Goal: Task Accomplishment & Management: Manage account settings

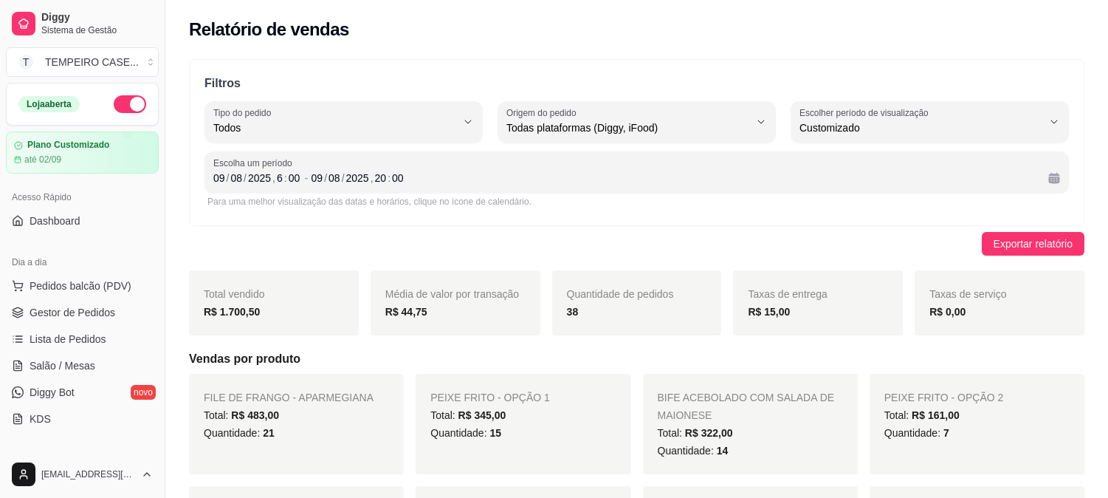
select select "ALL"
select select "-1"
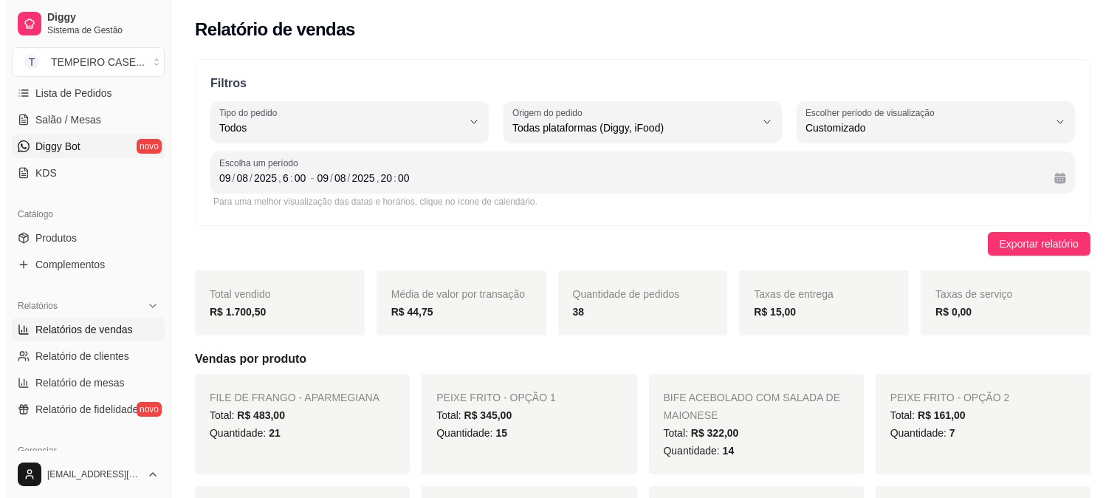
scroll to position [13, 0]
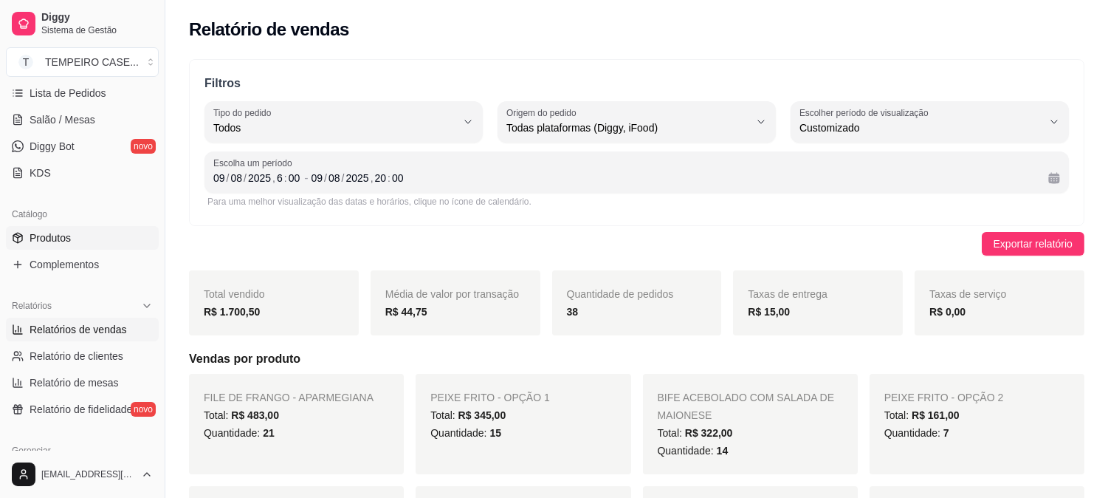
click at [53, 238] on span "Produtos" at bounding box center [50, 237] width 41 height 15
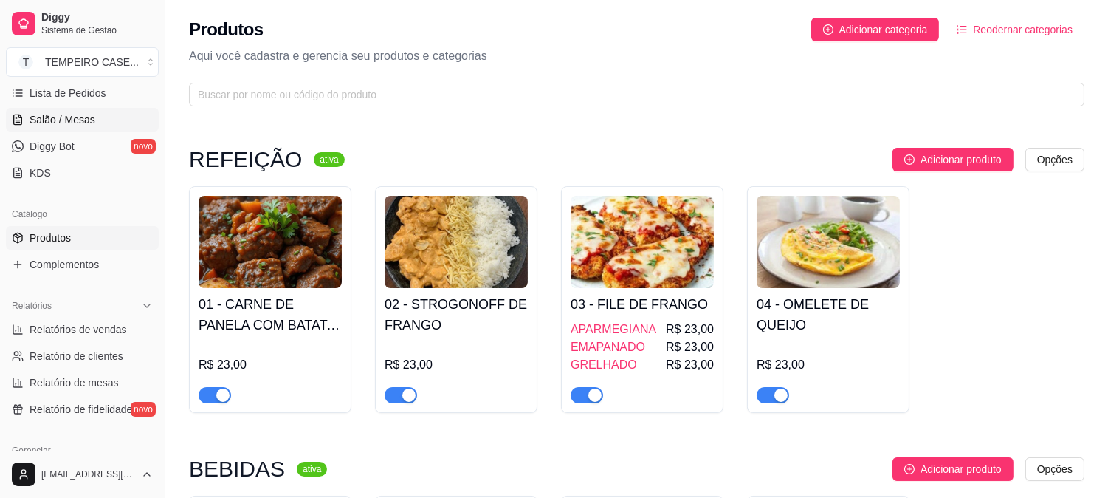
click at [83, 118] on span "Salão / Mesas" at bounding box center [63, 119] width 66 height 15
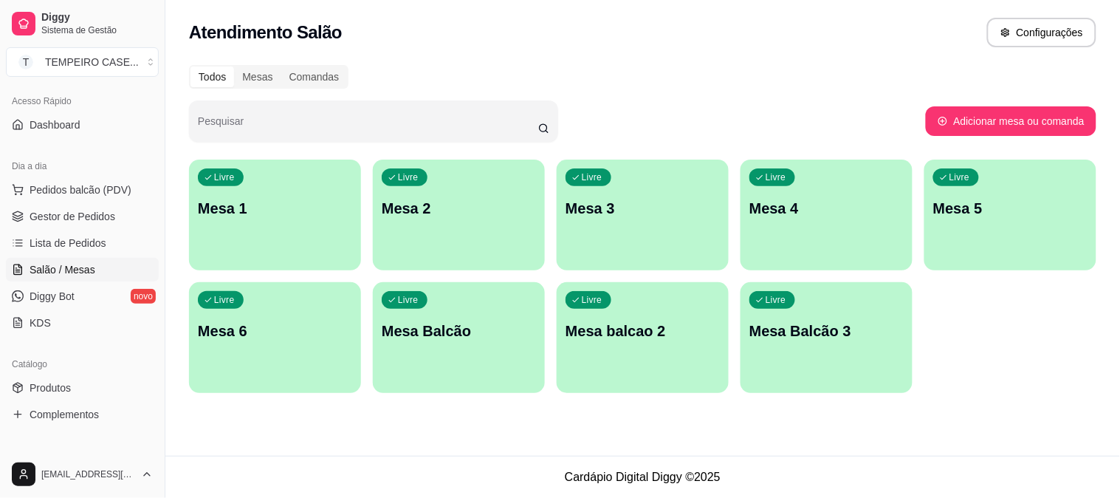
scroll to position [82, 0]
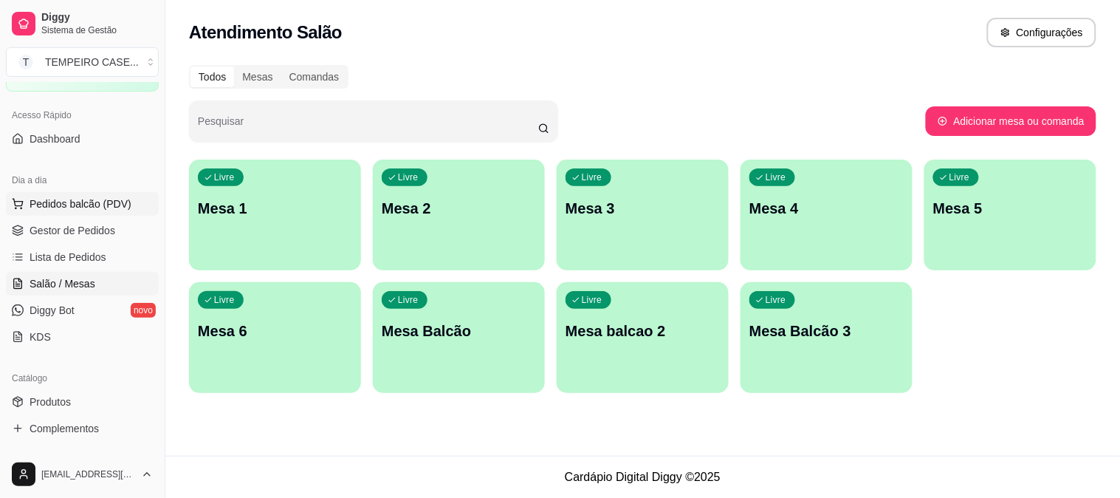
click at [54, 203] on span "Pedidos balcão (PDV)" at bounding box center [81, 203] width 102 height 15
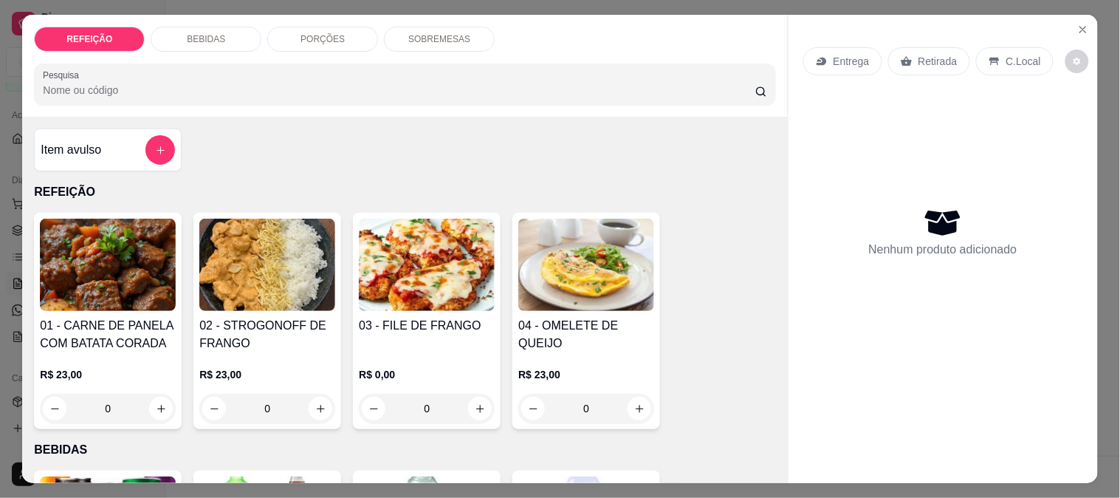
click at [137, 271] on img at bounding box center [108, 265] width 136 height 92
click at [453, 303] on img at bounding box center [427, 265] width 136 height 92
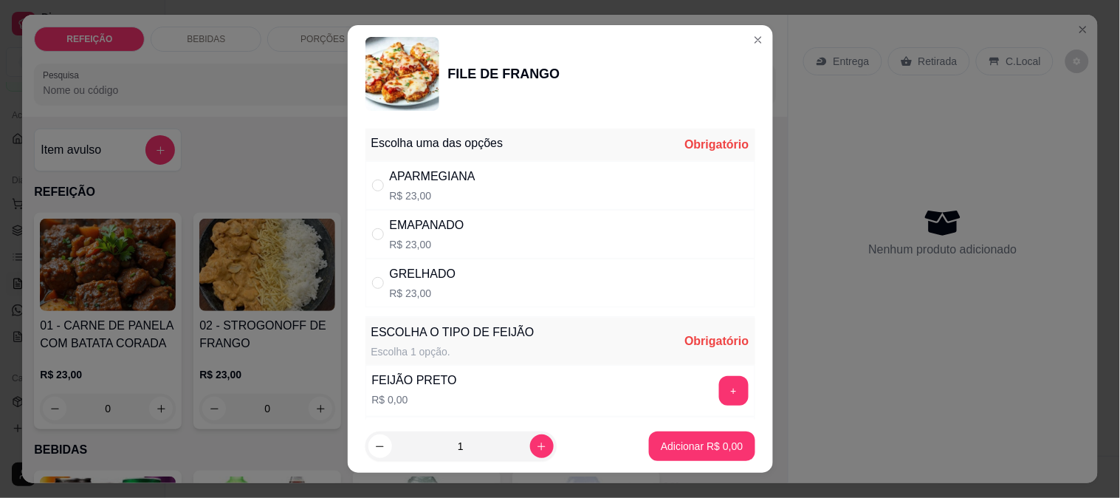
click at [523, 174] on div "APARMEGIANA R$ 23,00" at bounding box center [560, 185] width 390 height 49
radio input "true"
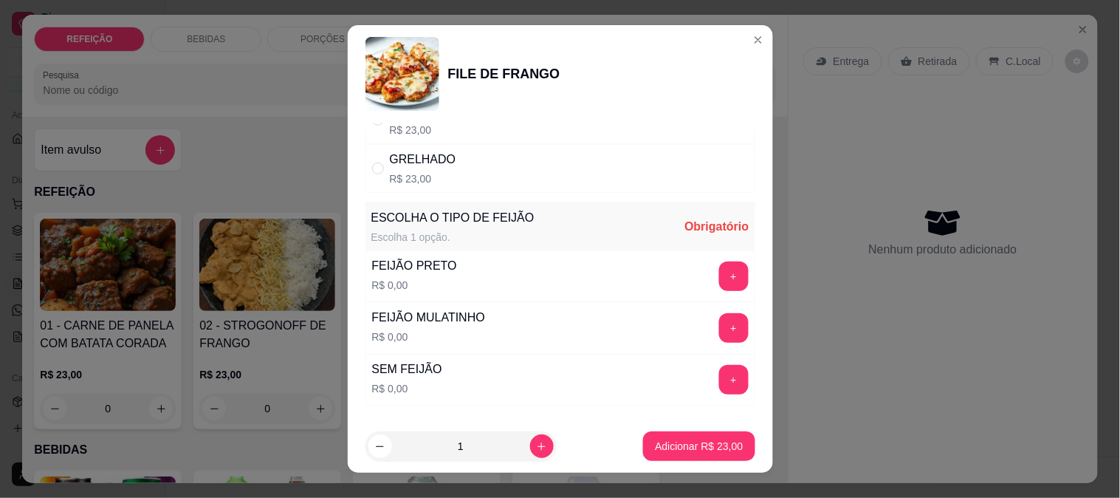
scroll to position [211, 0]
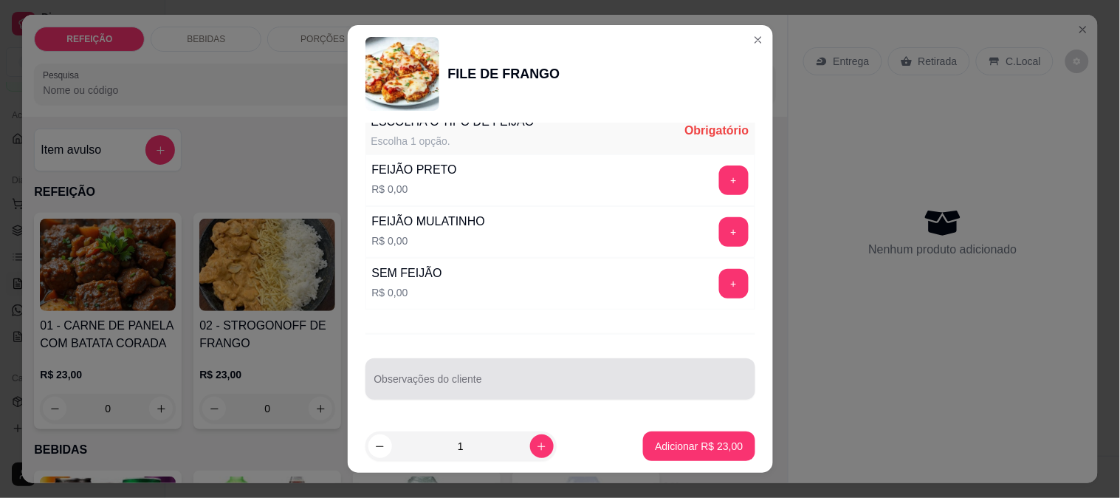
click at [473, 377] on input "Observações do cliente" at bounding box center [560, 384] width 372 height 15
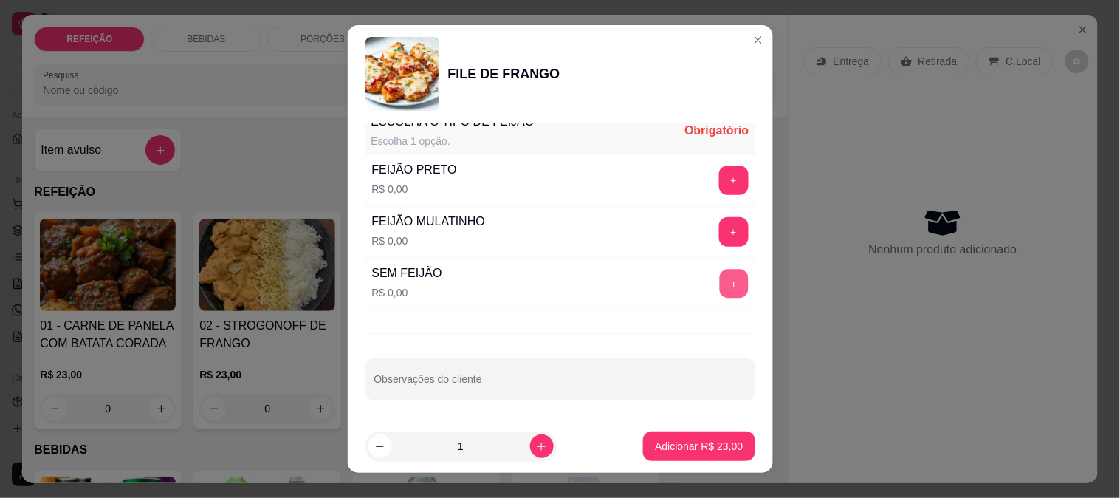
click at [719, 285] on button "+" at bounding box center [733, 283] width 29 height 29
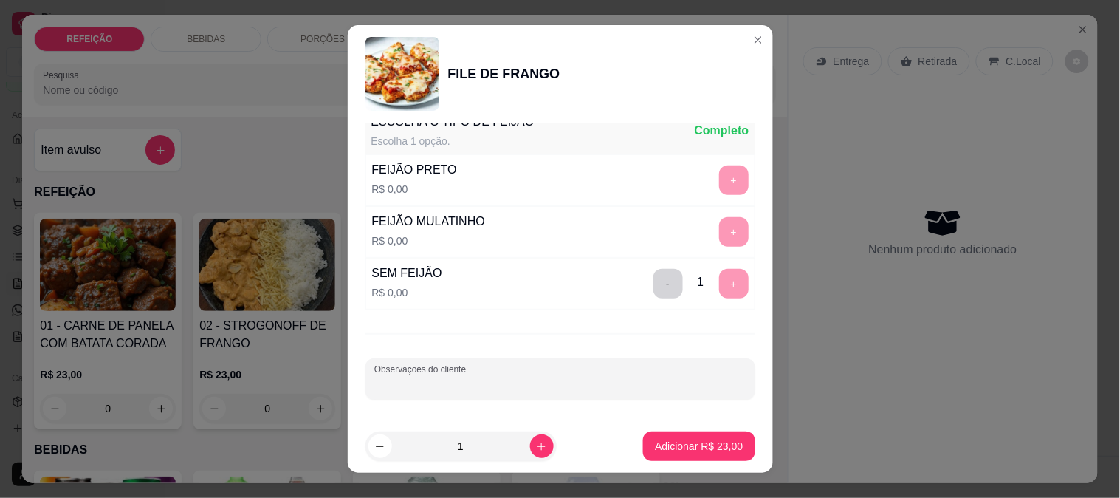
click at [617, 386] on input "Observações do cliente" at bounding box center [560, 384] width 372 height 15
type input "só macarrão"
click at [712, 443] on p "Adicionar R$ 23,00" at bounding box center [699, 446] width 88 height 15
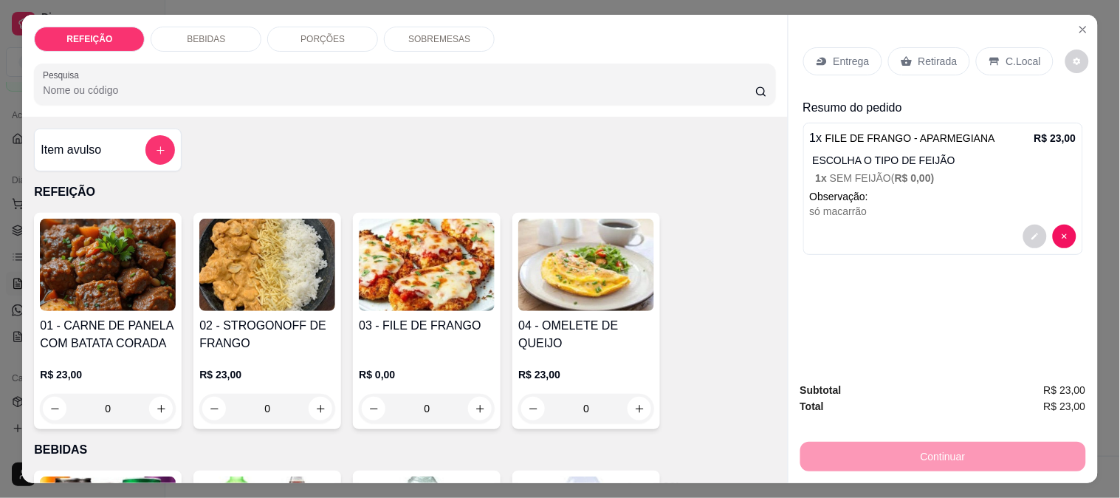
click at [127, 334] on h4 "01 - CARNE DE PANELA COM BATATA CORADA" at bounding box center [108, 334] width 136 height 35
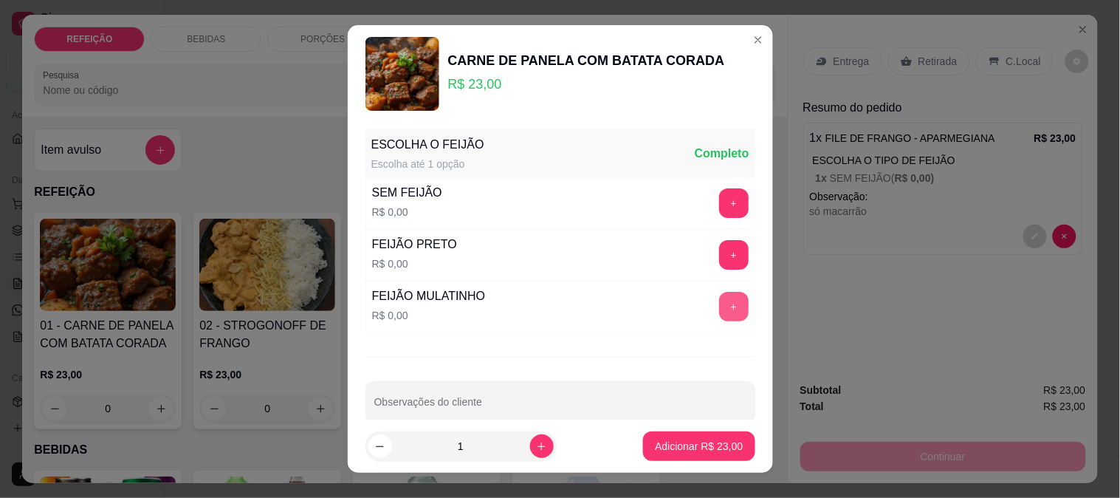
click at [719, 306] on button "+" at bounding box center [734, 307] width 30 height 30
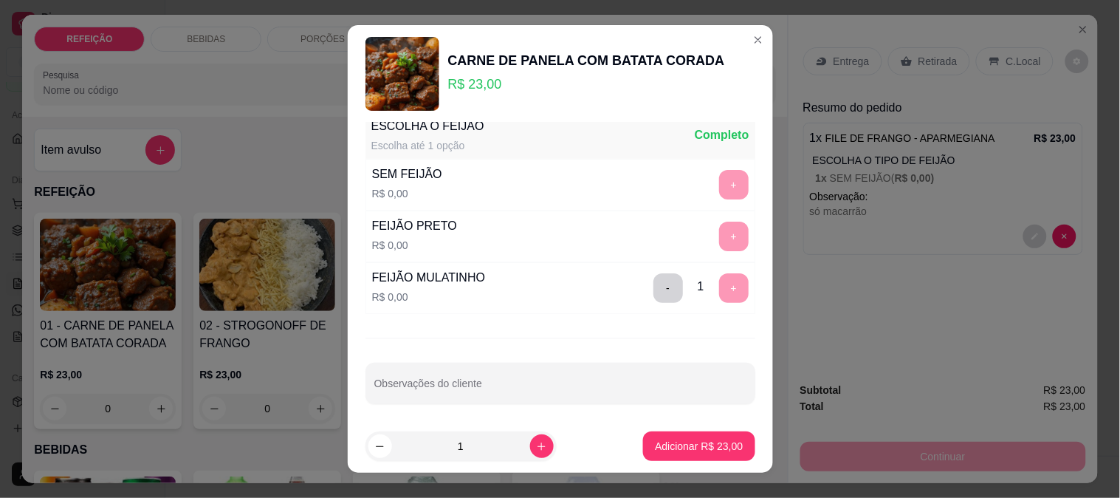
scroll to position [23, 0]
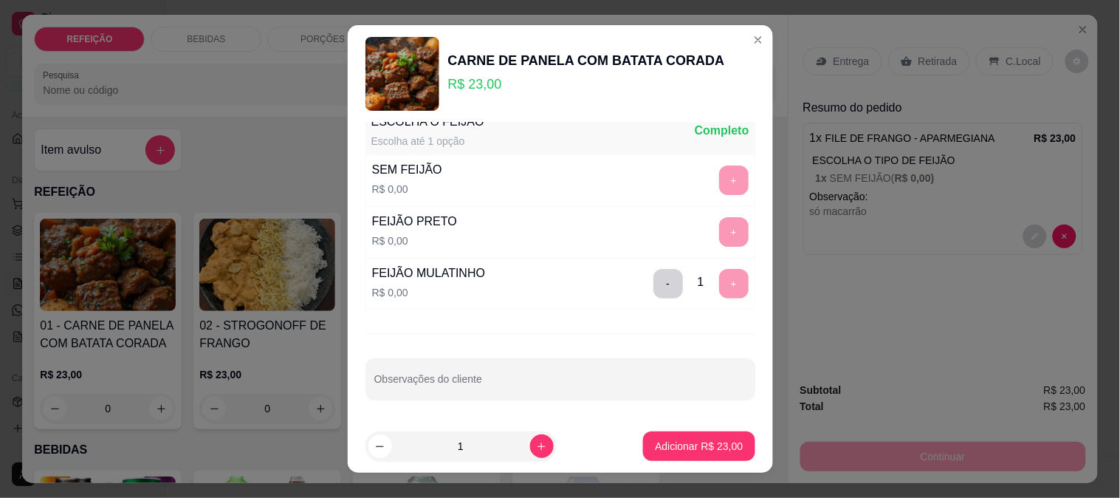
click at [489, 401] on div "ESCOLHA O FEIJÃO Escolha até 1 opção Completo SEM FEIJÃO R$ 0,00 + FEIJÃO PRETO…" at bounding box center [560, 272] width 425 height 298
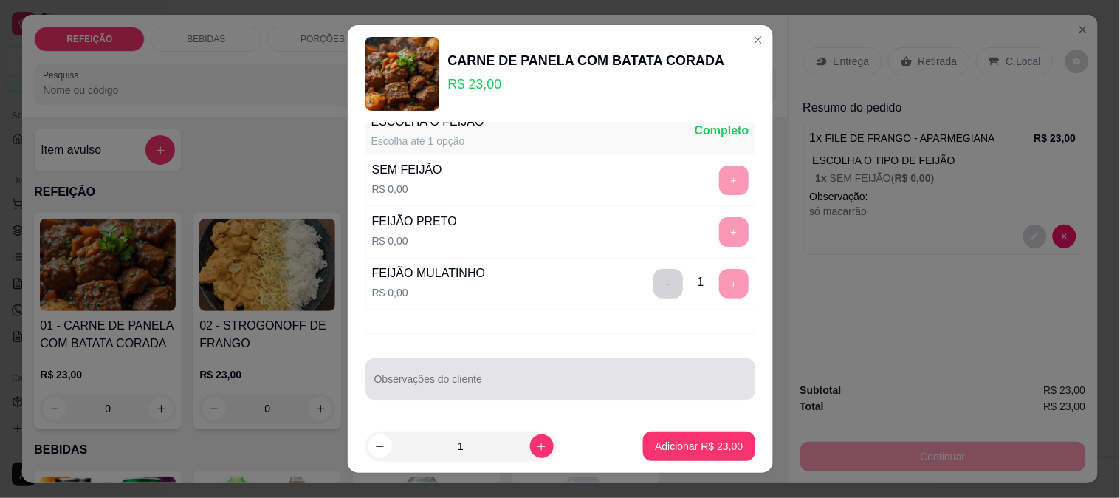
click at [491, 372] on div at bounding box center [560, 379] width 372 height 30
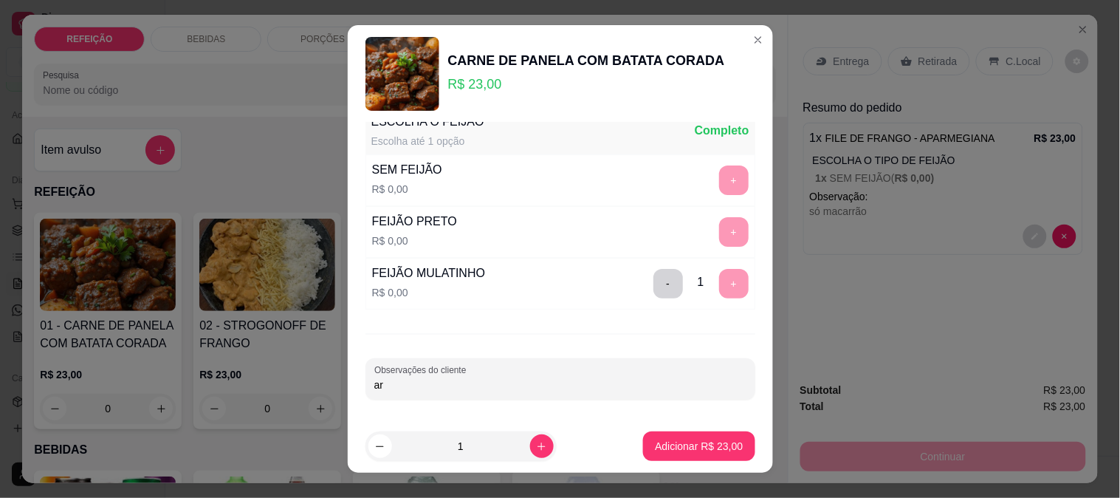
type input "a"
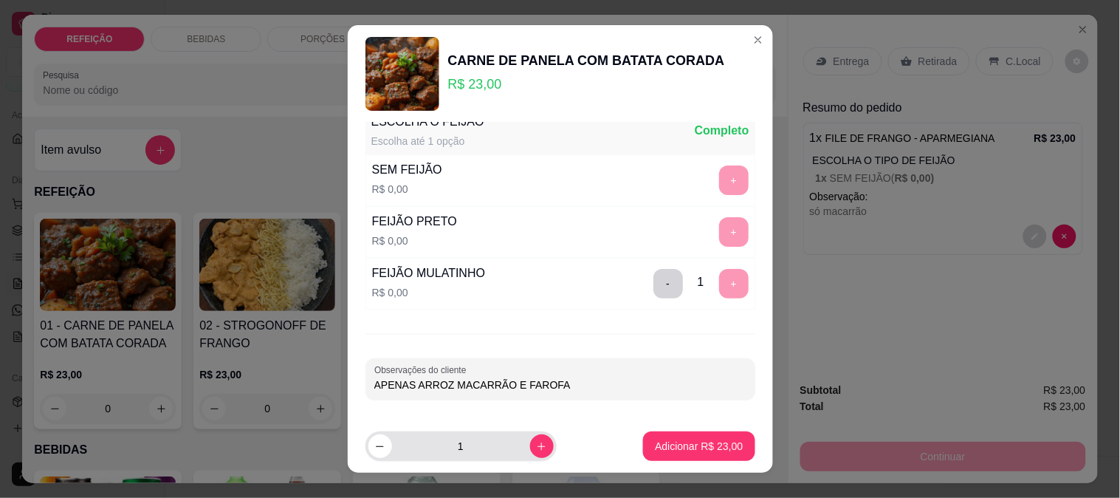
type input "APENAS ARROZ MACARRÃO E FAROFA"
click at [536, 447] on icon "increase-product-quantity" at bounding box center [541, 446] width 11 height 11
type input "3"
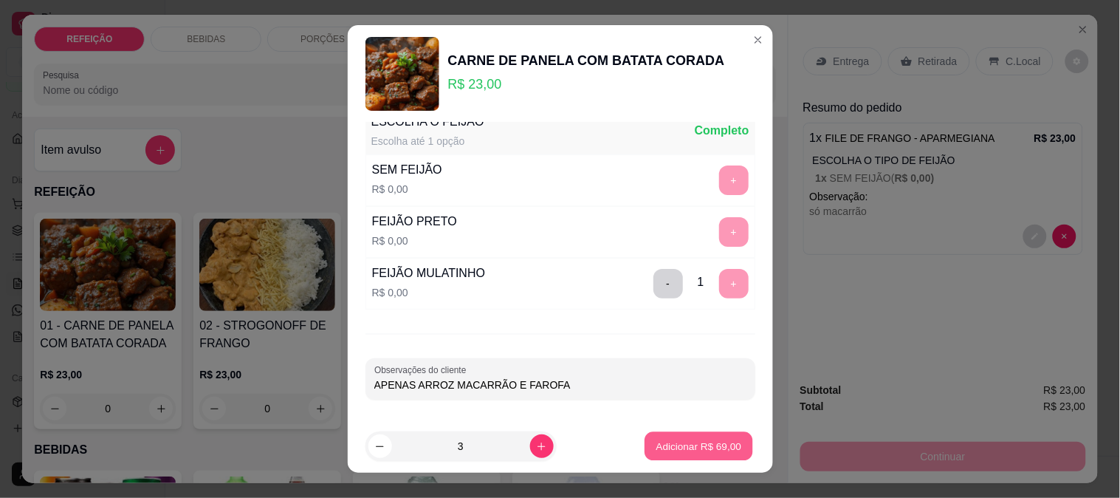
click at [698, 443] on p "Adicionar R$ 69,00" at bounding box center [699, 446] width 86 height 14
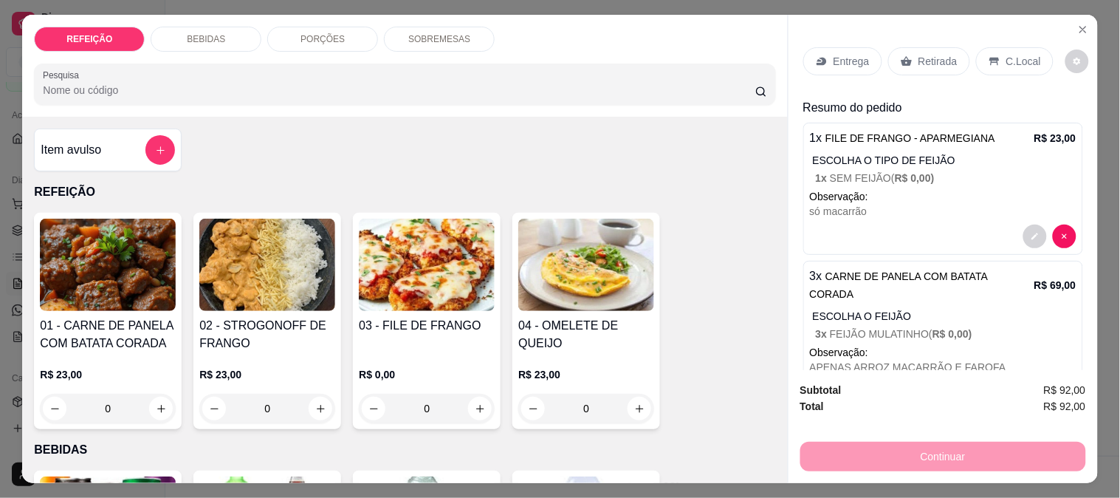
click at [840, 54] on p "Entrega" at bounding box center [852, 61] width 36 height 15
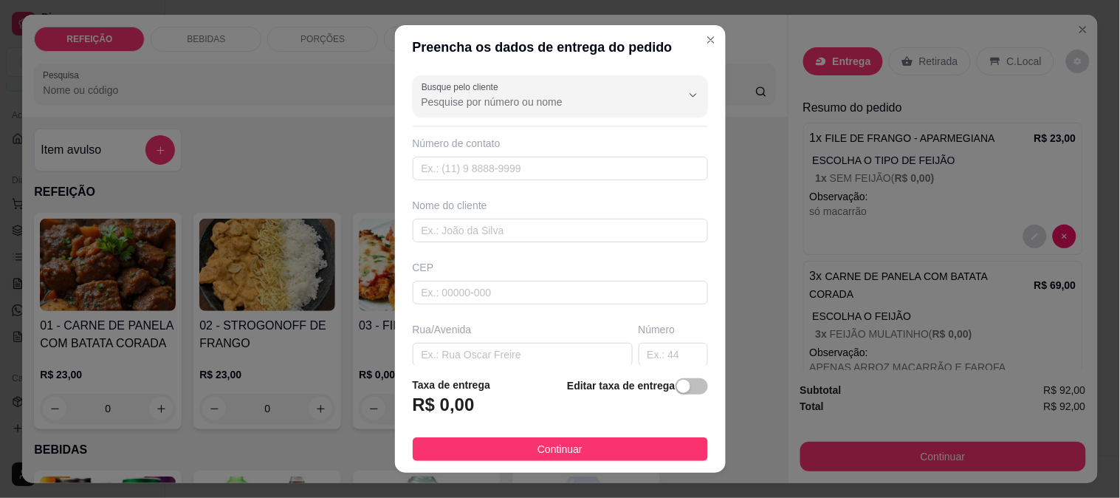
click at [602, 117] on div "Busque pelo cliente Número de contato Nome do cliente CEP Rua/[GEOGRAPHIC_DATA]…" at bounding box center [560, 217] width 331 height 296
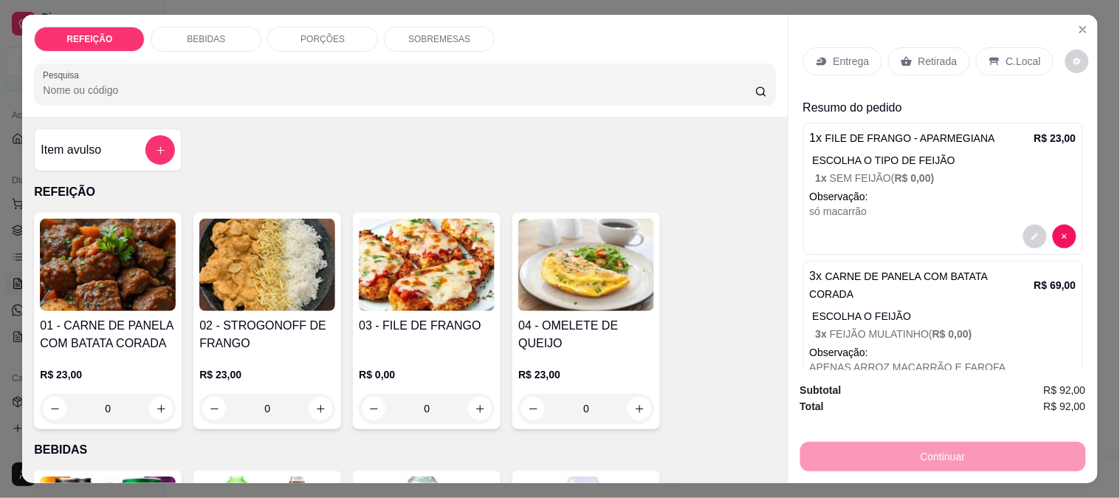
click at [851, 309] on div "ESCOLHA O FEIJÃO 3 x FEIJÃO MULATINHO ( R$ 0,00 )" at bounding box center [945, 325] width 264 height 32
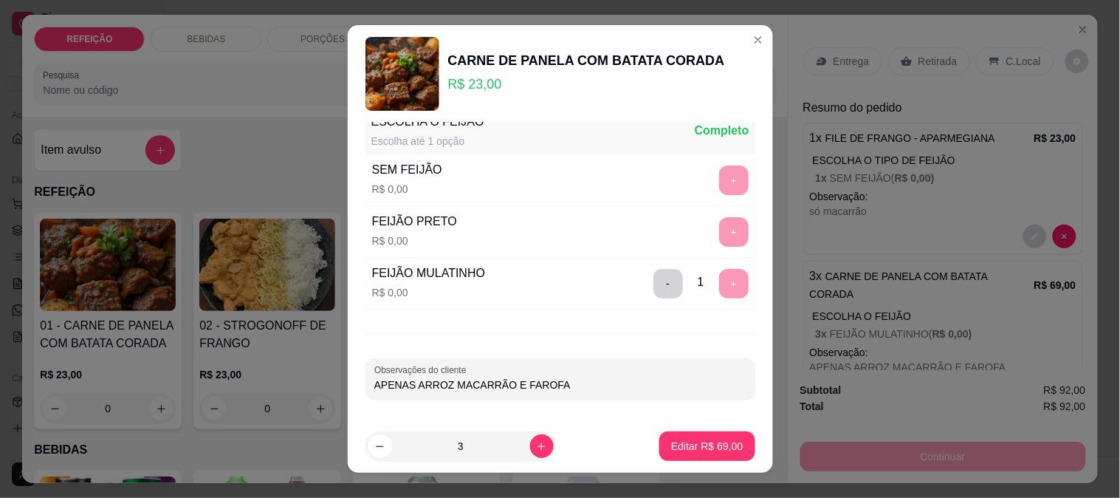
drag, startPoint x: 560, startPoint y: 374, endPoint x: 227, endPoint y: 370, distance: 333.0
click at [227, 370] on div "CARNE DE PANELA COM BATATA CORADA R$ 23,00 ESCOLHA O FEIJÃO Escolha até 1 opção…" at bounding box center [560, 249] width 1120 height 498
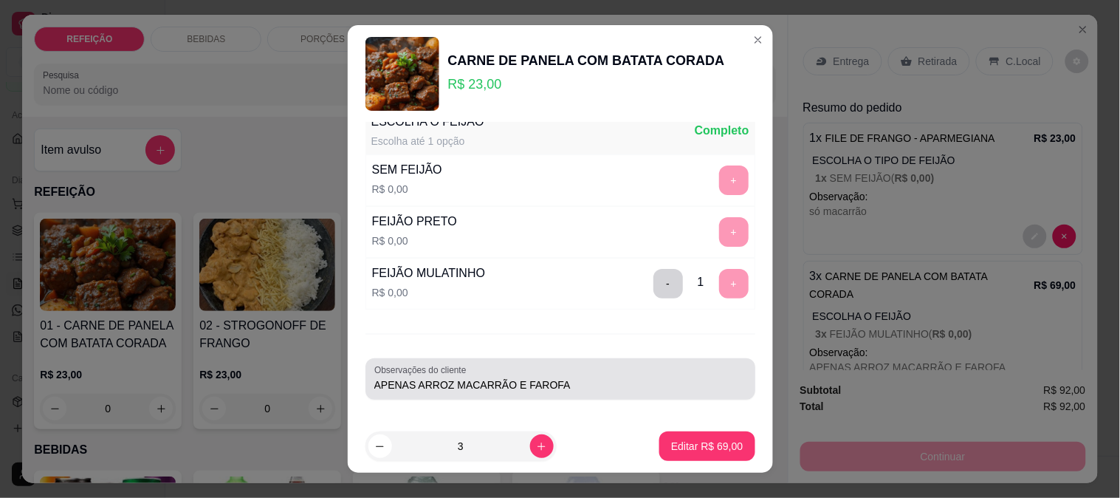
click at [656, 389] on input "APENAS ARROZ MACARRÃO E FAROFA" at bounding box center [560, 384] width 372 height 15
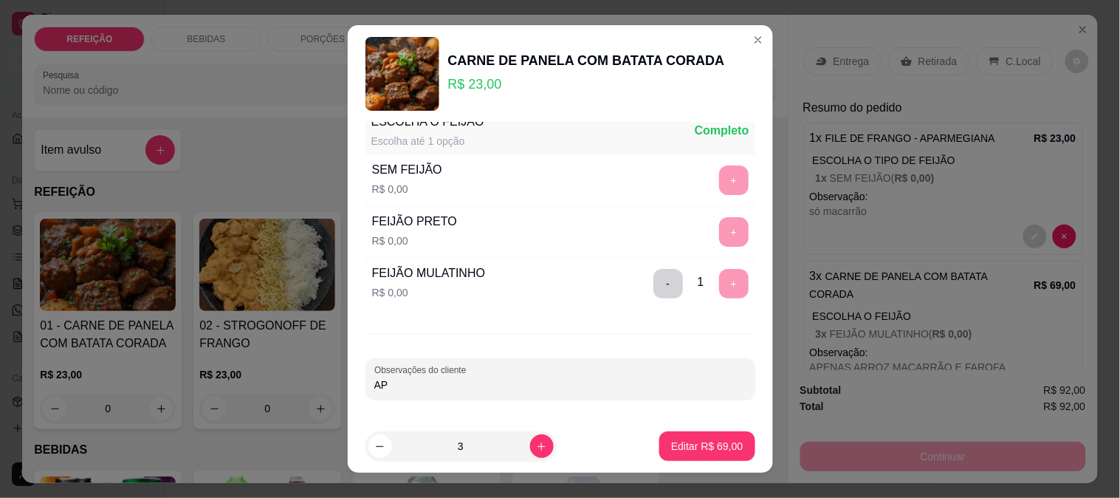
type input "A"
click at [700, 444] on p "Editar R$ 69,00" at bounding box center [707, 446] width 69 height 14
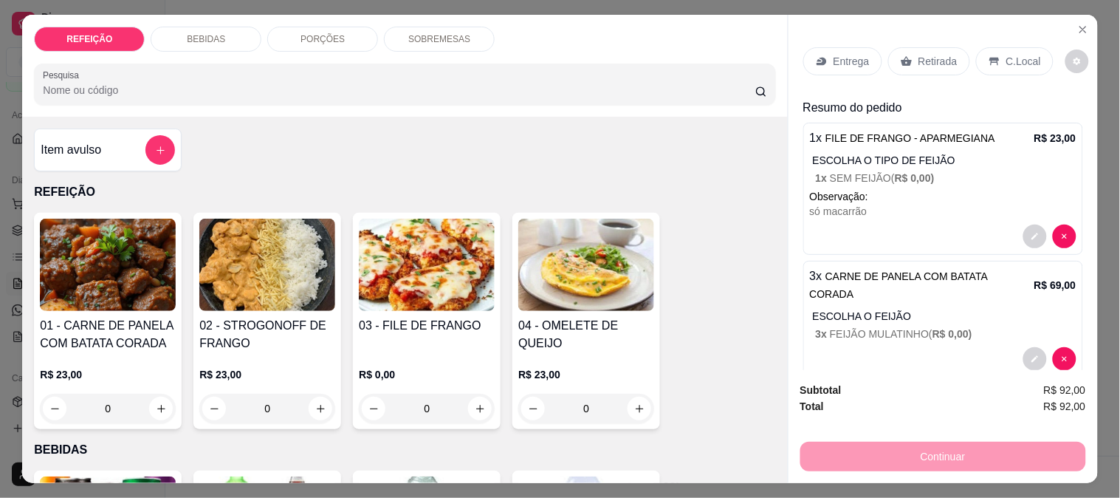
click at [829, 65] on div "Entrega" at bounding box center [842, 61] width 79 height 28
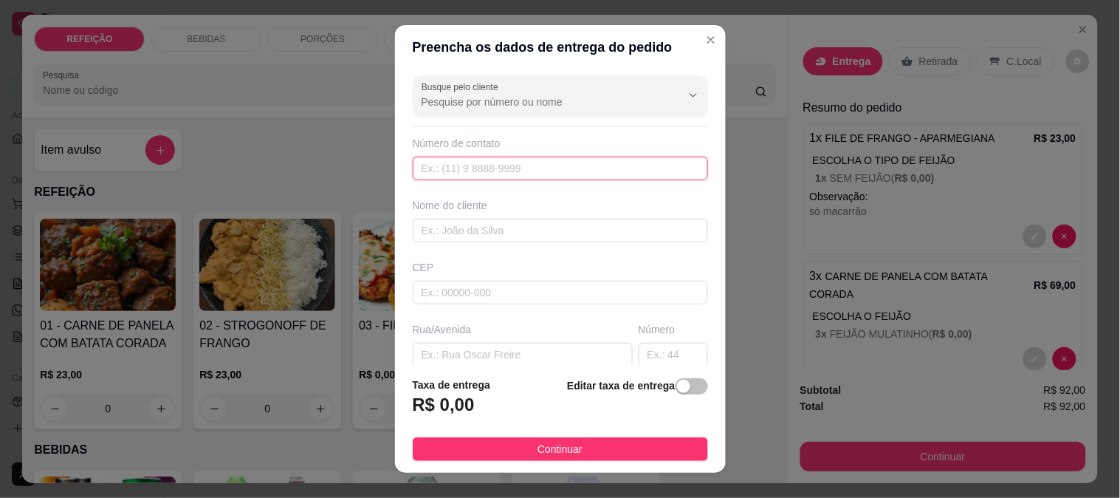
click at [475, 163] on input "text" at bounding box center [560, 169] width 295 height 24
type input "[PHONE_NUMBER]"
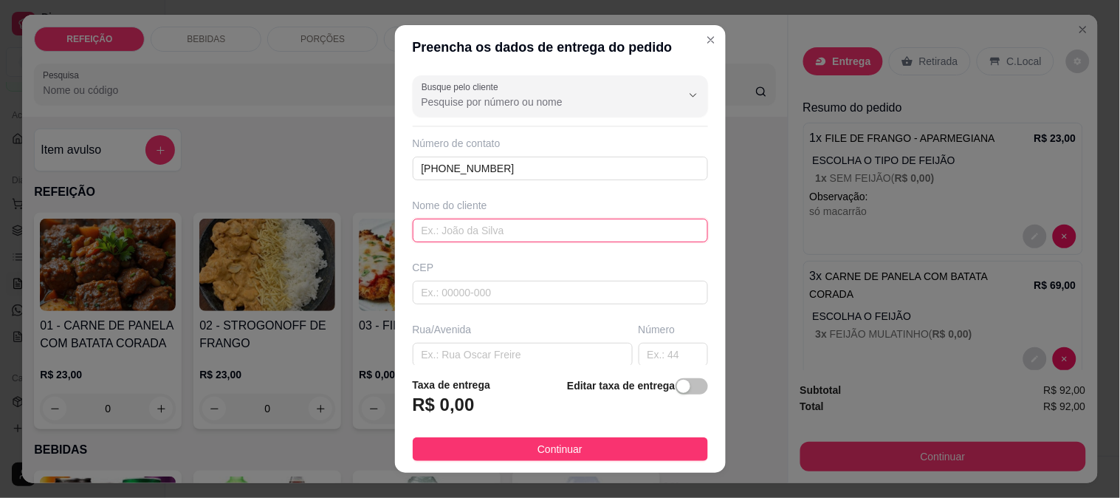
click at [510, 230] on input "text" at bounding box center [560, 231] width 295 height 24
type input "m"
type input "[PERSON_NAME]"
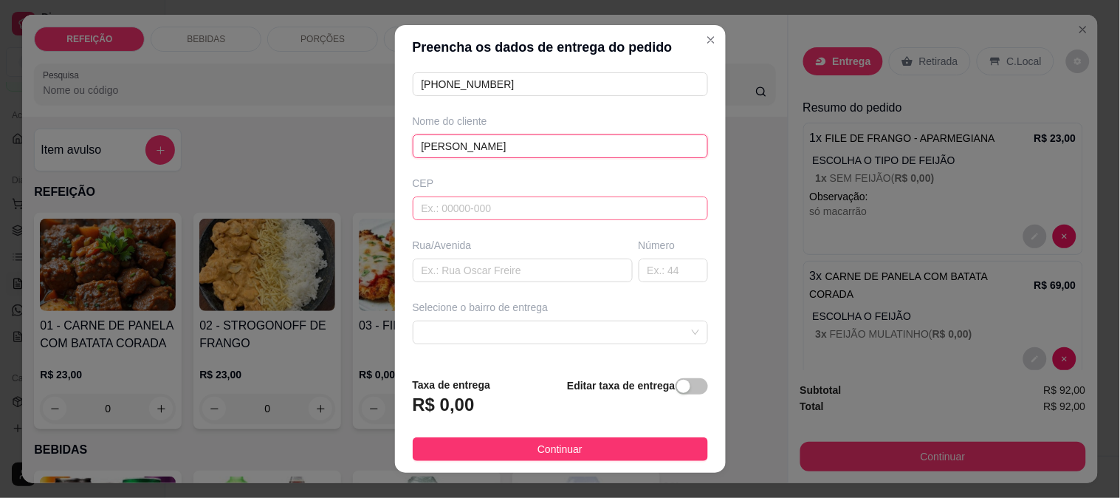
scroll to position [164, 0]
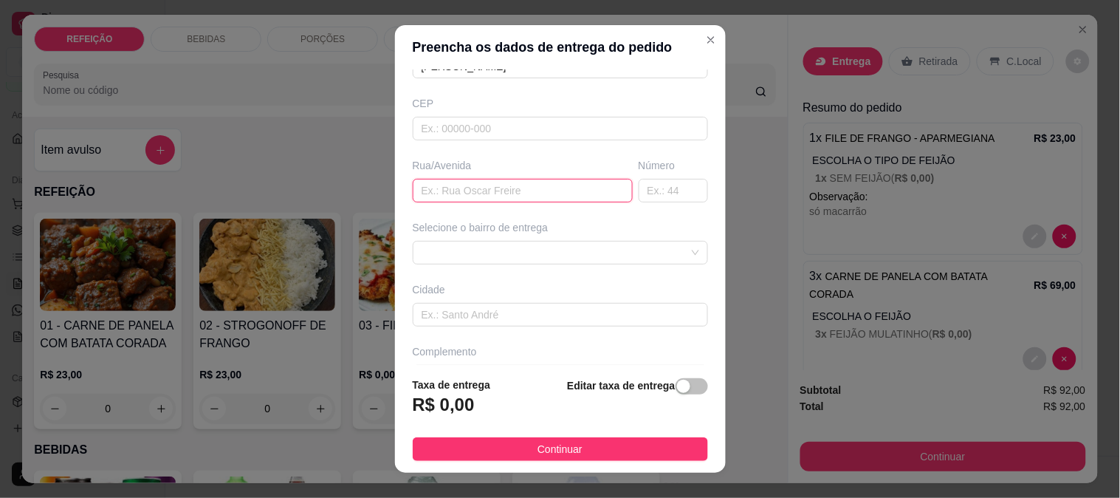
click at [462, 187] on input "text" at bounding box center [523, 191] width 220 height 24
click at [484, 241] on span at bounding box center [561, 252] width 278 height 22
type input "Rua angelim sem numero, pousada [GEOGRAPHIC_DATA]"
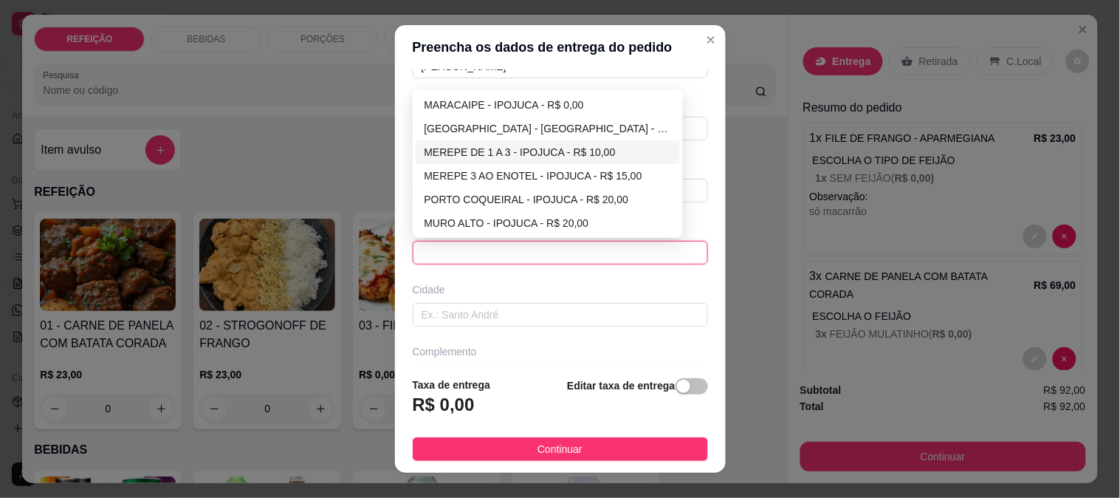
click at [533, 153] on div "MEREPE DE 1 A 3 - IPOJUCA - R$ 10,00" at bounding box center [548, 152] width 247 height 16
type input "IPOJUCA"
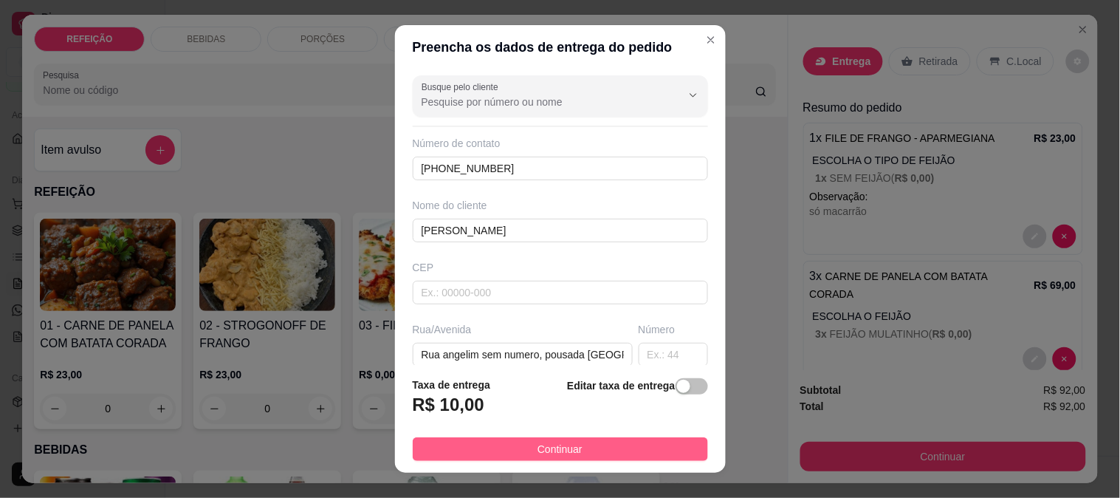
click at [537, 439] on button "Continuar" at bounding box center [560, 449] width 295 height 24
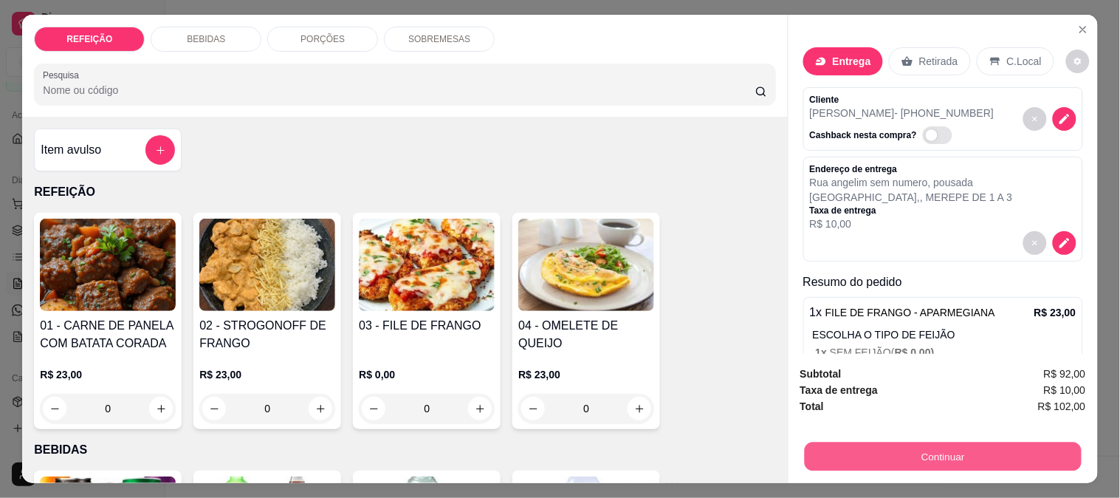
click at [906, 456] on button "Continuar" at bounding box center [942, 456] width 277 height 29
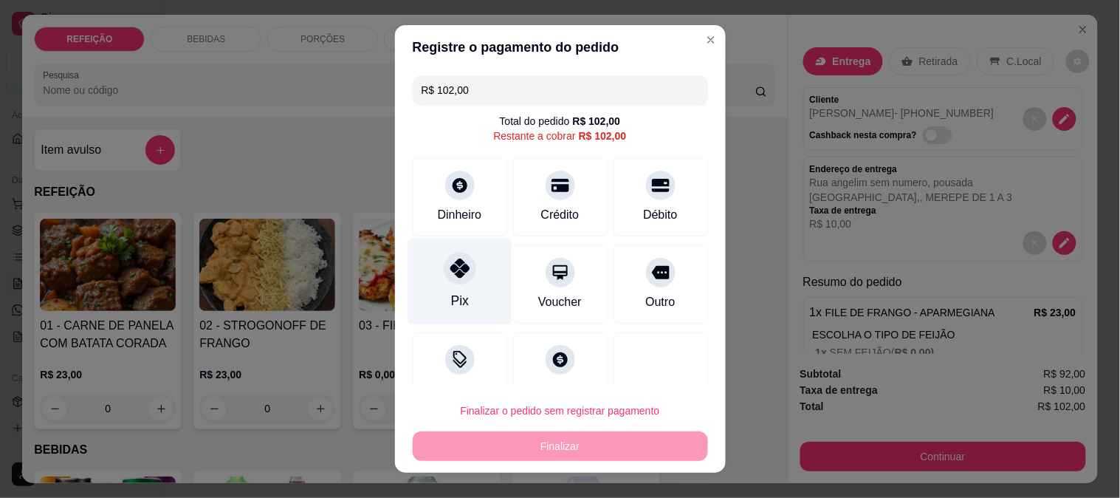
click at [473, 266] on div "Pix" at bounding box center [460, 281] width 104 height 86
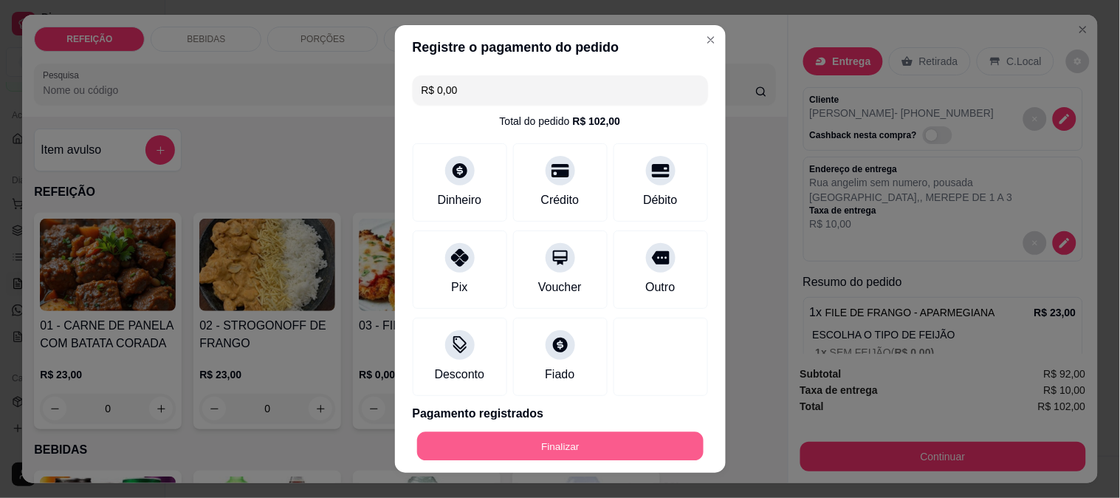
click at [539, 445] on button "Finalizar" at bounding box center [560, 446] width 286 height 29
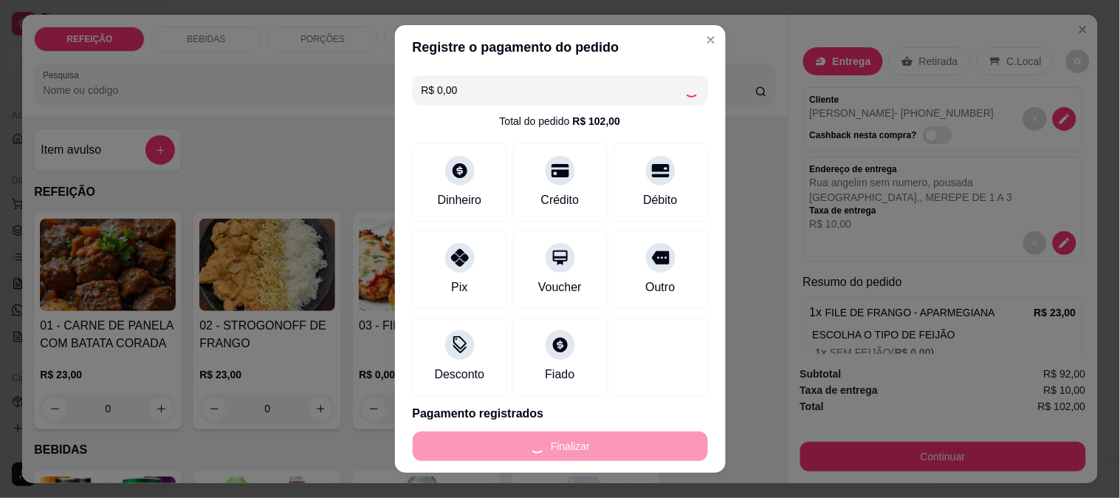
type input "-R$ 102,00"
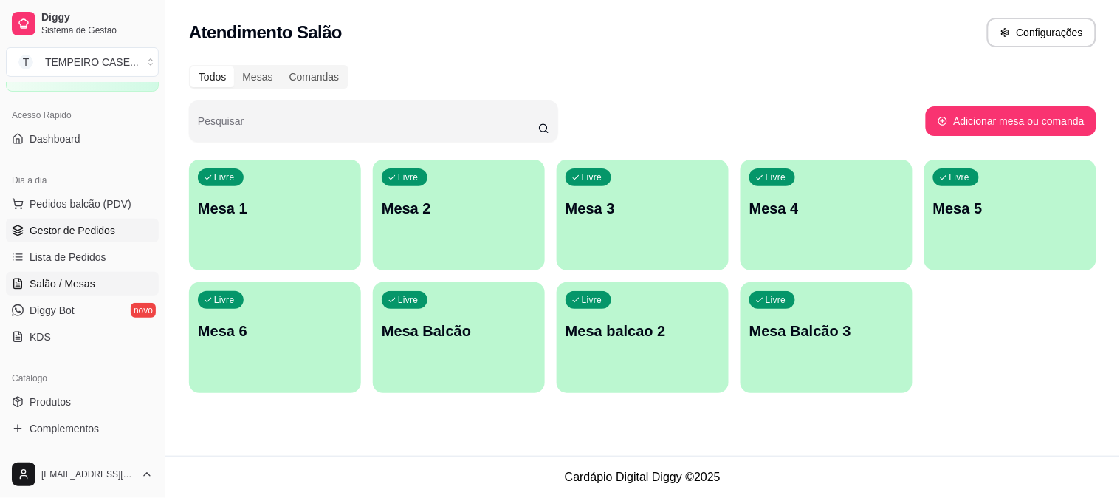
click at [100, 240] on link "Gestor de Pedidos" at bounding box center [82, 231] width 153 height 24
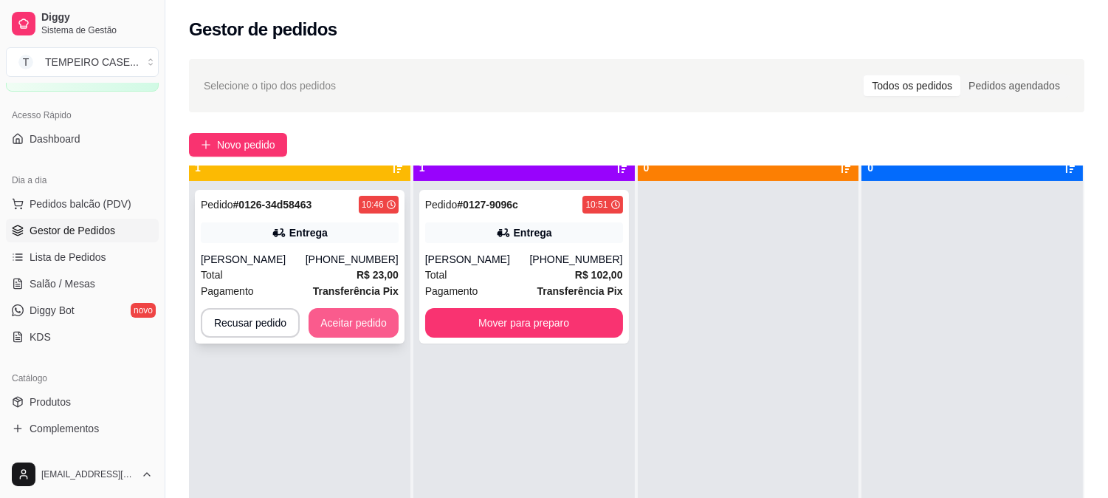
scroll to position [41, 0]
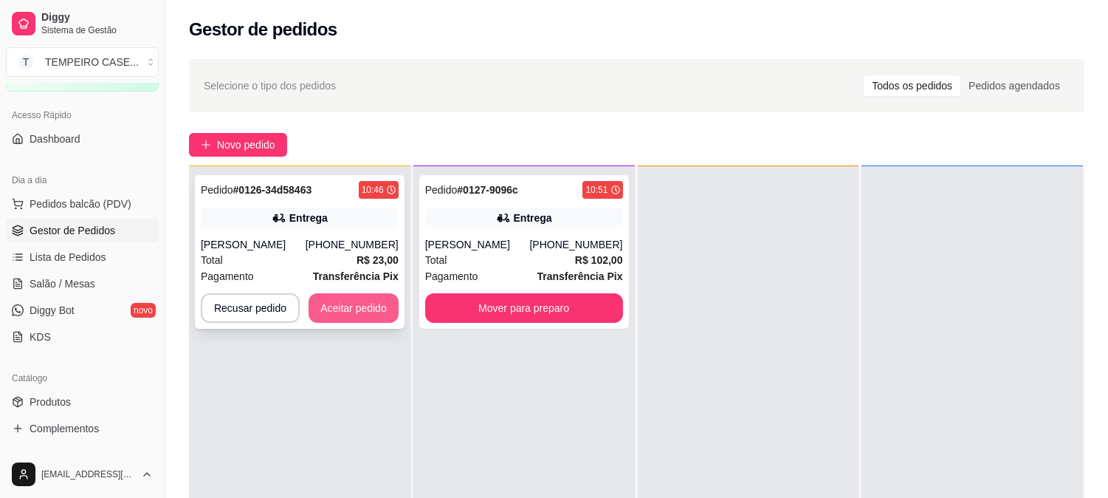
click at [369, 313] on button "Aceitar pedido" at bounding box center [354, 308] width 90 height 30
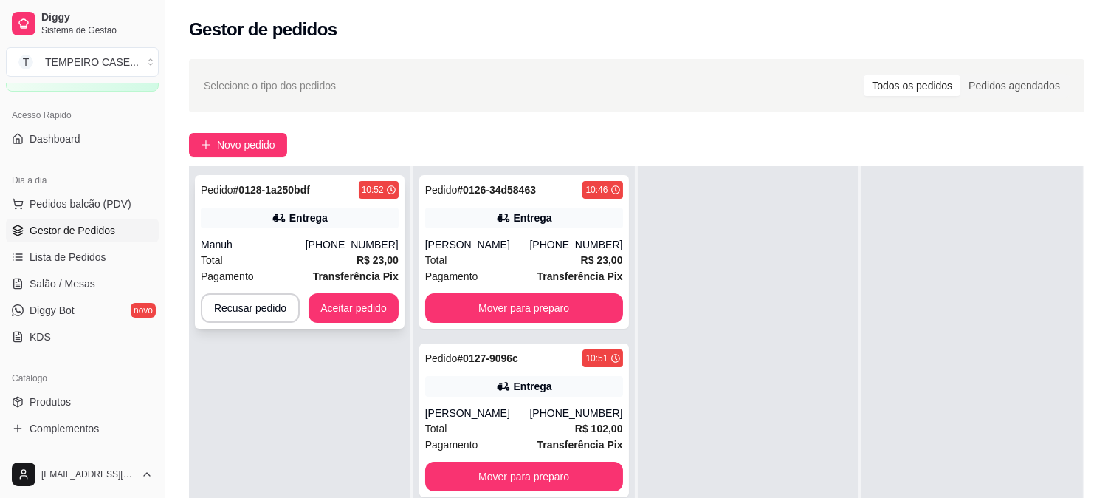
click at [319, 258] on div "Total R$ 23,00" at bounding box center [300, 260] width 198 height 16
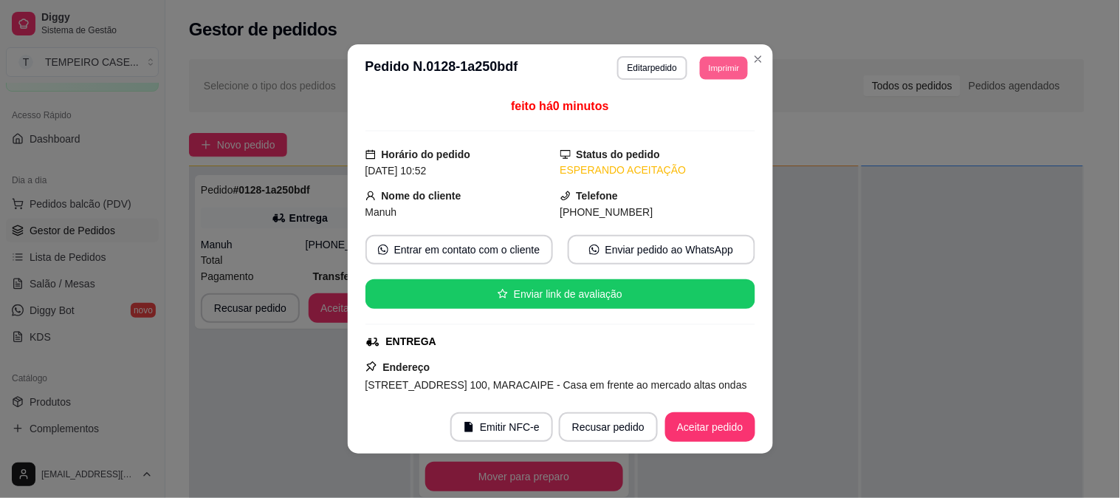
click at [704, 69] on button "Imprimir" at bounding box center [724, 67] width 48 height 23
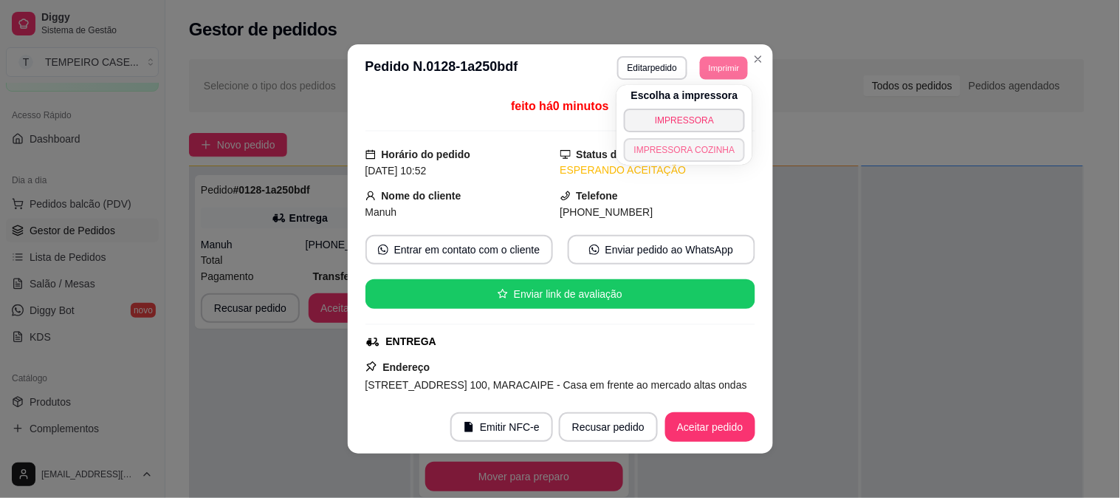
click at [676, 148] on button "IMPRESSORA COZINHA" at bounding box center [685, 150] width 122 height 24
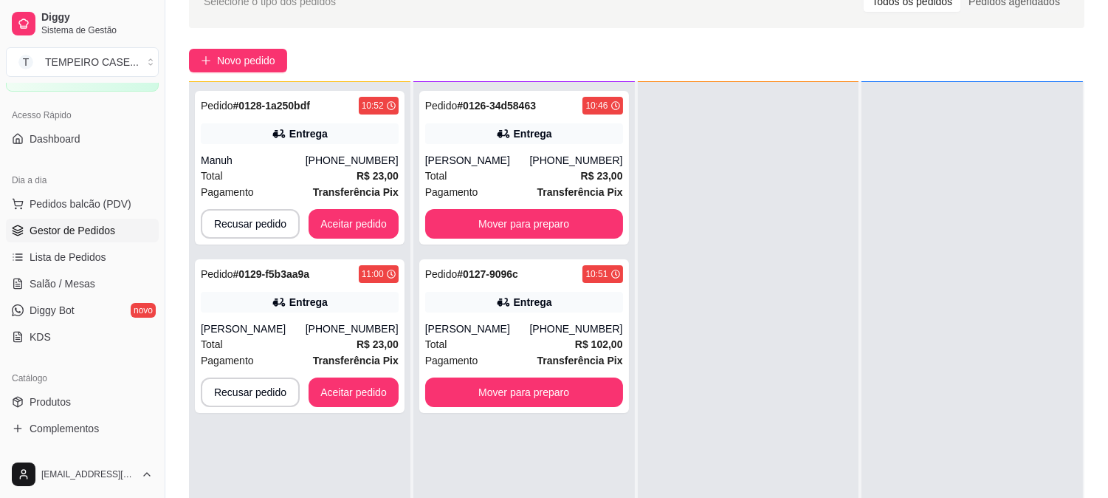
scroll to position [164, 0]
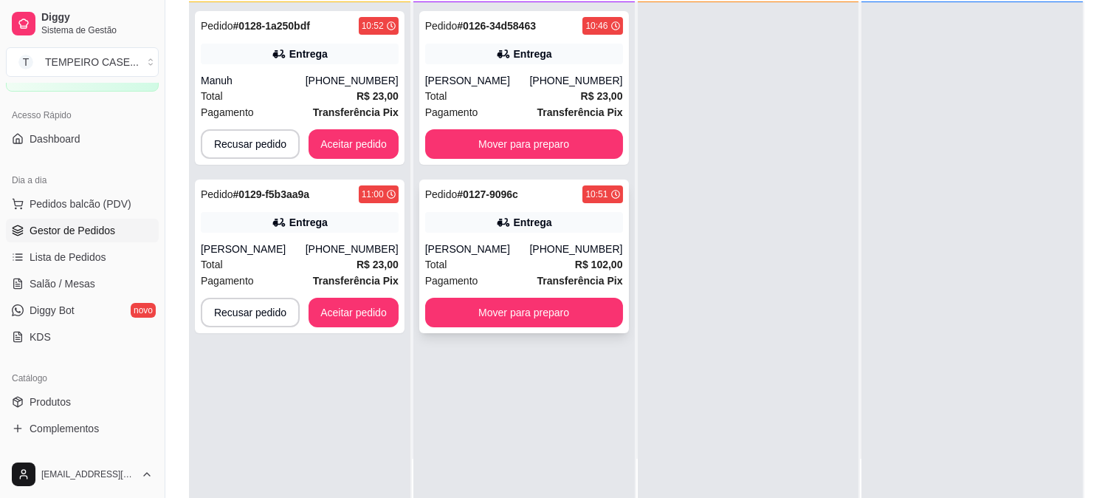
click at [564, 238] on div "Pedido # 0127-9096c 10:51 Entrega [PERSON_NAME] [PHONE_NUMBER] Total R$ 102,00 …" at bounding box center [524, 256] width 210 height 154
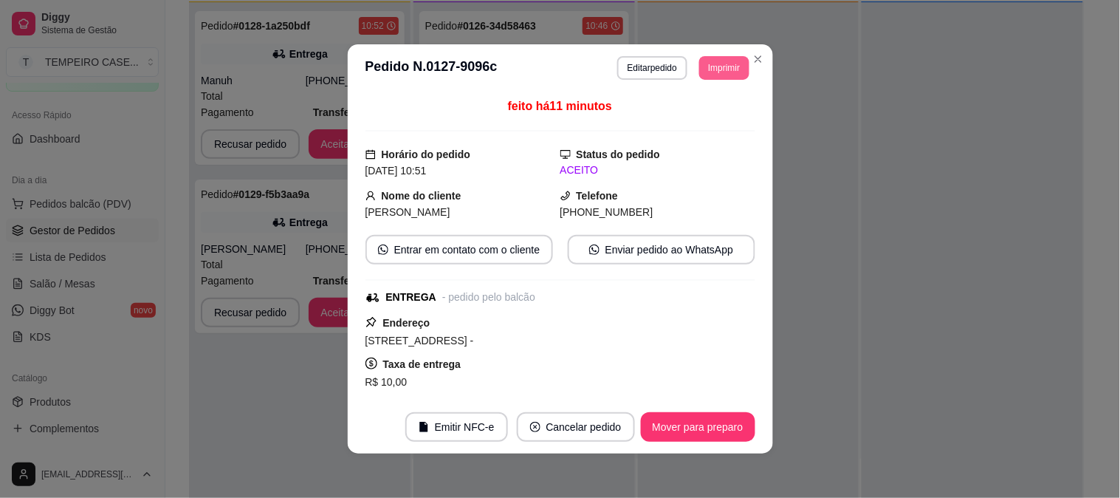
click at [717, 65] on button "Imprimir" at bounding box center [723, 68] width 49 height 24
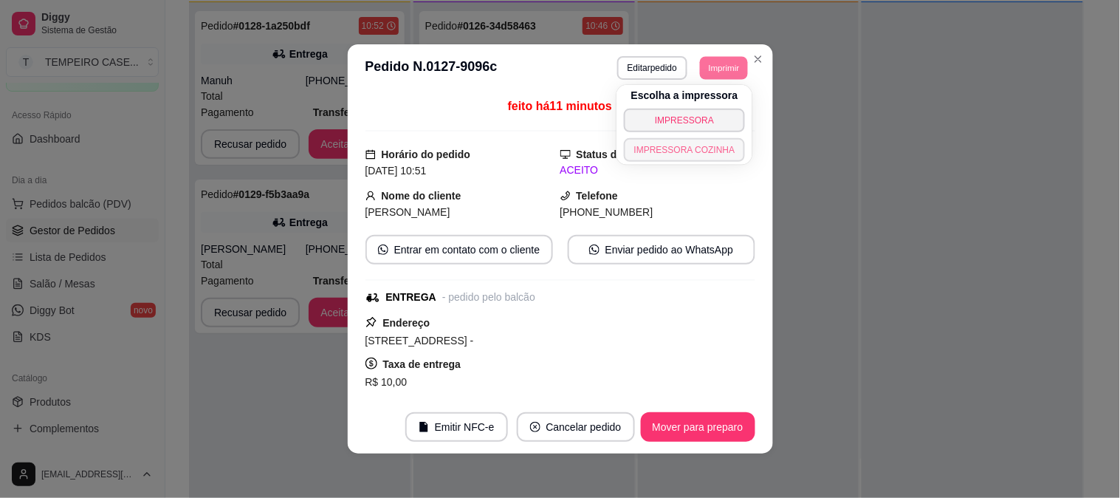
click at [658, 149] on button "IMPRESSORA COZINHA" at bounding box center [685, 150] width 122 height 24
click at [727, 71] on button "Imprimir" at bounding box center [723, 68] width 49 height 24
click at [678, 148] on button "IMPRESSORA COZINHA" at bounding box center [685, 150] width 122 height 24
click at [717, 66] on button "Imprimir" at bounding box center [723, 68] width 49 height 24
click at [680, 146] on button "IMPRESSORA COZINHA" at bounding box center [684, 149] width 118 height 23
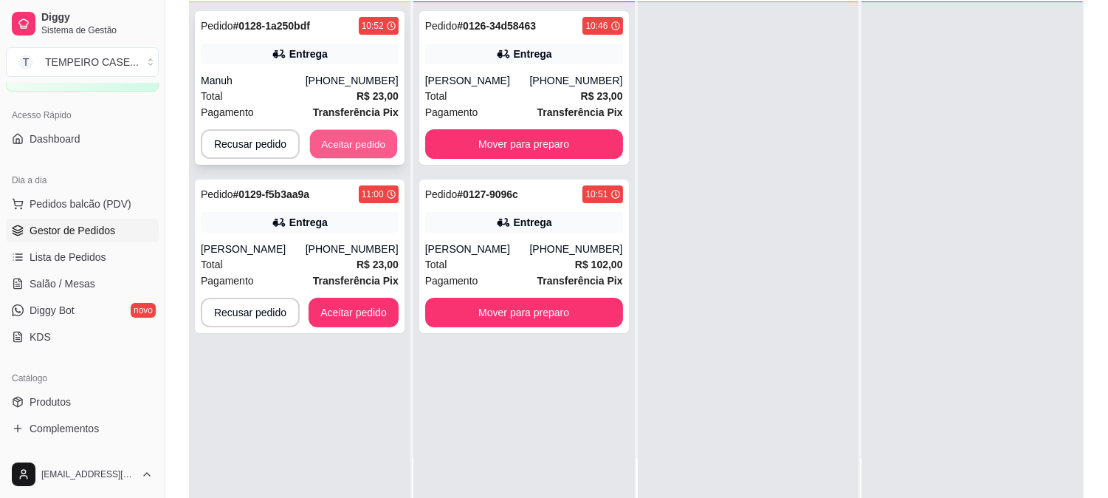
click at [329, 150] on button "Aceitar pedido" at bounding box center [353, 144] width 87 height 29
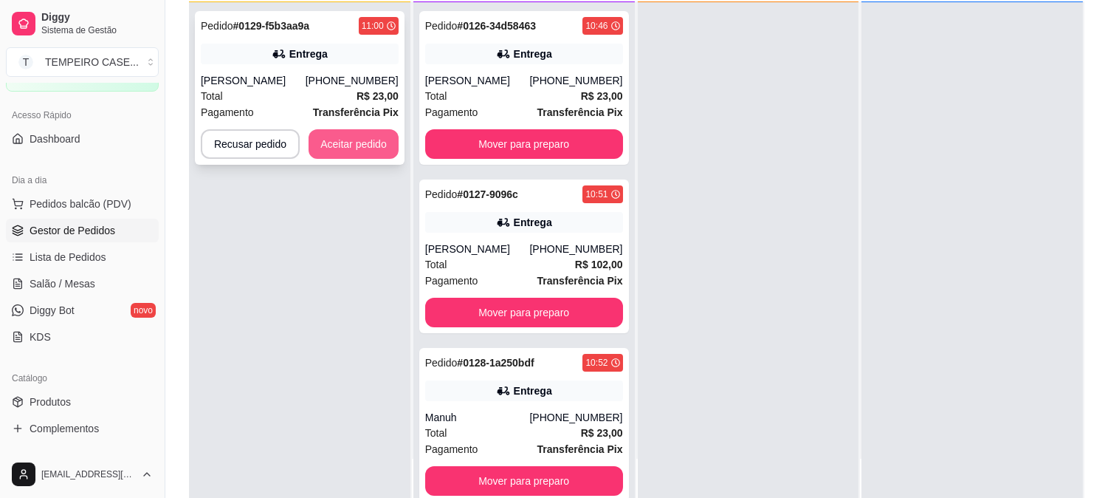
click at [347, 142] on button "Aceitar pedido" at bounding box center [354, 144] width 90 height 30
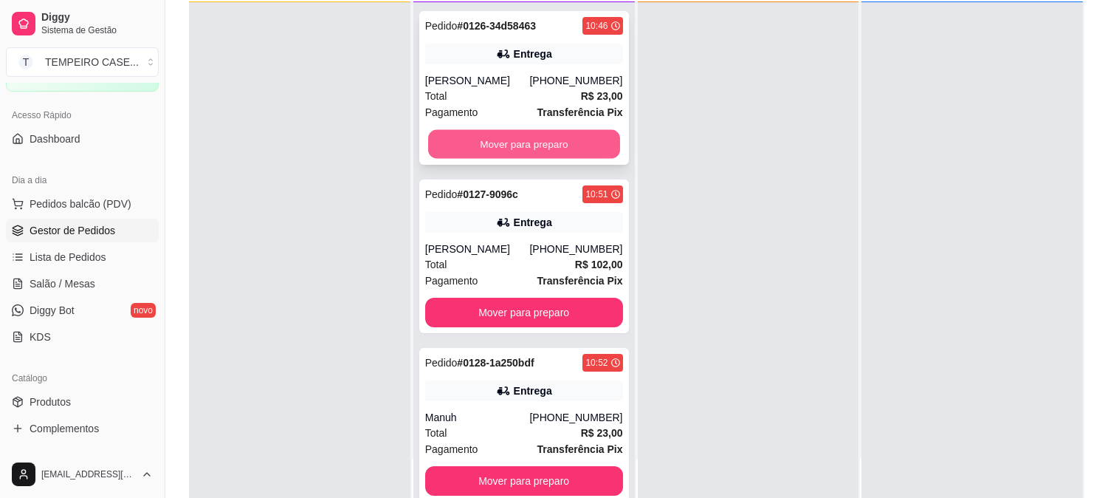
click at [473, 139] on button "Mover para preparo" at bounding box center [524, 144] width 192 height 29
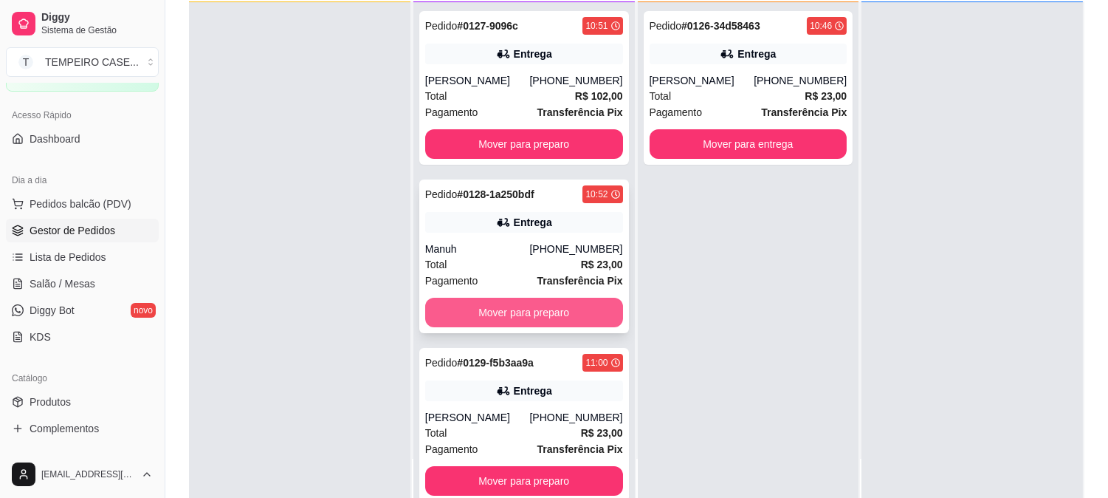
click at [480, 312] on button "Mover para preparo" at bounding box center [524, 313] width 198 height 30
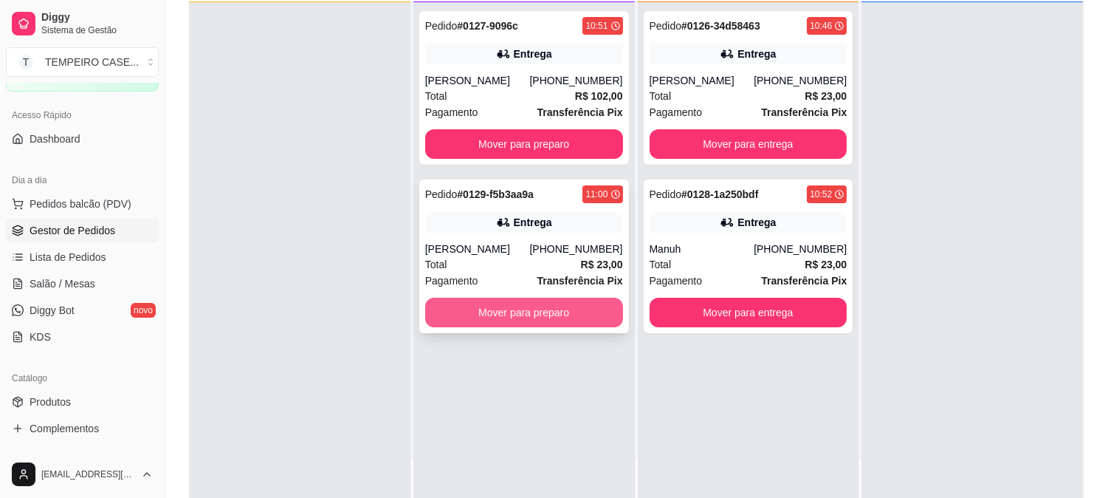
click at [519, 320] on button "Mover para preparo" at bounding box center [524, 313] width 198 height 30
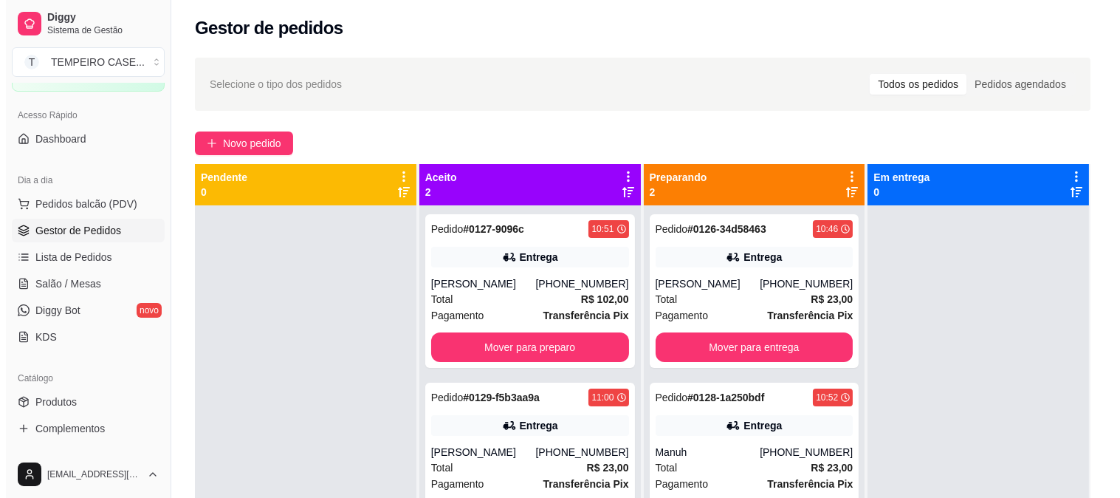
scroll to position [0, 0]
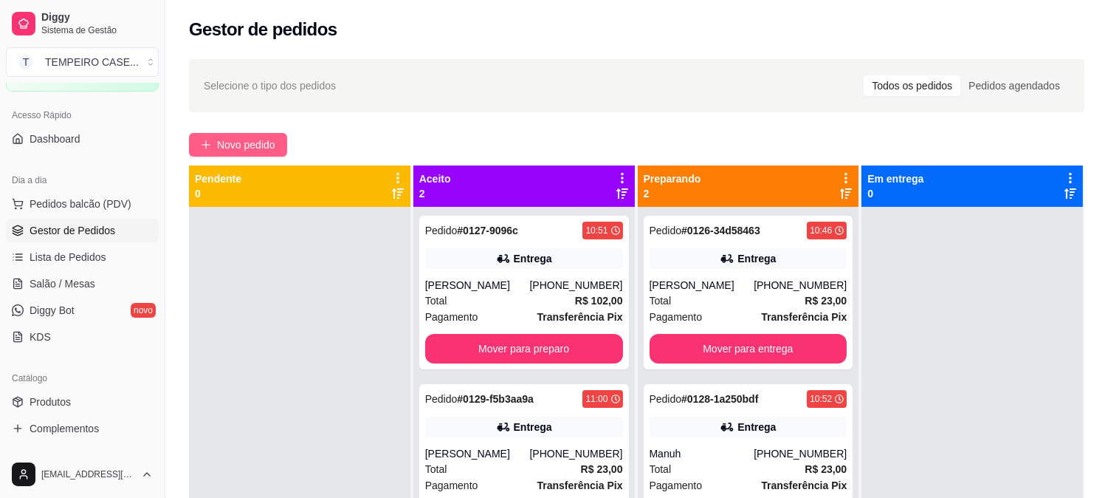
click at [249, 145] on span "Novo pedido" at bounding box center [246, 145] width 58 height 16
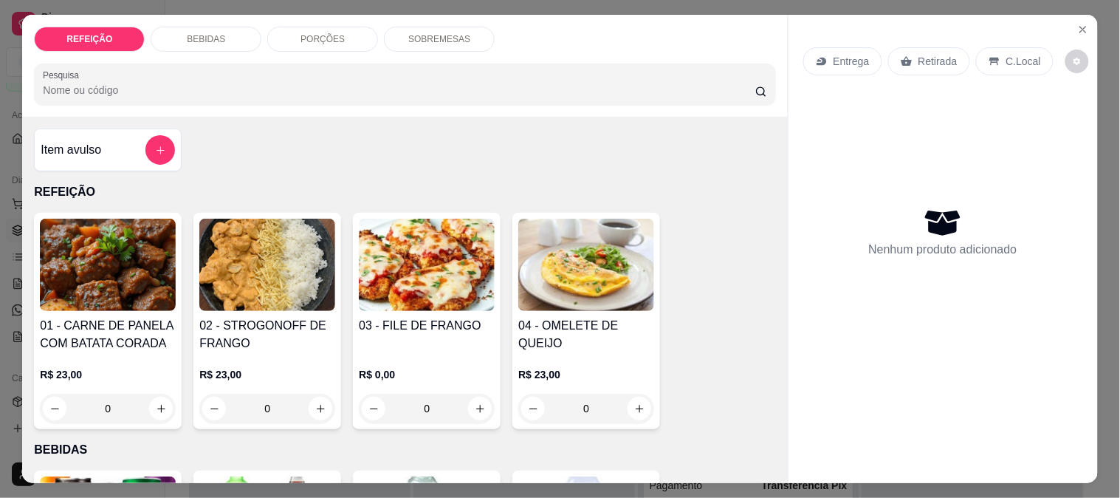
click at [256, 257] on img at bounding box center [267, 265] width 136 height 92
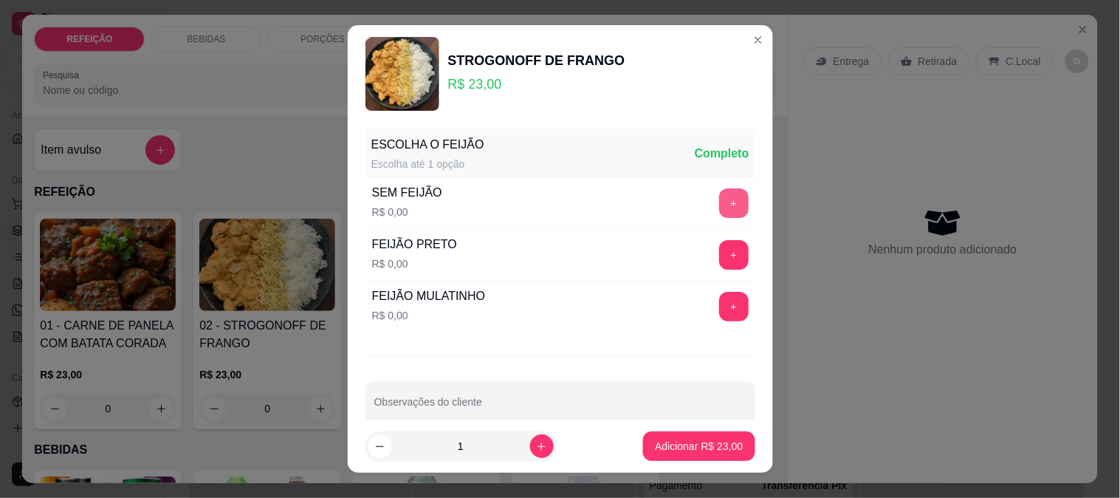
click at [719, 200] on button "+" at bounding box center [734, 203] width 30 height 30
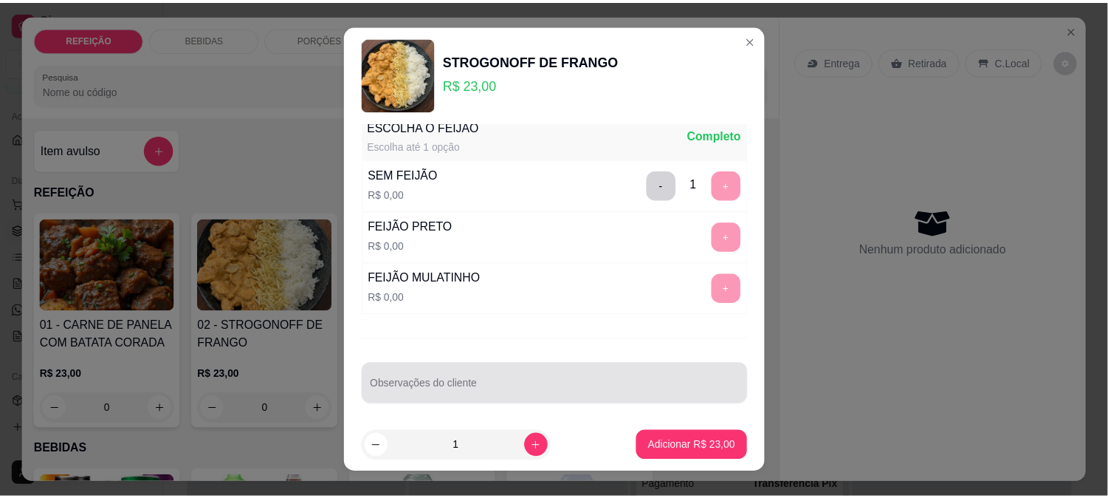
scroll to position [23, 0]
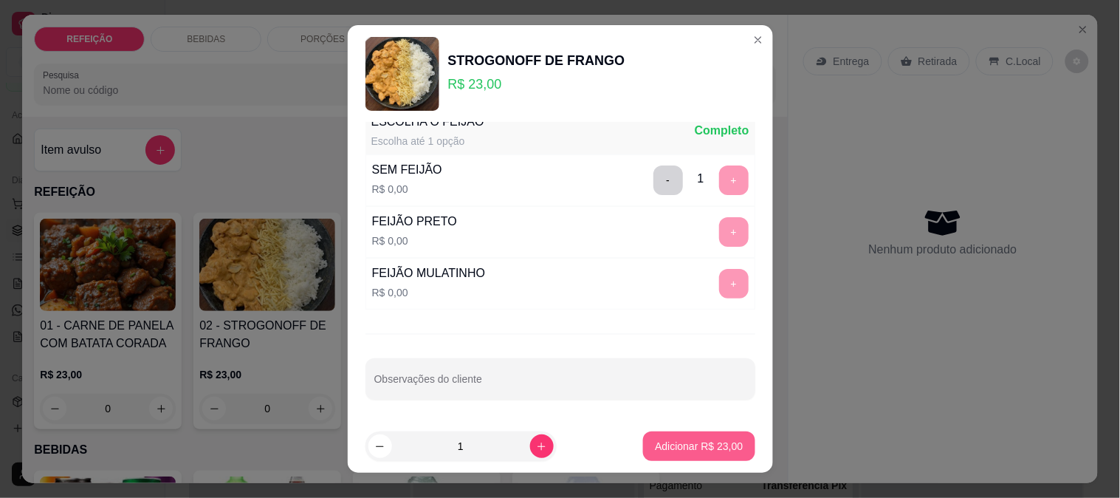
click at [665, 438] on button "Adicionar R$ 23,00" at bounding box center [698, 446] width 111 height 30
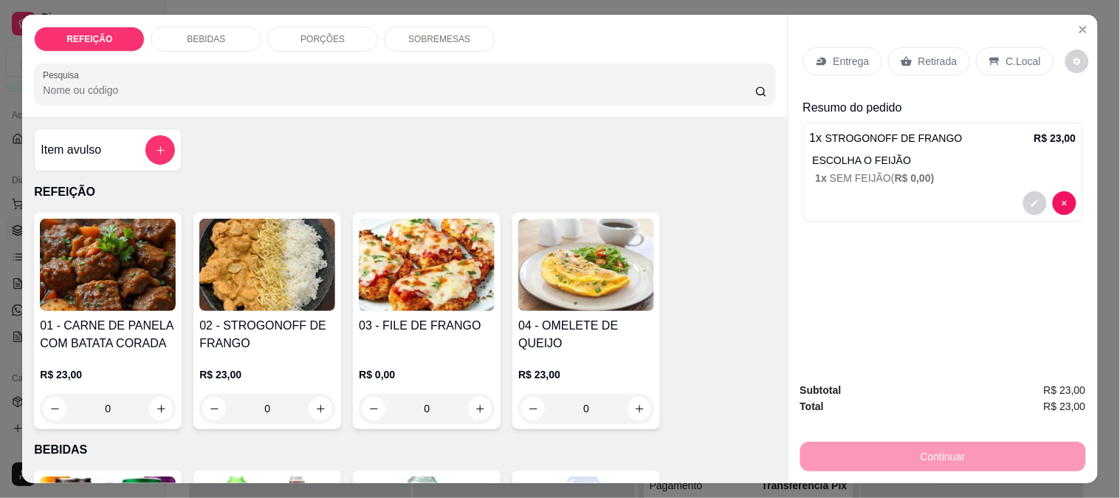
click at [848, 57] on p "Entrega" at bounding box center [852, 61] width 36 height 15
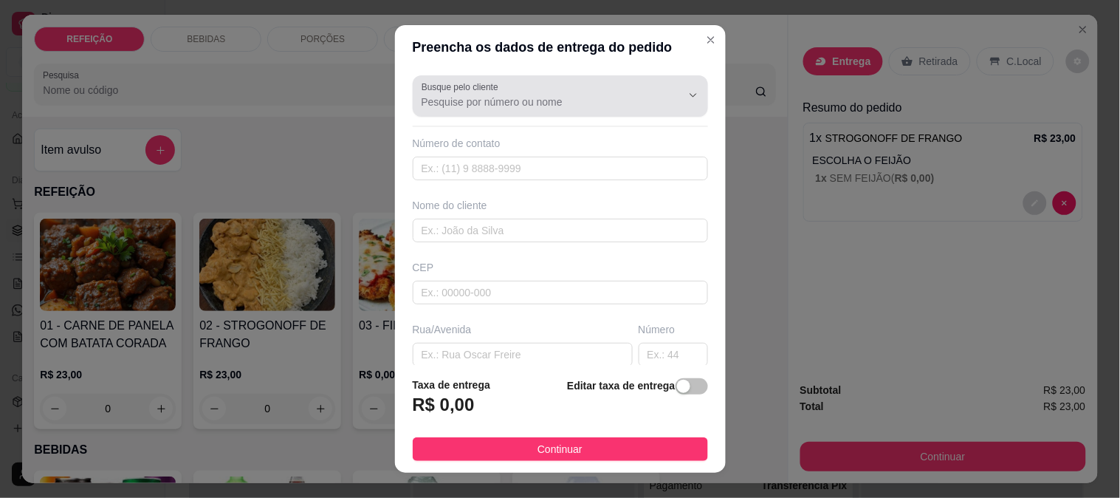
click at [573, 109] on div at bounding box center [561, 96] width 278 height 30
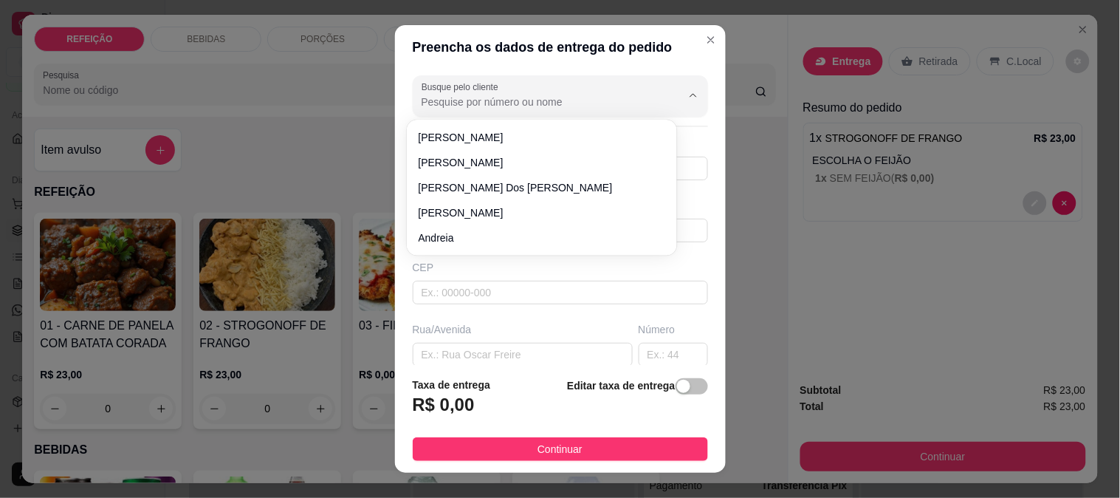
type input "m"
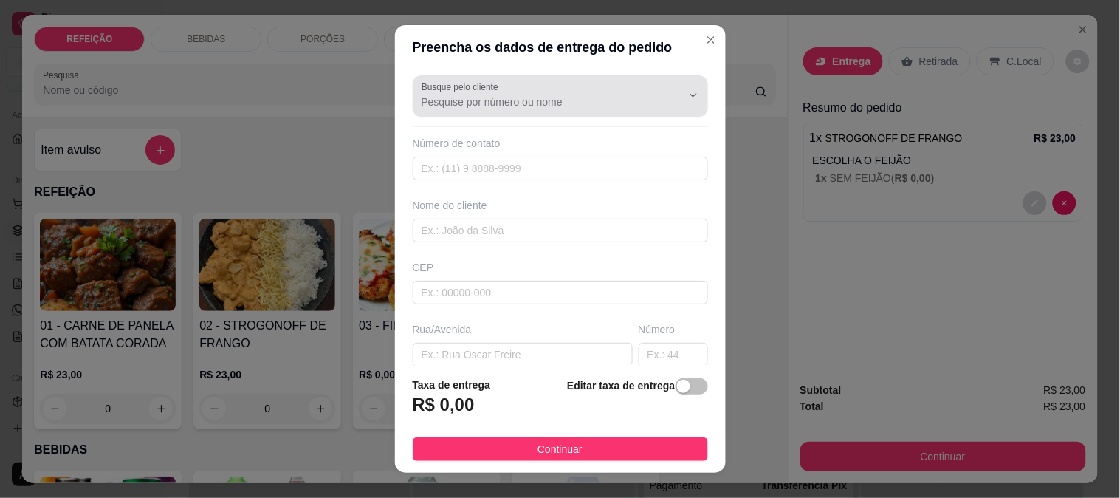
click at [573, 109] on div at bounding box center [561, 96] width 278 height 30
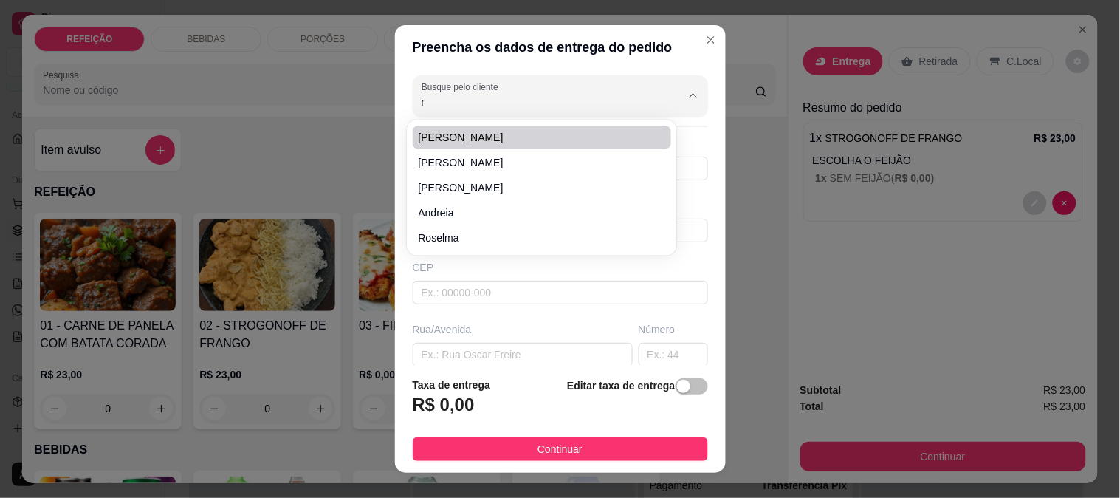
click at [456, 145] on li "[PERSON_NAME]" at bounding box center [542, 138] width 259 height 24
type input "[PERSON_NAME]"
type input "81983335271"
type input "[PERSON_NAME]"
type input "Rua angelim sem numero, pousada [GEOGRAPHIC_DATA]"
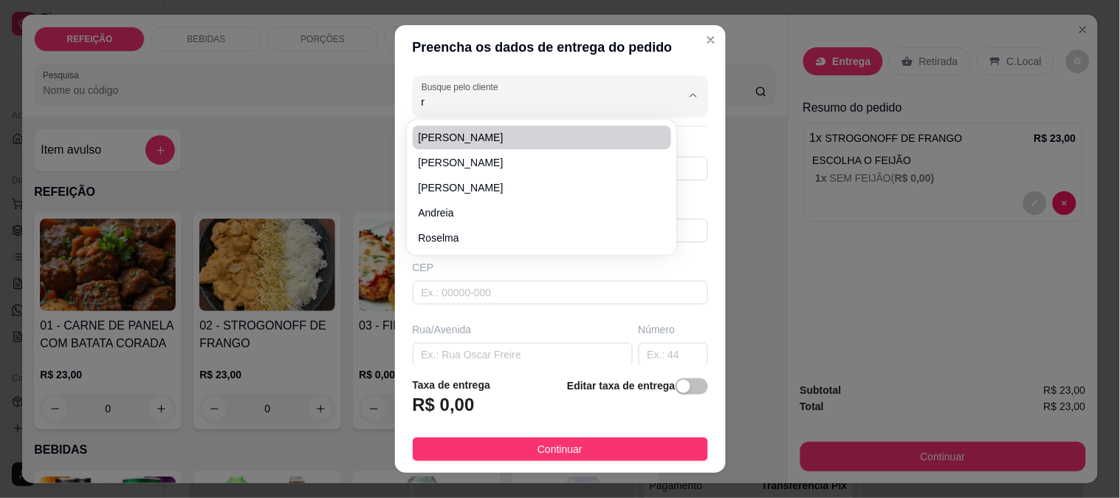
type input "IPOJUCA"
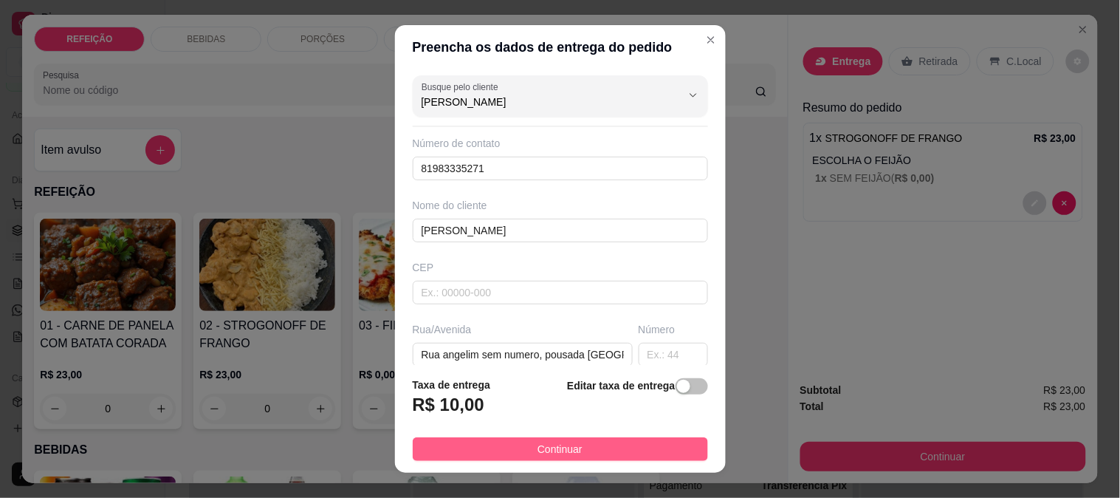
type input "[PERSON_NAME]"
click at [511, 446] on button "Continuar" at bounding box center [560, 449] width 295 height 24
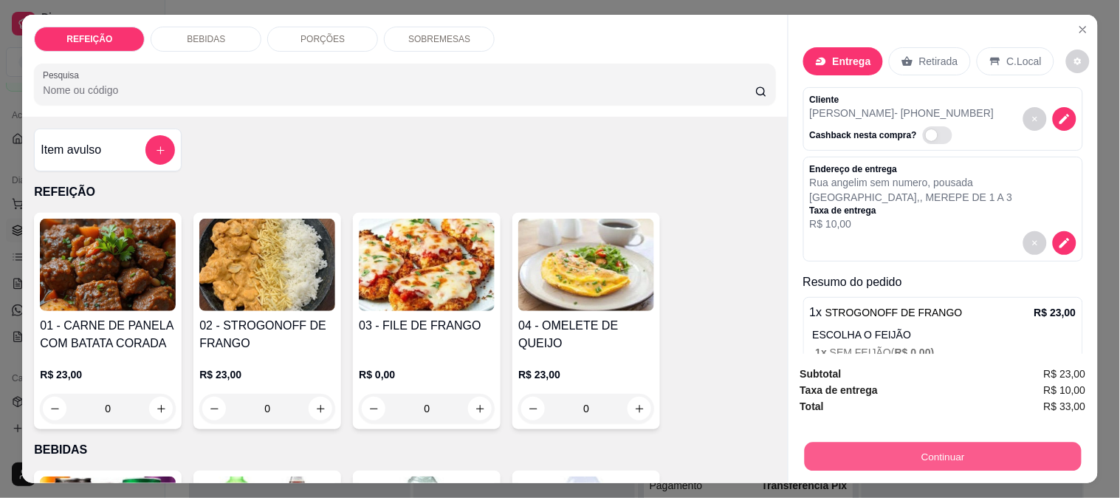
click at [868, 449] on button "Continuar" at bounding box center [942, 456] width 277 height 29
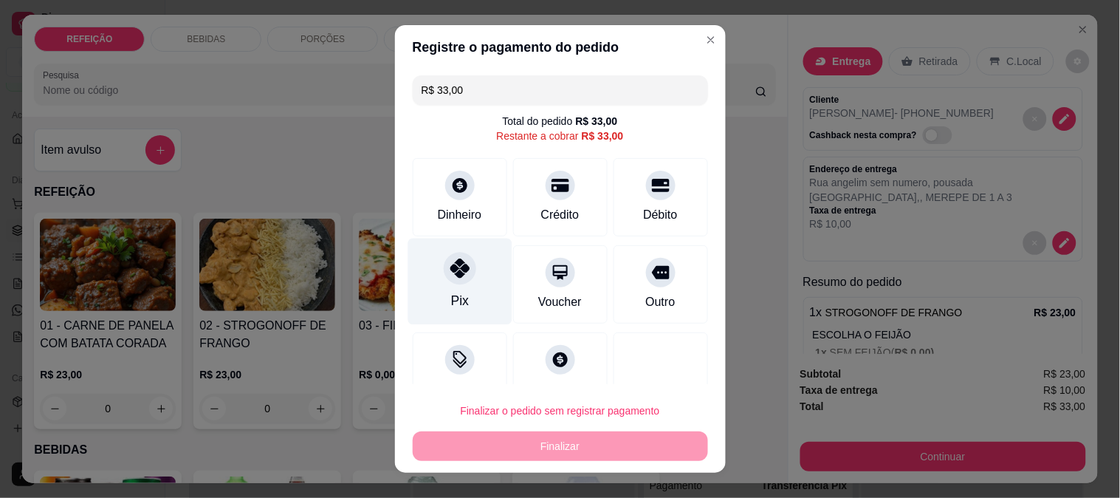
click at [451, 297] on div "Pix" at bounding box center [459, 300] width 18 height 19
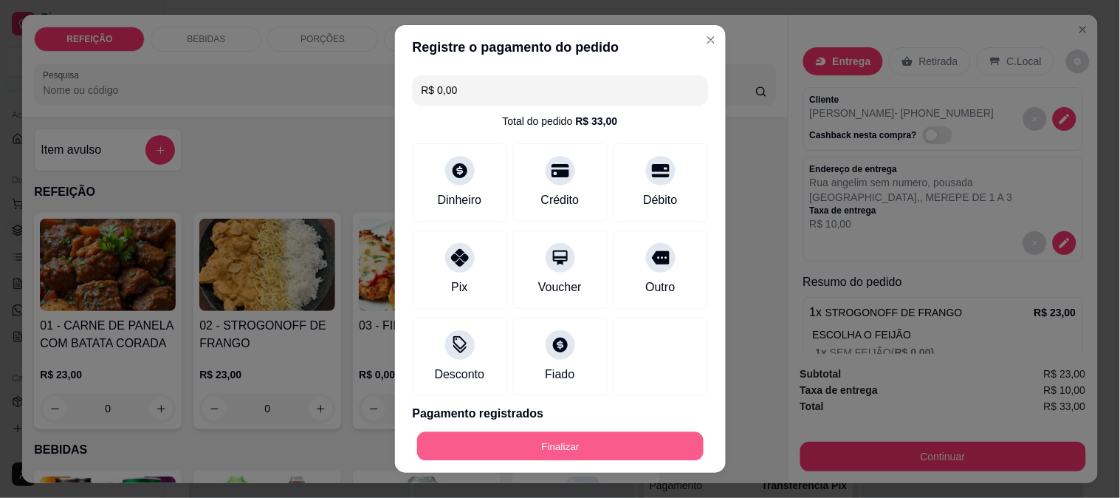
click at [529, 448] on button "Finalizar" at bounding box center [560, 446] width 286 height 29
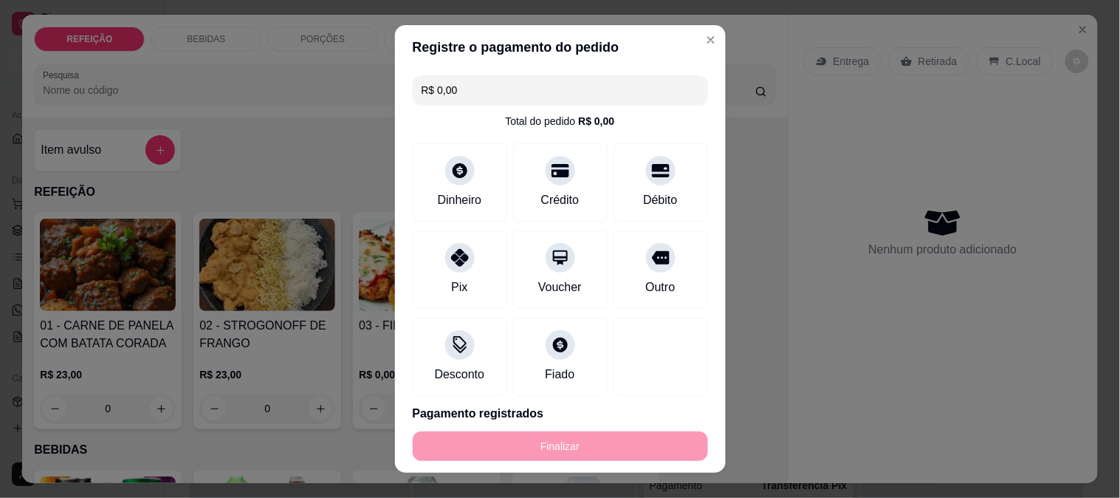
type input "-R$ 33,00"
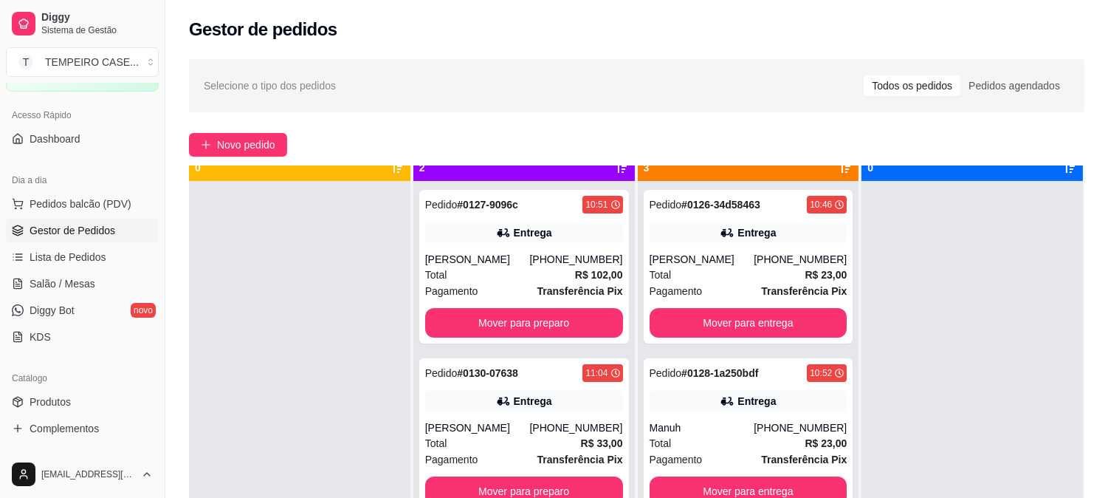
scroll to position [41, 0]
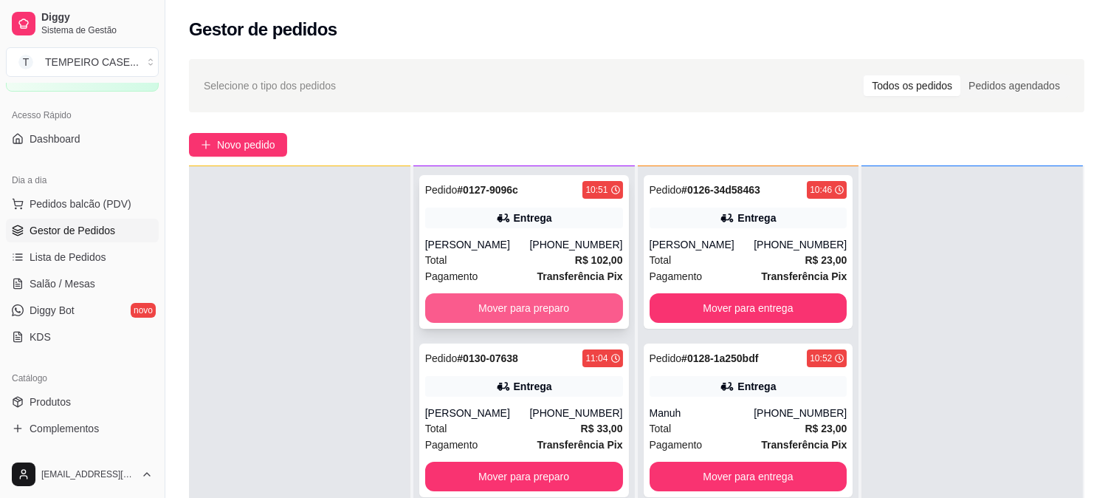
click at [530, 301] on button "Mover para preparo" at bounding box center [524, 308] width 198 height 30
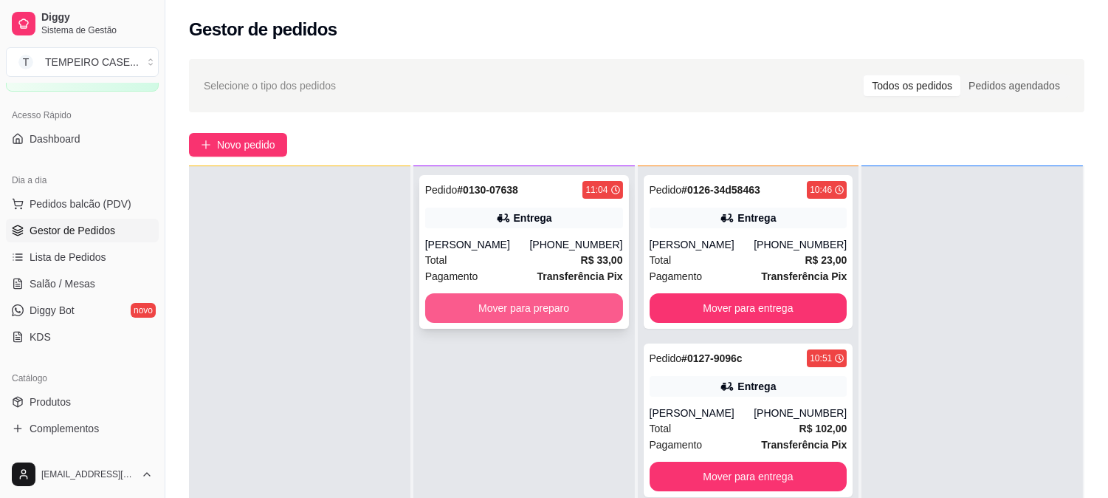
click at [552, 306] on button "Mover para preparo" at bounding box center [524, 308] width 198 height 30
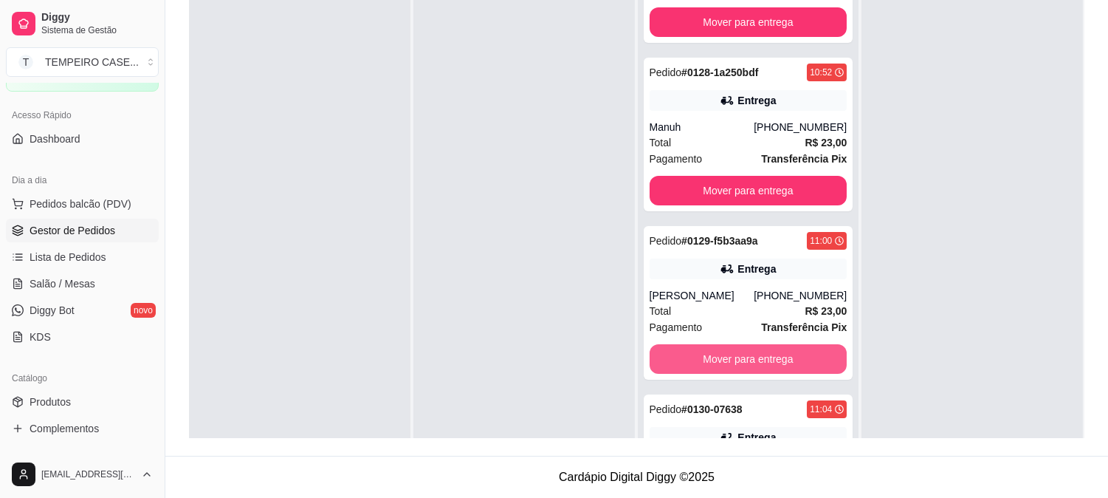
scroll to position [291, 0]
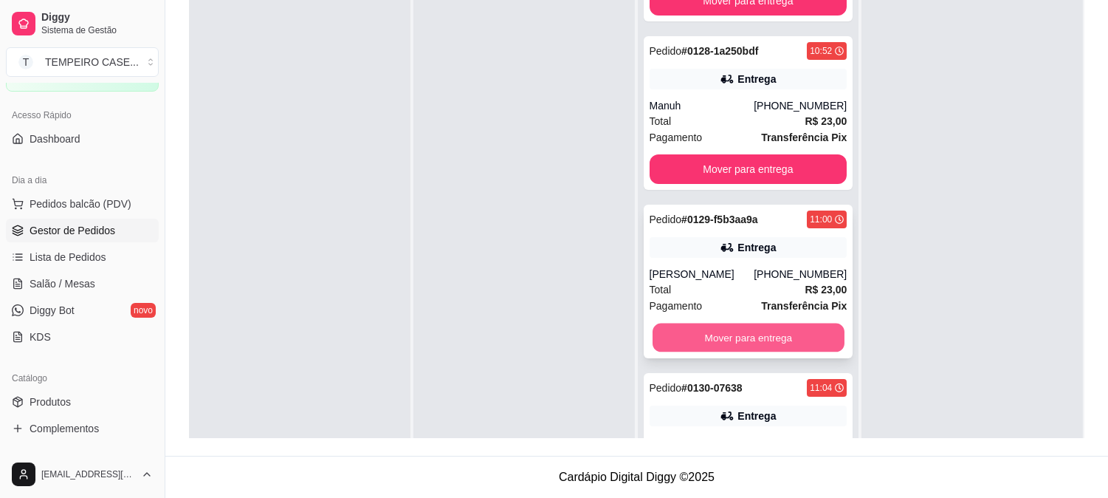
click at [724, 352] on button "Mover para entrega" at bounding box center [749, 337] width 192 height 29
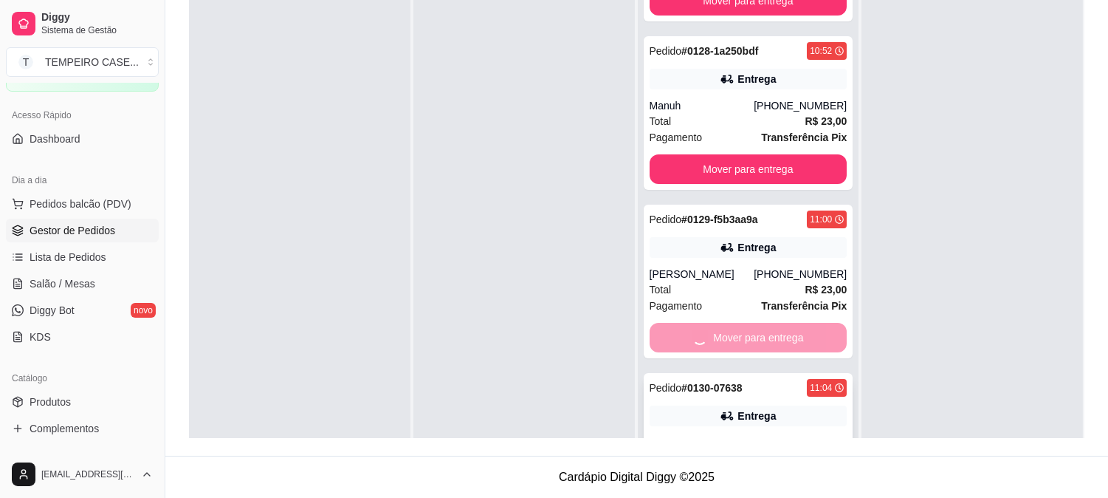
scroll to position [189, 0]
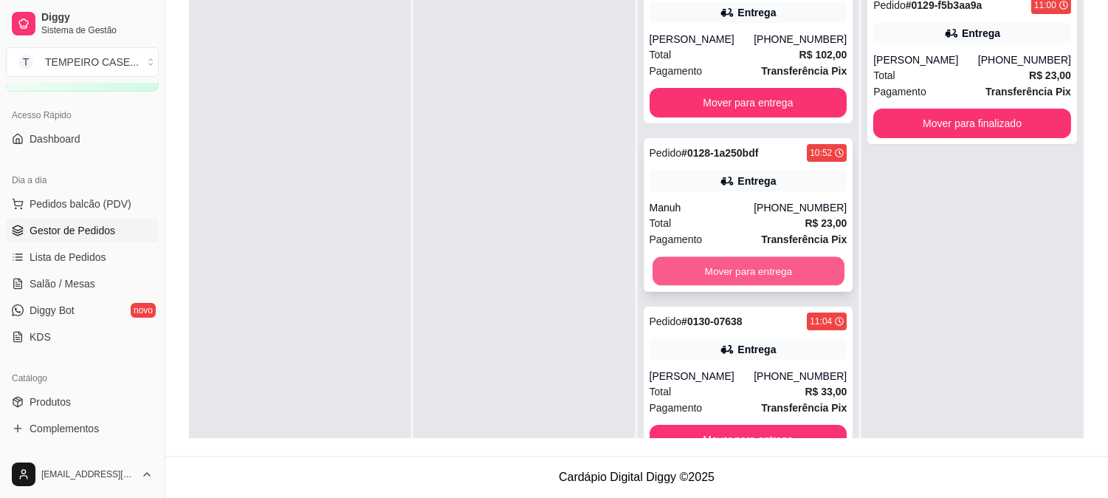
click at [748, 271] on button "Mover para entrega" at bounding box center [749, 271] width 192 height 29
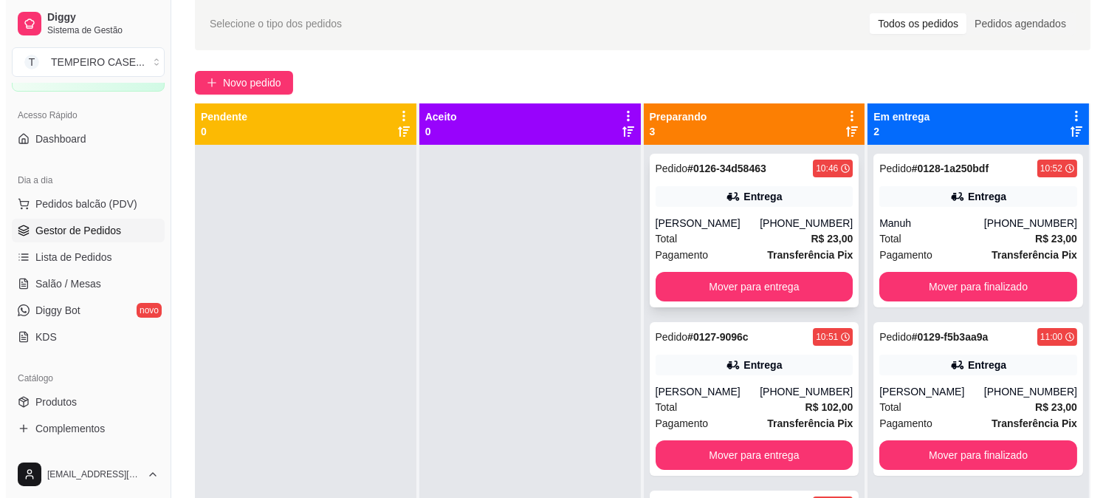
scroll to position [61, 0]
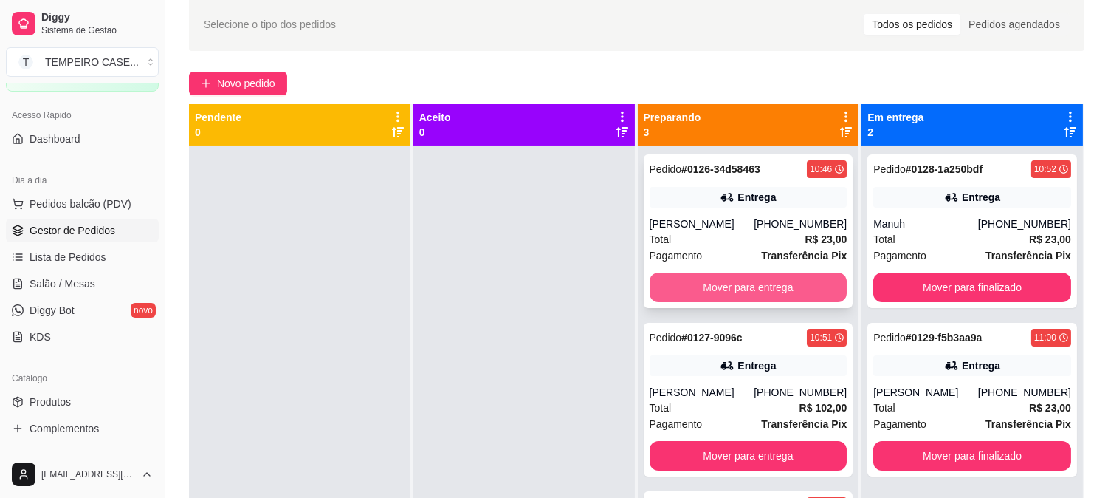
click at [746, 291] on button "Mover para entrega" at bounding box center [749, 287] width 198 height 30
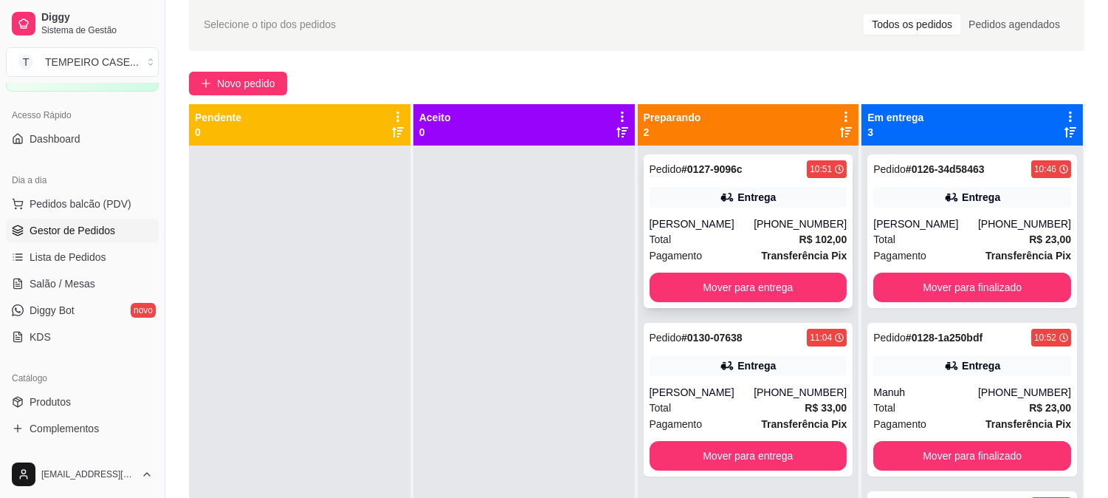
click at [693, 198] on div "Entrega" at bounding box center [749, 197] width 198 height 21
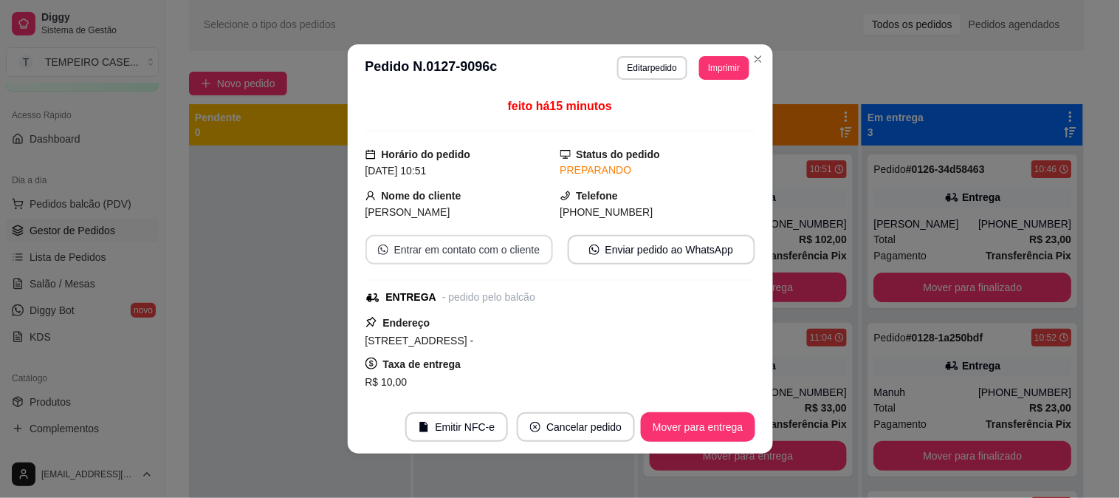
click at [460, 250] on button "Entrar em contato com o cliente" at bounding box center [459, 250] width 188 height 30
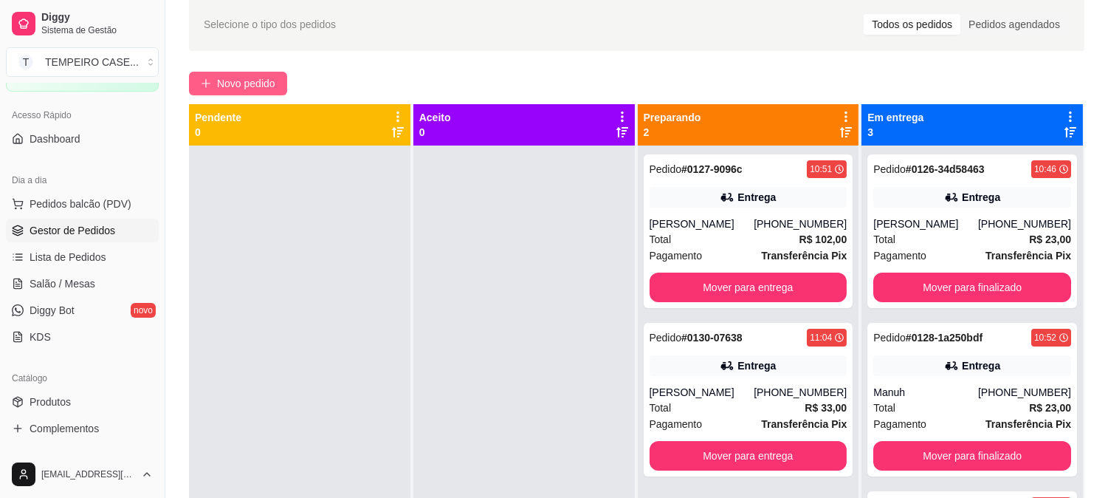
click at [217, 89] on span "Novo pedido" at bounding box center [246, 83] width 58 height 16
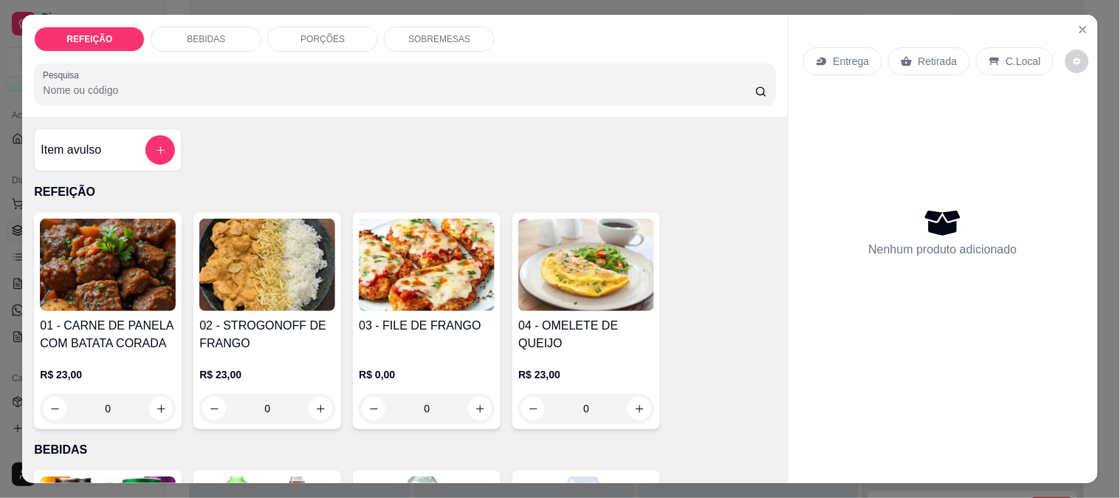
click at [315, 396] on div "0" at bounding box center [267, 409] width 136 height 30
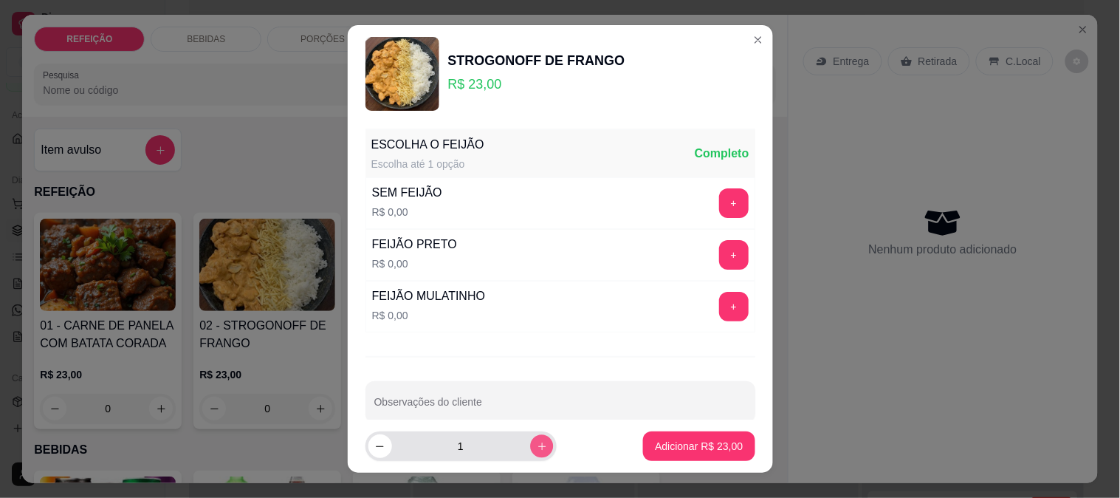
click at [536, 445] on icon "increase-product-quantity" at bounding box center [541, 446] width 11 height 11
click at [379, 446] on icon "decrease-product-quantity" at bounding box center [379, 446] width 11 height 11
type input "2"
click at [719, 203] on button "+" at bounding box center [733, 202] width 29 height 29
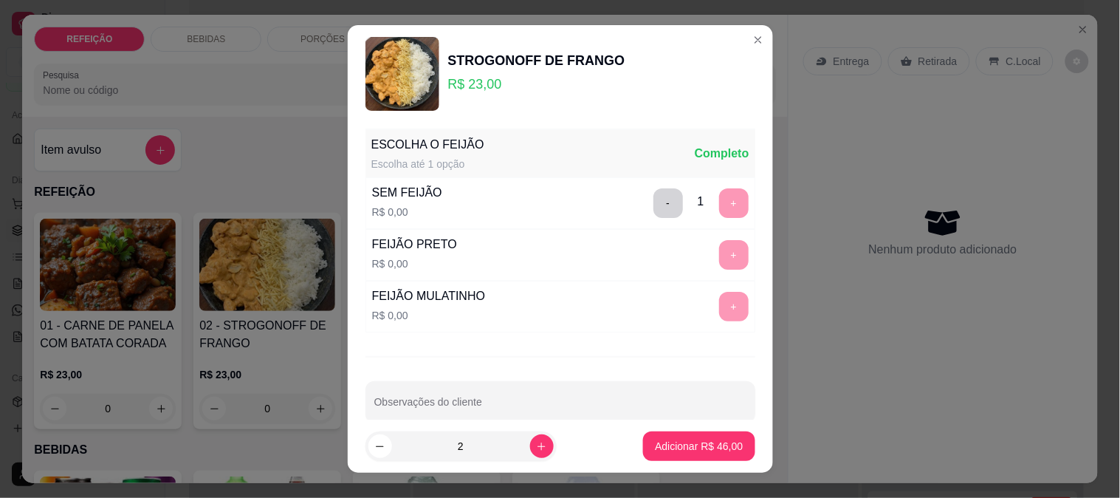
click at [675, 445] on p "Adicionar R$ 46,00" at bounding box center [699, 446] width 88 height 15
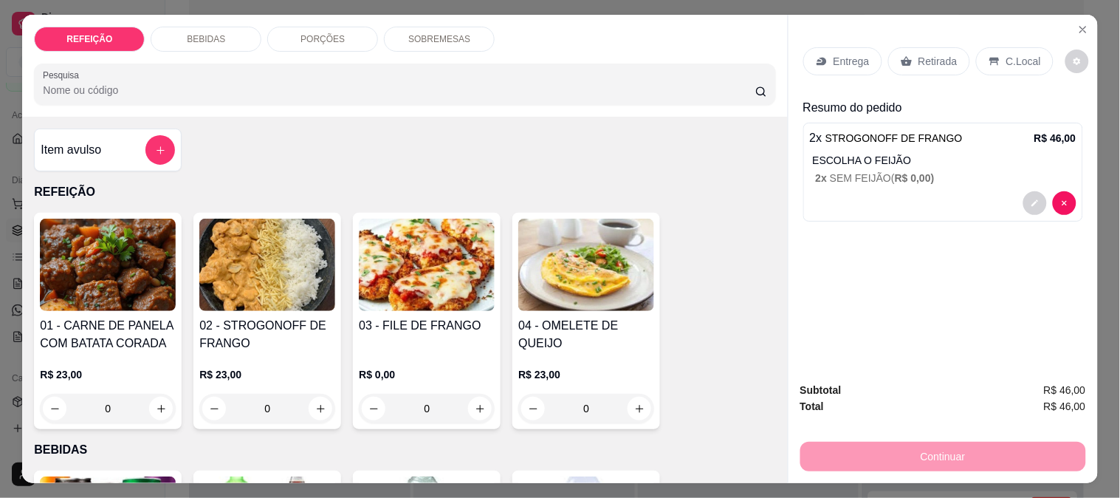
click at [112, 300] on img at bounding box center [108, 265] width 136 height 92
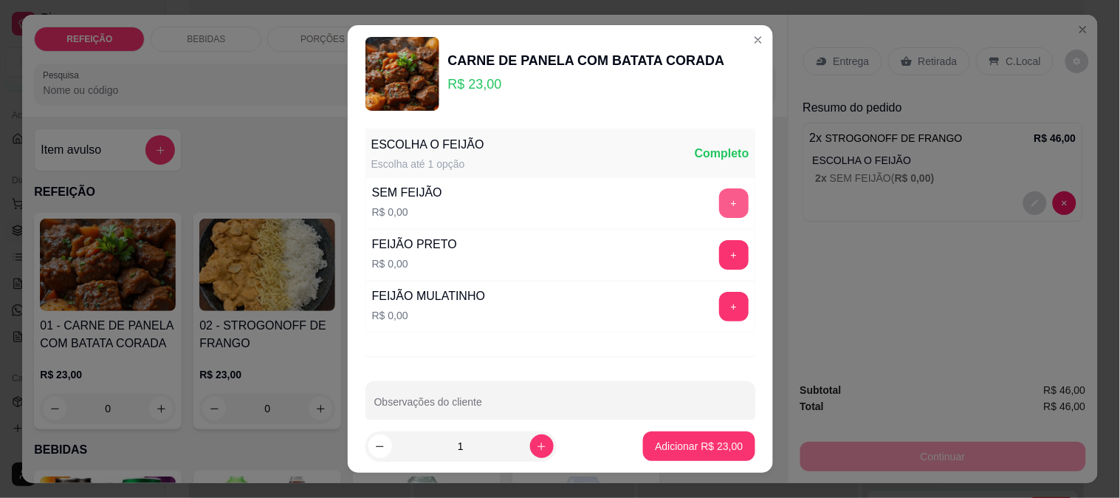
click at [719, 204] on button "+" at bounding box center [734, 203] width 30 height 30
click at [534, 444] on button "increase-product-quantity" at bounding box center [542, 446] width 24 height 24
type input "2"
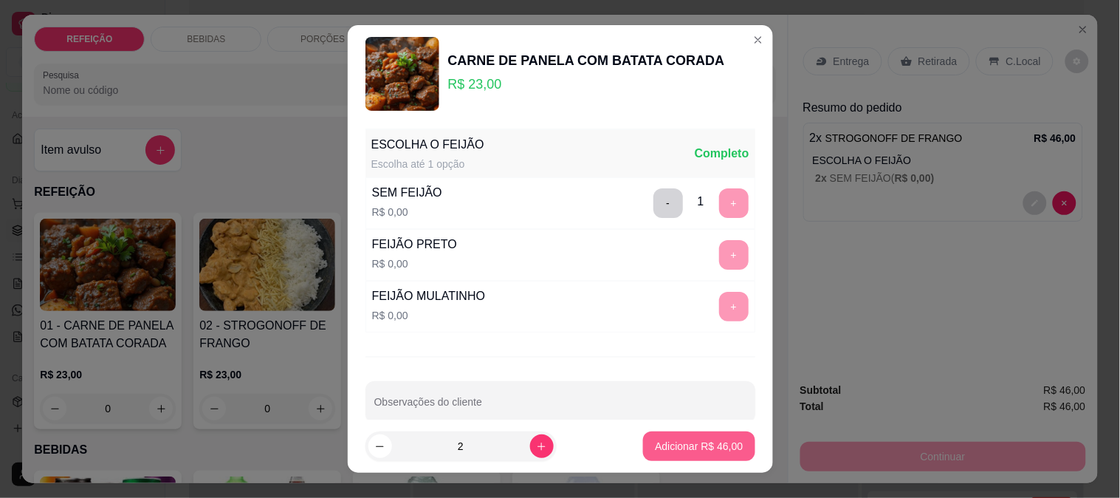
click at [696, 438] on button "Adicionar R$ 46,00" at bounding box center [698, 446] width 111 height 30
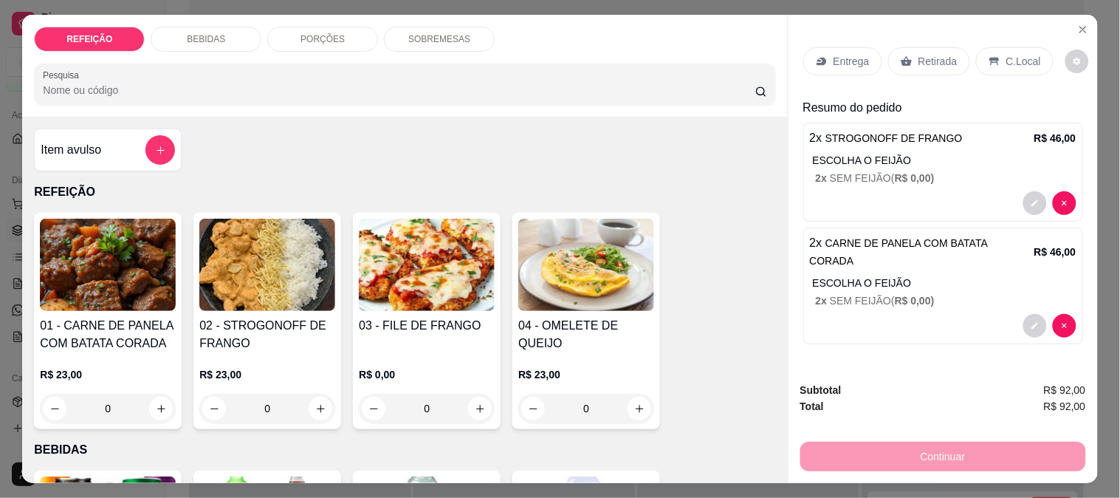
click at [834, 54] on p "Entrega" at bounding box center [852, 61] width 36 height 15
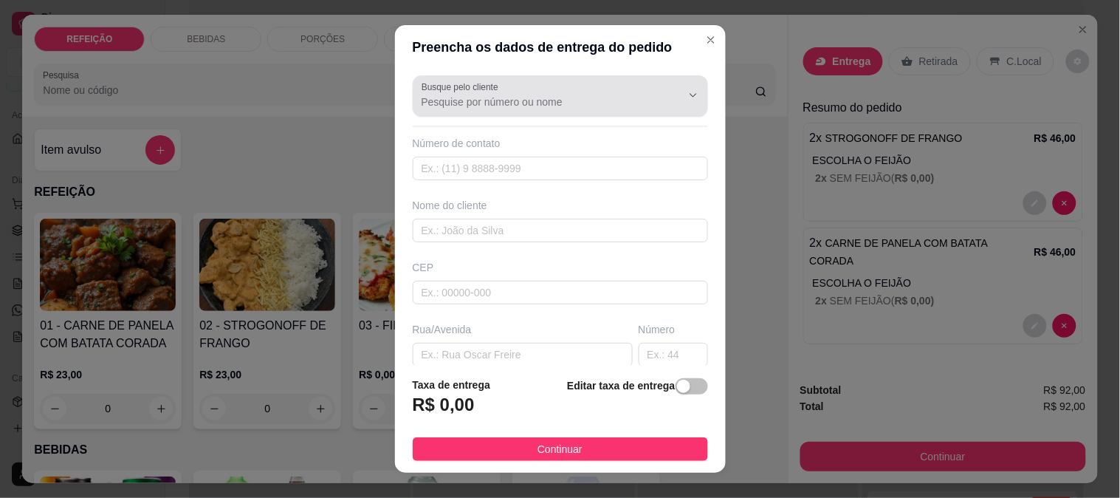
click at [487, 91] on label "Busque pelo cliente" at bounding box center [463, 86] width 82 height 13
click at [487, 95] on input "Busque pelo cliente" at bounding box center [540, 102] width 236 height 15
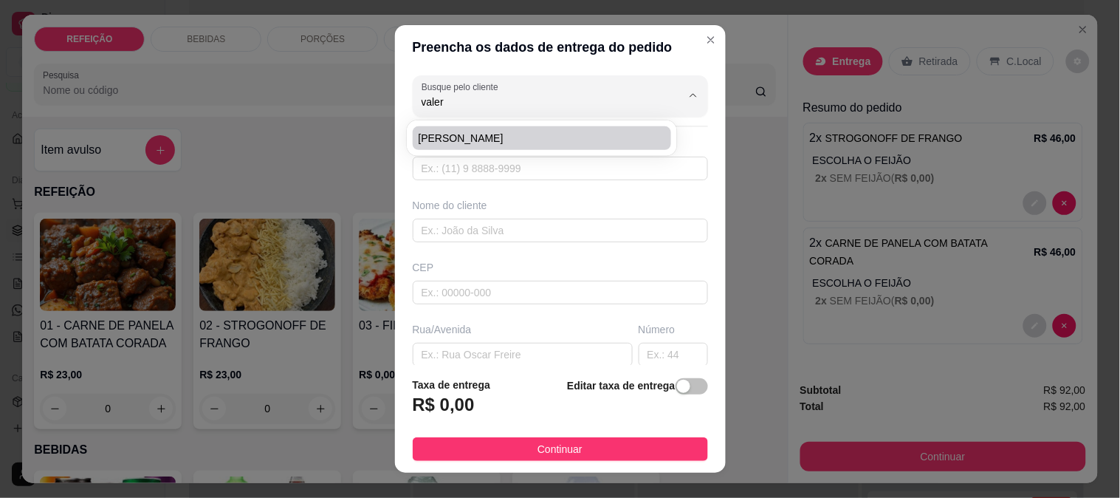
click at [466, 141] on span "[PERSON_NAME]" at bounding box center [535, 138] width 233 height 15
type input "[PERSON_NAME]"
type input "8181851516"
type input "[PERSON_NAME]"
type input "DRONE HUMANO"
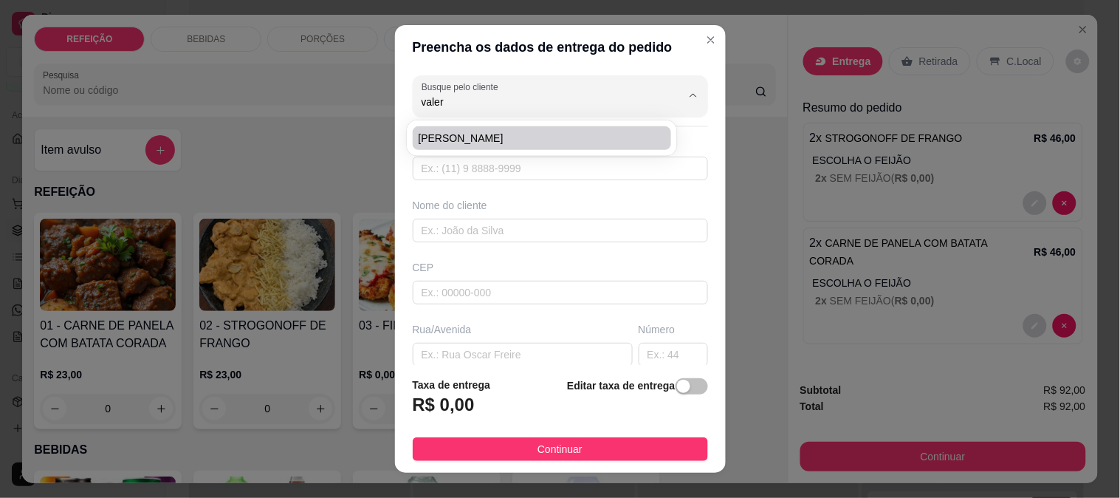
type input "IPOJUCA"
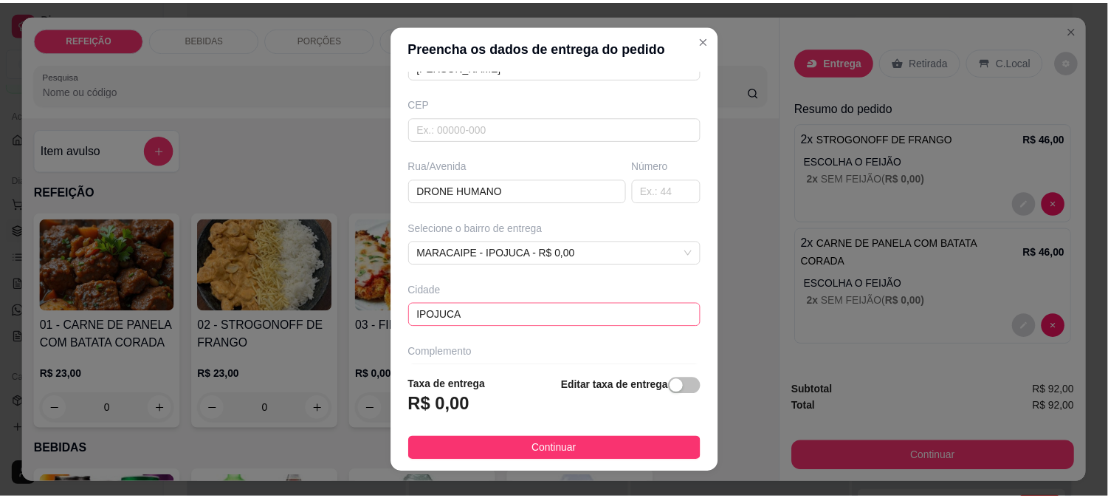
scroll to position [202, 0]
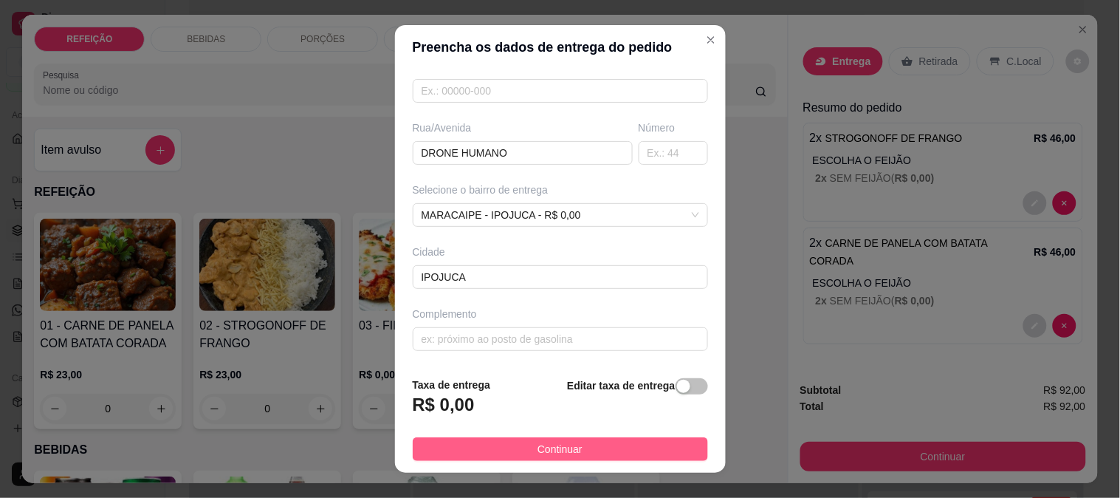
type input "[PERSON_NAME]"
click at [538, 451] on span "Continuar" at bounding box center [560, 449] width 45 height 16
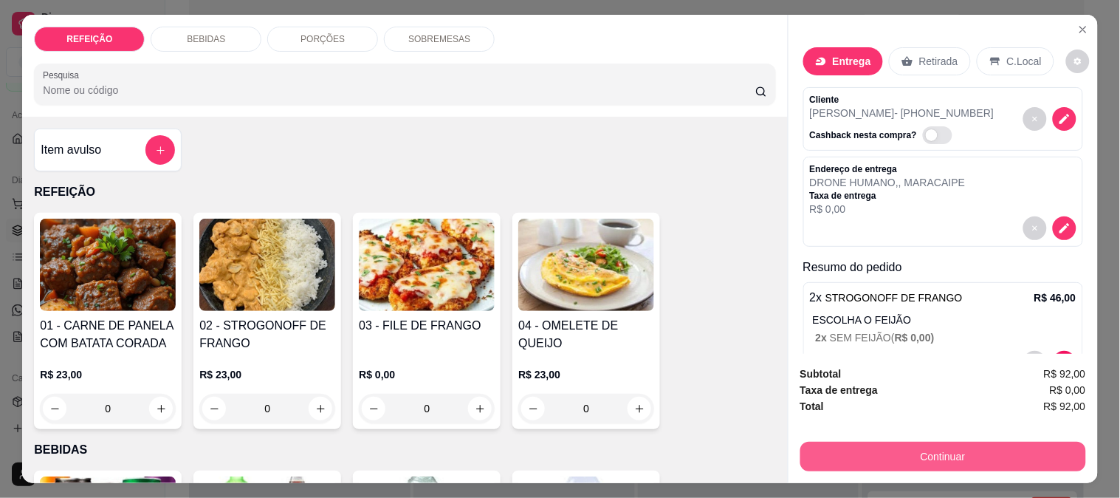
click at [851, 451] on button "Continuar" at bounding box center [943, 457] width 286 height 30
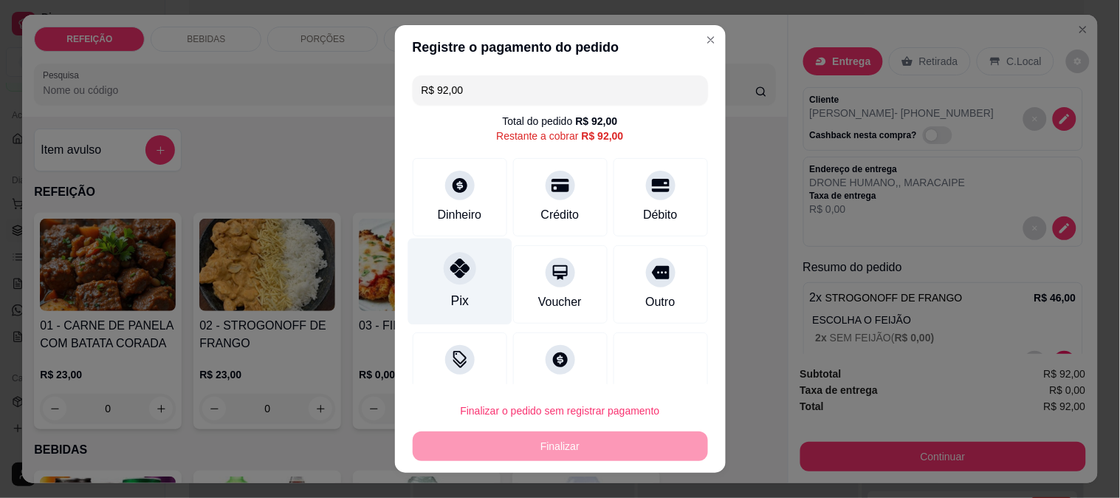
click at [454, 289] on div "Pix" at bounding box center [460, 281] width 104 height 86
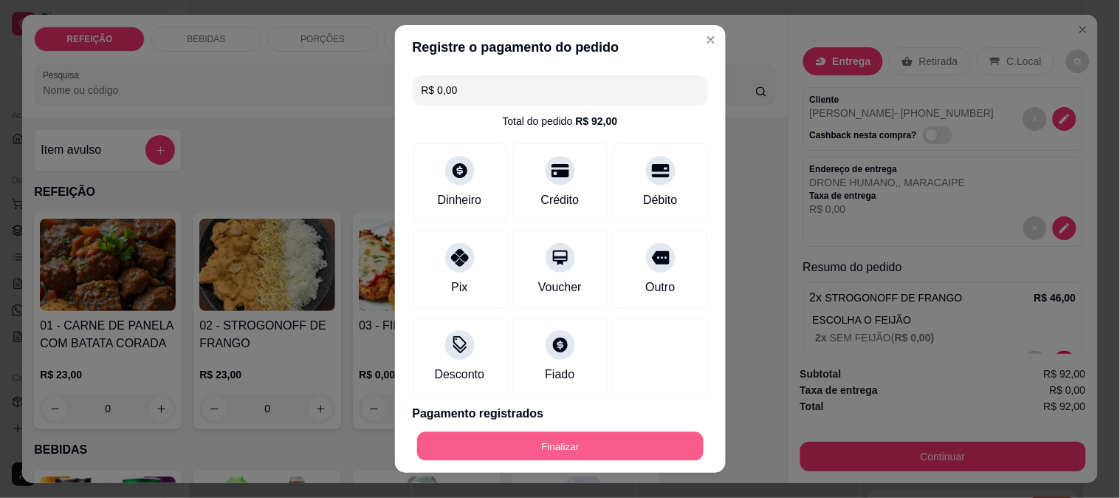
click at [530, 441] on button "Finalizar" at bounding box center [560, 446] width 286 height 29
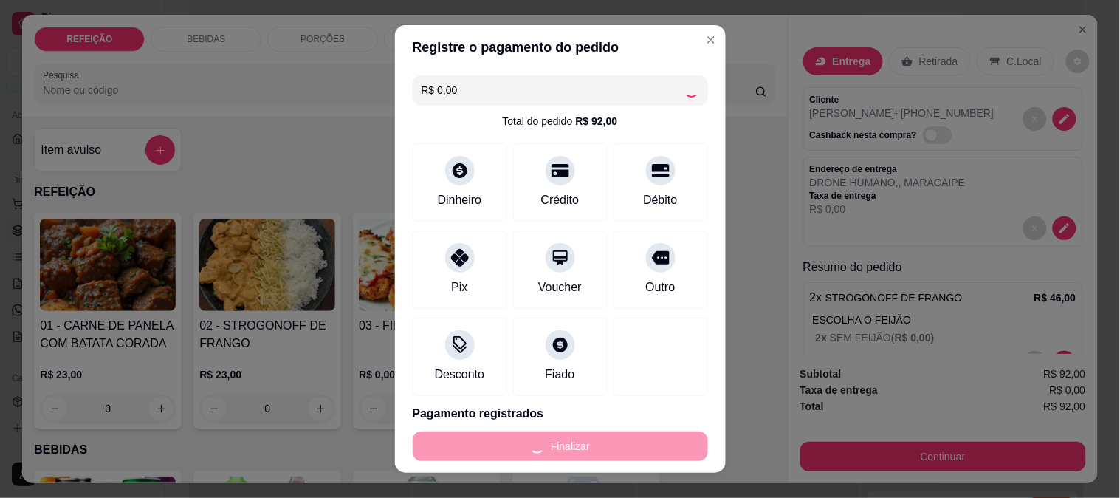
type input "-R$ 92,00"
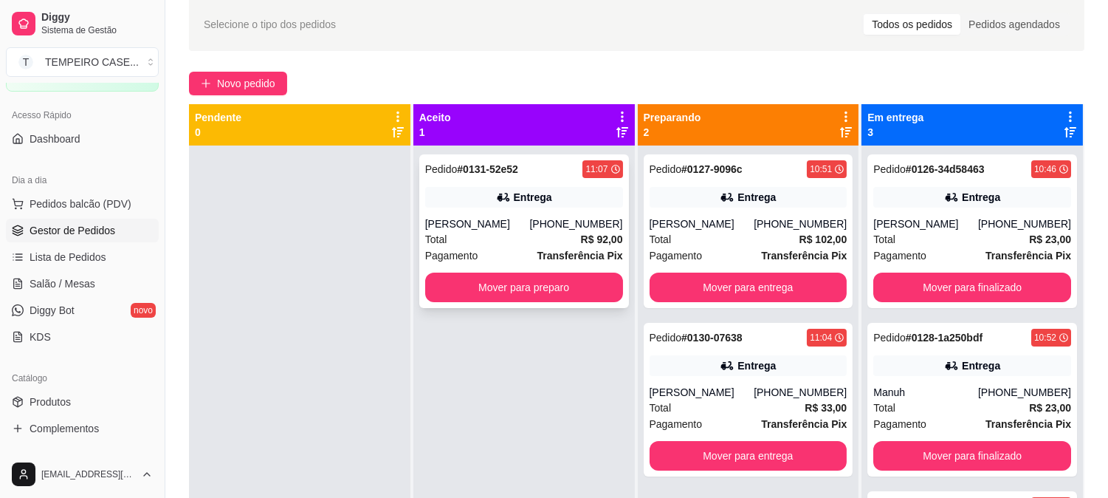
click at [470, 190] on div "Entrega" at bounding box center [524, 197] width 198 height 21
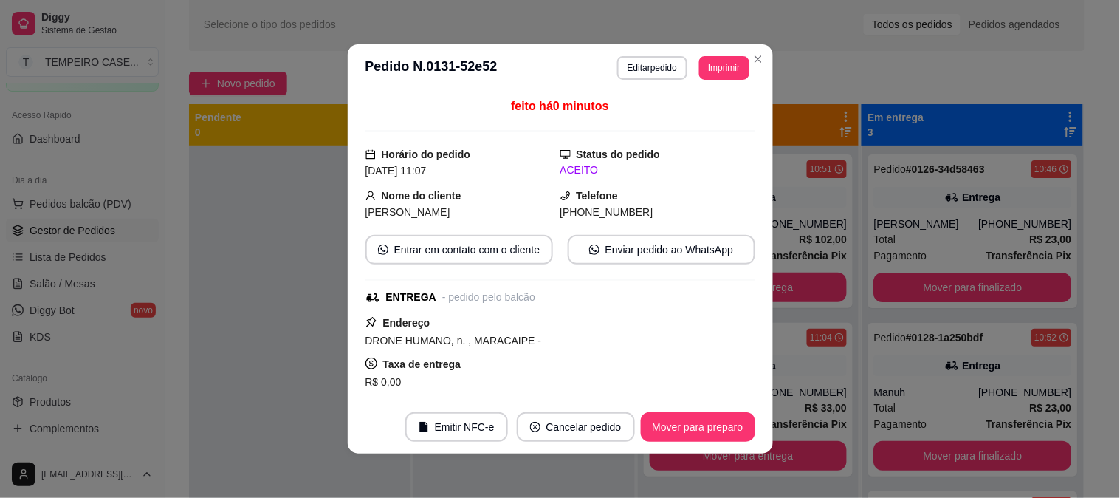
click at [710, 56] on div "**********" at bounding box center [683, 68] width 132 height 24
click at [706, 63] on button "Imprimir" at bounding box center [723, 68] width 49 height 24
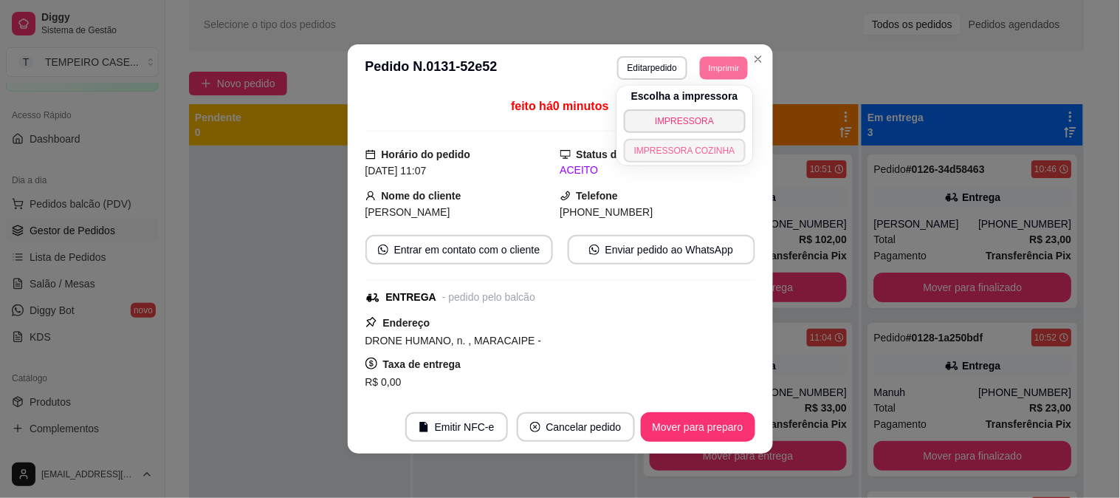
click at [648, 146] on button "IMPRESSORA COZINHA" at bounding box center [685, 151] width 122 height 24
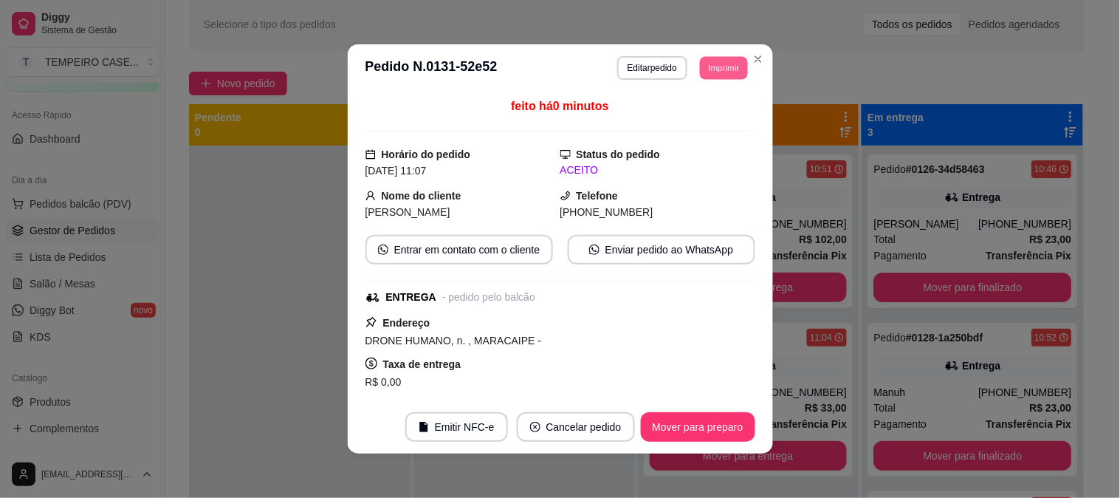
click at [739, 63] on button "Imprimir" at bounding box center [724, 67] width 48 height 23
click at [720, 75] on button "Imprimir" at bounding box center [724, 67] width 48 height 23
click at [699, 81] on header "**********" at bounding box center [560, 67] width 425 height 47
click at [712, 72] on button "Imprimir" at bounding box center [723, 68] width 49 height 24
click at [689, 143] on button "IMPRESSORA COZINHA" at bounding box center [698, 137] width 97 height 19
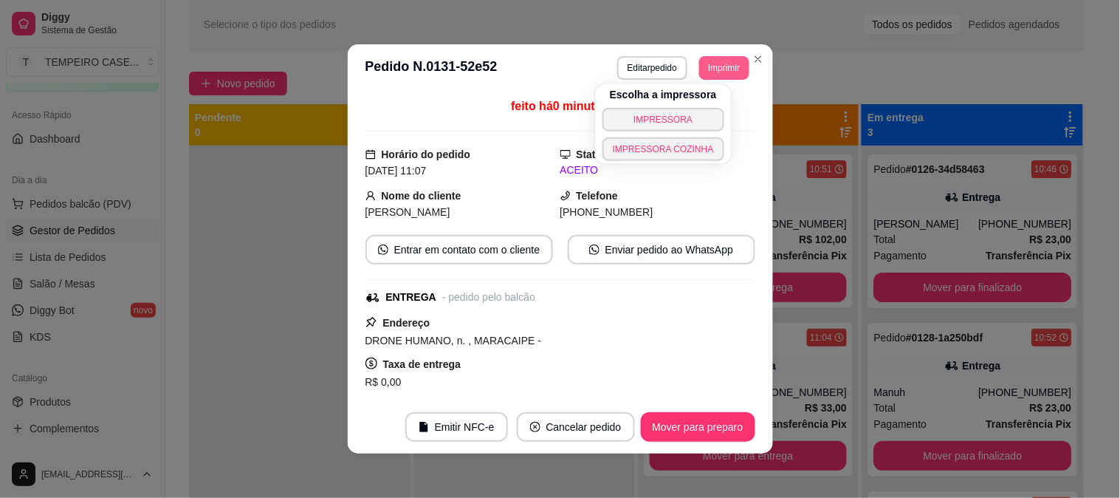
click at [712, 59] on button "Imprimir" at bounding box center [723, 68] width 49 height 24
click at [685, 143] on button "IMPRESSORA COZINHA" at bounding box center [685, 150] width 122 height 24
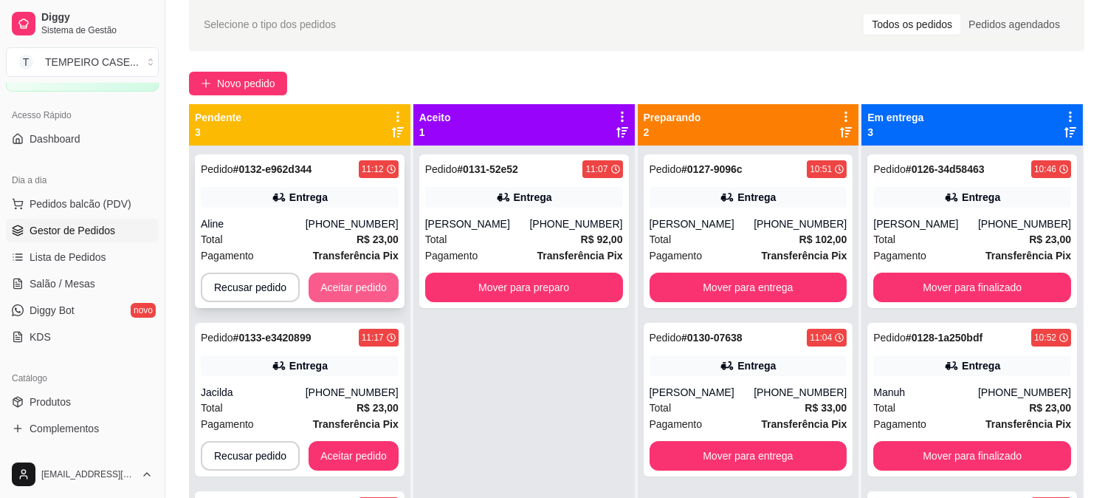
click at [343, 281] on button "Aceitar pedido" at bounding box center [354, 287] width 90 height 30
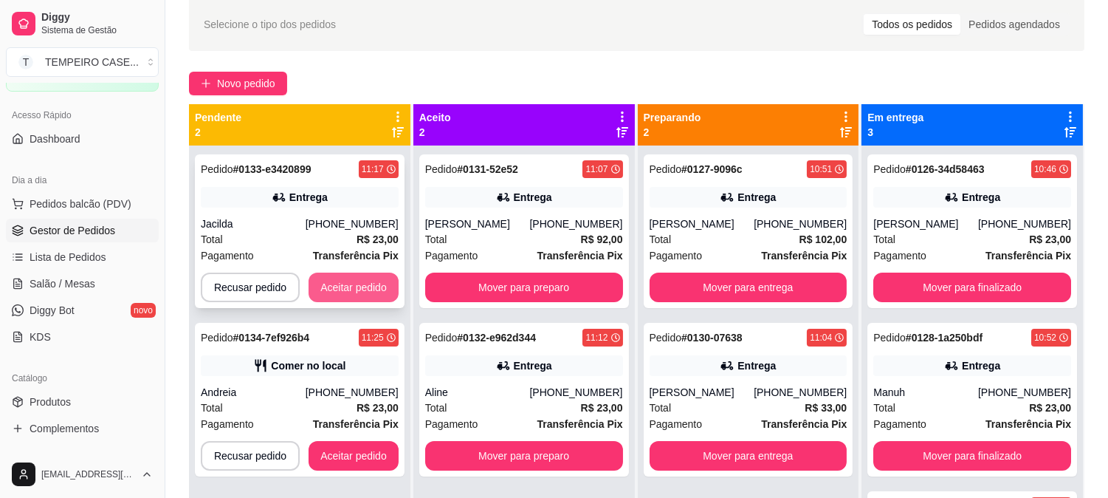
click at [394, 286] on button "Aceitar pedido" at bounding box center [354, 287] width 90 height 30
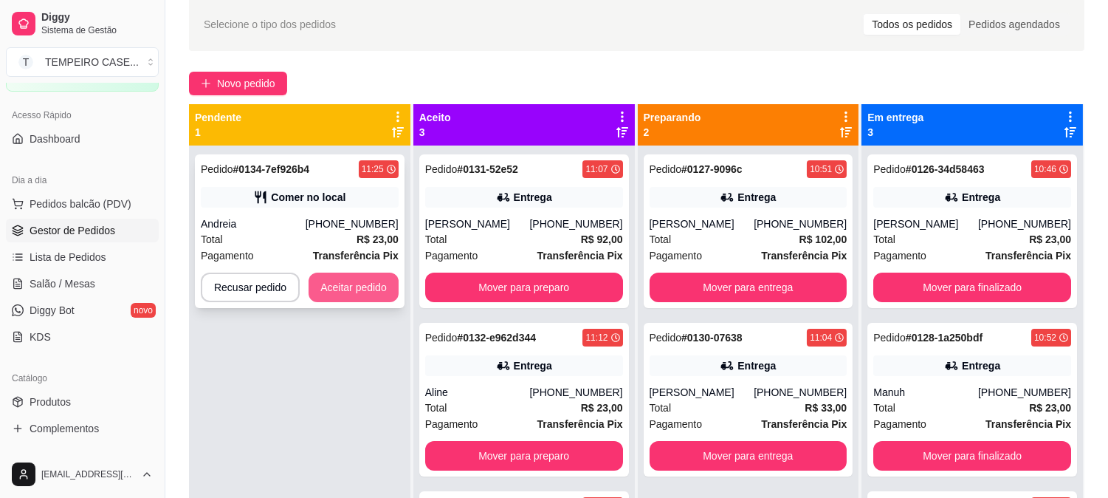
click at [372, 286] on button "Aceitar pedido" at bounding box center [354, 287] width 90 height 30
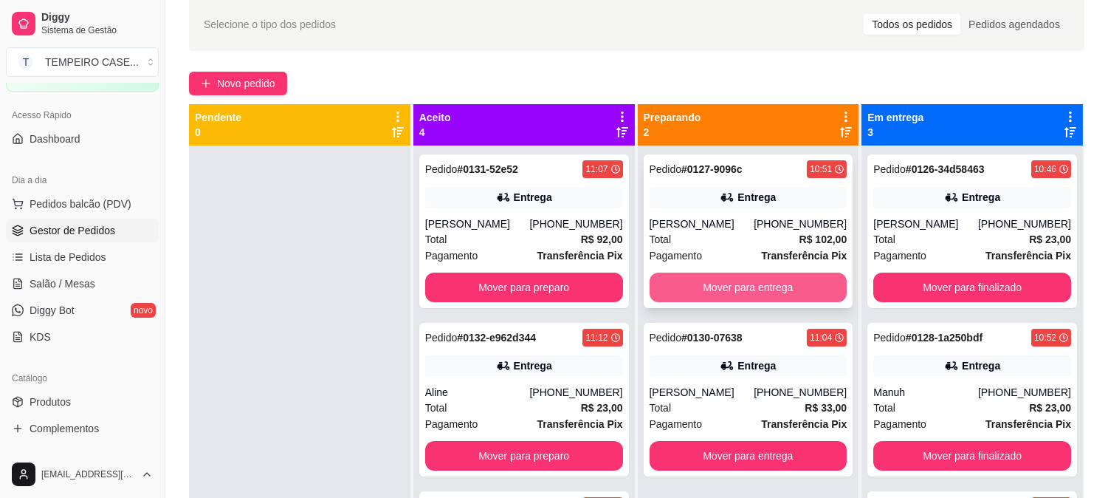
click at [687, 276] on button "Mover para entrega" at bounding box center [749, 287] width 198 height 30
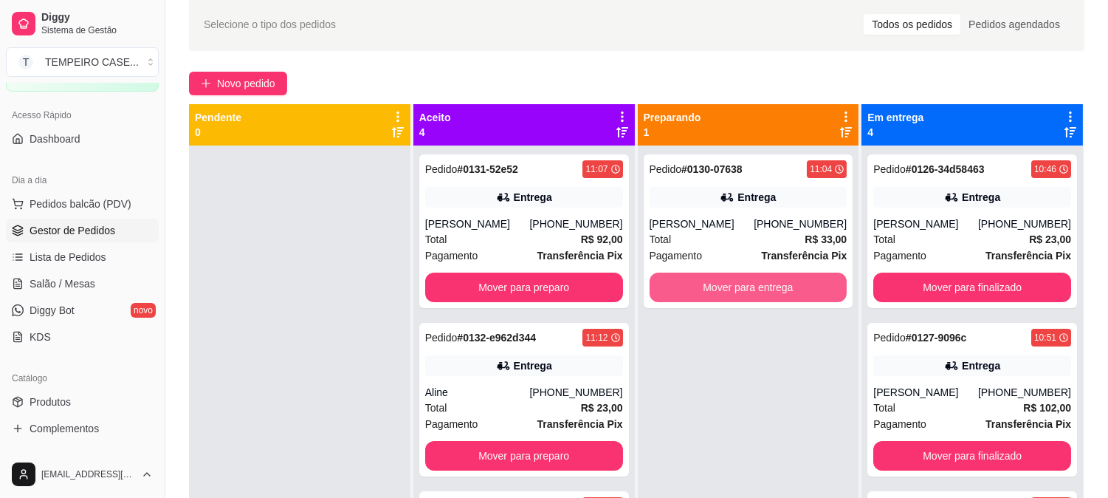
click at [687, 275] on button "Mover para entrega" at bounding box center [749, 287] width 198 height 30
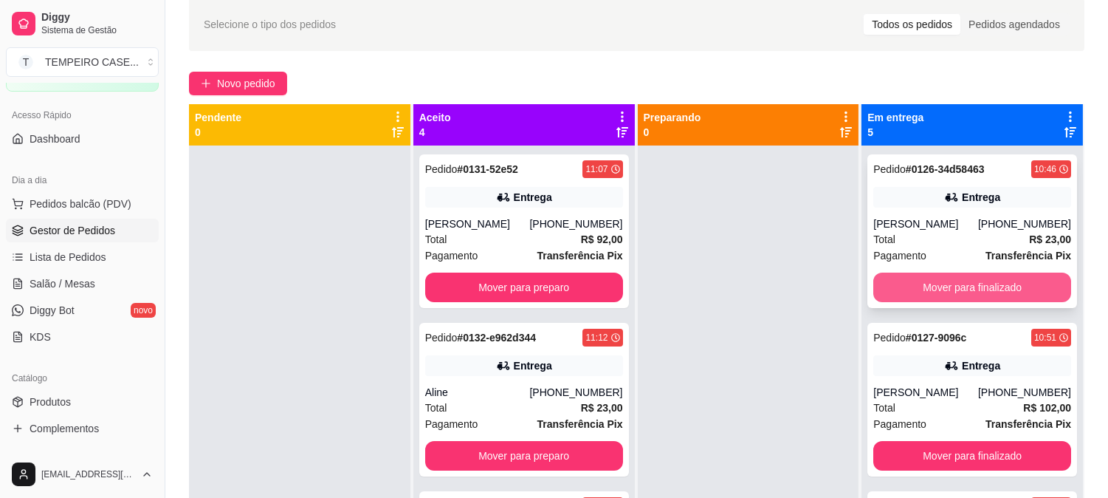
click at [957, 295] on button "Mover para finalizado" at bounding box center [972, 287] width 198 height 30
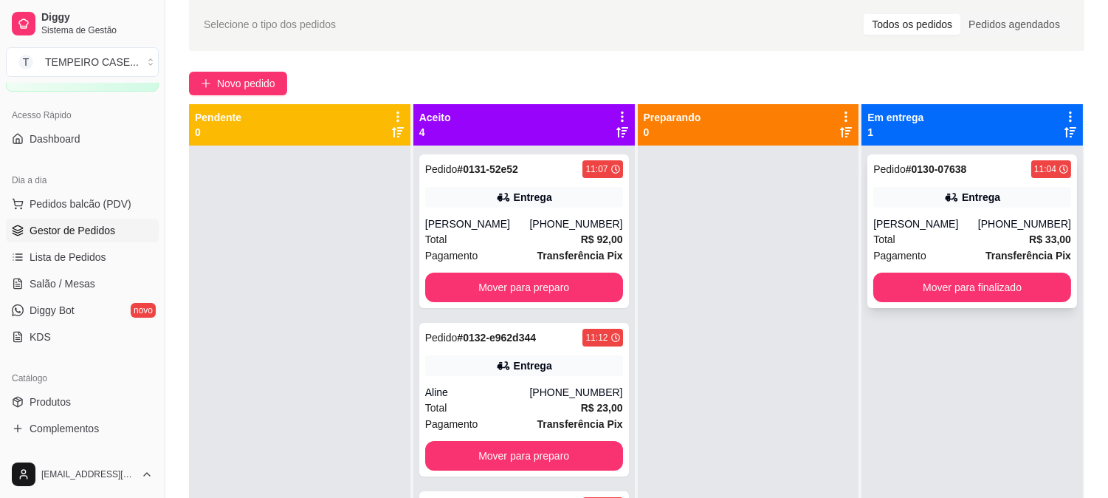
click at [921, 227] on div "[PERSON_NAME]" at bounding box center [925, 223] width 105 height 15
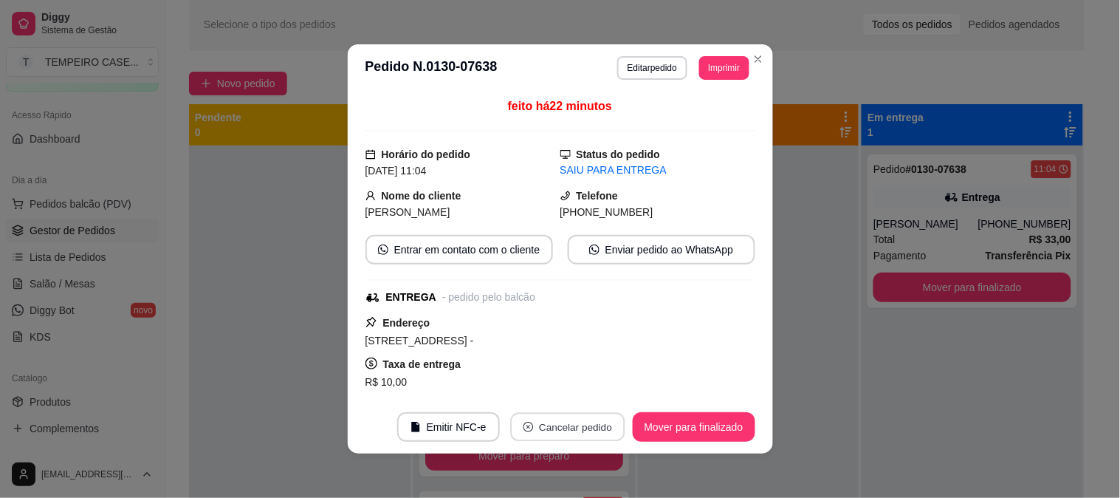
click at [574, 432] on button "Cancelar pedido" at bounding box center [567, 427] width 114 height 29
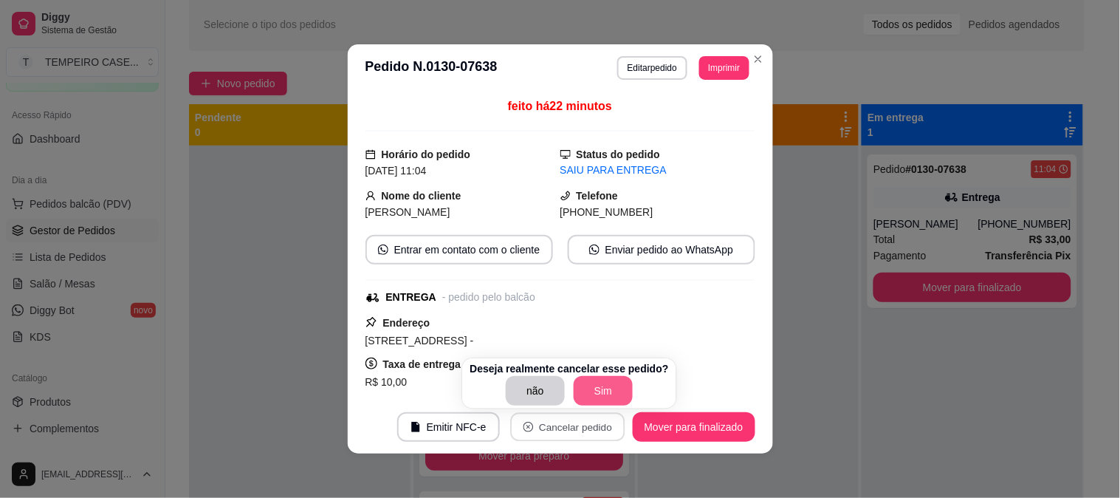
click at [588, 399] on button "Sim" at bounding box center [603, 391] width 59 height 30
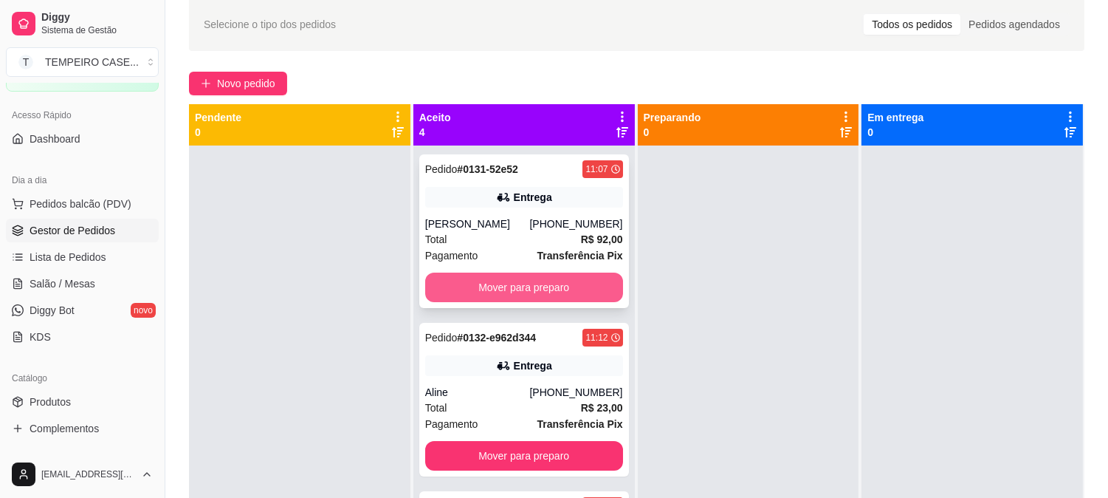
click at [524, 290] on button "Mover para preparo" at bounding box center [524, 287] width 198 height 30
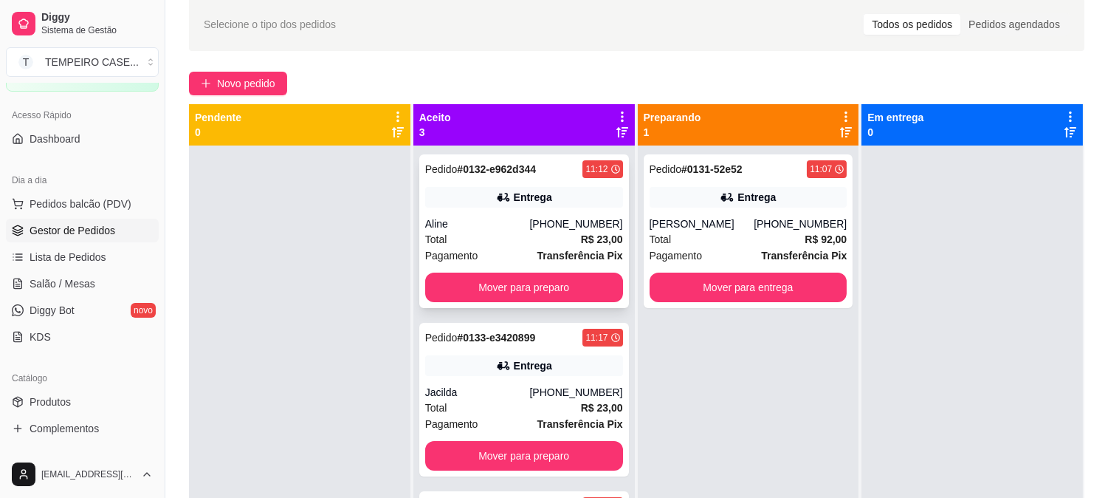
click at [543, 294] on button "Mover para preparo" at bounding box center [524, 287] width 198 height 30
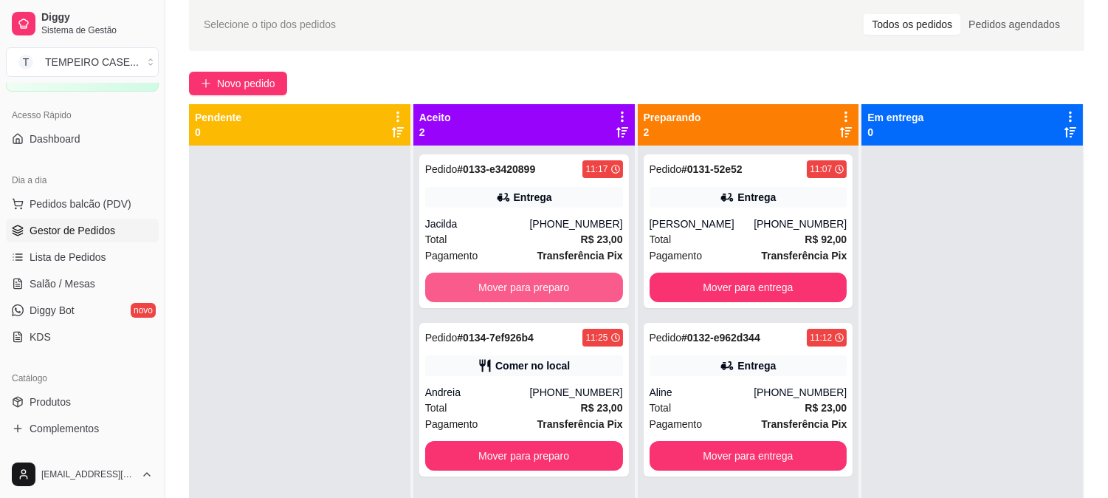
click at [543, 294] on button "Mover para preparo" at bounding box center [524, 287] width 198 height 30
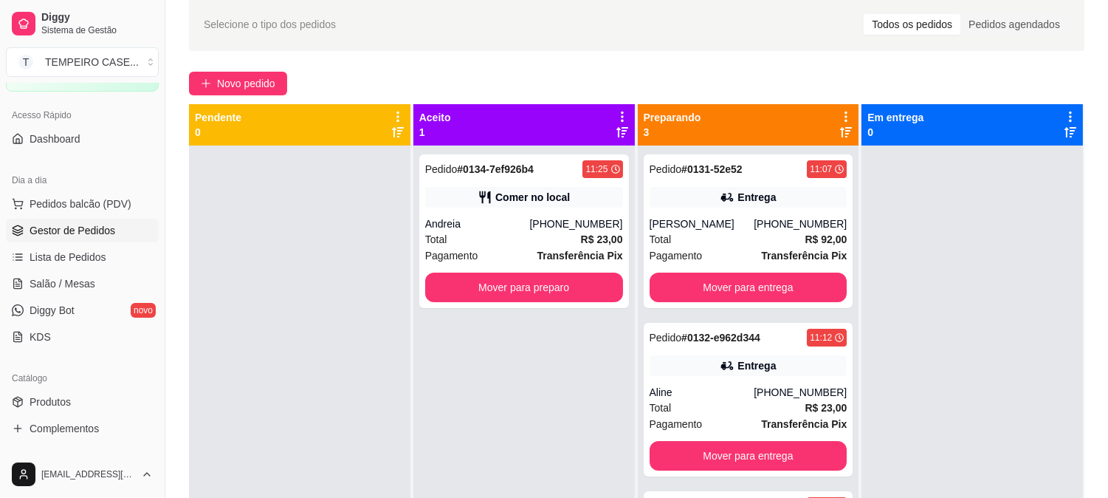
drag, startPoint x: 564, startPoint y: 432, endPoint x: 547, endPoint y: 412, distance: 26.2
click at [561, 427] on div "Pedido # 0134-7ef926b4 11:25 Comer no local Andreia [PHONE_NUMBER] Total R$ 23,…" at bounding box center [523, 394] width 221 height 498
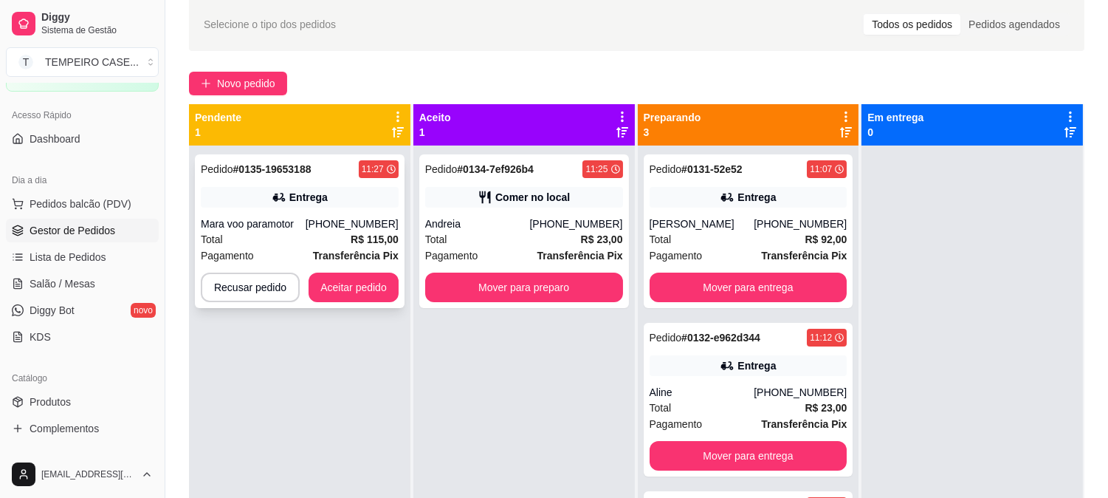
click at [306, 220] on div "Mara voo paramotor" at bounding box center [253, 223] width 105 height 15
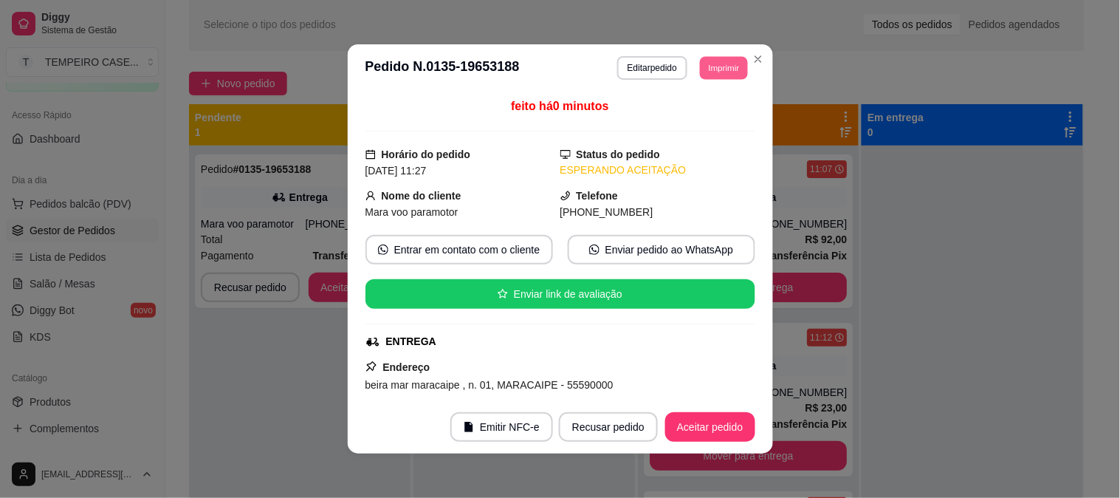
click at [727, 63] on button "Imprimir" at bounding box center [724, 67] width 48 height 23
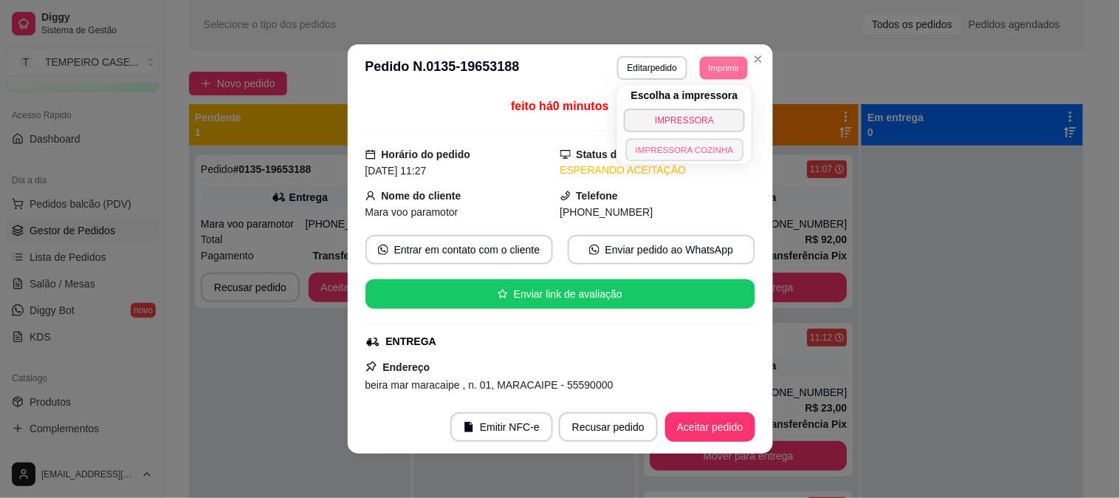
click at [693, 146] on button "IMPRESSORA COZINHA" at bounding box center [684, 149] width 118 height 23
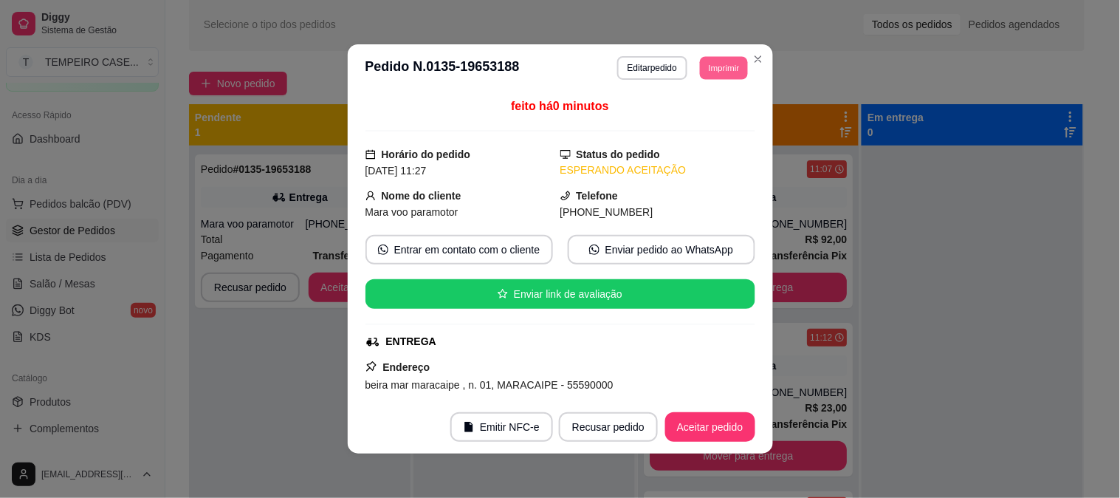
click at [718, 62] on button "Imprimir" at bounding box center [724, 67] width 48 height 23
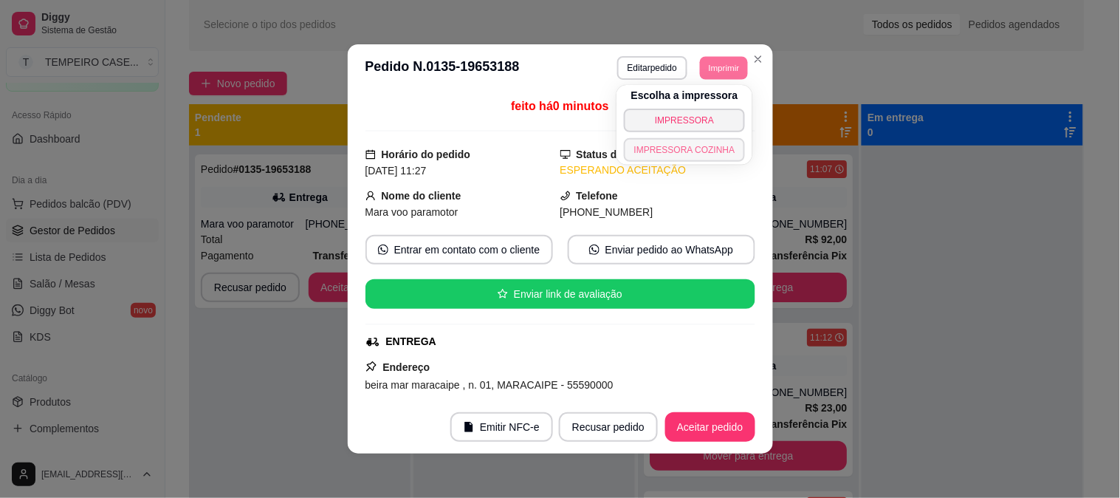
click at [695, 148] on button "IMPRESSORA COZINHA" at bounding box center [685, 150] width 122 height 24
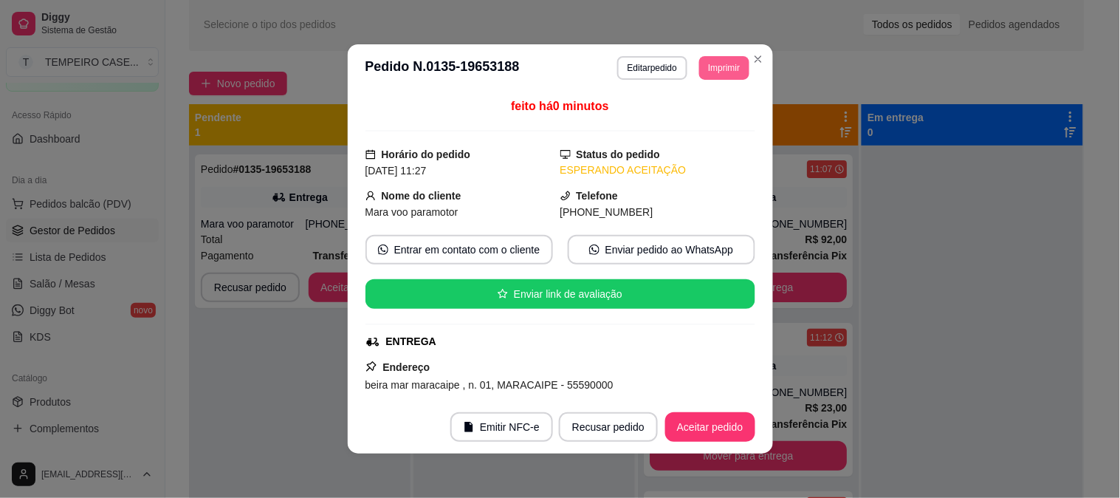
click at [711, 71] on button "Imprimir" at bounding box center [723, 68] width 49 height 24
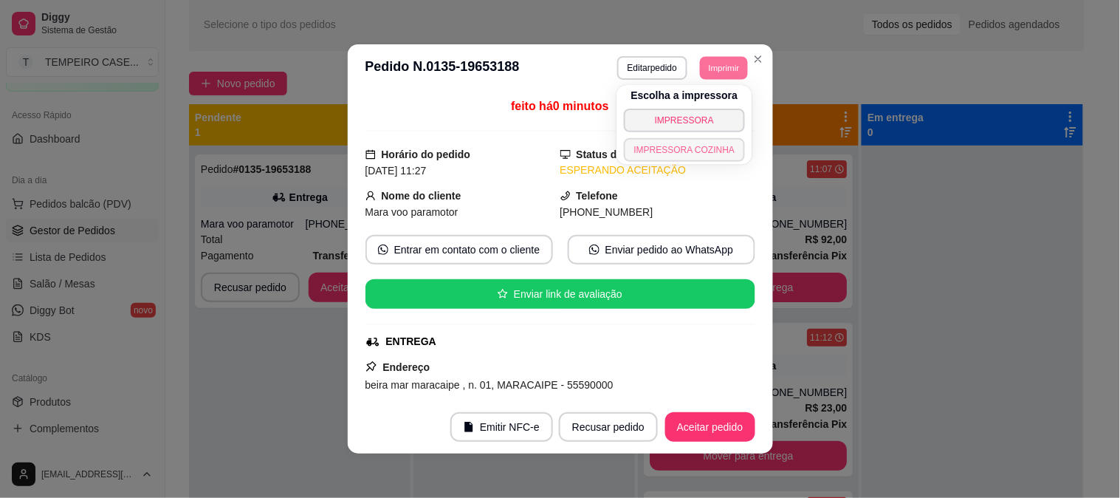
click at [694, 143] on button "IMPRESSORA COZINHA" at bounding box center [685, 150] width 122 height 24
click at [712, 61] on button "Imprimir" at bounding box center [723, 68] width 49 height 24
click at [685, 145] on button "IMPRESSORA COZINHA" at bounding box center [685, 150] width 122 height 24
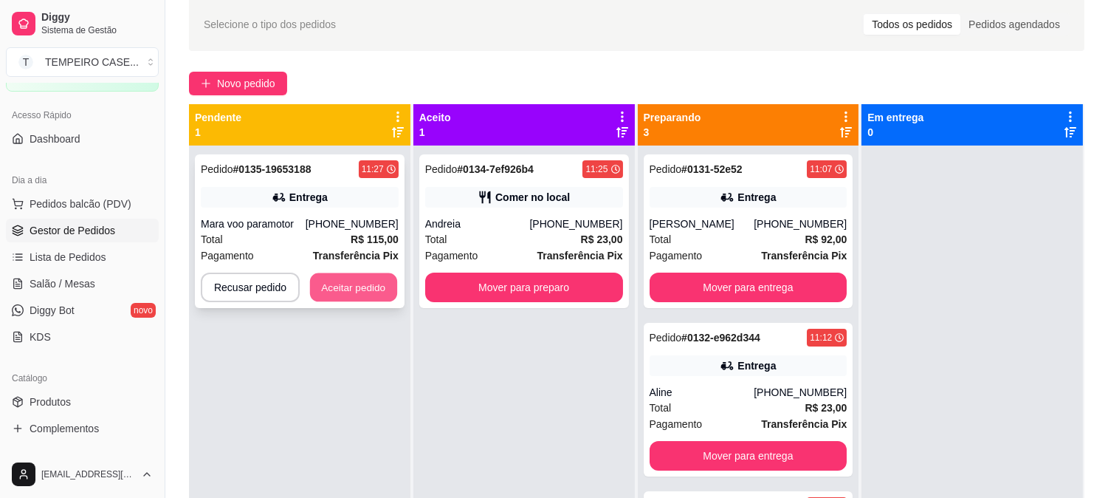
click at [351, 273] on button "Aceitar pedido" at bounding box center [353, 287] width 87 height 29
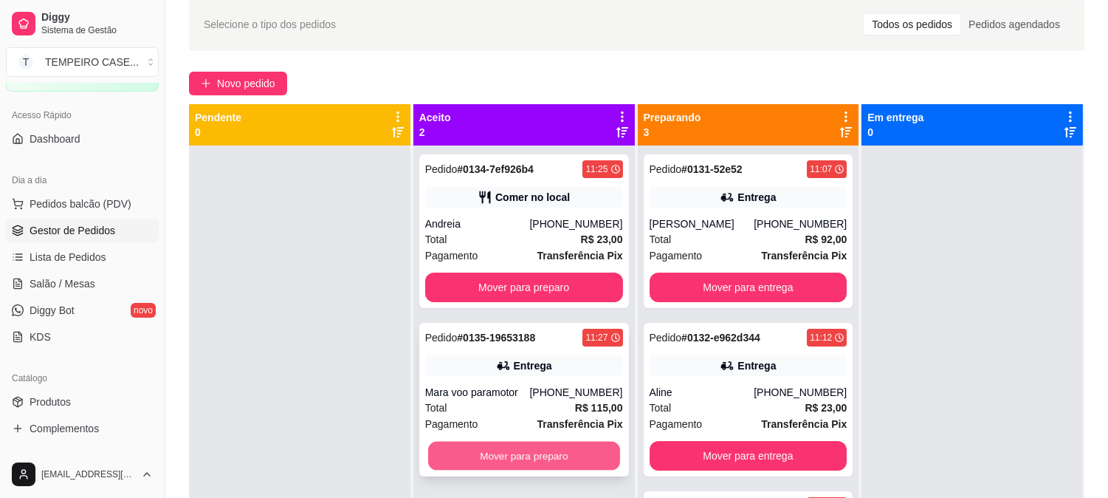
click at [518, 453] on button "Mover para preparo" at bounding box center [524, 456] width 192 height 29
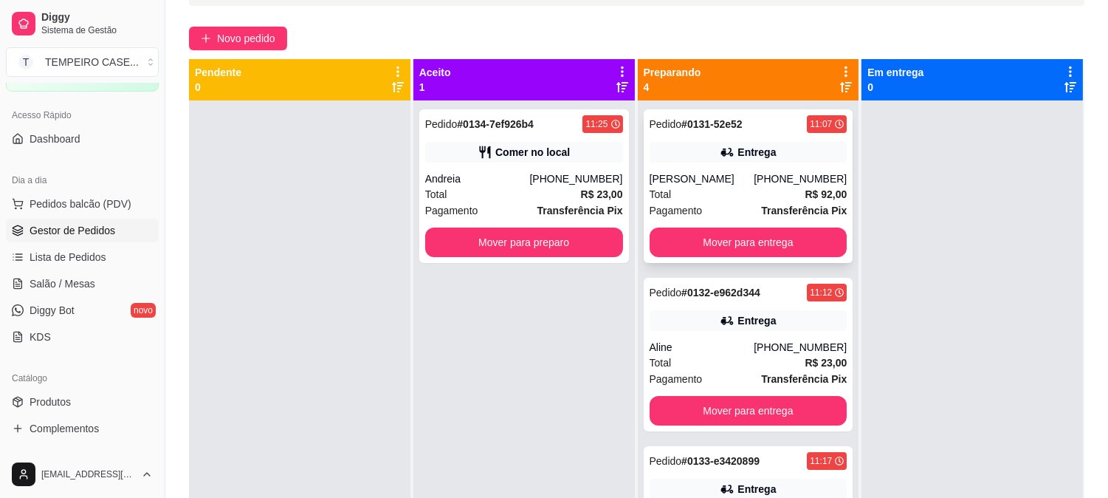
scroll to position [61, 0]
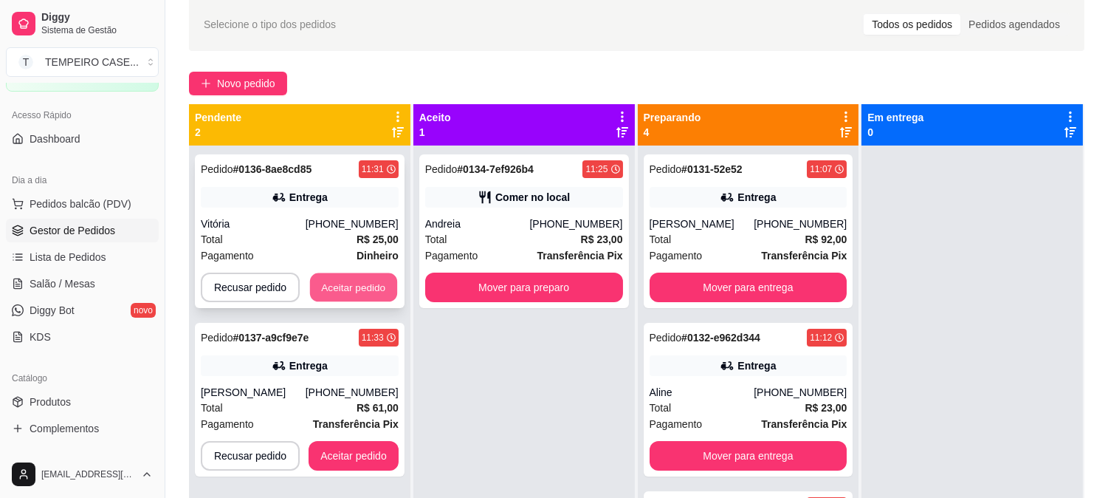
click at [368, 286] on button "Aceitar pedido" at bounding box center [353, 287] width 87 height 29
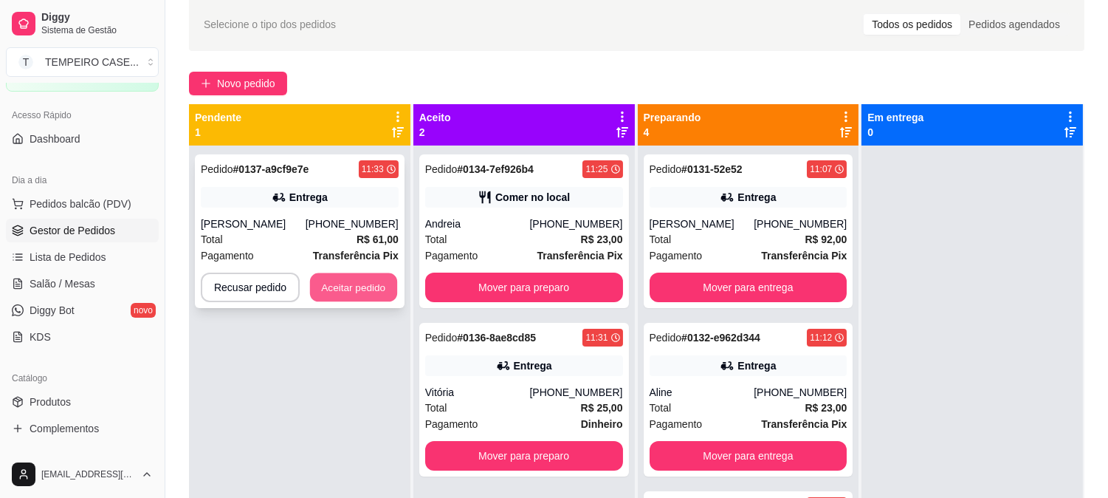
click at [364, 284] on button "Aceitar pedido" at bounding box center [353, 287] width 87 height 29
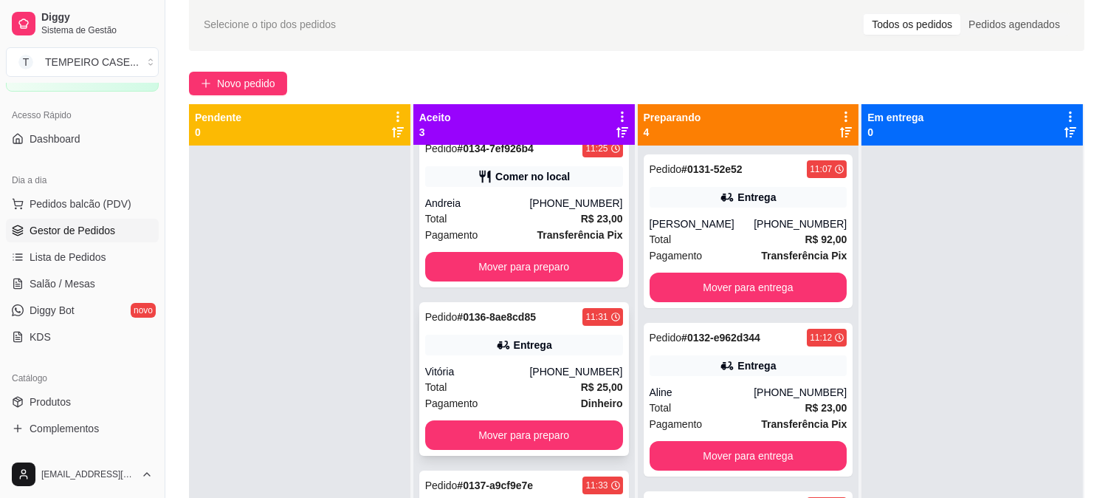
scroll to position [41, 0]
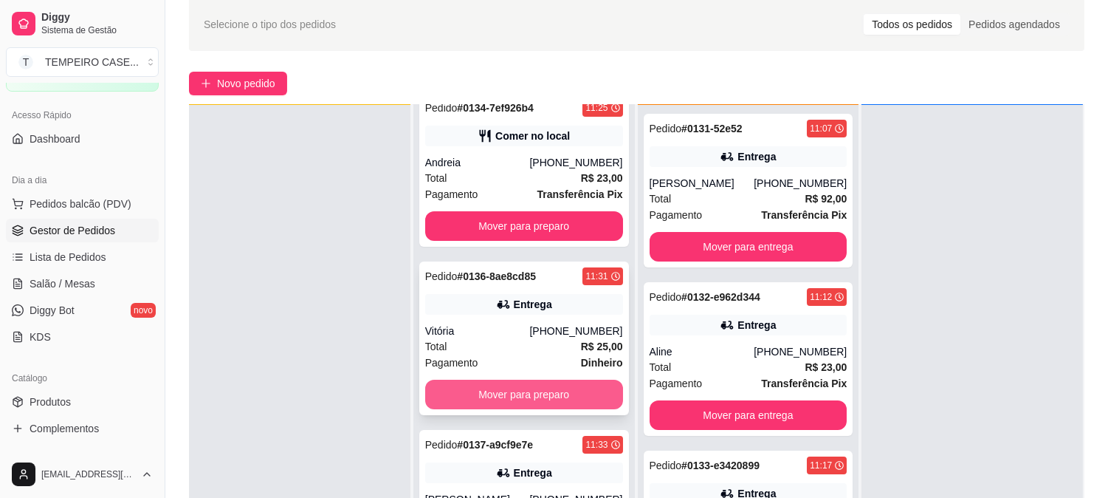
click at [504, 385] on button "Mover para preparo" at bounding box center [524, 395] width 198 height 30
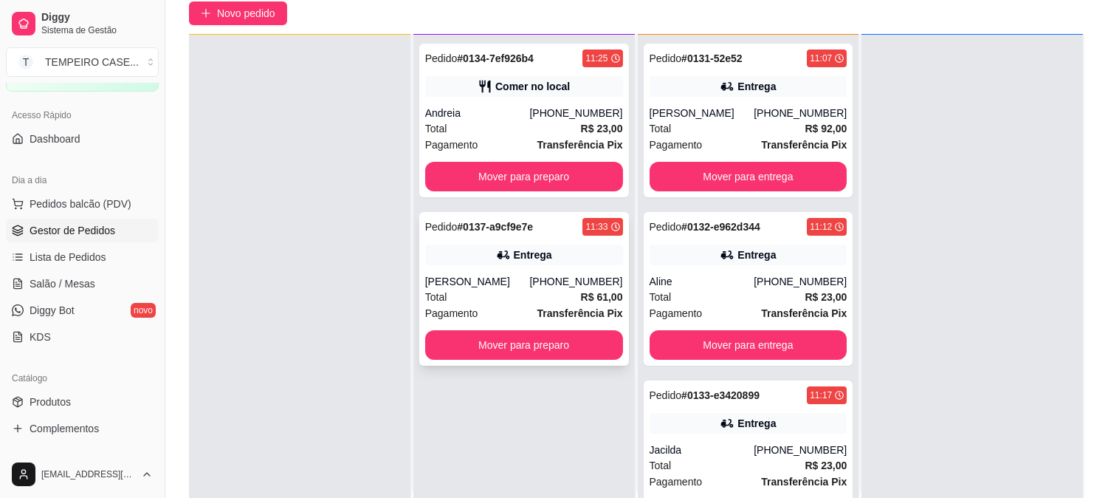
scroll to position [225, 0]
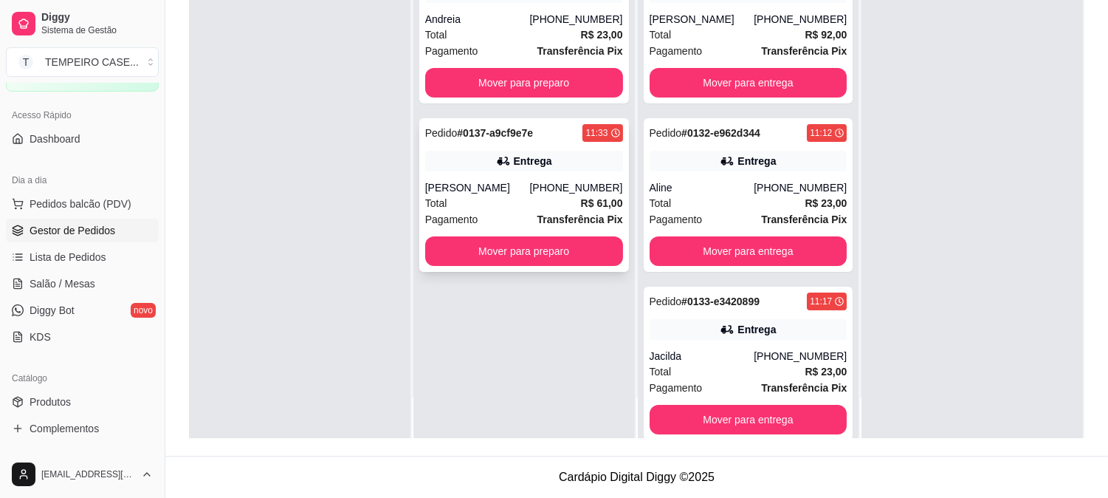
click at [530, 192] on div "[PERSON_NAME]" at bounding box center [477, 187] width 105 height 15
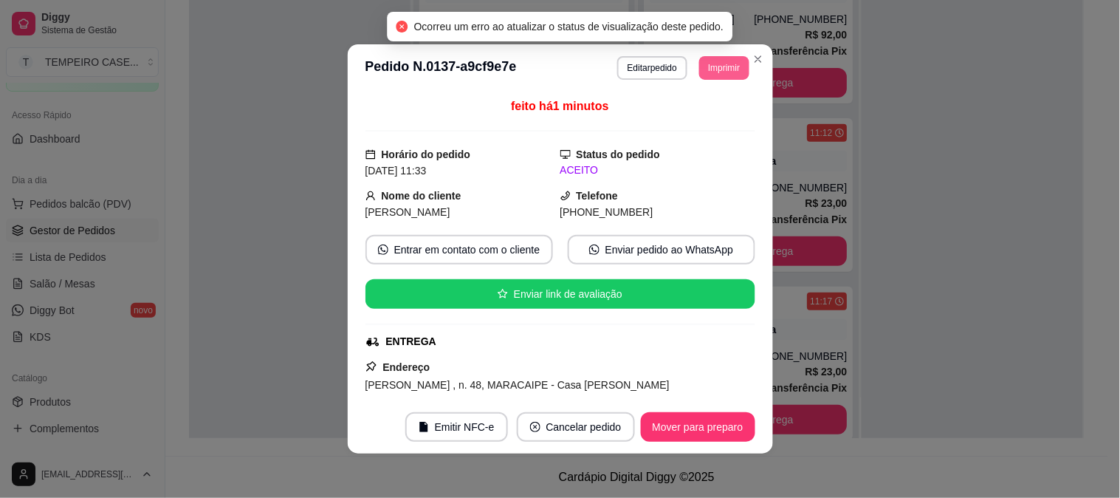
click at [721, 72] on button "Imprimir" at bounding box center [723, 68] width 49 height 24
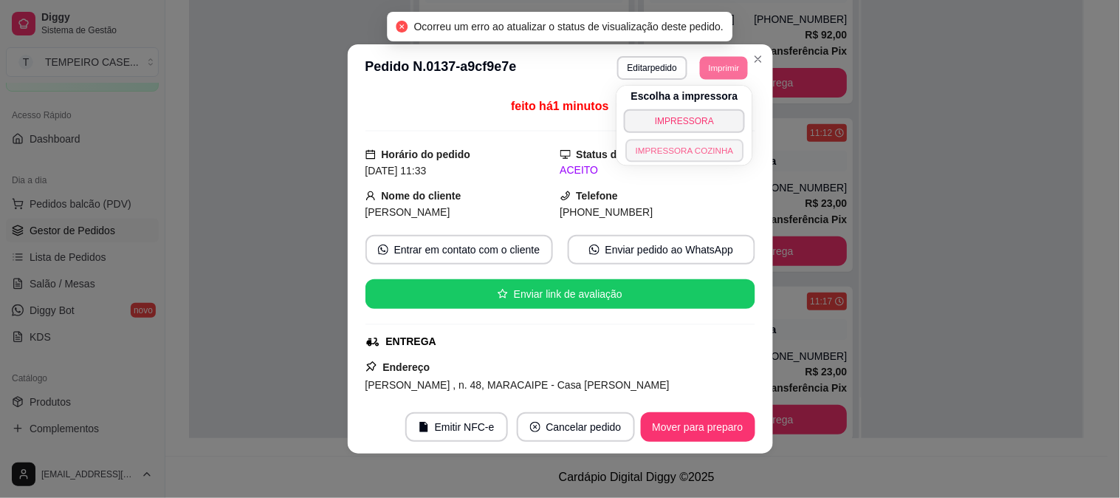
click at [691, 145] on button "IMPRESSORA COZINHA" at bounding box center [684, 150] width 118 height 23
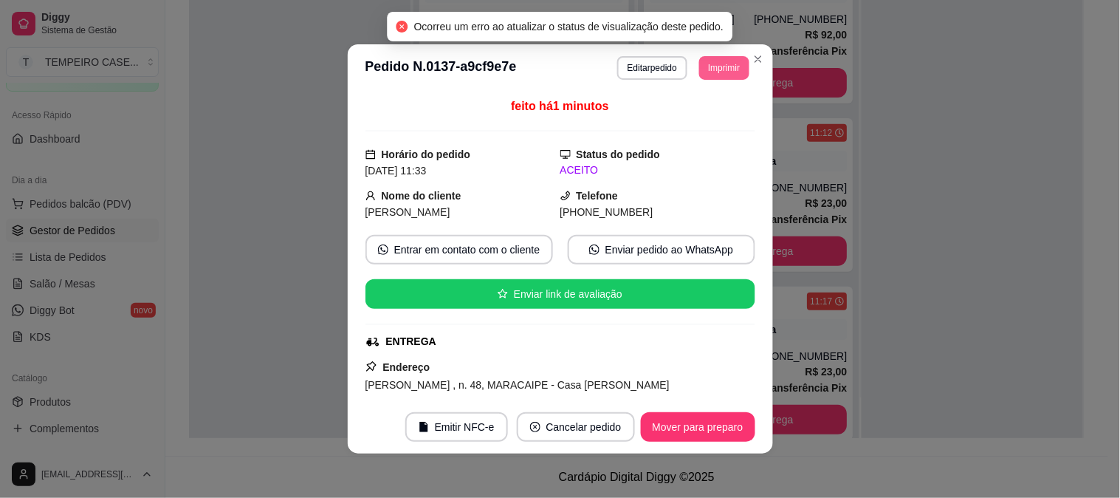
click at [719, 69] on button "Imprimir" at bounding box center [723, 68] width 49 height 24
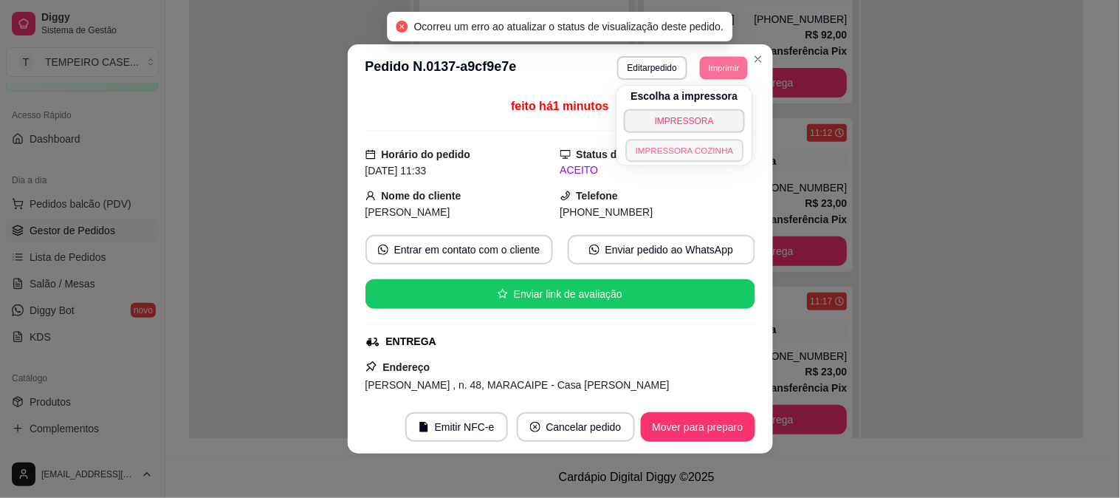
click at [689, 144] on button "IMPRESSORA COZINHA" at bounding box center [684, 150] width 118 height 23
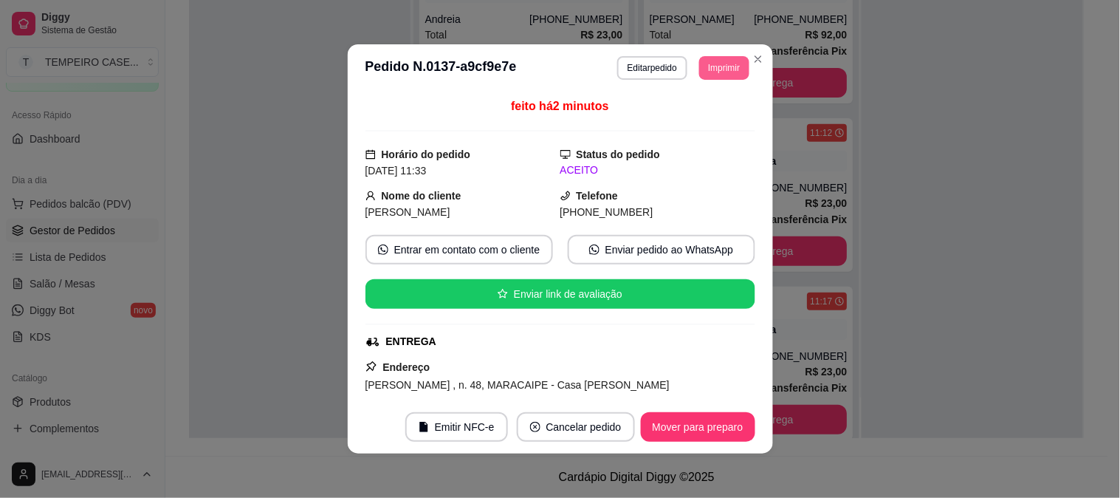
click at [712, 64] on button "Imprimir" at bounding box center [723, 68] width 49 height 24
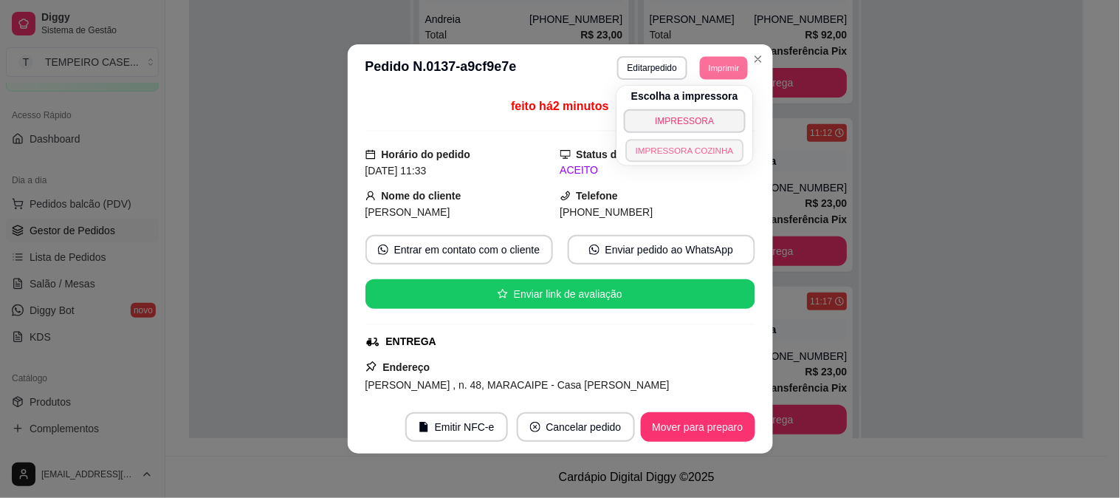
click at [670, 150] on button "IMPRESSORA COZINHA" at bounding box center [685, 150] width 118 height 23
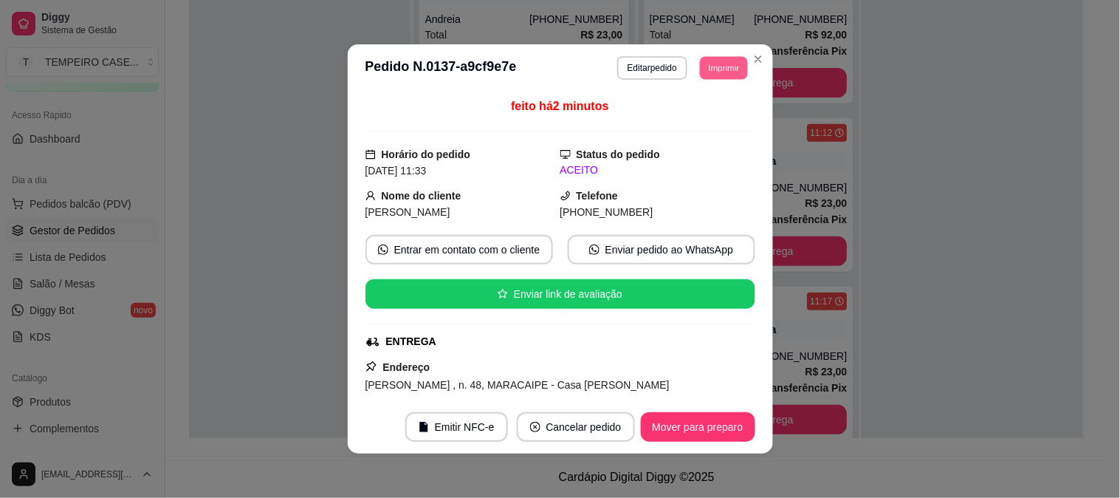
click at [710, 70] on button "Imprimir" at bounding box center [724, 67] width 48 height 23
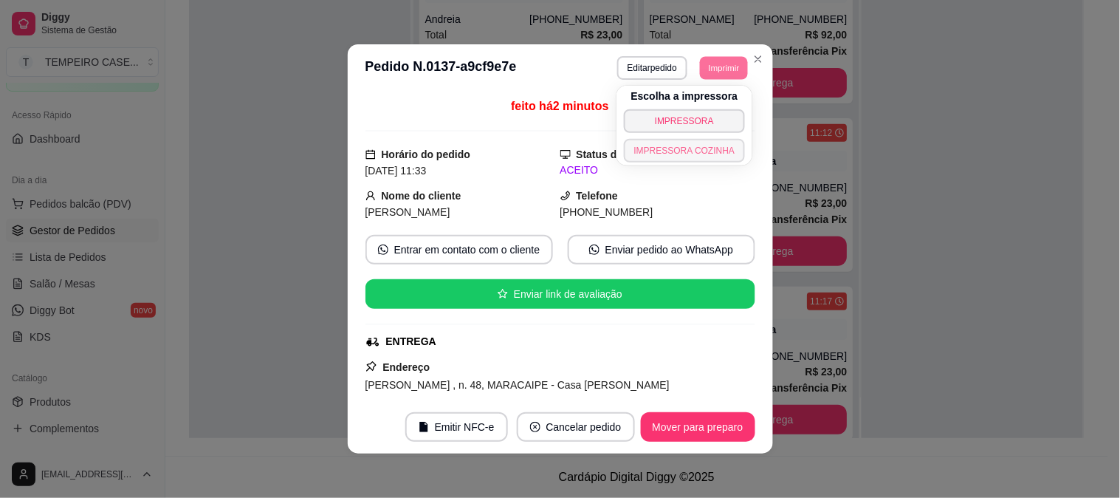
click at [711, 157] on button "IMPRESSORA COZINHA" at bounding box center [685, 151] width 122 height 24
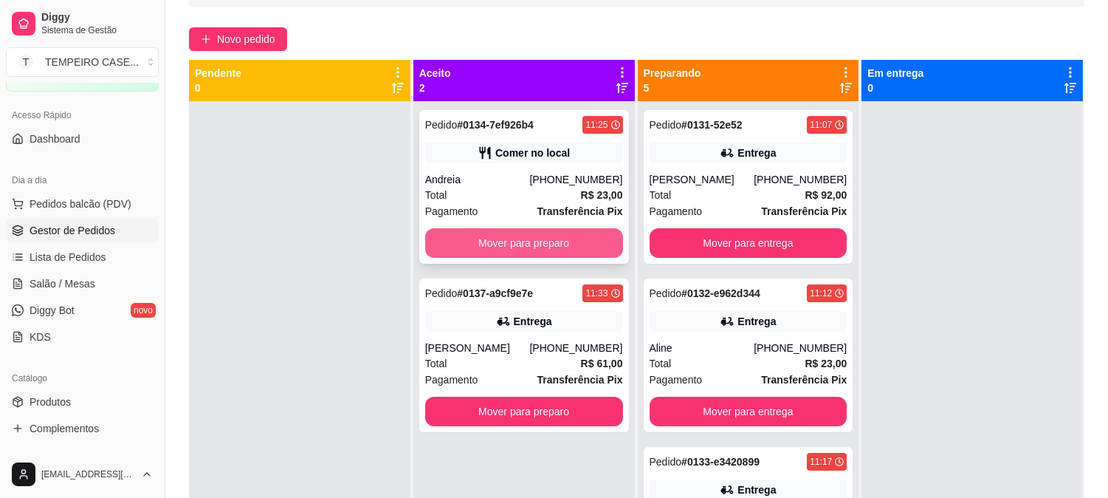
scroll to position [61, 0]
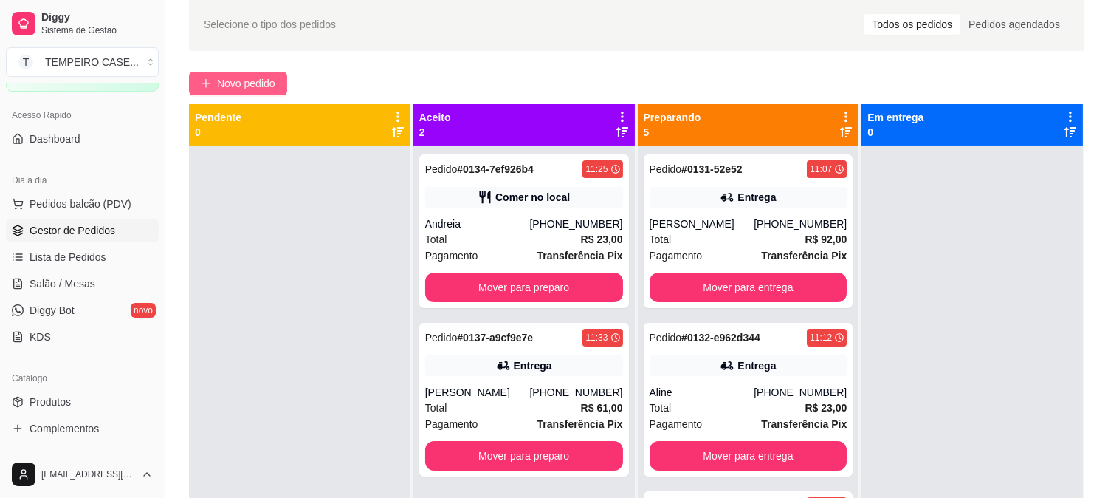
click at [240, 75] on span "Novo pedido" at bounding box center [246, 83] width 58 height 16
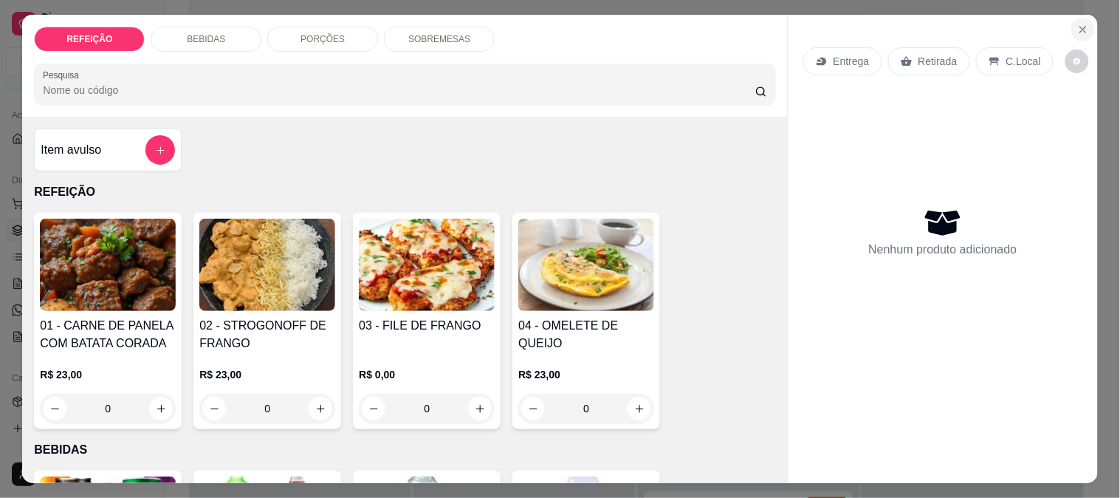
click at [1082, 24] on icon "Close" at bounding box center [1083, 30] width 12 height 12
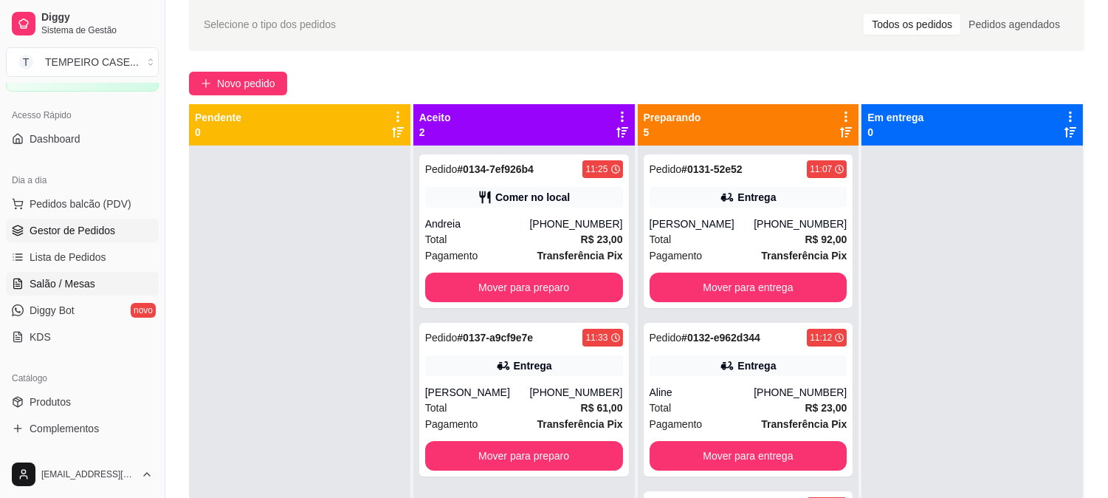
click at [86, 278] on span "Salão / Mesas" at bounding box center [63, 283] width 66 height 15
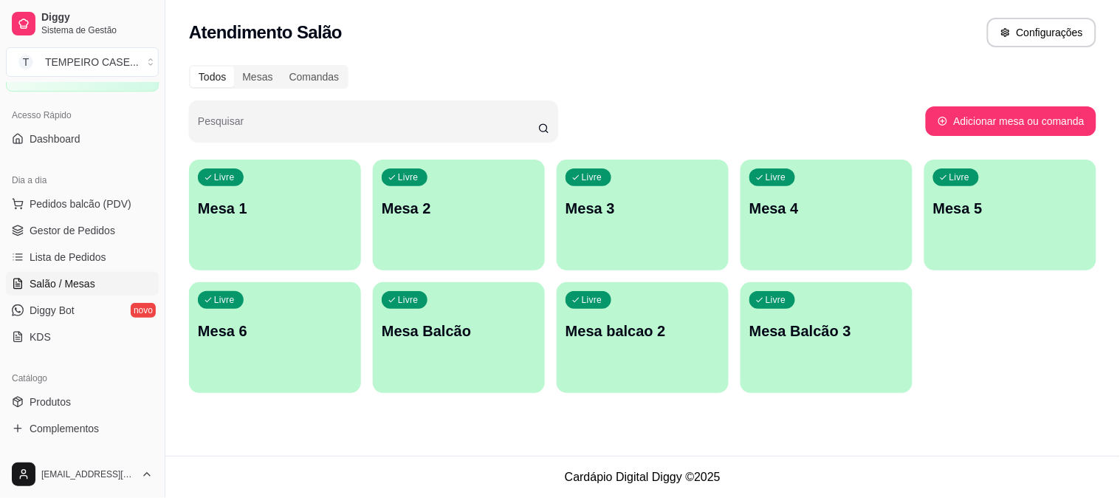
click at [269, 196] on div "Livre Mesa 1" at bounding box center [275, 205] width 172 height 93
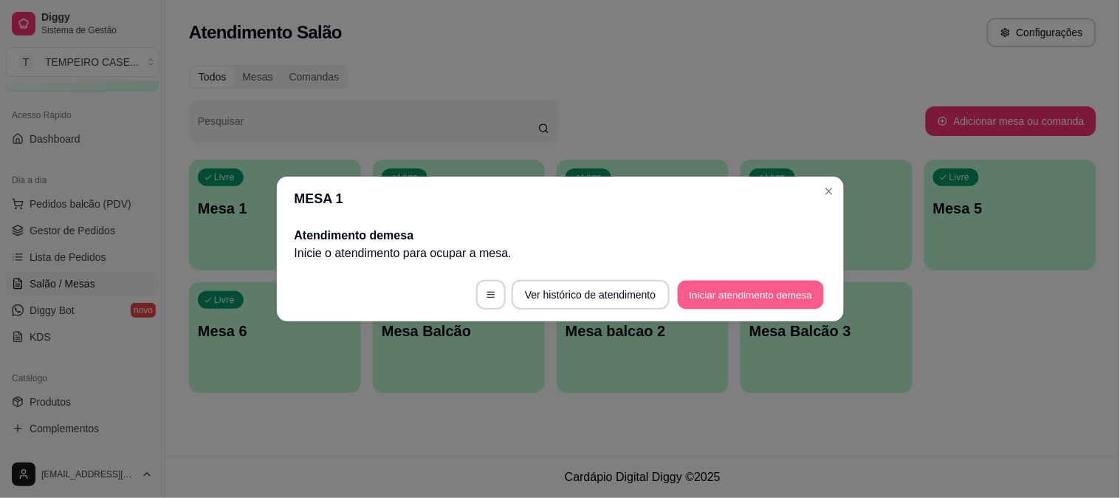
click at [771, 298] on button "Iniciar atendimento de mesa" at bounding box center [751, 295] width 146 height 29
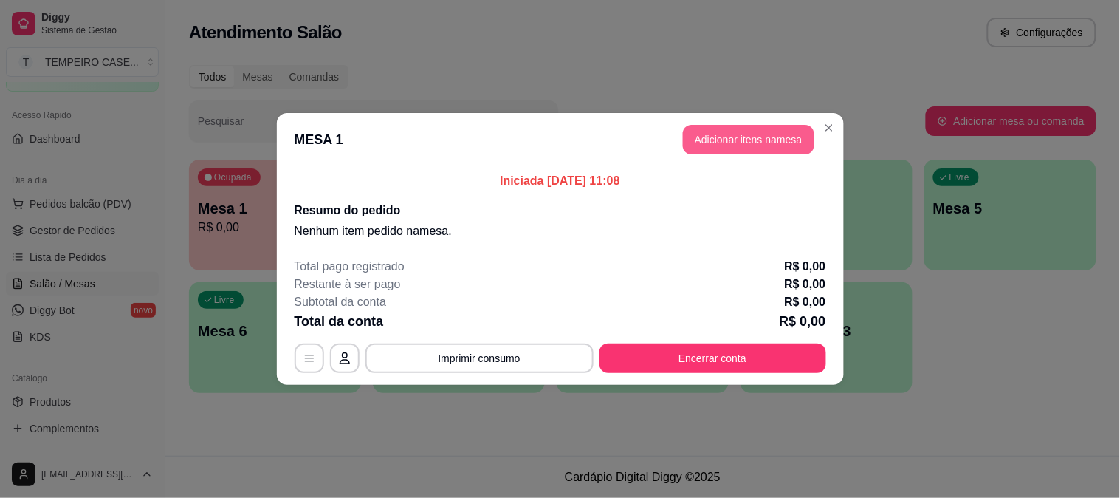
click at [764, 137] on button "Adicionar itens na mesa" at bounding box center [748, 140] width 131 height 30
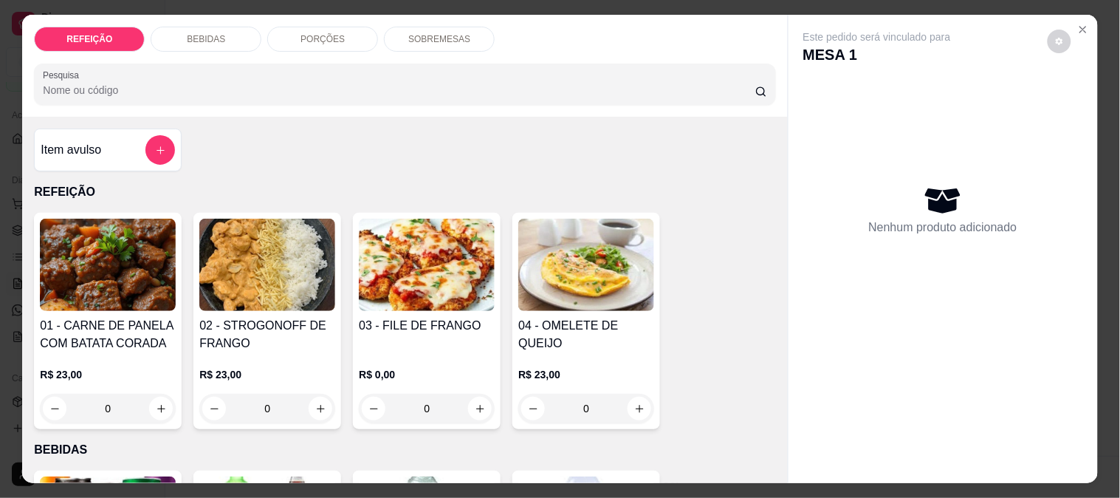
click at [240, 293] on img at bounding box center [267, 265] width 136 height 92
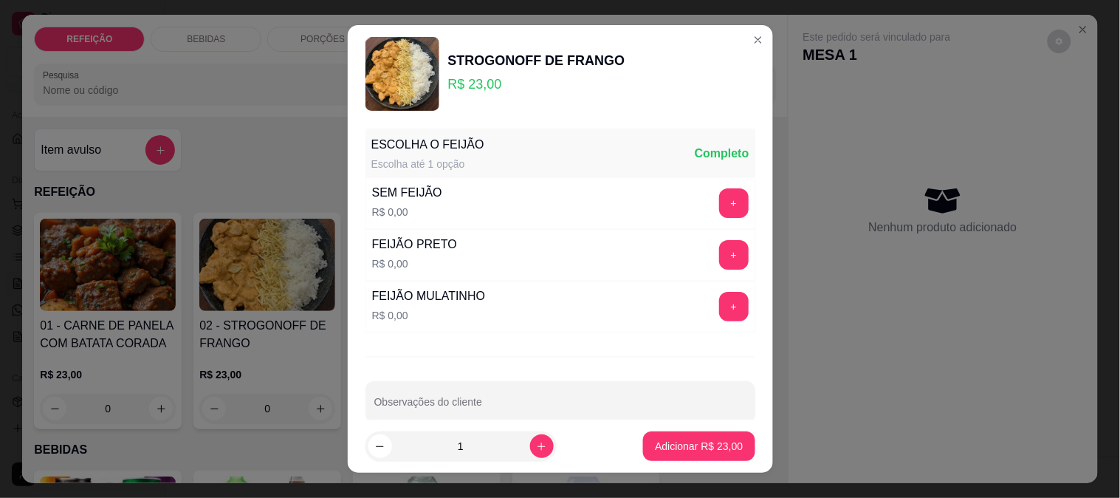
click at [710, 186] on div "SEM FEIJÃO R$ 0,00 +" at bounding box center [560, 203] width 390 height 52
click at [719, 202] on button "+" at bounding box center [733, 202] width 29 height 29
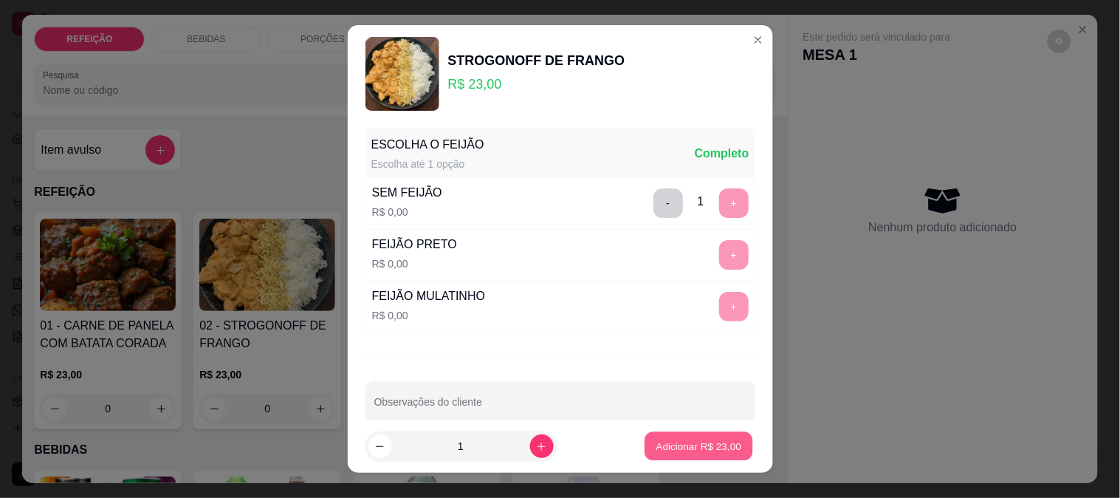
click at [676, 451] on p "Adicionar R$ 23,00" at bounding box center [699, 446] width 86 height 14
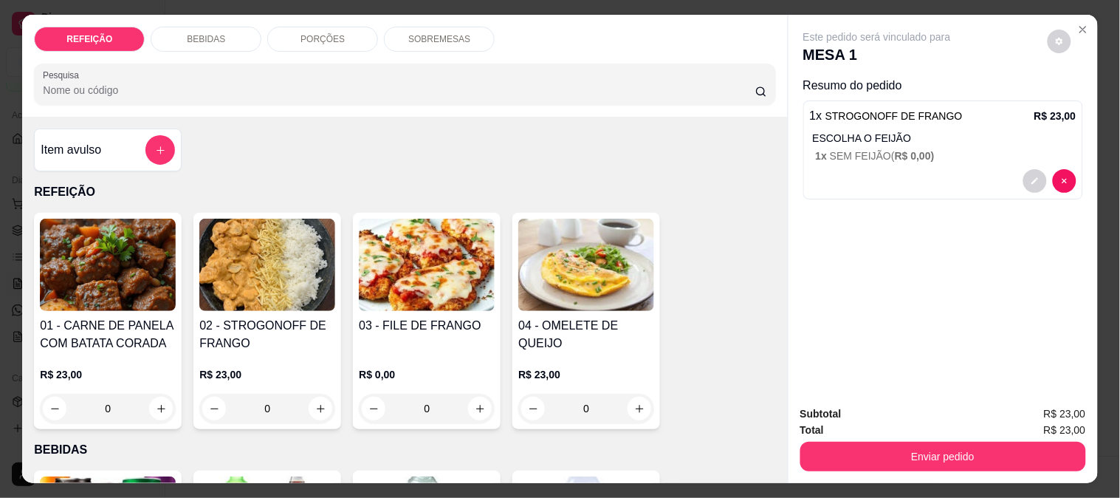
click at [114, 284] on img at bounding box center [108, 265] width 136 height 92
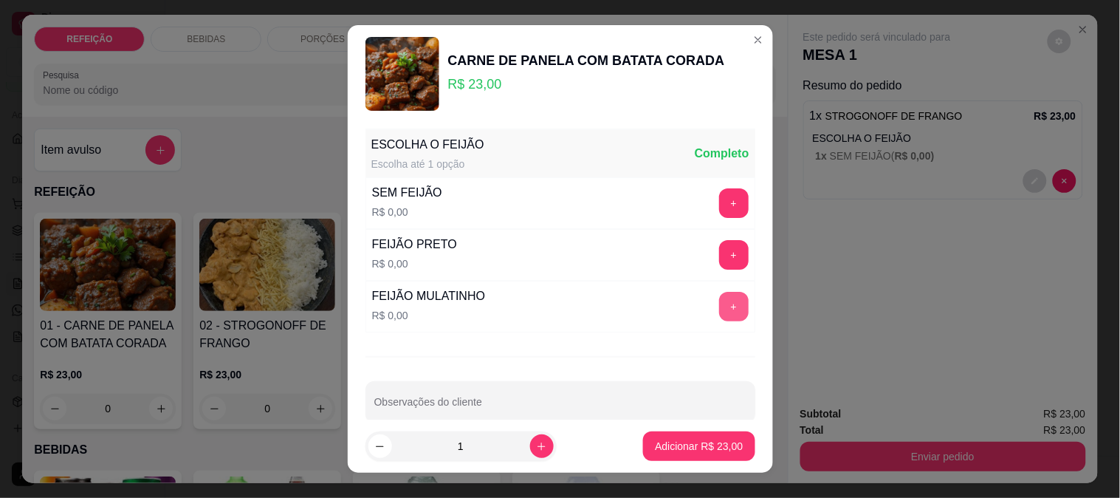
click at [719, 303] on button "+" at bounding box center [734, 307] width 30 height 30
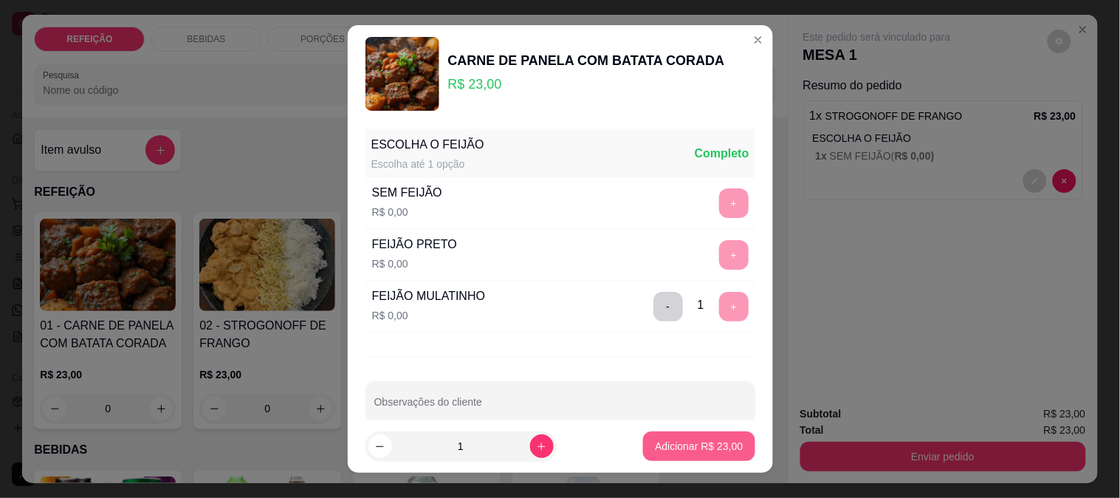
click at [690, 439] on p "Adicionar R$ 23,00" at bounding box center [699, 446] width 88 height 15
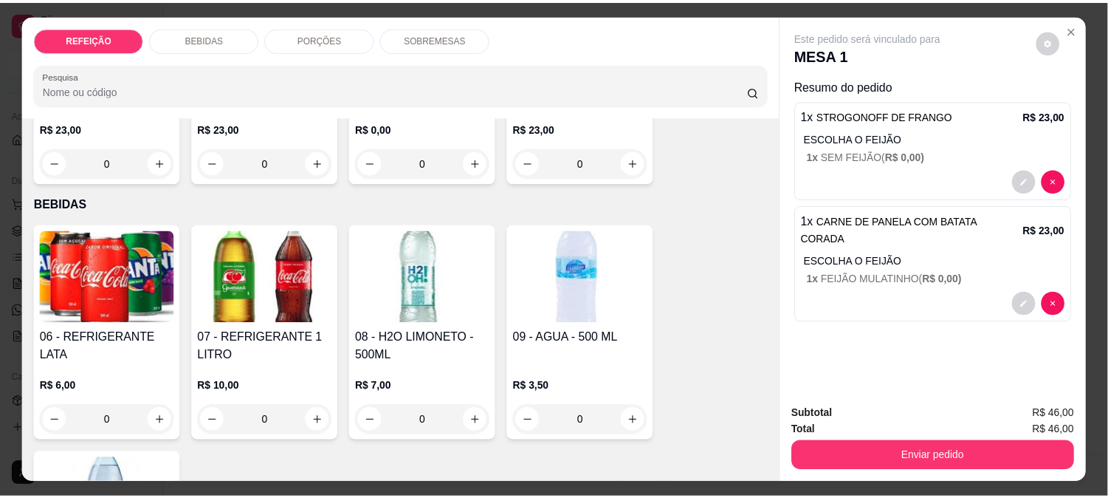
scroll to position [328, 0]
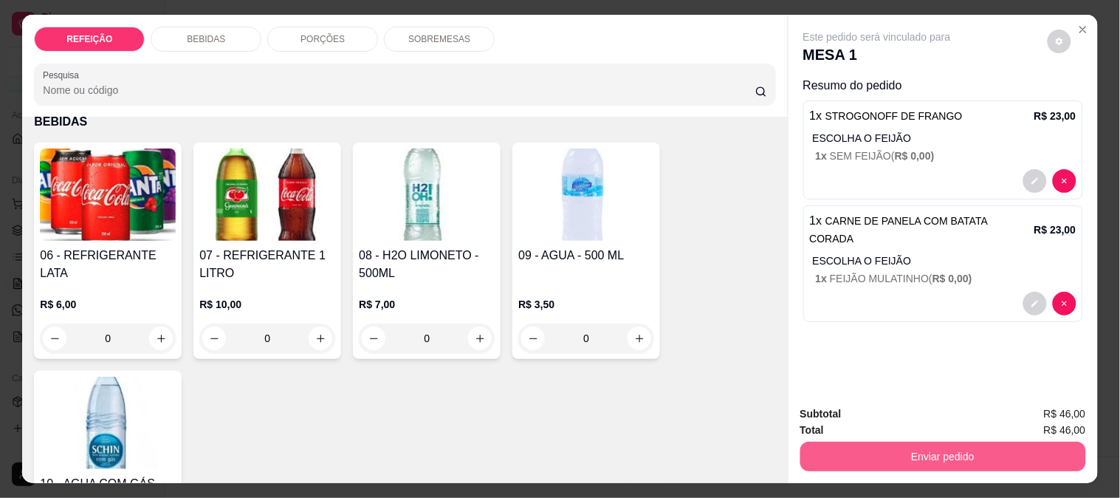
click at [949, 455] on button "Enviar pedido" at bounding box center [943, 457] width 286 height 30
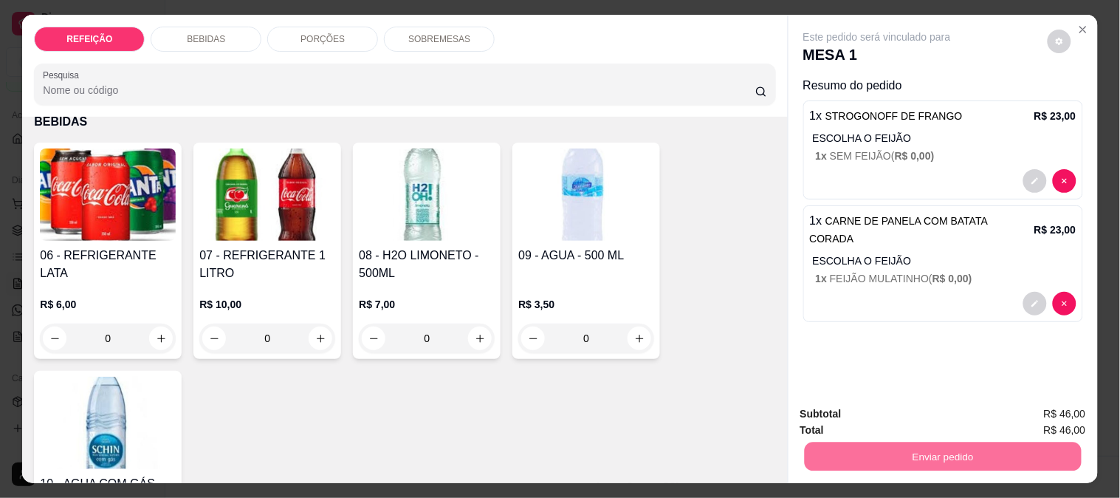
click at [871, 416] on button "Não registrar e enviar pedido" at bounding box center [894, 414] width 154 height 28
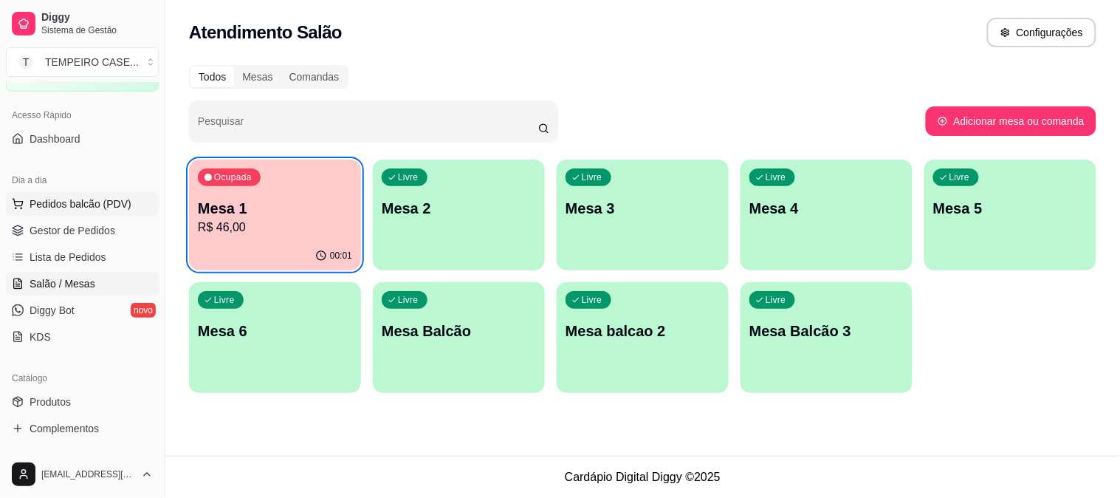
click at [68, 196] on span "Pedidos balcão (PDV)" at bounding box center [81, 203] width 102 height 15
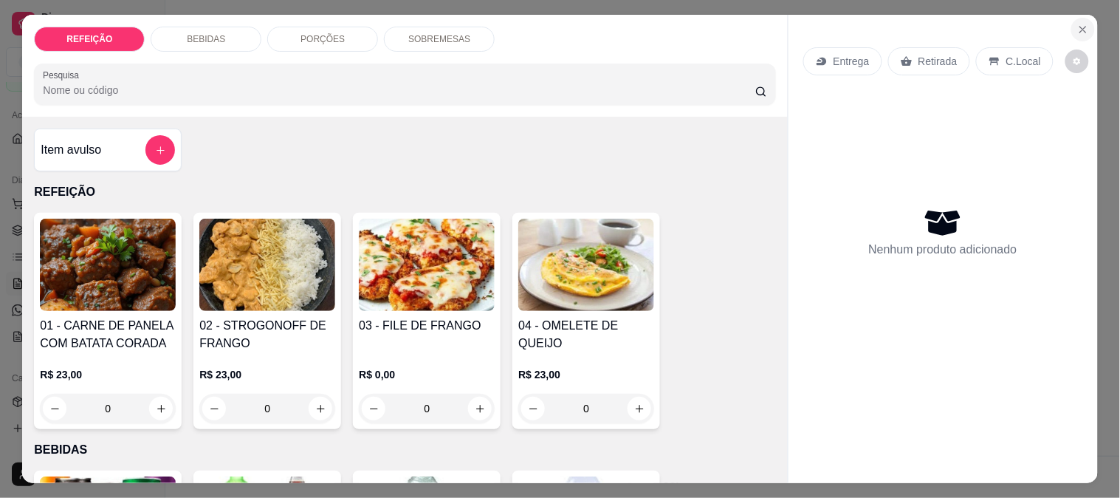
click at [1077, 24] on icon "Close" at bounding box center [1083, 30] width 12 height 12
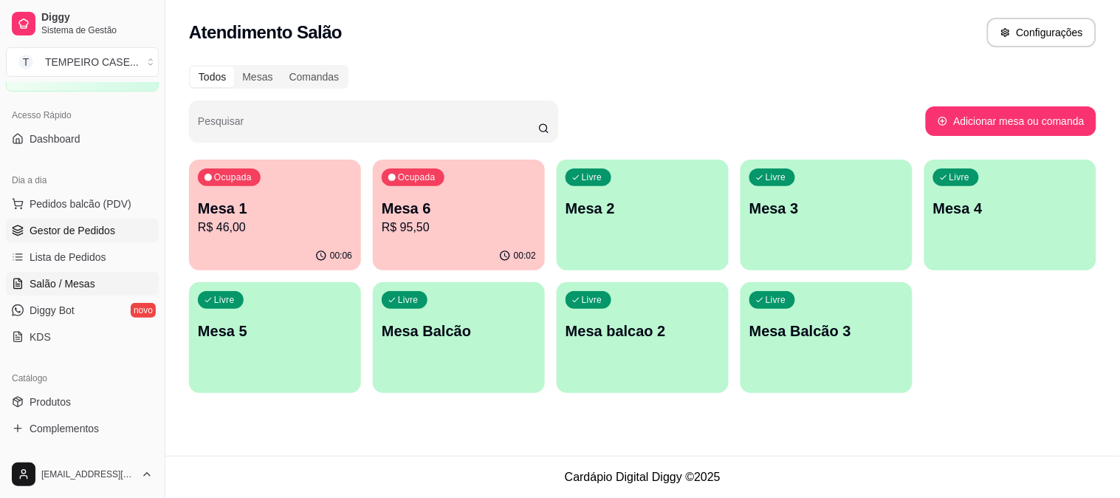
click at [89, 224] on span "Gestor de Pedidos" at bounding box center [73, 230] width 86 height 15
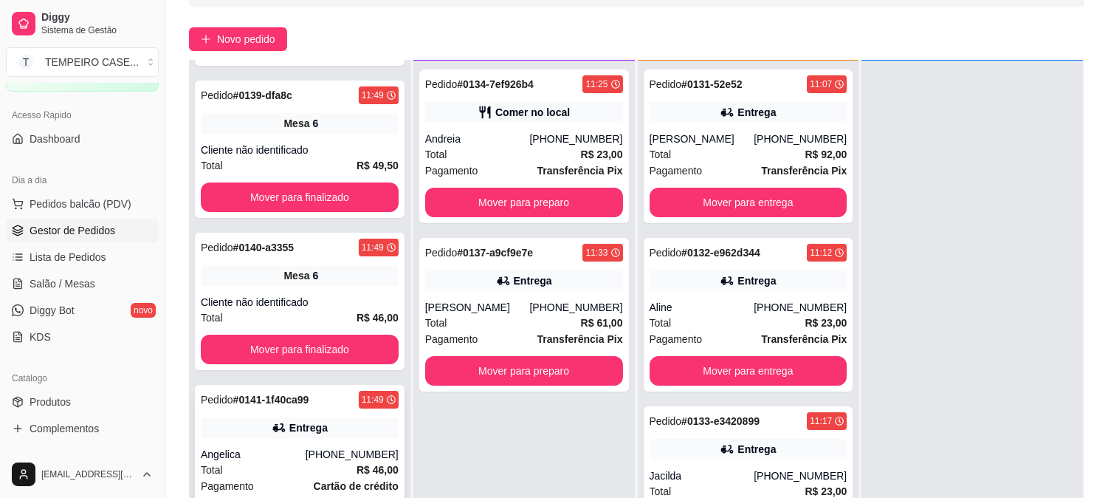
scroll to position [225, 0]
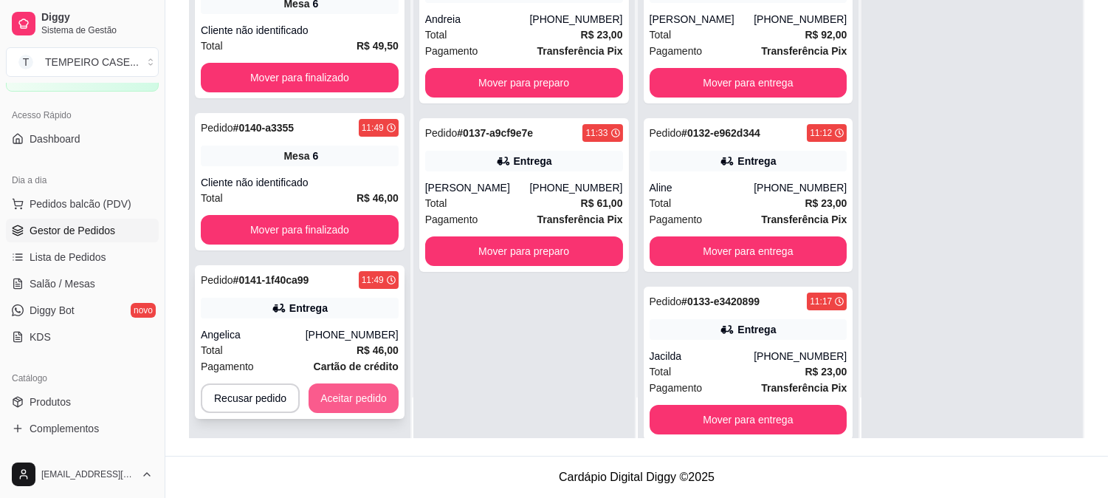
click at [345, 395] on button "Aceitar pedido" at bounding box center [354, 398] width 90 height 30
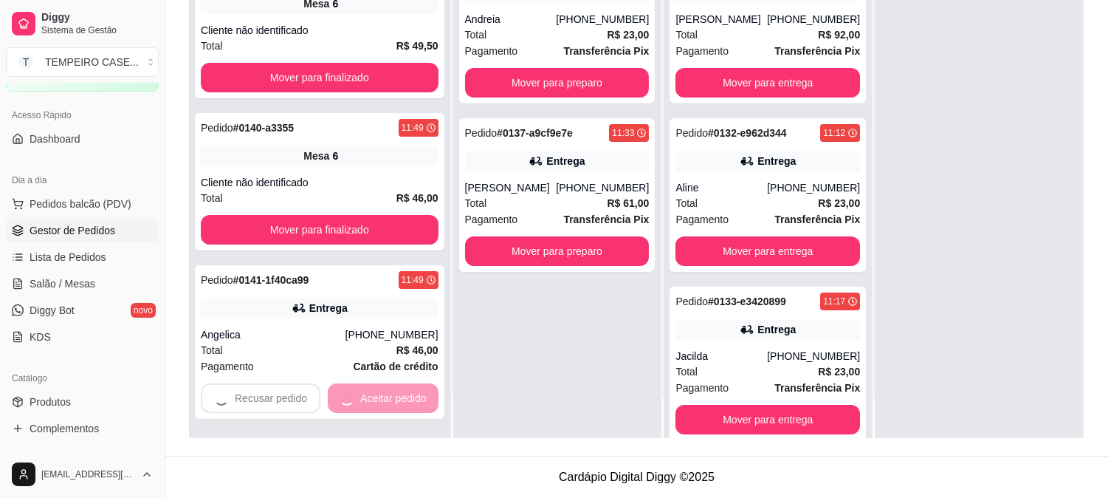
scroll to position [0, 0]
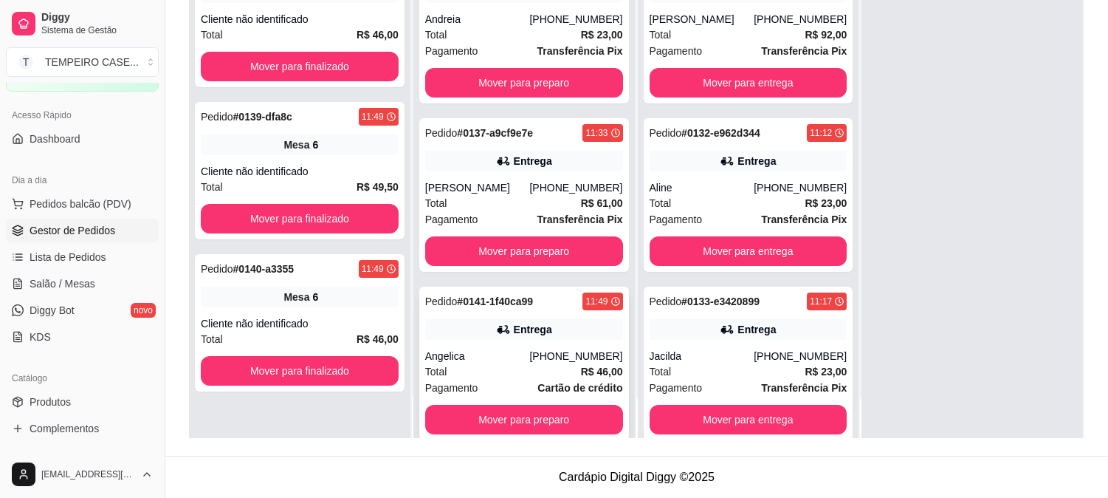
click at [482, 351] on div "Angelica" at bounding box center [477, 355] width 105 height 15
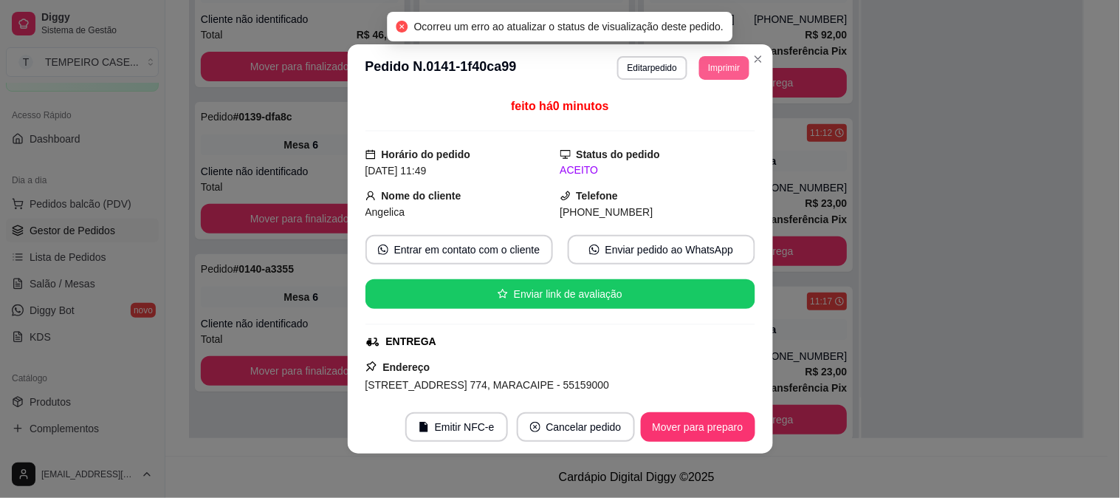
click at [721, 63] on button "Imprimir" at bounding box center [723, 68] width 49 height 24
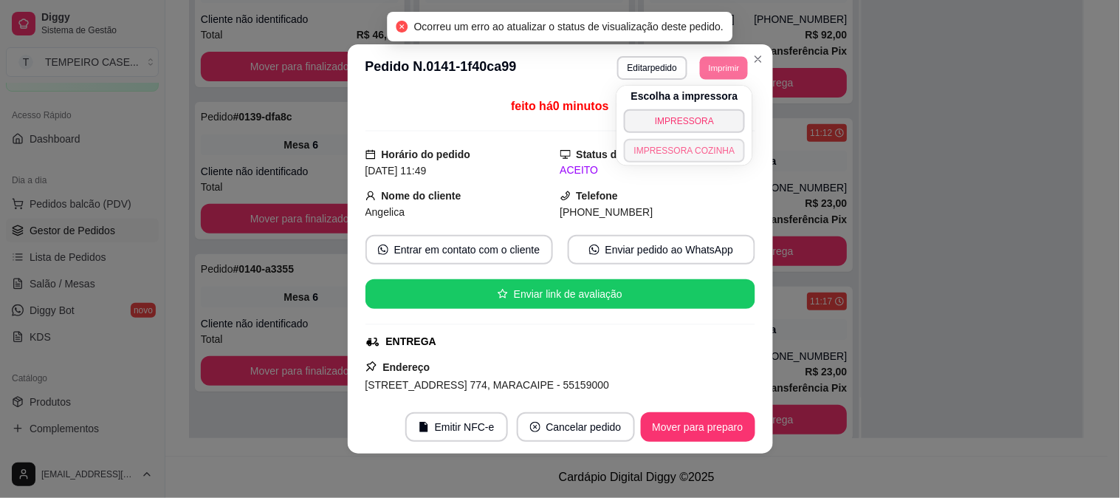
click at [698, 143] on button "IMPRESSORA COZINHA" at bounding box center [685, 151] width 122 height 24
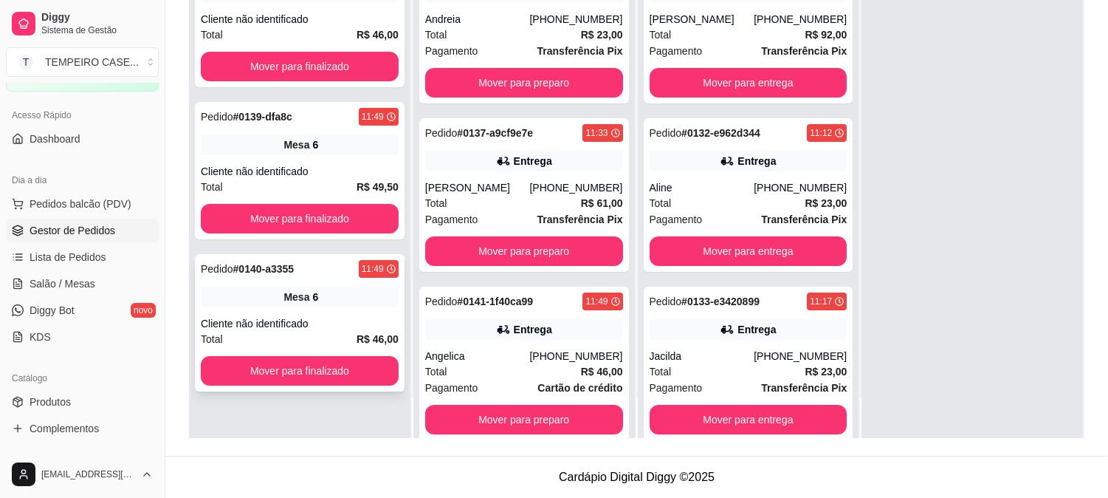
click at [257, 295] on div "Mesa 6" at bounding box center [300, 296] width 198 height 21
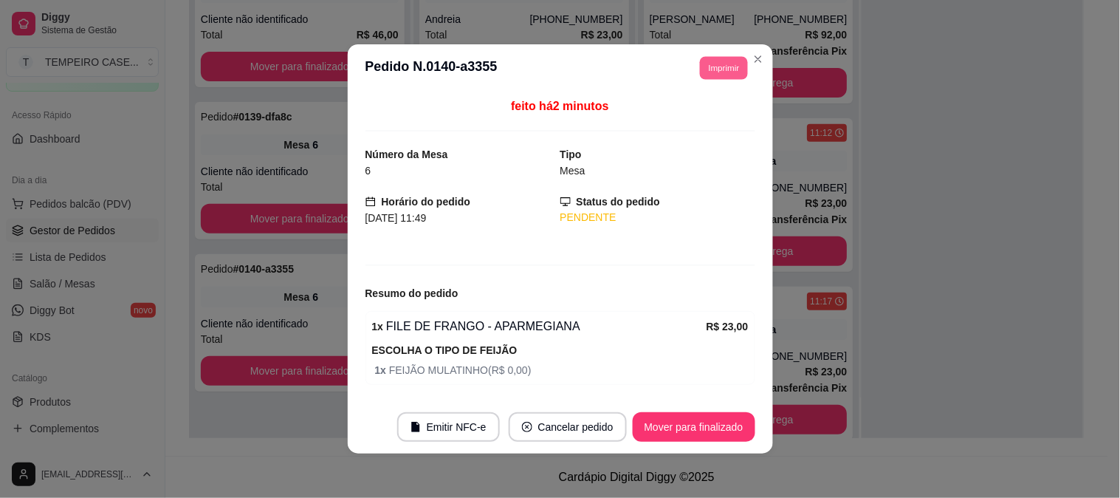
click at [704, 71] on button "Imprimir" at bounding box center [724, 67] width 48 height 23
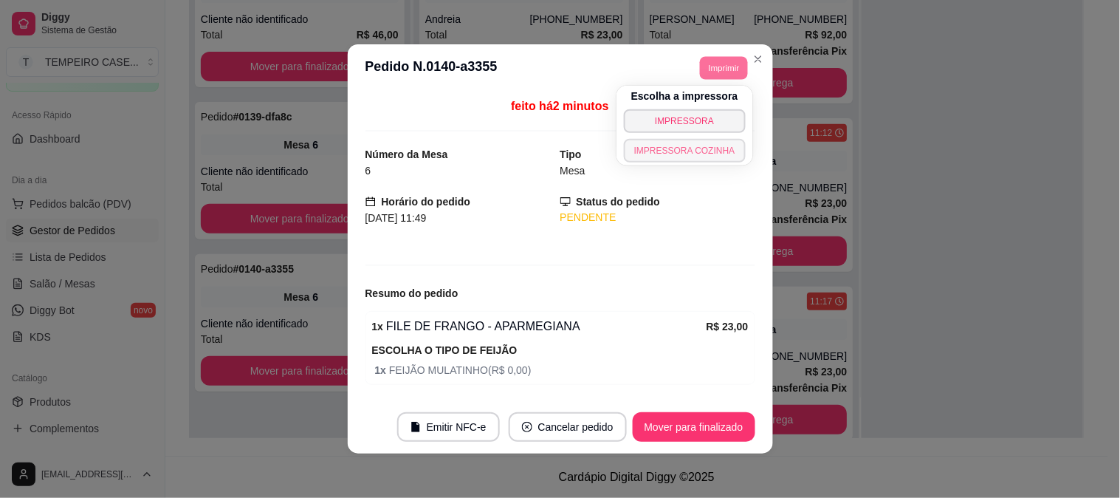
click at [691, 154] on button "IMPRESSORA COZINHA" at bounding box center [685, 151] width 122 height 24
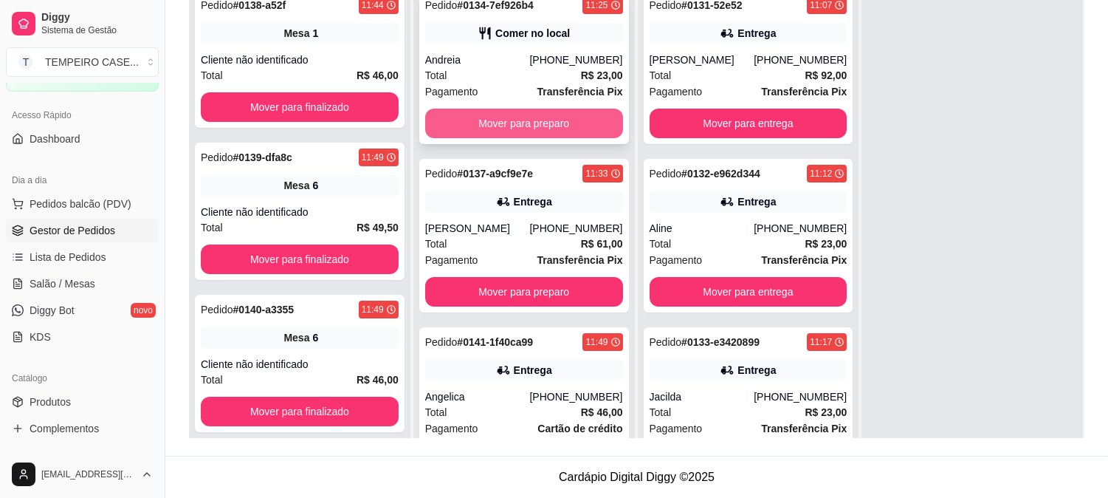
click at [552, 120] on button "Mover para preparo" at bounding box center [524, 124] width 198 height 30
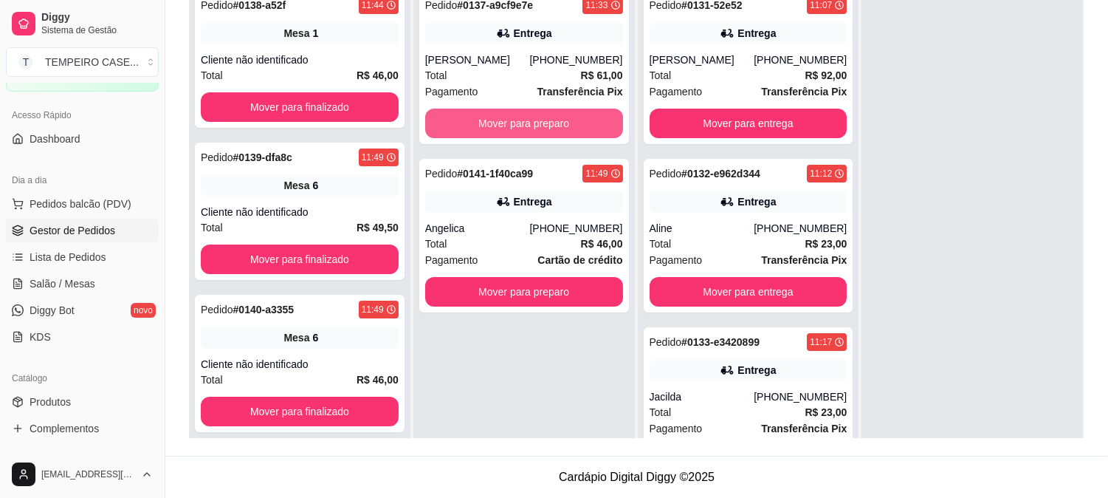
click at [552, 120] on button "Mover para preparo" at bounding box center [524, 124] width 198 height 30
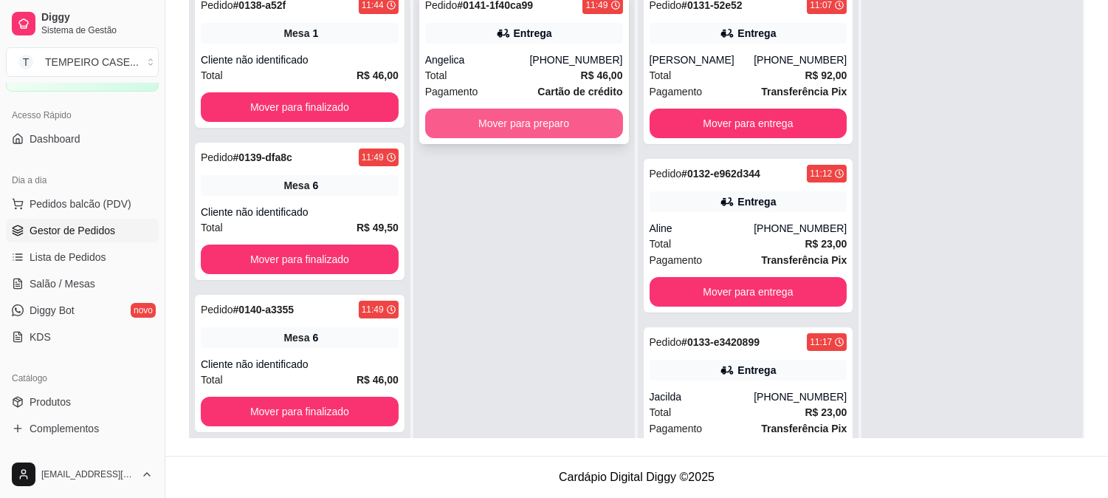
click at [557, 120] on button "Mover para preparo" at bounding box center [524, 124] width 198 height 30
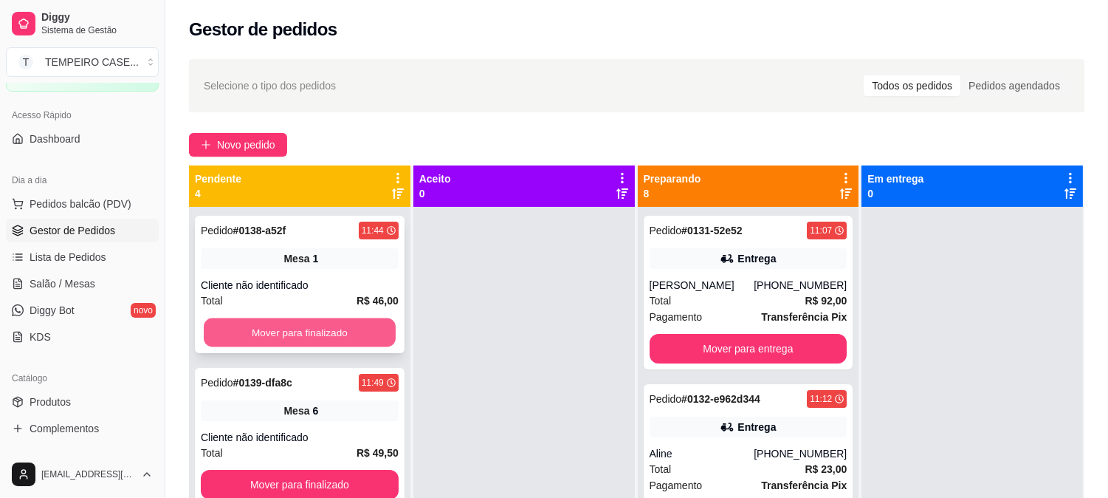
click at [292, 335] on button "Mover para finalizado" at bounding box center [300, 332] width 192 height 29
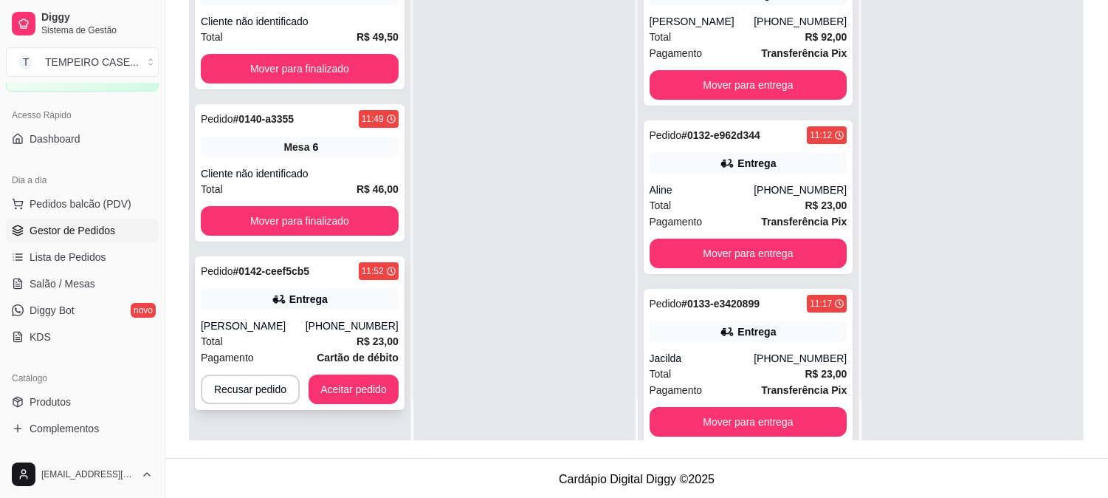
scroll to position [225, 0]
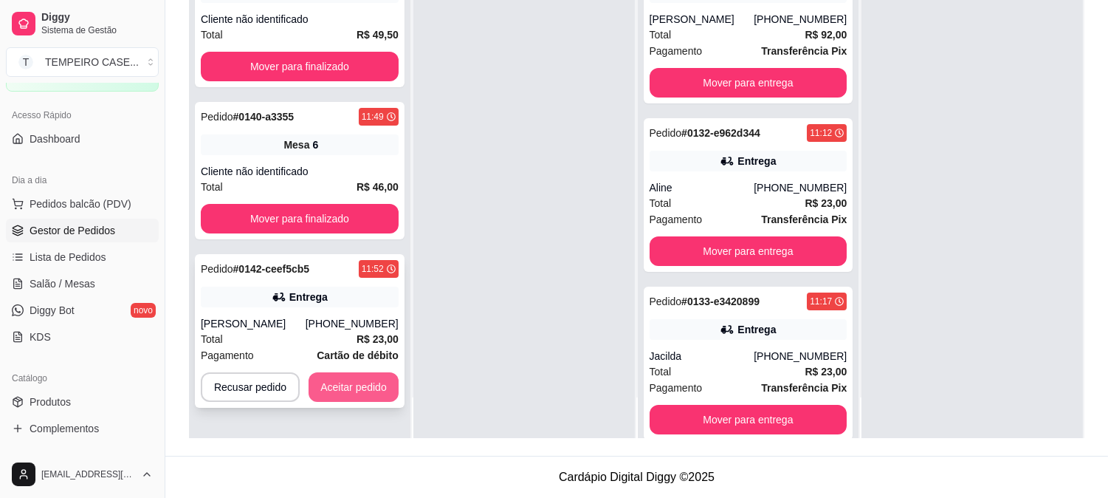
click at [347, 382] on button "Aceitar pedido" at bounding box center [354, 387] width 90 height 30
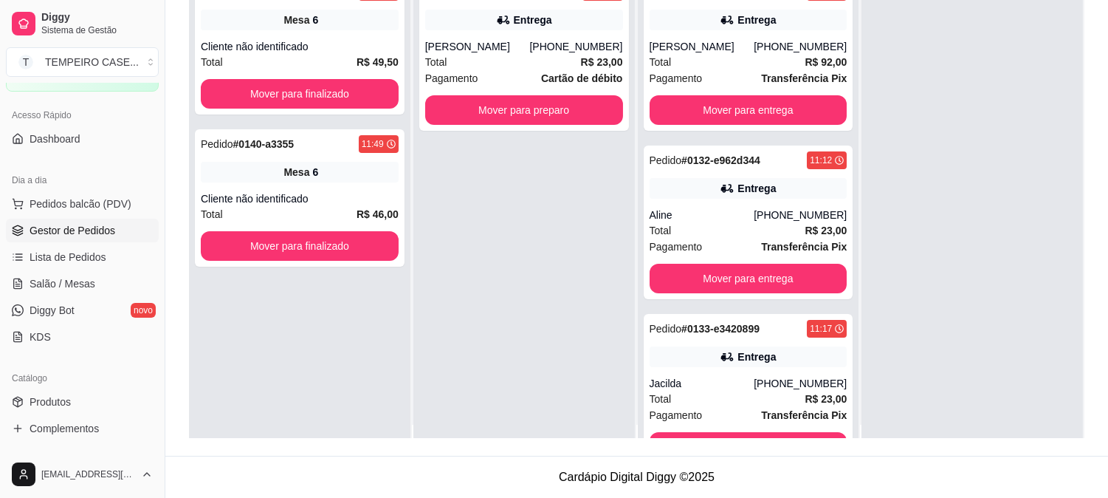
scroll to position [0, 0]
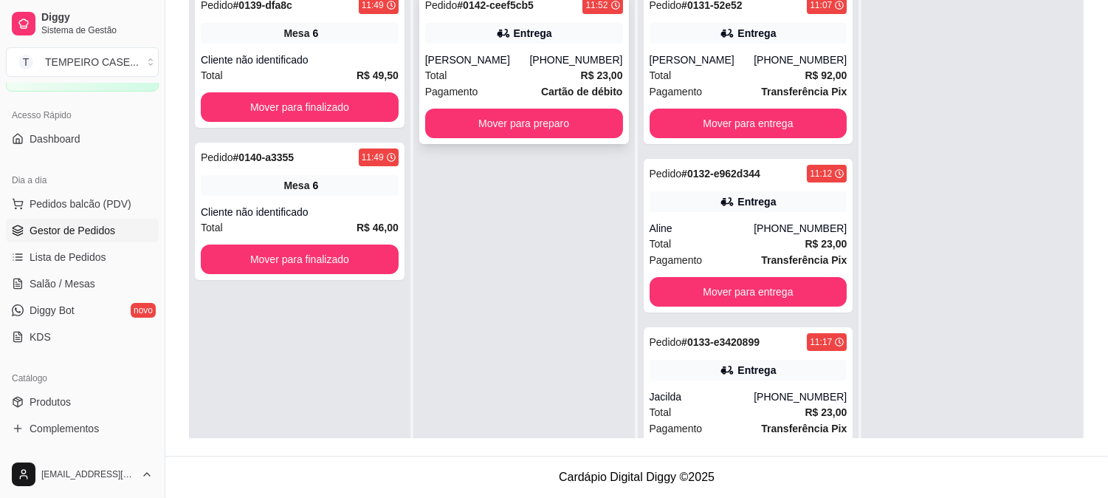
click at [570, 139] on div "Pedido # 0142-ceef5cb5 11:52 Entrega [PERSON_NAME] [PHONE_NUMBER] Total R$ 23,0…" at bounding box center [524, 67] width 210 height 154
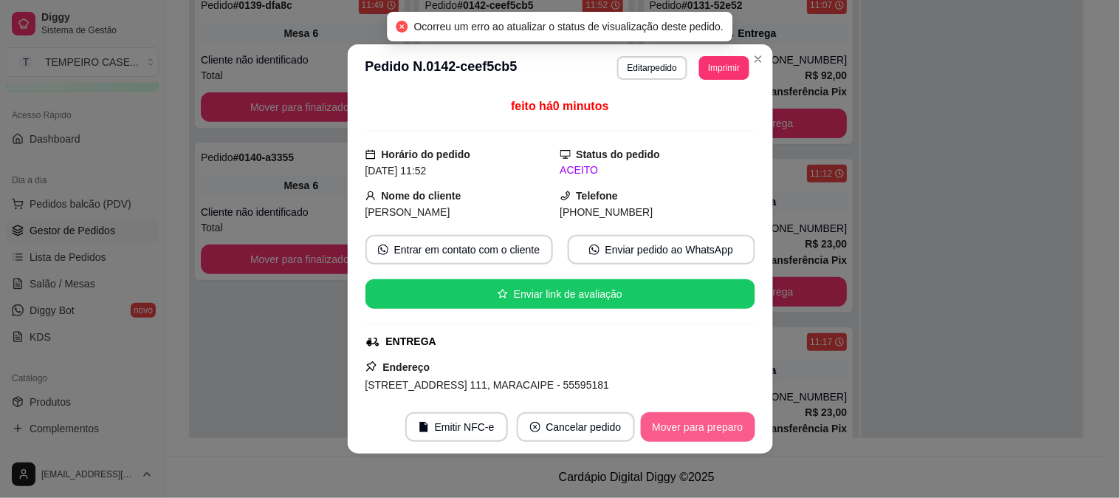
click at [696, 436] on button "Mover para preparo" at bounding box center [698, 427] width 114 height 30
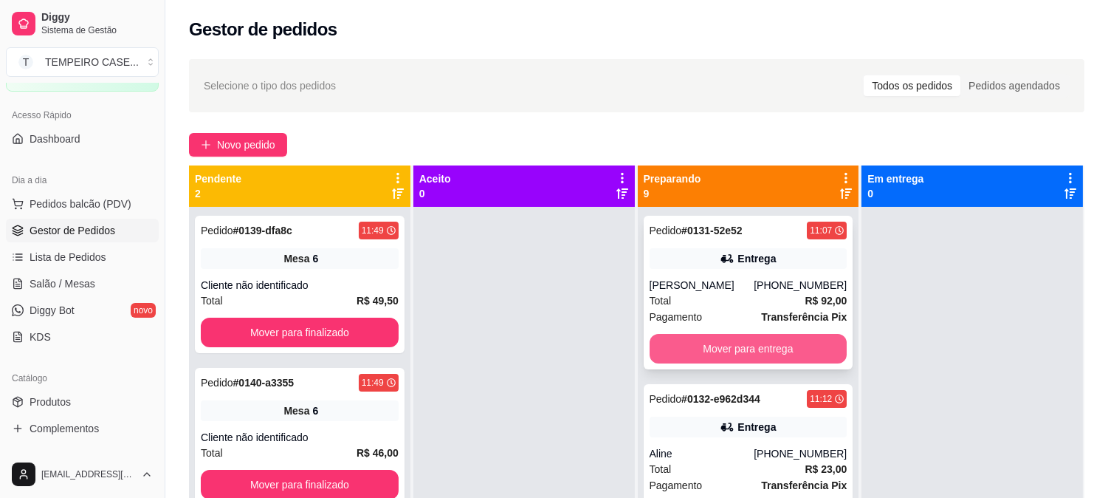
click at [752, 347] on button "Mover para entrega" at bounding box center [749, 349] width 198 height 30
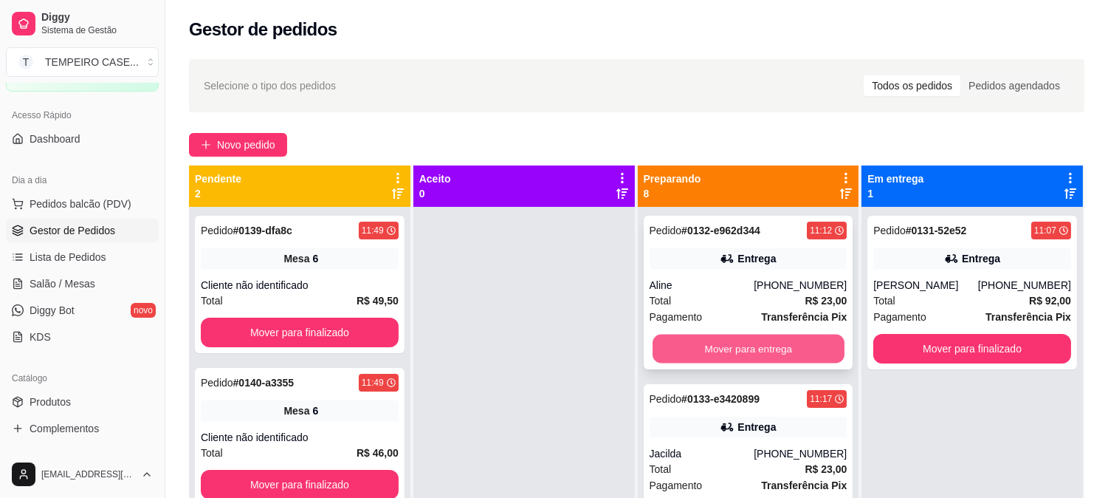
click at [754, 348] on button "Mover para entrega" at bounding box center [749, 348] width 192 height 29
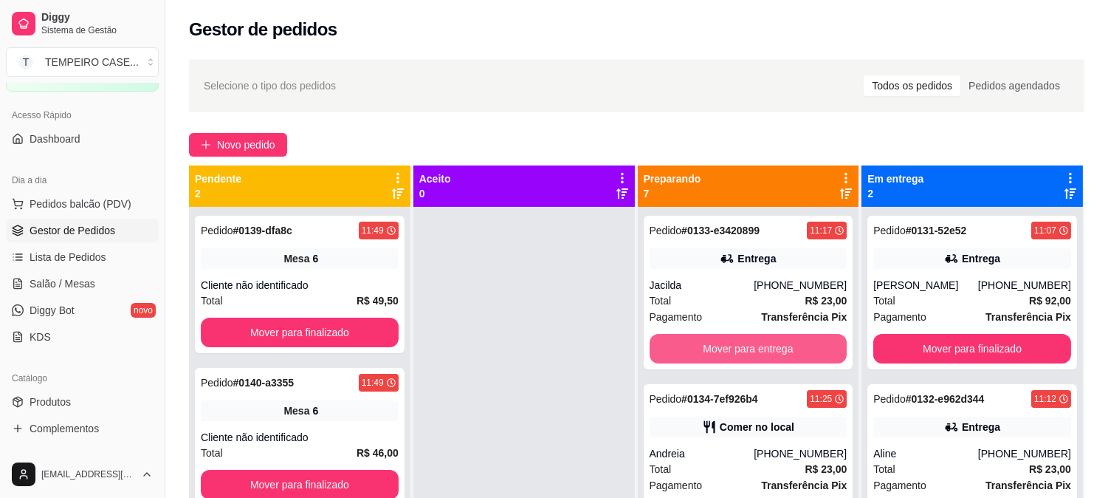
click at [754, 348] on button "Mover para entrega" at bounding box center [749, 349] width 198 height 30
click at [754, 348] on button "Mover para retirada disponível" at bounding box center [749, 349] width 198 height 30
click at [754, 348] on button "Mover para entrega" at bounding box center [749, 348] width 192 height 29
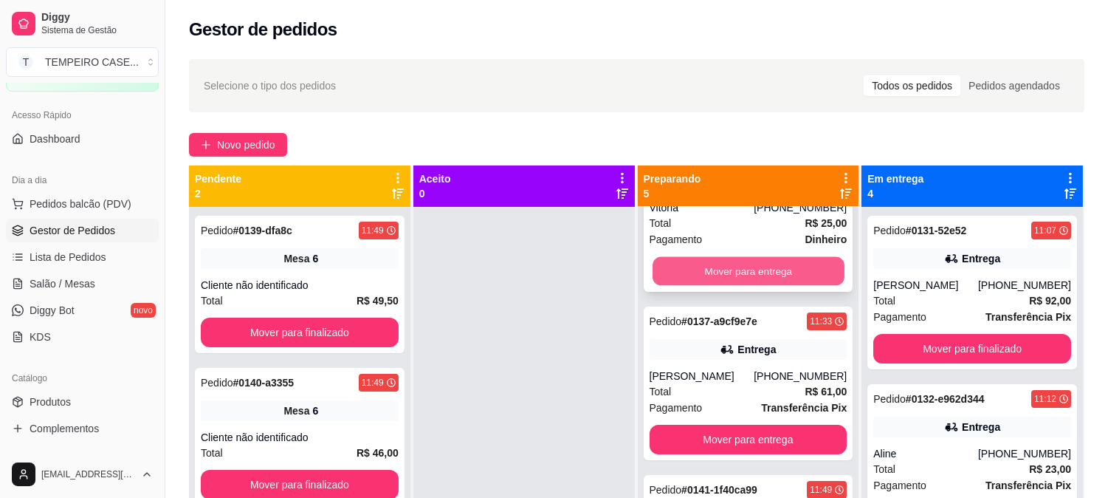
click at [718, 273] on button "Mover para entrega" at bounding box center [749, 271] width 192 height 29
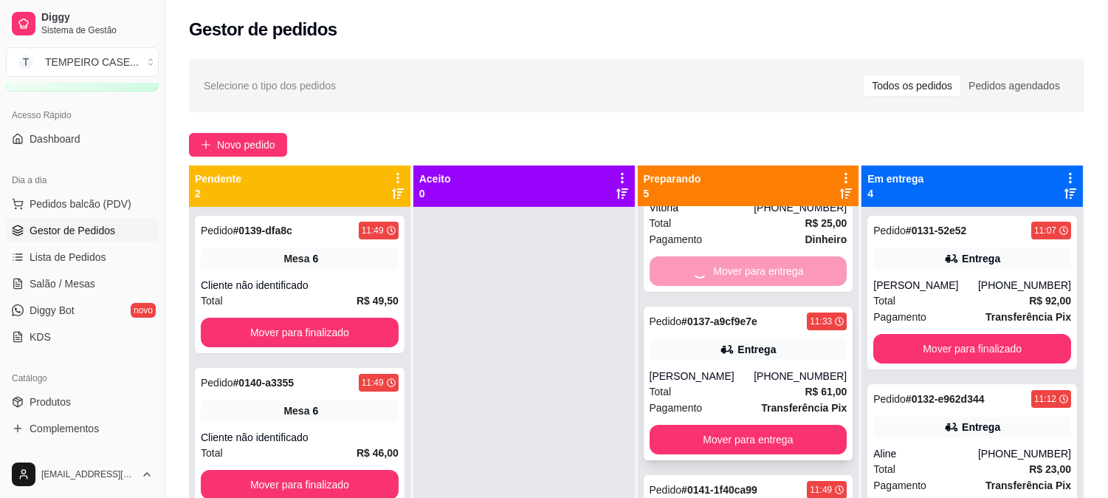
scroll to position [78, 0]
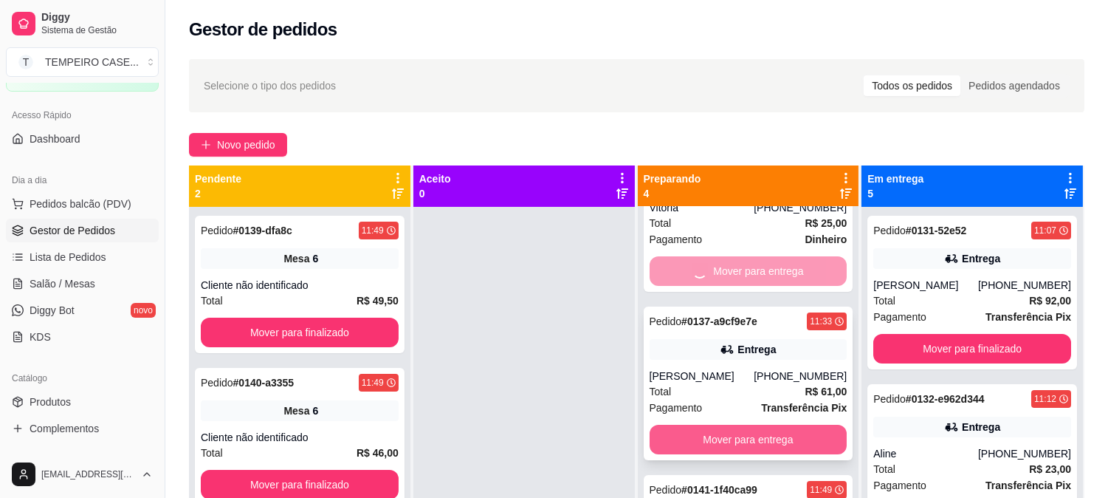
click at [748, 433] on button "Mover para entrega" at bounding box center [749, 440] width 198 height 30
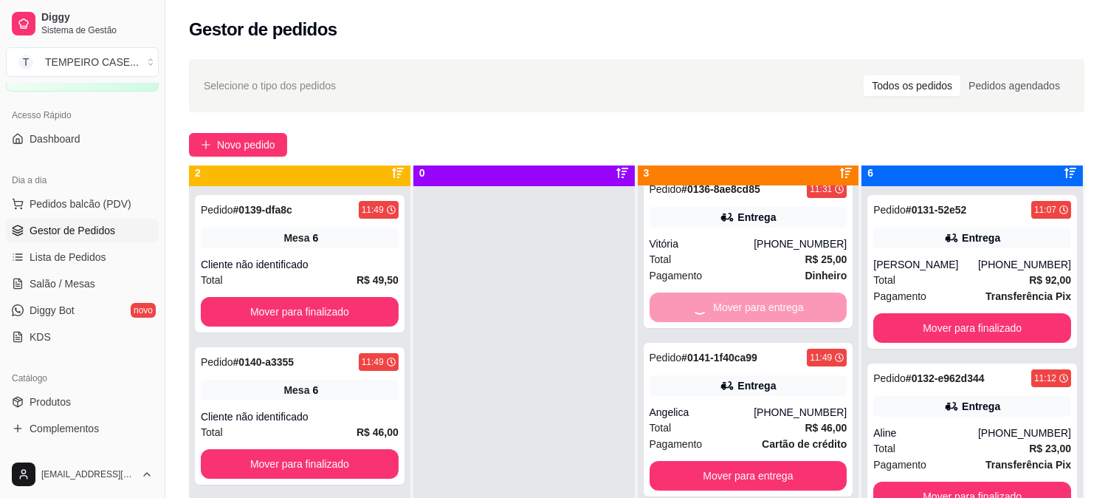
scroll to position [41, 0]
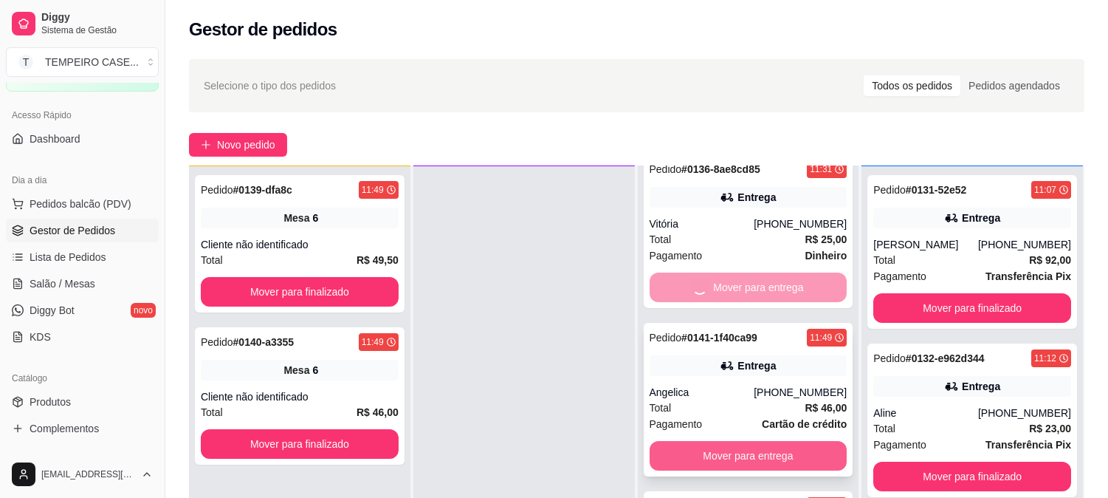
click at [746, 453] on button "Mover para entrega" at bounding box center [749, 456] width 198 height 30
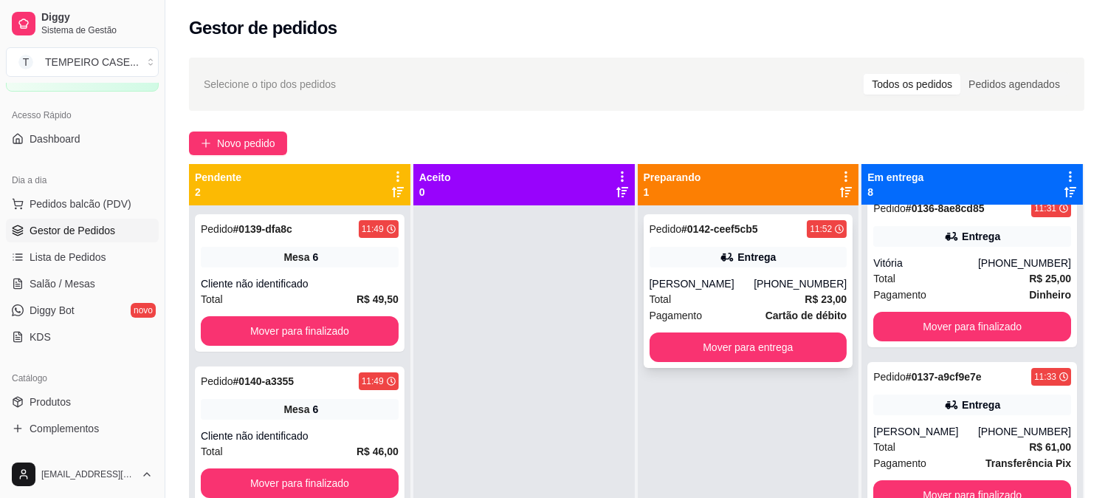
scroll to position [0, 0]
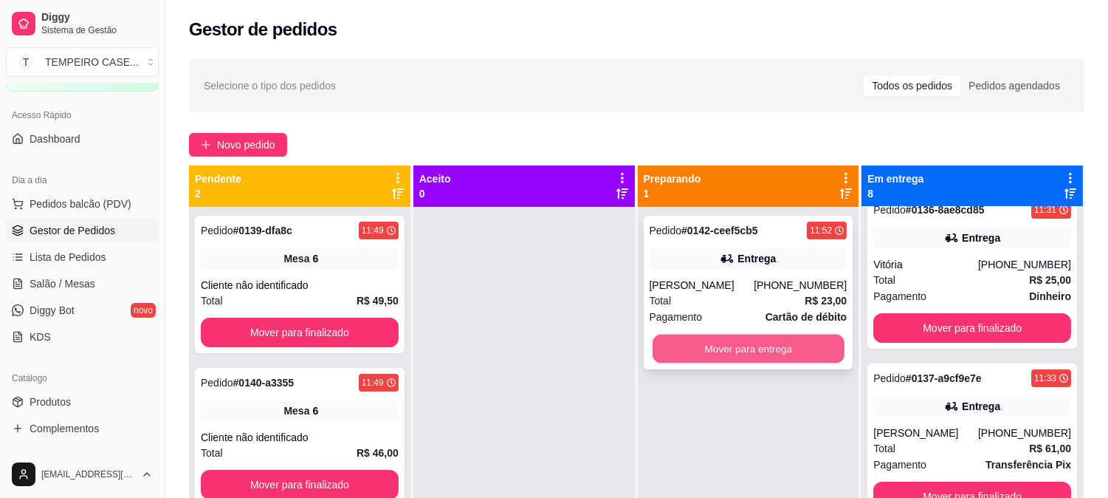
click at [747, 351] on button "Mover para entrega" at bounding box center [749, 348] width 192 height 29
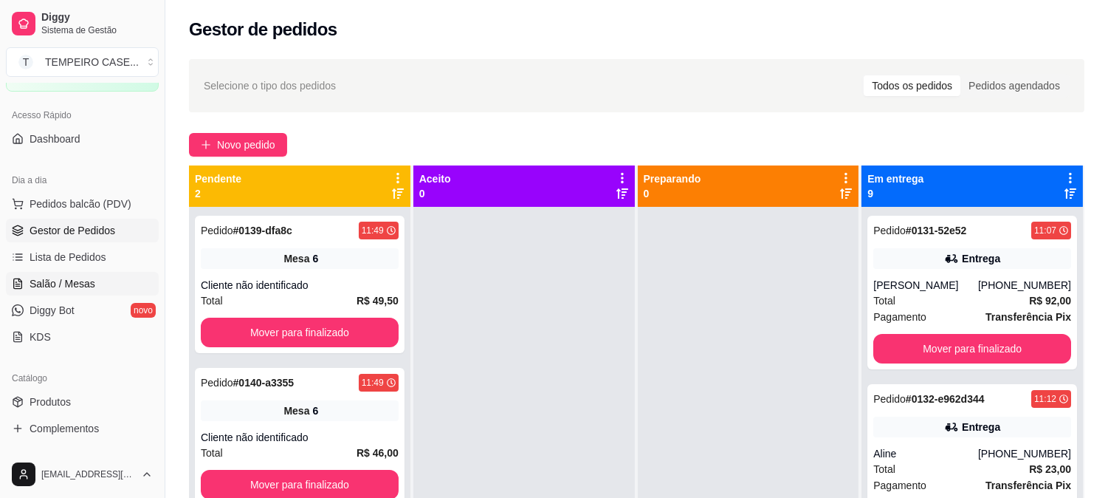
click at [84, 289] on span "Salão / Mesas" at bounding box center [63, 283] width 66 height 15
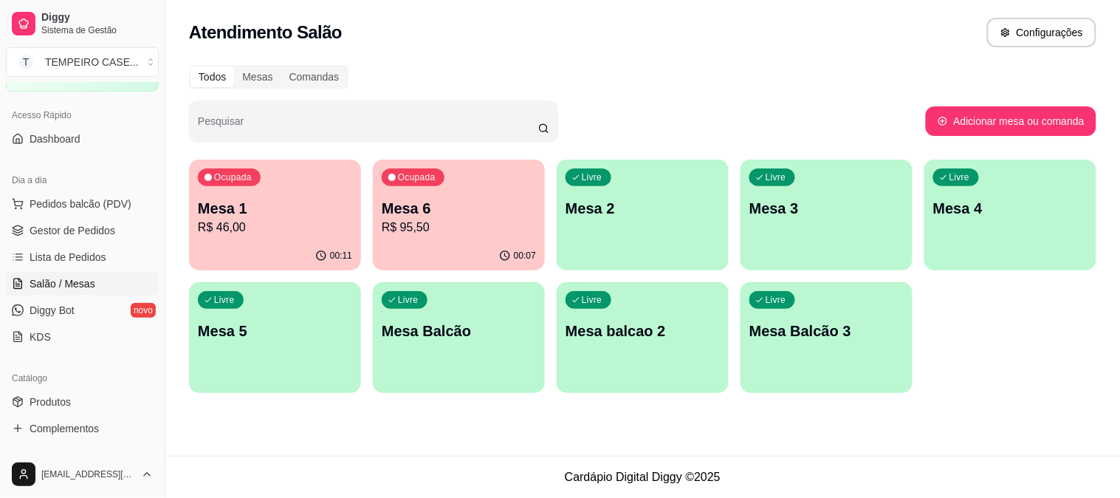
click at [283, 348] on div "Livre Mesa 5" at bounding box center [275, 328] width 172 height 93
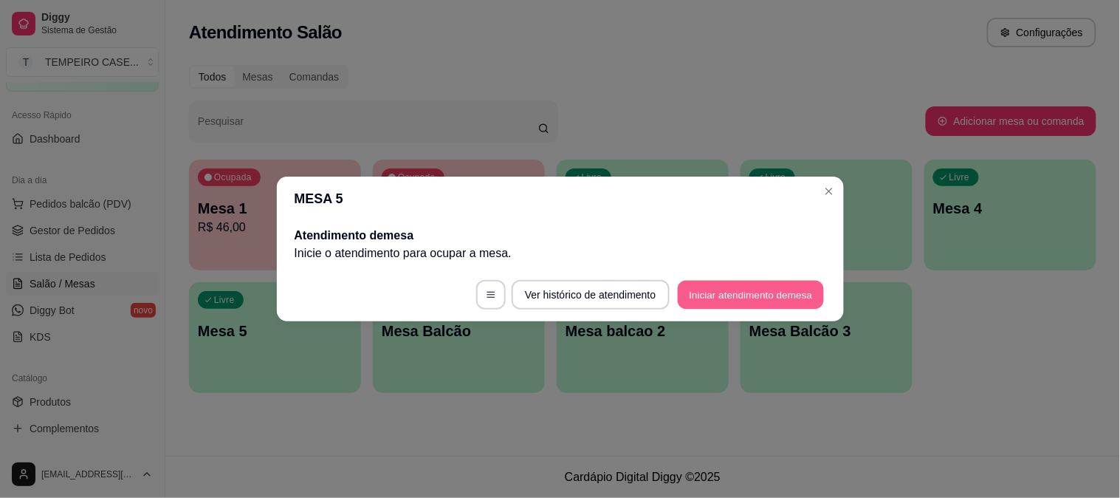
click at [754, 293] on button "Iniciar atendimento de mesa" at bounding box center [751, 295] width 146 height 29
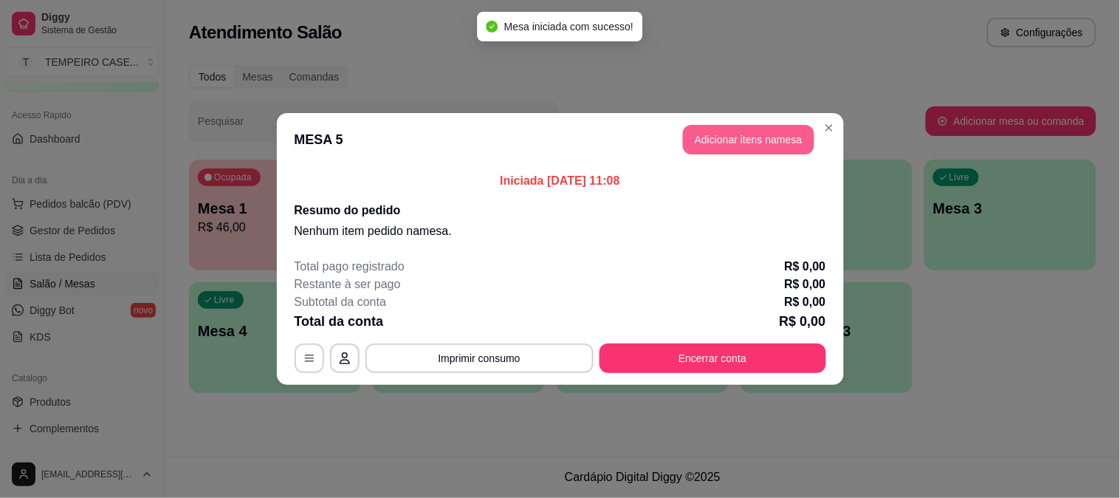
click at [707, 137] on button "Adicionar itens na mesa" at bounding box center [748, 140] width 131 height 30
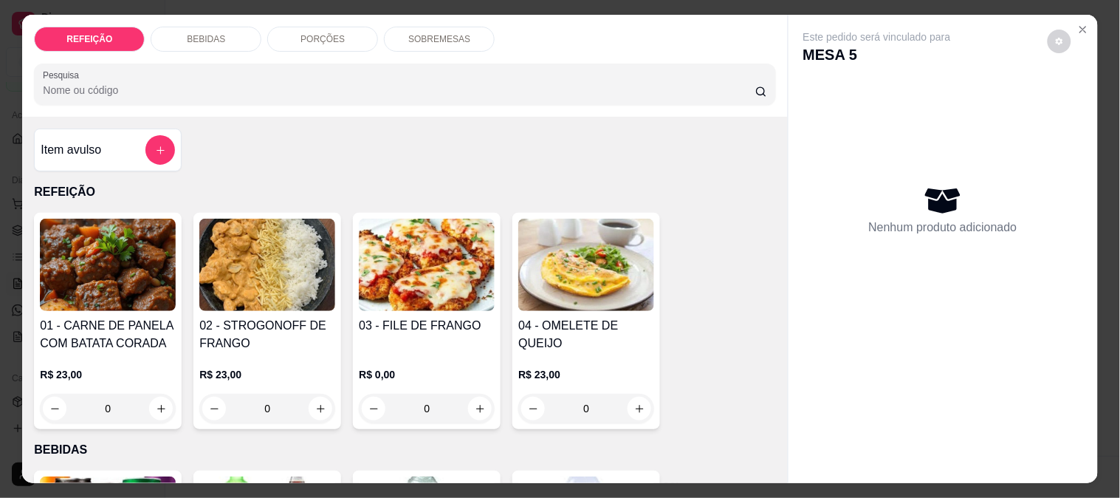
click at [278, 341] on h4 "02 - STROGONOFF DE FRANGO" at bounding box center [267, 334] width 136 height 35
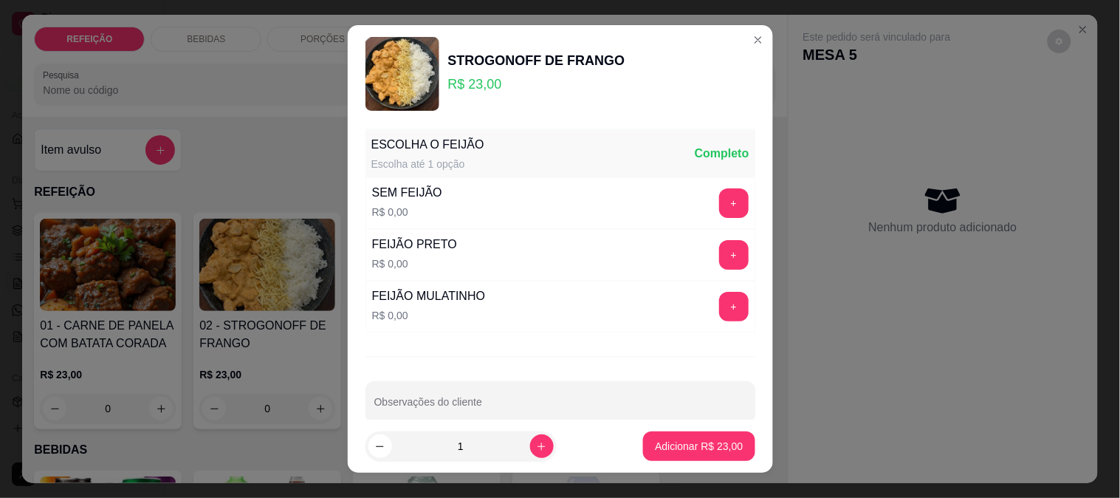
click at [707, 185] on div "SEM FEIJÃO R$ 0,00 +" at bounding box center [560, 203] width 390 height 52
click at [719, 204] on button "+" at bounding box center [733, 202] width 29 height 29
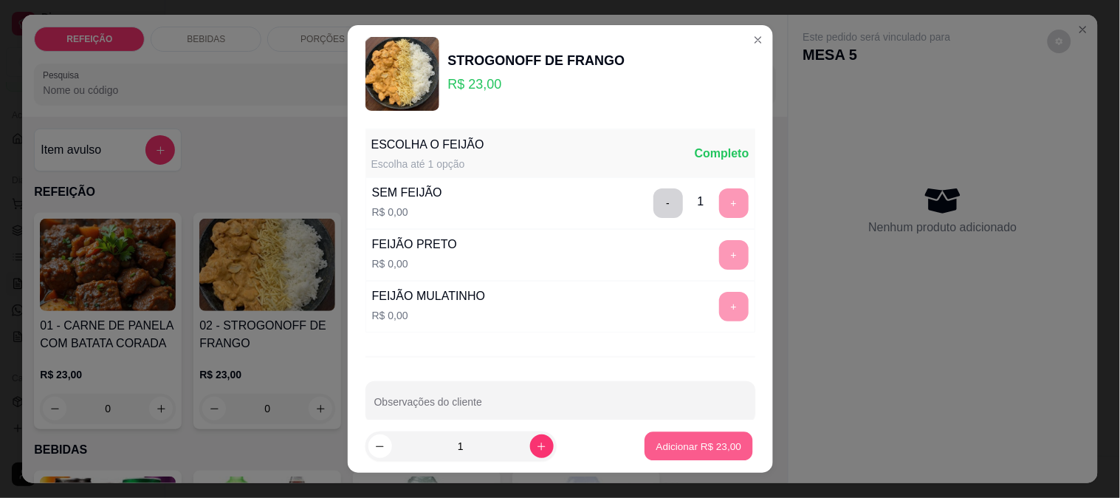
click at [690, 440] on p "Adicionar R$ 23,00" at bounding box center [699, 446] width 86 height 14
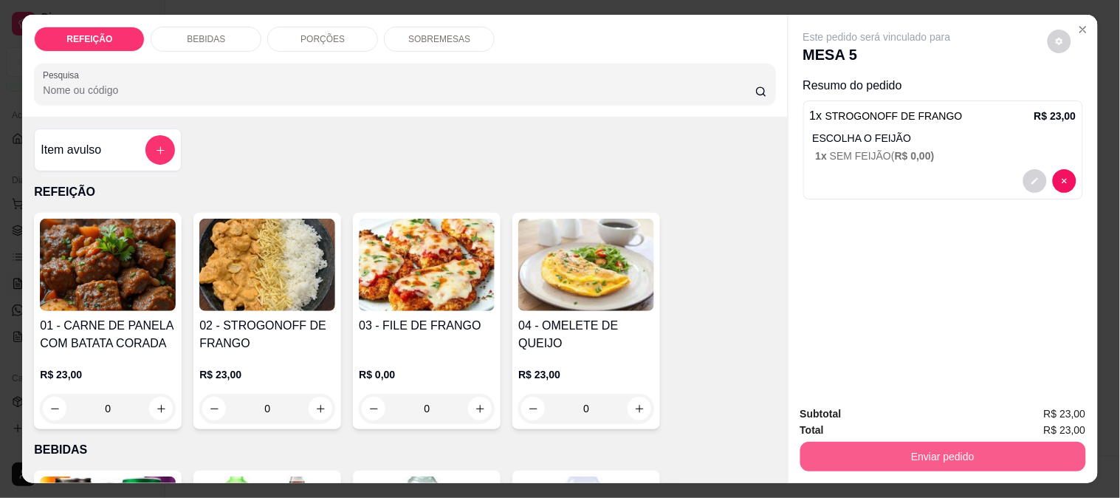
click at [879, 447] on button "Enviar pedido" at bounding box center [943, 457] width 286 height 30
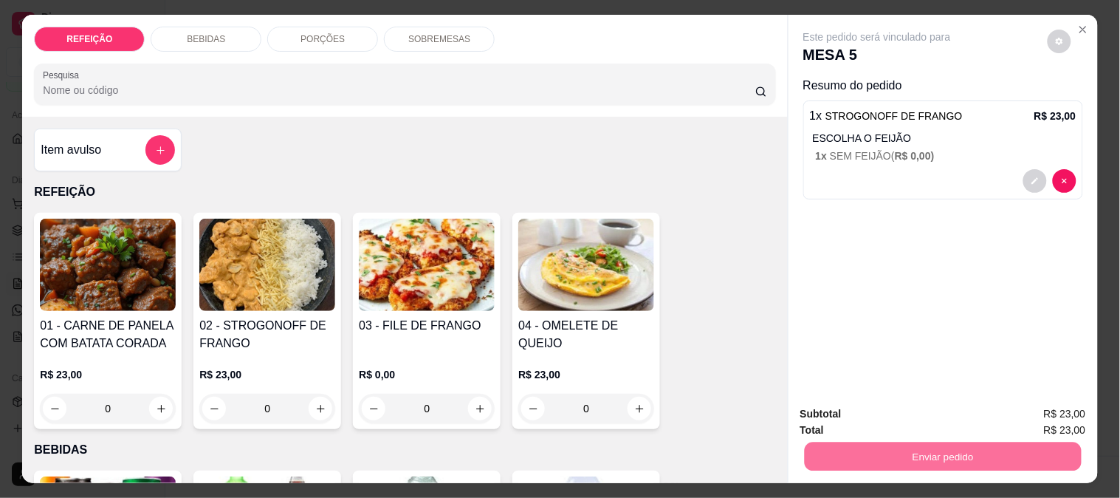
click at [840, 278] on div "Este pedido será vinculado para MESA 5 Resumo do pedido 1 x STROGONOFF DE FRANG…" at bounding box center [943, 204] width 309 height 379
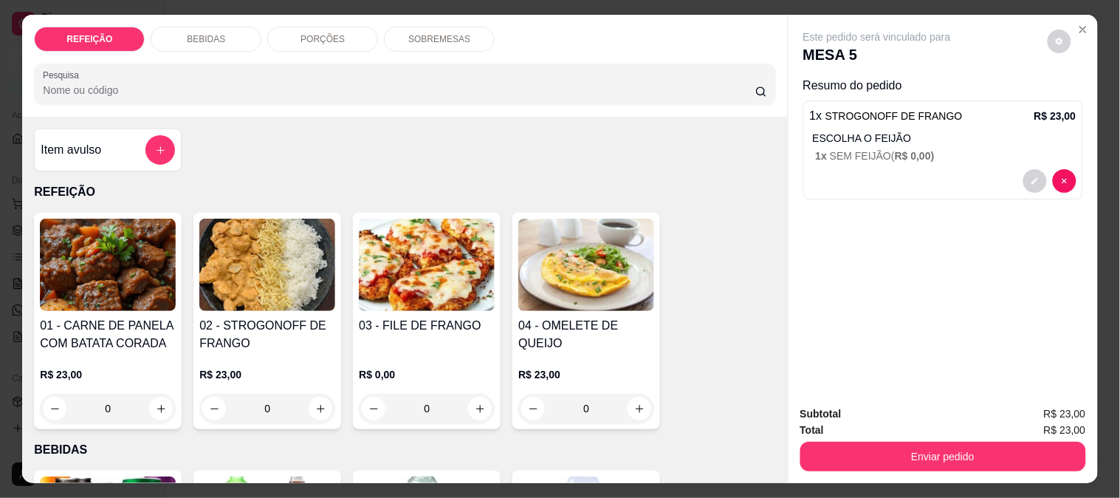
click at [223, 30] on div "BEBIDAS" at bounding box center [206, 39] width 111 height 25
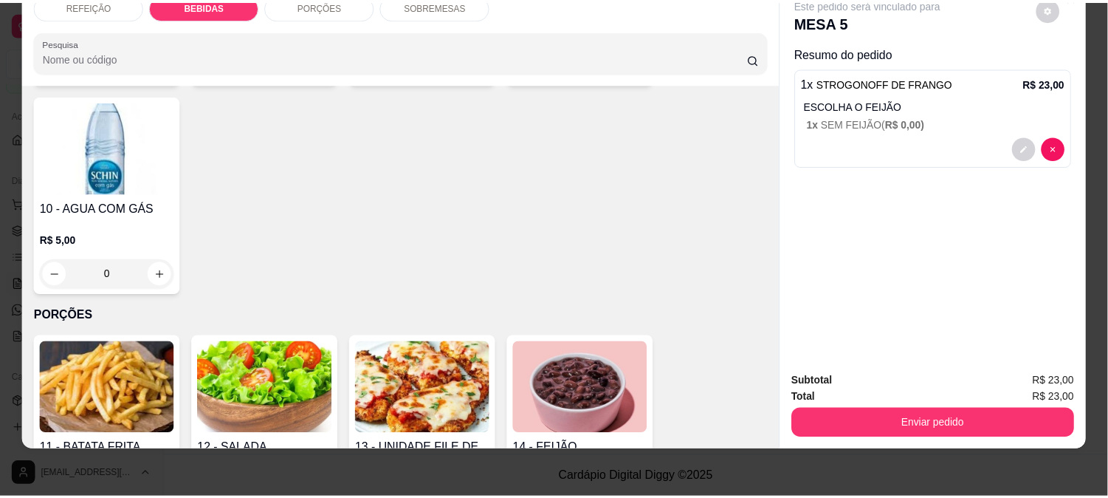
scroll to position [323, 0]
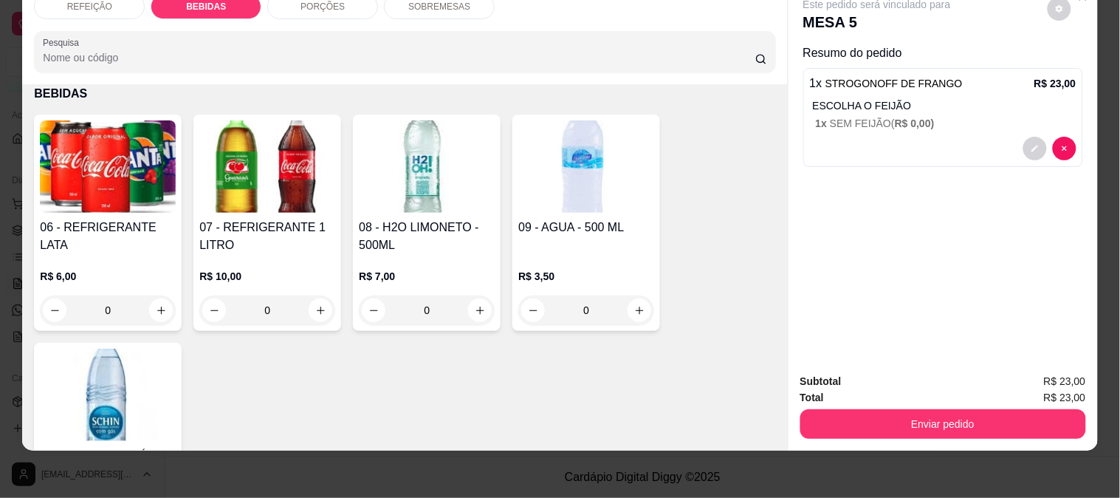
click at [109, 171] on img at bounding box center [108, 166] width 136 height 92
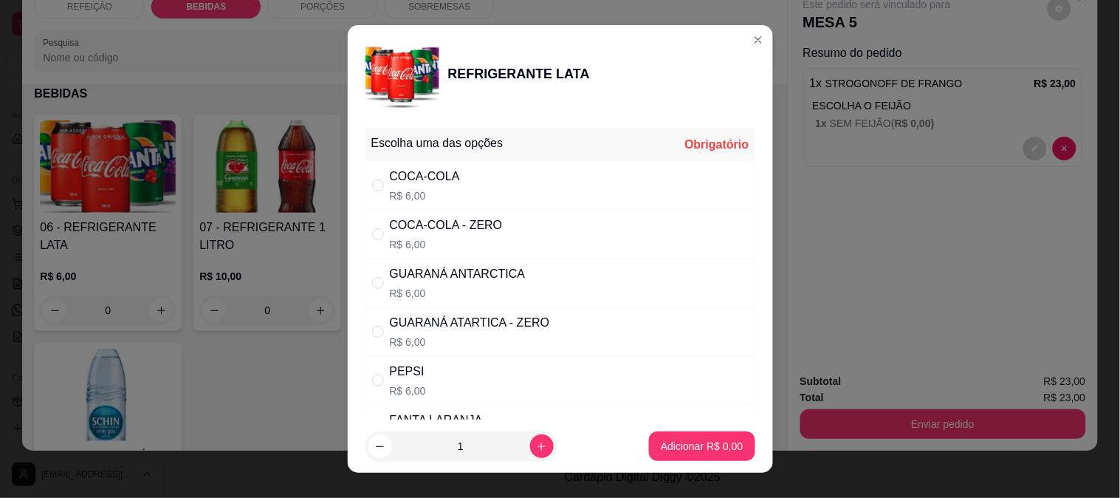
click at [480, 332] on div "GUARANÁ ATARTICA - ZERO R$ 6,00" at bounding box center [470, 331] width 160 height 35
radio input "true"
click at [712, 439] on p "Adicionar R$ 6,00" at bounding box center [702, 446] width 82 height 15
type input "1"
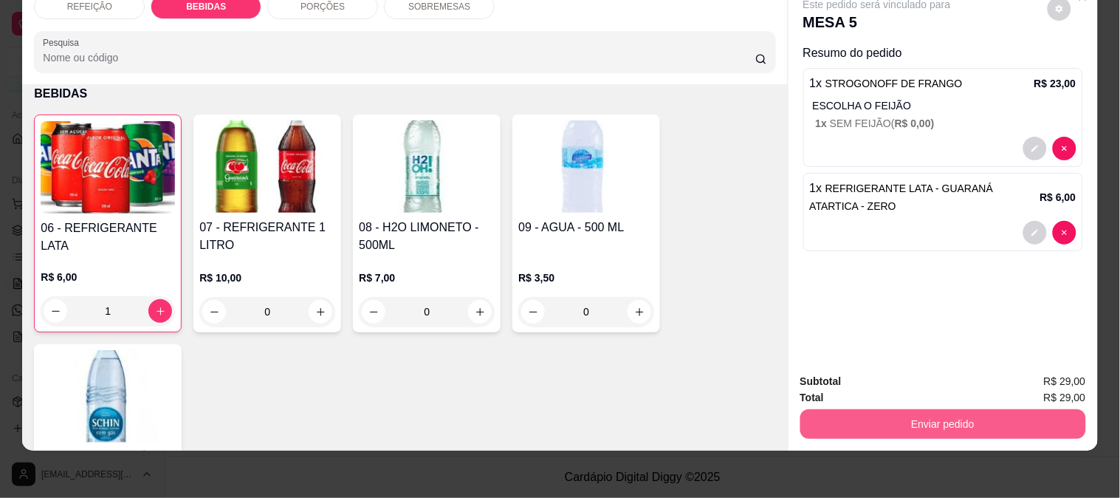
click at [845, 416] on button "Enviar pedido" at bounding box center [943, 424] width 286 height 30
click at [865, 381] on button "Não registrar e enviar pedido" at bounding box center [894, 375] width 154 height 28
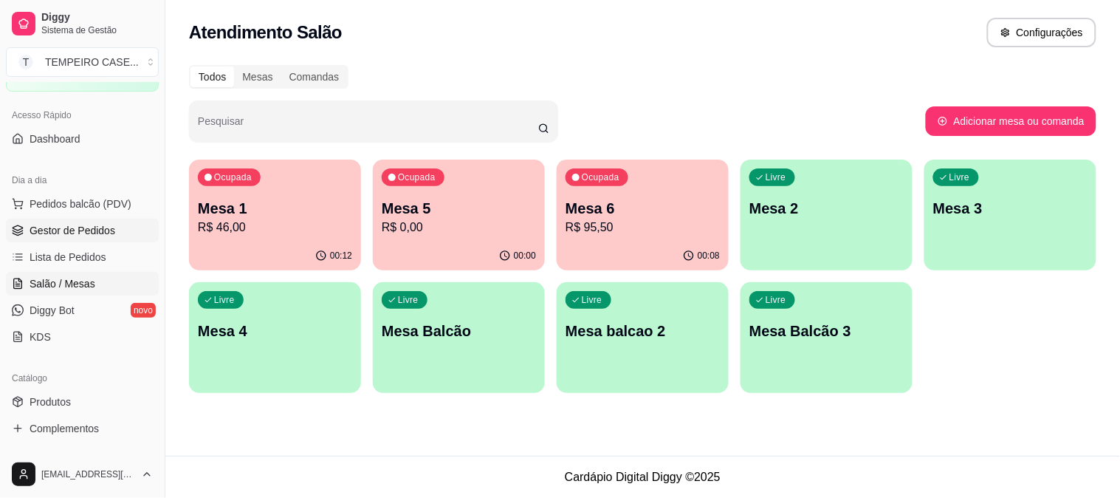
click at [96, 238] on link "Gestor de Pedidos" at bounding box center [82, 231] width 153 height 24
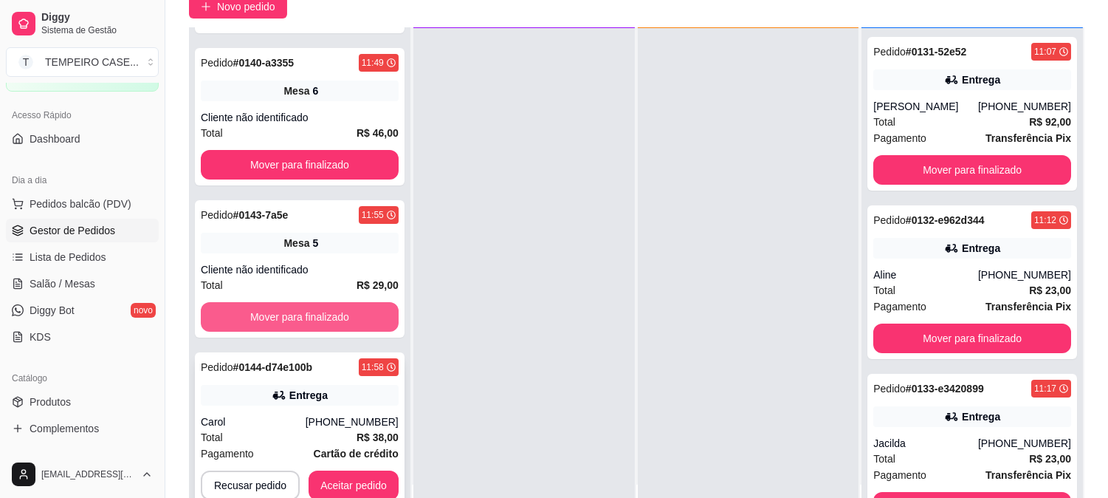
scroll to position [225, 0]
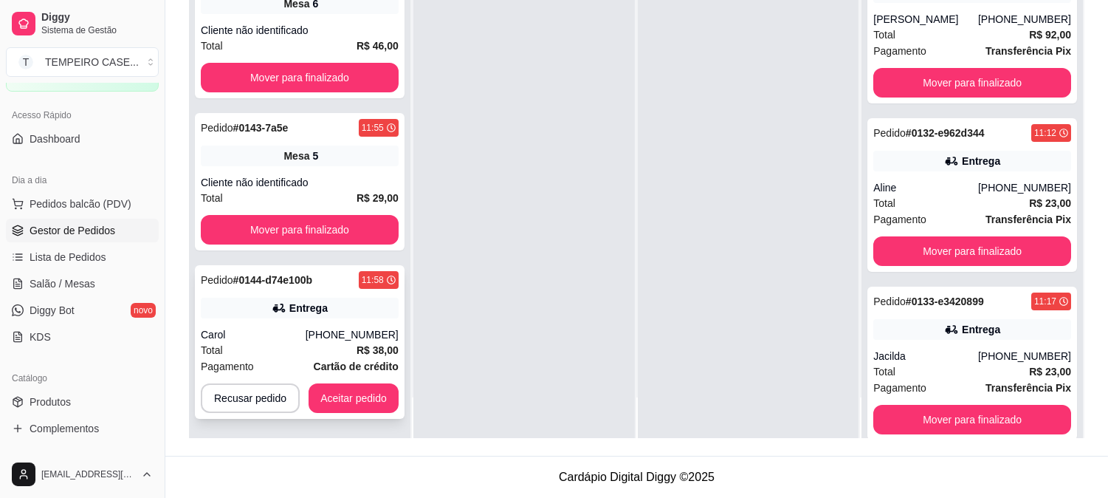
click at [307, 343] on div "Total R$ 38,00" at bounding box center [300, 350] width 198 height 16
click at [308, 312] on div "Entrega" at bounding box center [308, 308] width 38 height 15
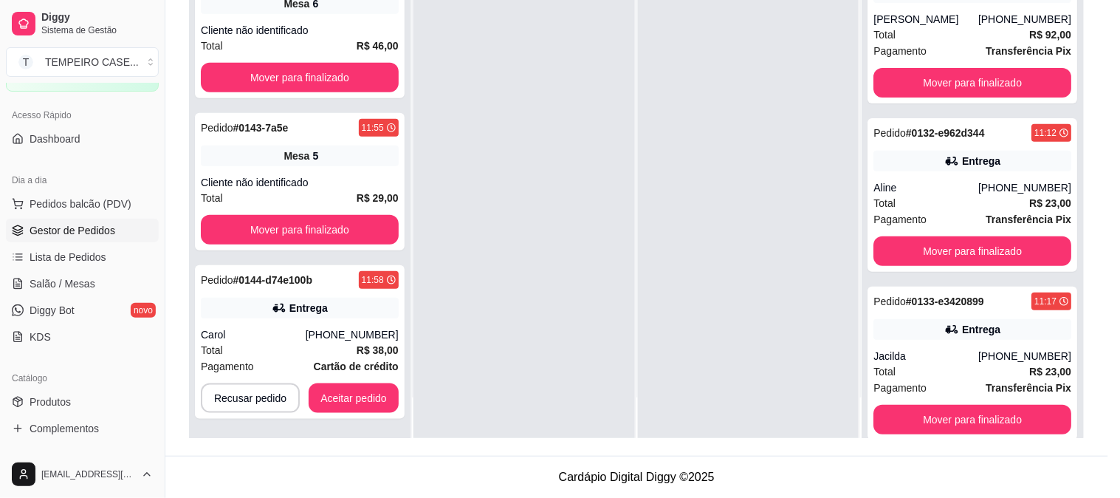
click at [726, 57] on button "Imprimir" at bounding box center [723, 68] width 49 height 24
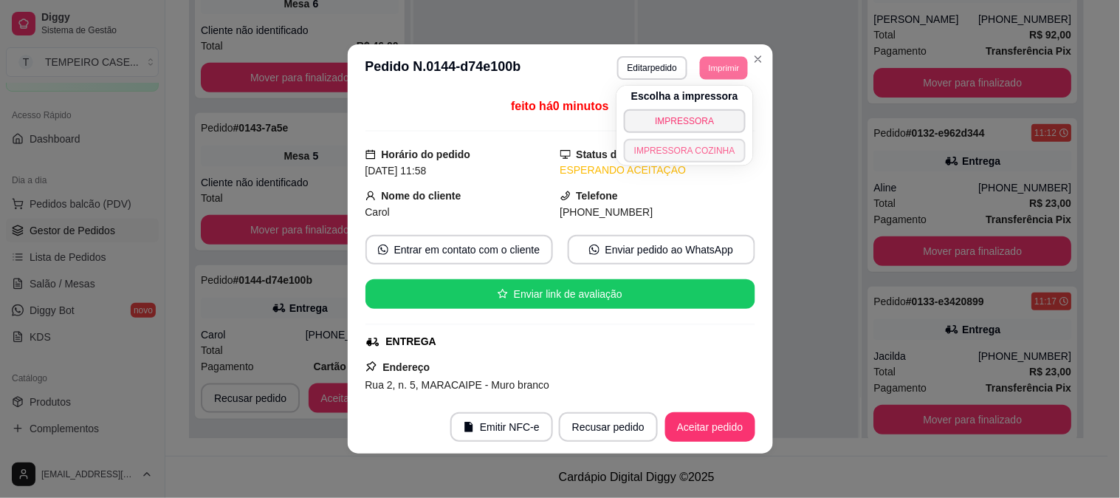
click at [667, 144] on button "IMPRESSORA COZINHA" at bounding box center [685, 151] width 122 height 24
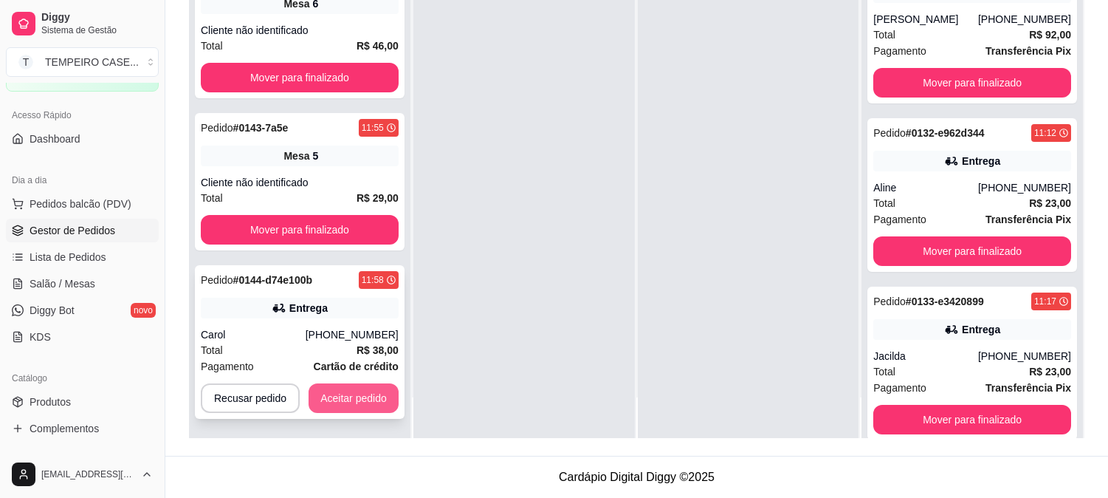
click at [352, 397] on button "Aceitar pedido" at bounding box center [354, 398] width 90 height 30
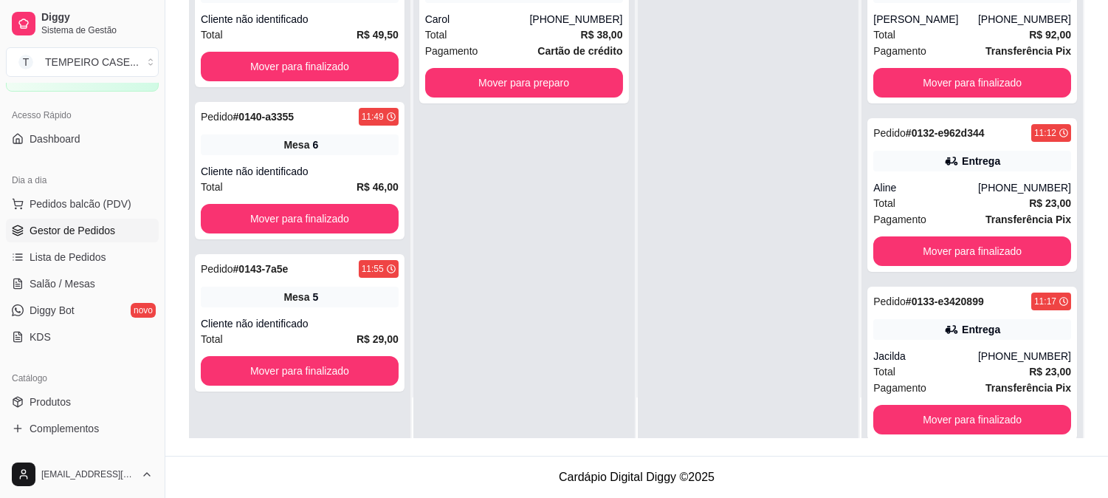
scroll to position [0, 0]
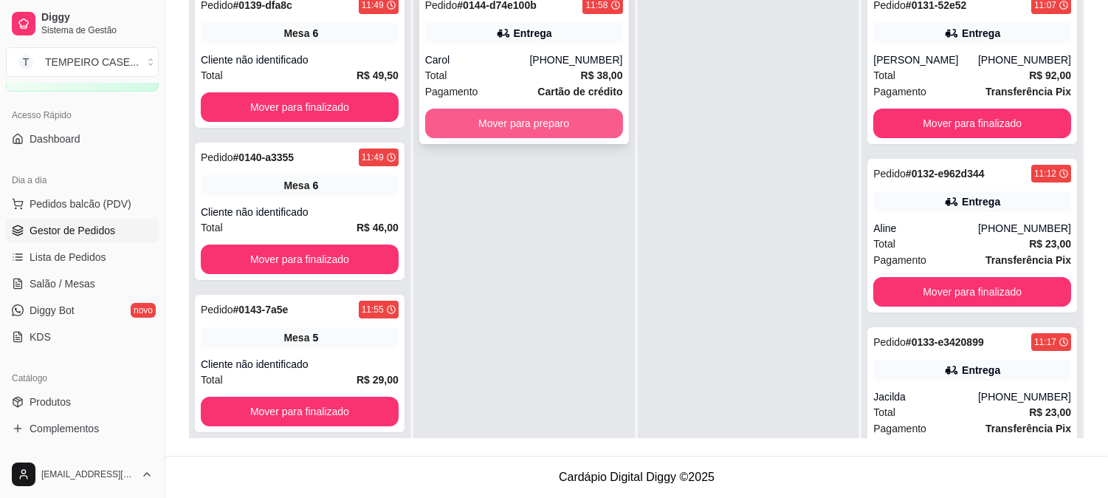
click at [578, 117] on button "Mover para preparo" at bounding box center [524, 124] width 198 height 30
click at [577, 116] on button "Mover para preparo" at bounding box center [524, 124] width 198 height 30
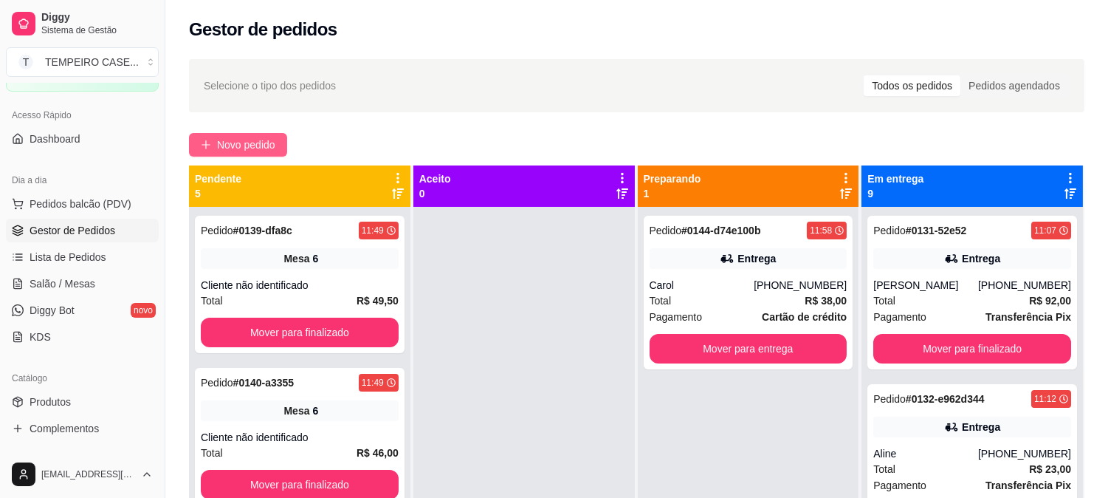
click at [257, 140] on span "Novo pedido" at bounding box center [246, 145] width 58 height 16
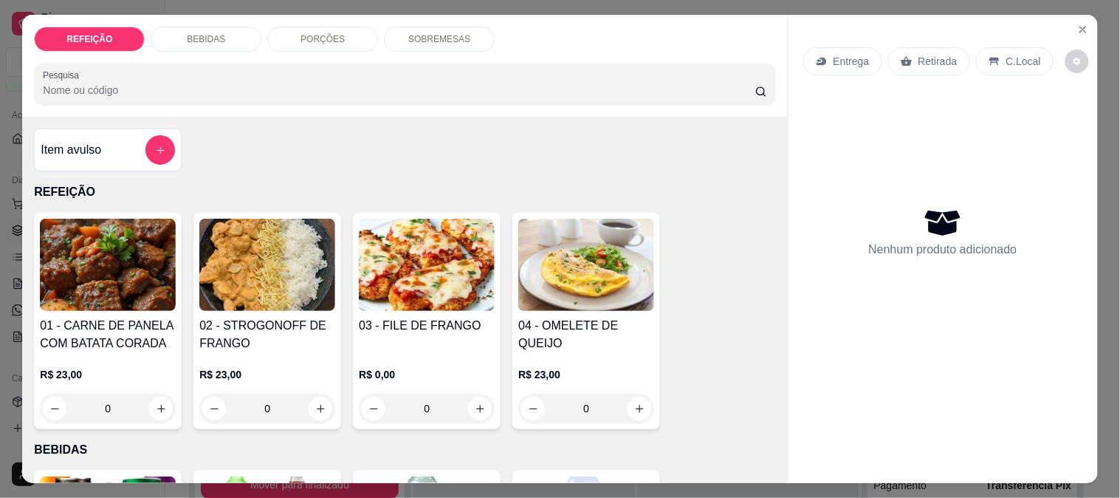
click at [455, 231] on img at bounding box center [427, 265] width 136 height 92
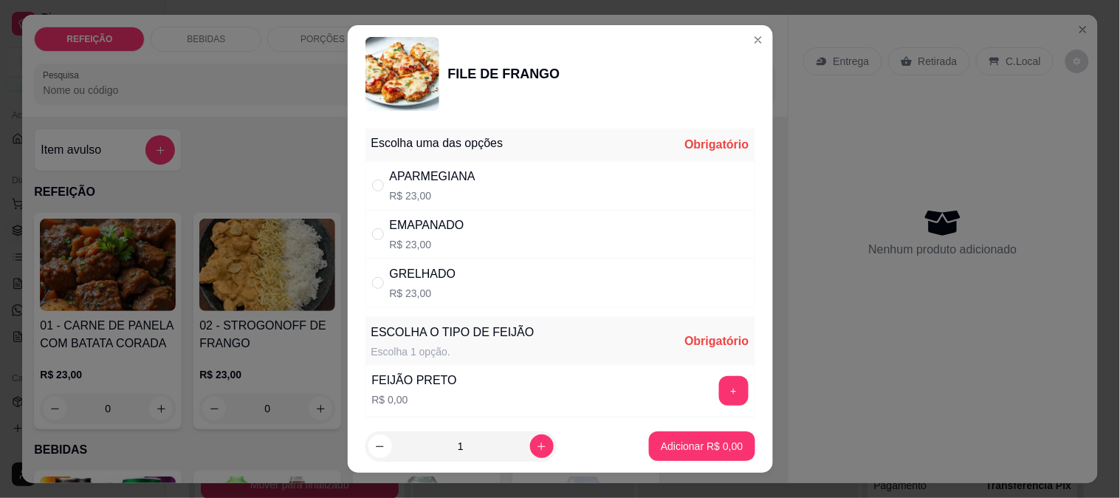
click at [466, 170] on div "APARMEGIANA" at bounding box center [433, 177] width 86 height 18
radio input "true"
click at [719, 396] on button "+" at bounding box center [733, 390] width 29 height 29
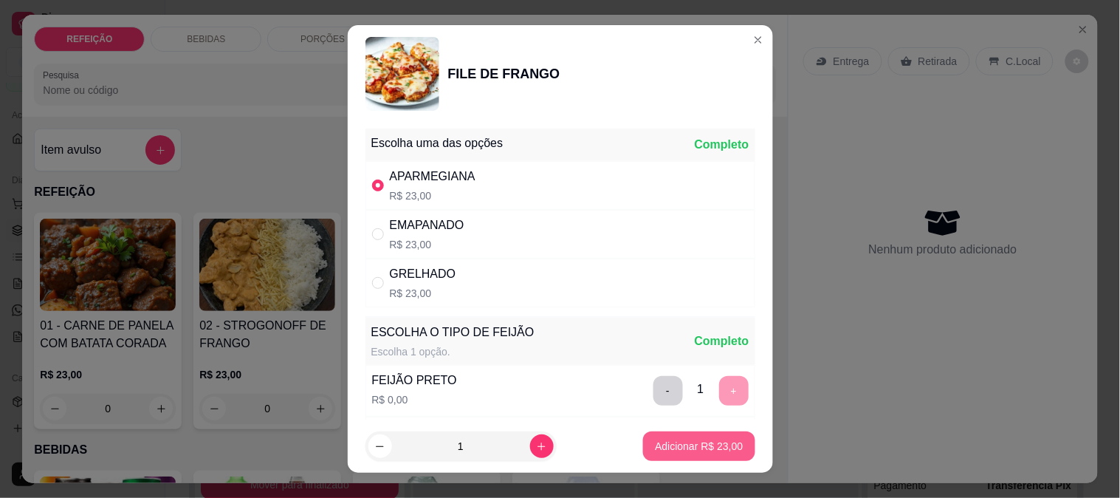
click at [697, 439] on p "Adicionar R$ 23,00" at bounding box center [699, 446] width 88 height 15
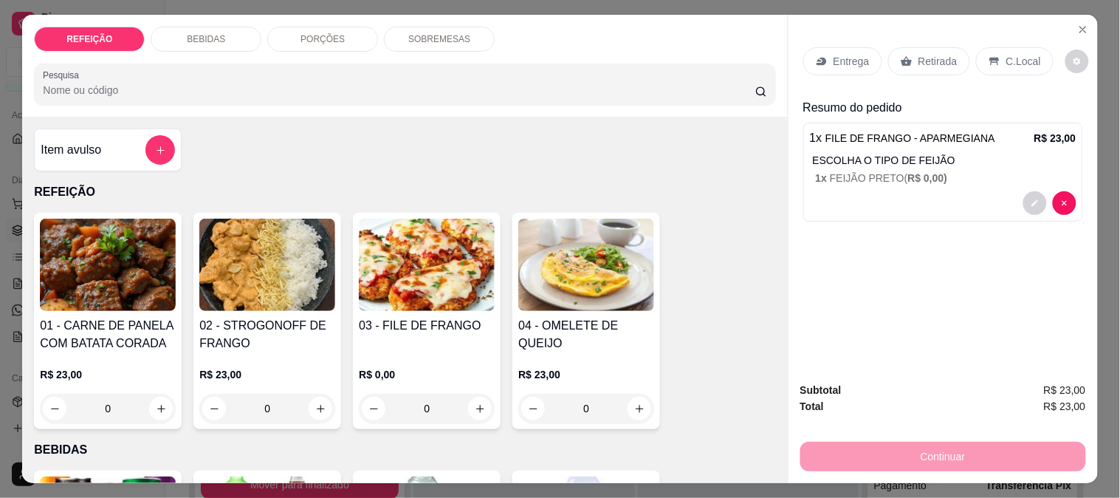
click at [470, 288] on img at bounding box center [427, 265] width 136 height 92
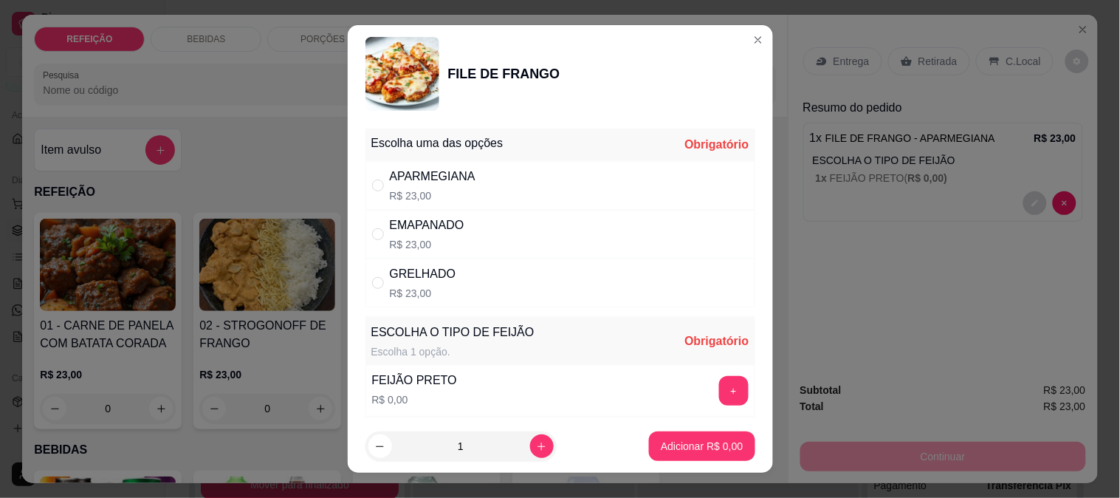
click at [418, 241] on p "R$ 23,00" at bounding box center [427, 244] width 75 height 15
radio input "true"
click at [483, 183] on div "APARMEGIANA R$ 23,00" at bounding box center [560, 185] width 390 height 49
radio input "true"
radio input "false"
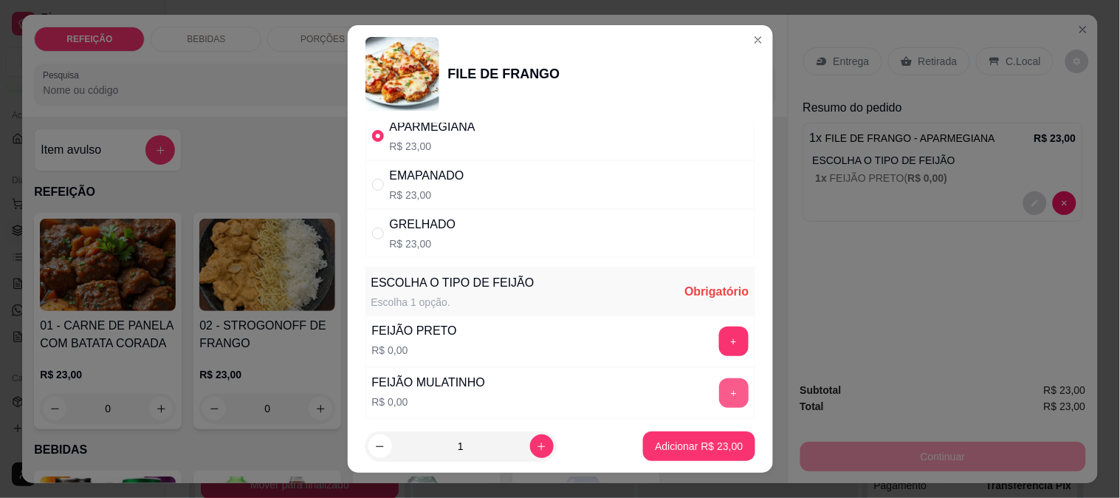
scroll to position [164, 0]
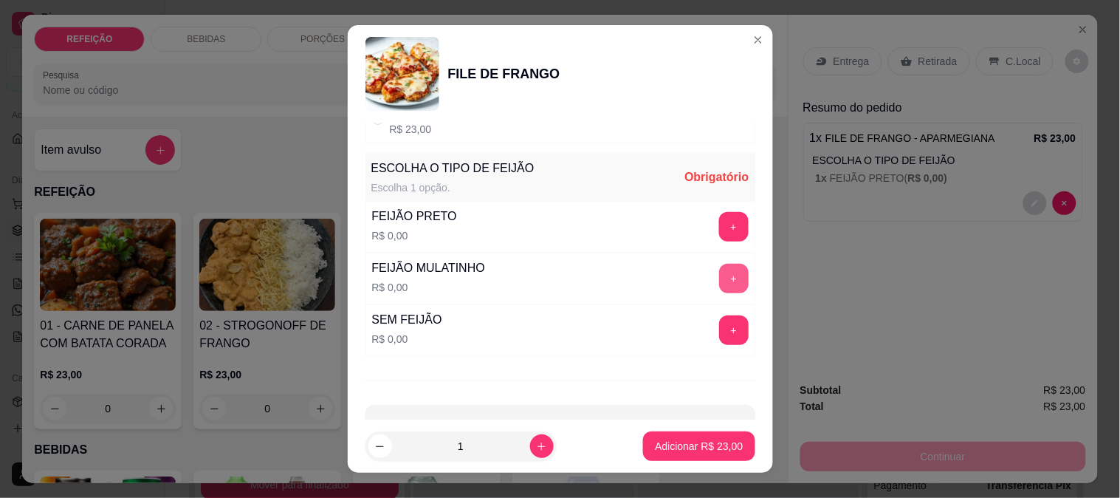
click at [719, 286] on button "+" at bounding box center [734, 279] width 30 height 30
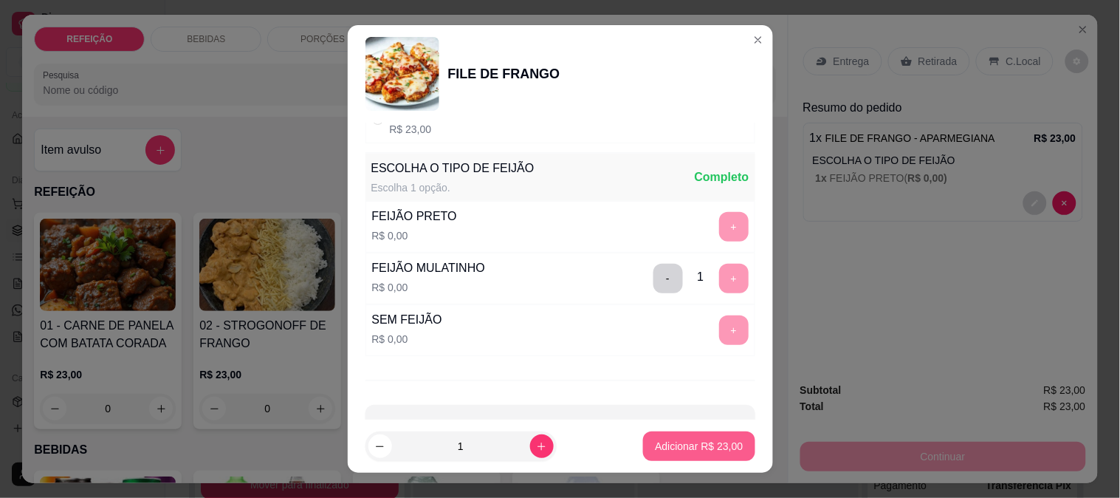
click at [677, 441] on p "Adicionar R$ 23,00" at bounding box center [699, 446] width 88 height 15
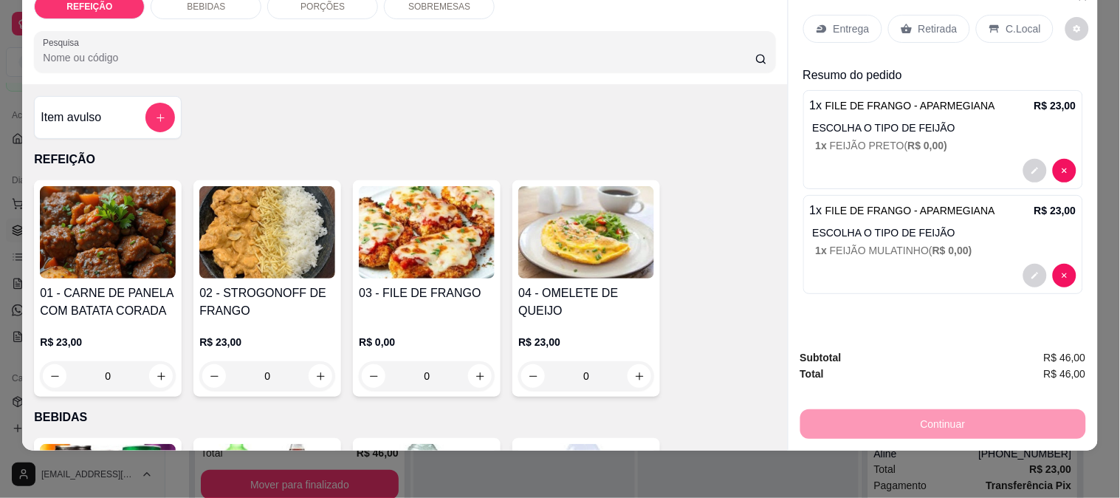
scroll to position [0, 0]
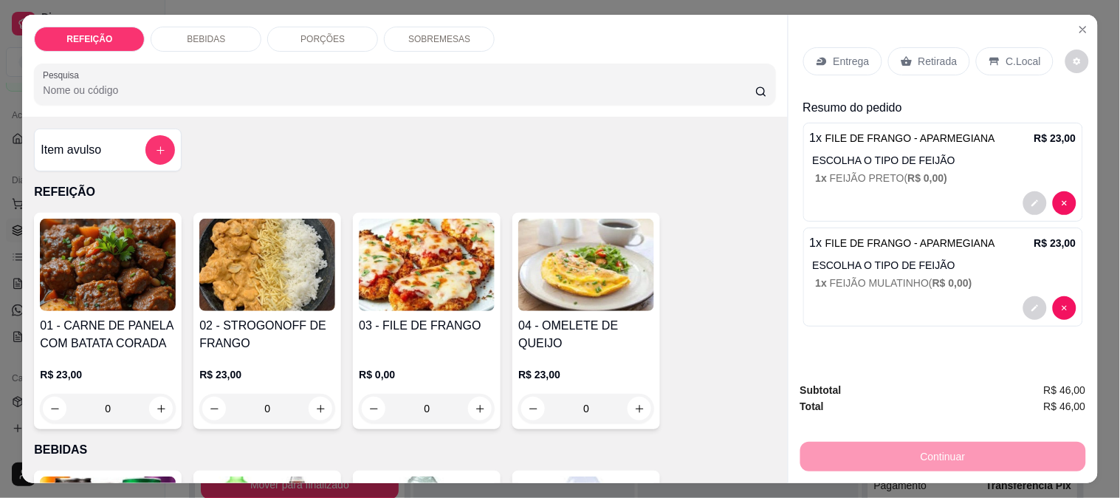
click at [918, 55] on p "Retirada" at bounding box center [937, 61] width 39 height 15
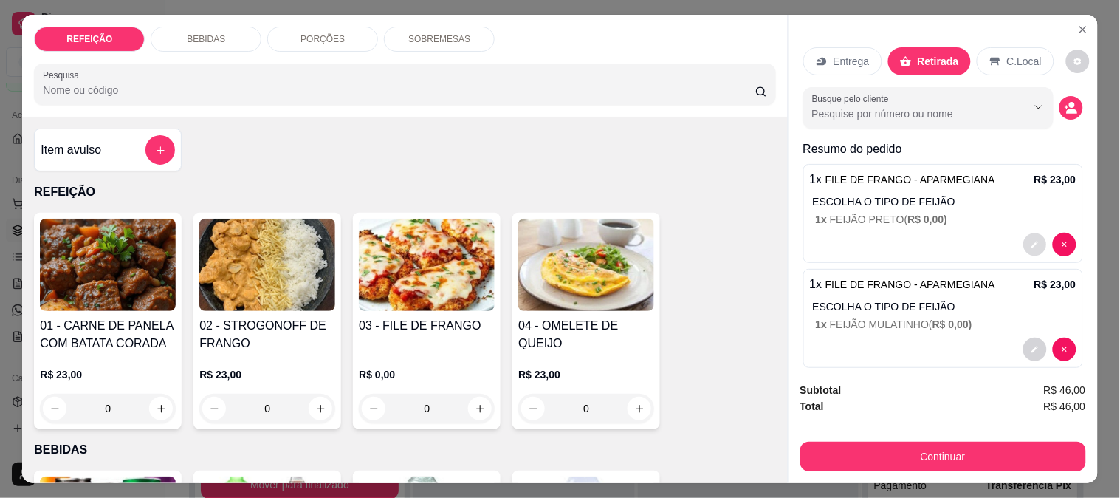
click at [1031, 241] on icon "decrease-product-quantity" at bounding box center [1034, 244] width 7 height 7
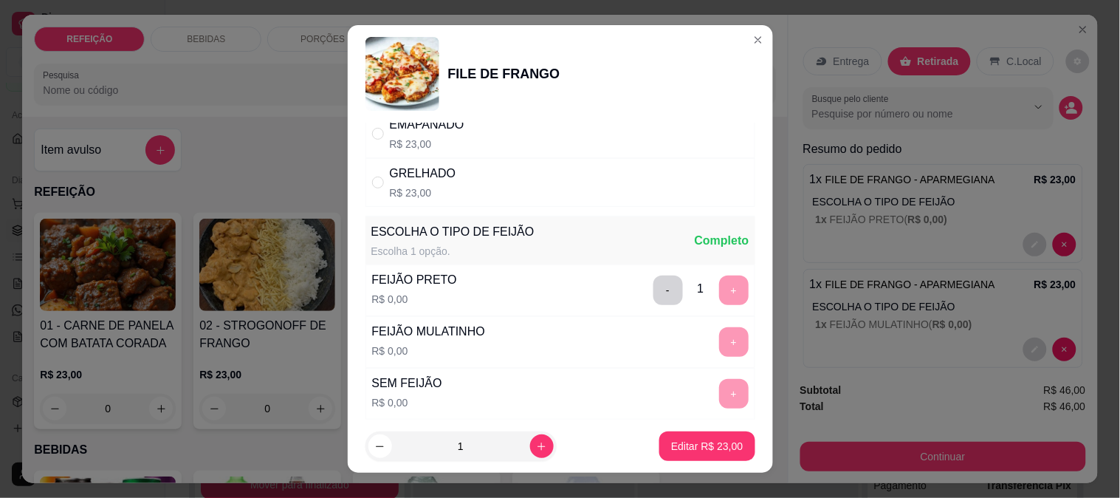
scroll to position [211, 0]
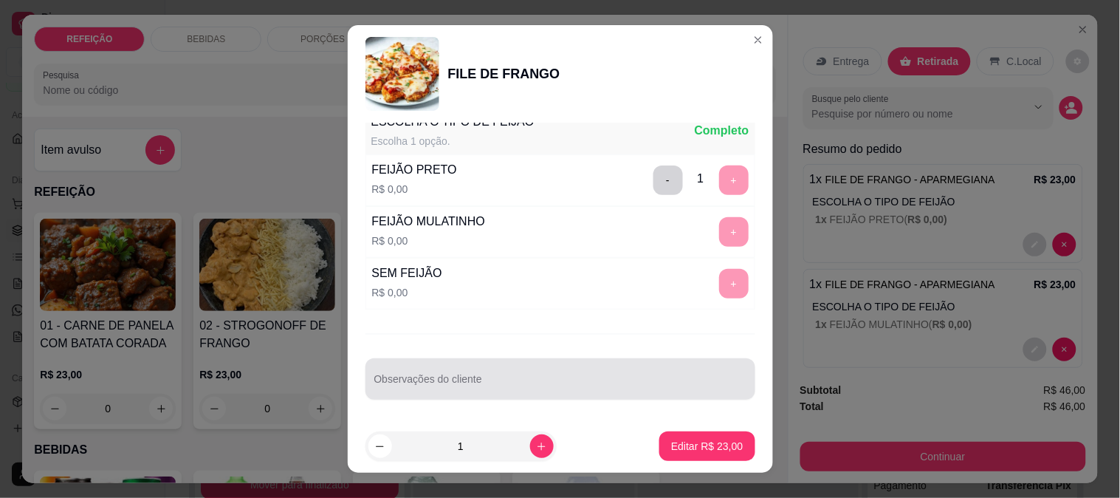
click at [428, 372] on div at bounding box center [560, 379] width 372 height 30
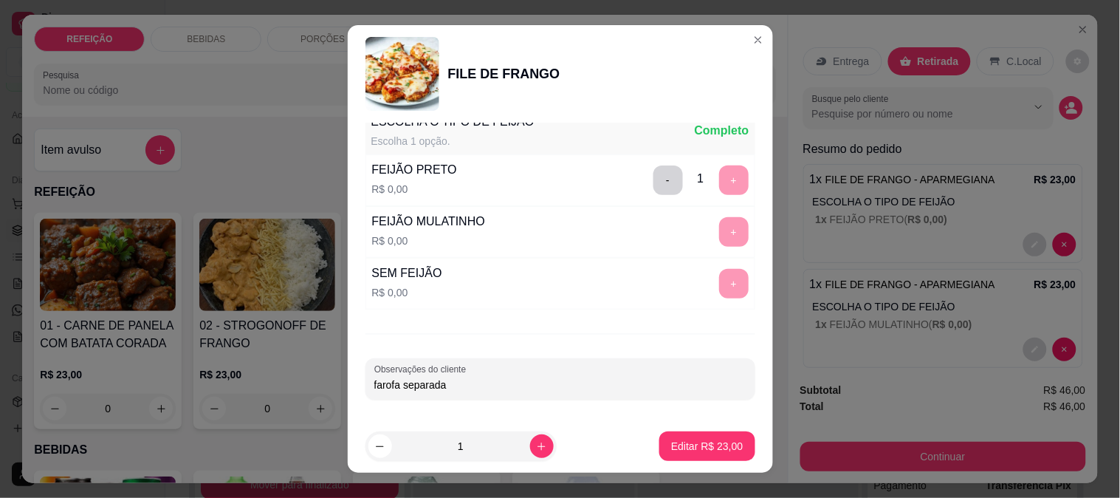
drag, startPoint x: 450, startPoint y: 399, endPoint x: 310, endPoint y: 399, distance: 140.3
click at [310, 399] on div "FILE DE FRANGO Escolha uma das opções Completo APARMEGIANA R$ 23,00 EMAPANADO R…" at bounding box center [560, 249] width 1120 height 498
type input "FAROFA SEPARADA"
click at [673, 442] on p "Editar R$ 23,00" at bounding box center [707, 446] width 69 height 14
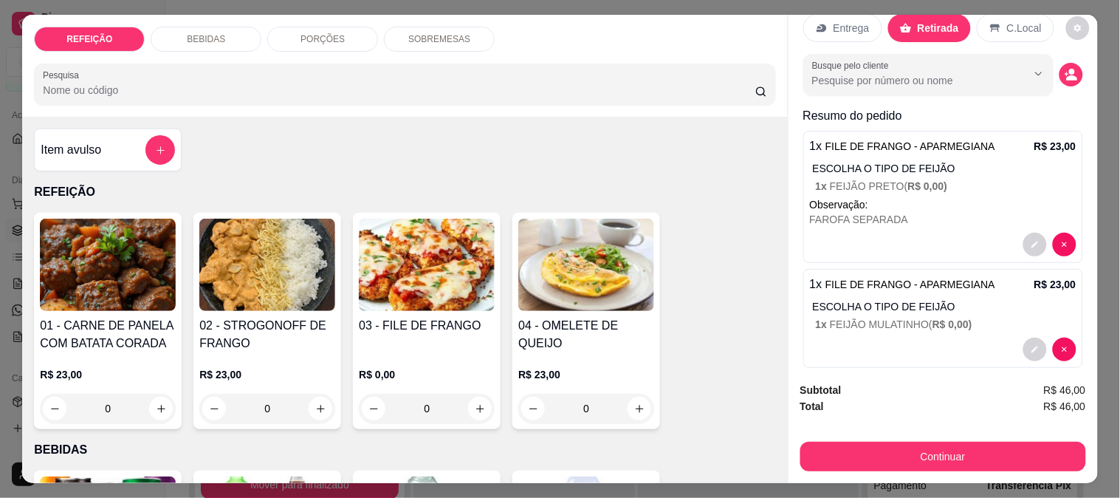
scroll to position [52, 0]
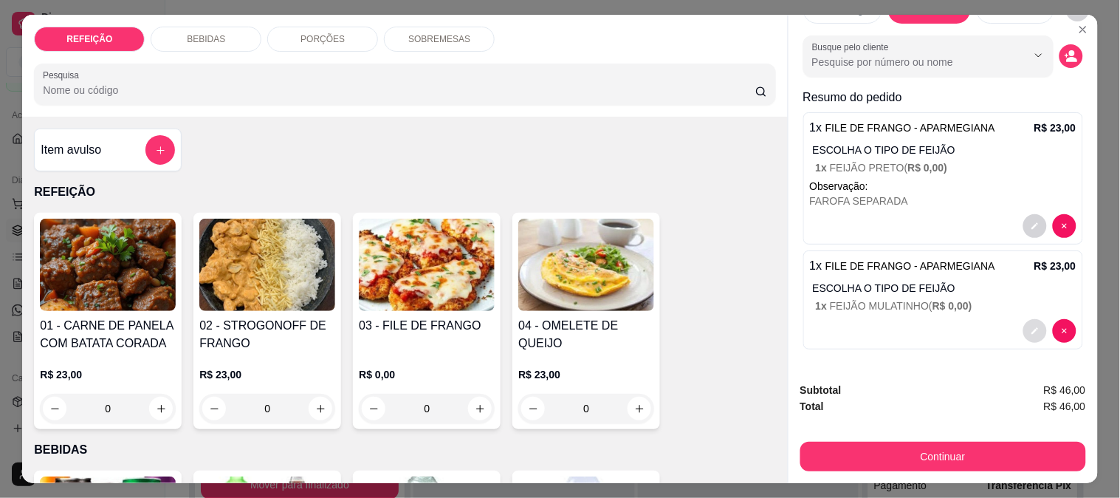
click at [1031, 326] on icon "decrease-product-quantity" at bounding box center [1035, 330] width 9 height 9
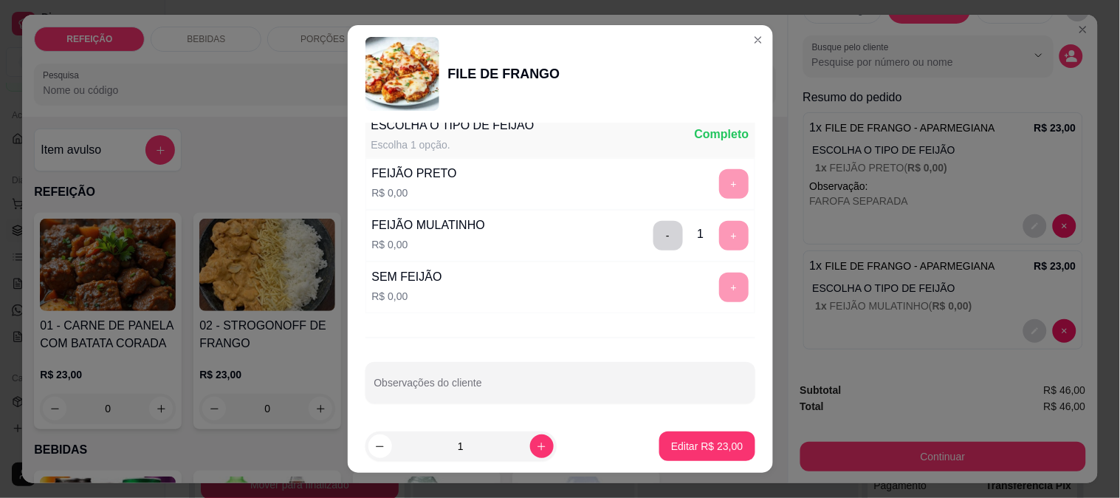
scroll to position [211, 0]
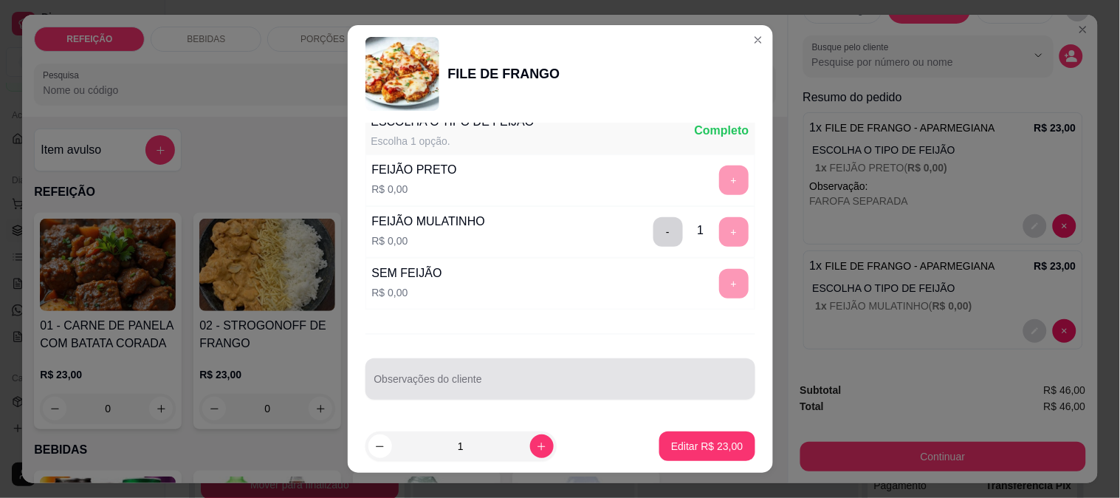
click at [478, 372] on div at bounding box center [560, 379] width 372 height 30
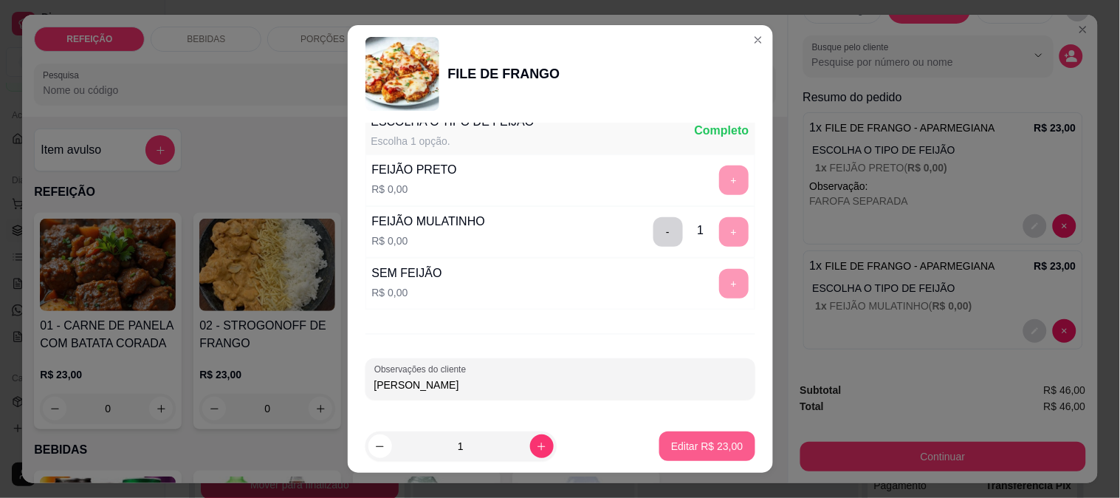
type input "[PERSON_NAME]"
click at [673, 441] on p "Editar R$ 23,00" at bounding box center [707, 446] width 69 height 14
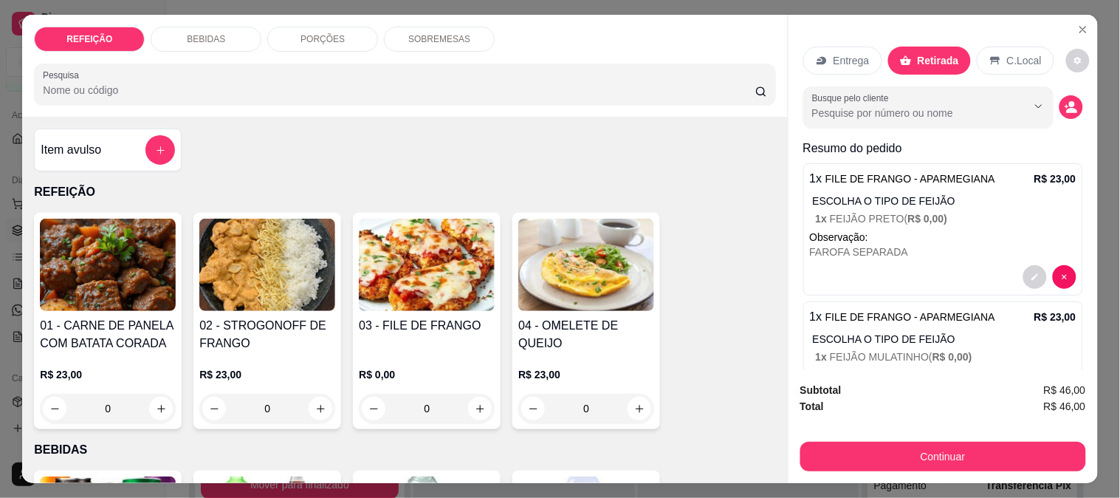
scroll to position [0, 0]
click at [1065, 105] on icon "decrease-product-quantity" at bounding box center [1071, 107] width 13 height 13
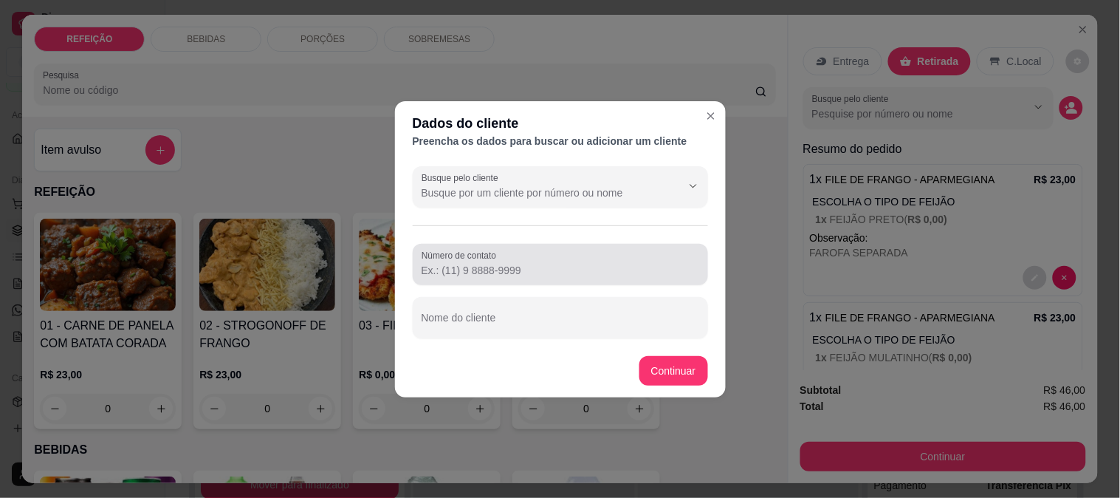
click at [497, 269] on input "Número de contato" at bounding box center [561, 270] width 278 height 15
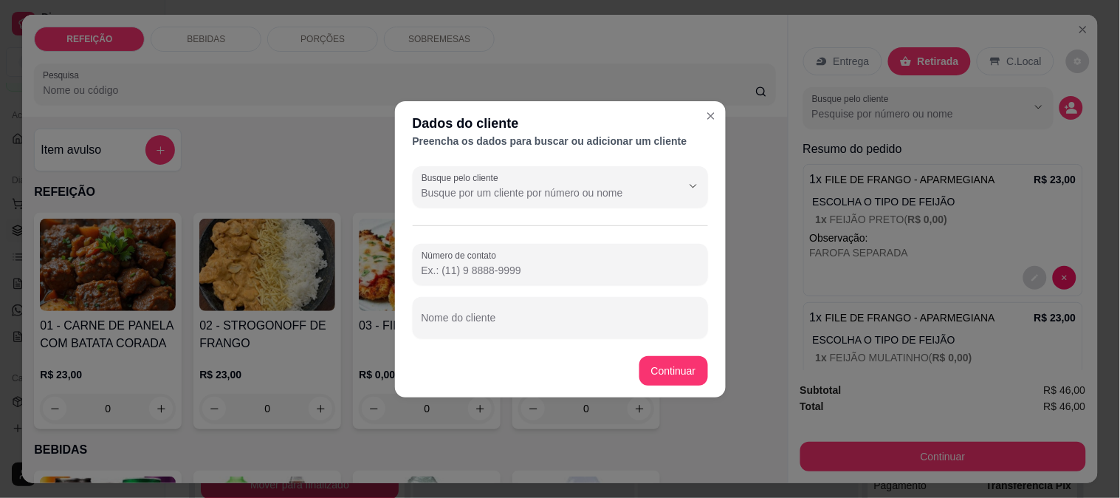
paste input "[PHONE_NUMBER]"
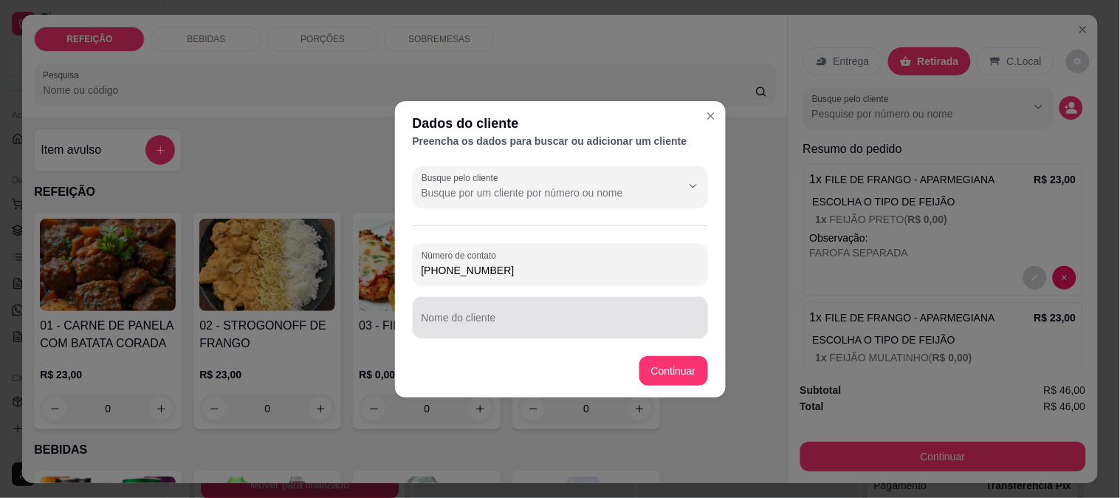
type input "[PHONE_NUMBER]"
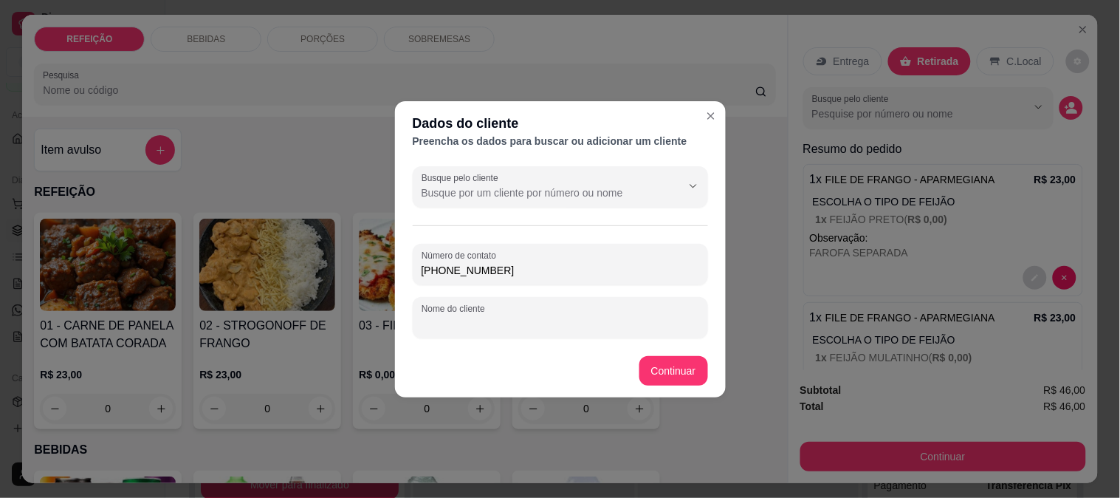
click at [473, 320] on input "Nome do cliente" at bounding box center [561, 323] width 278 height 15
paste input "[PERSON_NAME]"
type input "[PERSON_NAME]"
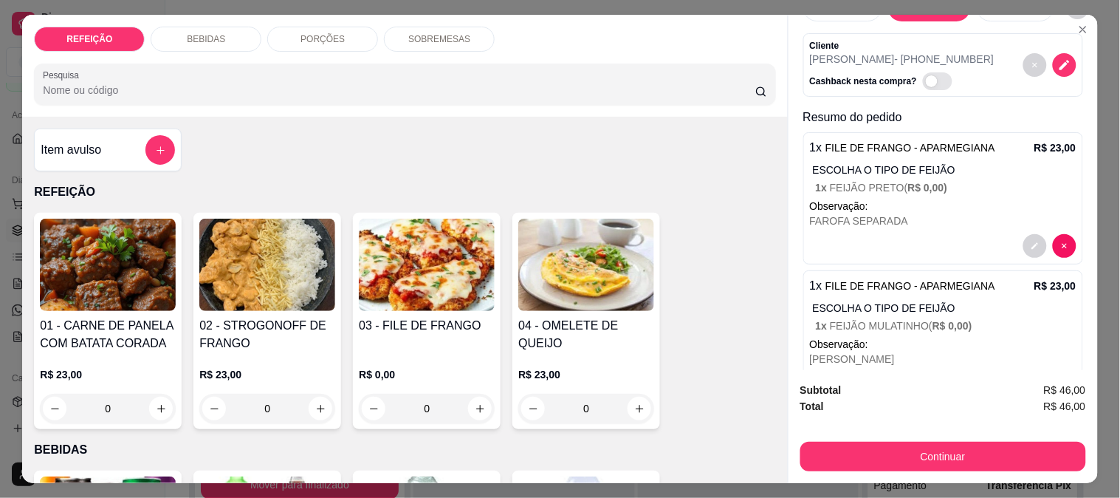
scroll to position [107, 0]
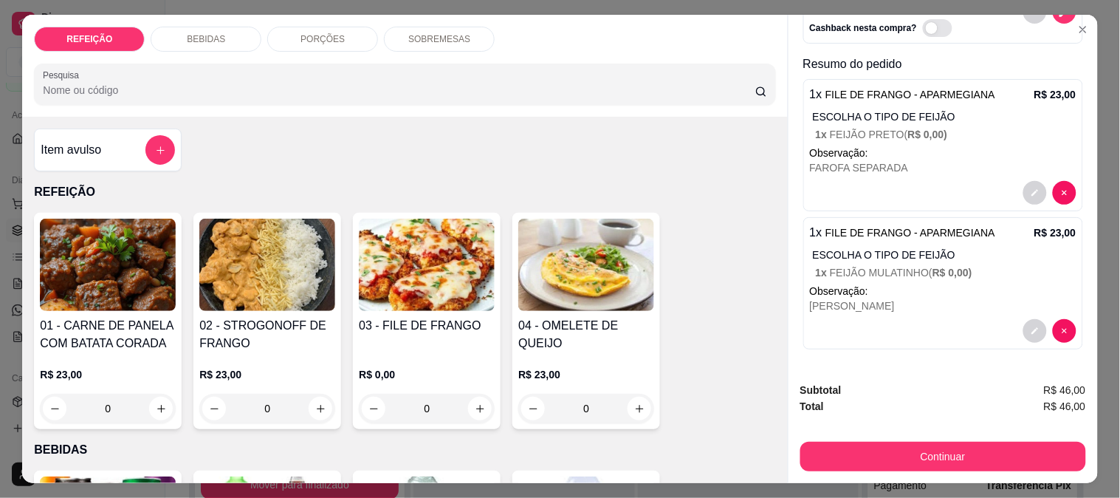
click at [866, 450] on button "Continuar" at bounding box center [943, 457] width 286 height 30
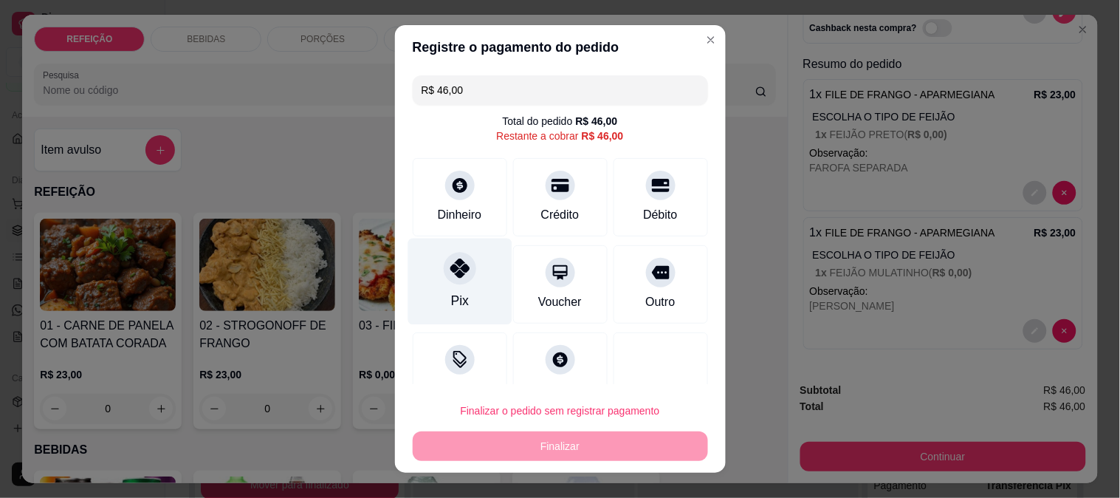
click at [462, 268] on div at bounding box center [460, 268] width 32 height 32
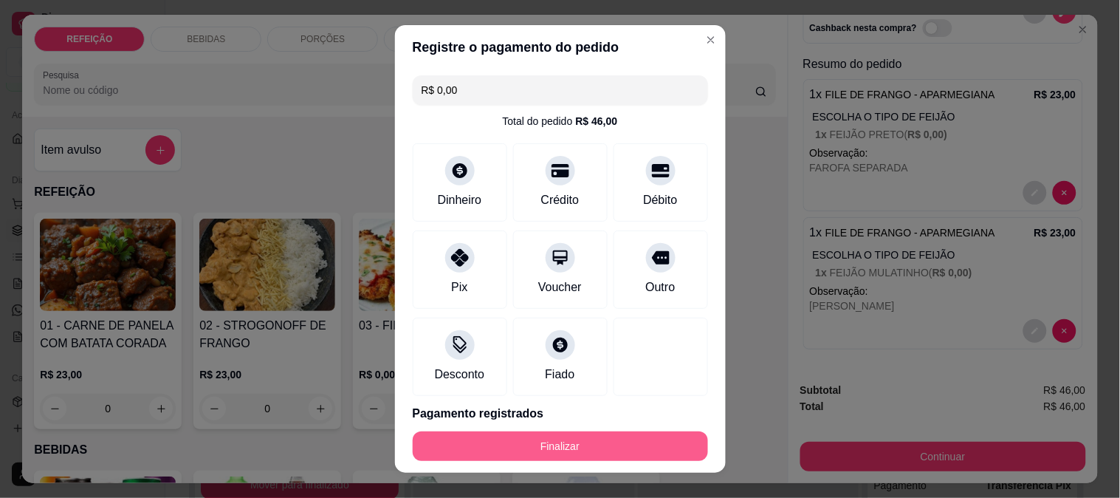
click at [546, 445] on button "Finalizar" at bounding box center [560, 446] width 295 height 30
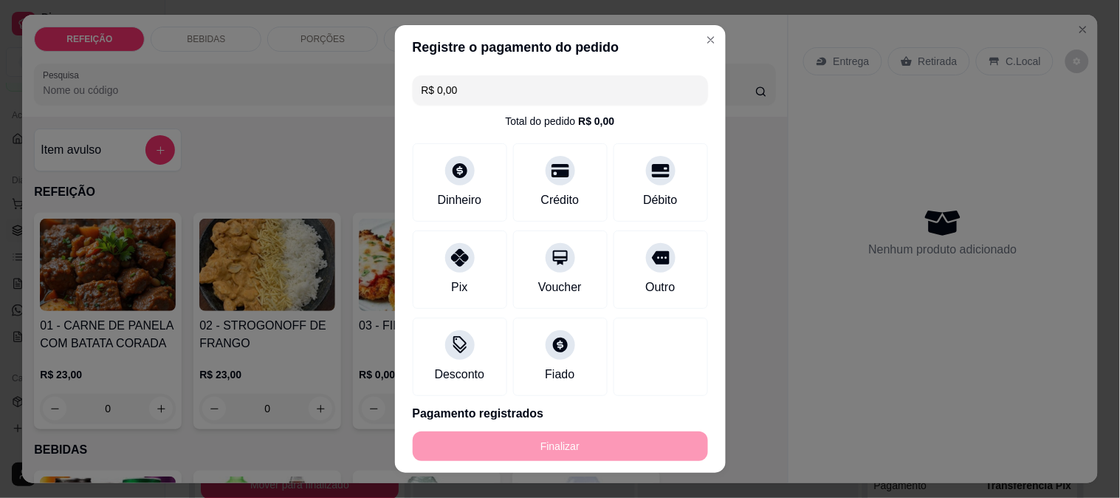
type input "-R$ 46,00"
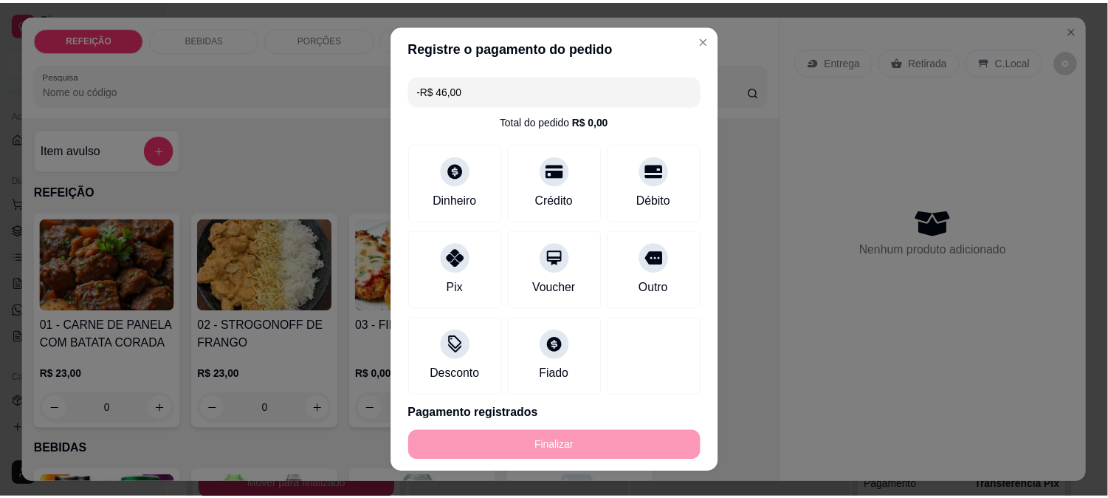
scroll to position [0, 0]
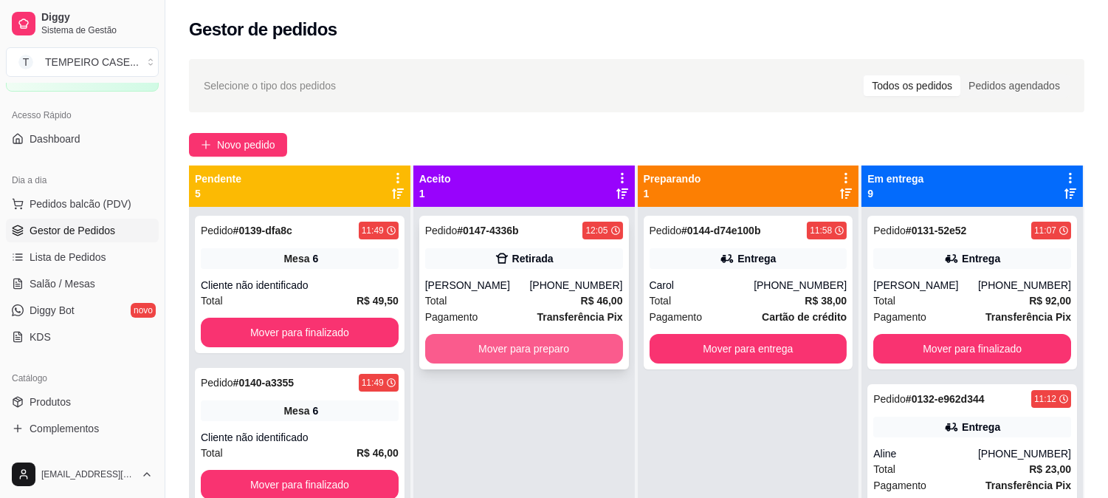
click at [566, 338] on button "Mover para preparo" at bounding box center [524, 349] width 198 height 30
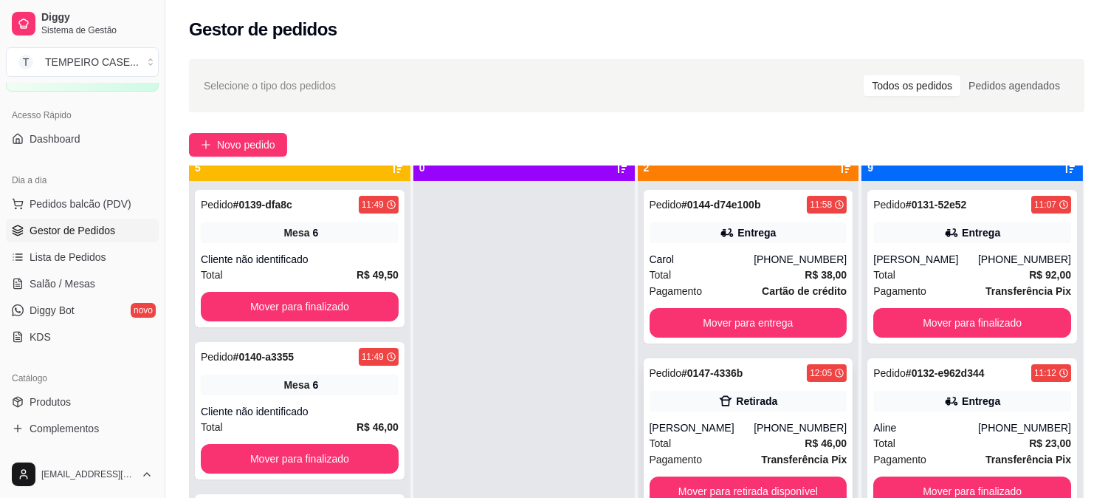
scroll to position [41, 0]
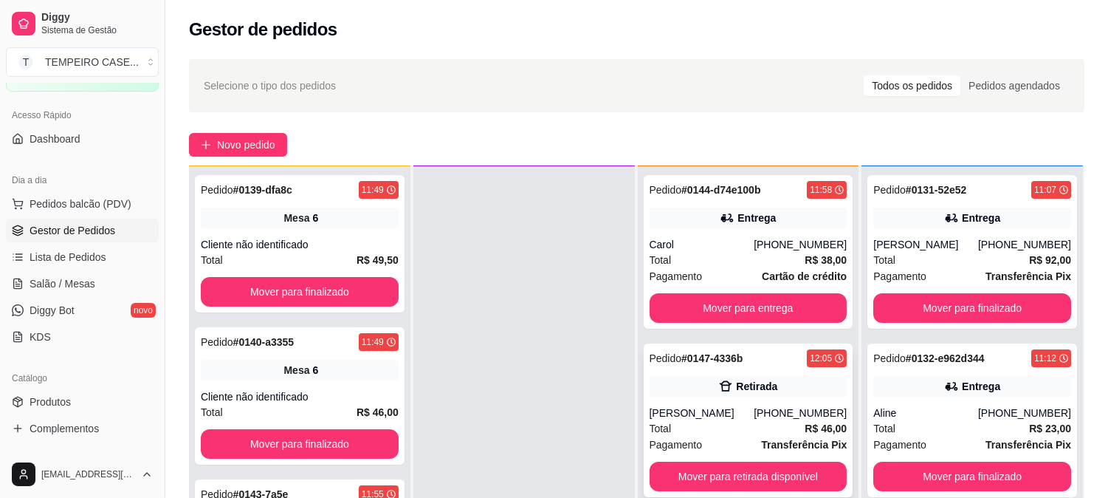
click at [746, 385] on div "Retirada" at bounding box center [756, 386] width 41 height 15
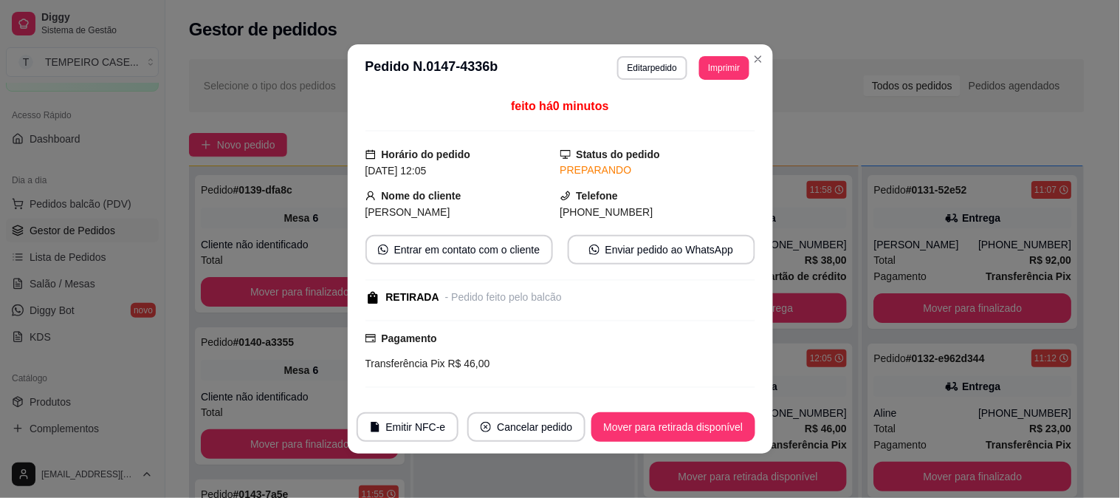
click at [729, 83] on header "**********" at bounding box center [560, 67] width 425 height 47
click at [724, 83] on header "**********" at bounding box center [560, 67] width 425 height 47
click at [727, 69] on button "Imprimir" at bounding box center [723, 68] width 49 height 24
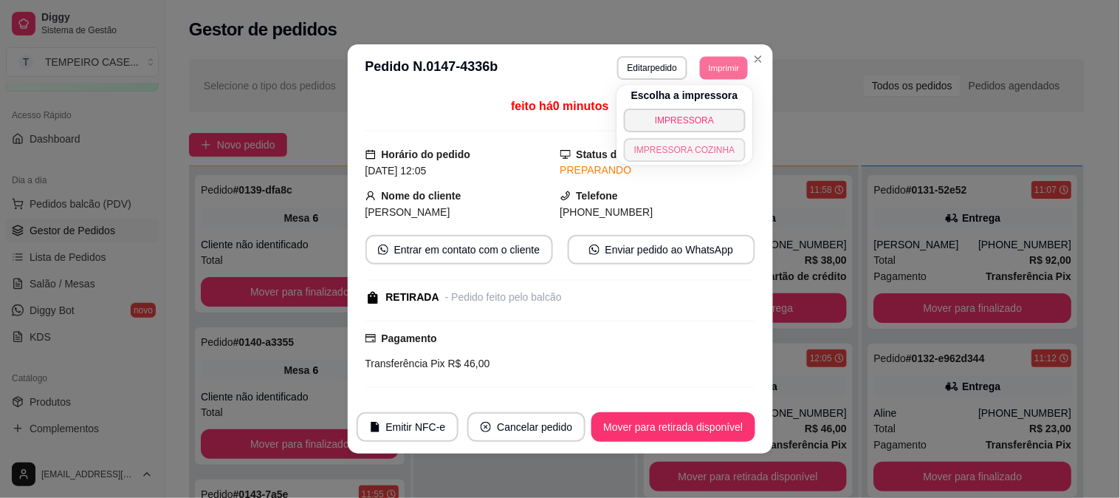
click at [712, 155] on button "IMPRESSORA COZINHA" at bounding box center [685, 150] width 122 height 24
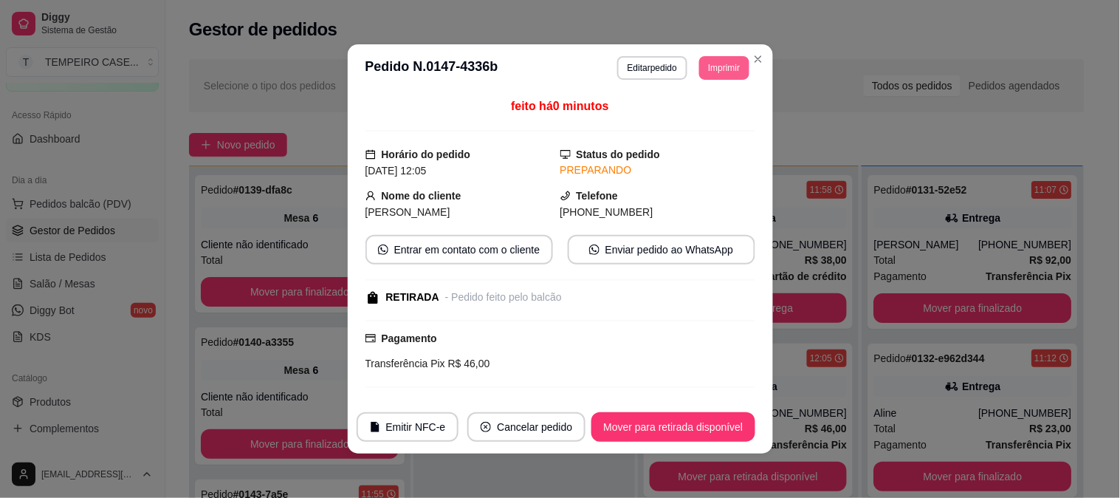
click at [713, 56] on div "**********" at bounding box center [683, 68] width 132 height 24
click at [701, 76] on button "Imprimir" at bounding box center [723, 68] width 49 height 24
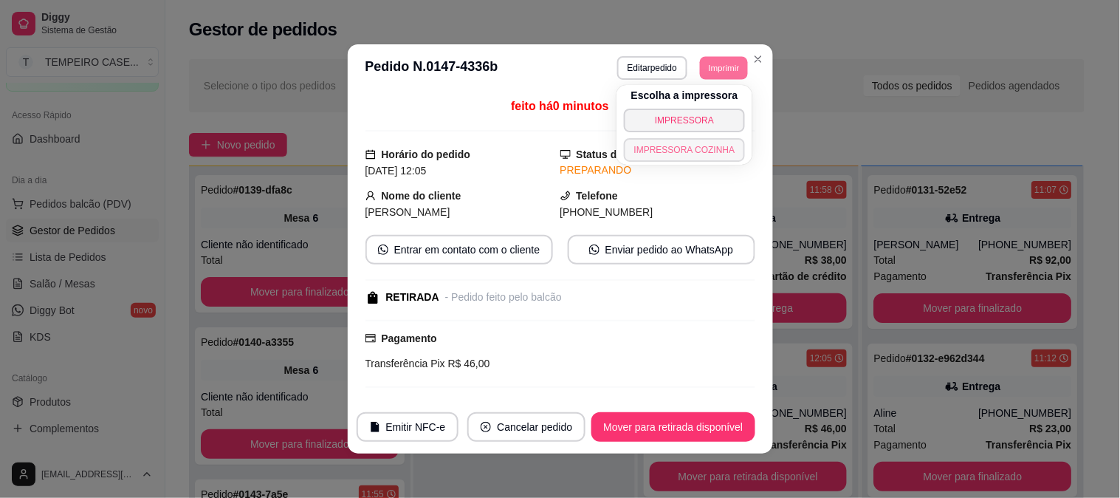
click at [687, 157] on button "IMPRESSORA COZINHA" at bounding box center [685, 150] width 122 height 24
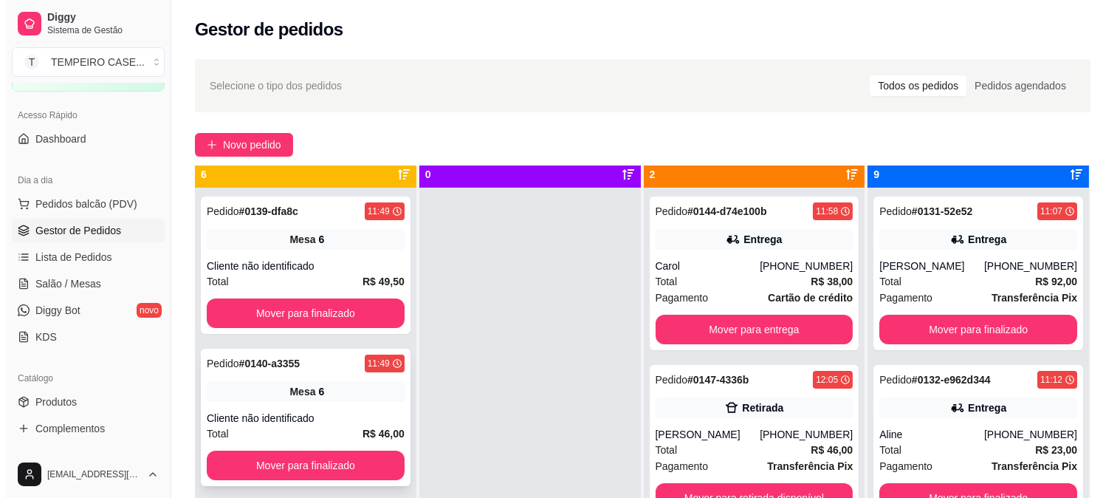
scroll to position [0, 0]
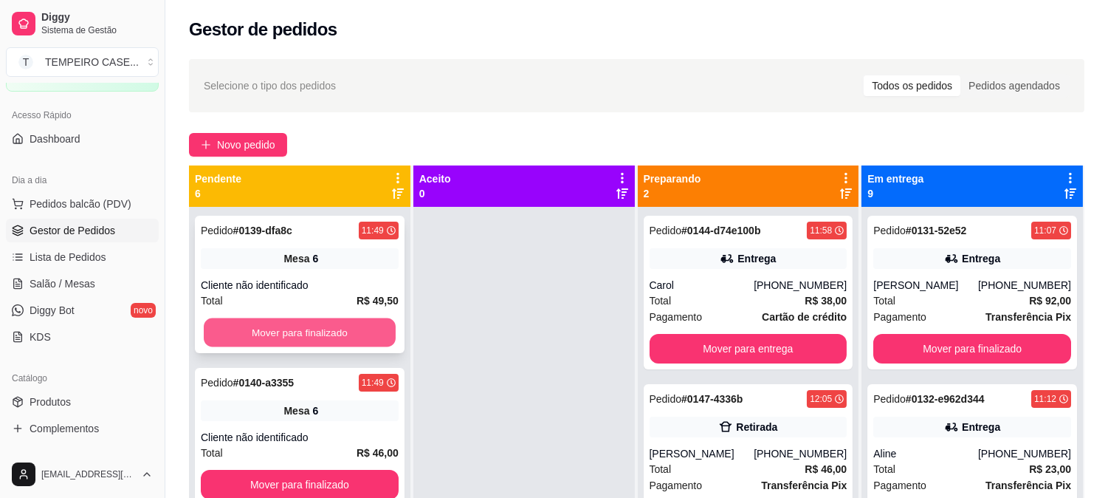
click at [334, 328] on button "Mover para finalizado" at bounding box center [300, 332] width 192 height 29
click at [332, 274] on div "Pedido # 0140-a3355 11:49 Mesa 6 Cliente não identificado Total R$ 46,00 Mover …" at bounding box center [300, 284] width 210 height 137
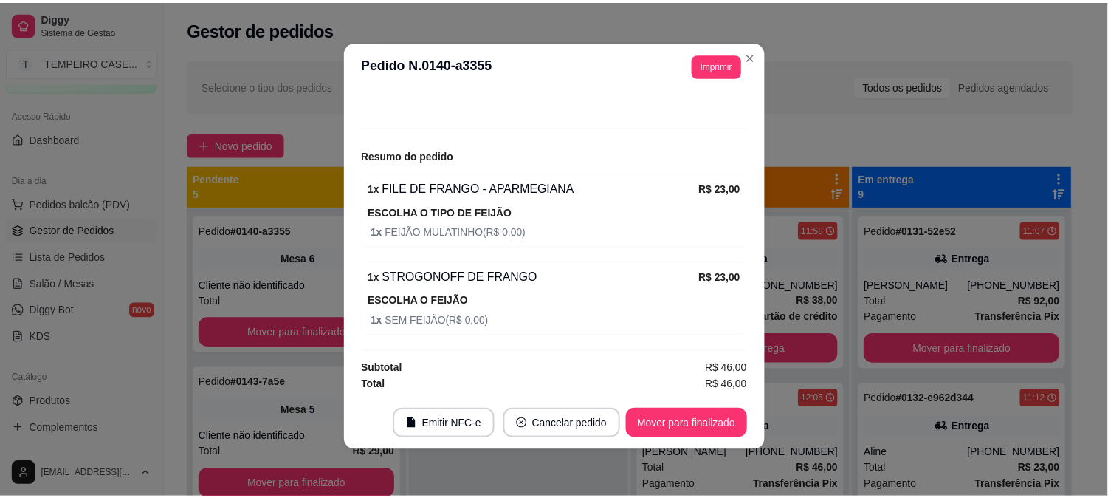
scroll to position [137, 0]
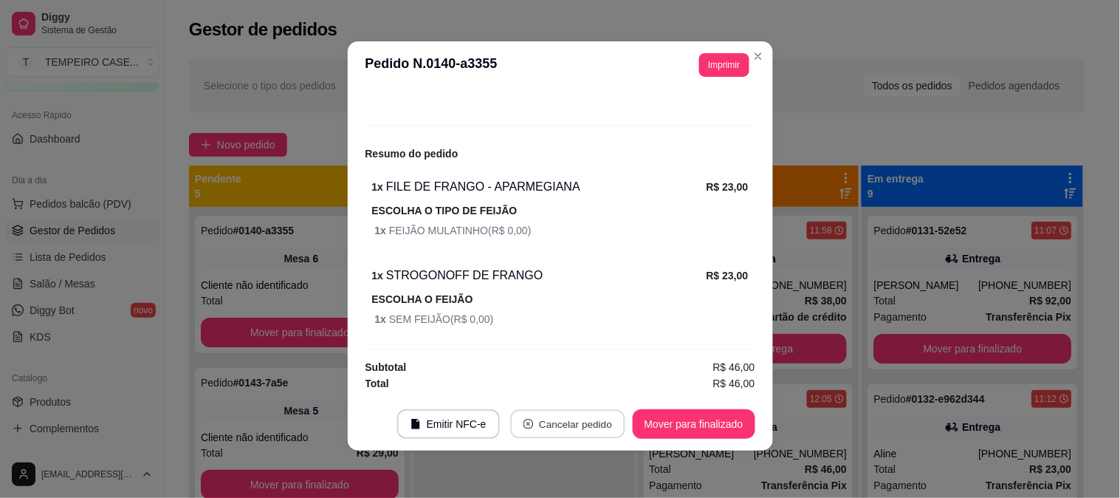
click at [548, 423] on button "Cancelar pedido" at bounding box center [567, 424] width 114 height 29
click at [588, 389] on button "Sim" at bounding box center [603, 387] width 58 height 29
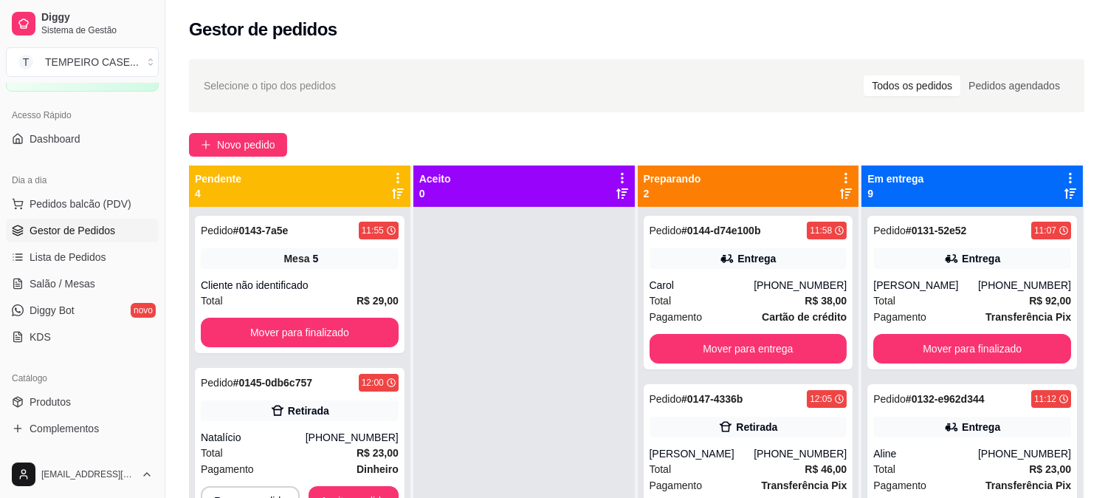
scroll to position [41, 0]
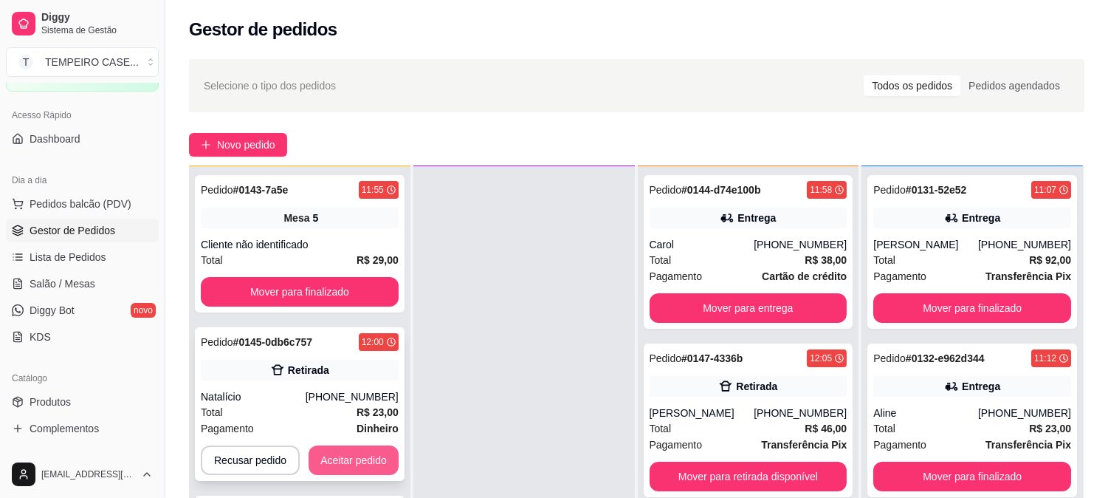
click at [342, 469] on button "Aceitar pedido" at bounding box center [354, 460] width 90 height 30
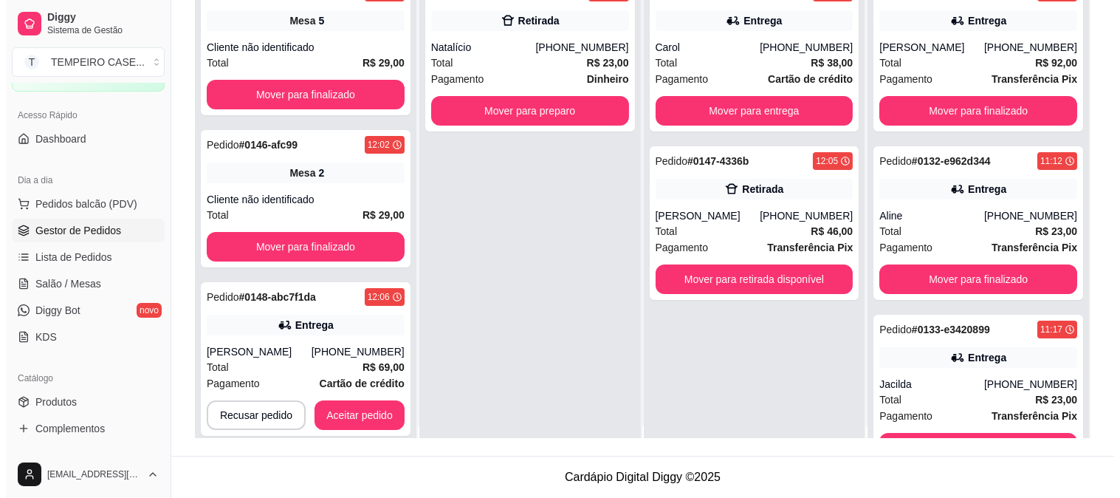
scroll to position [0, 0]
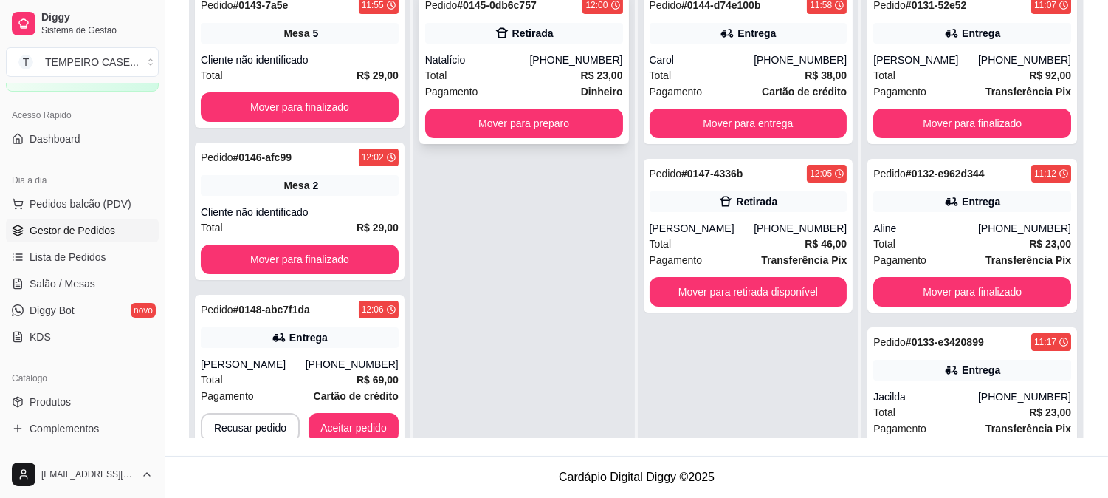
click at [520, 49] on div "Pedido # 0145-0db6c757 12:00 Retirada Natalício [PHONE_NUMBER] Total R$ 23,00 P…" at bounding box center [524, 67] width 210 height 154
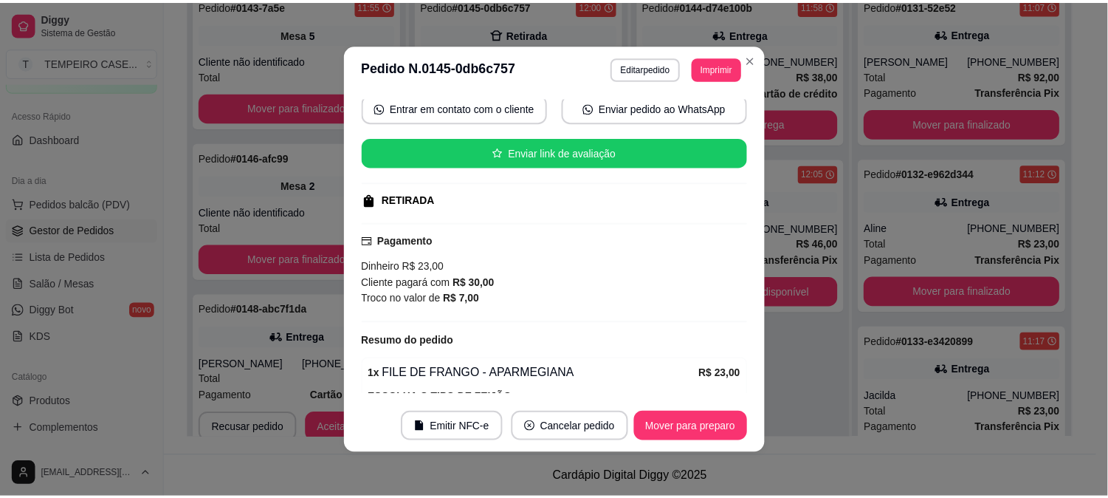
scroll to position [277, 0]
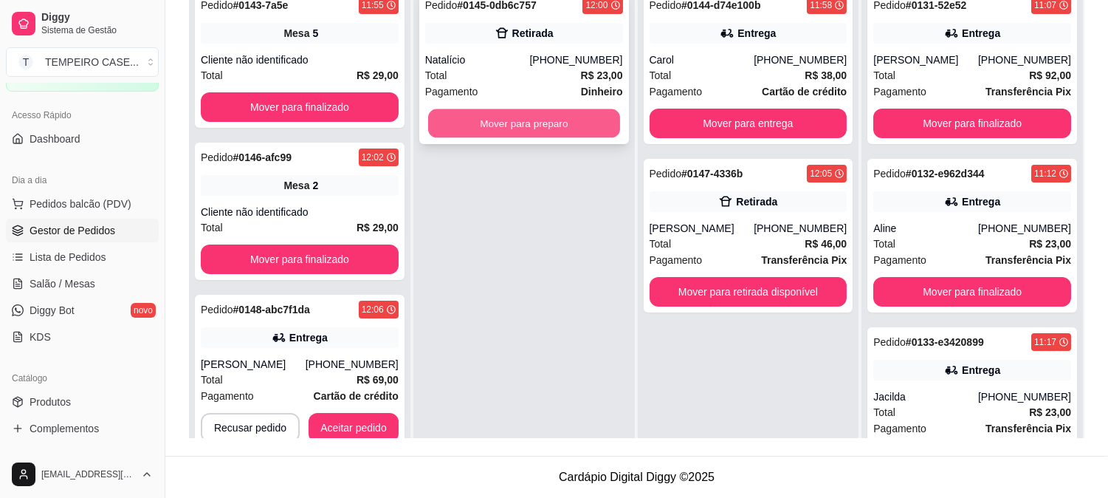
click at [530, 133] on button "Mover para preparo" at bounding box center [524, 123] width 192 height 29
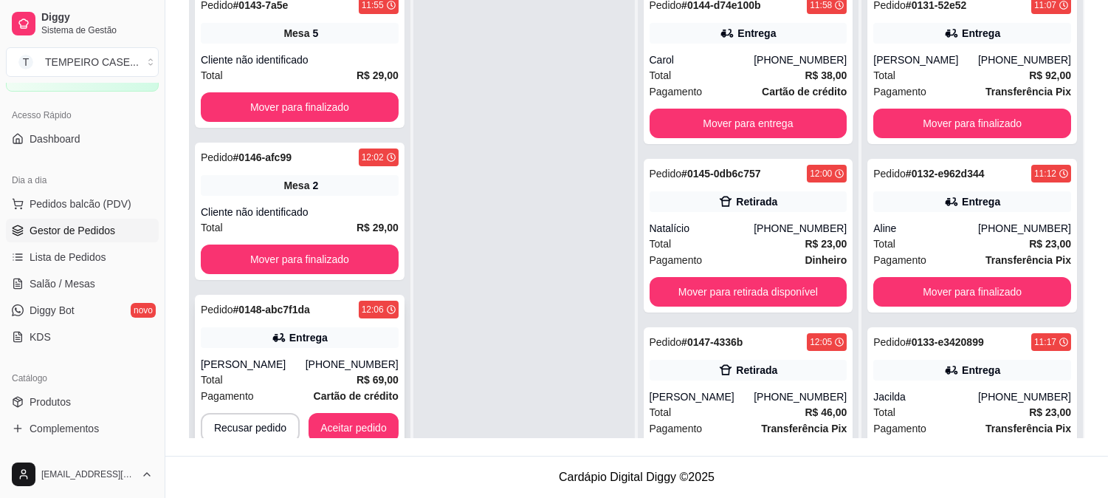
scroll to position [41, 0]
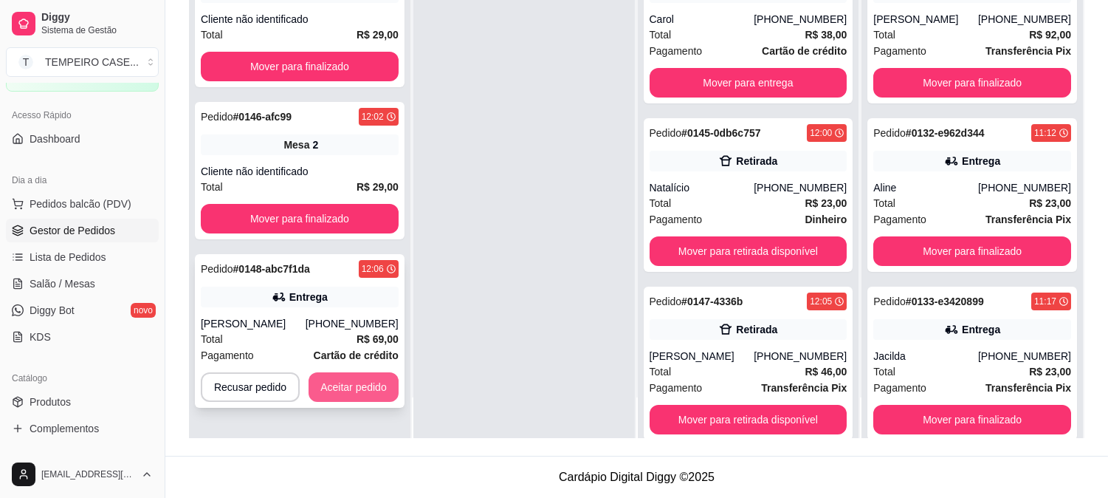
click at [343, 386] on button "Aceitar pedido" at bounding box center [354, 387] width 90 height 30
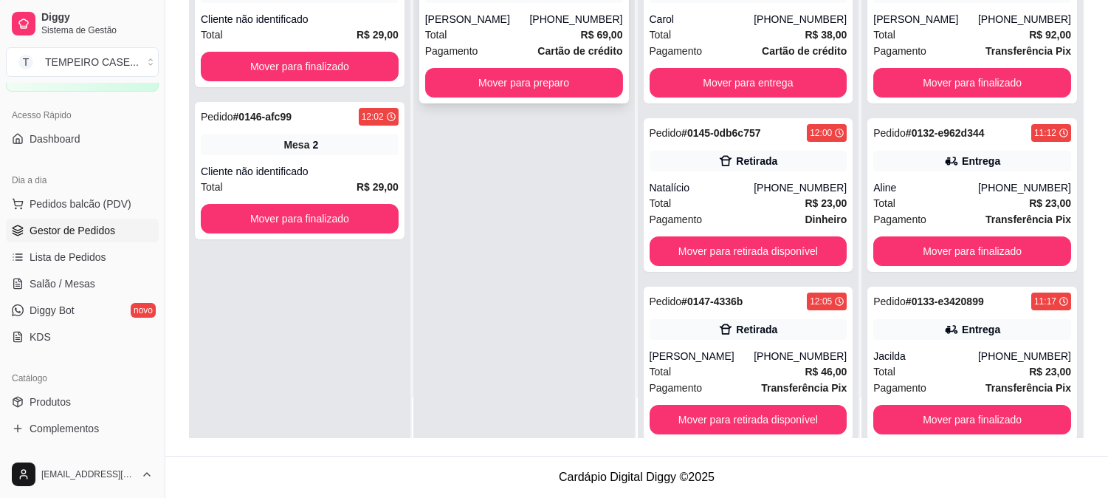
click at [560, 45] on strong "Cartão de crédito" at bounding box center [580, 51] width 85 height 12
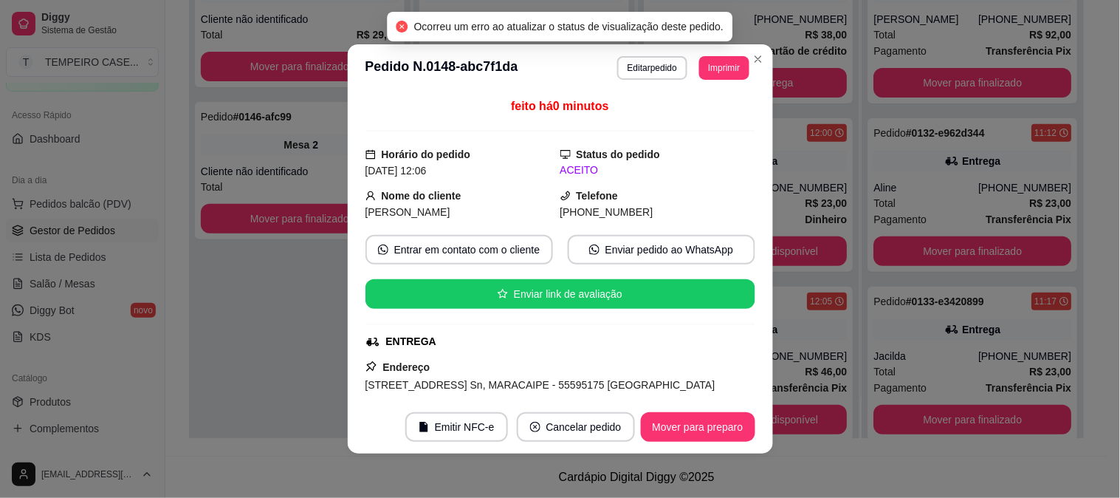
click at [727, 84] on header "**********" at bounding box center [560, 67] width 425 height 47
click at [727, 77] on button "Imprimir" at bounding box center [724, 67] width 48 height 23
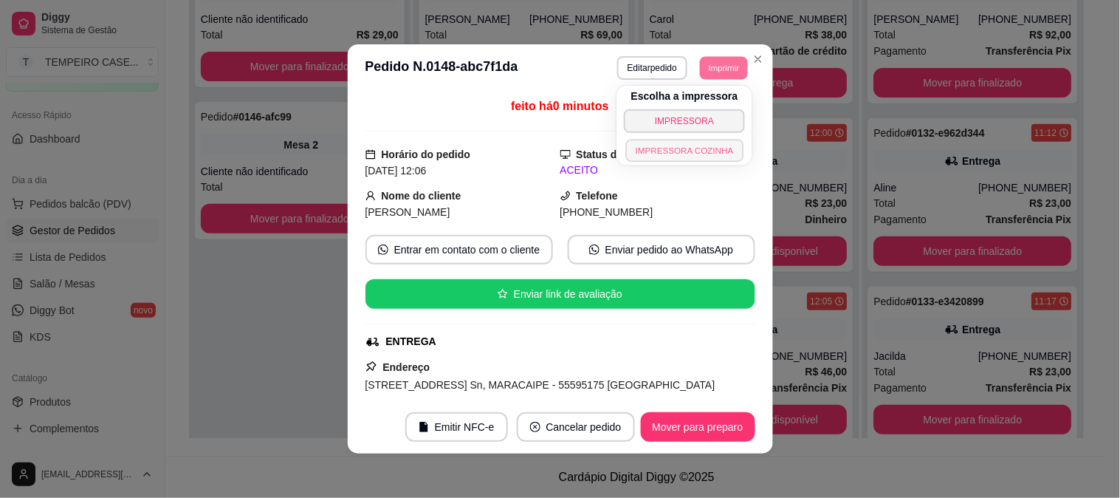
click at [699, 148] on button "IMPRESSORA COZINHA" at bounding box center [684, 150] width 118 height 23
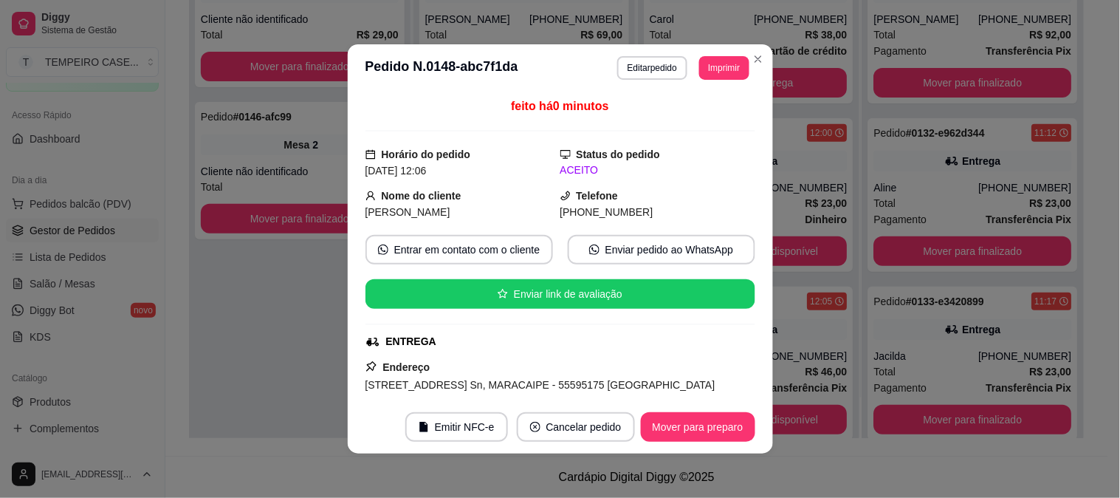
click at [717, 49] on header "**********" at bounding box center [560, 67] width 425 height 47
click at [704, 64] on button "Imprimir" at bounding box center [723, 68] width 49 height 24
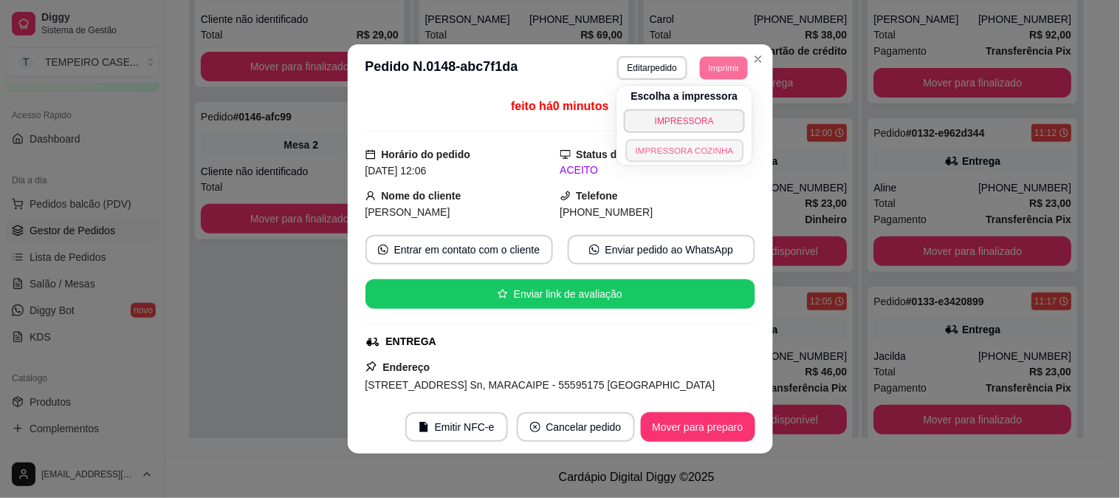
click at [648, 150] on button "IMPRESSORA COZINHA" at bounding box center [684, 150] width 118 height 23
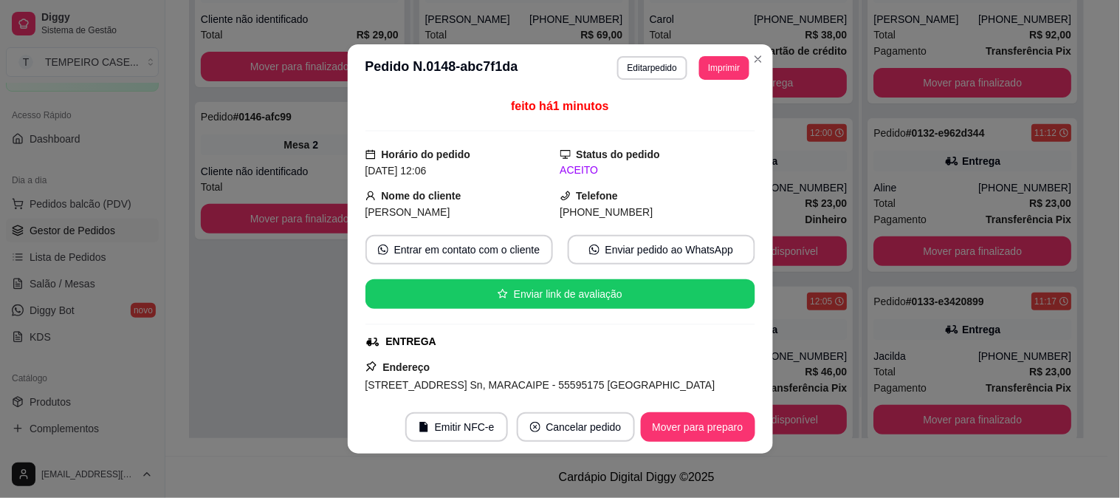
click at [648, 150] on div "Status do pedido ACEITO" at bounding box center [657, 162] width 195 height 32
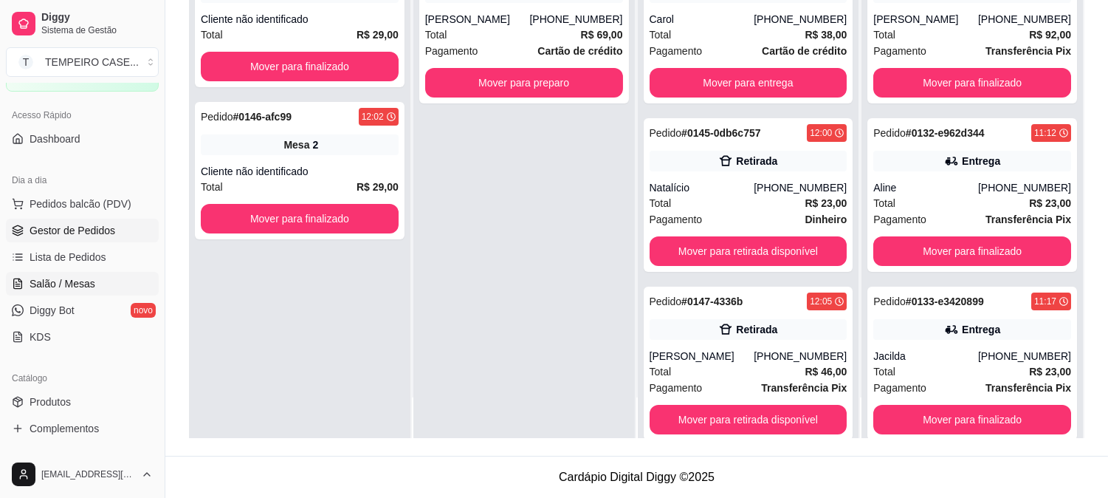
click at [52, 278] on span "Salão / Mesas" at bounding box center [63, 283] width 66 height 15
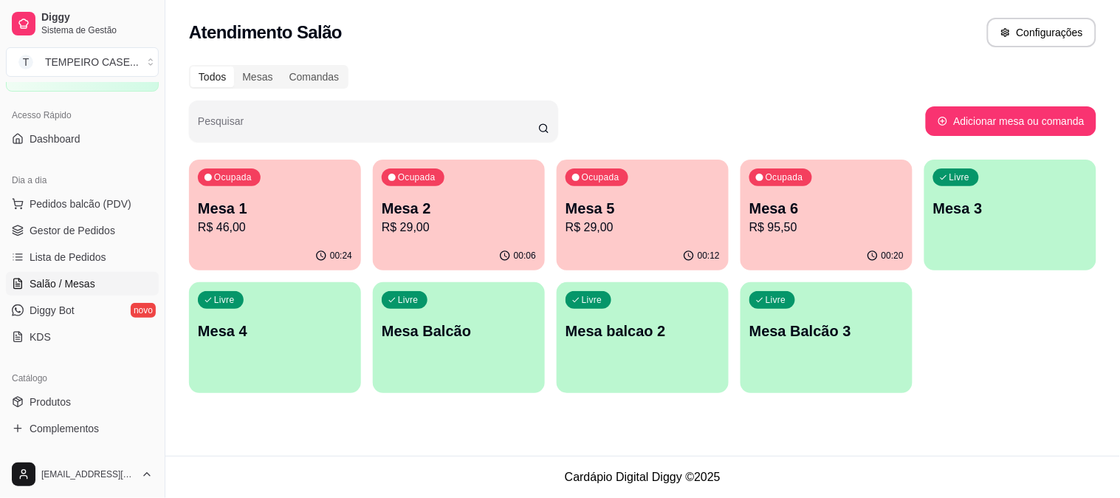
click at [764, 200] on p "Mesa 6" at bounding box center [826, 208] width 154 height 21
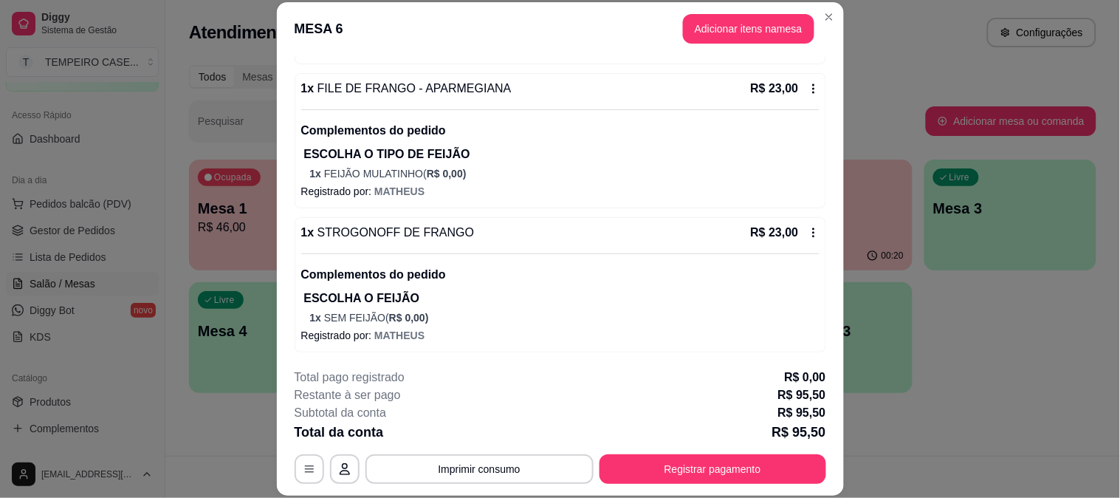
scroll to position [328, 0]
click at [808, 230] on icon at bounding box center [814, 232] width 12 height 12
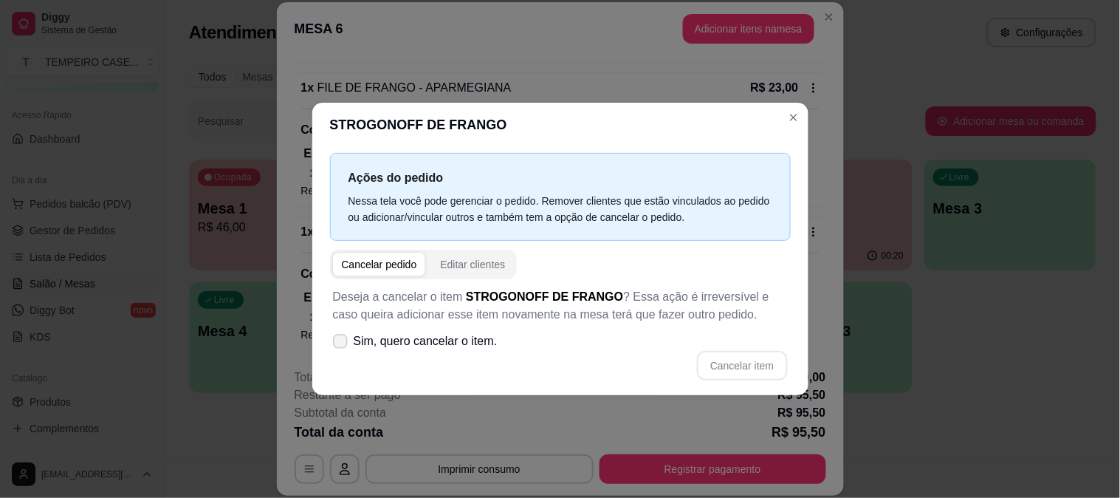
click at [388, 343] on span "Sim, quero cancelar o item." at bounding box center [426, 341] width 144 height 18
click at [342, 344] on input "Sim, quero cancelar o item." at bounding box center [337, 349] width 10 height 10
checkbox input "true"
click at [749, 366] on button "Cancelar item" at bounding box center [742, 366] width 90 height 30
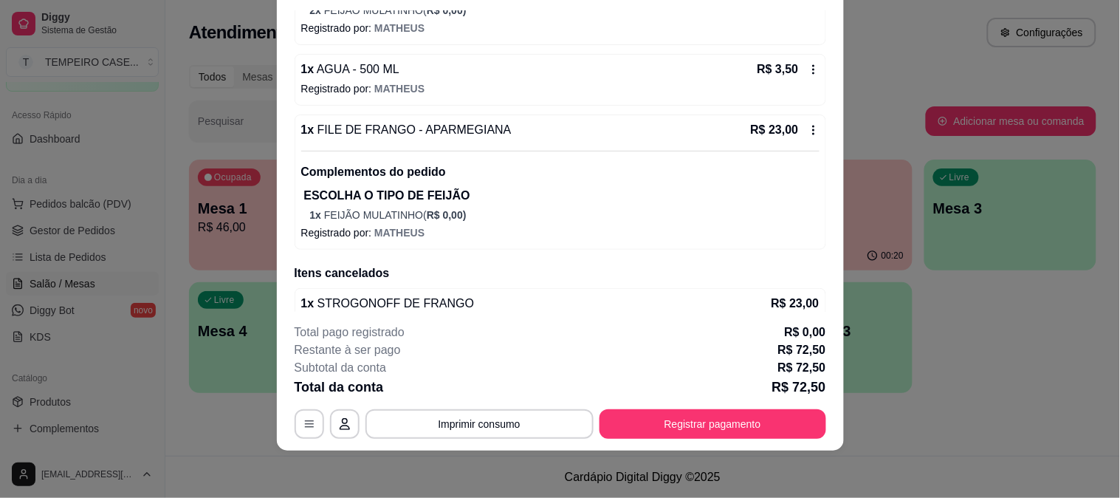
scroll to position [269, 0]
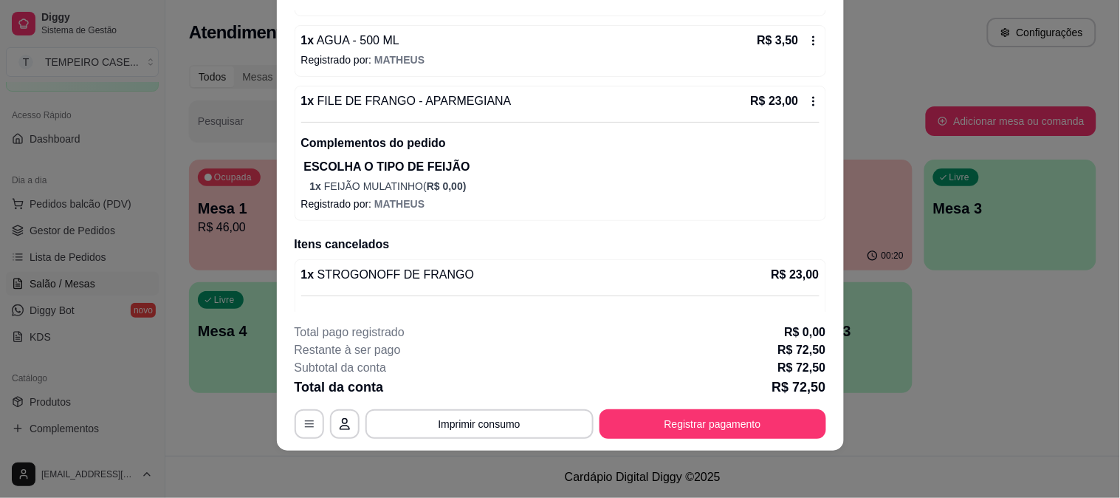
click at [808, 99] on icon at bounding box center [814, 101] width 12 height 12
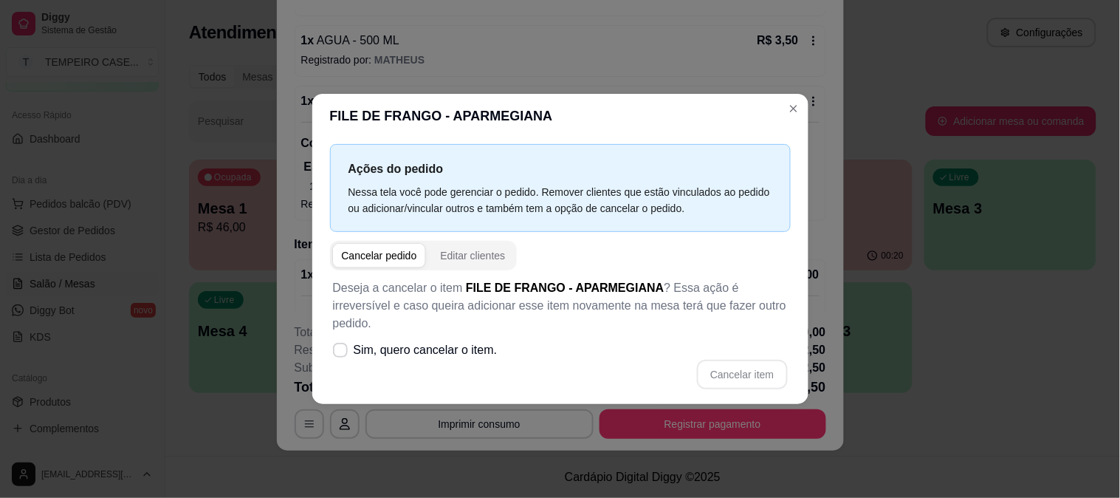
click at [375, 263] on div "Cancelar pedido" at bounding box center [379, 255] width 75 height 15
click at [377, 341] on span "Sim, quero cancelar o item." at bounding box center [426, 350] width 144 height 18
click at [342, 353] on input "Sim, quero cancelar o item." at bounding box center [337, 358] width 10 height 10
checkbox input "true"
click at [716, 360] on button "Cancelar item" at bounding box center [742, 375] width 90 height 30
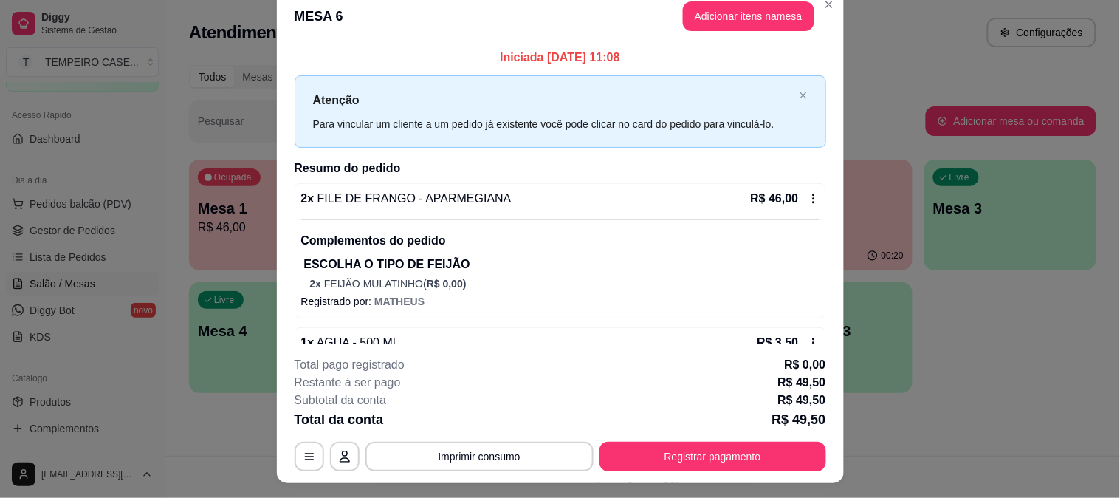
scroll to position [0, 0]
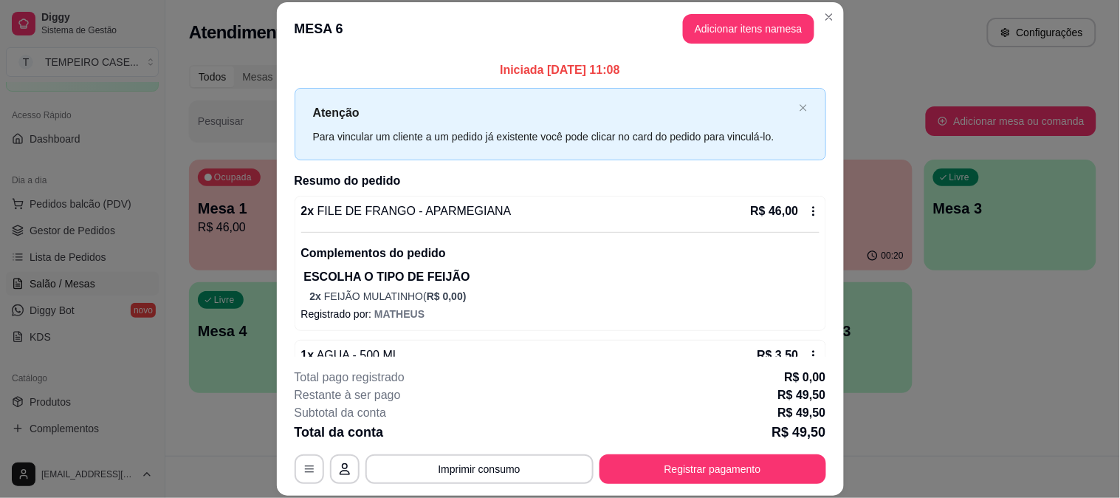
click at [732, 32] on button "Adicionar itens na mesa" at bounding box center [748, 29] width 131 height 30
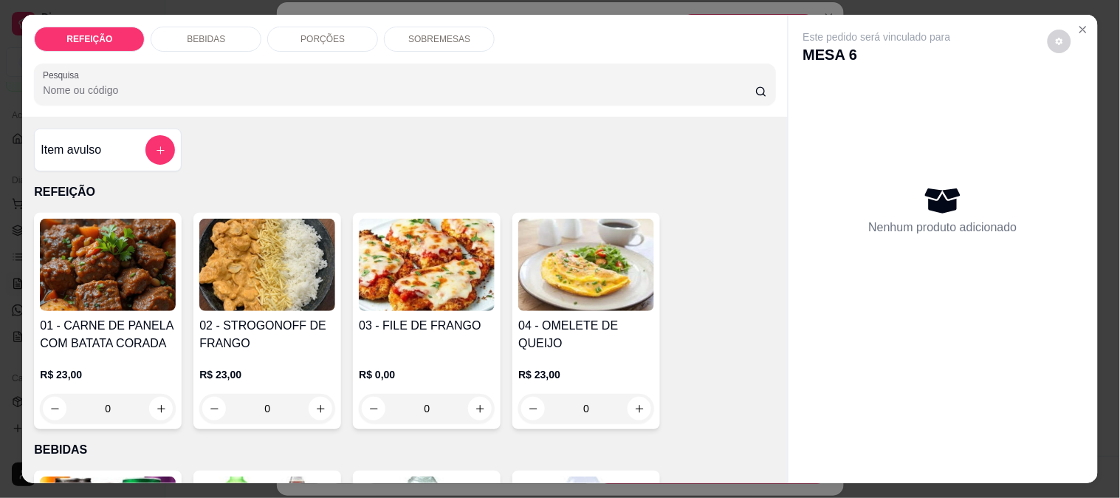
click at [433, 298] on img at bounding box center [427, 265] width 136 height 92
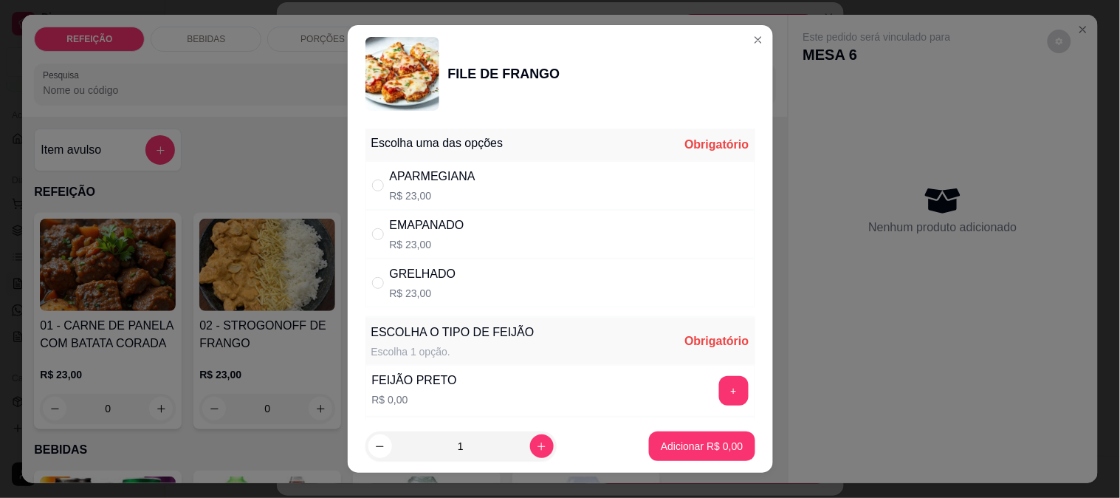
click at [667, 188] on div "APARMEGIANA R$ 23,00" at bounding box center [560, 185] width 390 height 49
radio input "true"
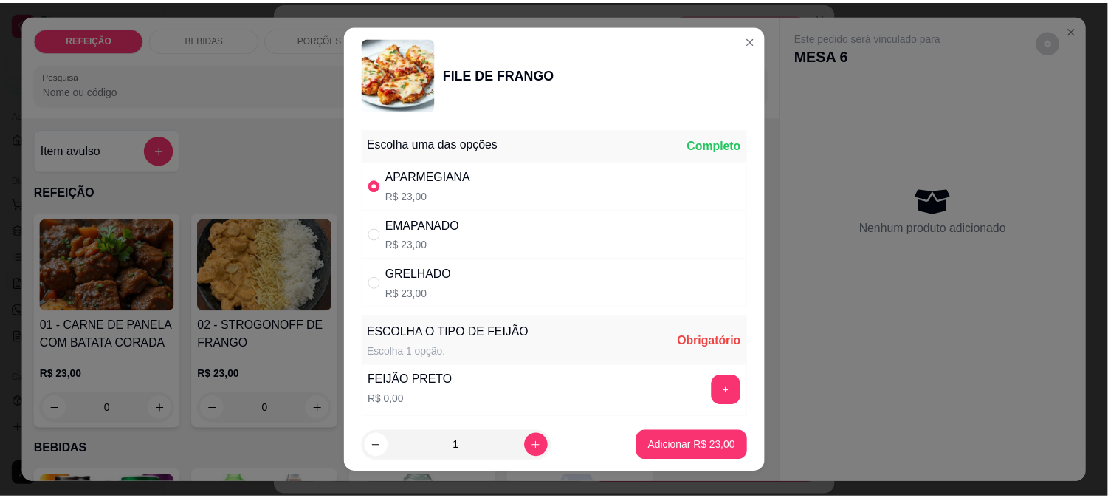
scroll to position [164, 0]
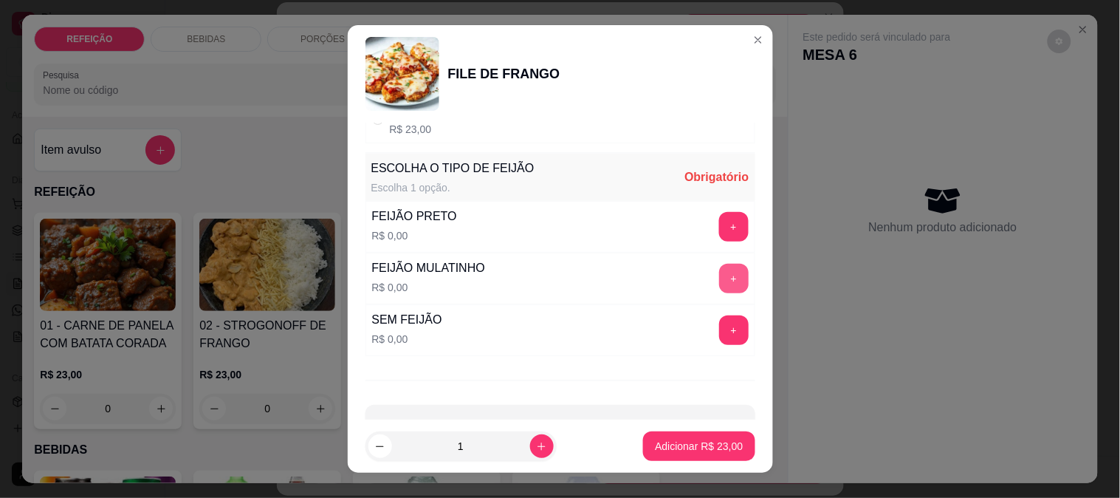
click at [719, 281] on button "+" at bounding box center [734, 279] width 30 height 30
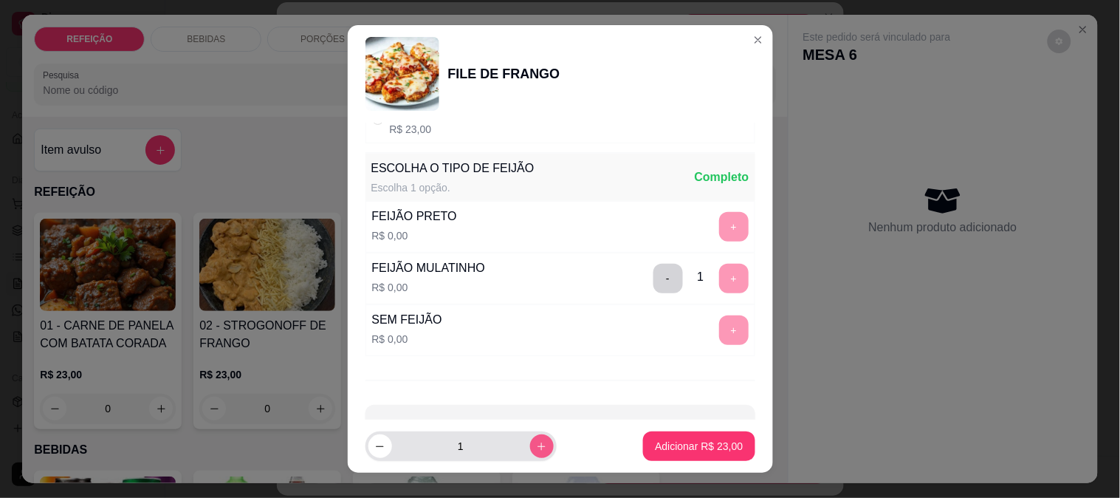
click at [536, 450] on icon "increase-product-quantity" at bounding box center [541, 446] width 11 height 11
type input "2"
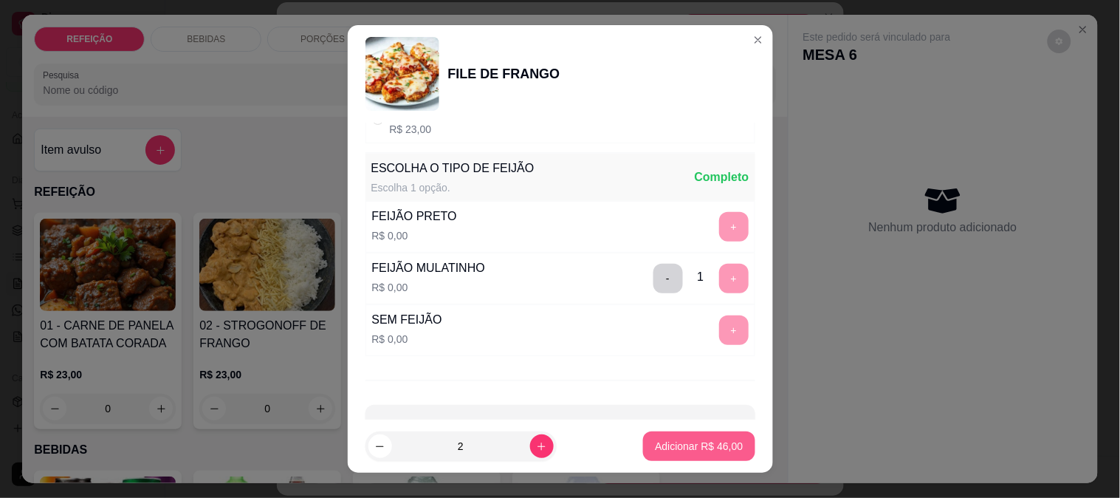
click at [724, 440] on button "Adicionar R$ 46,00" at bounding box center [698, 446] width 111 height 30
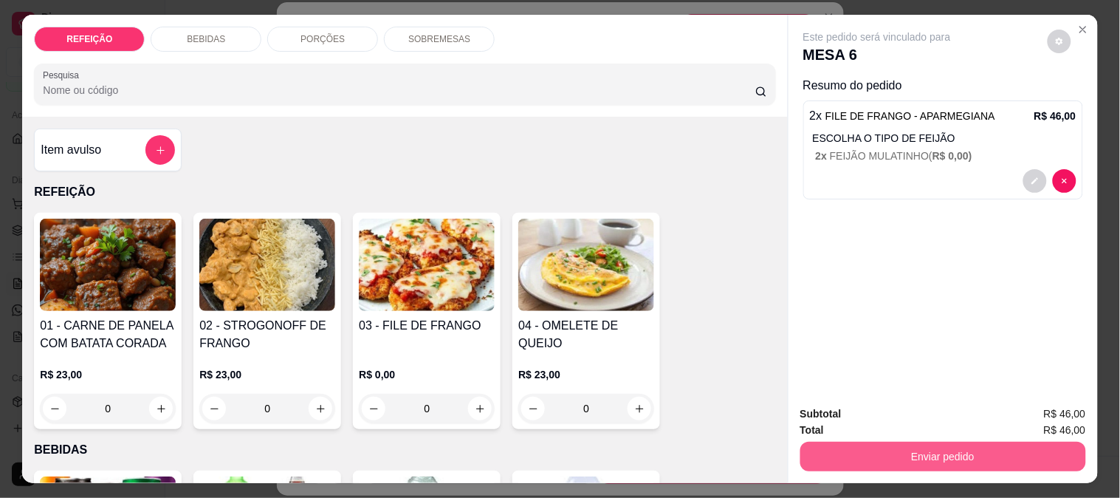
click at [889, 442] on button "Enviar pedido" at bounding box center [943, 457] width 286 height 30
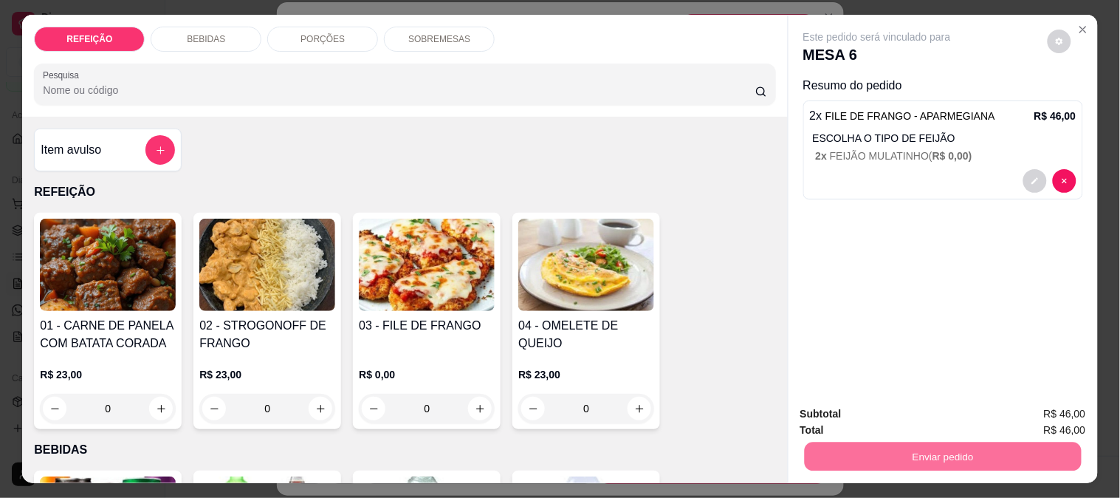
click at [852, 412] on button "Não registrar e enviar pedido" at bounding box center [894, 414] width 154 height 28
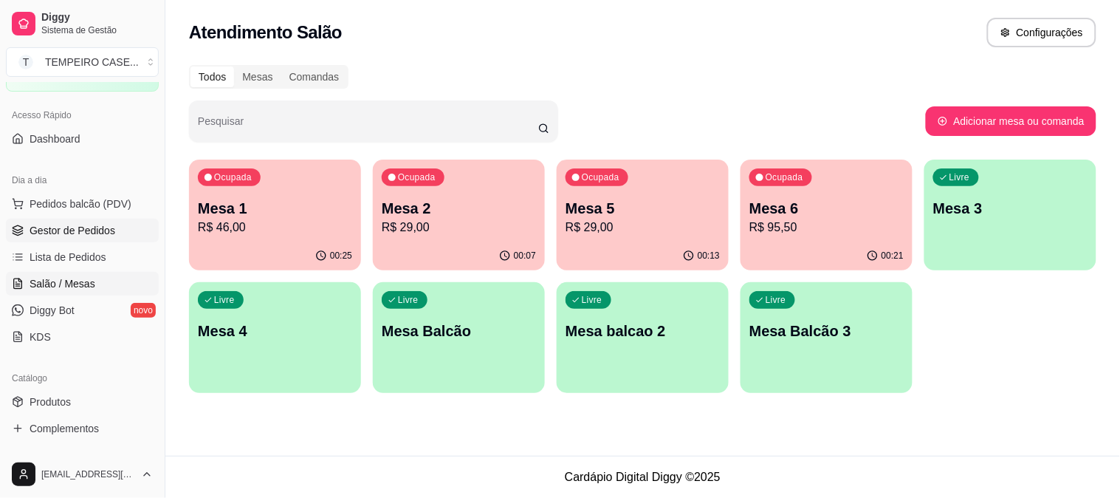
click at [60, 230] on span "Gestor de Pedidos" at bounding box center [73, 230] width 86 height 15
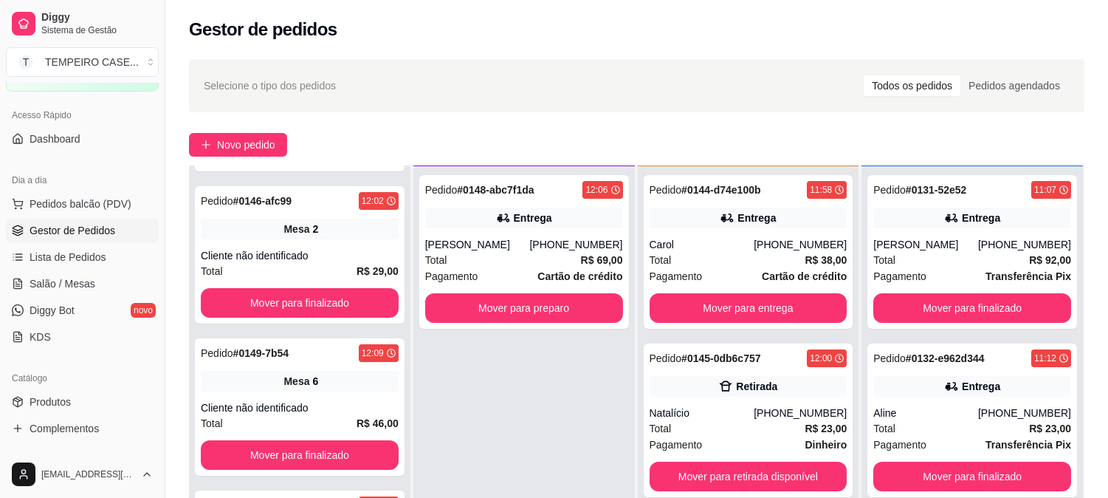
scroll to position [225, 0]
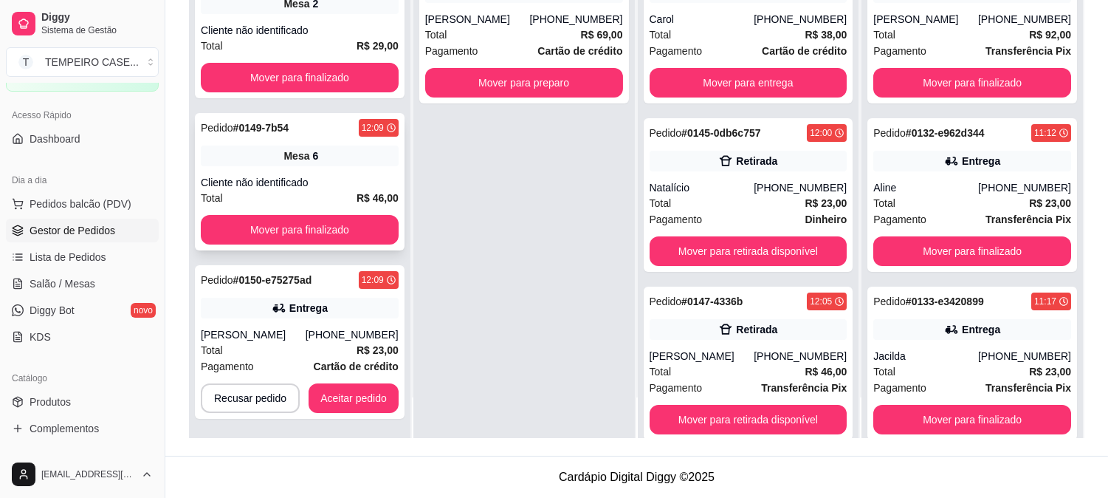
click at [264, 138] on div "Pedido # 0149-7b54 12:09 Mesa 6 Cliente não identificado Total R$ 46,00 Mover p…" at bounding box center [300, 181] width 210 height 137
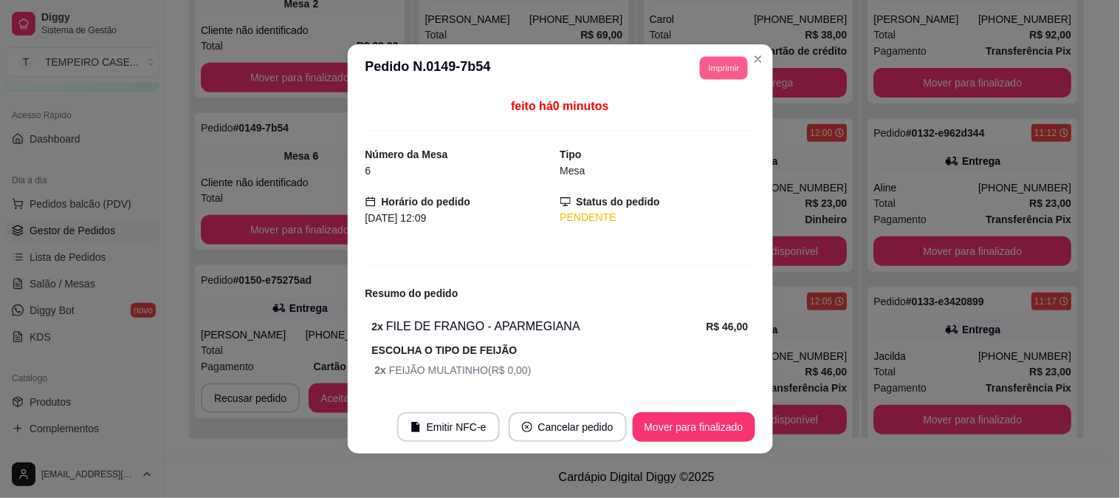
click at [712, 70] on button "Imprimir" at bounding box center [724, 67] width 48 height 23
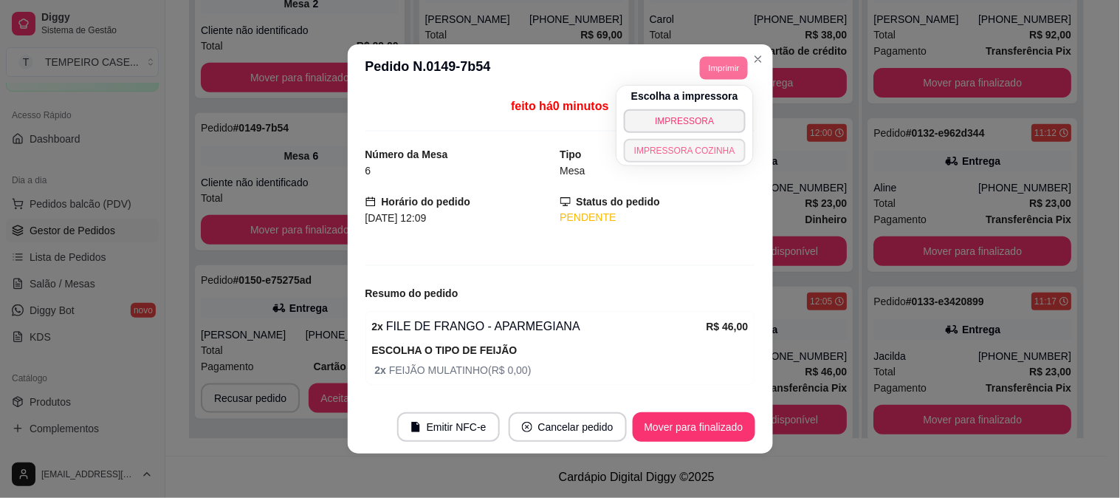
click at [685, 145] on button "IMPRESSORA COZINHA" at bounding box center [685, 151] width 122 height 24
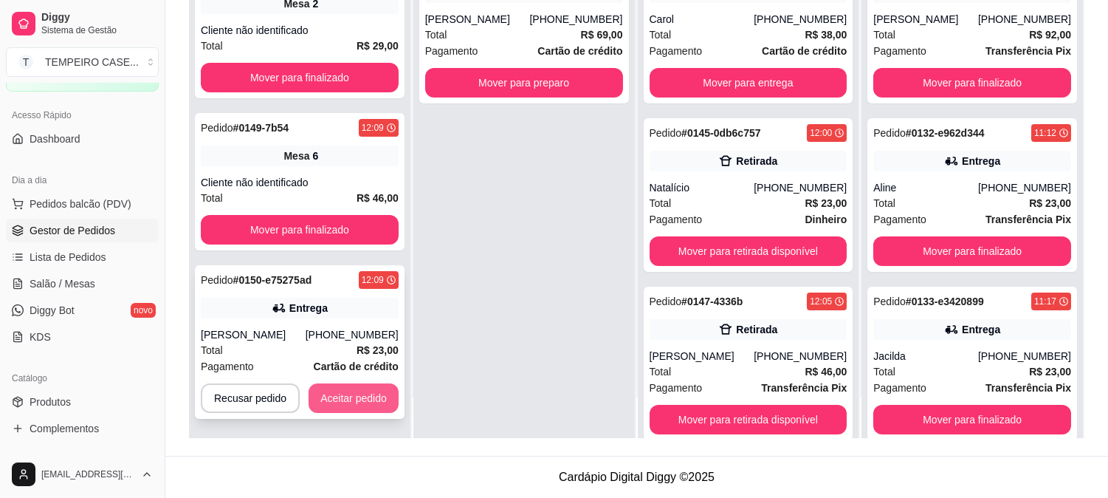
click at [330, 389] on button "Aceitar pedido" at bounding box center [354, 398] width 90 height 30
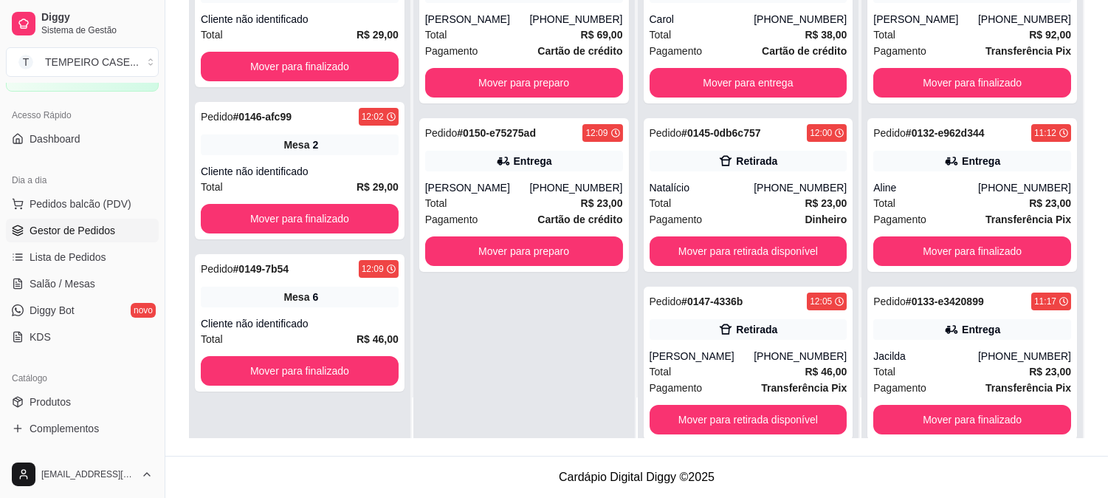
scroll to position [0, 0]
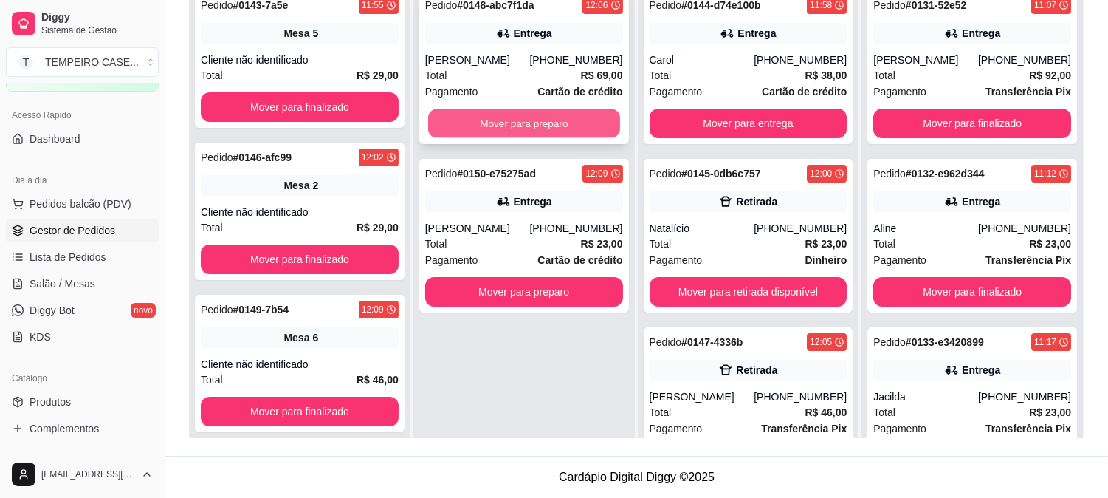
click at [544, 114] on button "Mover para preparo" at bounding box center [524, 123] width 192 height 29
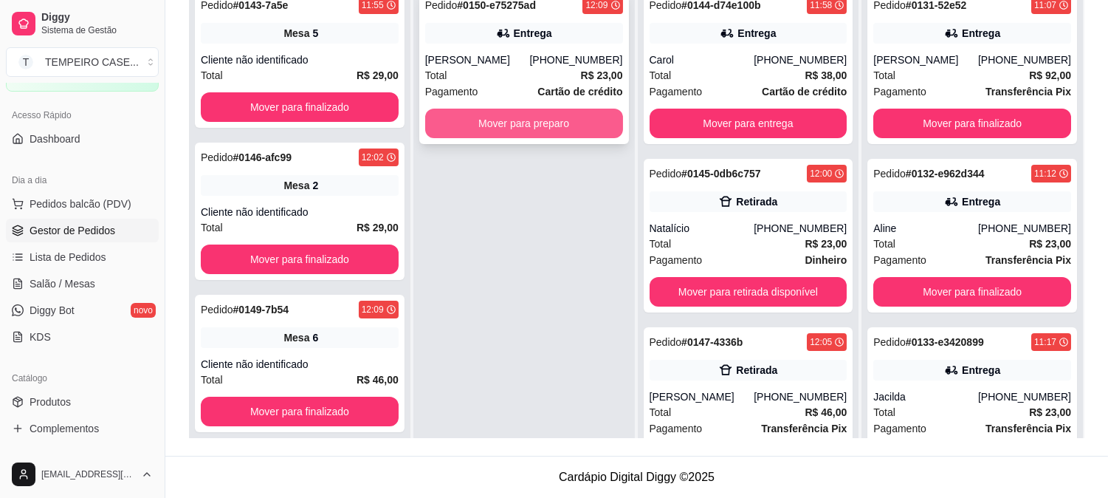
click at [552, 134] on button "Mover para preparo" at bounding box center [524, 124] width 198 height 30
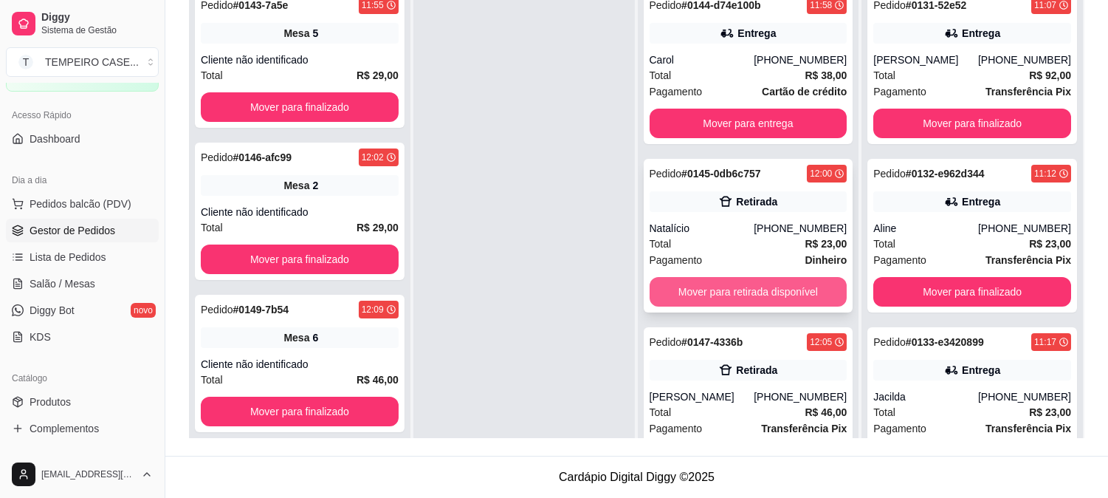
click at [714, 289] on button "Mover para retirada disponível" at bounding box center [749, 292] width 198 height 30
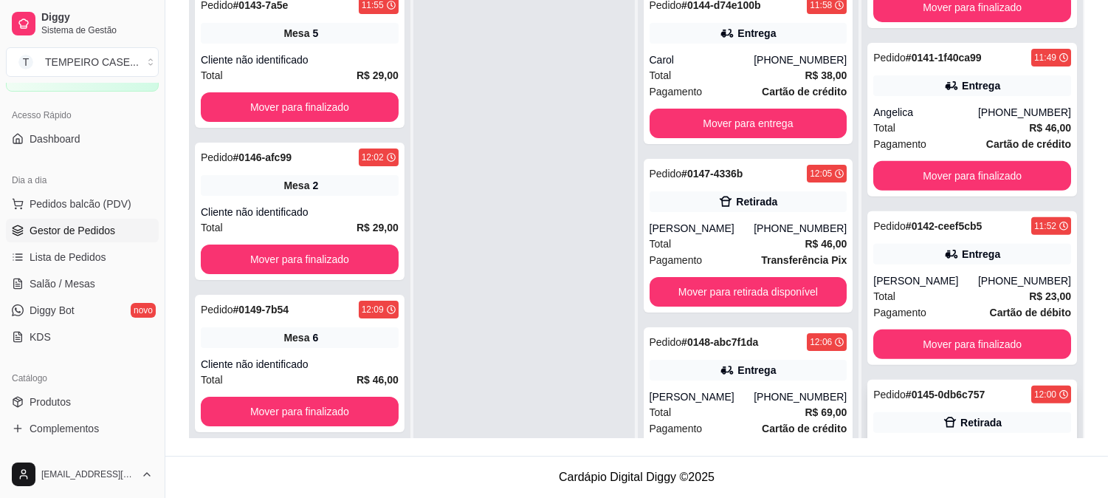
scroll to position [1199, 0]
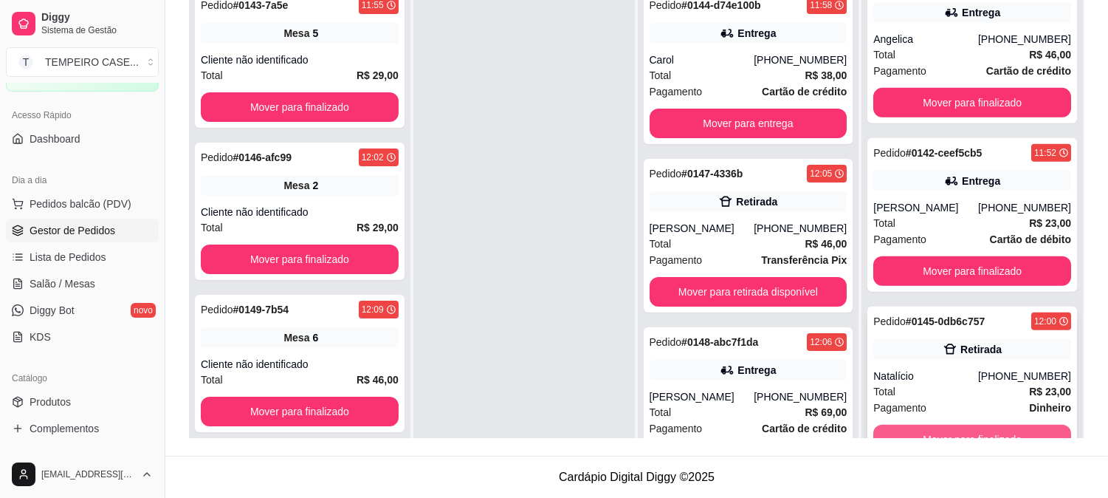
click at [904, 428] on button "Mover para finalizado" at bounding box center [972, 440] width 198 height 30
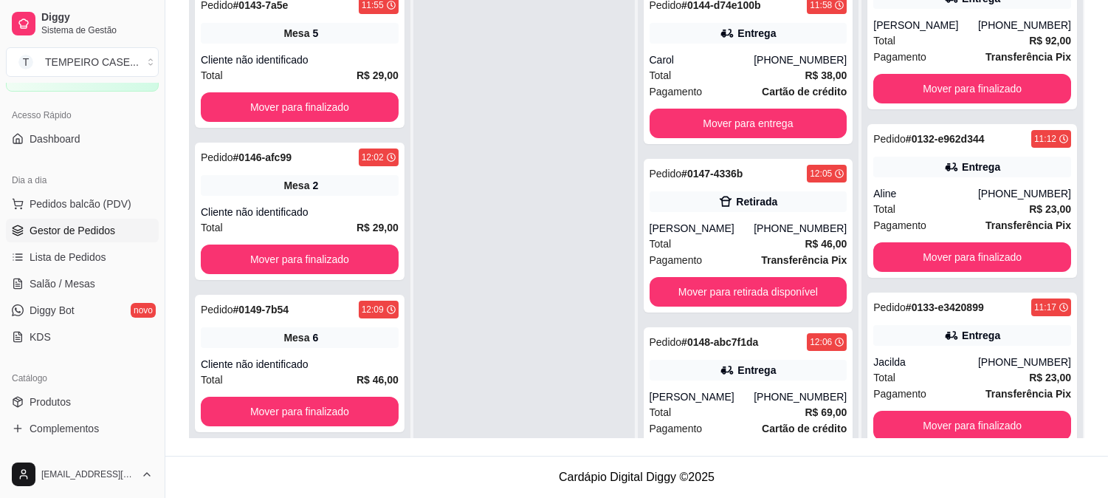
scroll to position [0, 0]
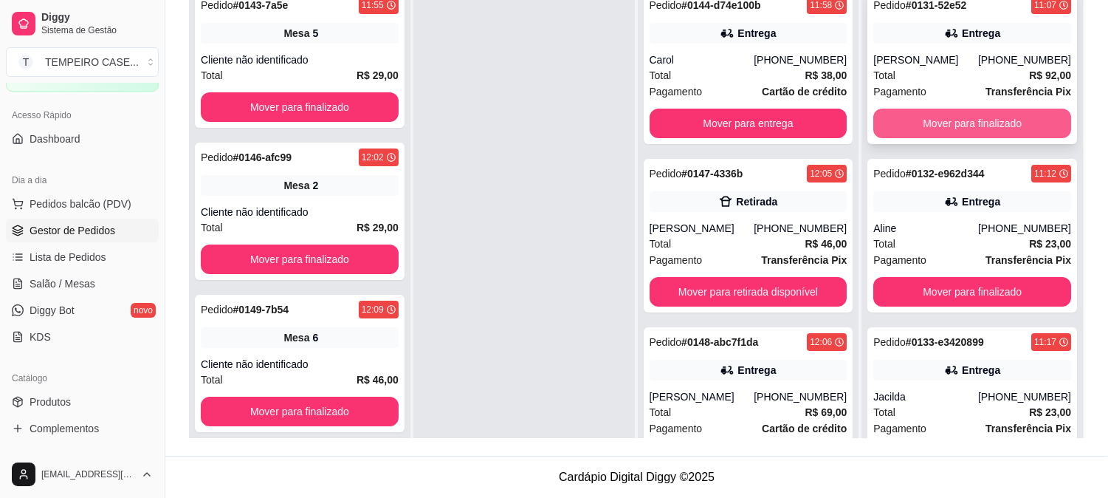
click at [949, 134] on button "Mover para finalizado" at bounding box center [972, 124] width 198 height 30
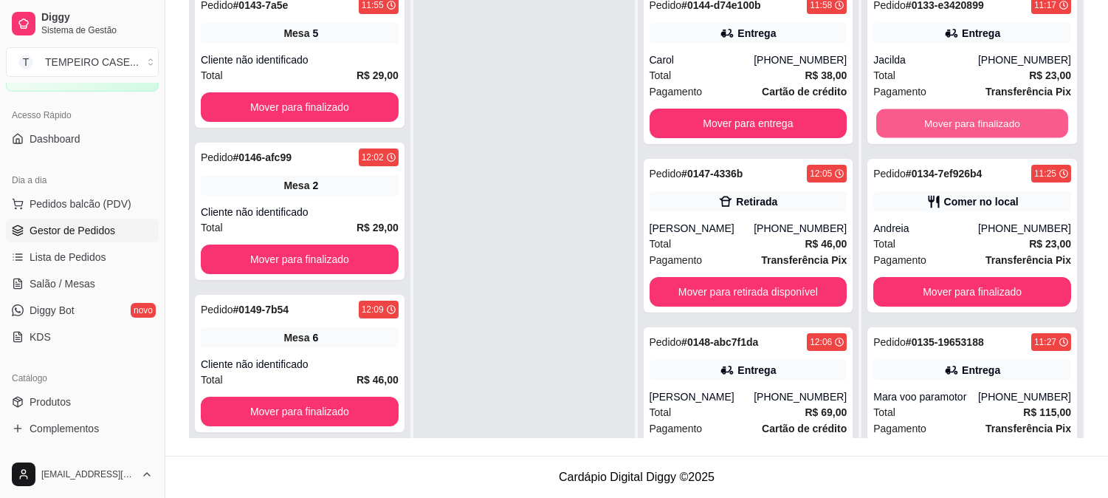
click at [949, 134] on button "Mover para finalizado" at bounding box center [972, 123] width 192 height 29
click at [949, 134] on button "Mover para finalizado" at bounding box center [972, 124] width 198 height 30
click at [949, 134] on button "Mover para finalizado" at bounding box center [972, 123] width 192 height 29
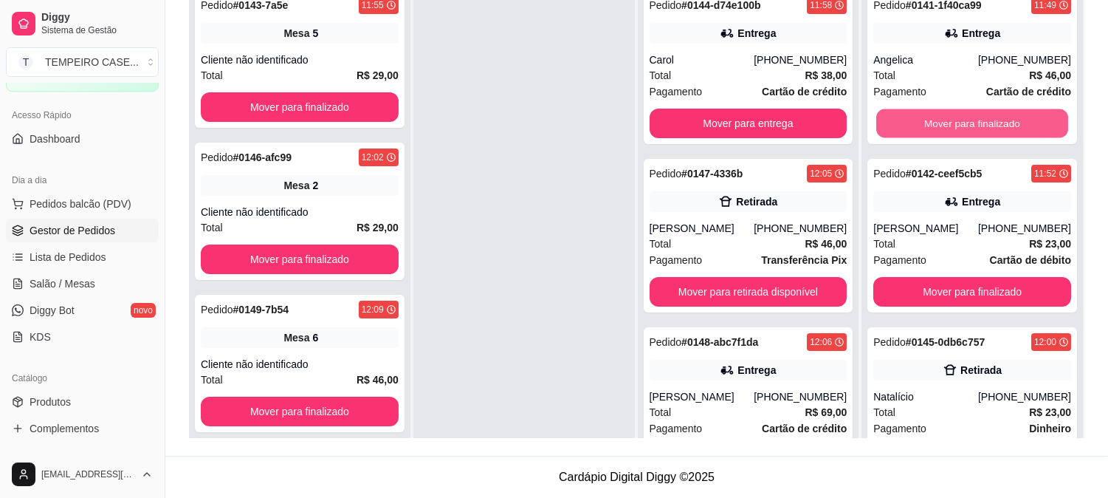
click at [949, 134] on button "Mover para finalizado" at bounding box center [972, 123] width 192 height 29
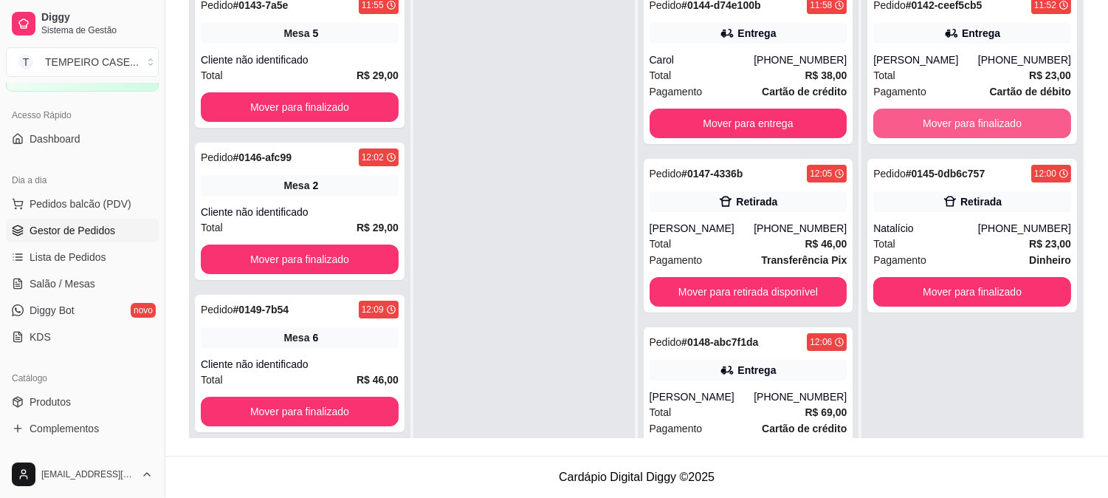
click at [949, 134] on button "Mover para finalizado" at bounding box center [972, 124] width 198 height 30
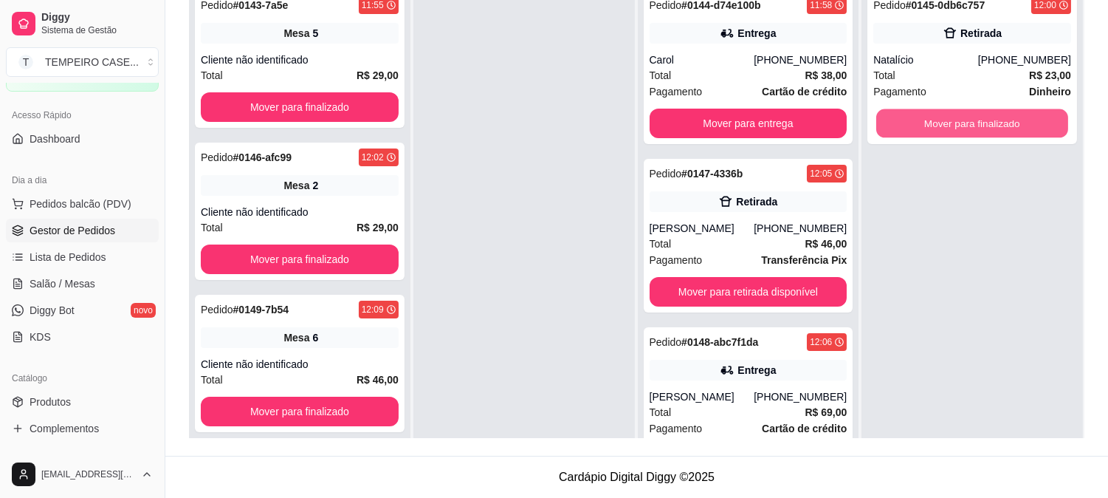
click at [949, 134] on button "Mover para finalizado" at bounding box center [972, 123] width 192 height 29
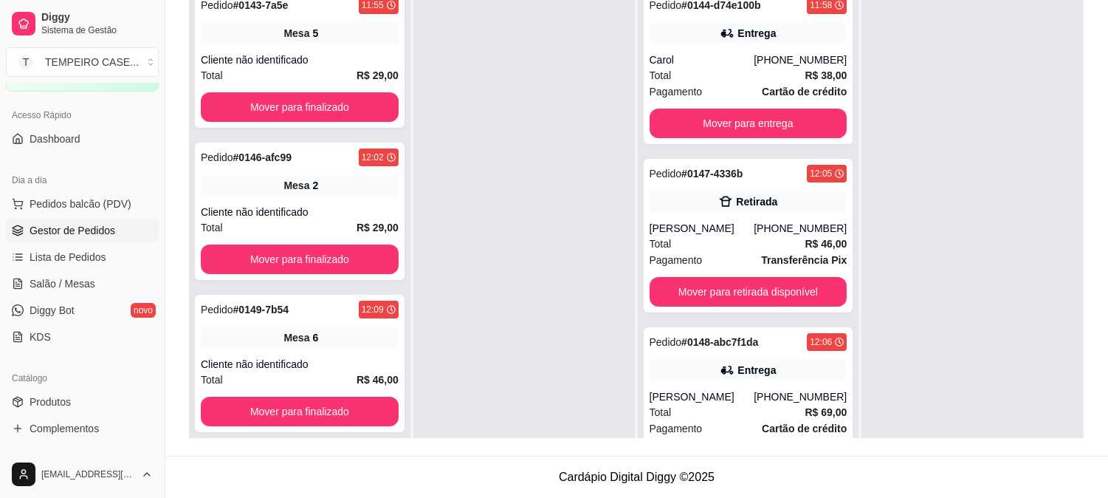
click at [948, 211] on div at bounding box center [972, 231] width 221 height 498
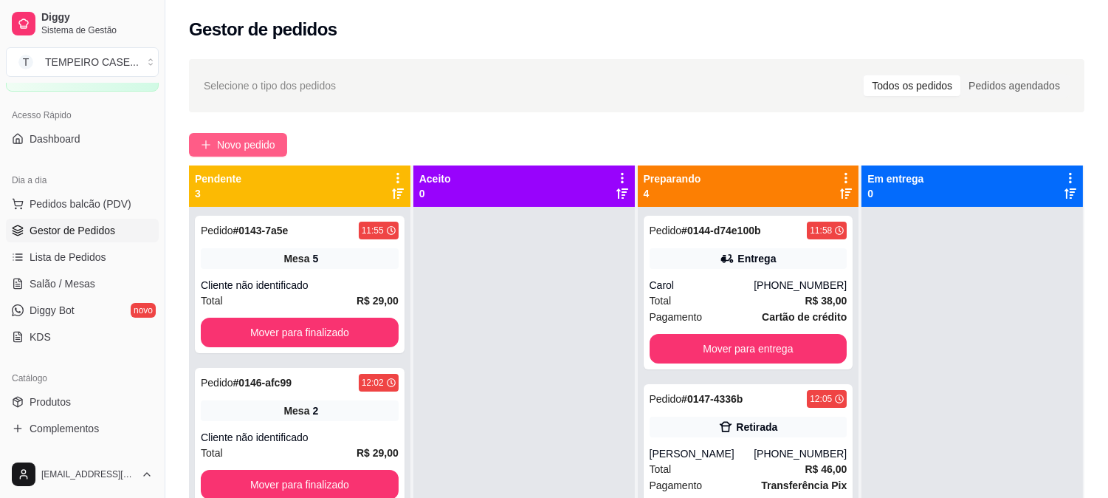
click at [210, 134] on button "Novo pedido" at bounding box center [238, 145] width 98 height 24
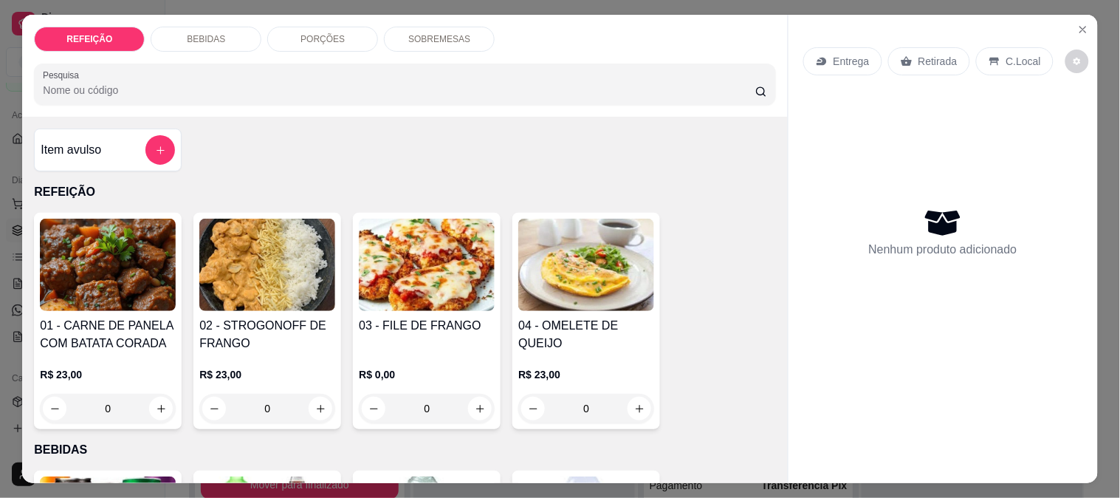
click at [408, 233] on img at bounding box center [427, 265] width 136 height 92
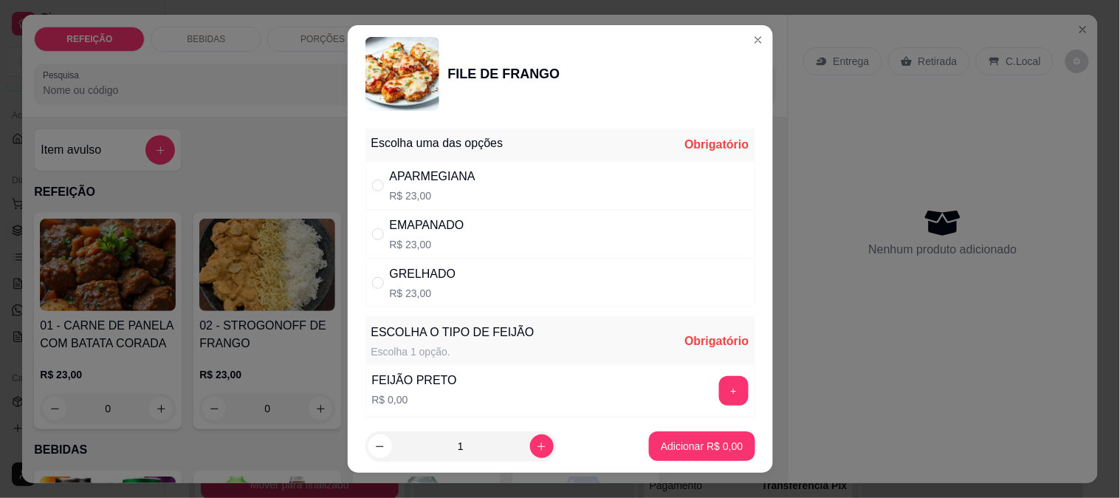
click at [501, 185] on div "APARMEGIANA R$ 23,00" at bounding box center [560, 185] width 390 height 49
radio input "true"
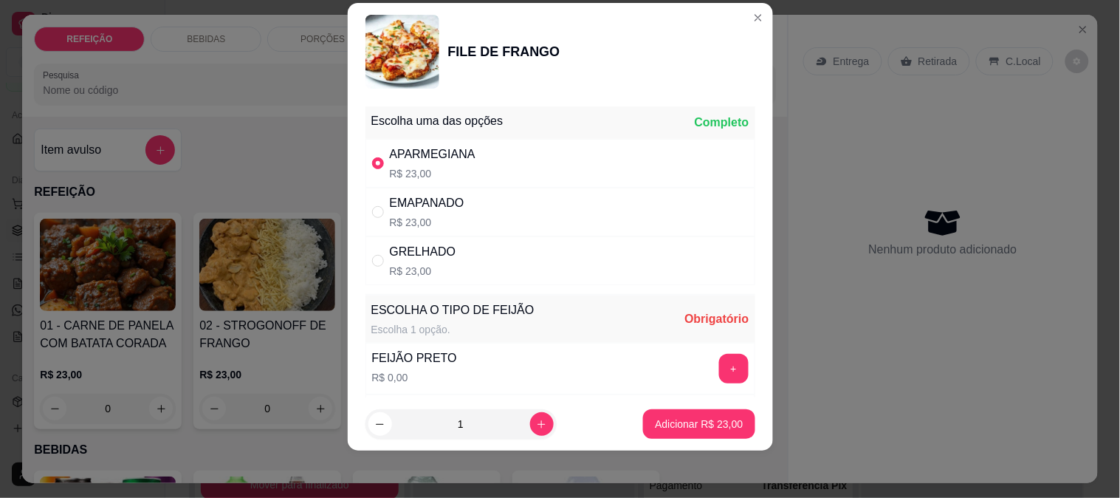
scroll to position [211, 0]
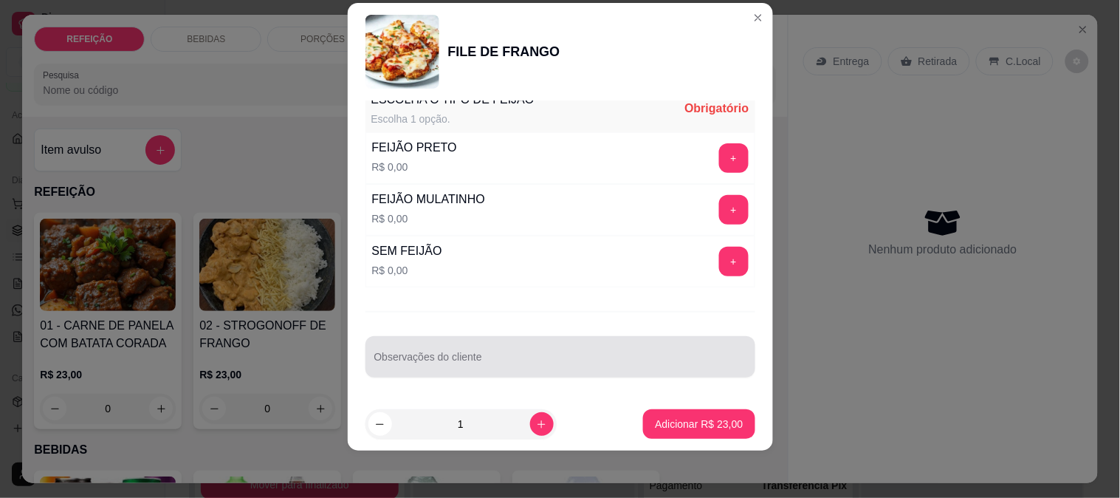
click at [549, 362] on input "Observações do cliente" at bounding box center [560, 362] width 372 height 15
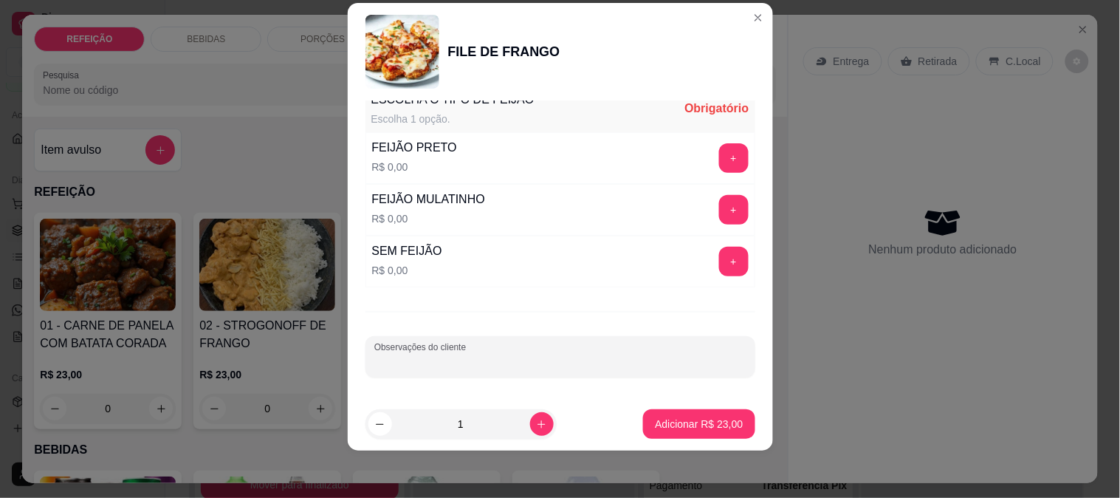
click at [719, 260] on button "+" at bounding box center [734, 262] width 30 height 30
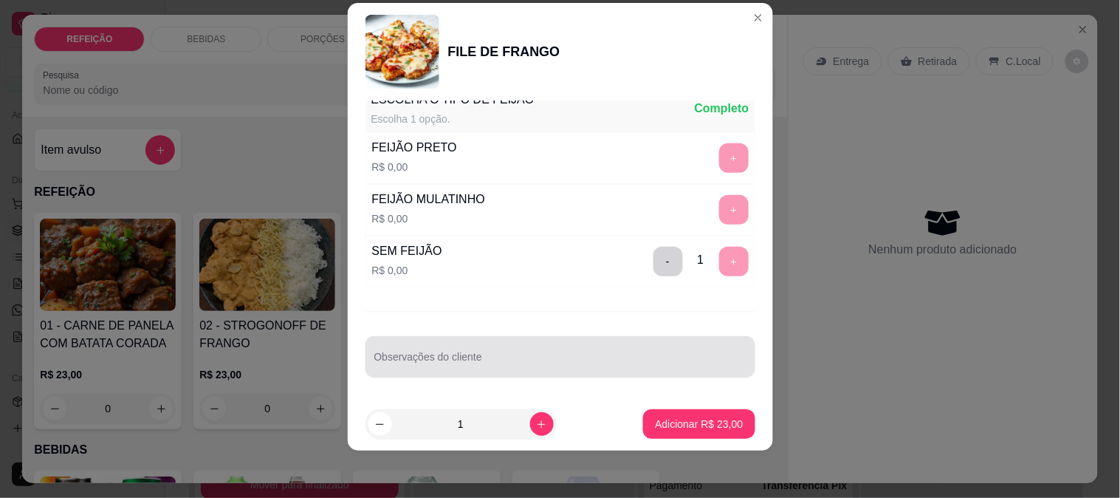
click at [574, 356] on input "Observações do cliente" at bounding box center [560, 362] width 372 height 15
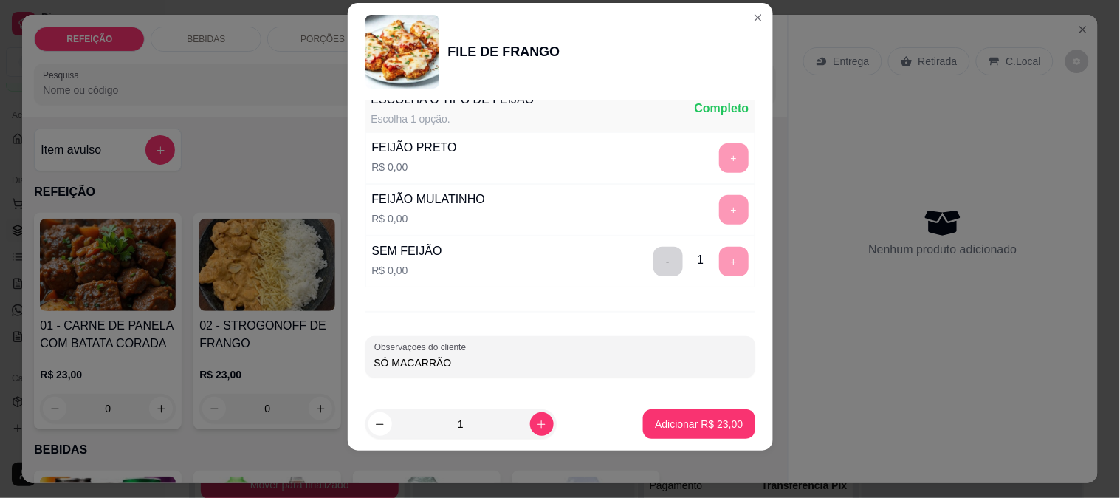
type input "SÓ MACARRÃO"
click at [644, 411] on button "Adicionar R$ 23,00" at bounding box center [698, 424] width 111 height 30
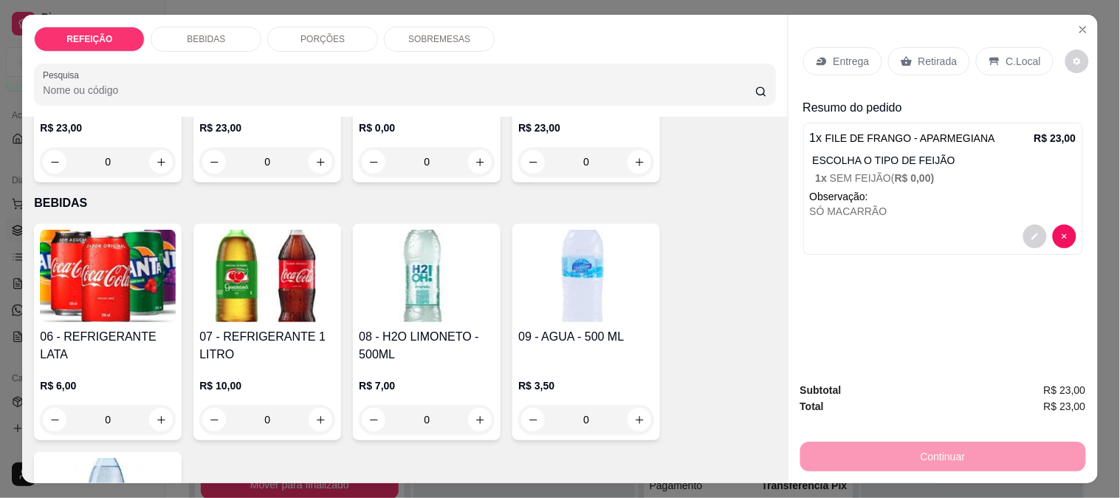
scroll to position [246, 0]
click at [139, 283] on img at bounding box center [108, 276] width 136 height 92
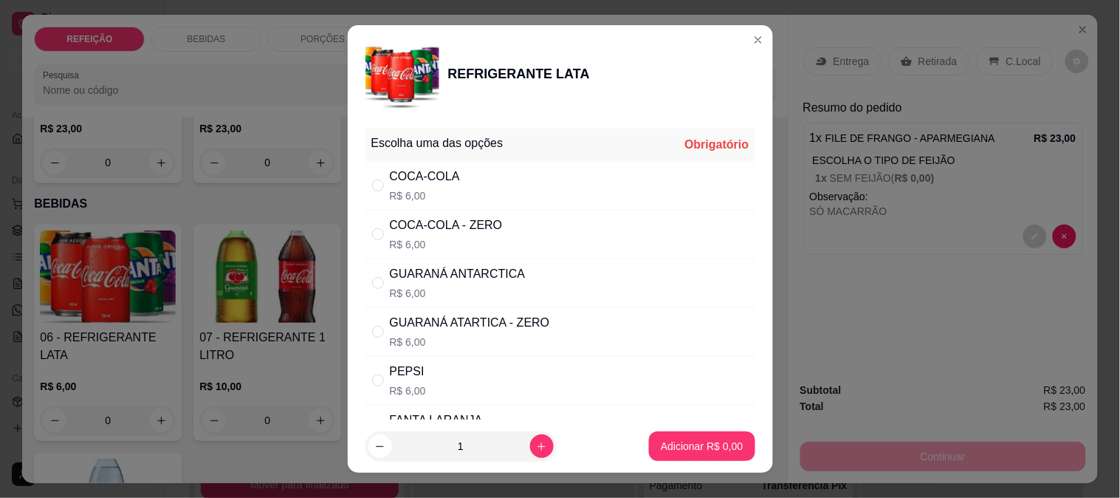
click at [425, 224] on div "COCA-COLA - ZERO" at bounding box center [446, 225] width 113 height 18
radio input "true"
click at [696, 448] on p "Adicionar R$ 6,00" at bounding box center [702, 446] width 82 height 15
type input "1"
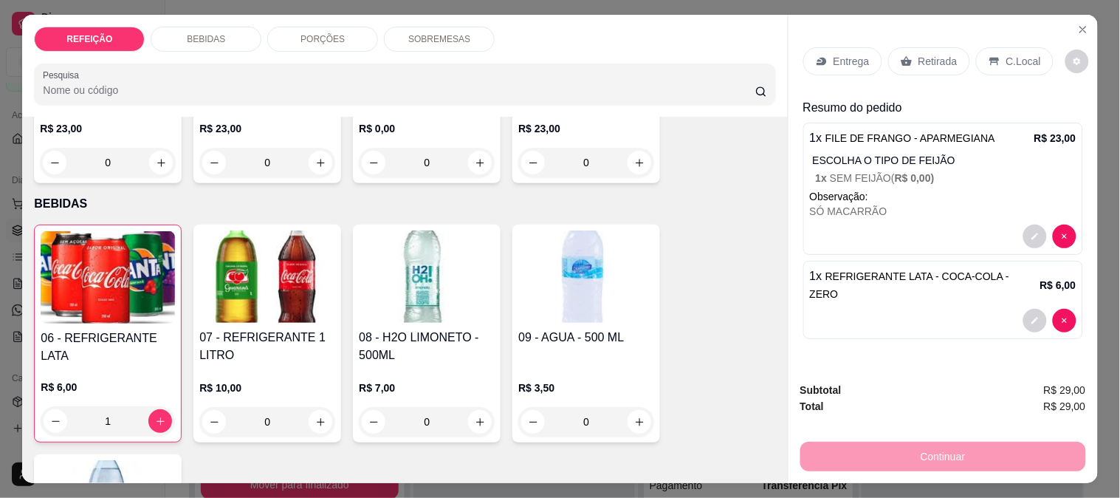
drag, startPoint x: 925, startPoint y: 42, endPoint x: 919, endPoint y: 57, distance: 15.9
click at [924, 47] on div "Retirada" at bounding box center [929, 61] width 82 height 28
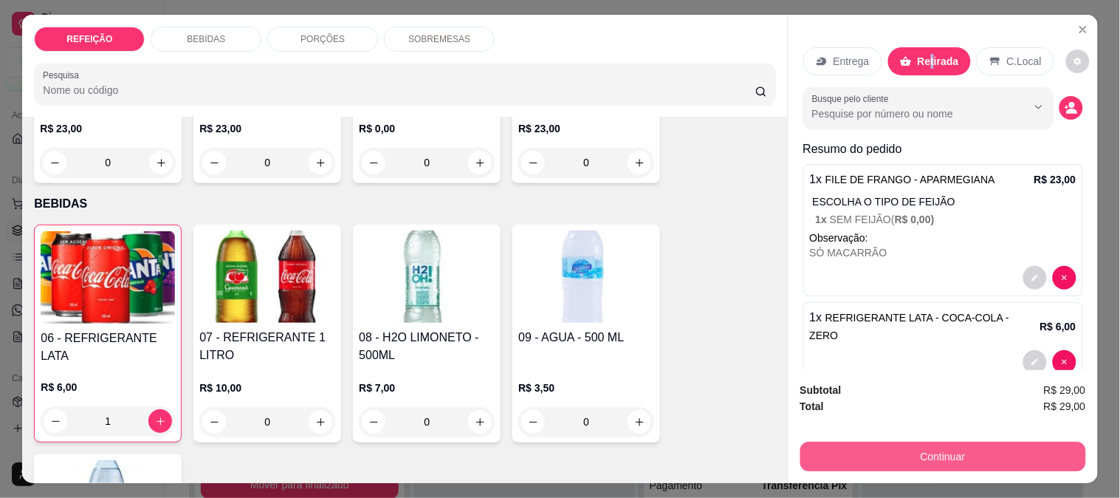
click at [856, 449] on button "Continuar" at bounding box center [943, 457] width 286 height 30
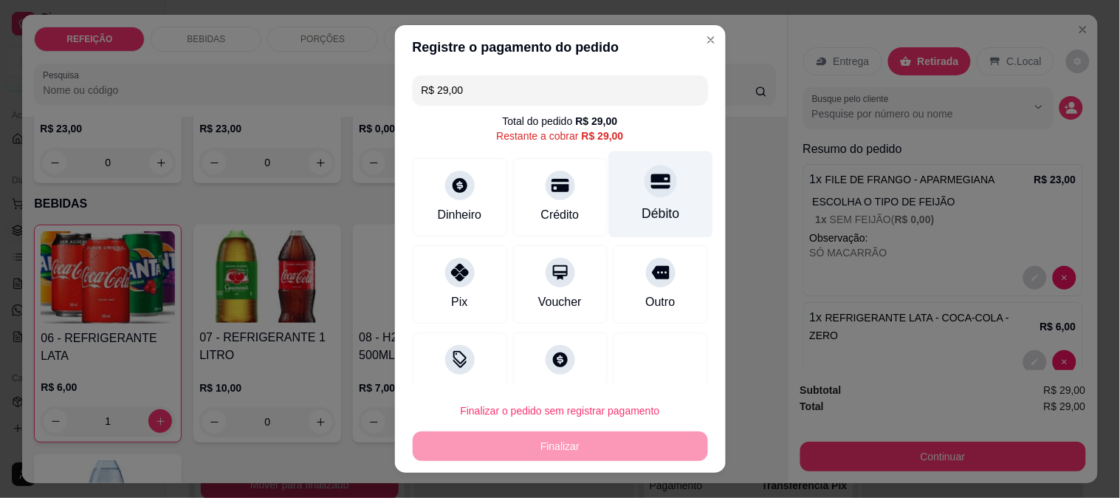
click at [621, 193] on div "Débito" at bounding box center [660, 194] width 104 height 86
type input "R$ 0,00"
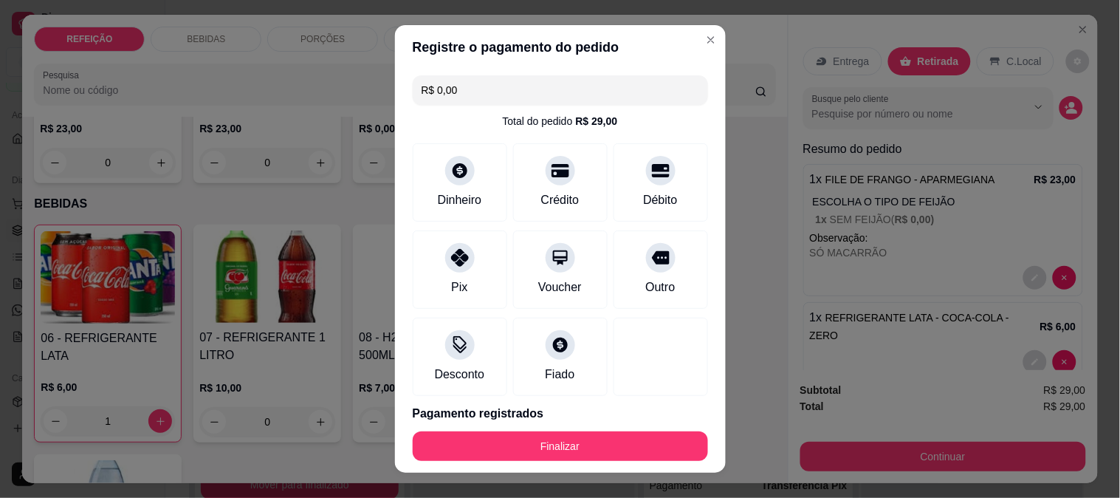
click at [542, 446] on button "Finalizar" at bounding box center [560, 446] width 295 height 30
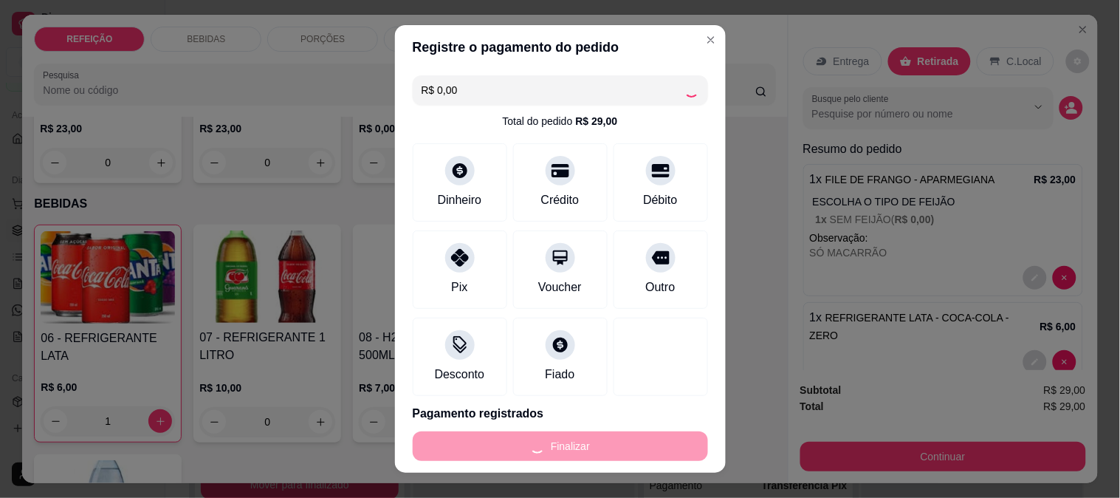
type input "0"
type input "-R$ 29,00"
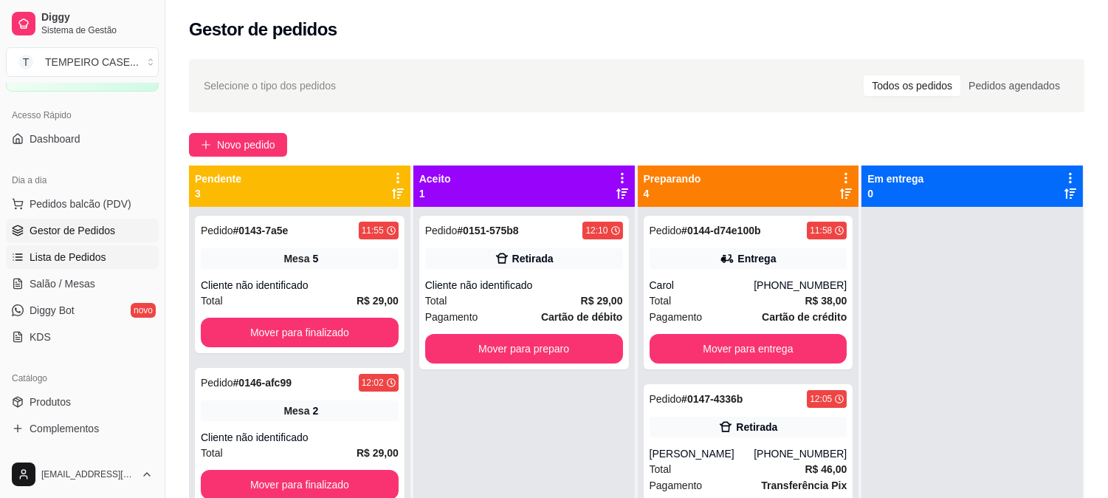
click at [63, 260] on span "Lista de Pedidos" at bounding box center [68, 257] width 77 height 15
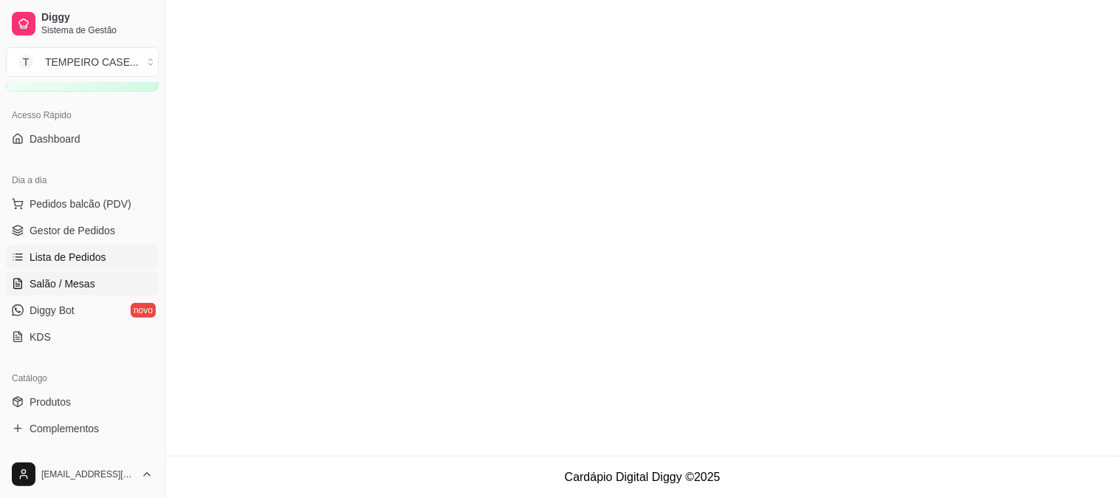
click at [63, 284] on span "Salão / Mesas" at bounding box center [63, 283] width 66 height 15
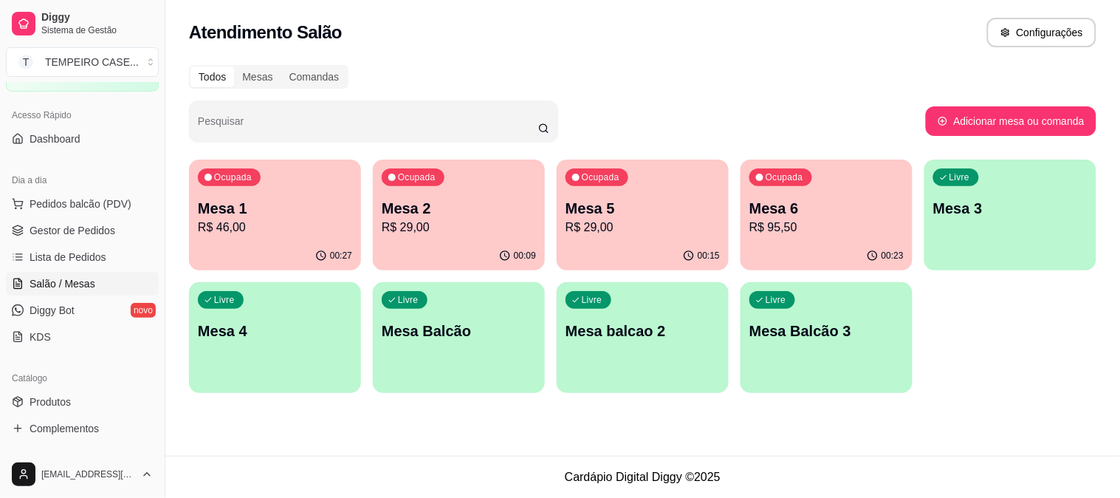
click at [252, 333] on p "Mesa 4" at bounding box center [275, 330] width 154 height 21
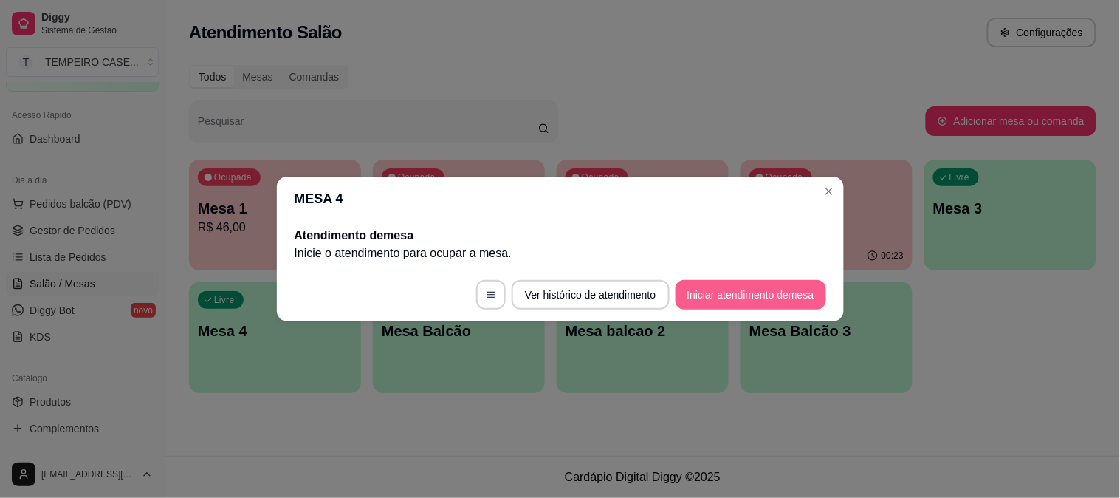
click at [748, 285] on button "Iniciar atendimento de mesa" at bounding box center [751, 295] width 151 height 30
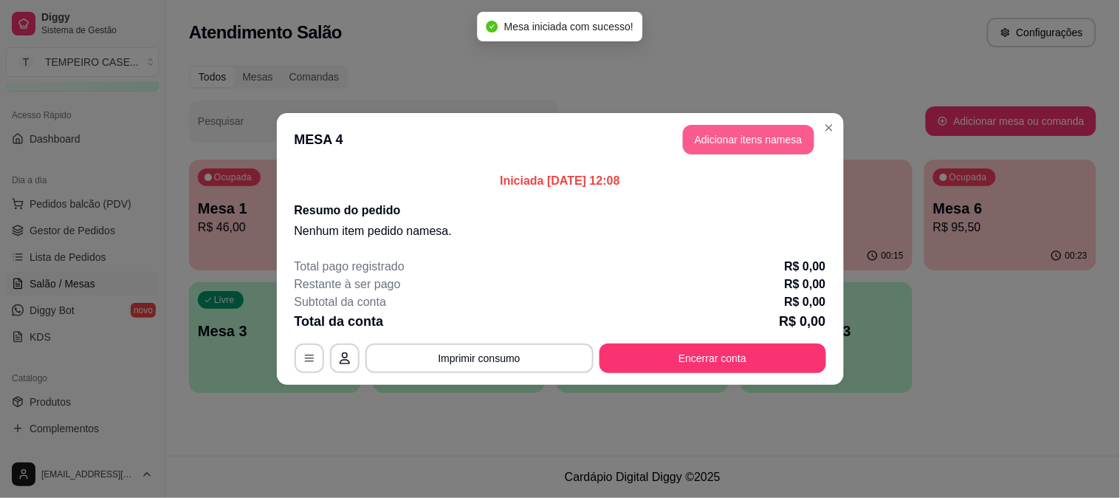
click at [752, 142] on button "Adicionar itens na mesa" at bounding box center [748, 140] width 131 height 30
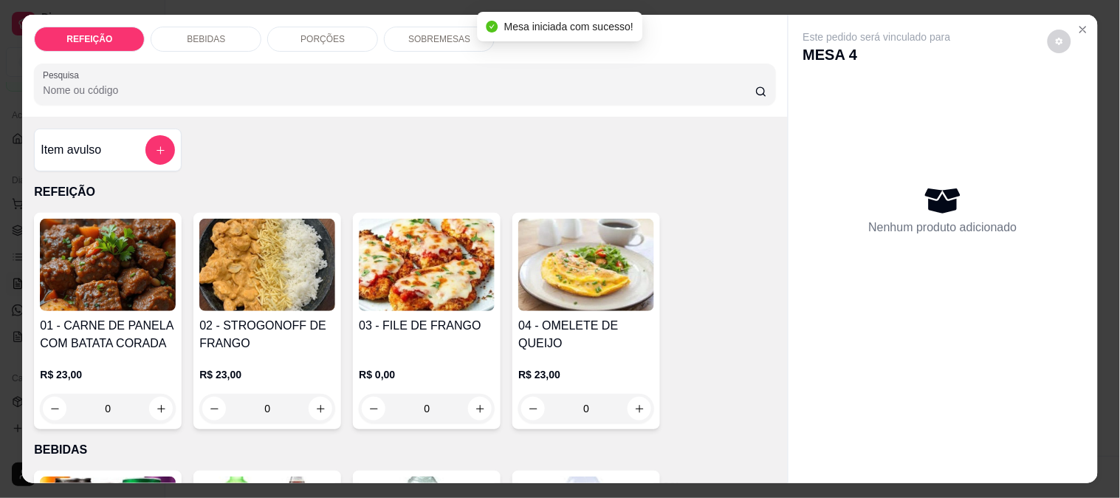
click at [458, 295] on img at bounding box center [427, 265] width 136 height 92
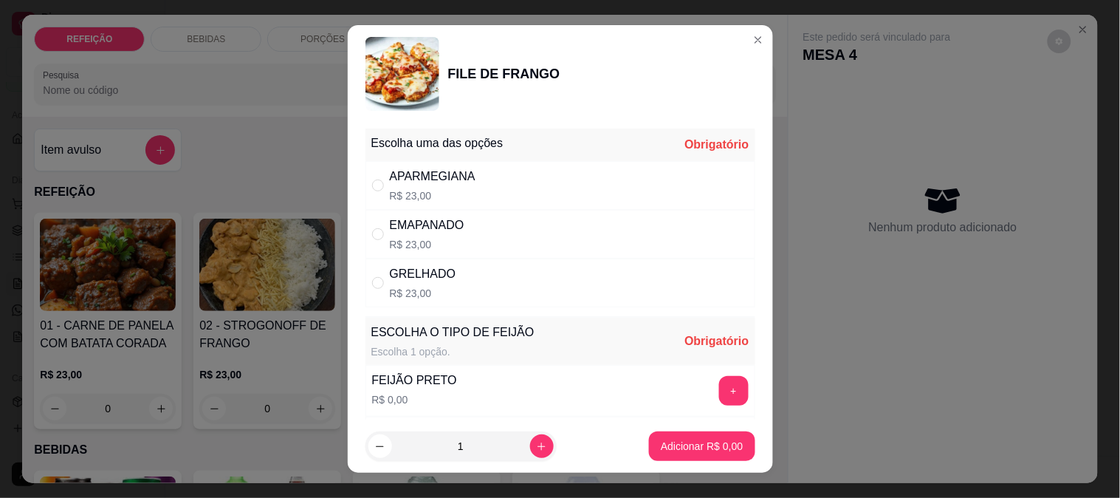
click at [426, 268] on div "GRELHADO" at bounding box center [423, 274] width 66 height 18
radio input "true"
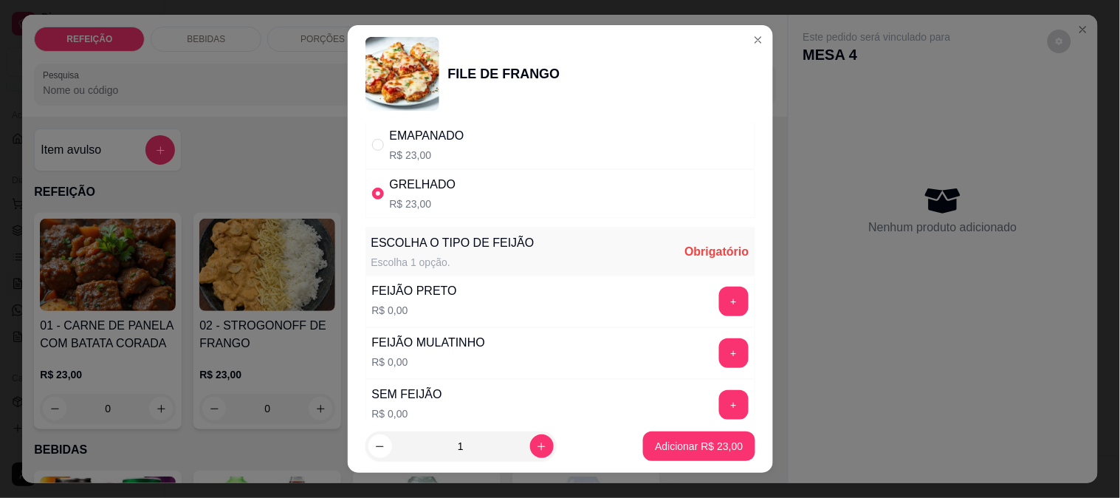
scroll to position [211, 0]
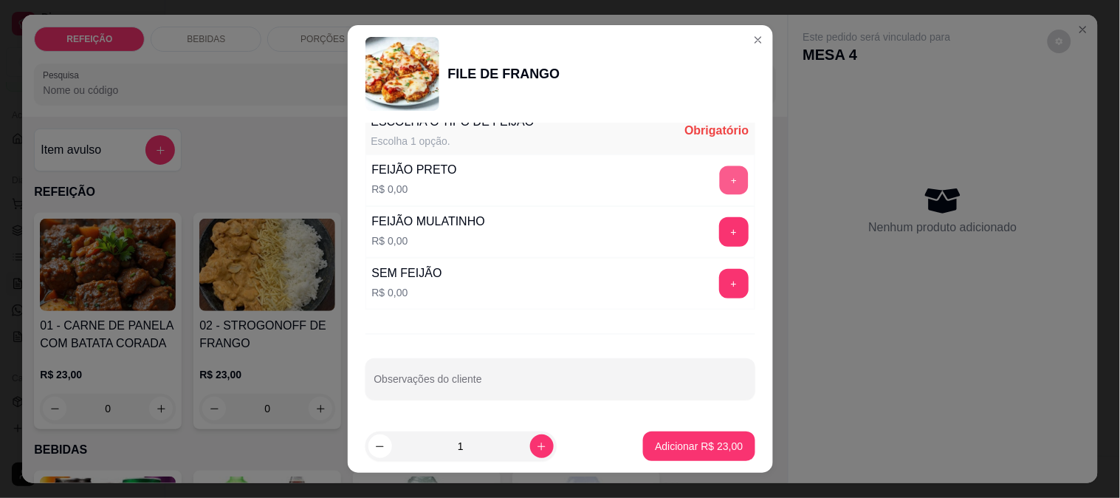
click at [719, 171] on button "+" at bounding box center [733, 179] width 29 height 29
click at [692, 459] on button "Adicionar R$ 23,00" at bounding box center [698, 446] width 111 height 30
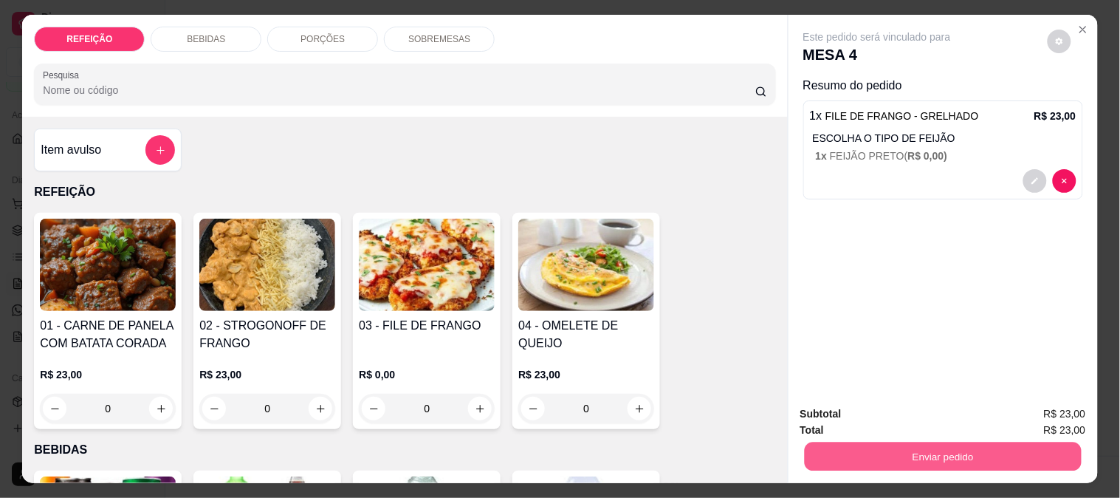
click at [828, 447] on button "Enviar pedido" at bounding box center [942, 456] width 277 height 29
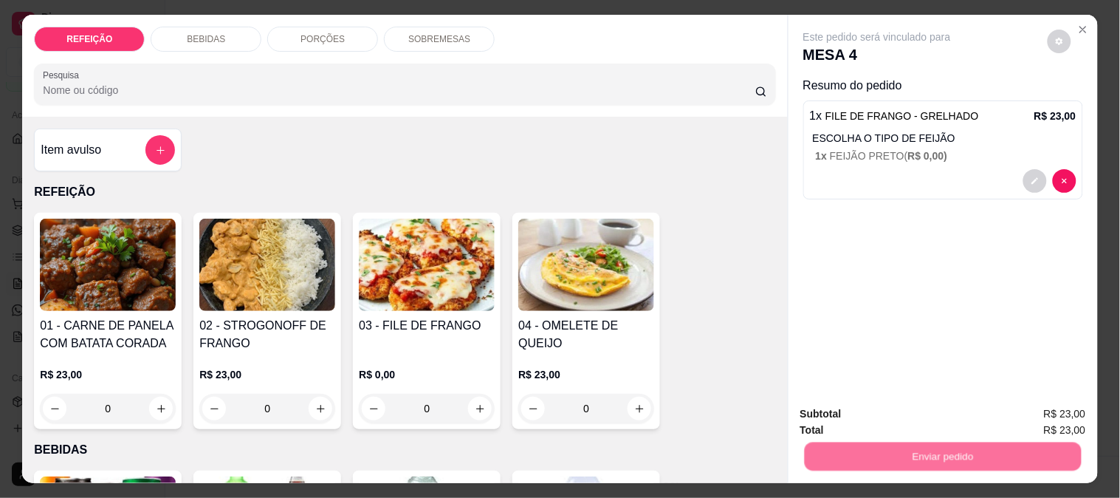
click at [859, 409] on button "Não registrar e enviar pedido" at bounding box center [894, 414] width 154 height 28
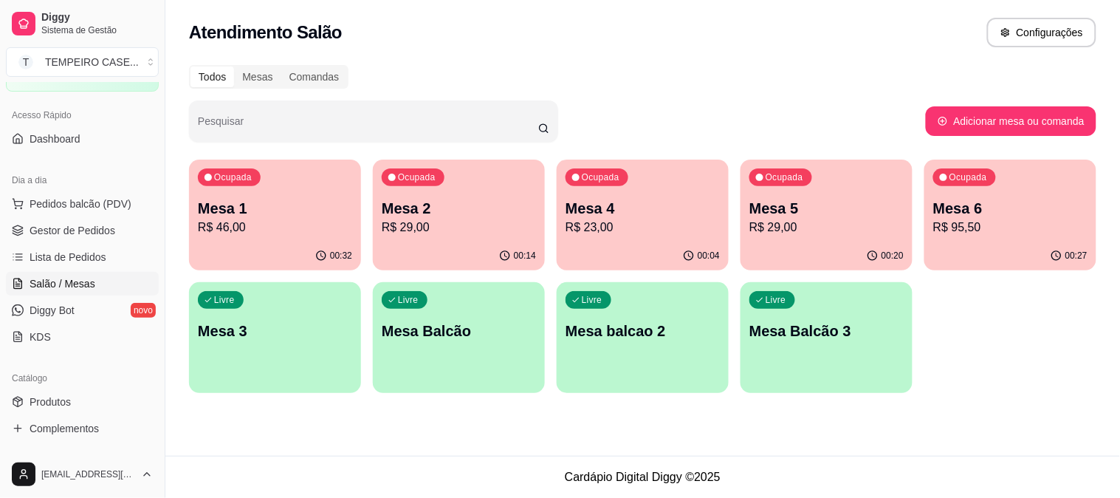
click at [981, 196] on div "Ocupada Mesa 6 R$ 95,50" at bounding box center [1010, 200] width 172 height 82
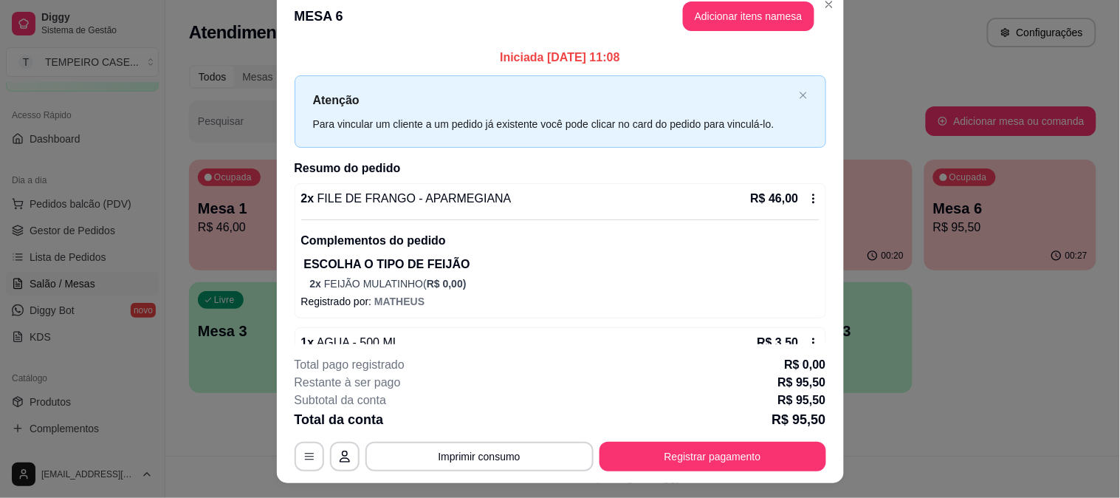
scroll to position [0, 0]
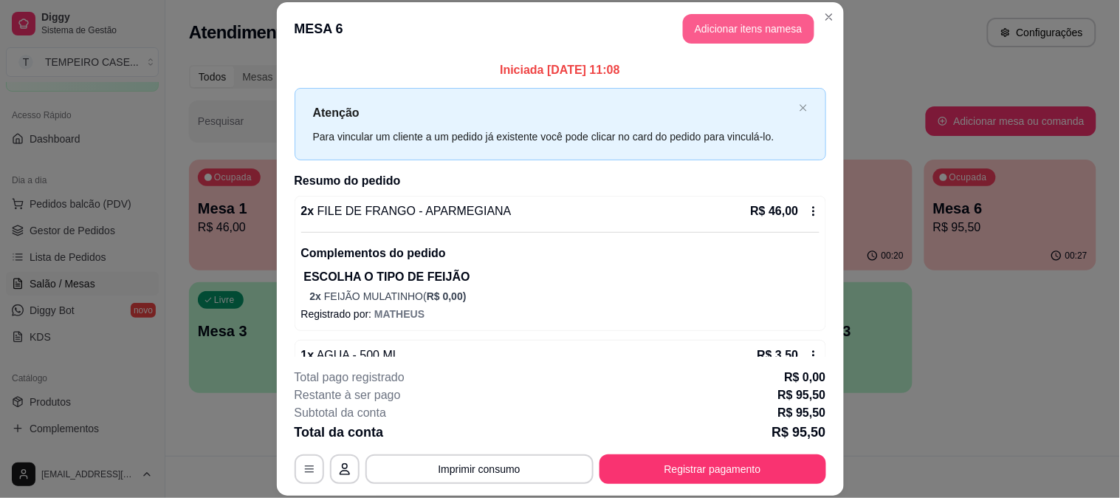
click at [765, 19] on button "Adicionar itens na mesa" at bounding box center [748, 29] width 131 height 30
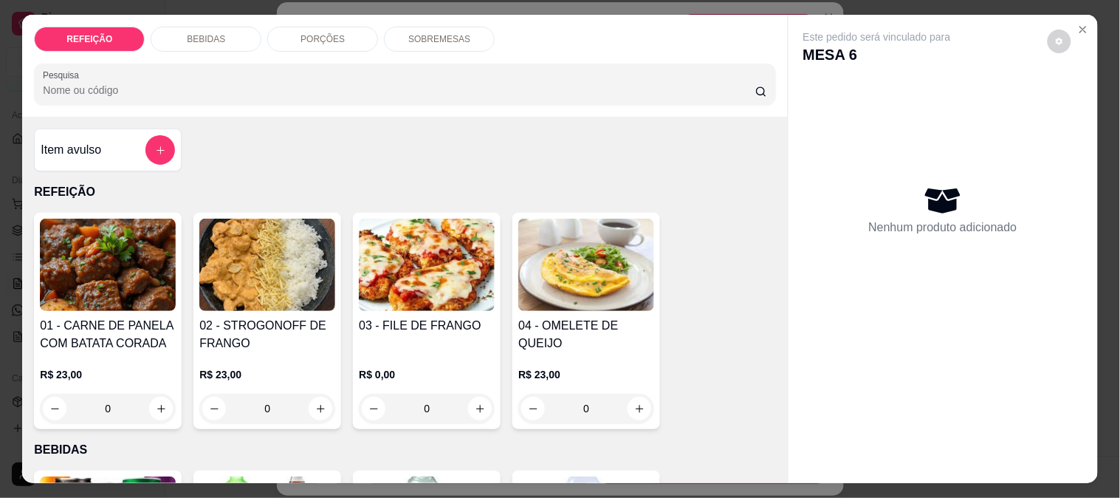
click at [120, 135] on div "Item avulso" at bounding box center [108, 150] width 134 height 30
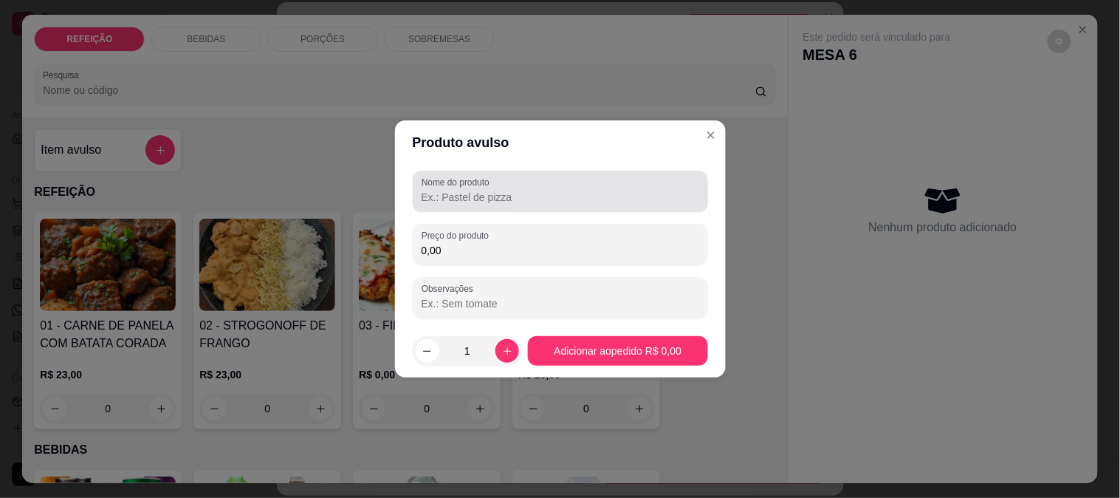
click at [603, 185] on div at bounding box center [561, 191] width 278 height 30
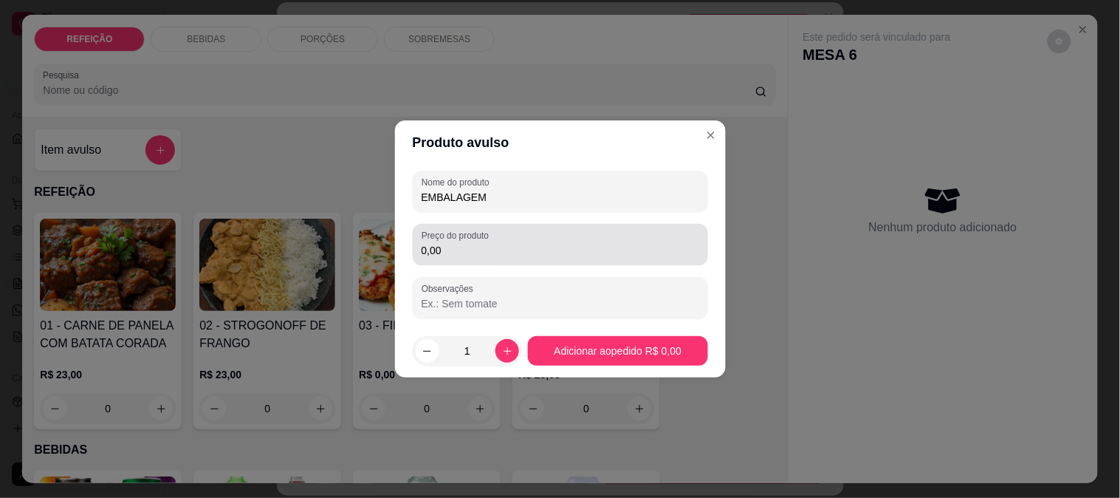
type input "EMBALAGEM"
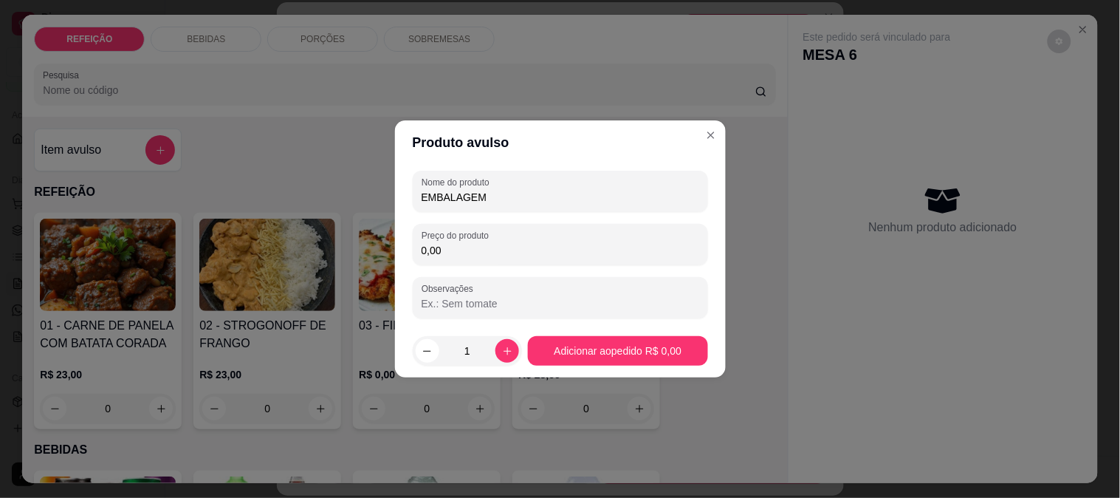
click at [561, 244] on input "0,00" at bounding box center [561, 250] width 278 height 15
type input "1,00"
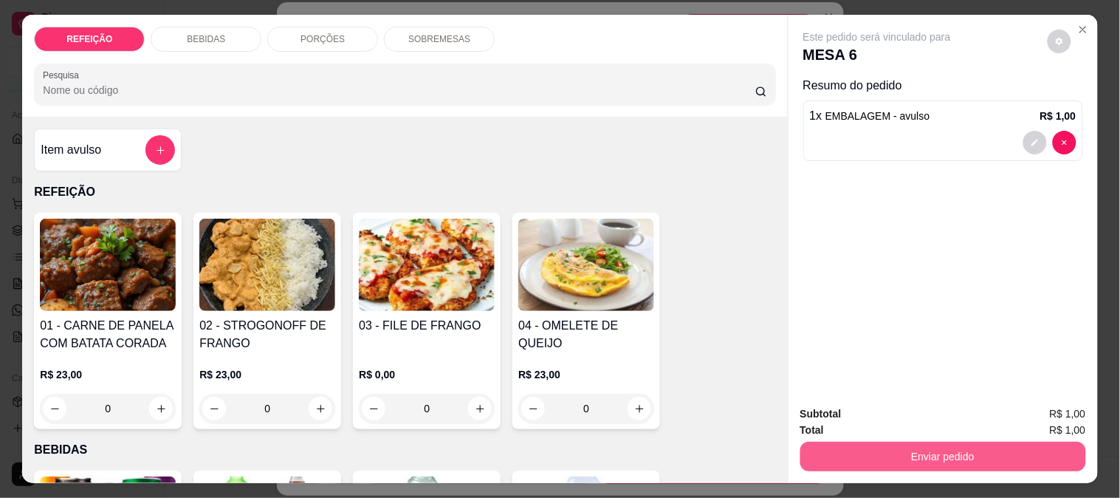
click at [858, 451] on button "Enviar pedido" at bounding box center [943, 457] width 286 height 30
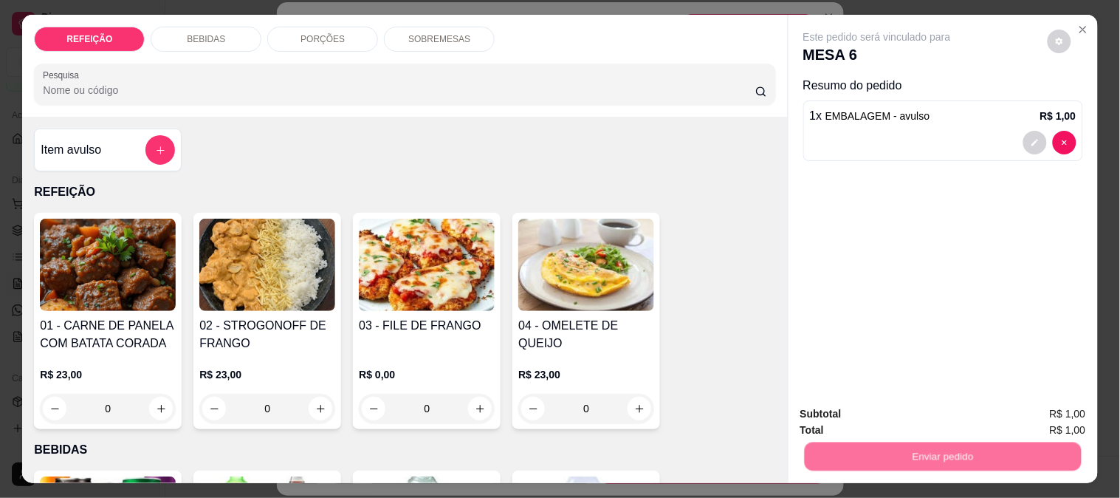
click at [843, 413] on button "Não registrar e enviar pedido" at bounding box center [894, 413] width 149 height 27
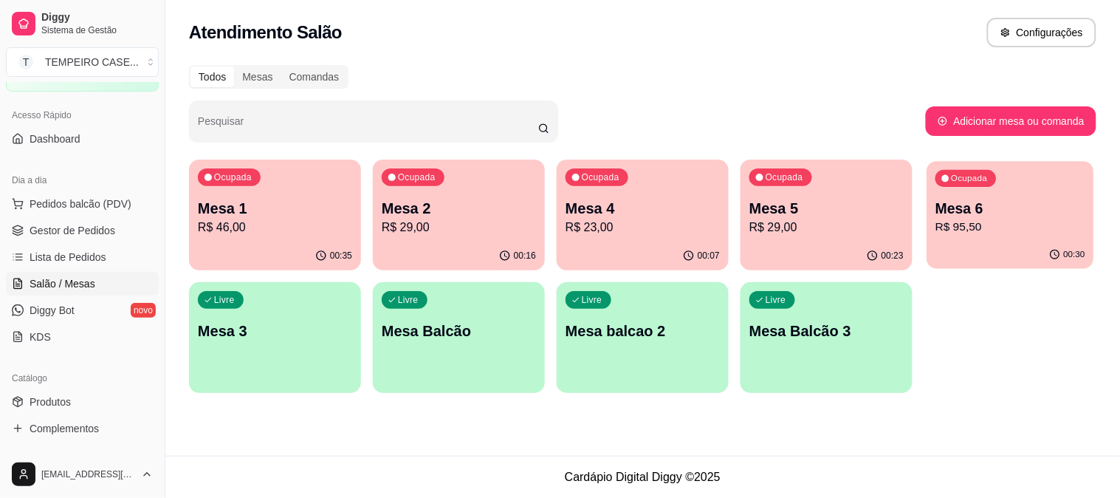
click at [1013, 242] on div "00:30" at bounding box center [1010, 255] width 167 height 28
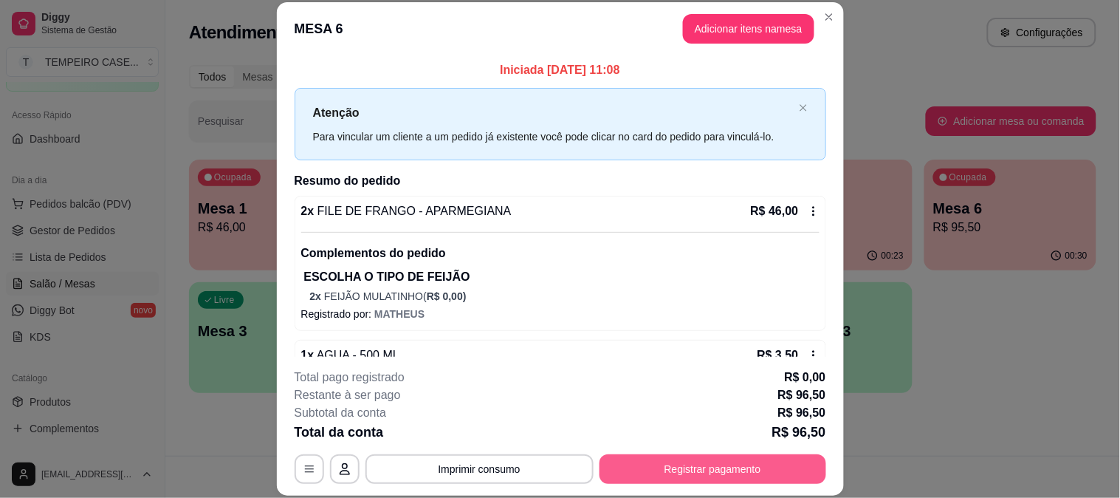
click at [641, 471] on button "Registrar pagamento" at bounding box center [713, 469] width 227 height 30
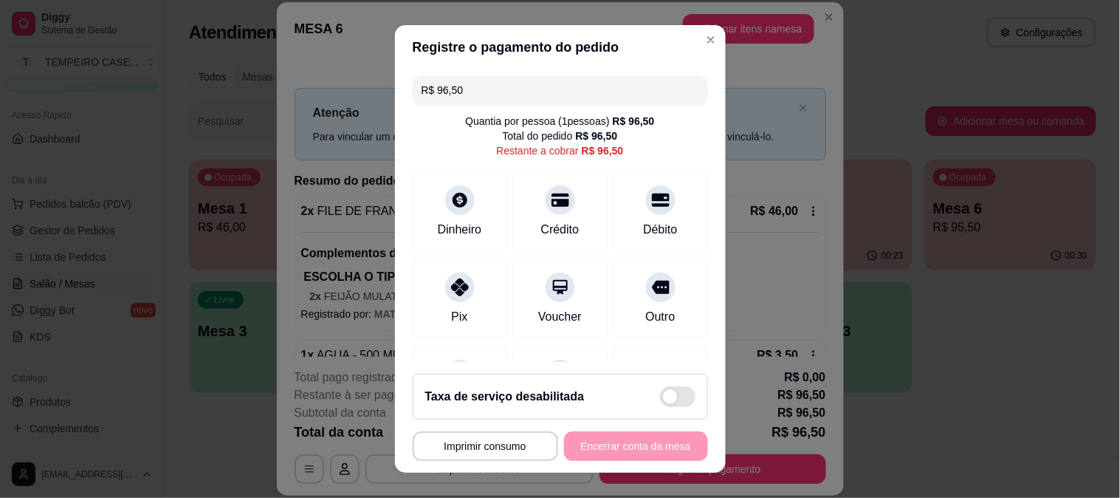
drag, startPoint x: 492, startPoint y: 202, endPoint x: 402, endPoint y: 337, distance: 162.4
click at [402, 337] on div "R$ 96,50 Quantia por pessoa ( 1 pessoas) R$ 96,50 Total do pedido R$ 96,50 Rest…" at bounding box center [560, 215] width 331 height 293
drag, startPoint x: 486, startPoint y: 96, endPoint x: 371, endPoint y: 80, distance: 116.3
click at [371, 80] on div "**********" at bounding box center [560, 249] width 1120 height 498
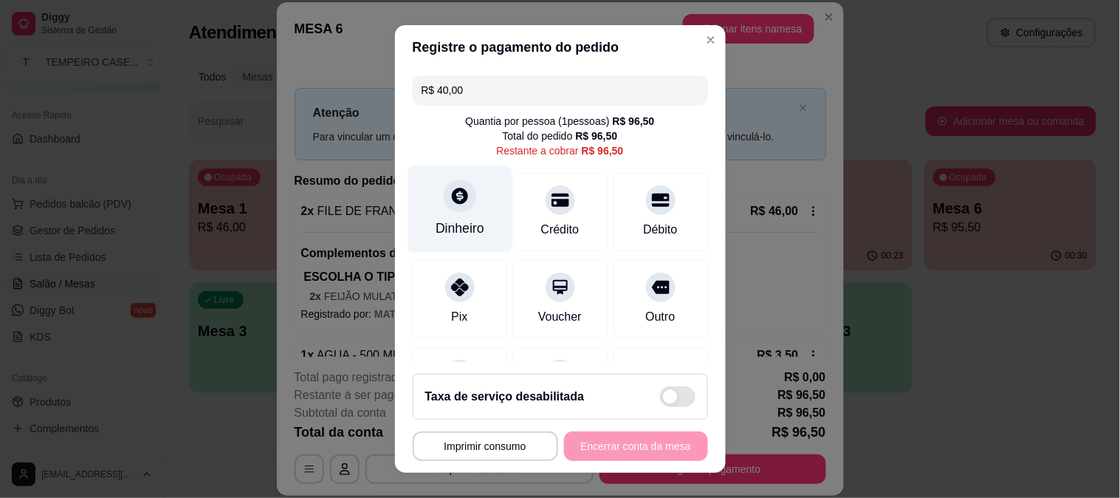
click at [464, 222] on div "Dinheiro" at bounding box center [460, 228] width 49 height 19
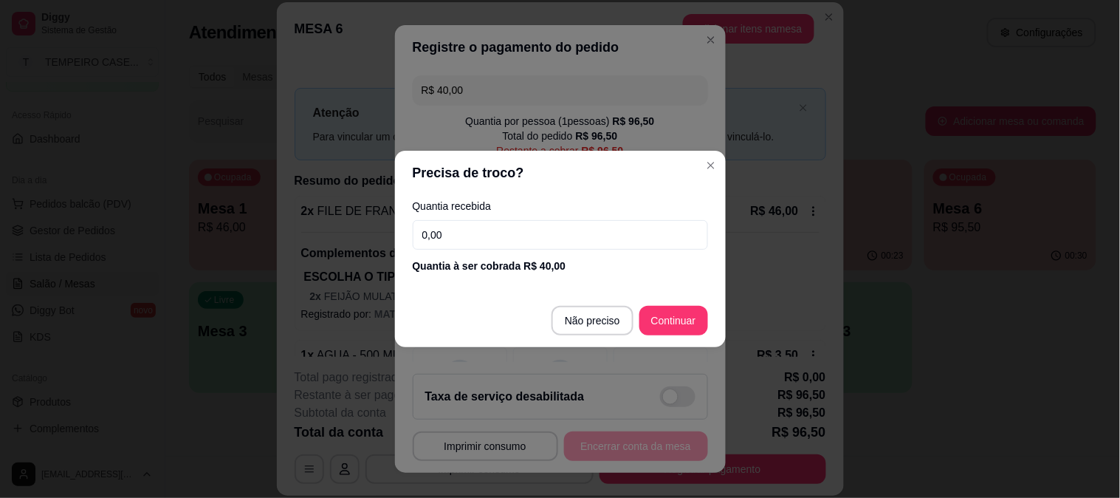
click at [684, 303] on footer "Não preciso Continuar" at bounding box center [560, 320] width 331 height 53
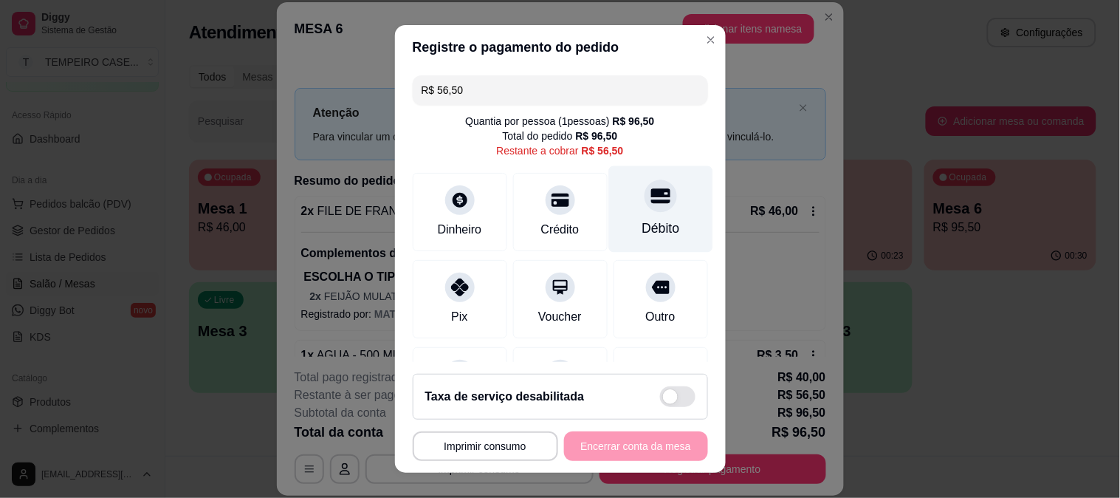
click at [618, 241] on div "Débito" at bounding box center [660, 208] width 104 height 86
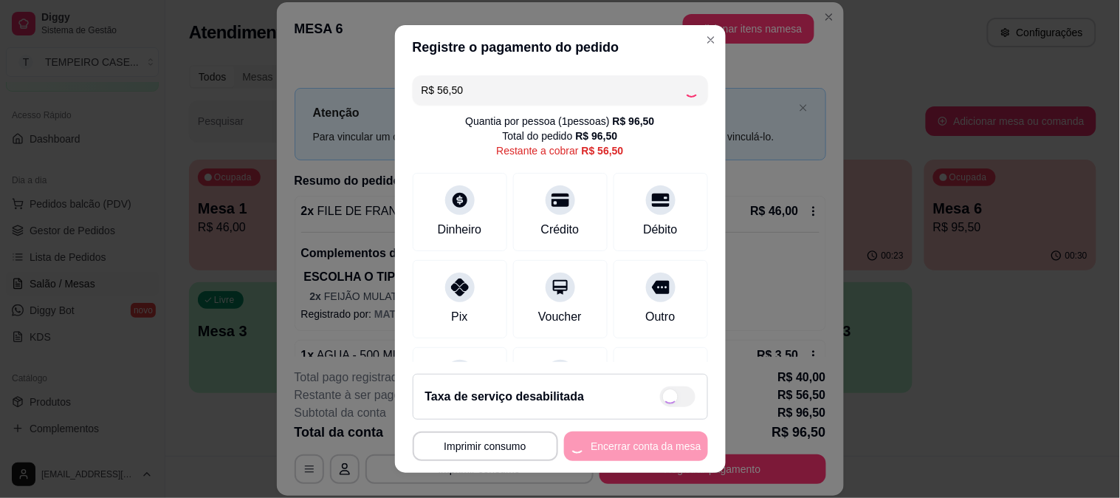
type input "R$ 0,00"
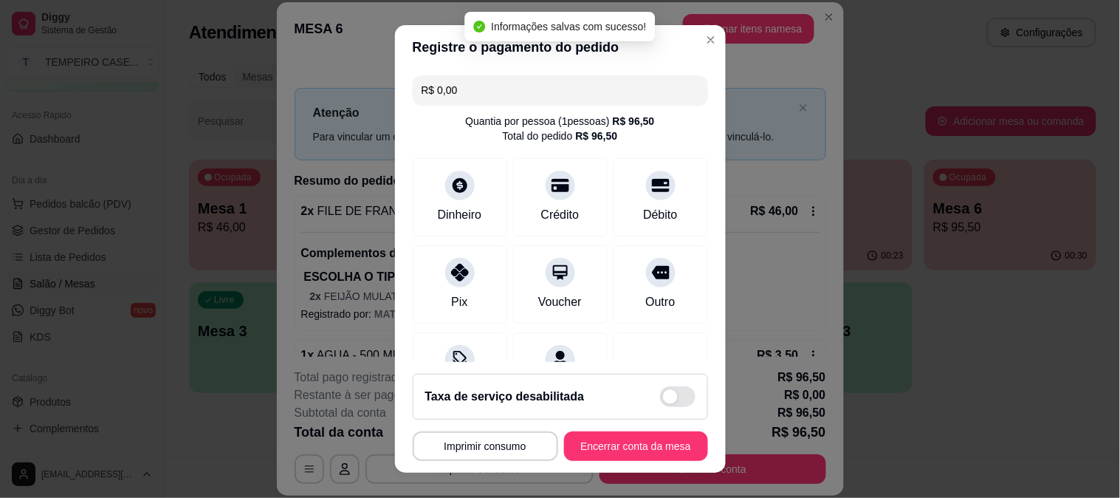
click at [625, 453] on button "Encerrar conta da mesa" at bounding box center [636, 446] width 144 height 30
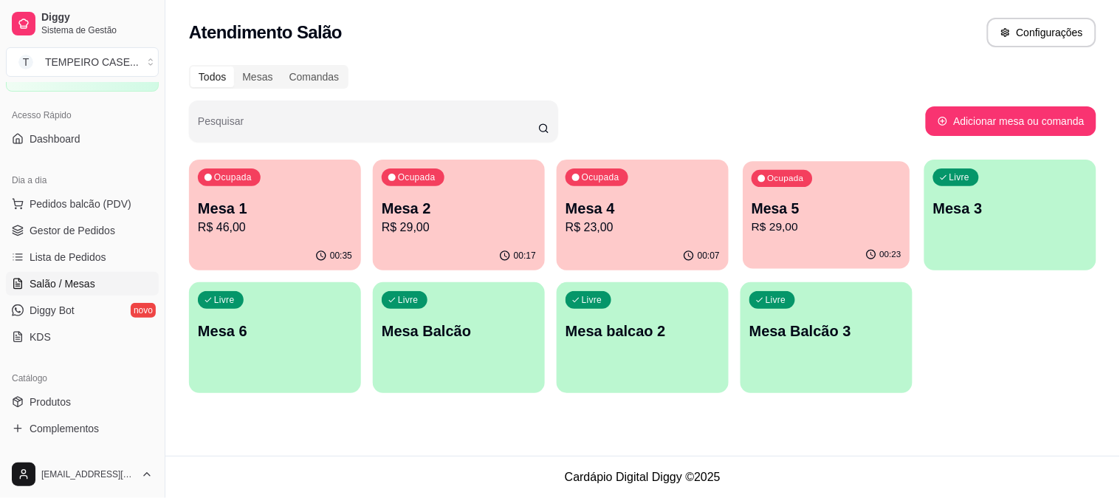
click at [784, 239] on div "Ocupada Mesa 5 R$ 29,00" at bounding box center [826, 201] width 167 height 80
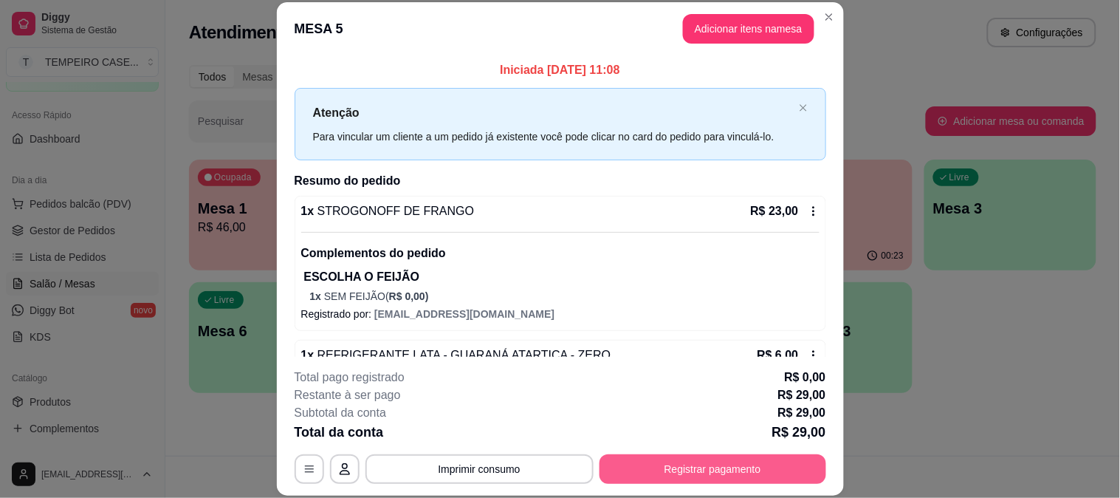
click at [666, 468] on button "Registrar pagamento" at bounding box center [713, 469] width 227 height 30
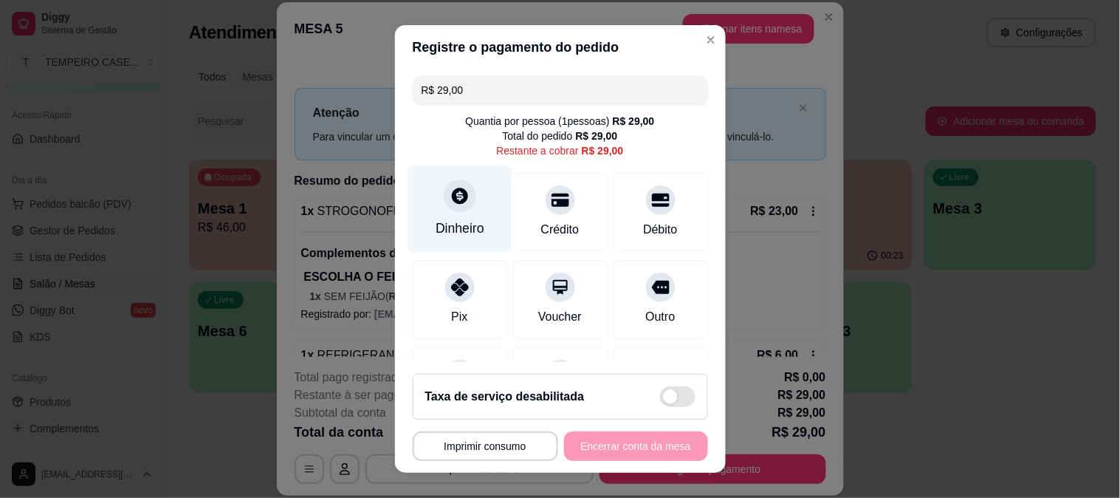
click at [470, 193] on div "Dinheiro" at bounding box center [460, 208] width 104 height 86
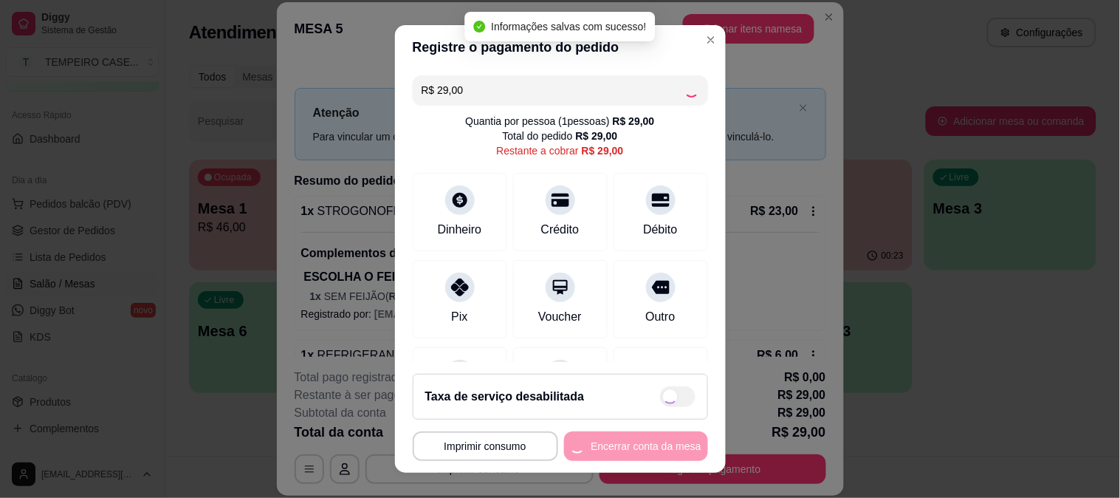
type input "R$ 0,00"
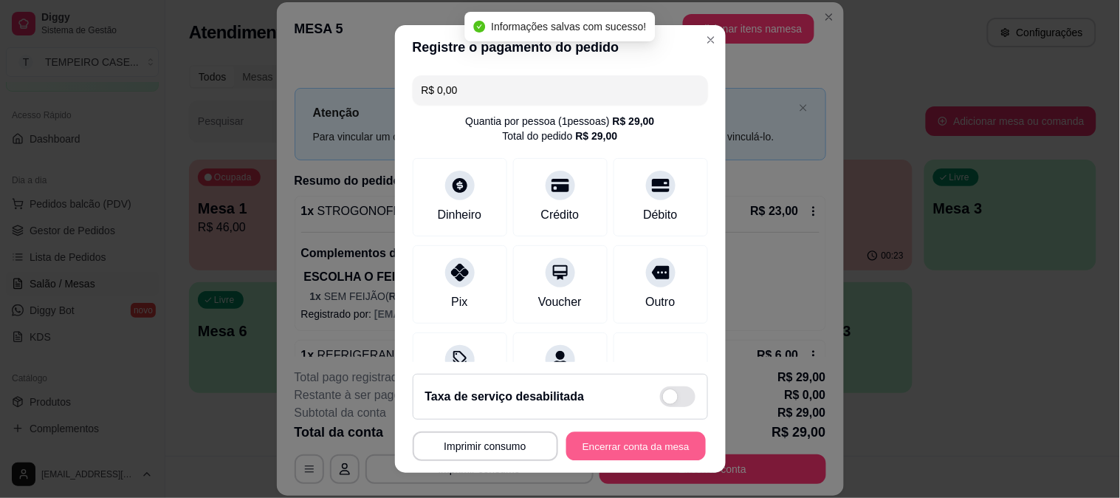
click at [654, 452] on button "Encerrar conta da mesa" at bounding box center [636, 446] width 140 height 29
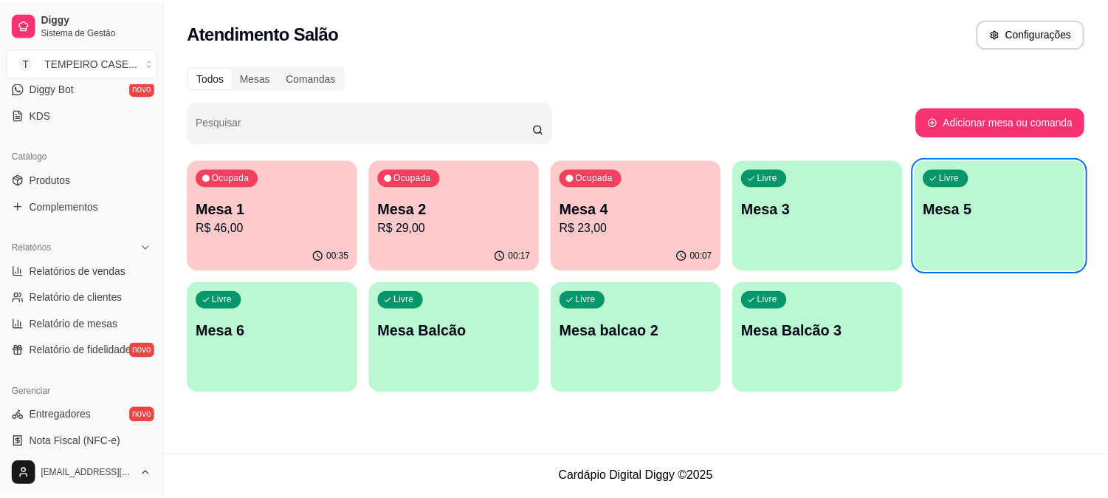
scroll to position [328, 0]
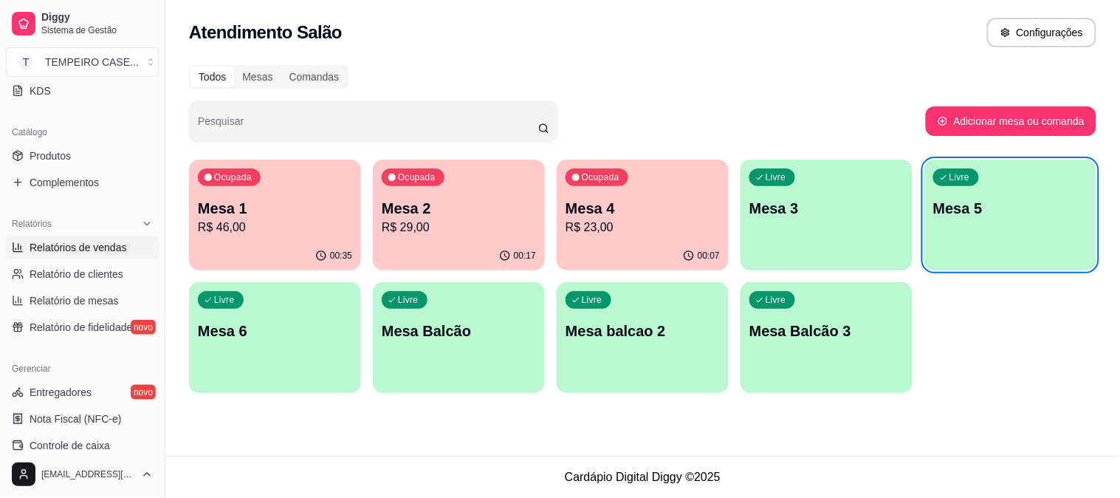
click at [103, 246] on span "Relatórios de vendas" at bounding box center [78, 247] width 97 height 15
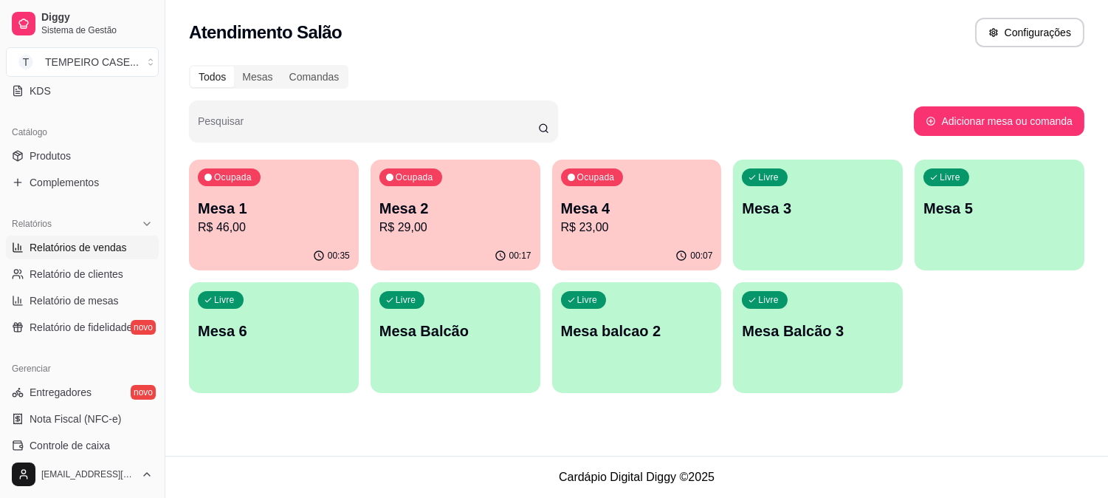
select select "ALL"
select select "0"
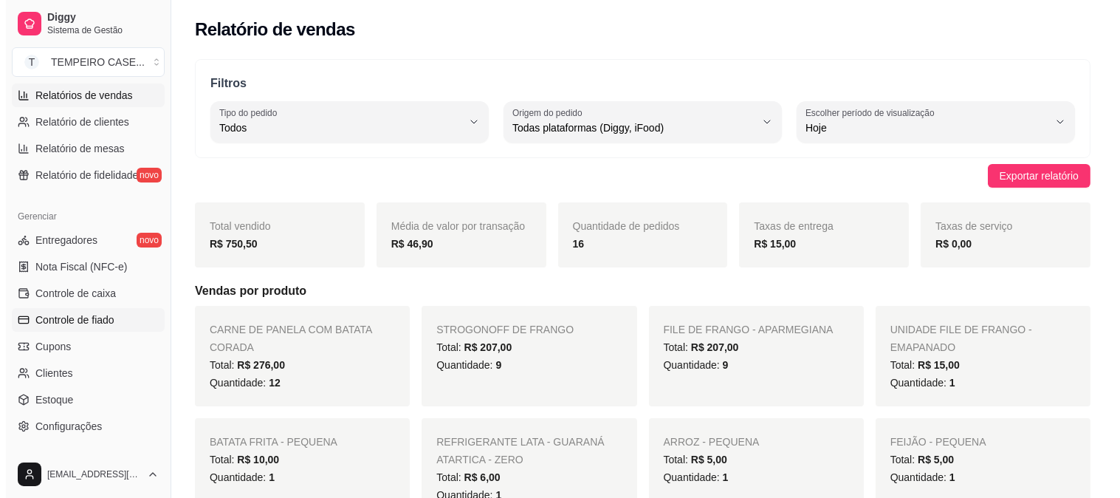
scroll to position [492, 0]
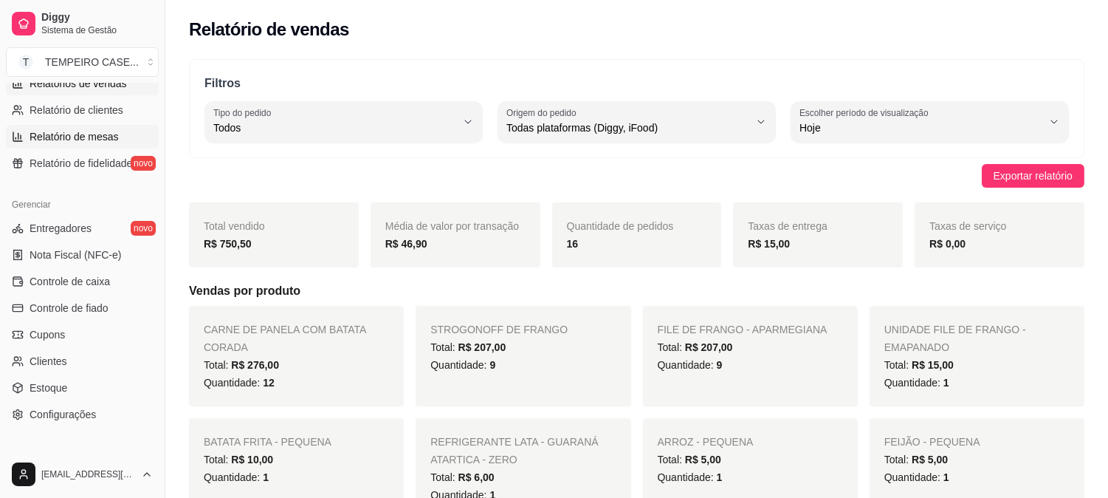
click at [102, 137] on span "Relatório de mesas" at bounding box center [74, 136] width 89 height 15
select select "TOTAL_OF_ORDERS"
select select "7"
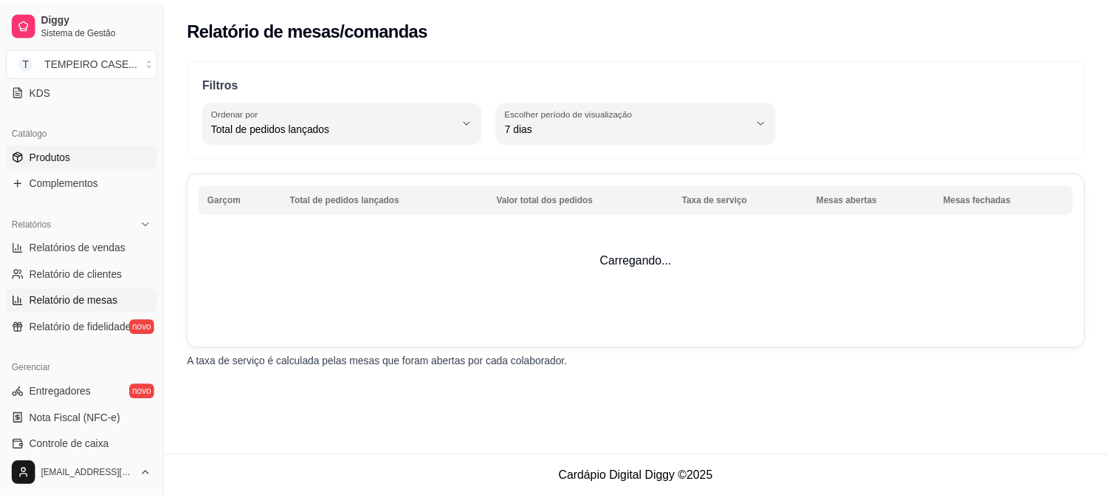
scroll to position [164, 0]
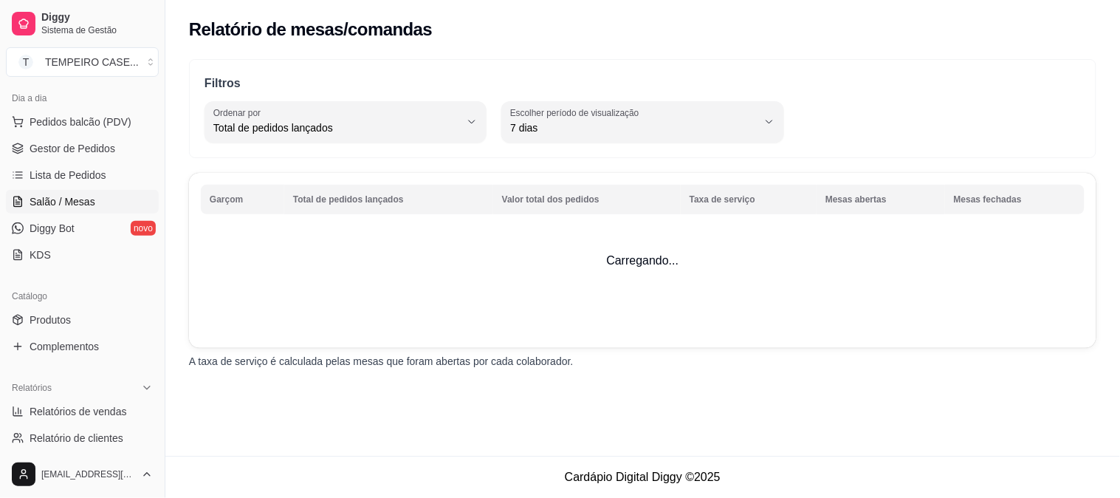
click at [93, 202] on link "Salão / Mesas" at bounding box center [82, 202] width 153 height 24
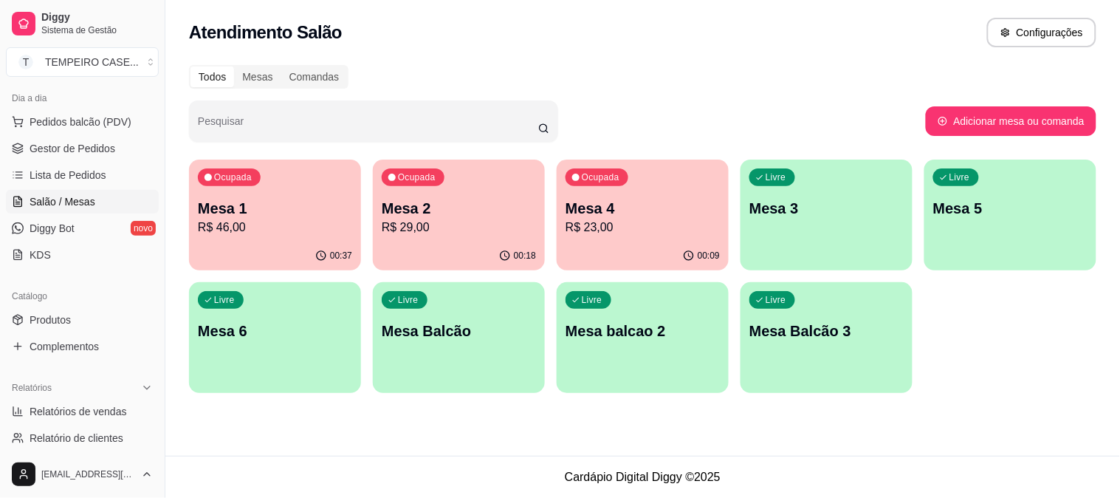
click at [433, 248] on div "00:18" at bounding box center [459, 255] width 172 height 29
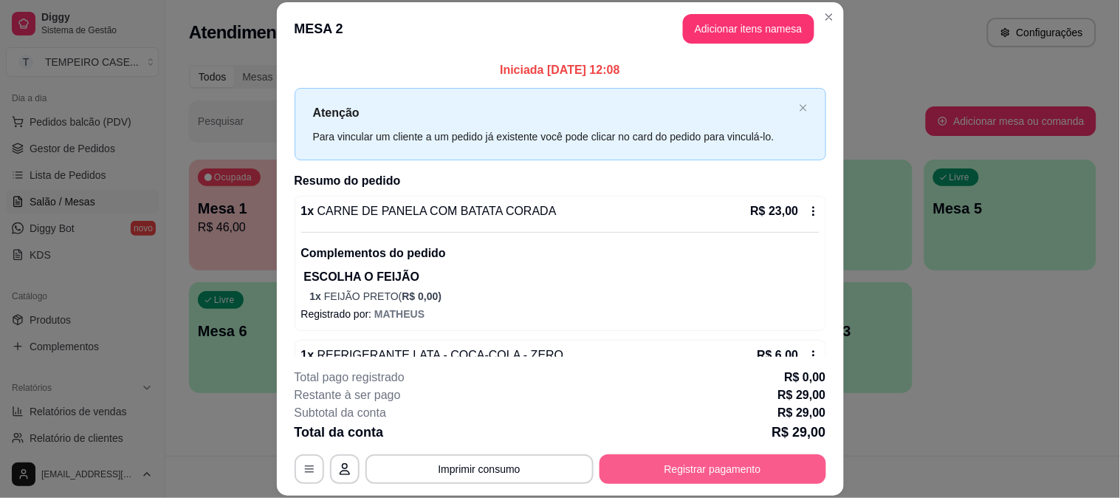
click at [733, 474] on button "Registrar pagamento" at bounding box center [713, 469] width 227 height 30
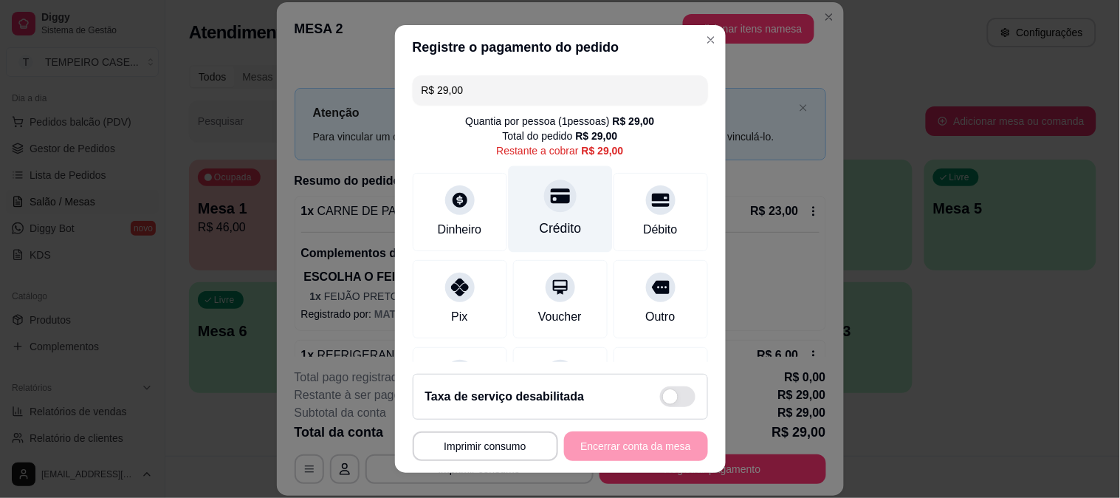
click at [562, 210] on div "Crédito" at bounding box center [560, 208] width 104 height 86
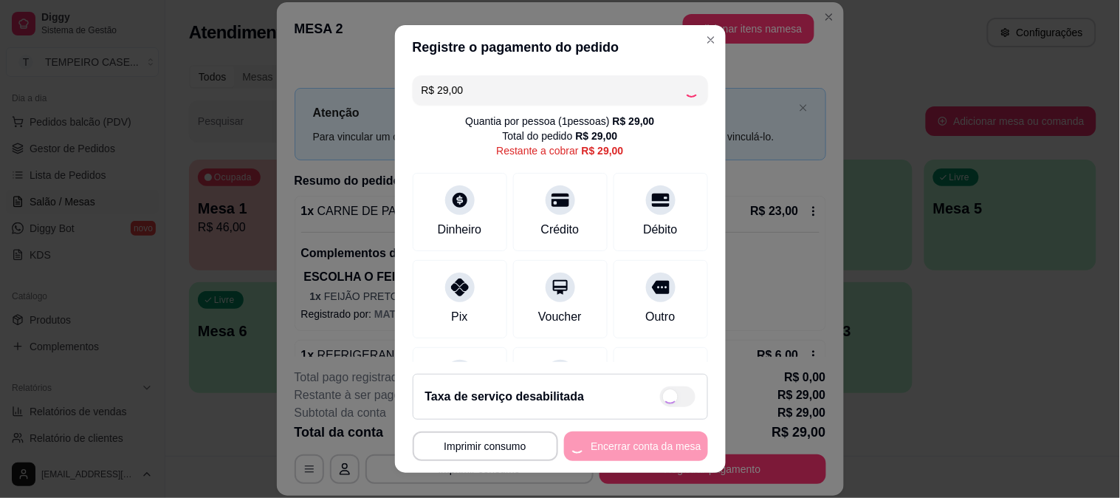
type input "R$ 0,00"
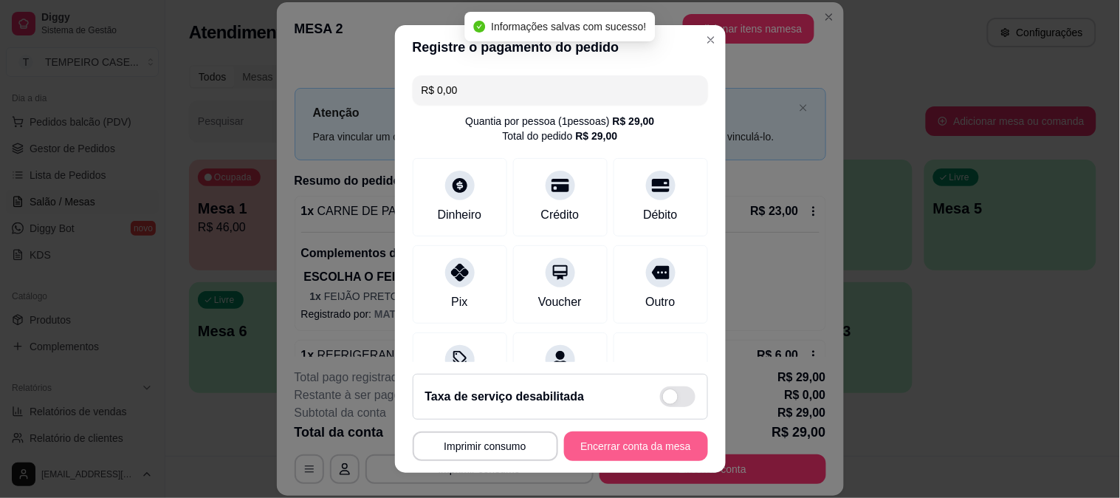
click at [638, 443] on button "Encerrar conta da mesa" at bounding box center [636, 446] width 144 height 30
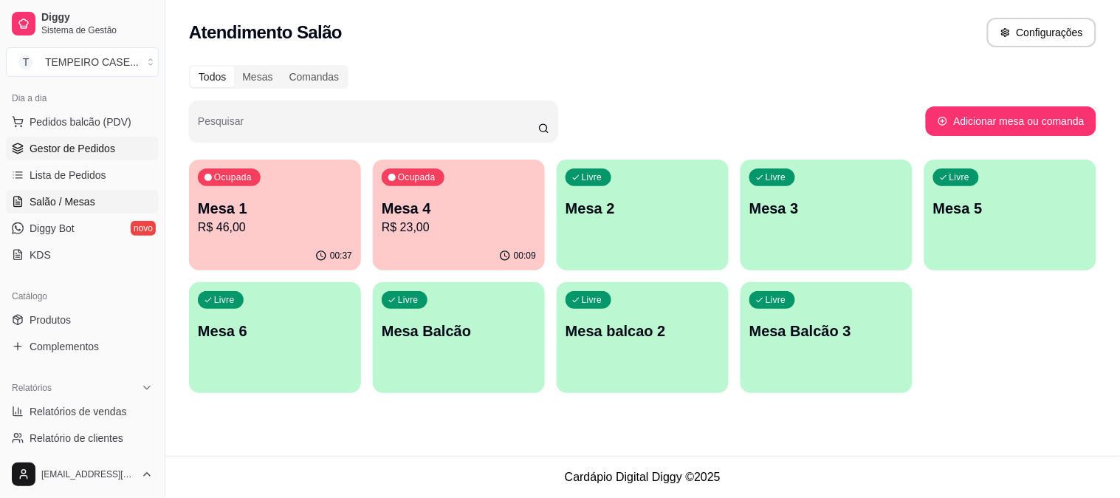
click at [113, 149] on link "Gestor de Pedidos" at bounding box center [82, 149] width 153 height 24
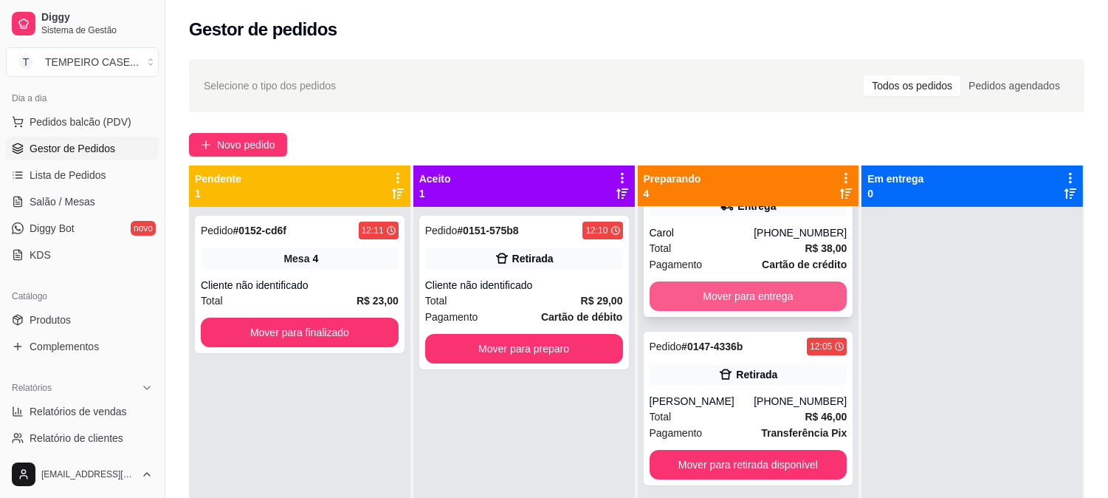
scroll to position [82, 0]
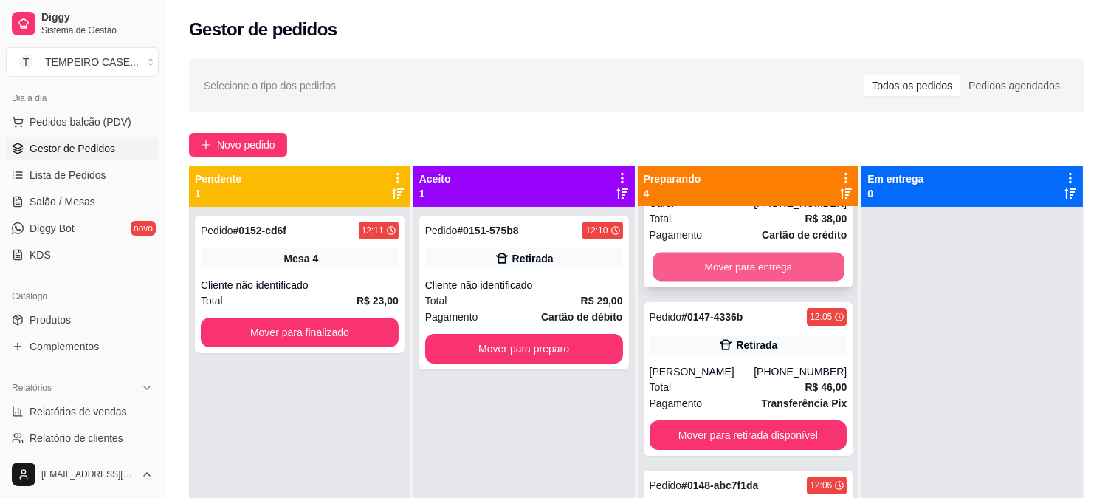
click at [795, 267] on button "Mover para entrega" at bounding box center [749, 267] width 192 height 29
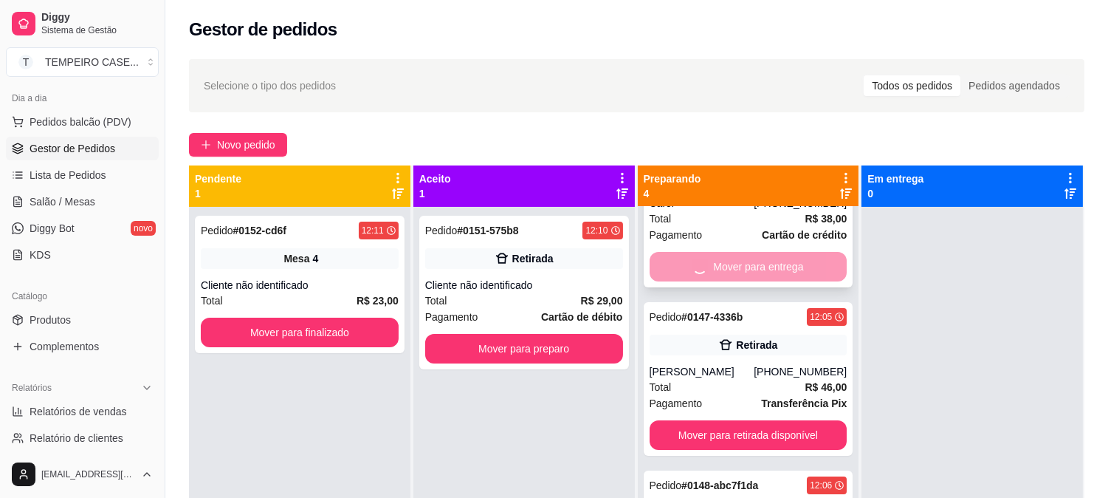
scroll to position [0, 0]
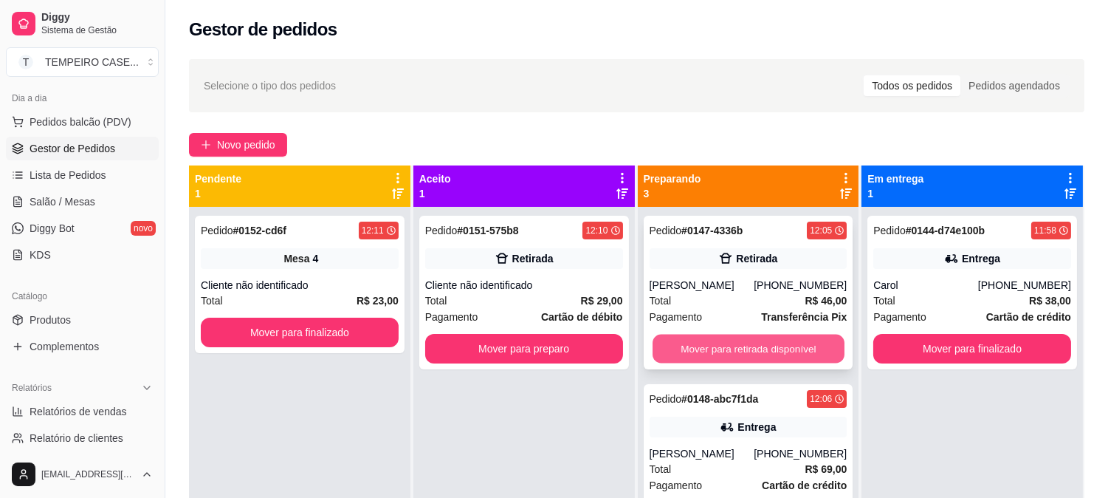
click at [798, 345] on button "Mover para retirada disponível" at bounding box center [749, 348] width 192 height 29
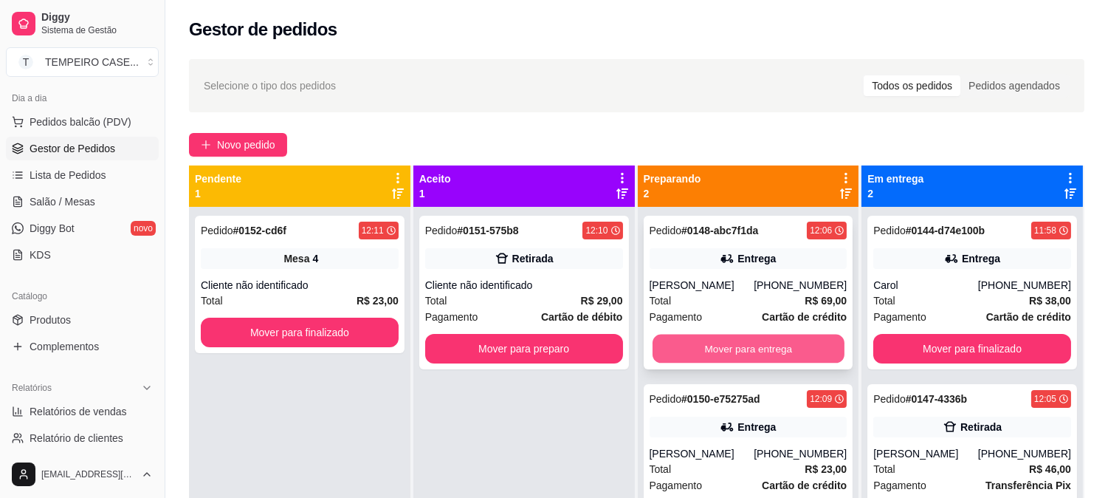
click at [752, 348] on button "Mover para entrega" at bounding box center [749, 348] width 192 height 29
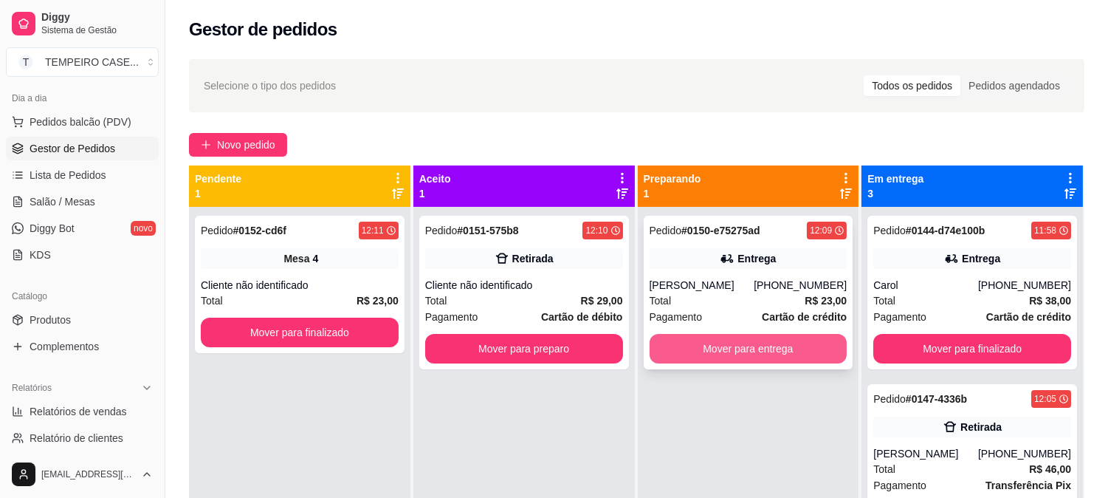
click at [756, 346] on button "Mover para entrega" at bounding box center [749, 349] width 198 height 30
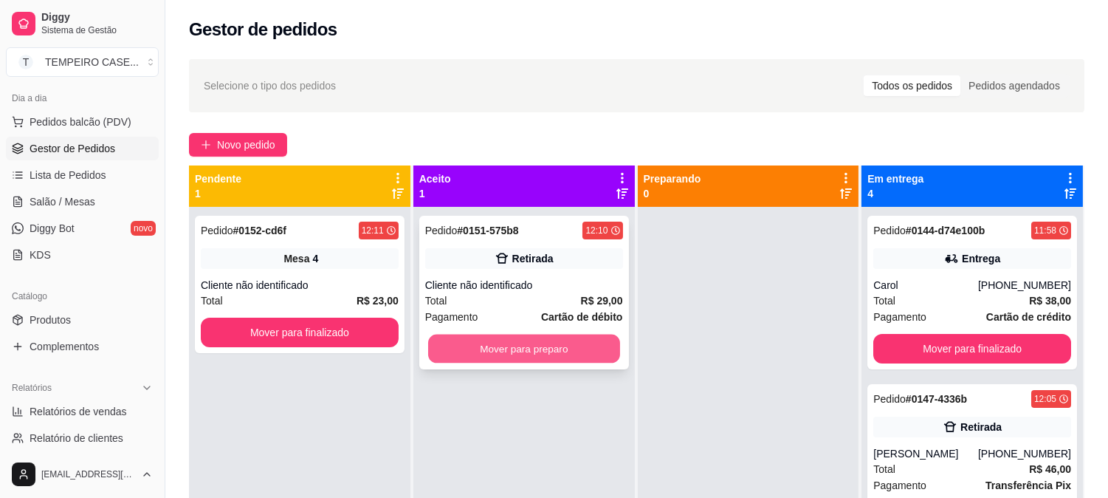
click at [545, 356] on button "Mover para preparo" at bounding box center [524, 348] width 192 height 29
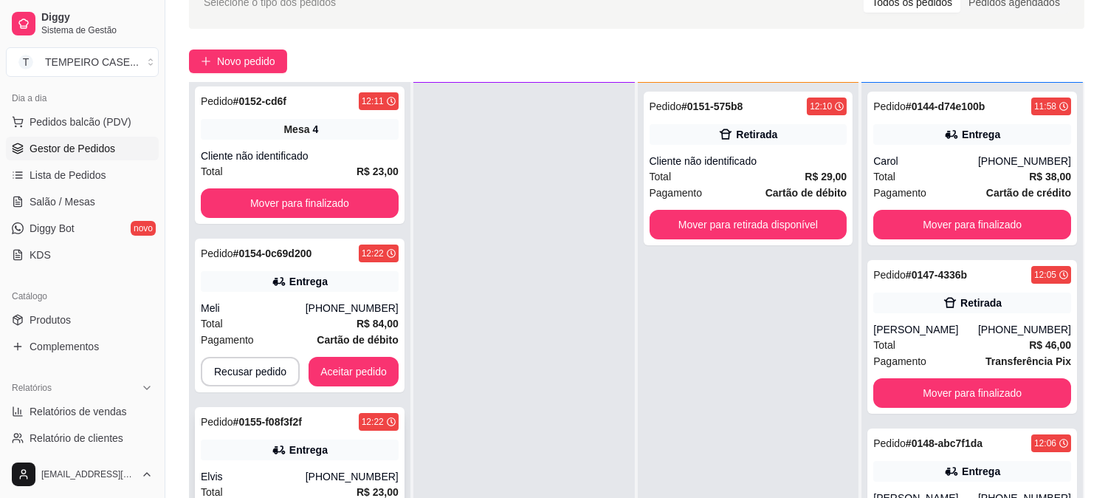
scroll to position [225, 0]
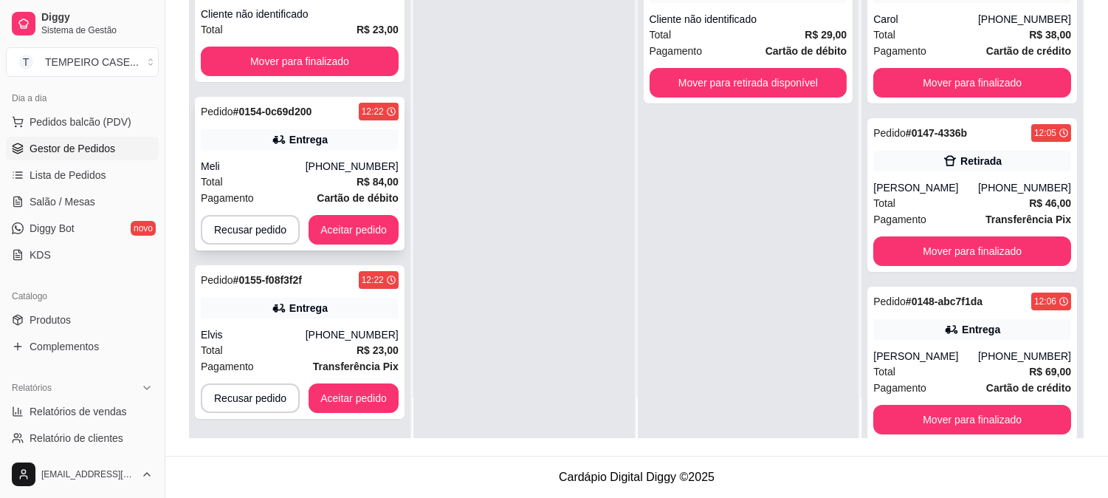
click at [357, 179] on strong "R$ 84,00" at bounding box center [378, 182] width 42 height 12
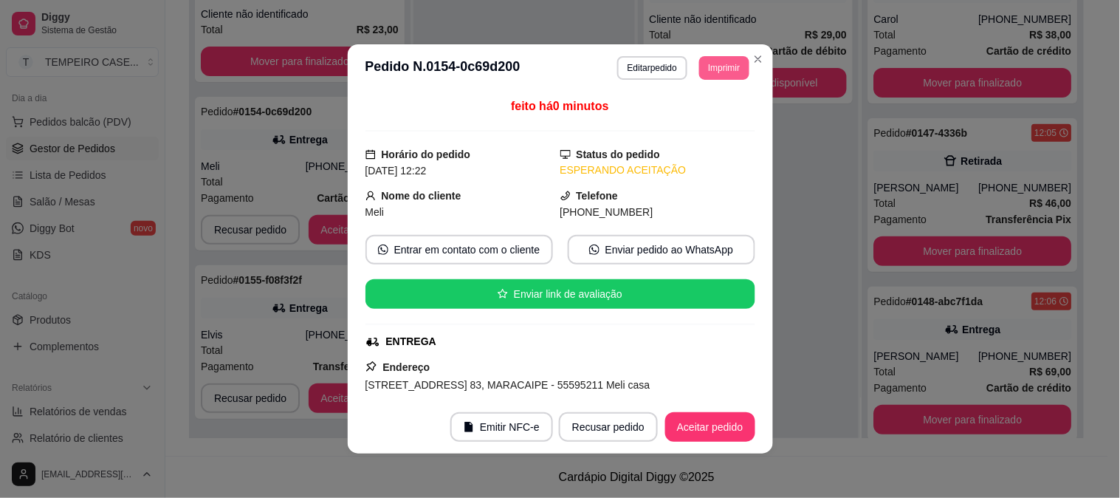
click at [732, 71] on button "Imprimir" at bounding box center [723, 68] width 49 height 24
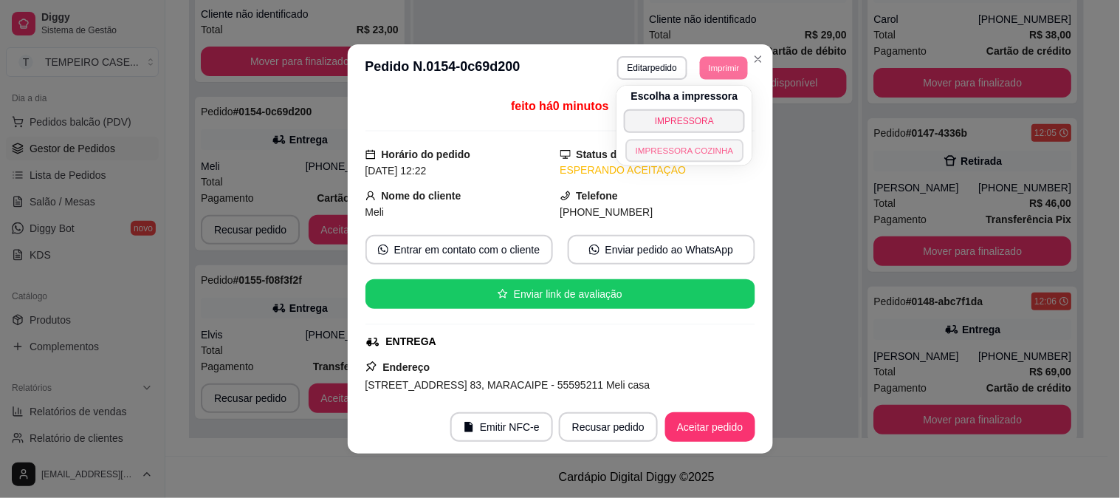
click at [699, 145] on button "IMPRESSORA COZINHA" at bounding box center [684, 150] width 118 height 23
click at [725, 64] on button "Imprimir" at bounding box center [723, 68] width 49 height 24
click at [698, 146] on button "IMPRESSORA COZINHA" at bounding box center [684, 150] width 118 height 23
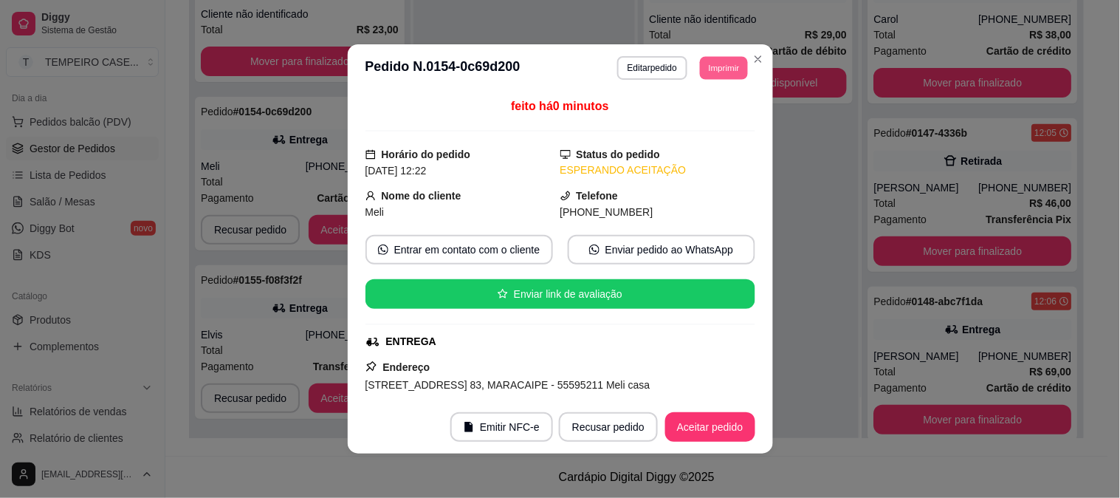
click at [720, 75] on button "Imprimir" at bounding box center [724, 67] width 48 height 23
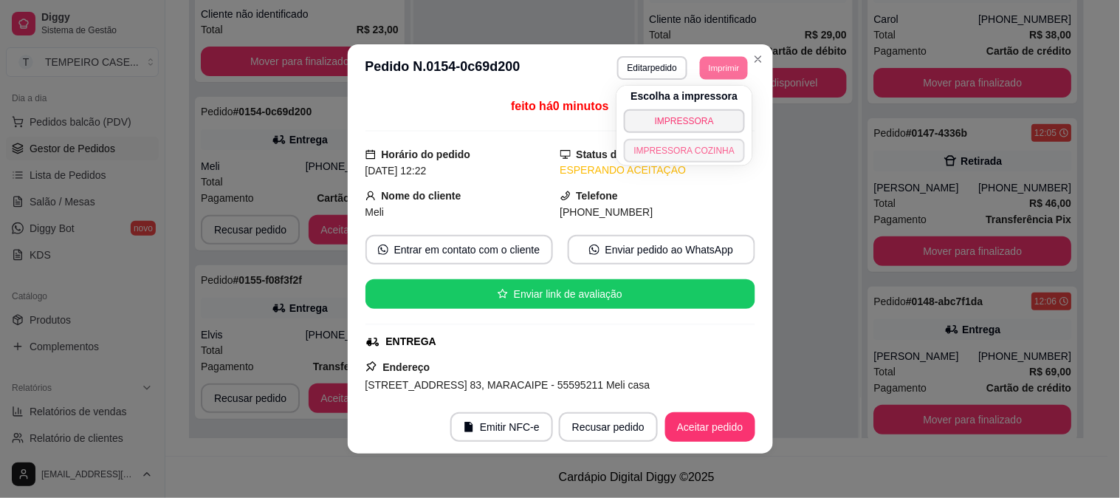
click at [687, 160] on button "IMPRESSORA COZINHA" at bounding box center [685, 151] width 122 height 24
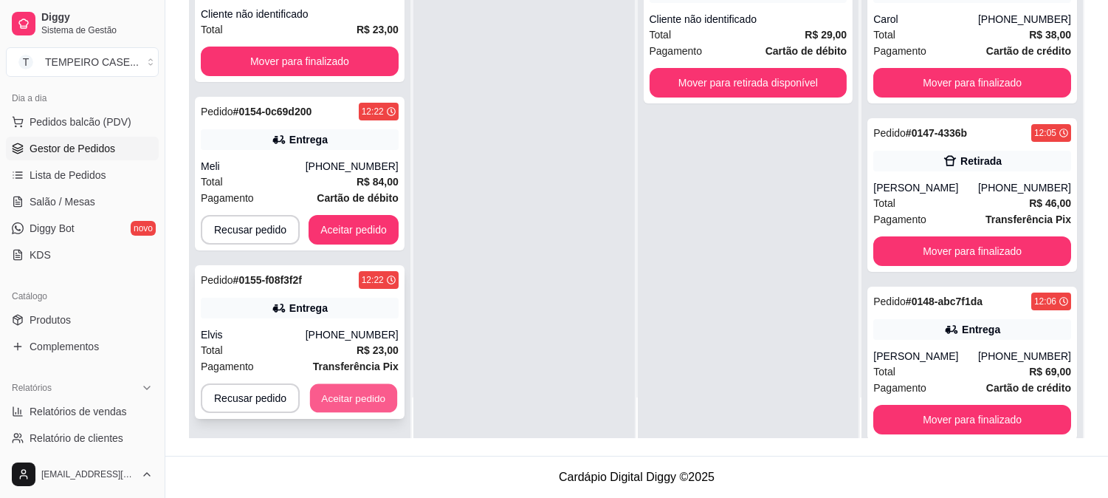
click at [366, 390] on button "Aceitar pedido" at bounding box center [353, 398] width 87 height 29
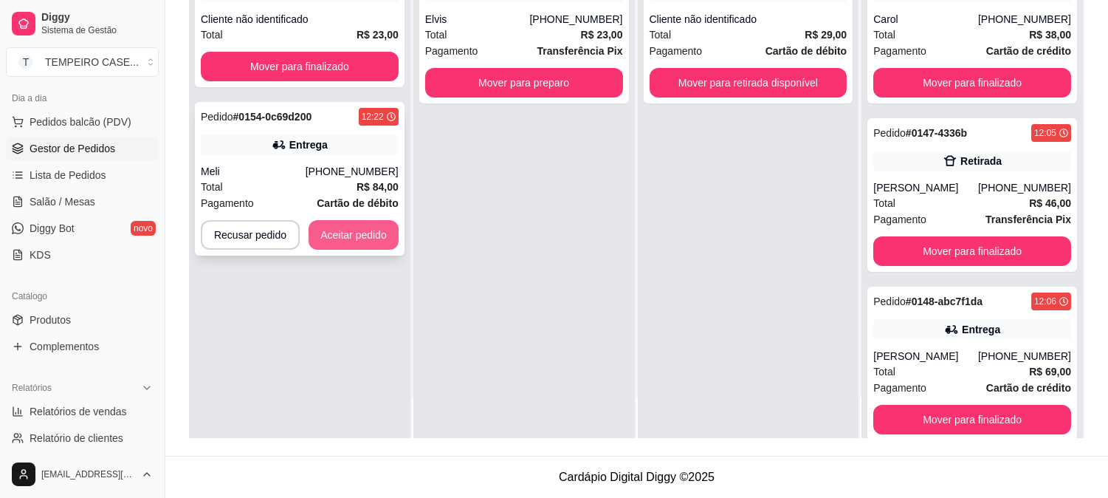
scroll to position [0, 0]
click at [362, 238] on button "Aceitar pedido" at bounding box center [353, 235] width 87 height 29
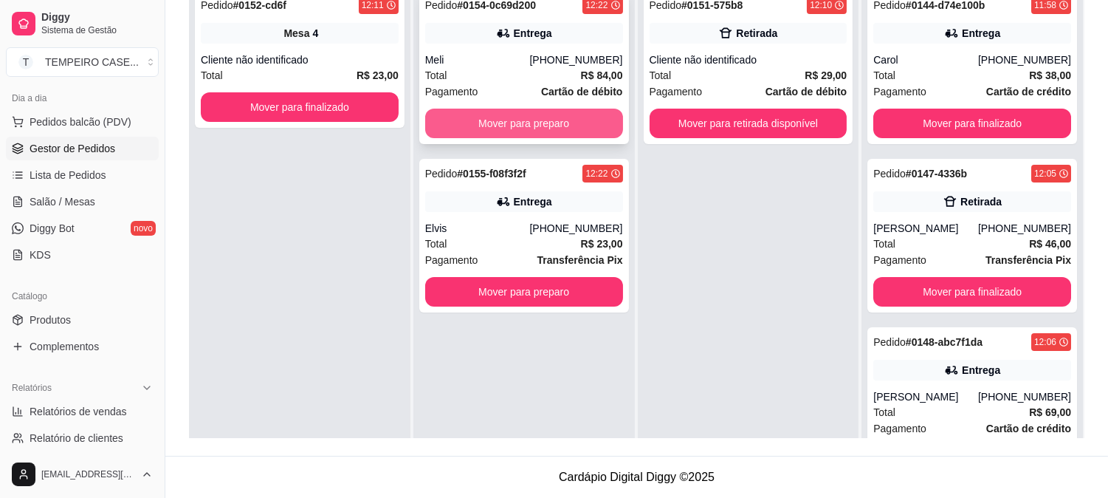
click at [562, 142] on div "Pedido # 0154-0c69d200 12:22 Entrega Meli [PHONE_NUMBER] Total R$ 84,00 Pagamen…" at bounding box center [524, 67] width 210 height 154
click at [541, 126] on button "Mover para preparo" at bounding box center [524, 123] width 192 height 29
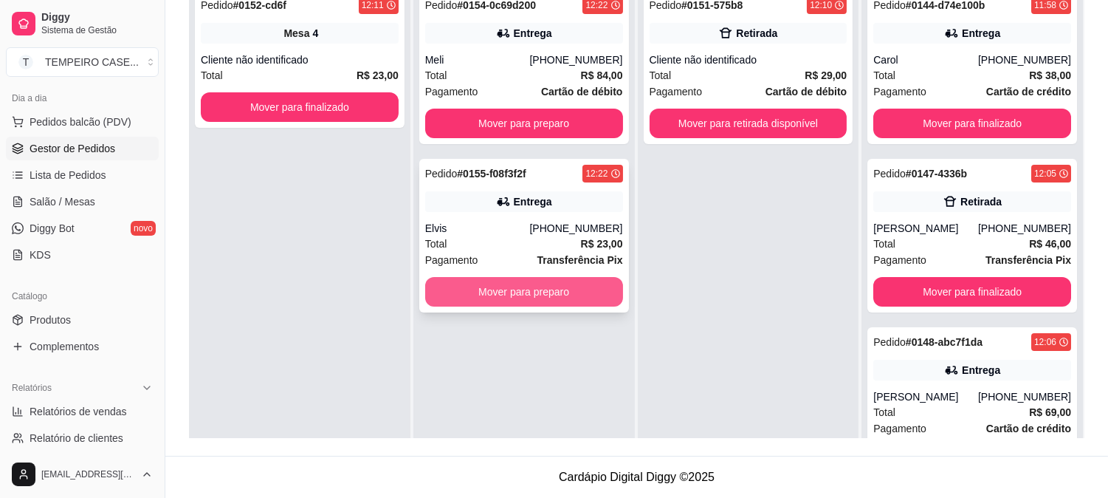
click at [540, 278] on button "Mover para preparo" at bounding box center [524, 292] width 198 height 30
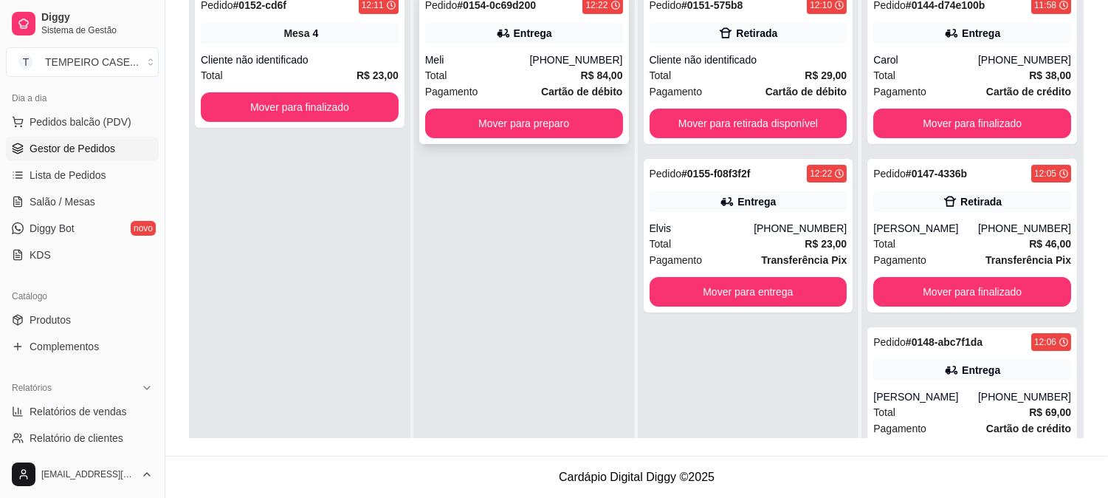
click at [534, 129] on button "Mover para preparo" at bounding box center [524, 124] width 198 height 30
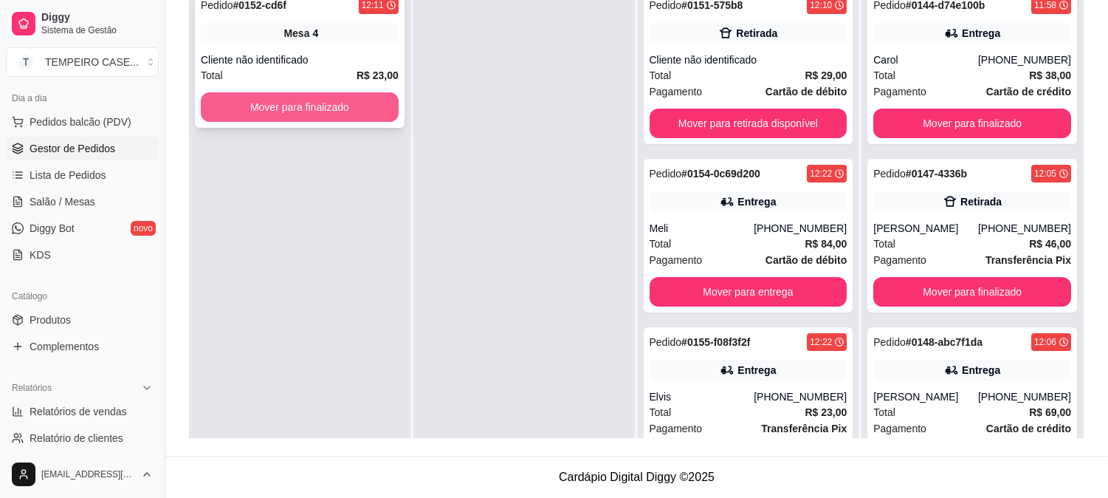
click at [288, 104] on button "Mover para finalizado" at bounding box center [300, 107] width 198 height 30
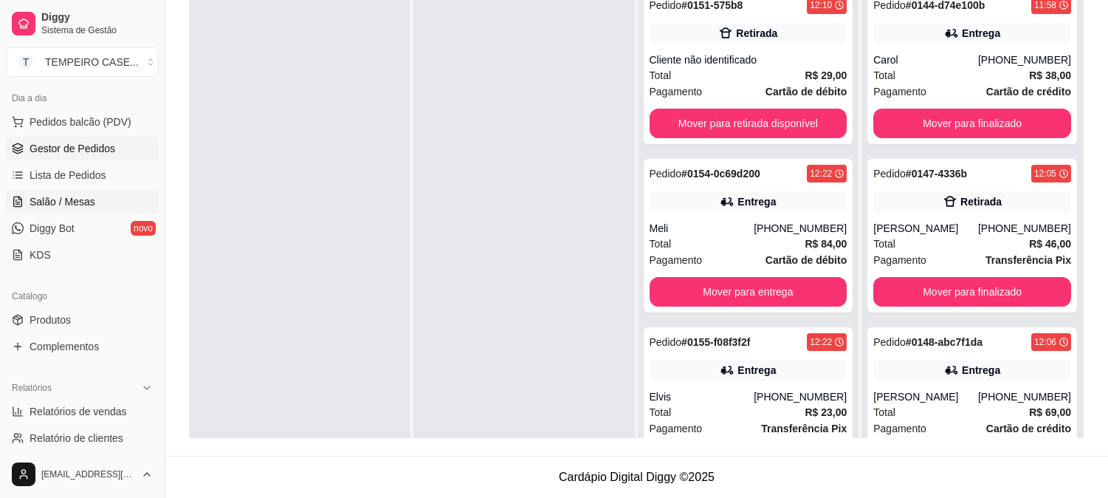
click at [100, 207] on link "Salão / Mesas" at bounding box center [82, 202] width 153 height 24
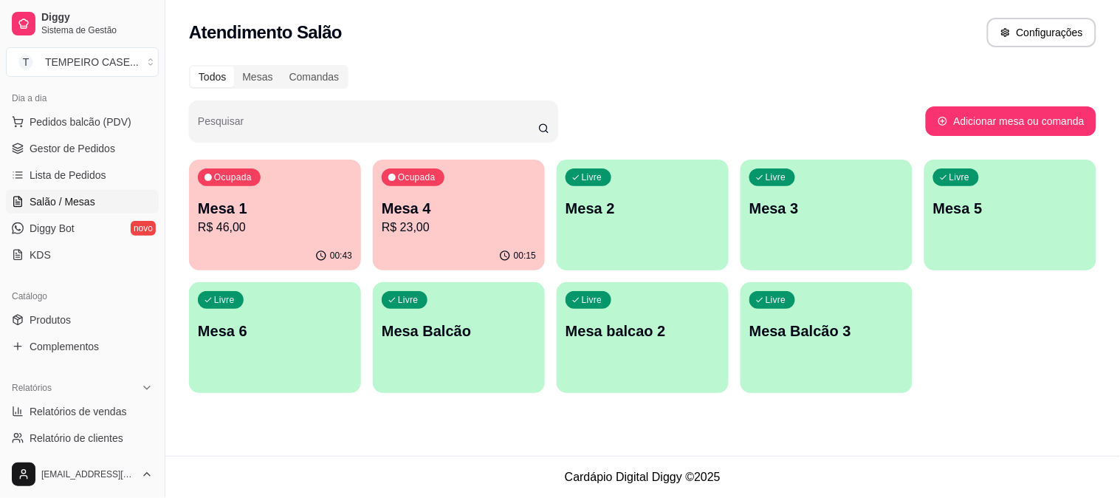
click at [426, 229] on p "R$ 23,00" at bounding box center [459, 228] width 154 height 18
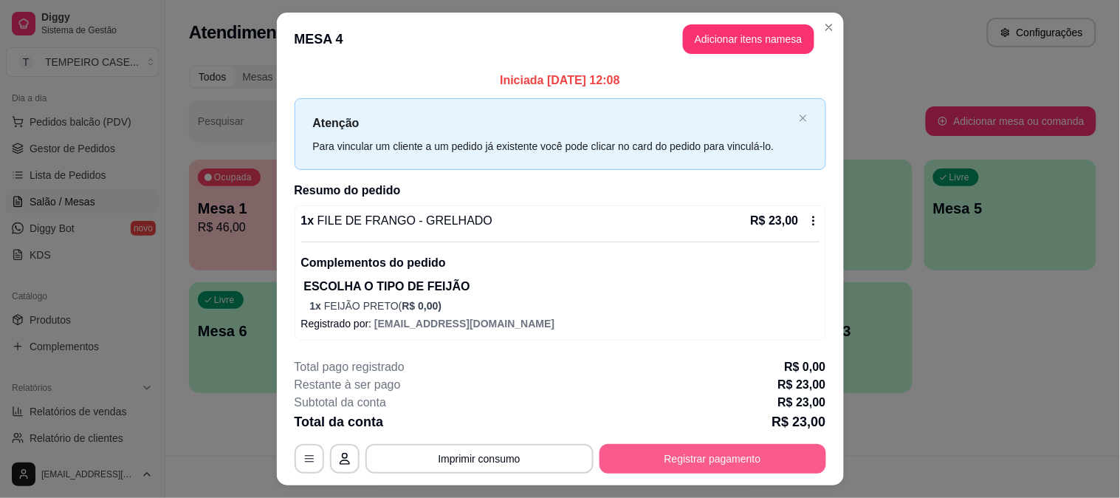
click at [673, 467] on button "Registrar pagamento" at bounding box center [713, 459] width 227 height 30
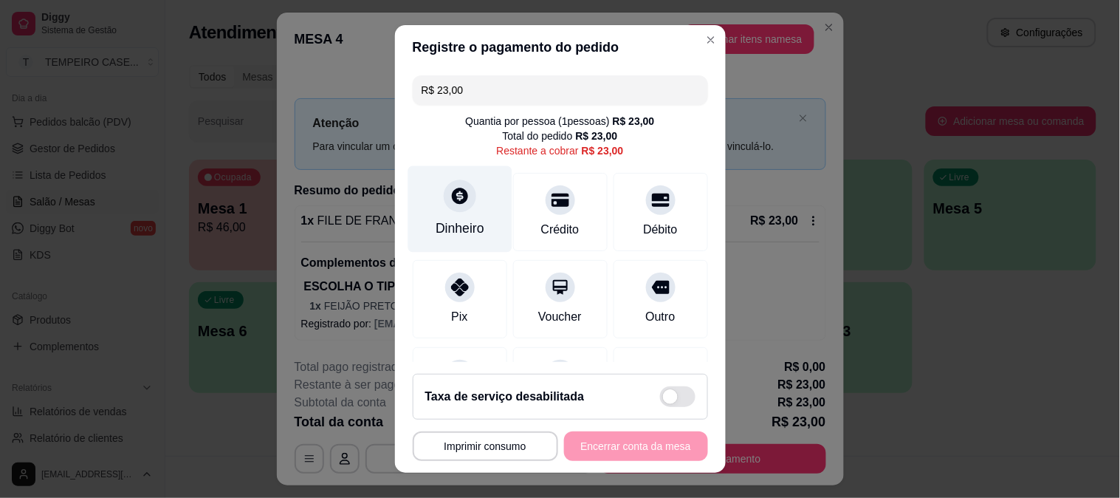
click at [449, 208] on div at bounding box center [460, 195] width 32 height 32
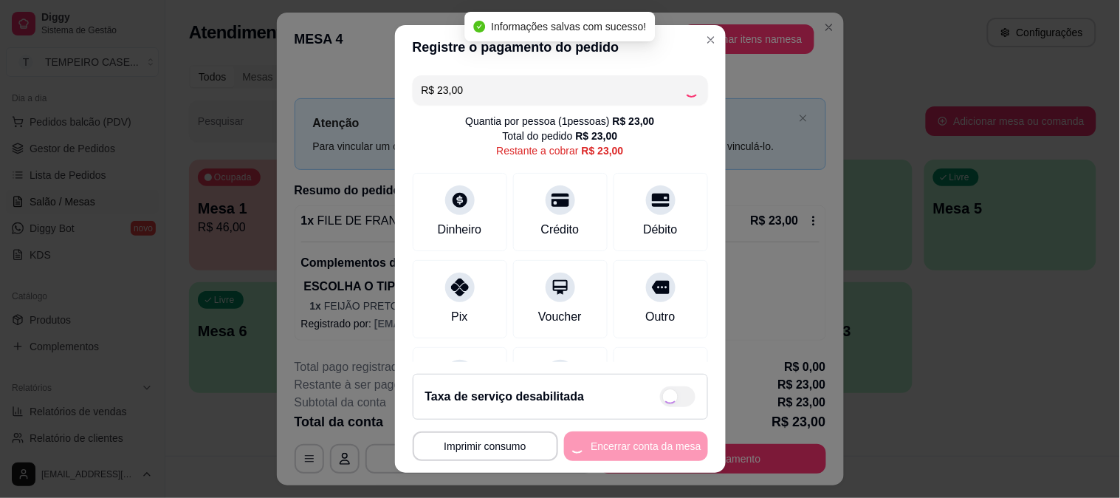
type input "R$ 0,00"
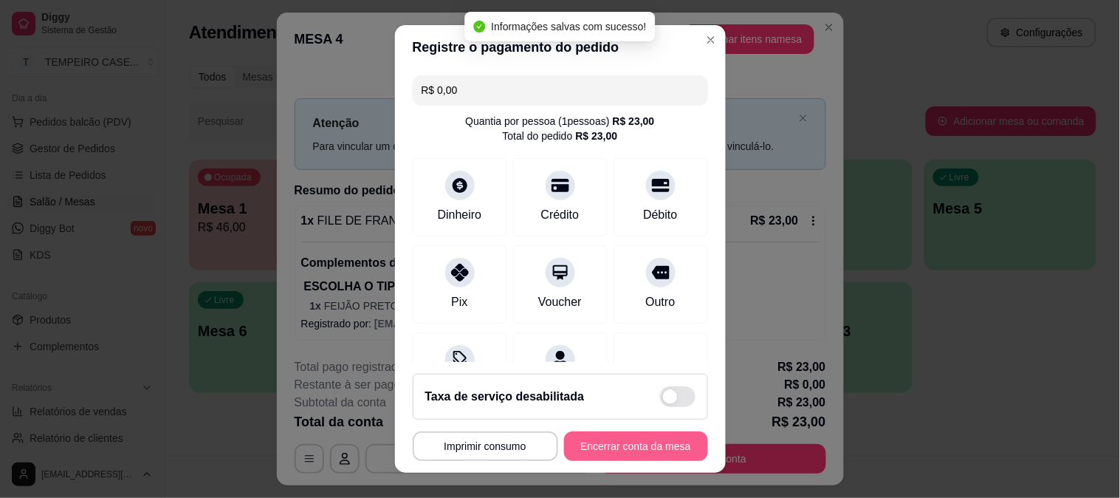
click at [597, 441] on button "Encerrar conta da mesa" at bounding box center [636, 446] width 144 height 30
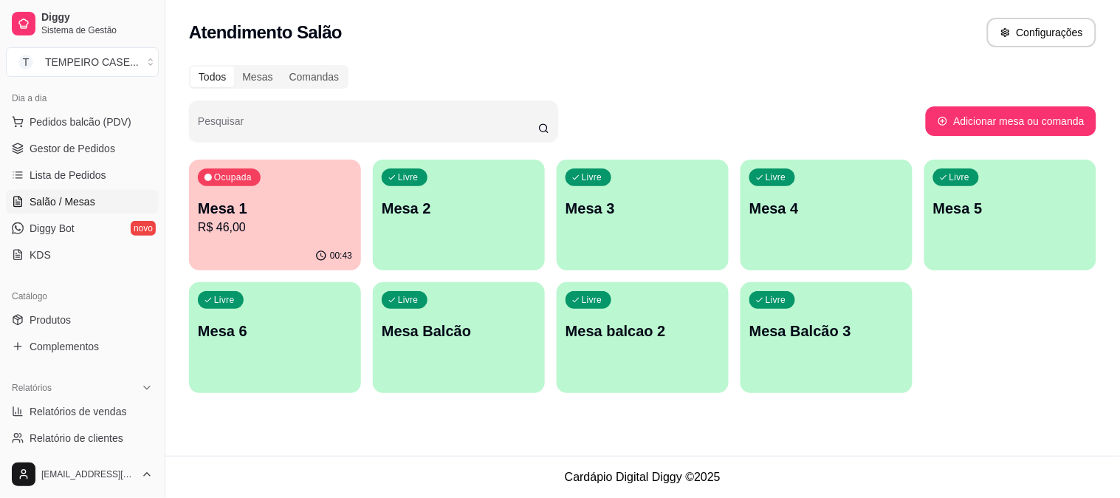
click at [254, 219] on p "R$ 46,00" at bounding box center [275, 228] width 154 height 18
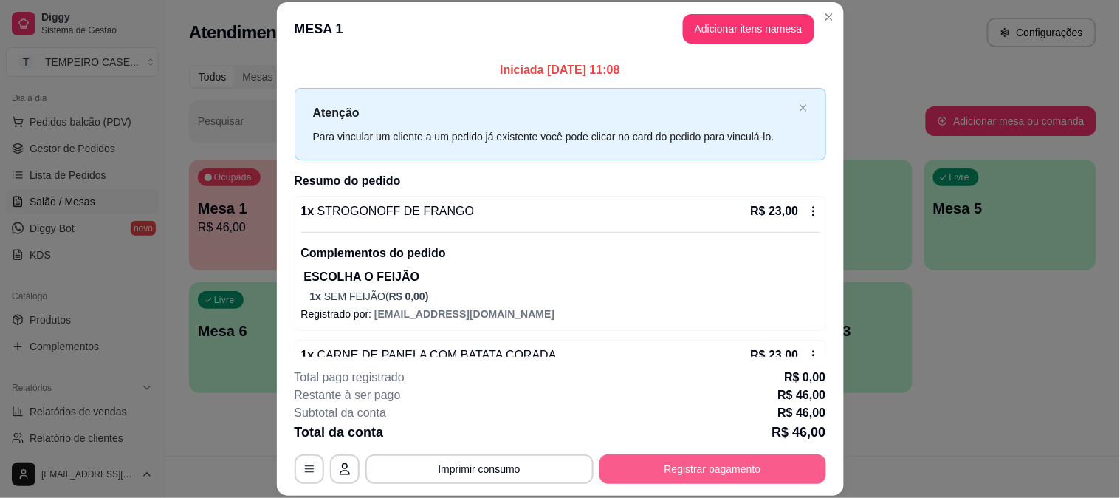
click at [648, 459] on button "Registrar pagamento" at bounding box center [713, 469] width 227 height 30
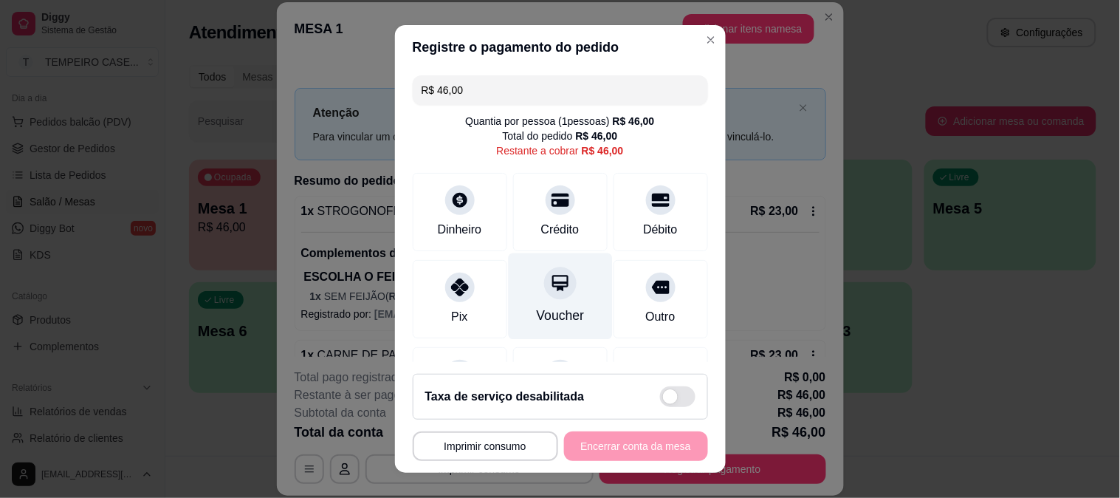
click at [452, 286] on icon at bounding box center [460, 287] width 18 height 18
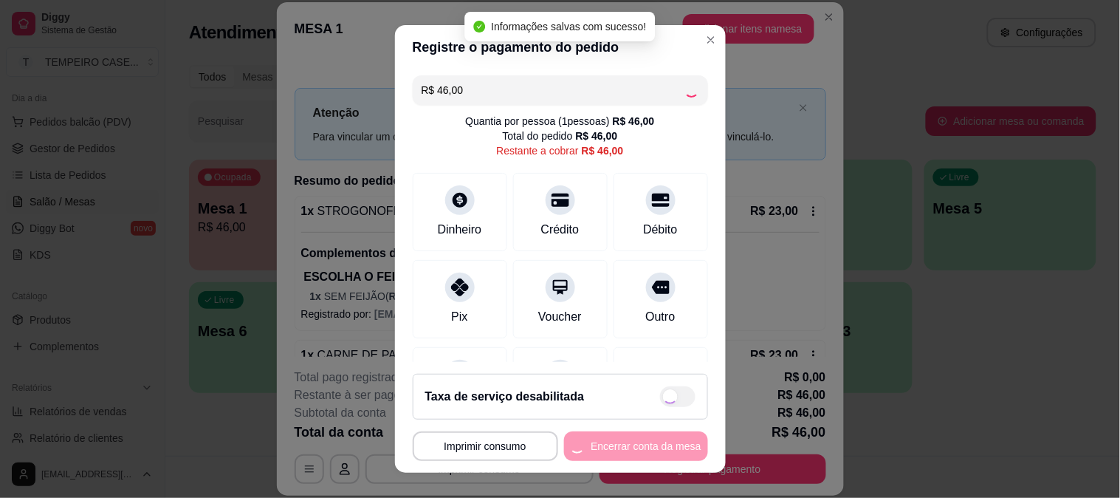
type input "R$ 0,00"
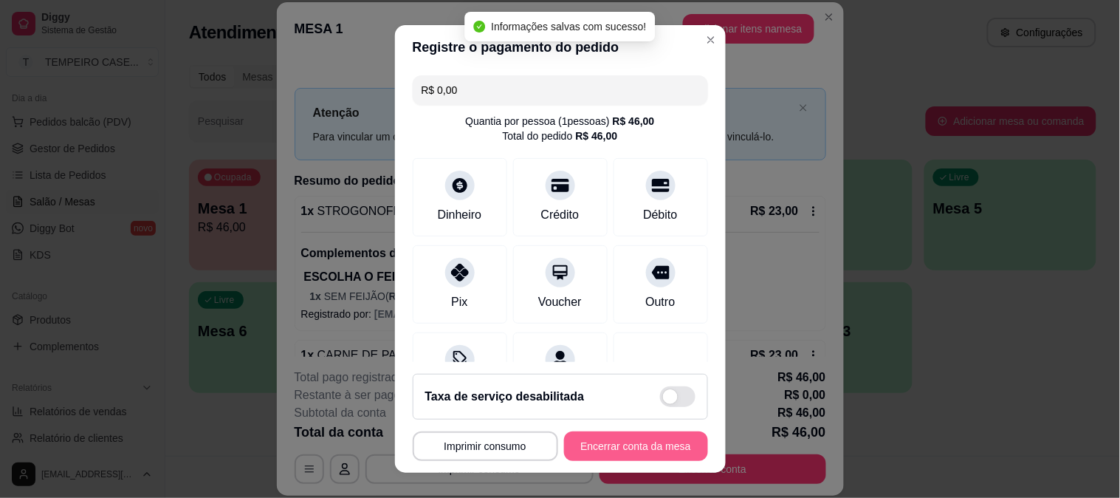
click at [641, 451] on button "Encerrar conta da mesa" at bounding box center [636, 446] width 144 height 30
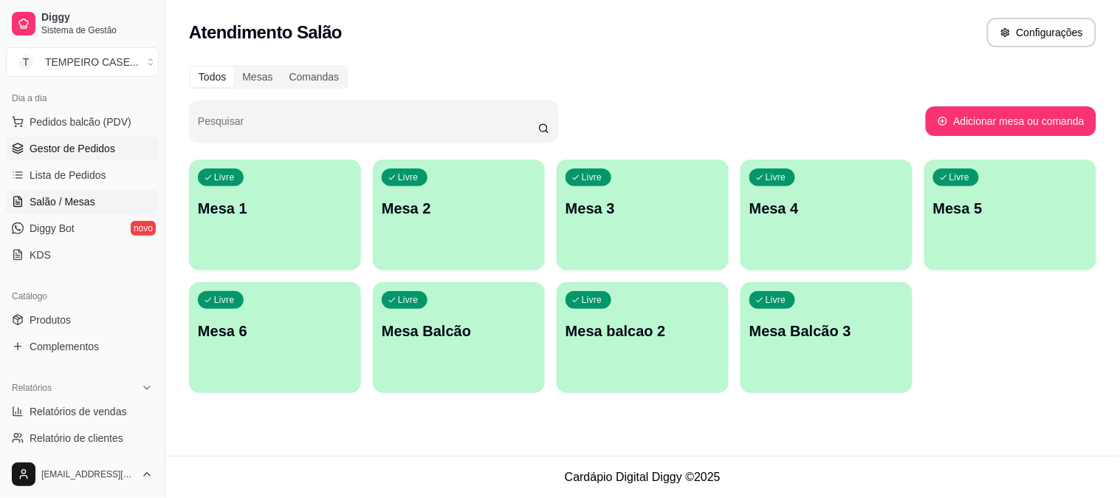
click at [59, 151] on span "Gestor de Pedidos" at bounding box center [73, 148] width 86 height 15
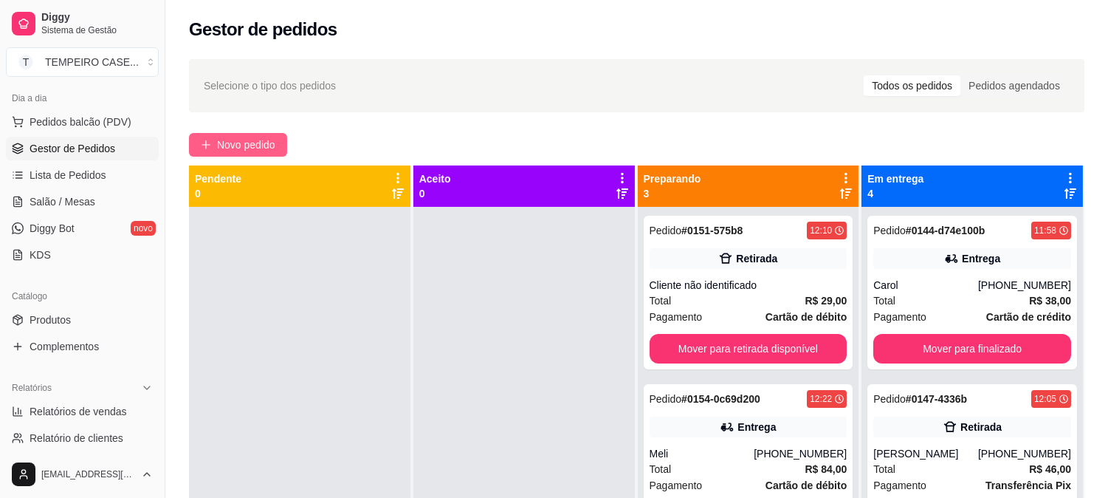
click at [219, 134] on button "Novo pedido" at bounding box center [238, 145] width 98 height 24
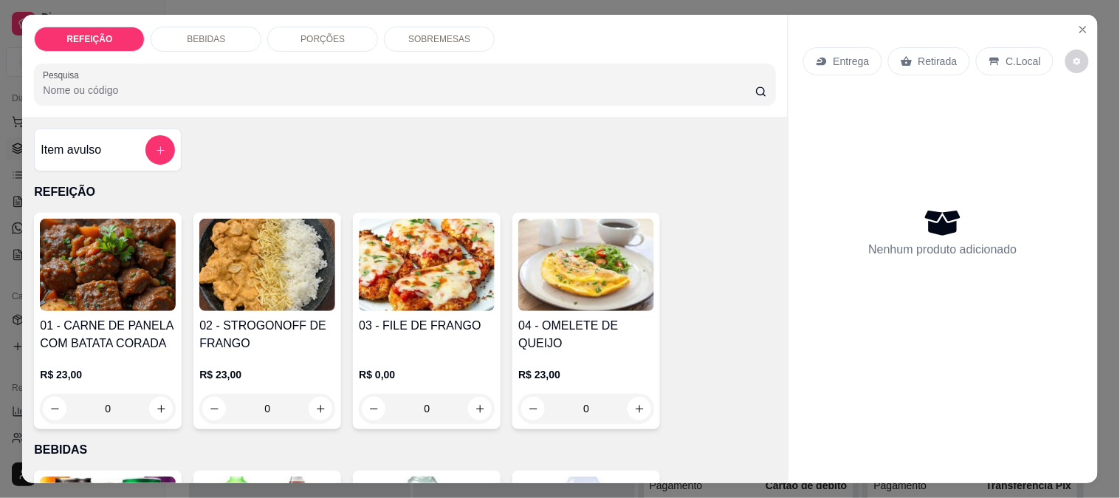
click at [411, 279] on img at bounding box center [427, 265] width 136 height 92
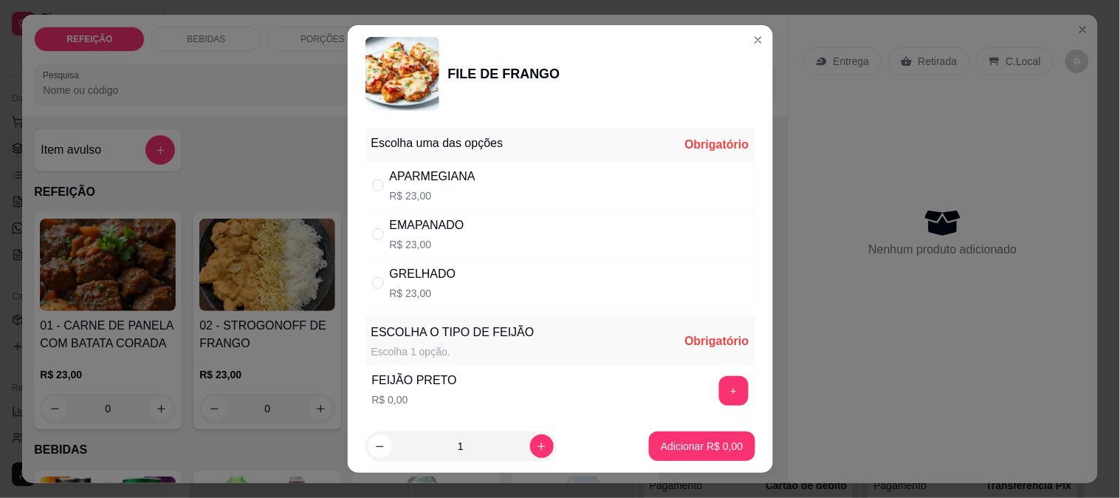
click at [461, 196] on p "R$ 23,00" at bounding box center [433, 195] width 86 height 15
radio input "true"
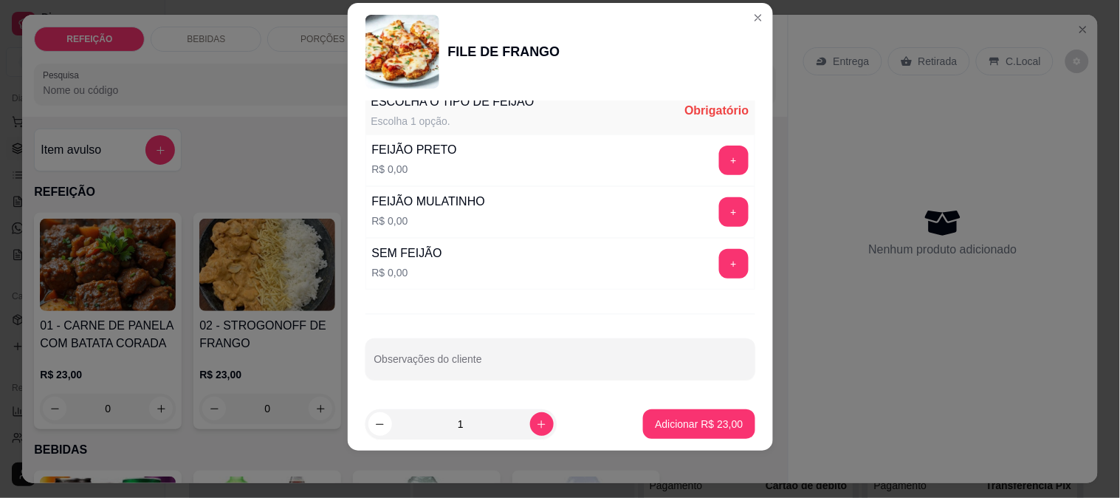
scroll to position [211, 0]
click at [719, 167] on button "+" at bounding box center [734, 158] width 30 height 30
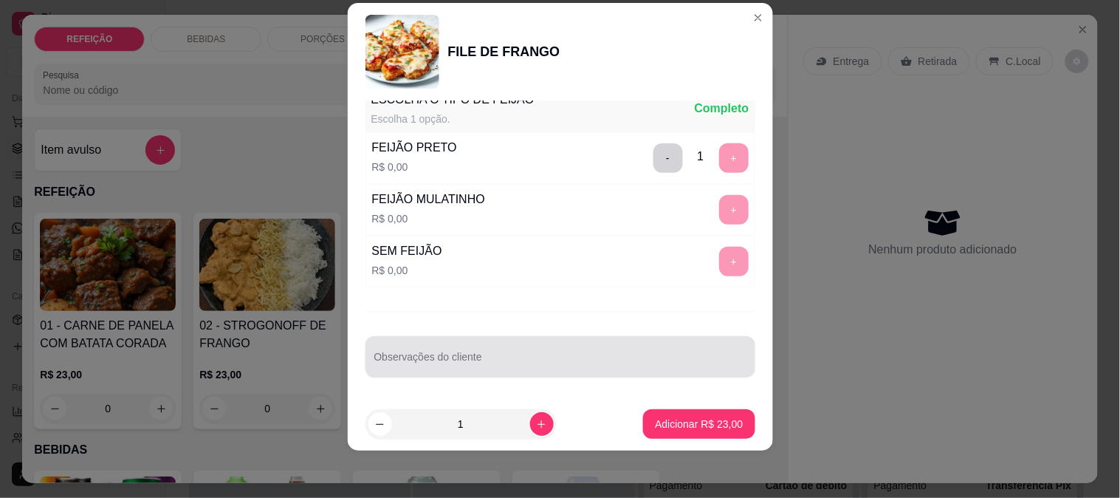
click at [589, 343] on div at bounding box center [560, 357] width 372 height 30
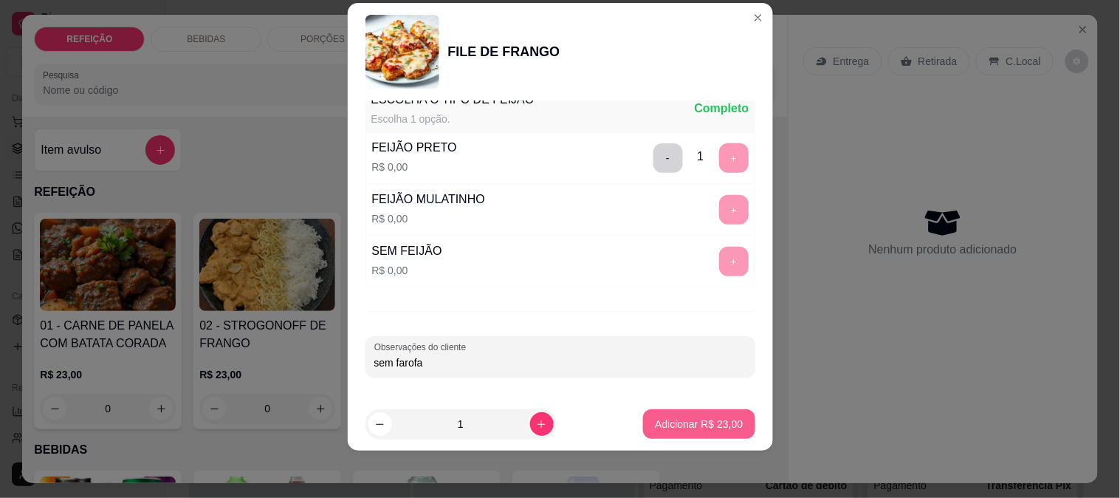
type input "sem farofa"
click at [705, 411] on button "Adicionar R$ 23,00" at bounding box center [698, 424] width 111 height 30
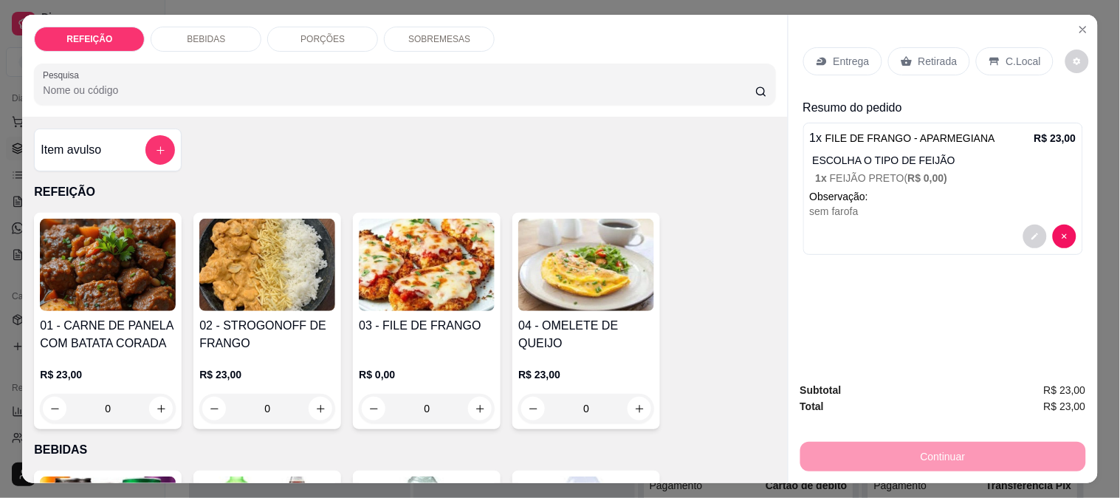
click at [241, 269] on img at bounding box center [267, 265] width 136 height 92
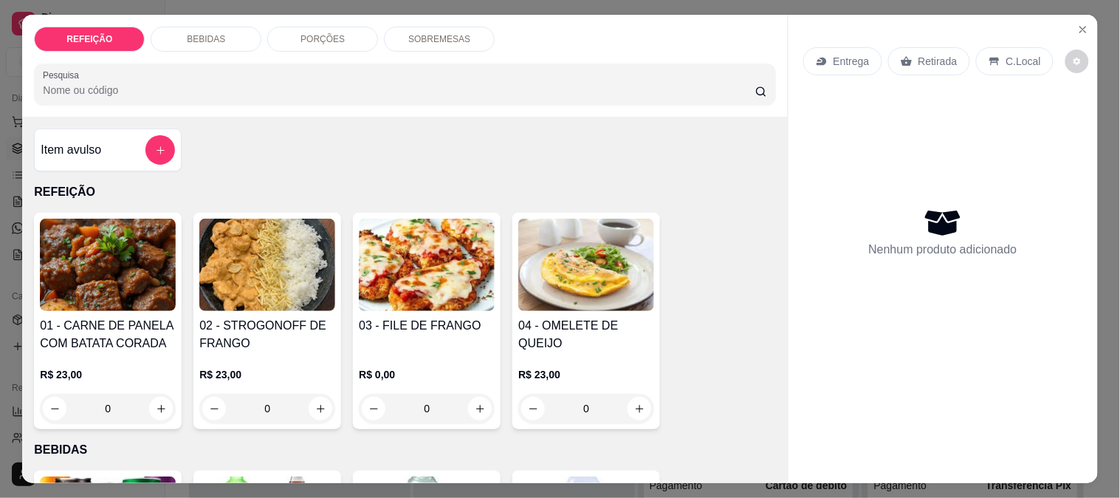
click at [256, 329] on h4 "02 - STROGONOFF DE FRANGO" at bounding box center [267, 334] width 136 height 35
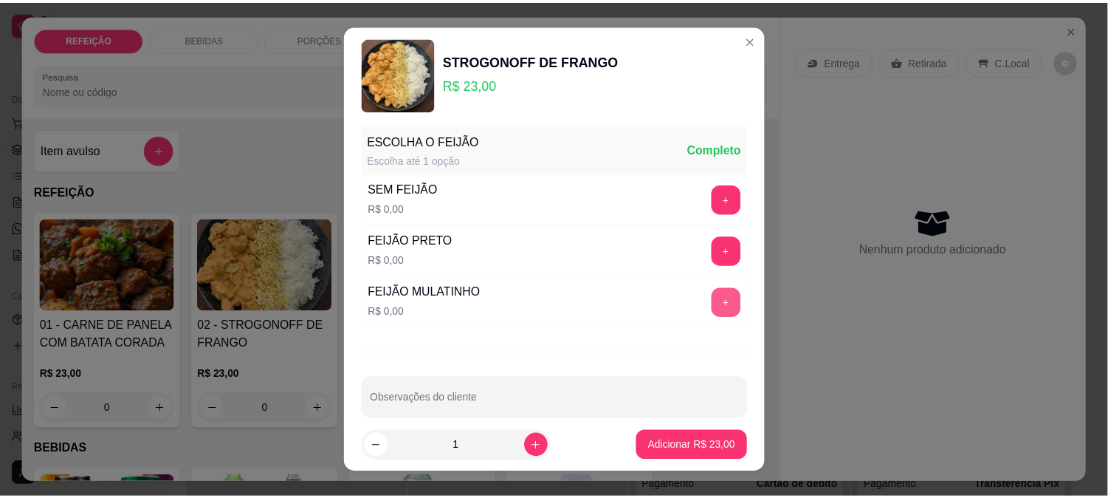
scroll to position [0, 0]
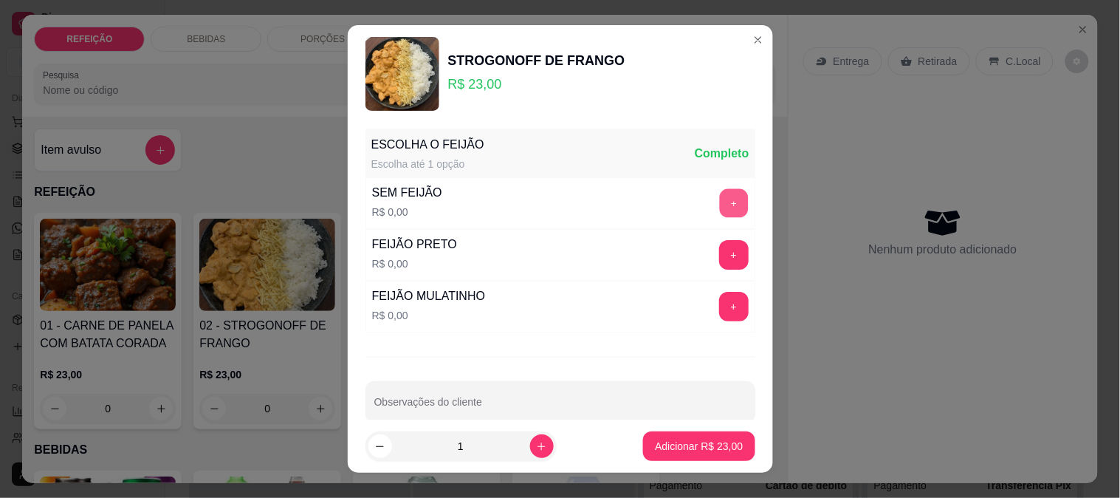
click at [719, 201] on button "+" at bounding box center [733, 202] width 29 height 29
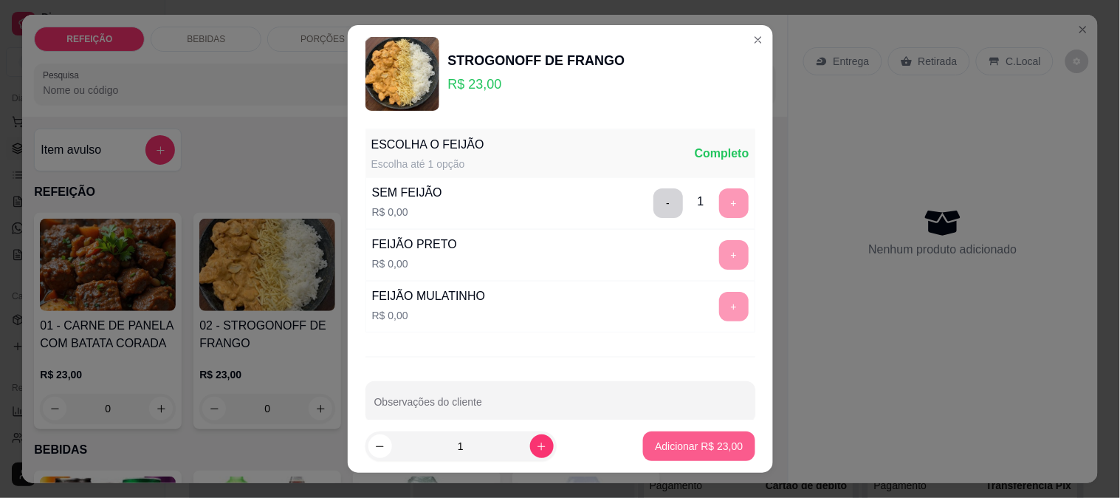
click at [683, 444] on p "Adicionar R$ 23,00" at bounding box center [699, 446] width 88 height 15
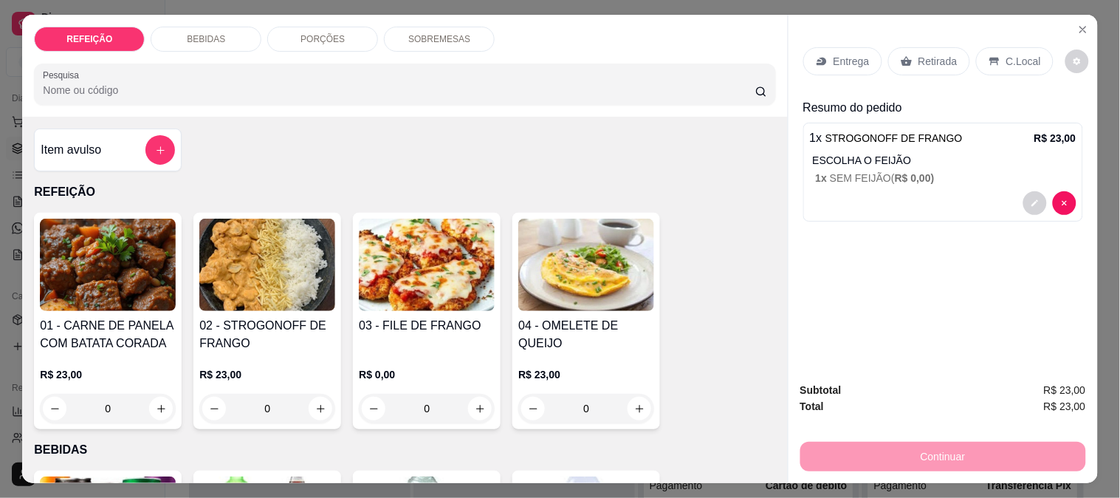
click at [942, 66] on div "Retirada" at bounding box center [929, 61] width 82 height 28
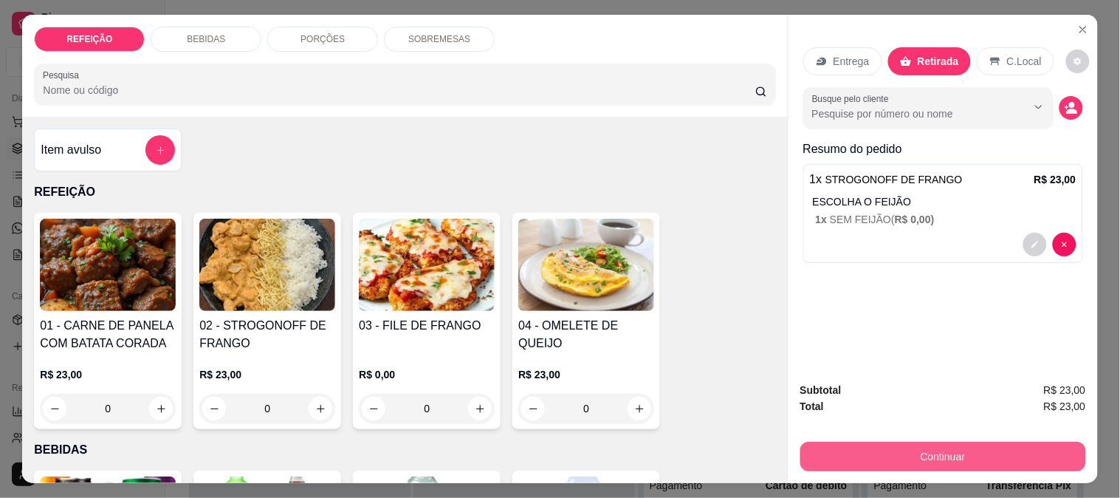
click at [920, 450] on button "Continuar" at bounding box center [943, 457] width 286 height 30
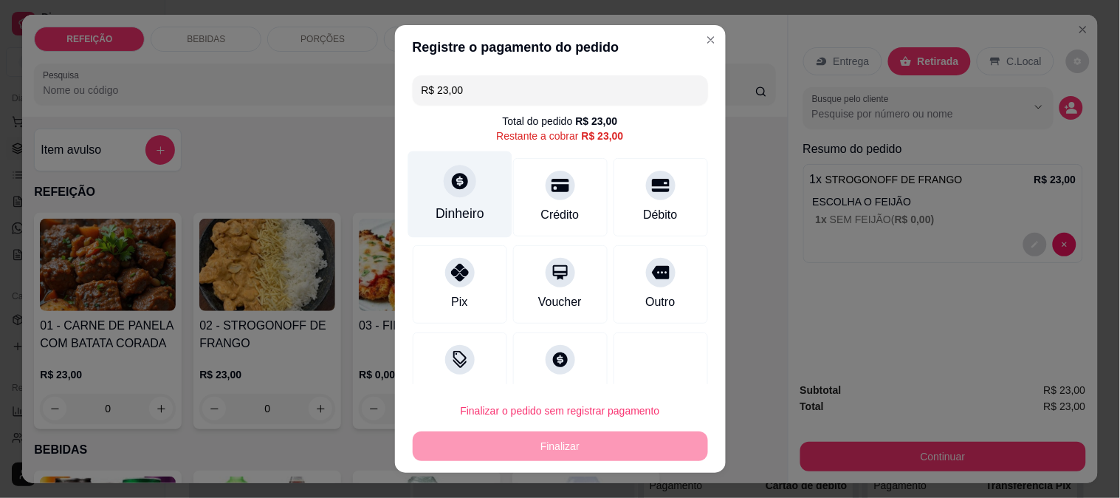
click at [444, 208] on div "Dinheiro" at bounding box center [460, 213] width 49 height 19
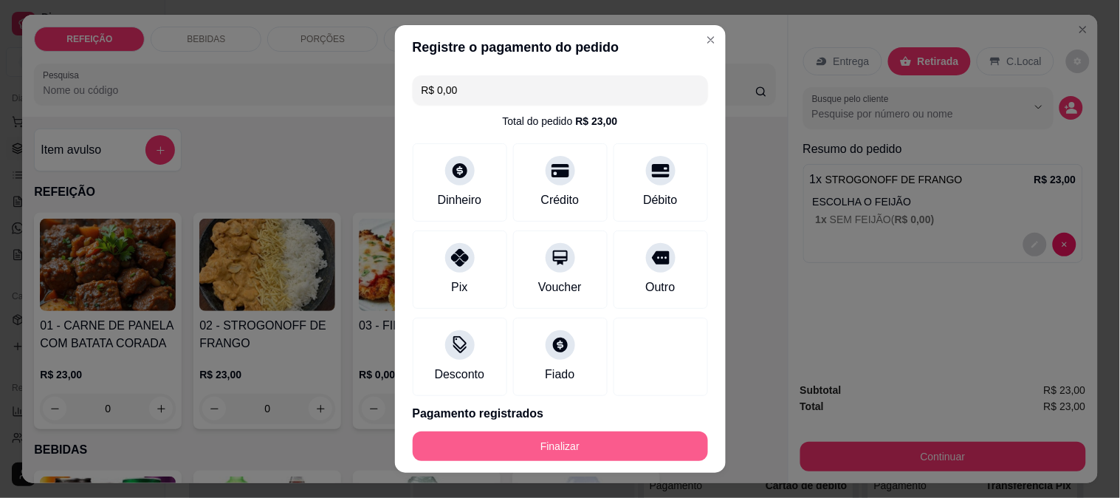
click at [619, 441] on button "Finalizar" at bounding box center [560, 446] width 295 height 30
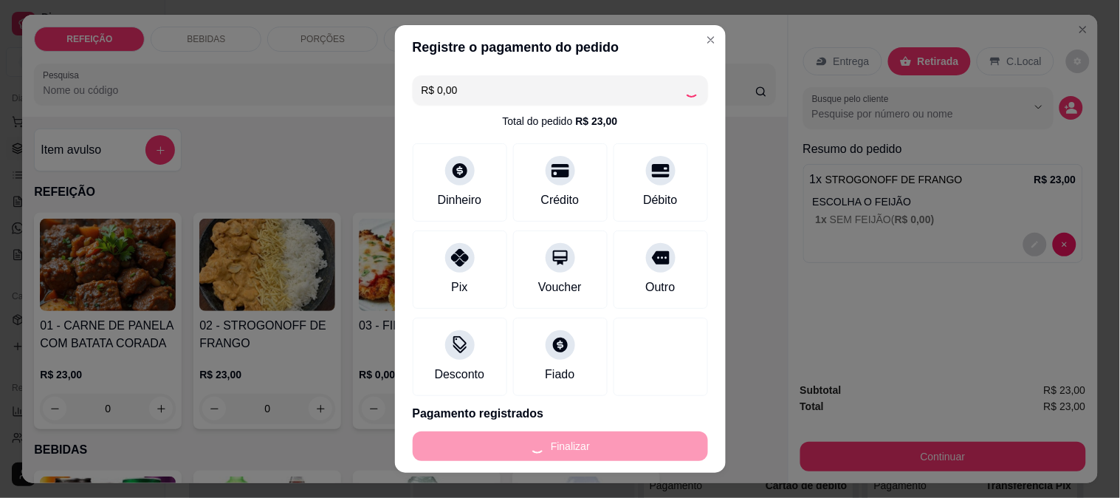
type input "-R$ 23,00"
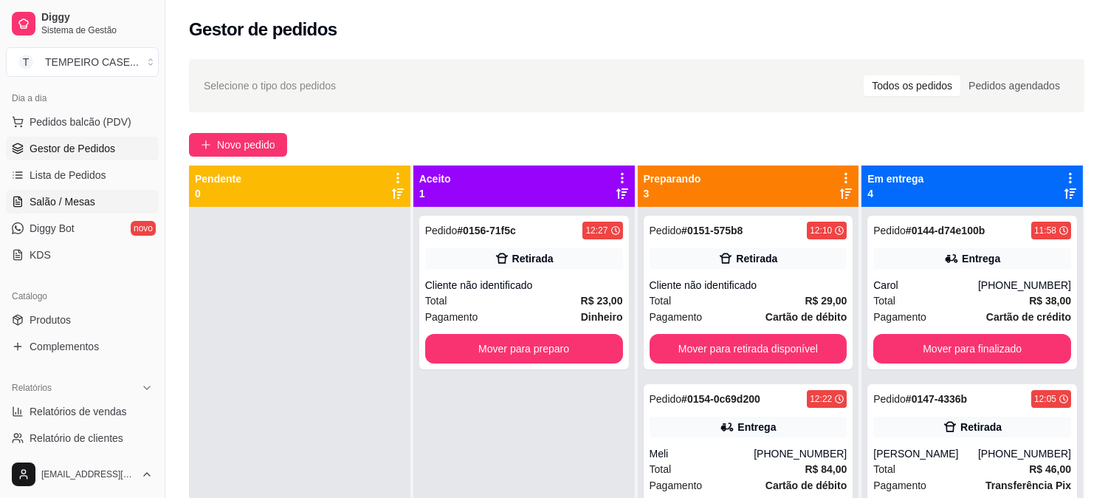
click at [63, 199] on span "Salão / Mesas" at bounding box center [63, 201] width 66 height 15
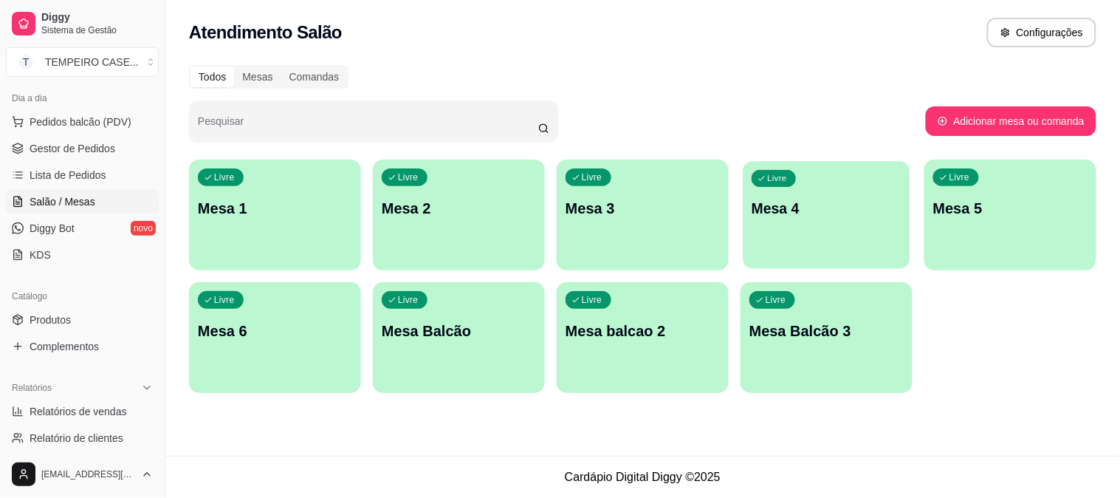
click at [760, 219] on div "Livre Mesa 4" at bounding box center [826, 206] width 167 height 90
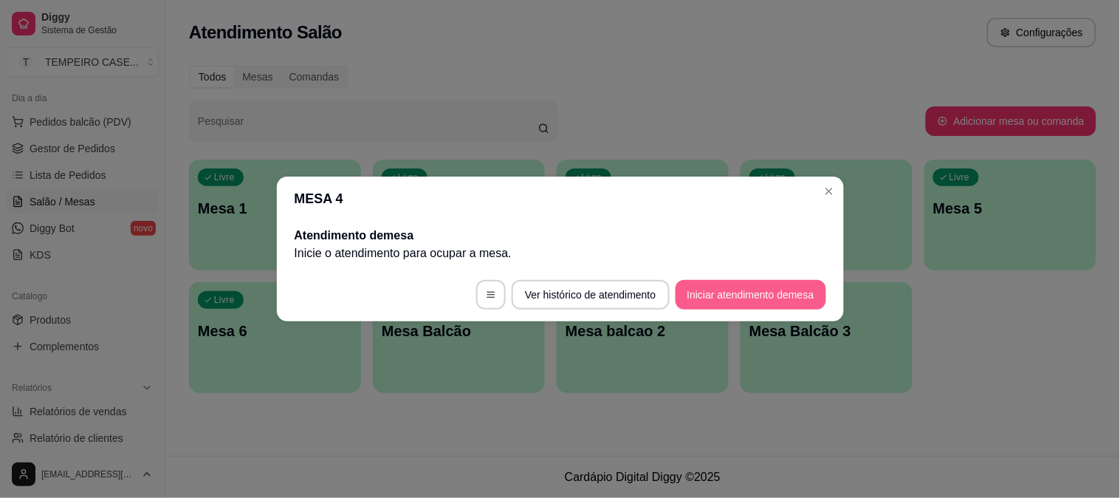
click at [754, 280] on button "Iniciar atendimento de mesa" at bounding box center [751, 295] width 151 height 30
click at [713, 292] on button "Iniciar atendimento de mesa" at bounding box center [751, 295] width 146 height 29
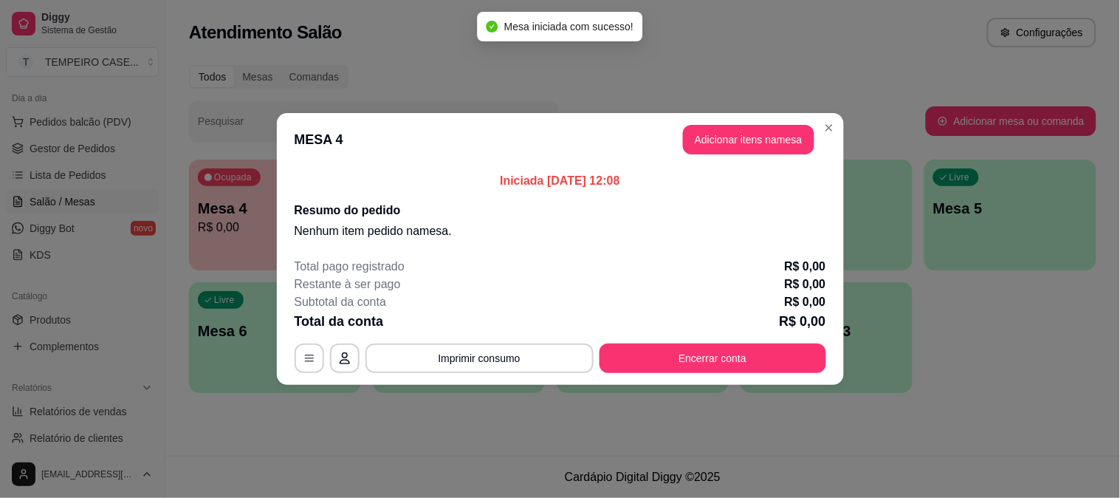
click at [757, 129] on button "Adicionar itens na mesa" at bounding box center [748, 140] width 131 height 30
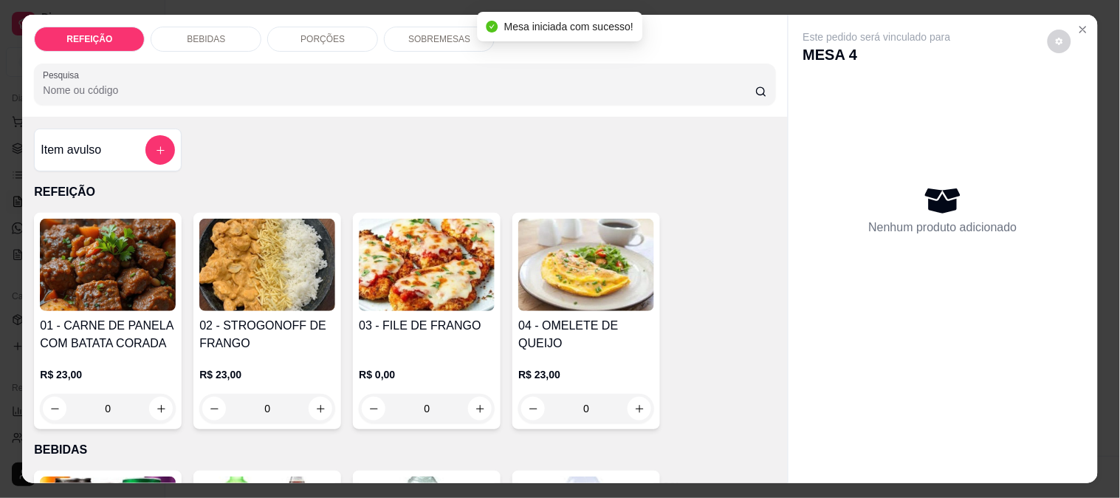
click at [399, 291] on img at bounding box center [427, 265] width 136 height 92
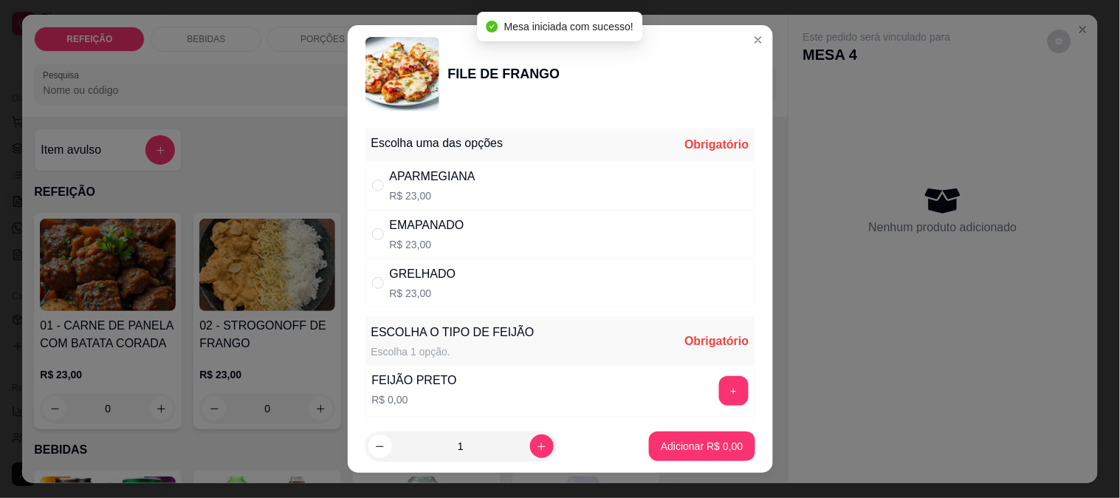
click at [574, 192] on div "APARMEGIANA R$ 23,00" at bounding box center [560, 185] width 390 height 49
radio input "true"
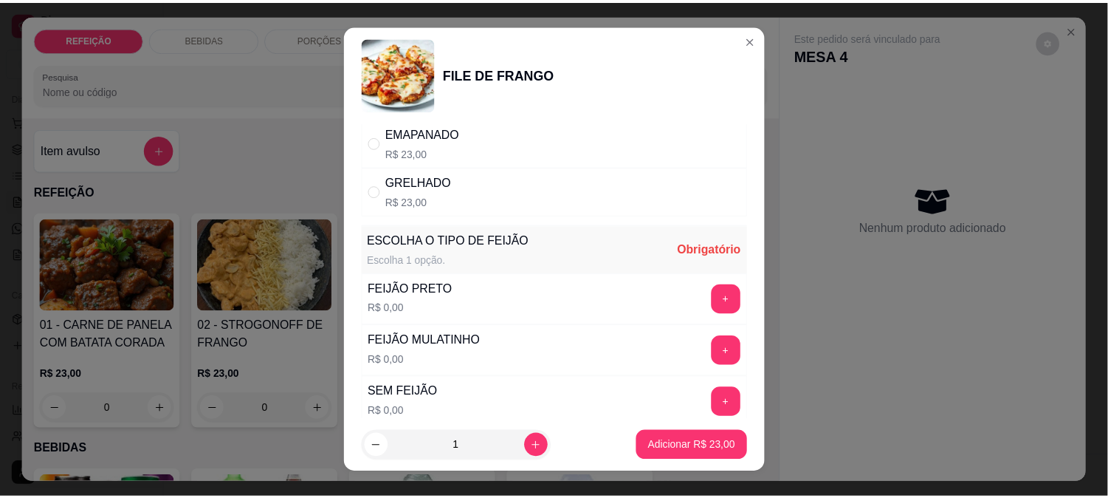
scroll to position [211, 0]
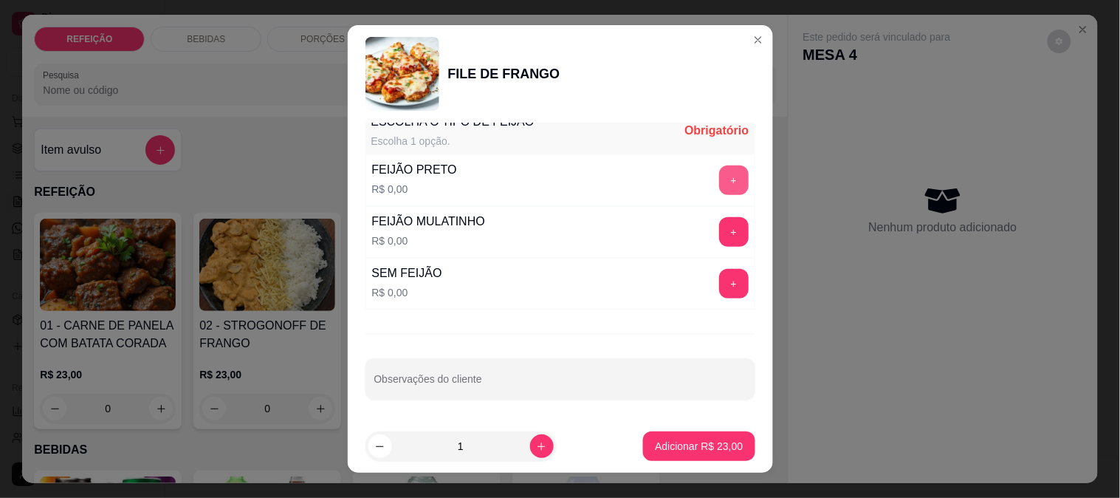
click at [719, 177] on button "+" at bounding box center [734, 180] width 30 height 30
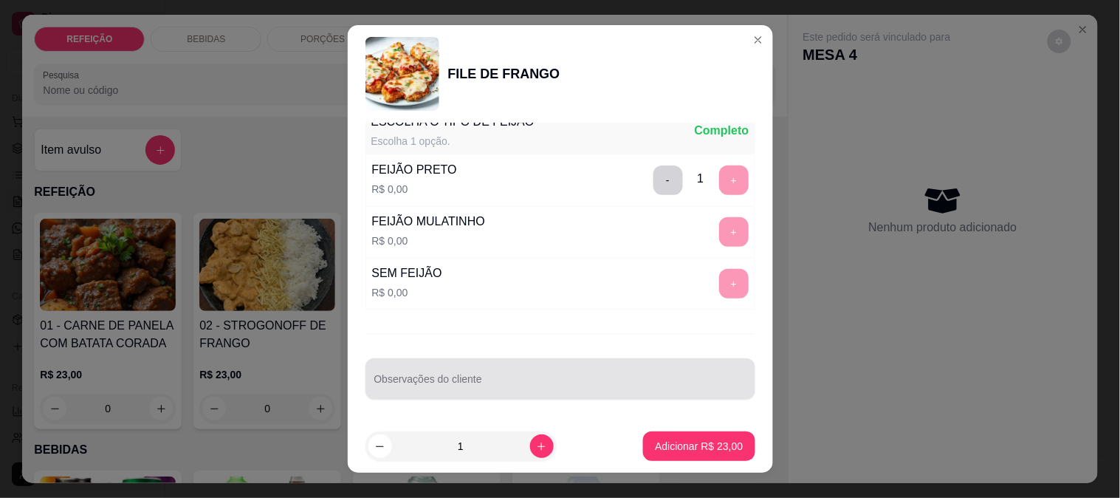
click at [492, 396] on div "Observações do cliente" at bounding box center [560, 378] width 390 height 41
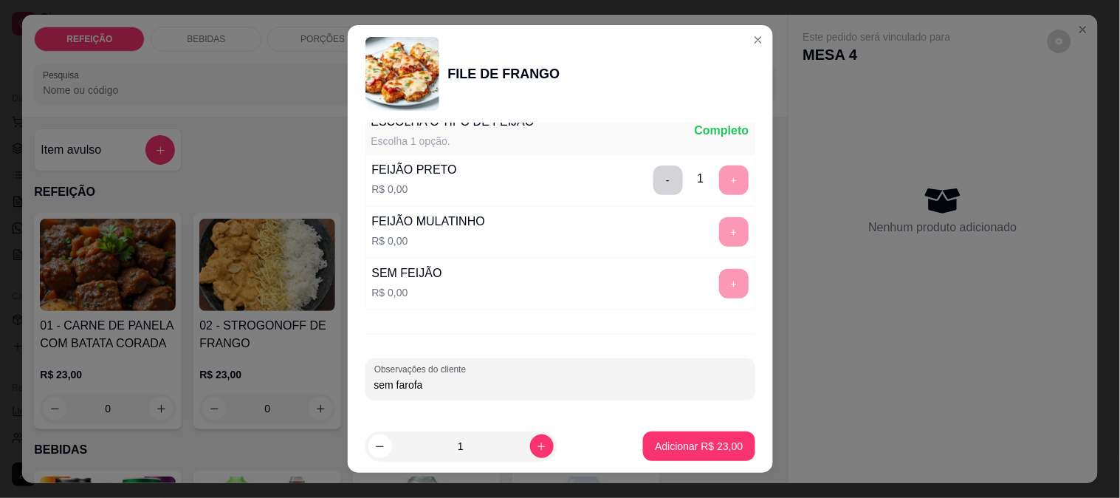
type input "sem farofa"
click at [681, 442] on p "Adicionar R$ 23,00" at bounding box center [699, 446] width 86 height 14
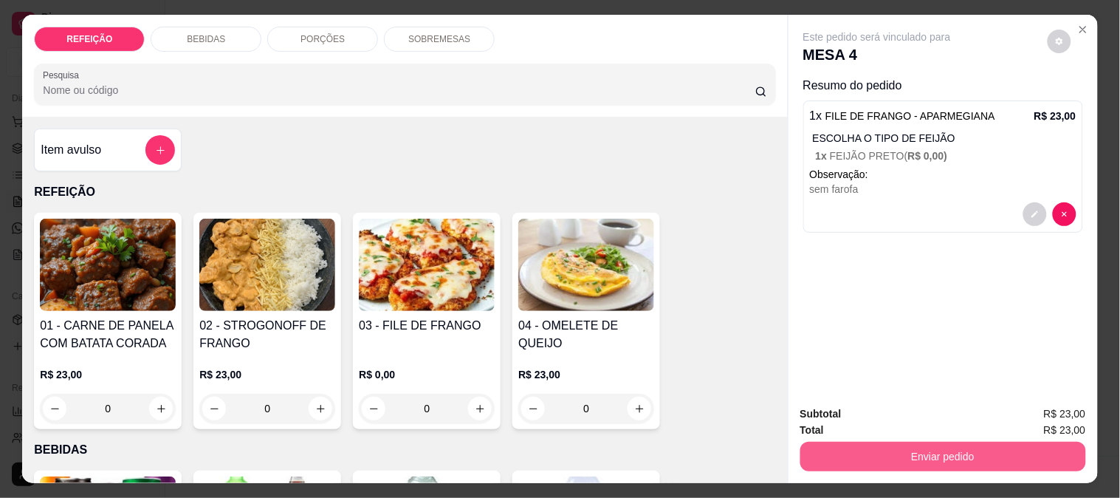
click at [899, 442] on button "Enviar pedido" at bounding box center [943, 457] width 286 height 30
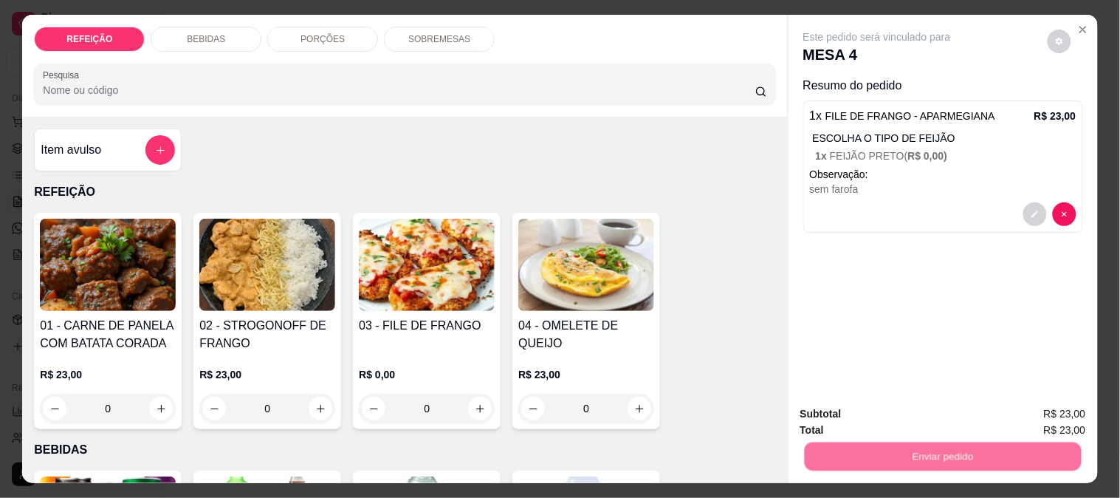
click at [874, 416] on button "Não registrar e enviar pedido" at bounding box center [894, 414] width 154 height 28
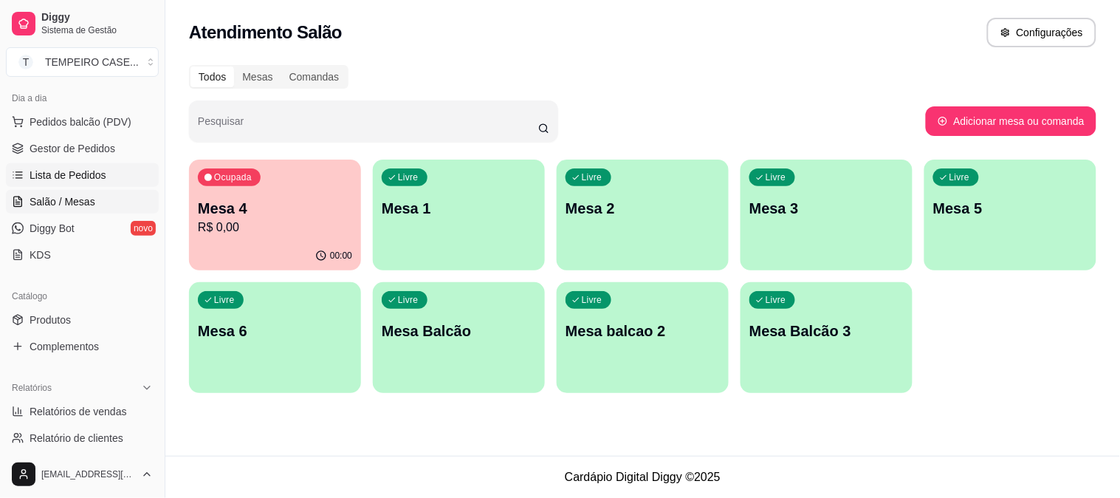
click at [75, 185] on link "Lista de Pedidos" at bounding box center [82, 175] width 153 height 24
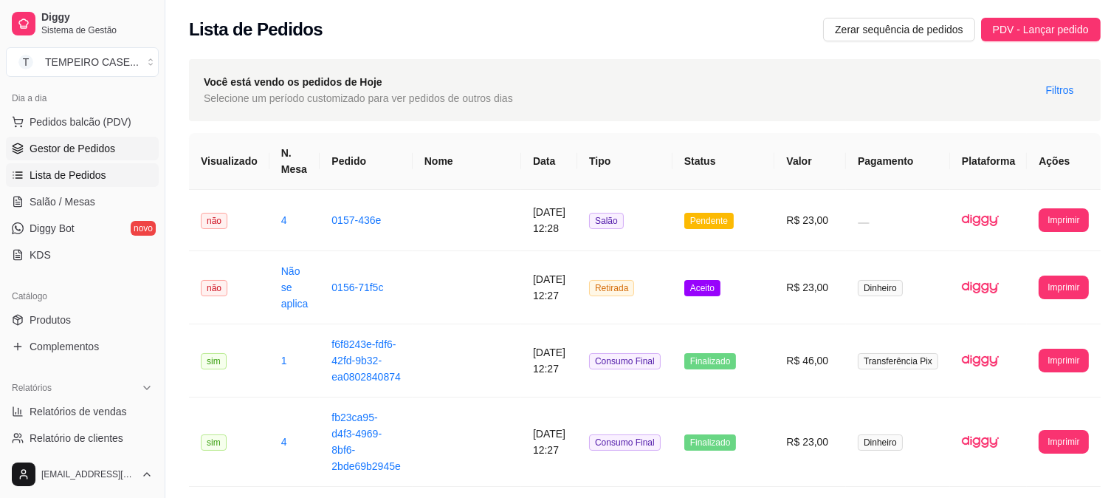
click at [83, 154] on span "Gestor de Pedidos" at bounding box center [73, 148] width 86 height 15
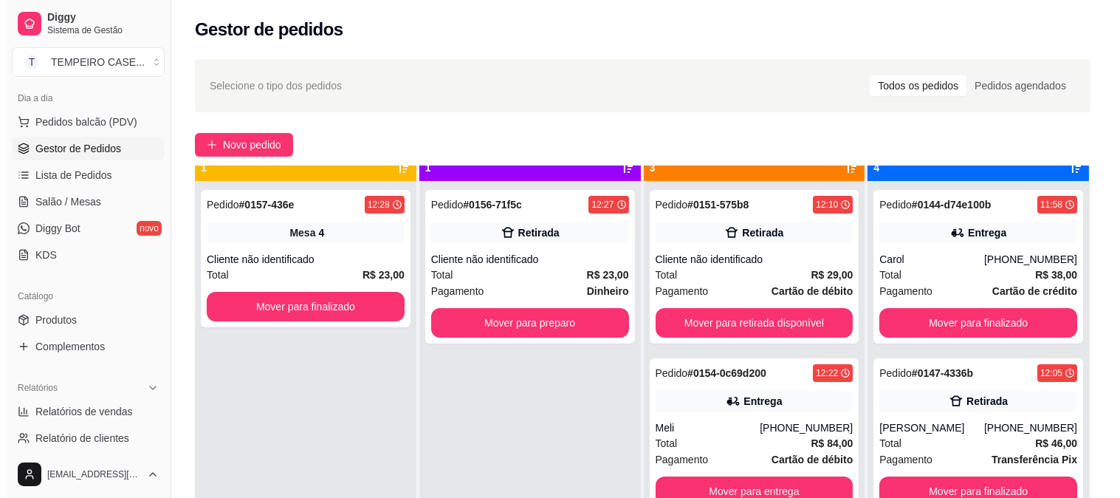
scroll to position [41, 0]
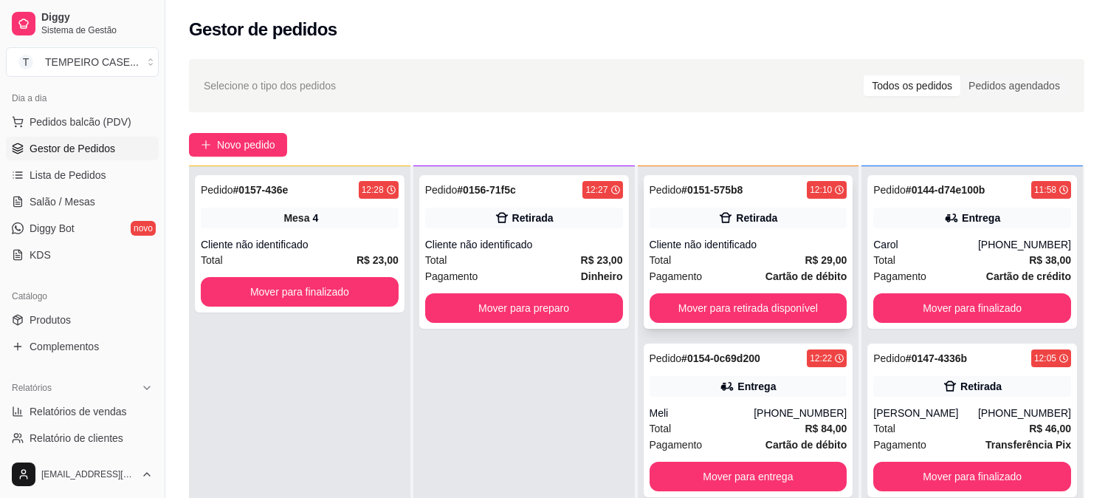
click at [735, 246] on div "Cliente não identificado" at bounding box center [749, 244] width 198 height 15
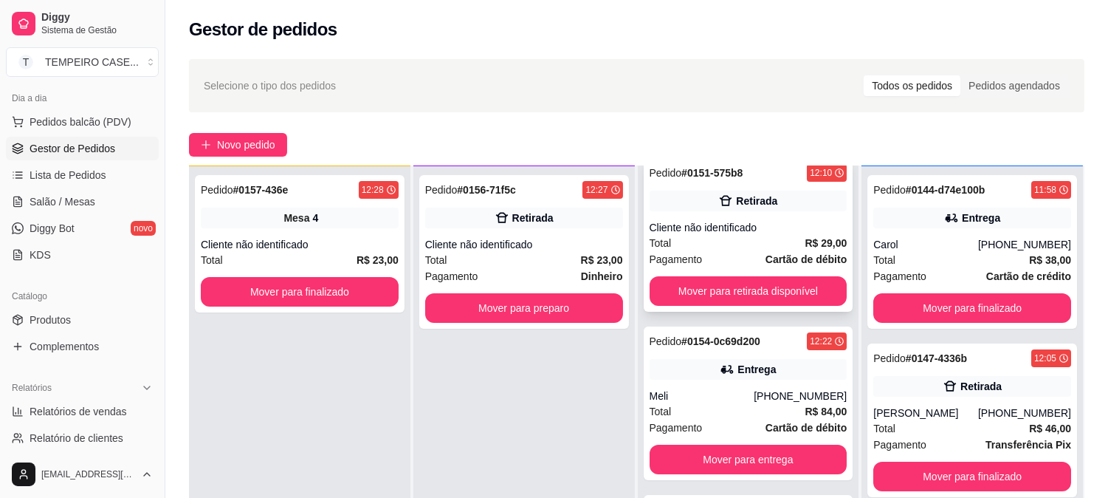
scroll to position [21, 0]
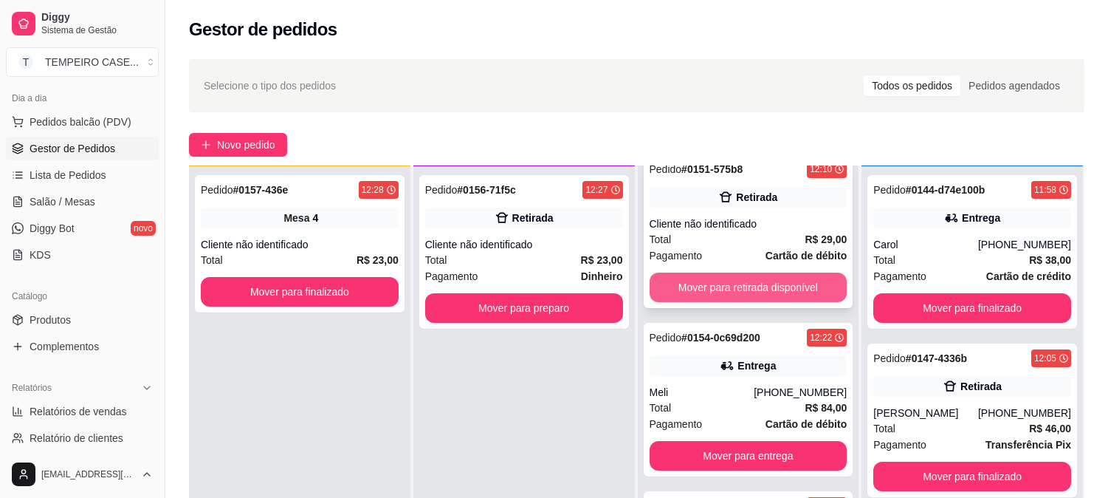
click at [765, 284] on button "Mover para retirada disponível" at bounding box center [749, 287] width 198 height 30
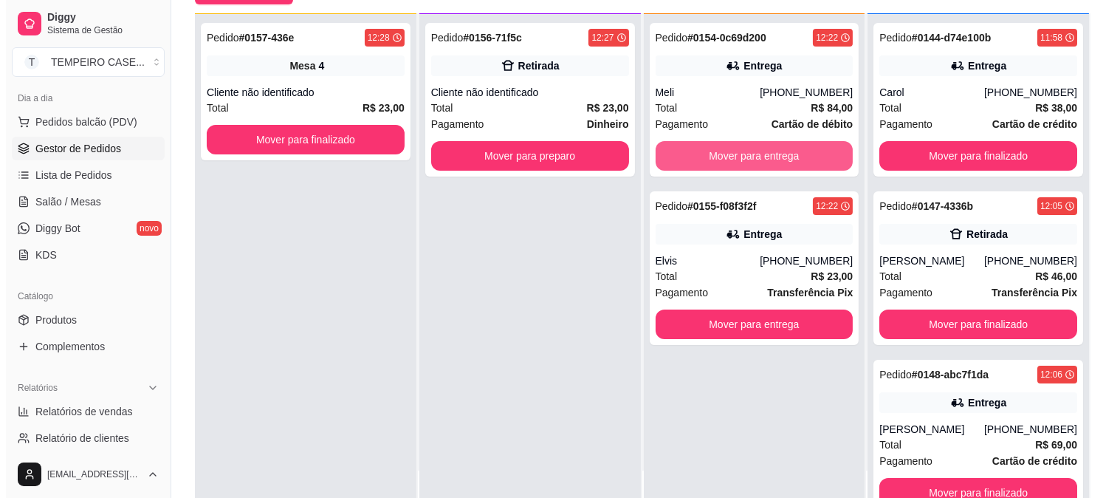
scroll to position [164, 0]
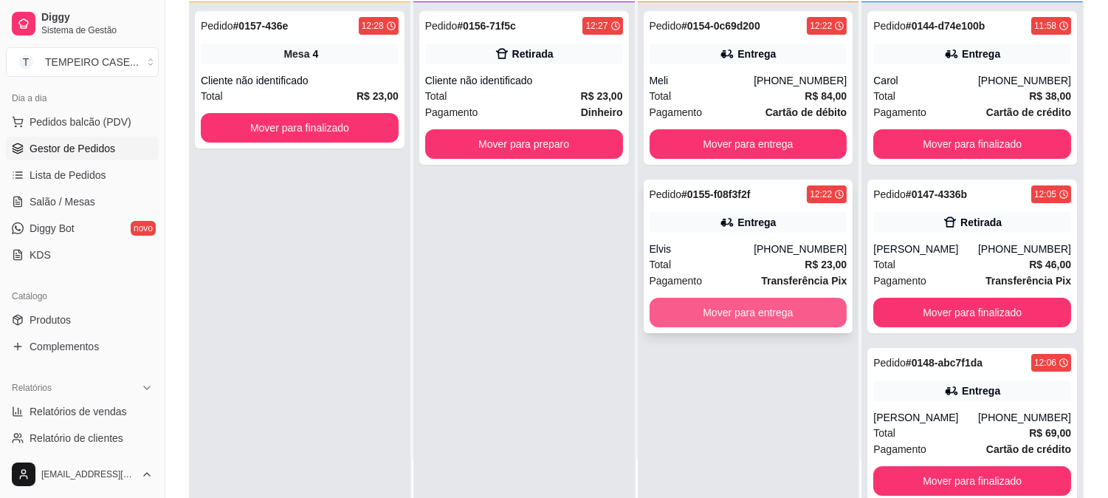
click at [756, 306] on button "Mover para entrega" at bounding box center [749, 313] width 198 height 30
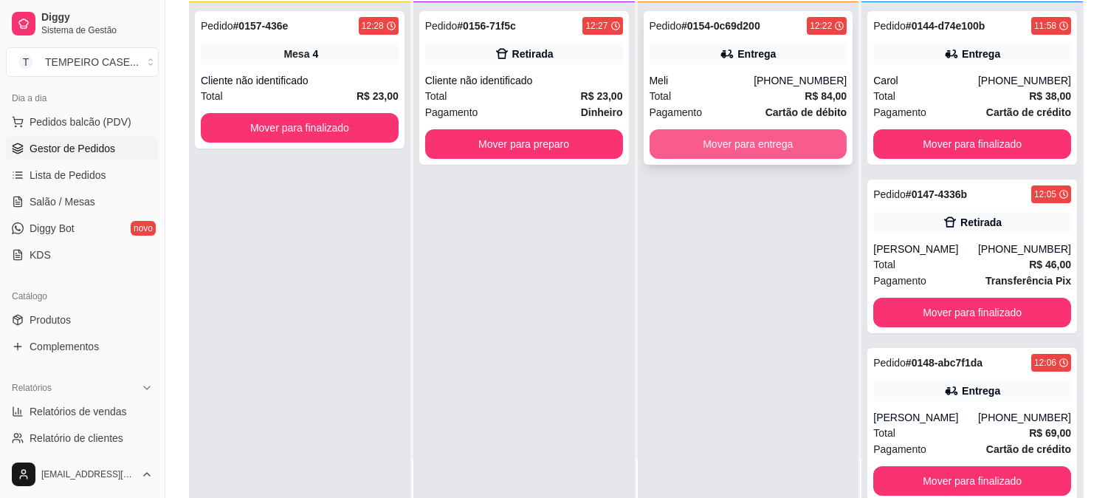
click at [766, 144] on button "Mover para entrega" at bounding box center [749, 144] width 198 height 30
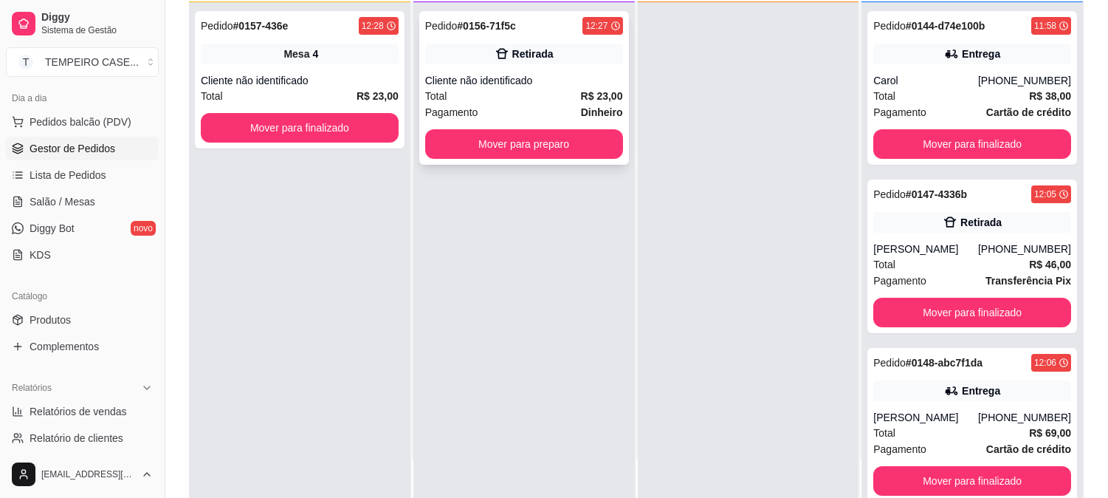
click at [548, 158] on div "Pedido # 0156-71f5c 12:27 Retirada Cliente não identificado Total R$ 23,00 Paga…" at bounding box center [524, 88] width 210 height 154
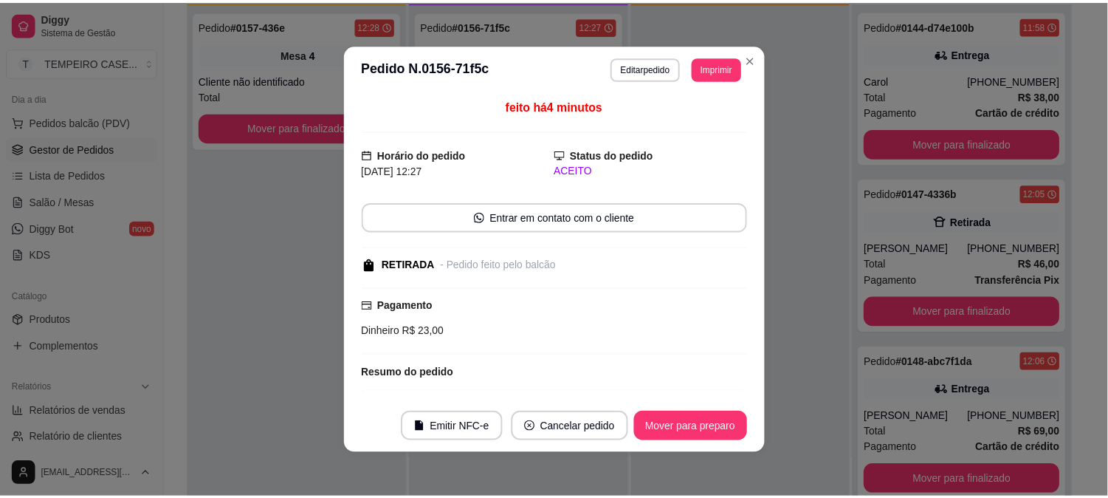
scroll to position [129, 0]
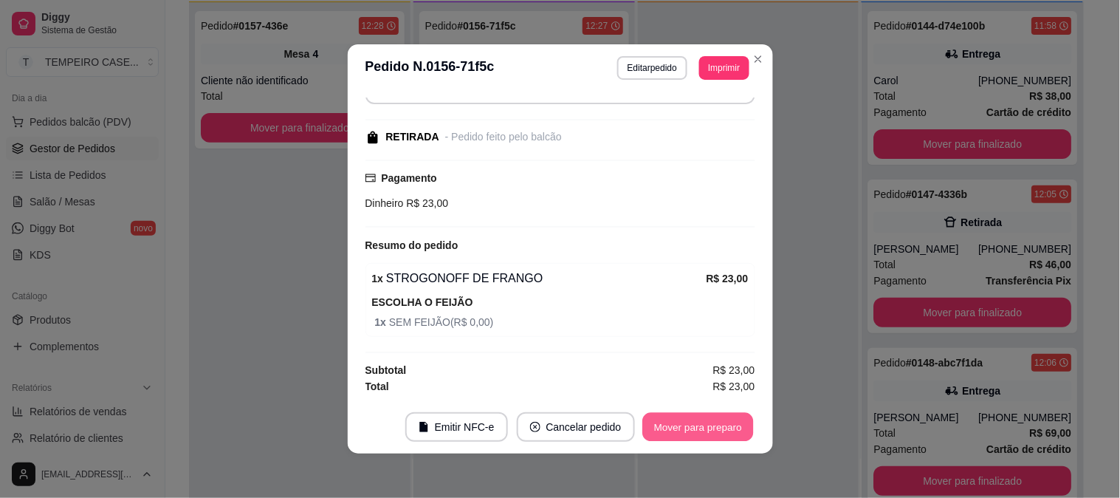
click at [684, 427] on button "Mover para preparo" at bounding box center [697, 427] width 111 height 29
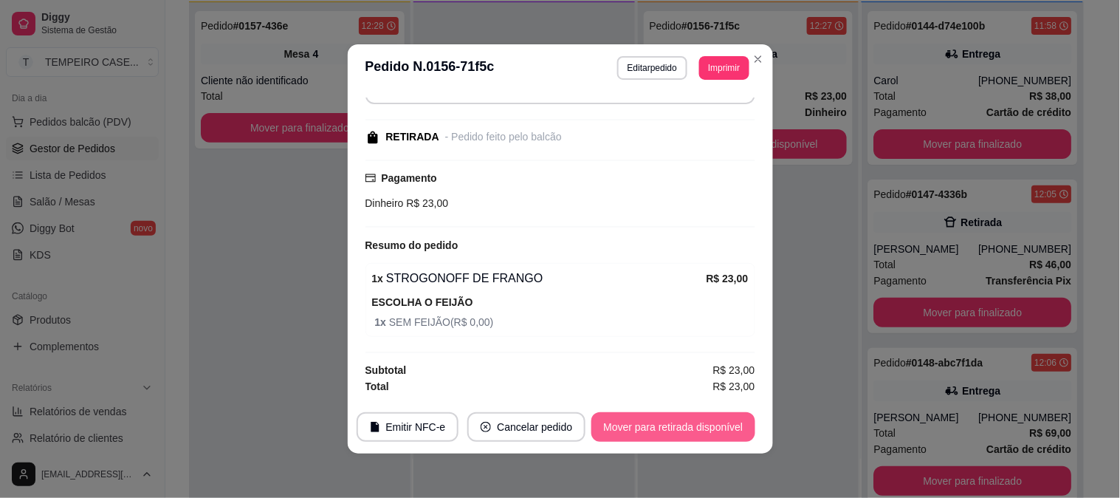
click at [718, 428] on button "Mover para retirada disponível" at bounding box center [672, 427] width 163 height 30
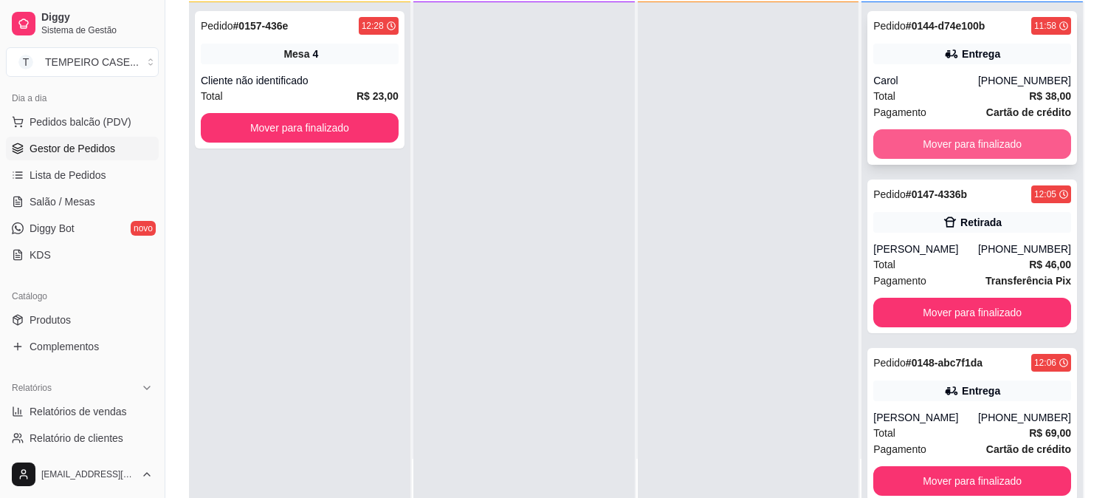
click at [951, 141] on button "Mover para finalizado" at bounding box center [972, 144] width 198 height 30
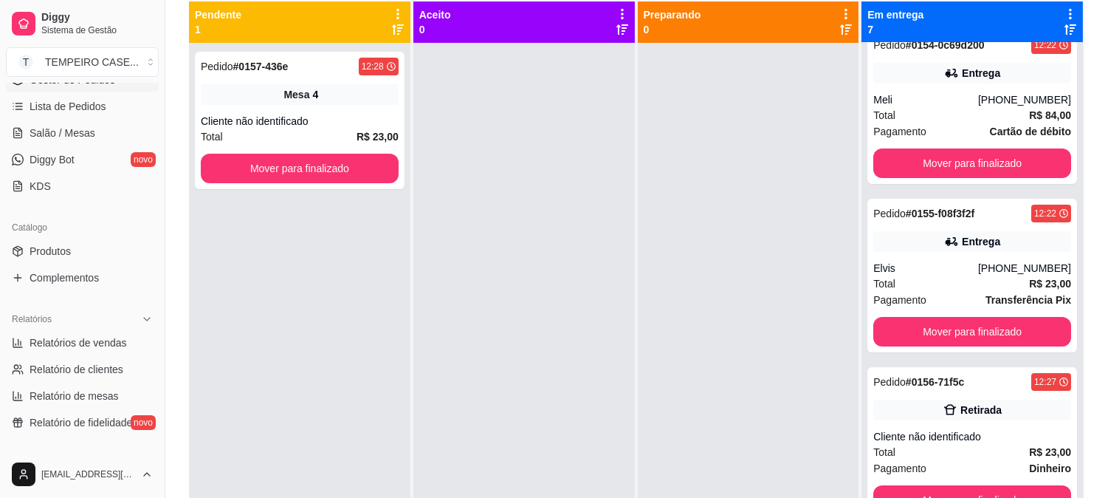
scroll to position [328, 0]
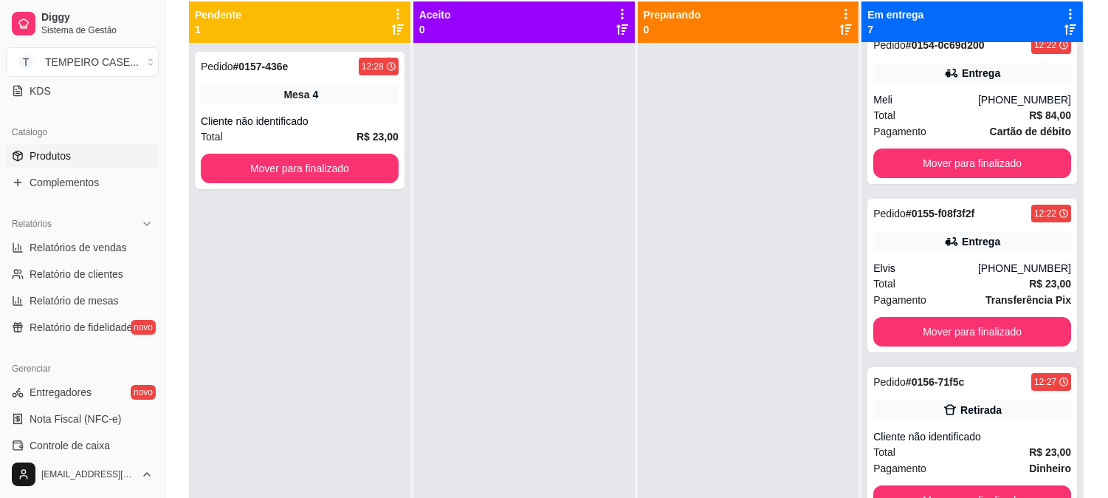
click at [68, 161] on span "Produtos" at bounding box center [50, 155] width 41 height 15
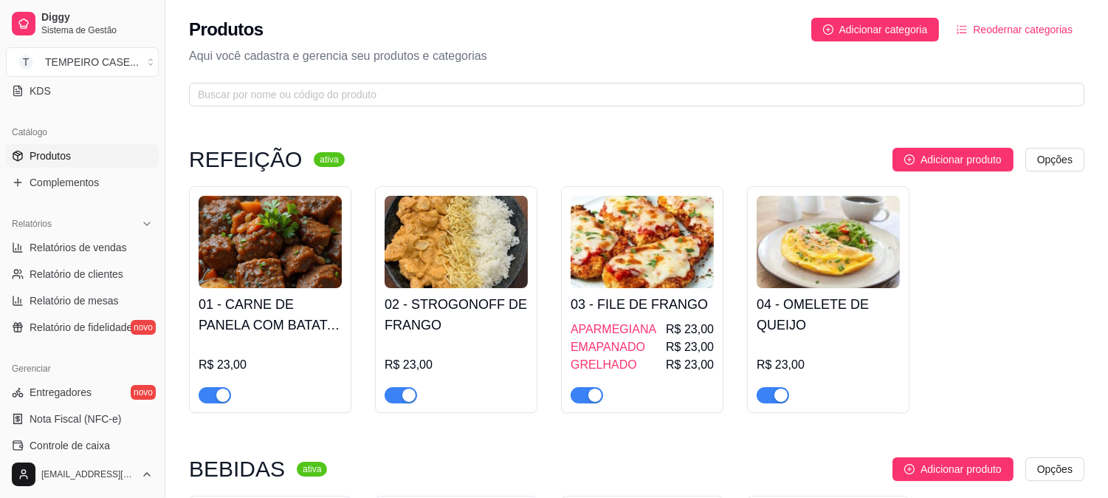
click at [462, 320] on h4 "02 - STROGONOFF DE FRANGO" at bounding box center [456, 314] width 143 height 41
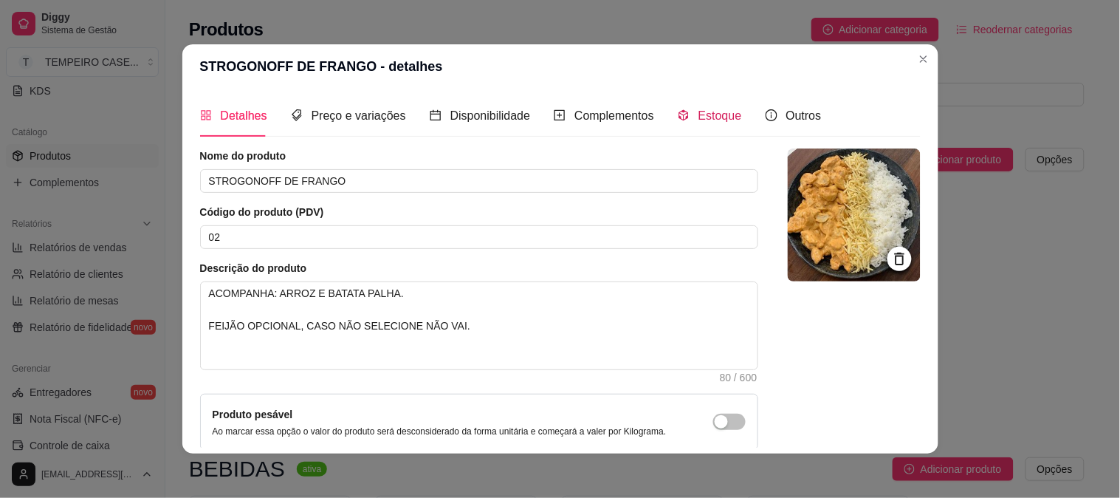
click at [679, 112] on icon "code-sandbox" at bounding box center [684, 115] width 10 height 11
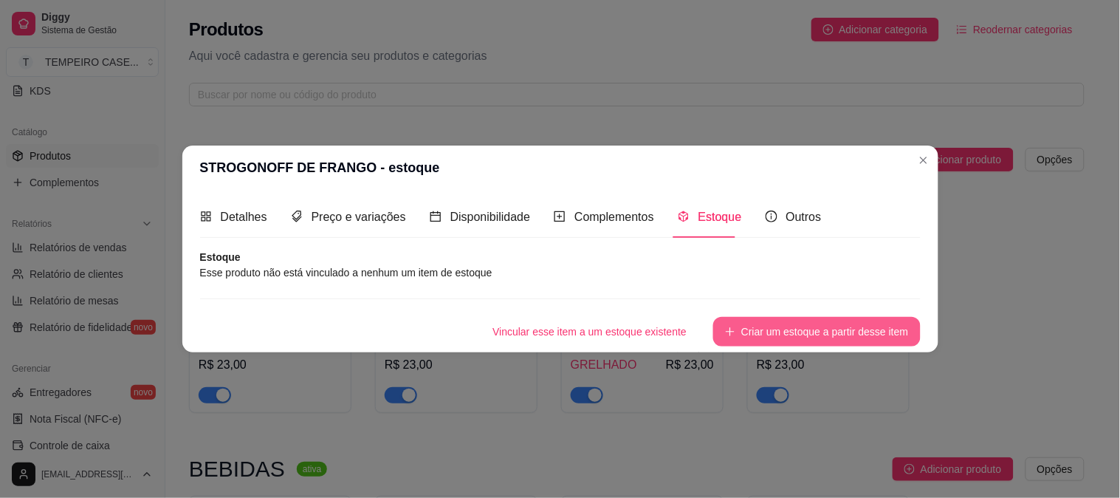
click at [765, 337] on button "Criar um estoque a partir desse item" at bounding box center [816, 332] width 207 height 30
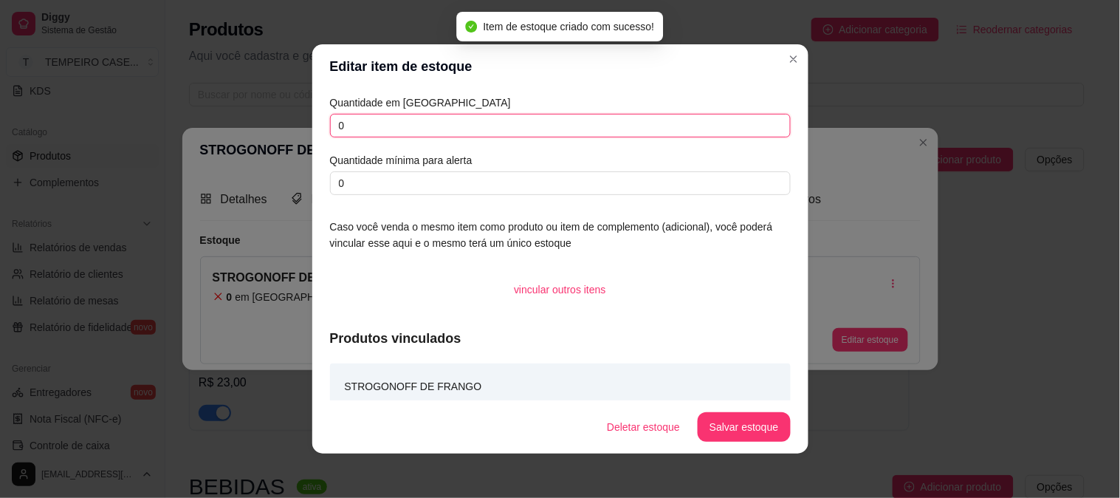
click at [409, 131] on input "0" at bounding box center [560, 126] width 461 height 24
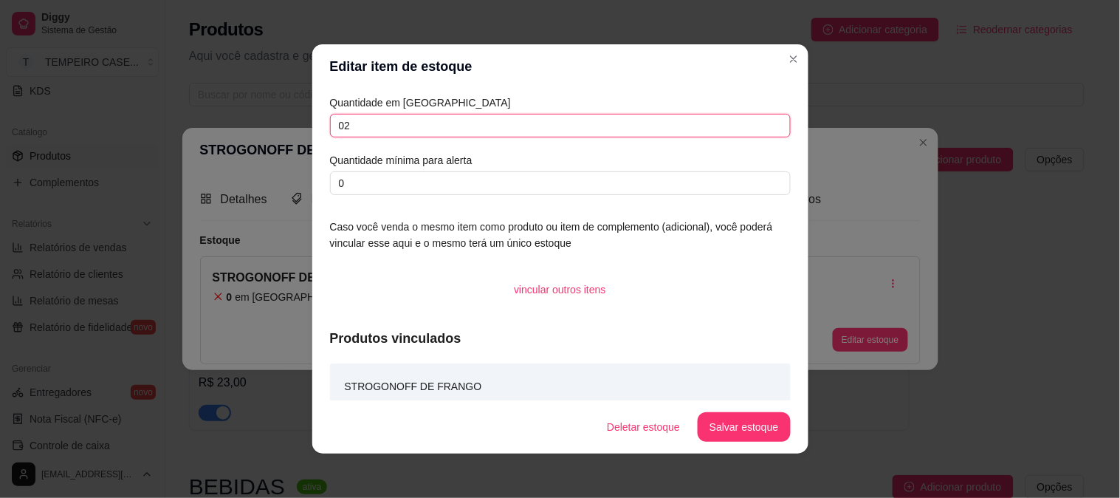
type input "0"
type input "2"
click at [749, 427] on button "Salvar estoque" at bounding box center [744, 427] width 92 height 30
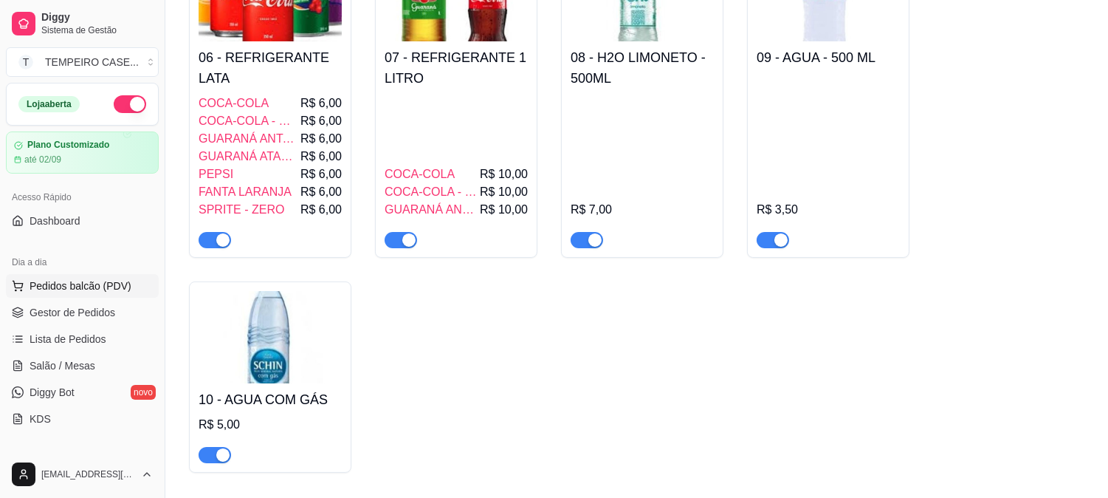
click at [55, 289] on span "Pedidos balcão (PDV)" at bounding box center [81, 285] width 102 height 15
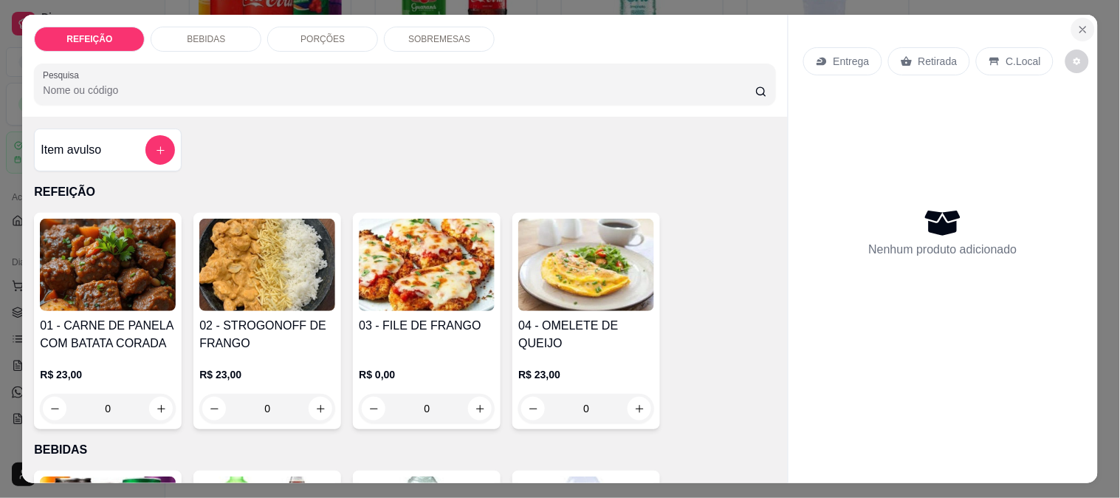
click at [1079, 24] on icon "Close" at bounding box center [1083, 30] width 12 height 12
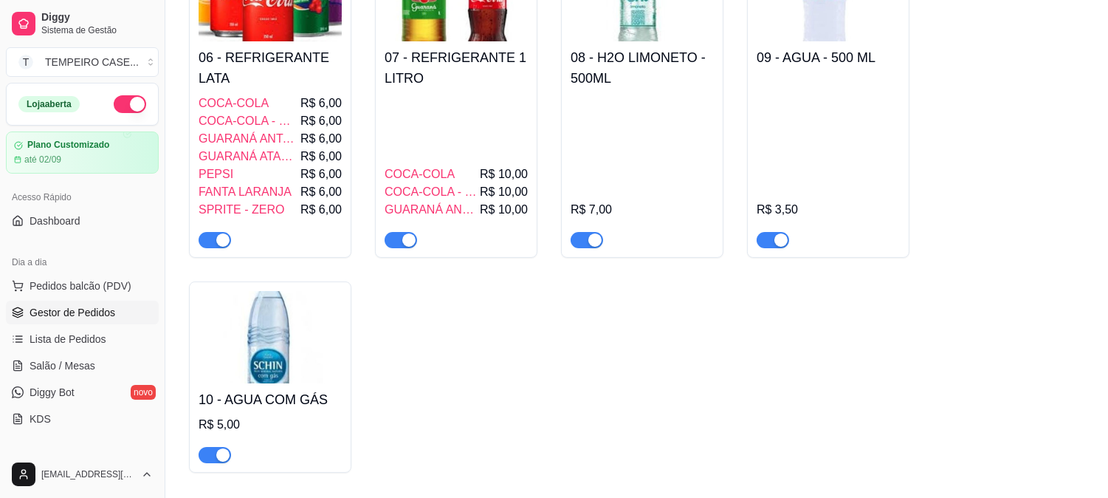
click at [62, 319] on span "Gestor de Pedidos" at bounding box center [73, 312] width 86 height 15
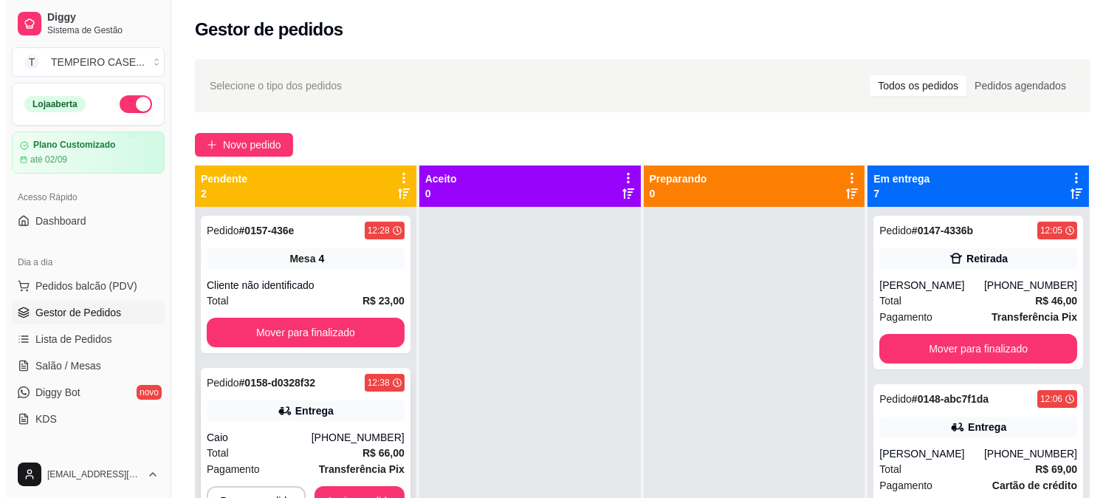
scroll to position [41, 0]
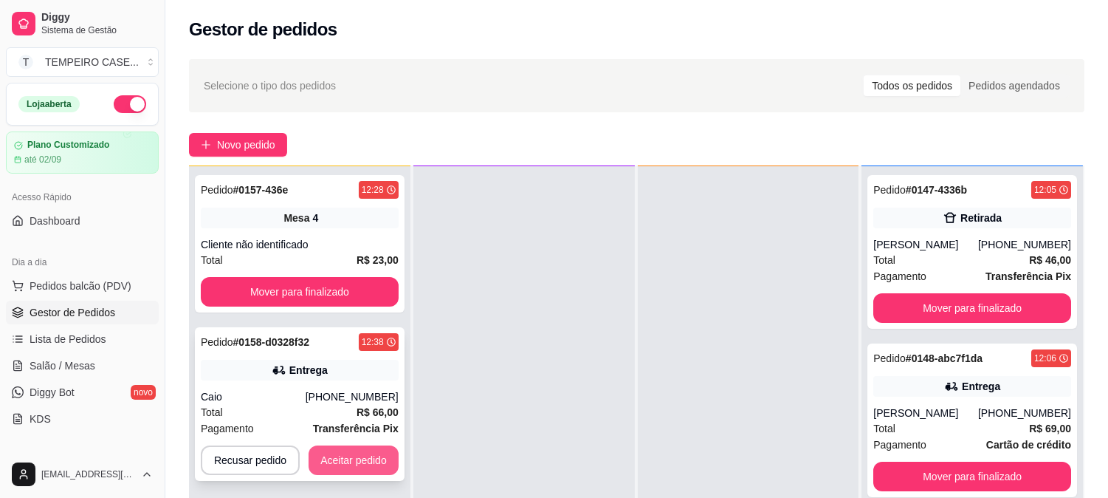
click at [358, 452] on button "Aceitar pedido" at bounding box center [354, 460] width 90 height 30
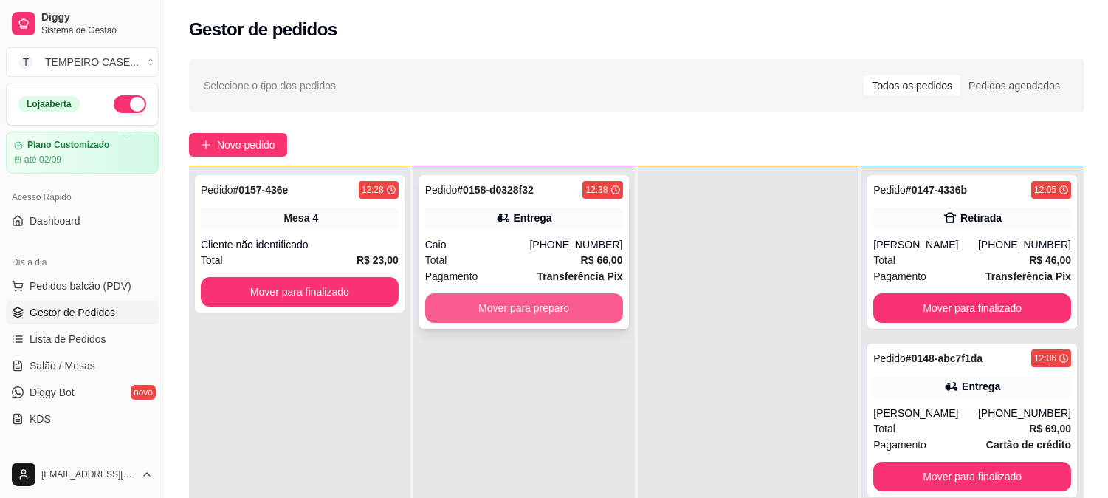
click at [549, 241] on div "[PHONE_NUMBER]" at bounding box center [575, 244] width 93 height 15
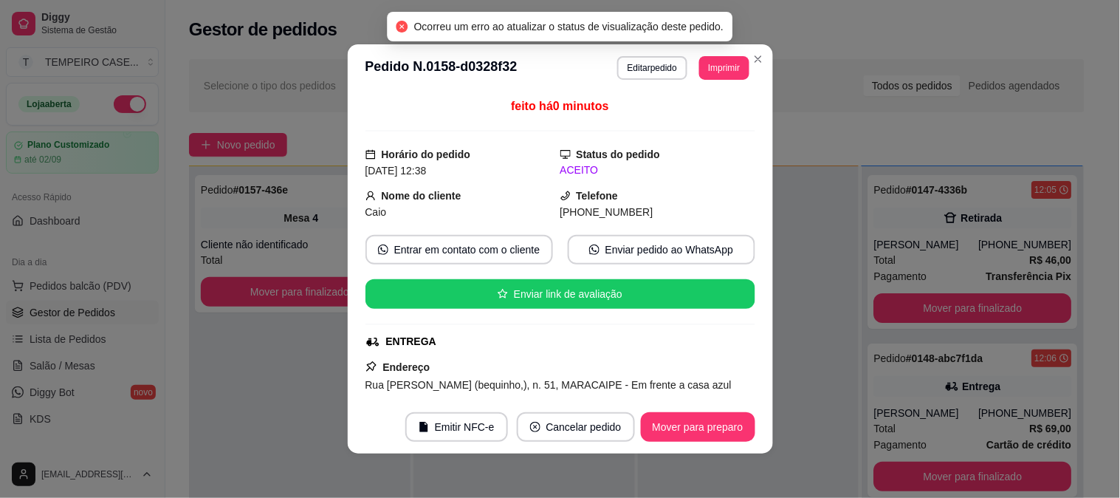
click at [710, 71] on button "Imprimir" at bounding box center [723, 68] width 49 height 24
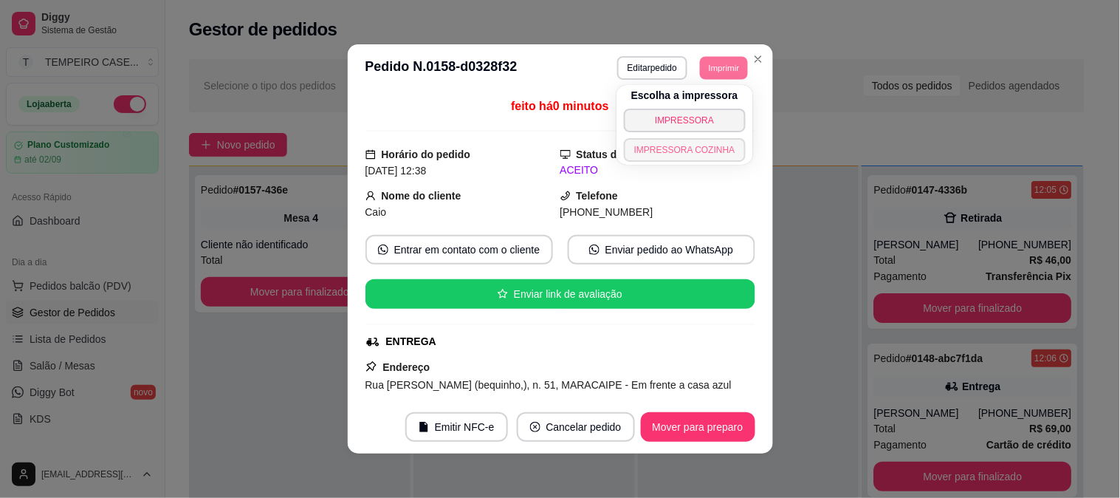
click at [700, 153] on button "IMPRESSORA COZINHA" at bounding box center [685, 150] width 122 height 24
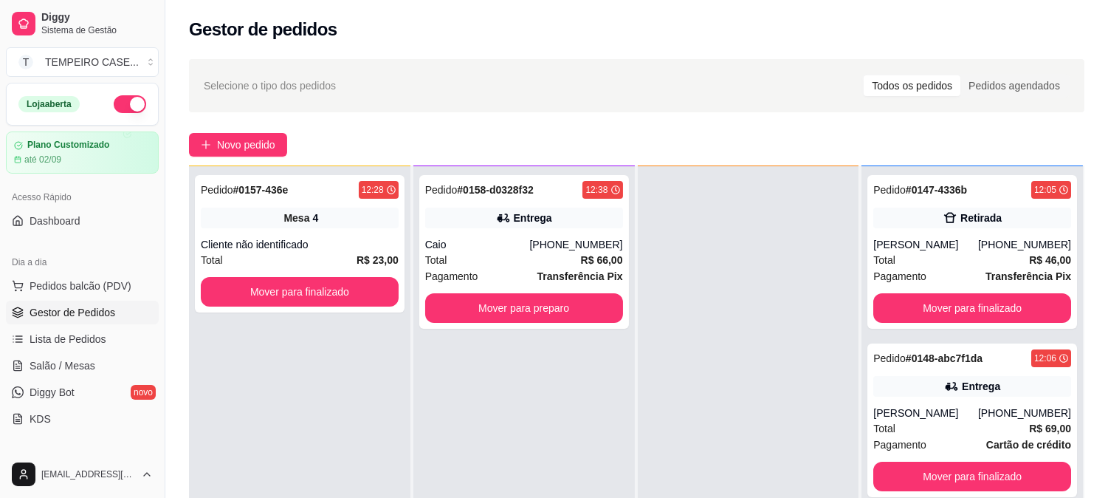
click at [86, 352] on ul "Pedidos balcão (PDV) Gestor de Pedidos Lista de Pedidos Salão / Mesas Diggy Bot…" at bounding box center [82, 352] width 153 height 157
click at [86, 367] on span "Salão / Mesas" at bounding box center [63, 365] width 66 height 15
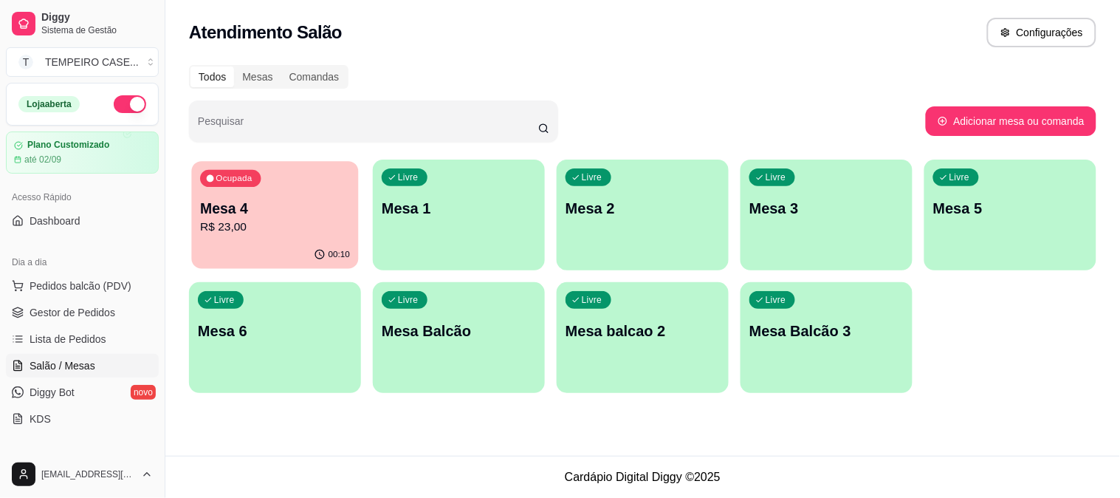
click at [247, 244] on div "00:10" at bounding box center [274, 255] width 167 height 28
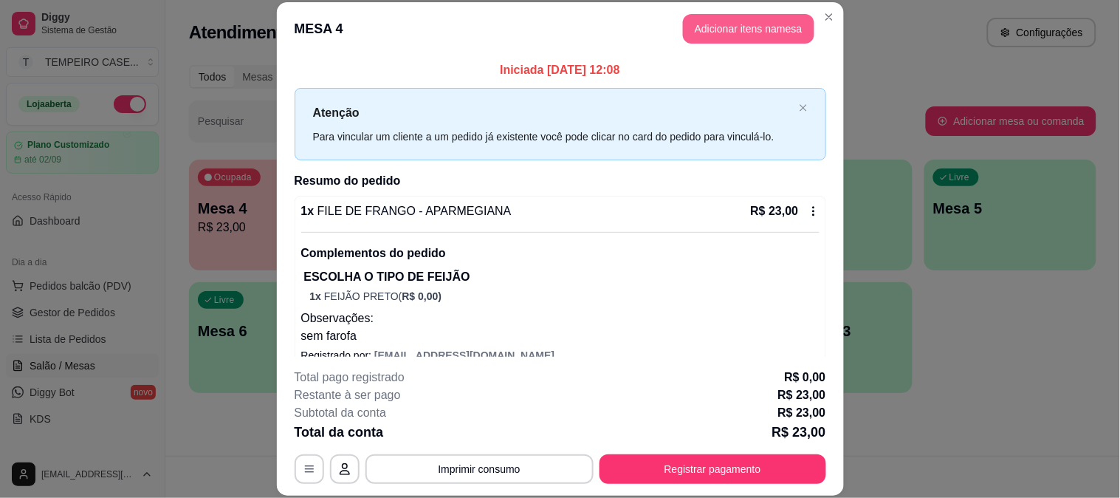
click at [763, 15] on button "Adicionar itens na mesa" at bounding box center [748, 29] width 131 height 30
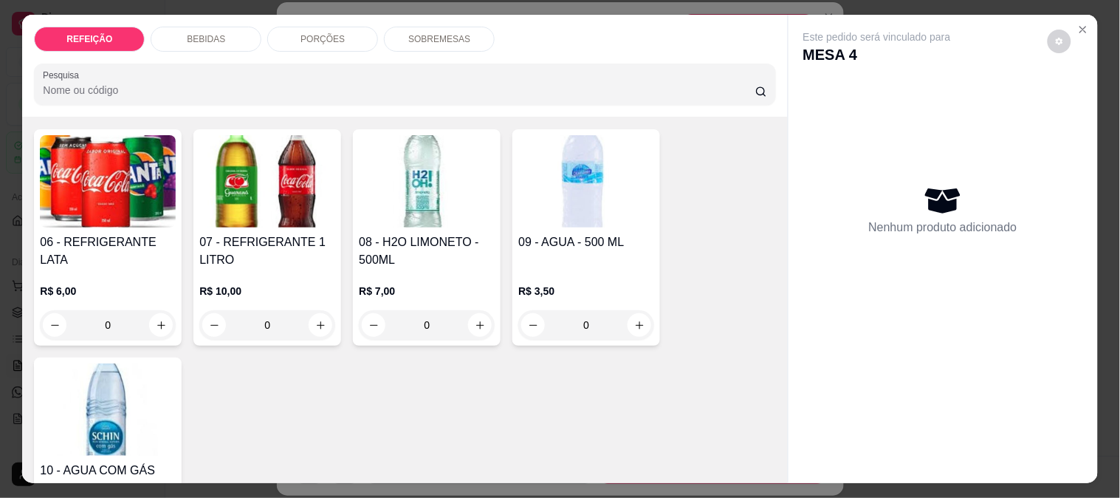
scroll to position [328, 0]
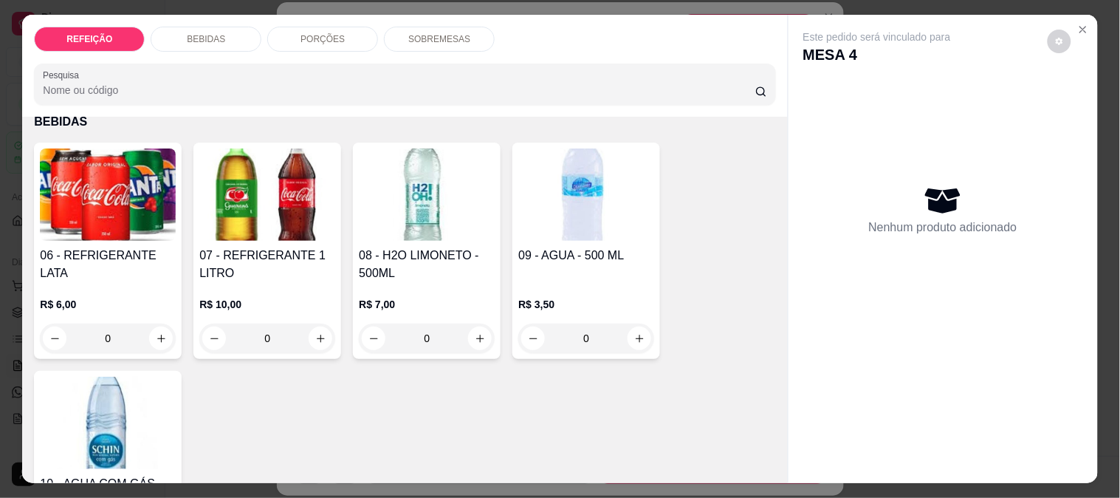
click at [423, 211] on img at bounding box center [427, 194] width 136 height 92
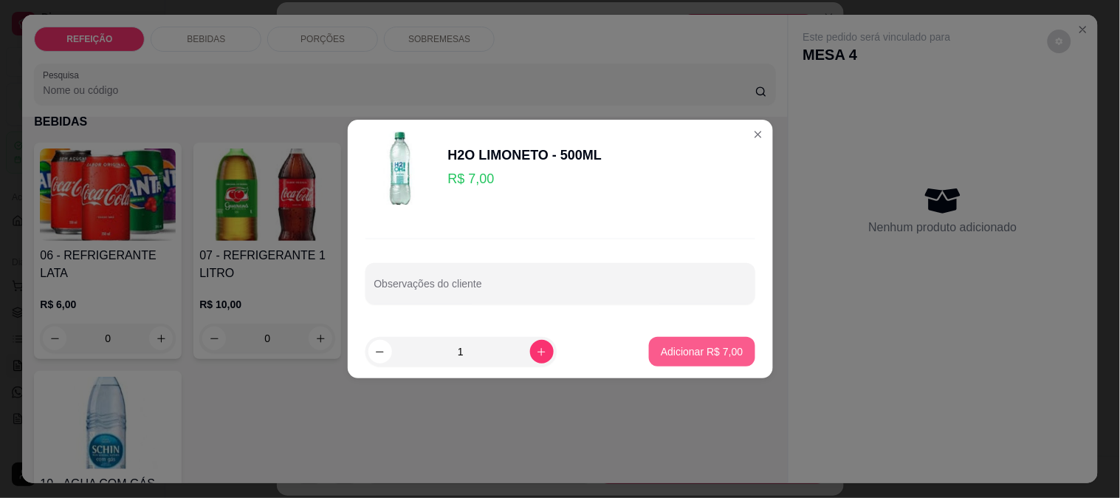
click at [662, 347] on p "Adicionar R$ 7,00" at bounding box center [702, 351] width 82 height 15
type input "1"
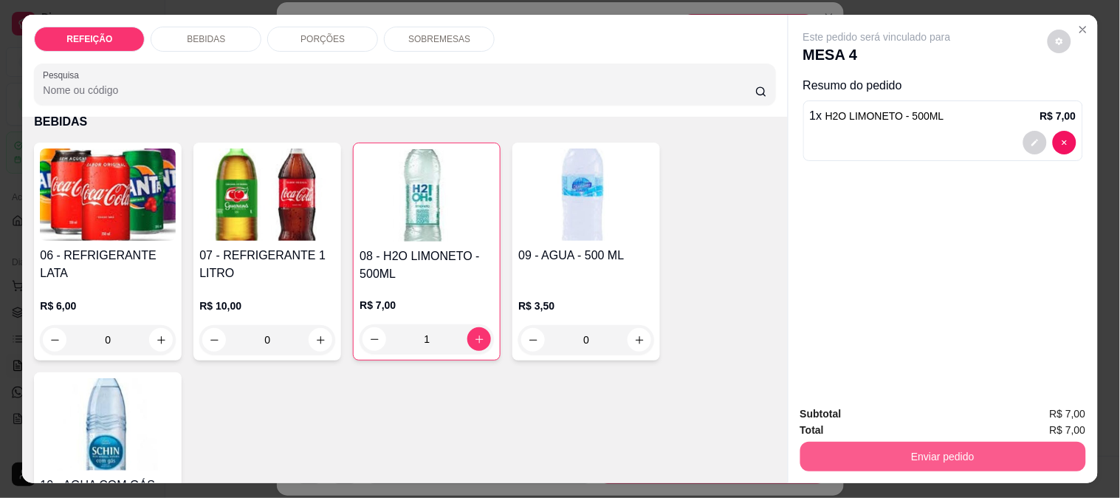
click at [876, 460] on button "Enviar pedido" at bounding box center [943, 457] width 286 height 30
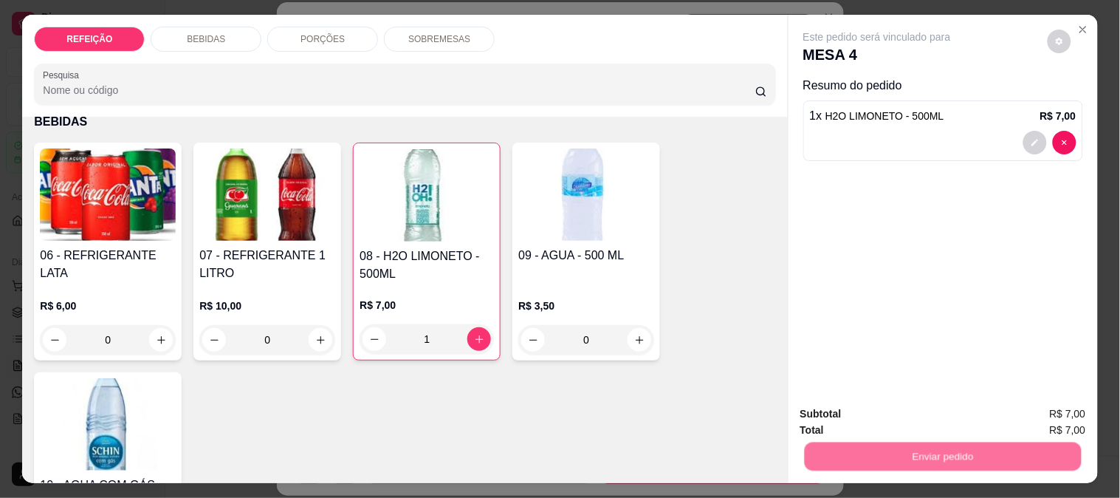
click at [864, 415] on button "Não registrar e enviar pedido" at bounding box center [894, 413] width 149 height 27
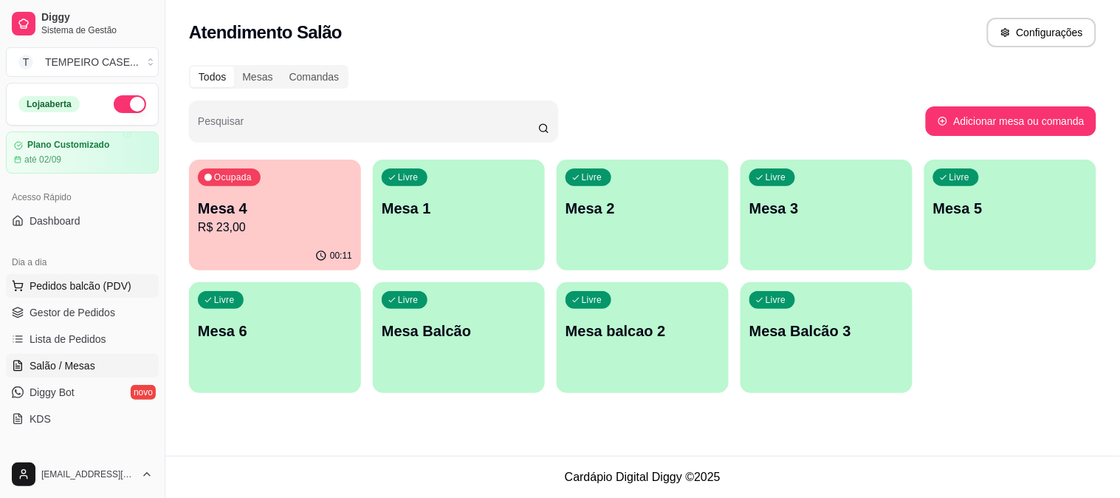
click at [55, 293] on button "Pedidos balcão (PDV)" at bounding box center [82, 286] width 153 height 24
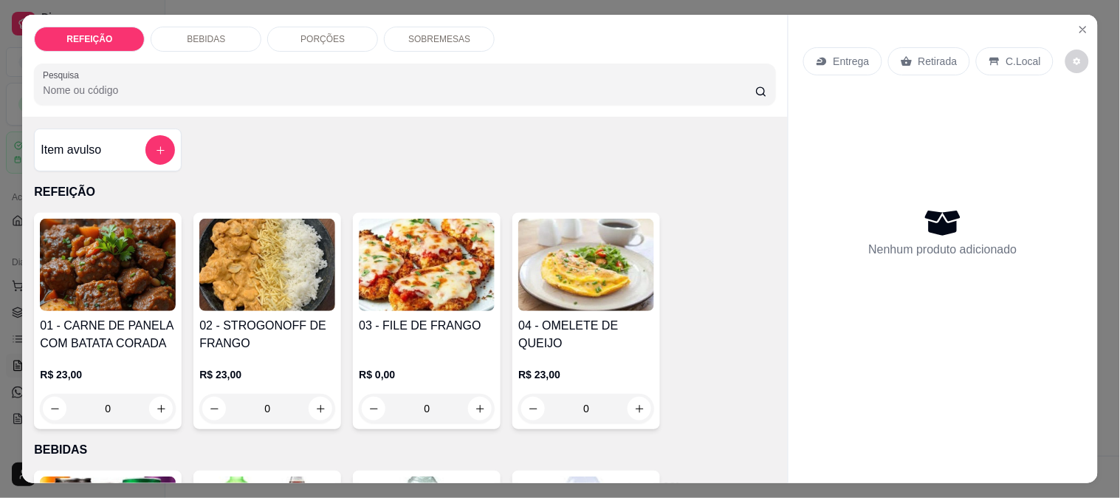
click at [102, 281] on img at bounding box center [108, 265] width 136 height 92
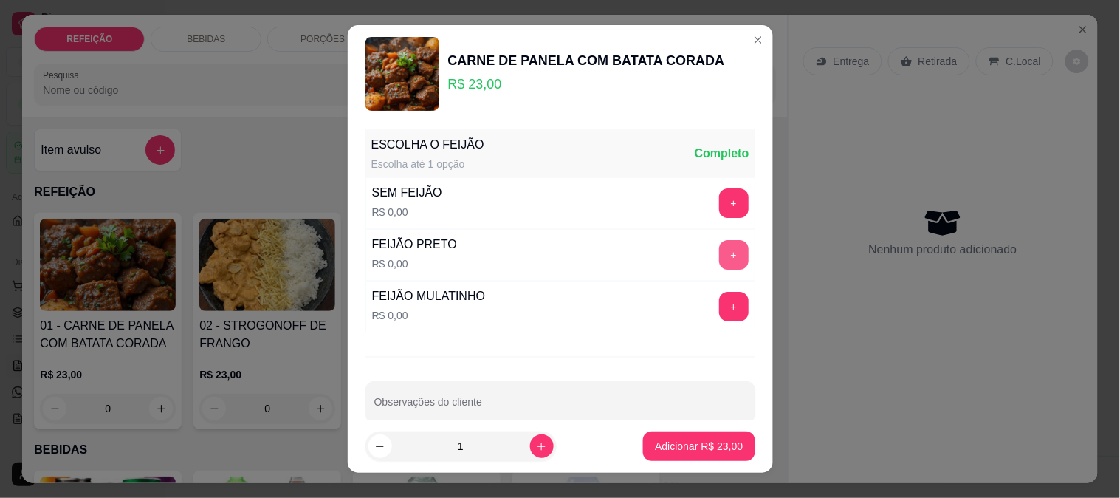
click at [719, 257] on button "+" at bounding box center [734, 255] width 30 height 30
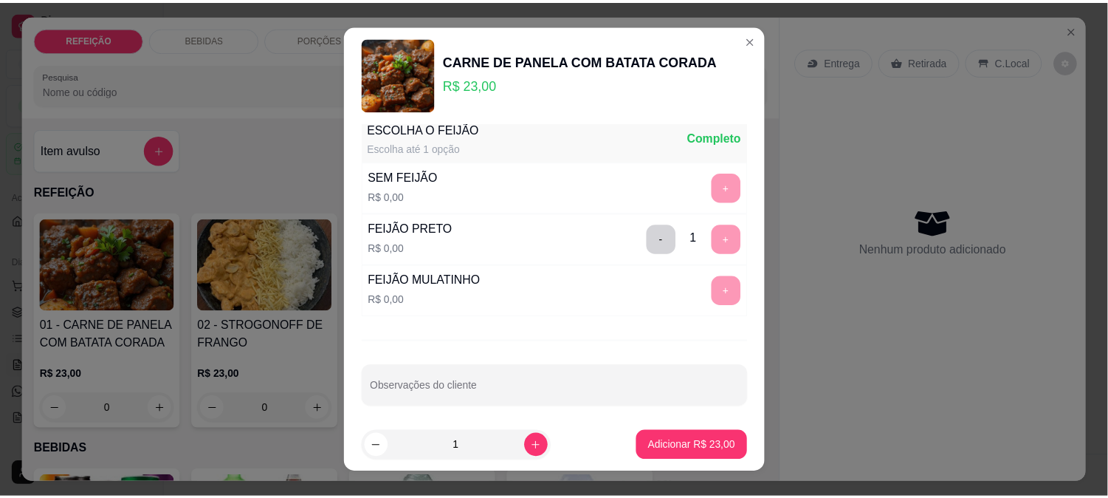
scroll to position [23, 0]
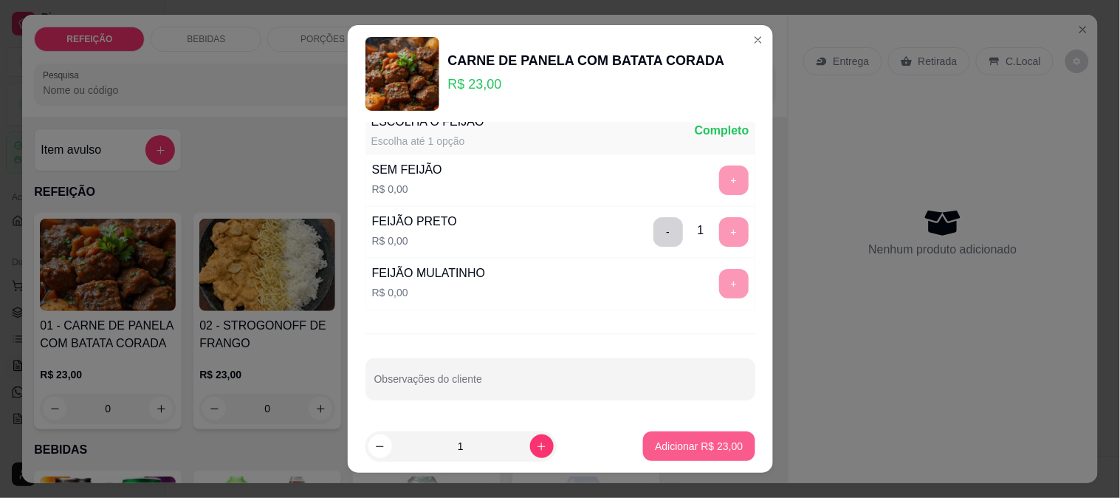
click at [662, 453] on p "Adicionar R$ 23,00" at bounding box center [699, 446] width 88 height 15
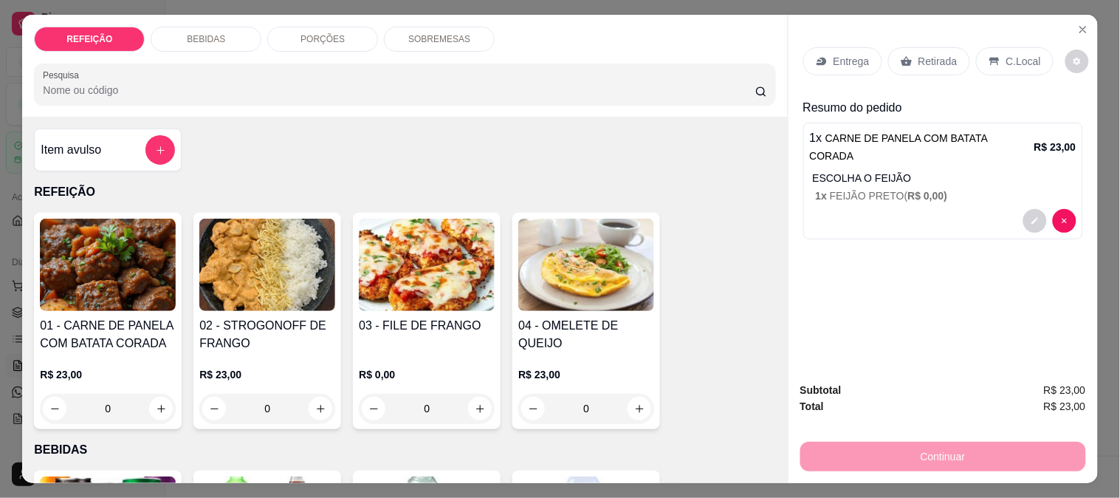
click at [907, 58] on div "Retirada" at bounding box center [929, 61] width 82 height 28
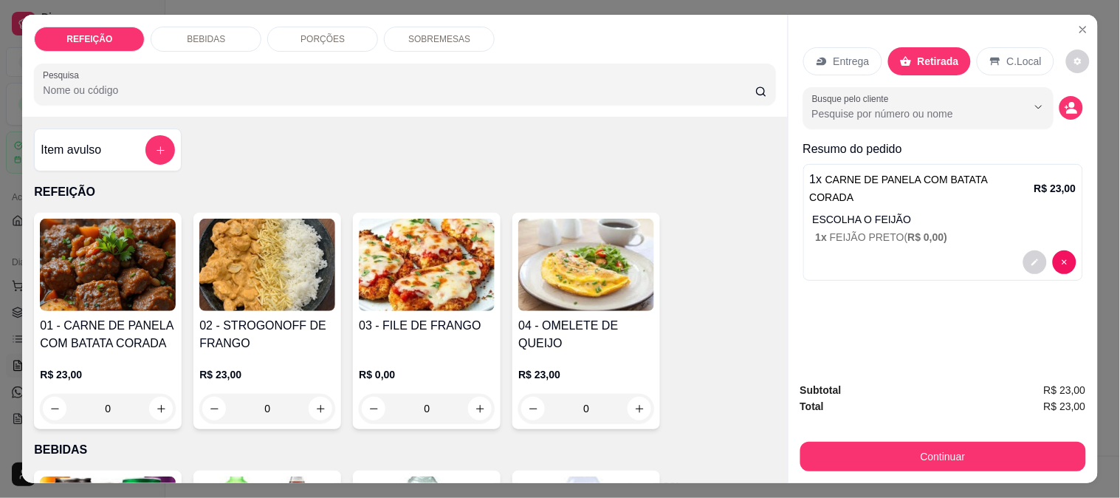
click at [899, 451] on button "Continuar" at bounding box center [943, 457] width 286 height 30
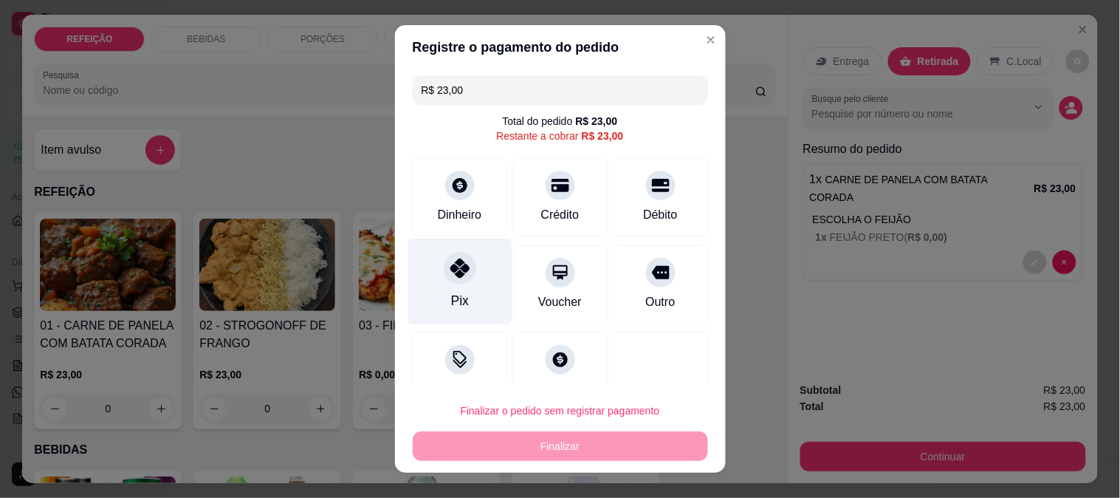
click at [452, 269] on icon at bounding box center [459, 267] width 19 height 19
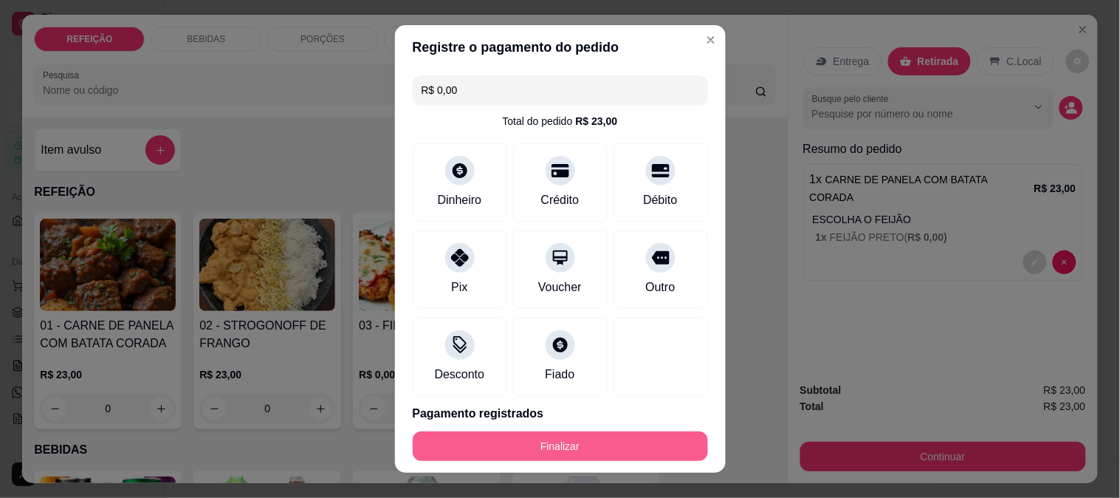
click at [611, 448] on button "Finalizar" at bounding box center [560, 446] width 295 height 30
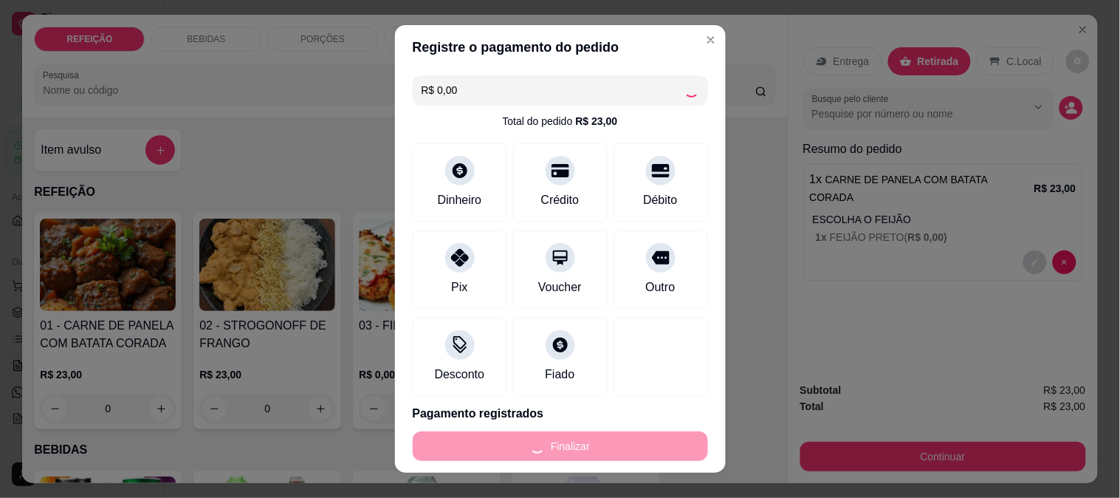
type input "-R$ 23,00"
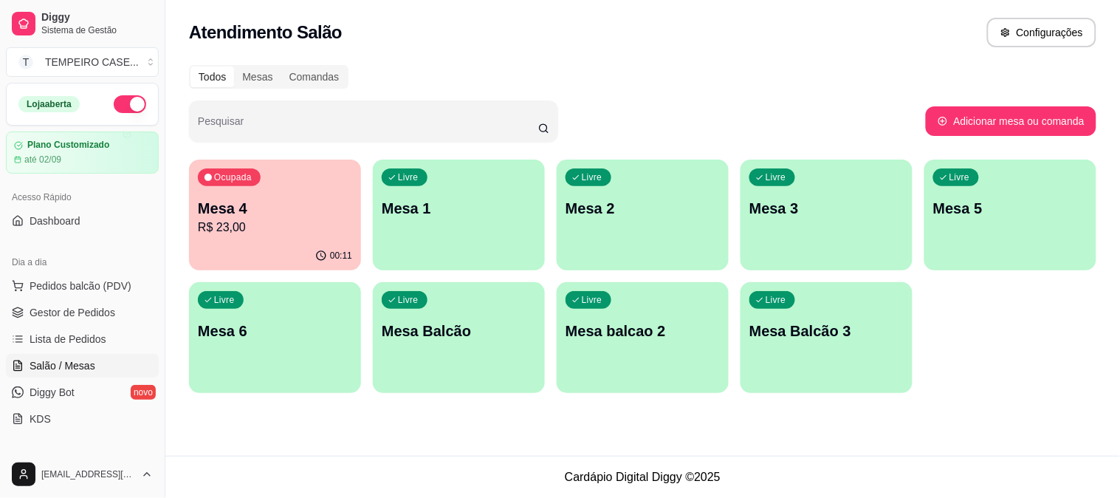
click at [606, 436] on div "Atendimento Salão Configurações Todos Mesas Comandas Pesquisar Adicionar mesa o…" at bounding box center [642, 228] width 955 height 456
click at [606, 438] on div "Atendimento Salão Configurações Todos Mesas Comandas Pesquisar Adicionar mesa o…" at bounding box center [642, 228] width 955 height 456
click at [603, 437] on div "Atendimento Salão Configurações Todos Mesas Comandas Pesquisar Adicionar mesa o…" at bounding box center [642, 228] width 955 height 456
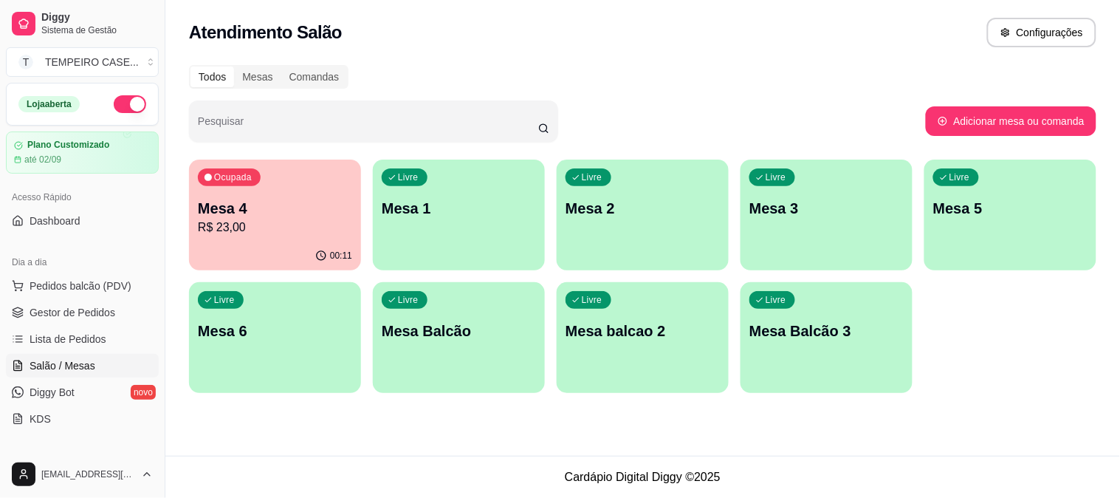
click at [596, 446] on div "Atendimento Salão Configurações Todos Mesas Comandas Pesquisar Adicionar mesa o…" at bounding box center [642, 228] width 955 height 456
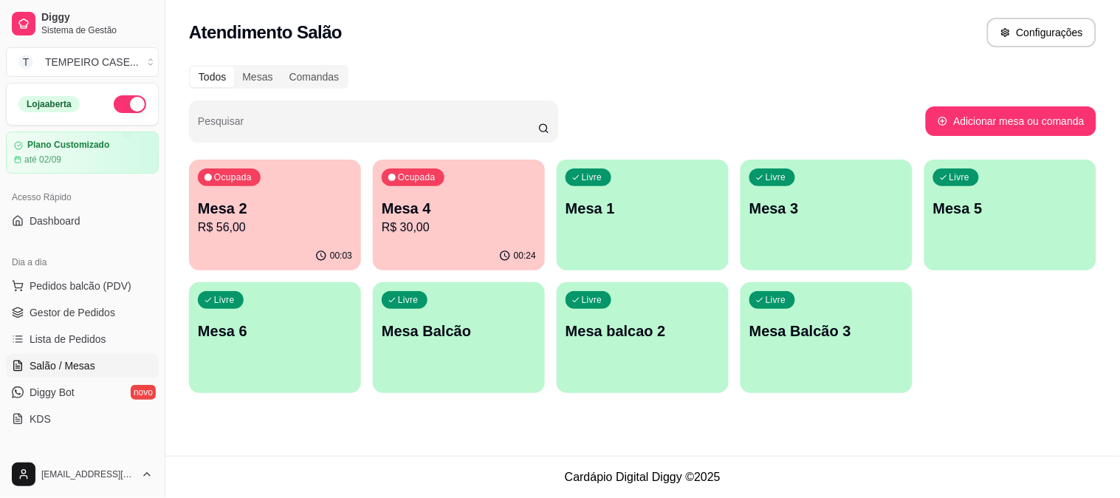
click at [90, 298] on ul "Pedidos balcão (PDV) Gestor de Pedidos Lista de Pedidos Salão / Mesas Diggy Bot…" at bounding box center [82, 352] width 153 height 157
click at [86, 305] on span "Gestor de Pedidos" at bounding box center [73, 312] width 86 height 15
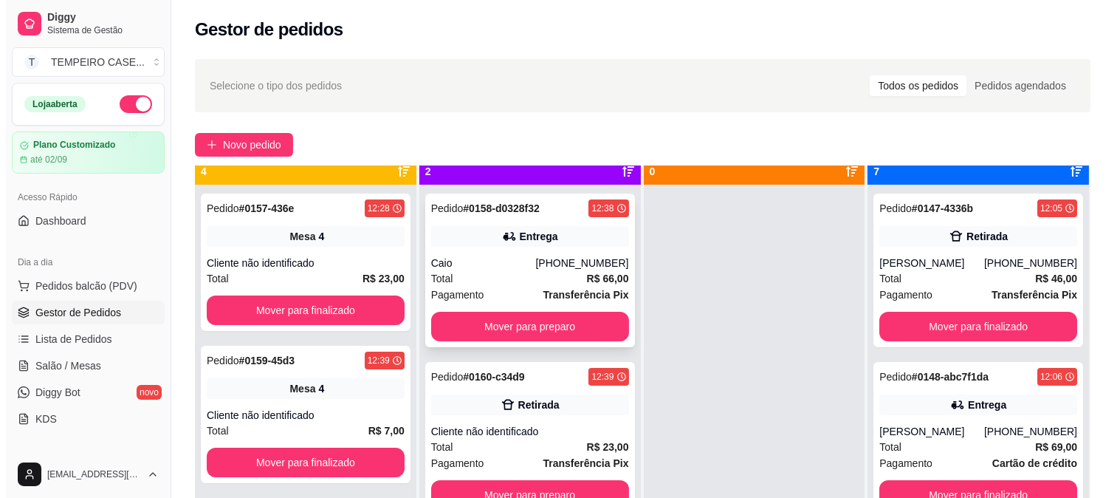
scroll to position [41, 0]
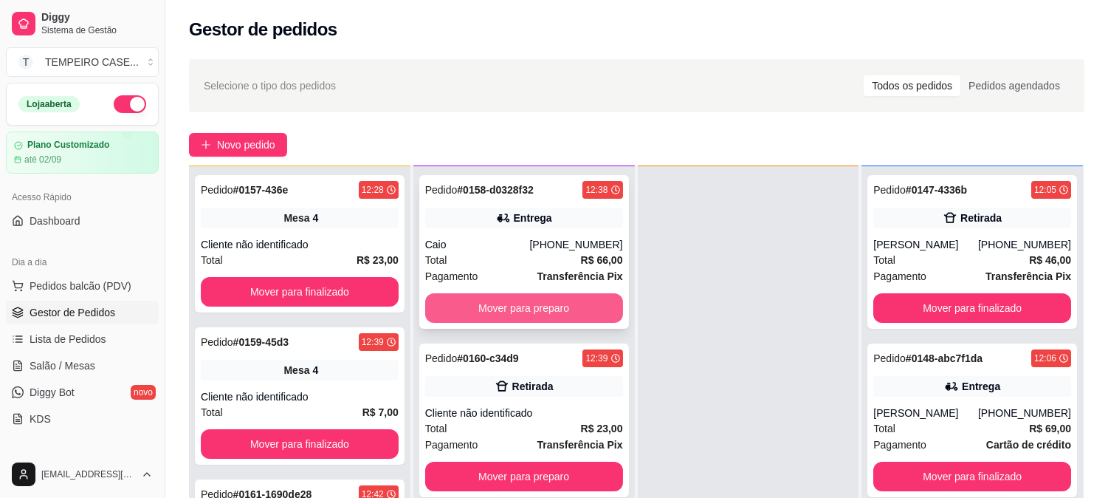
click at [576, 303] on button "Mover para preparo" at bounding box center [524, 308] width 198 height 30
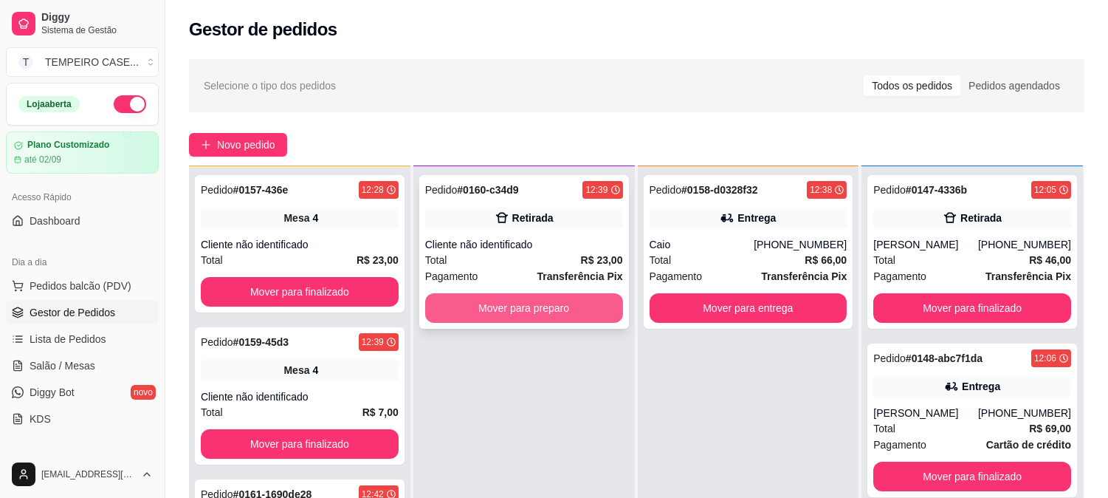
click at [576, 310] on button "Mover para preparo" at bounding box center [524, 308] width 198 height 30
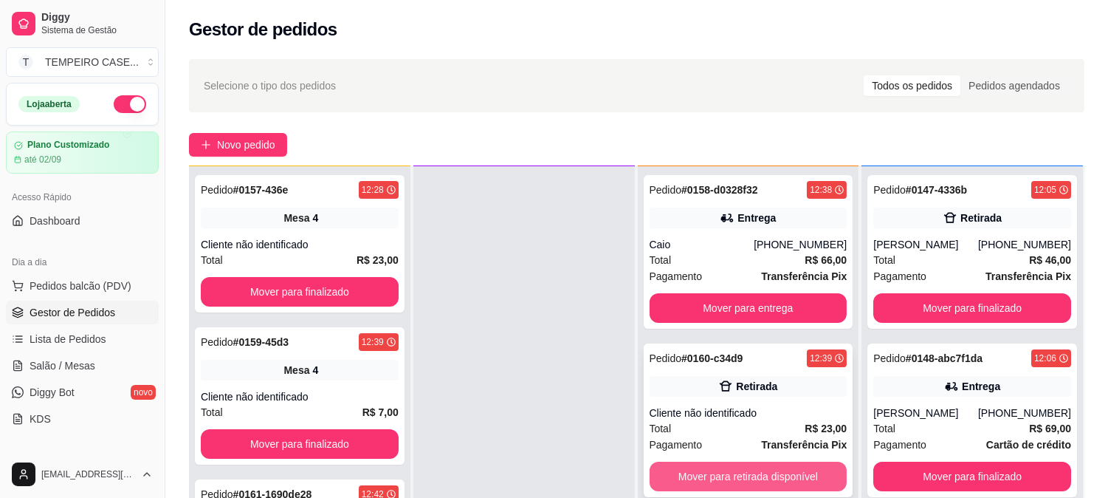
click at [750, 473] on button "Mover para retirada disponível" at bounding box center [749, 476] width 198 height 30
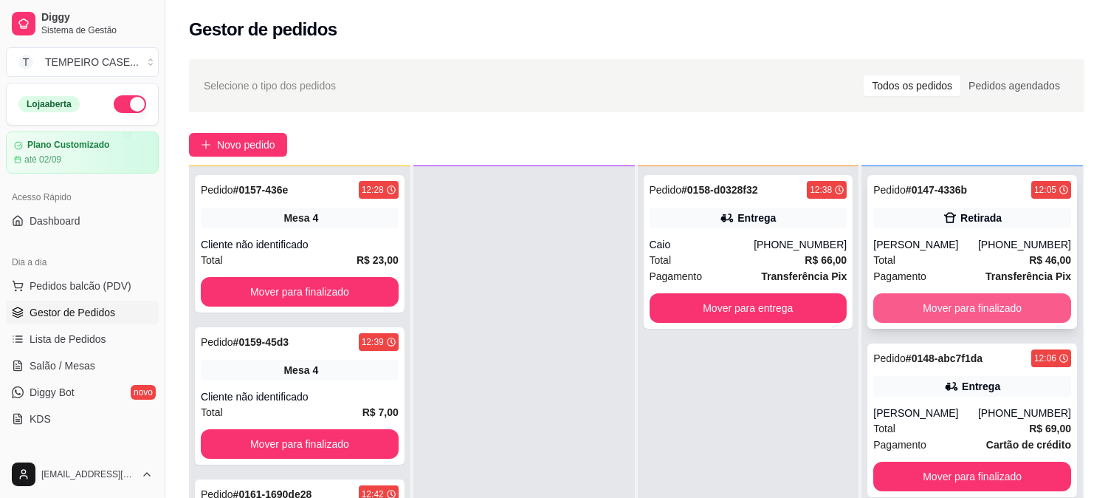
click at [935, 312] on button "Mover para finalizado" at bounding box center [972, 308] width 198 height 30
click at [935, 312] on button "Mover para finalizado" at bounding box center [972, 308] width 192 height 29
click at [935, 312] on button "Mover para finalizado" at bounding box center [972, 308] width 198 height 30
click at [935, 312] on button "Mover para finalizado" at bounding box center [972, 308] width 192 height 29
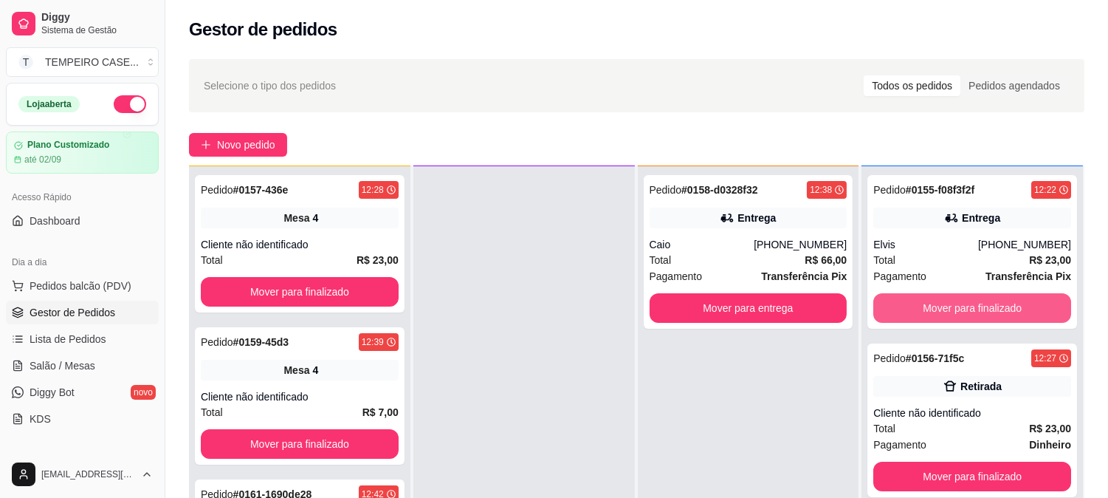
click at [935, 312] on button "Mover para finalizado" at bounding box center [972, 308] width 198 height 30
click at [934, 311] on button "Mover para finalizado" at bounding box center [972, 308] width 192 height 29
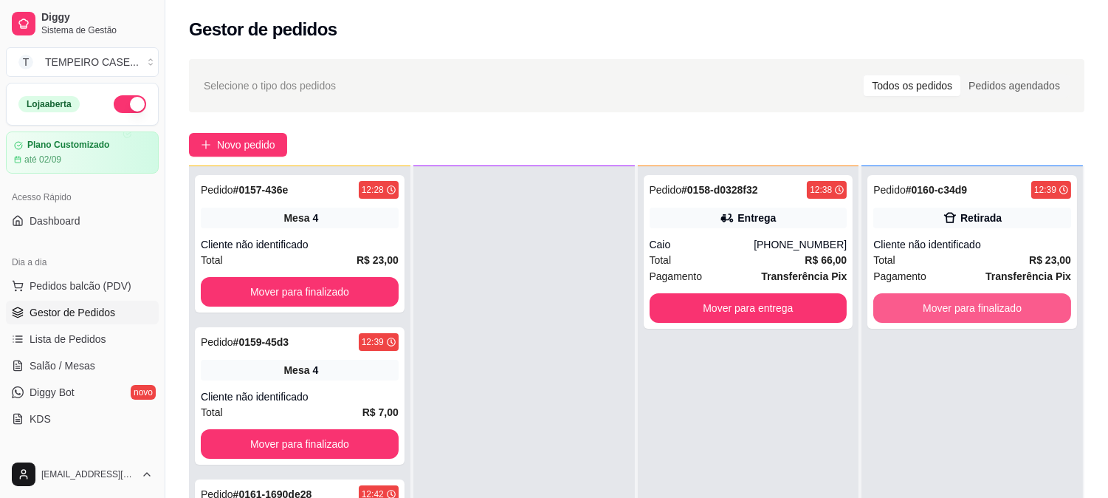
click at [934, 311] on button "Mover para finalizado" at bounding box center [972, 308] width 198 height 30
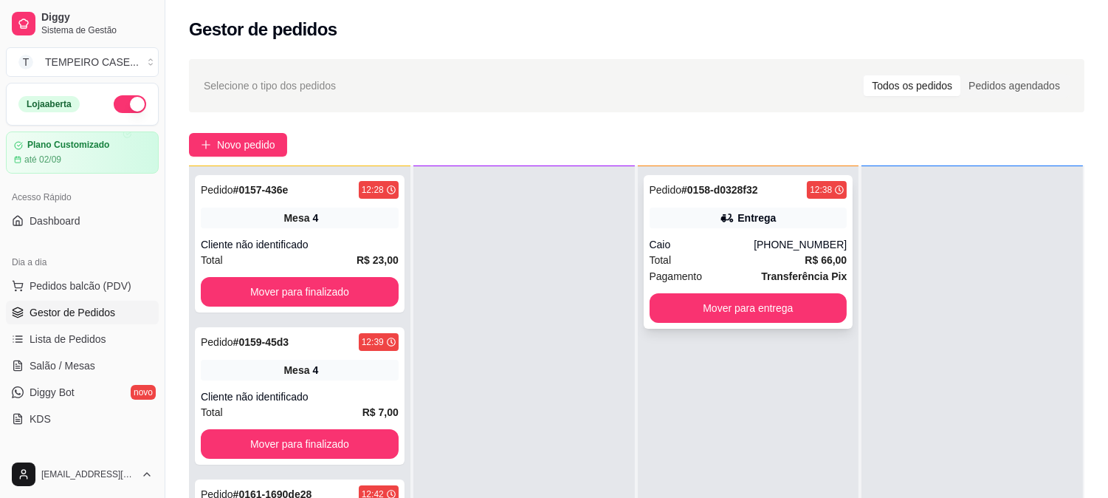
click at [739, 317] on button "Mover para entrega" at bounding box center [749, 308] width 198 height 30
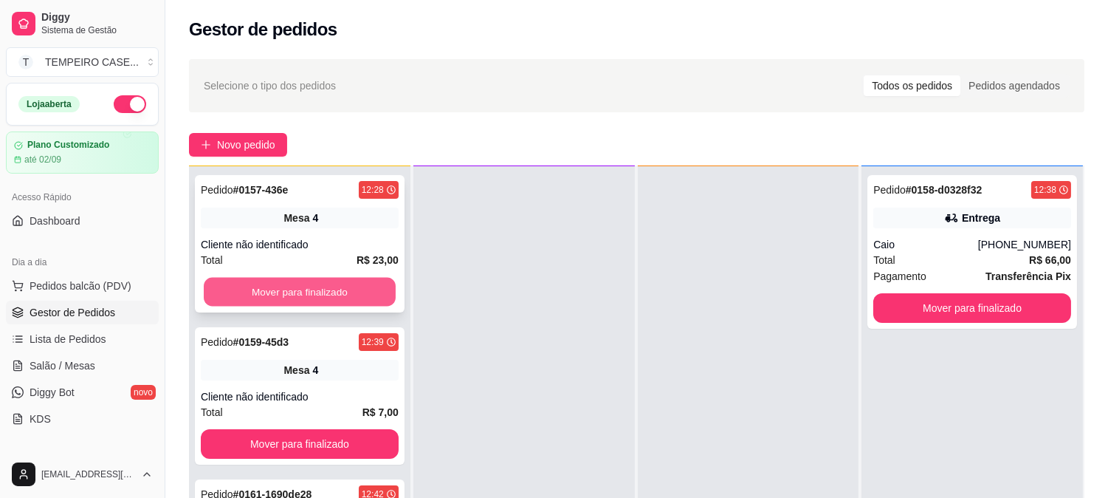
click at [333, 303] on button "Mover para finalizado" at bounding box center [300, 292] width 192 height 29
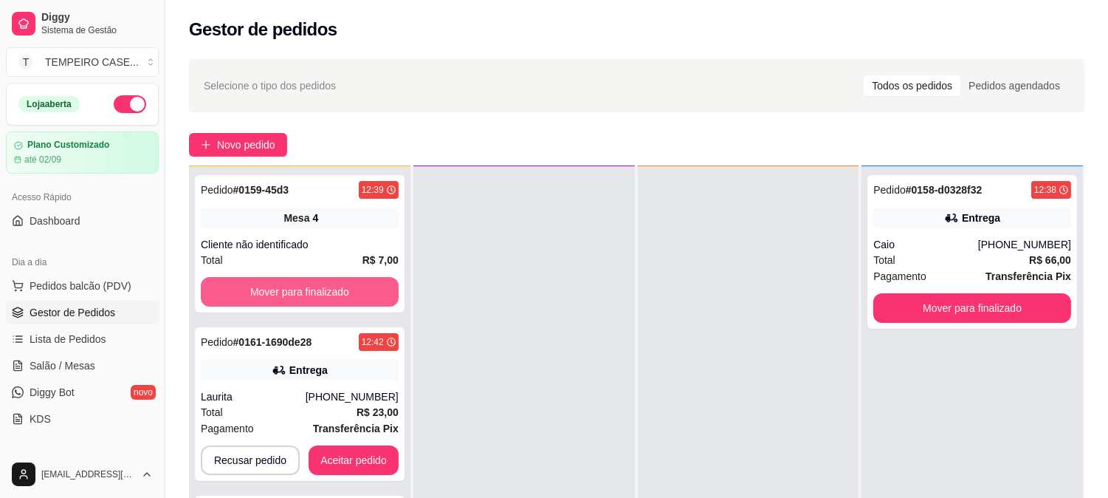
click at [333, 303] on button "Mover para finalizado" at bounding box center [300, 292] width 198 height 30
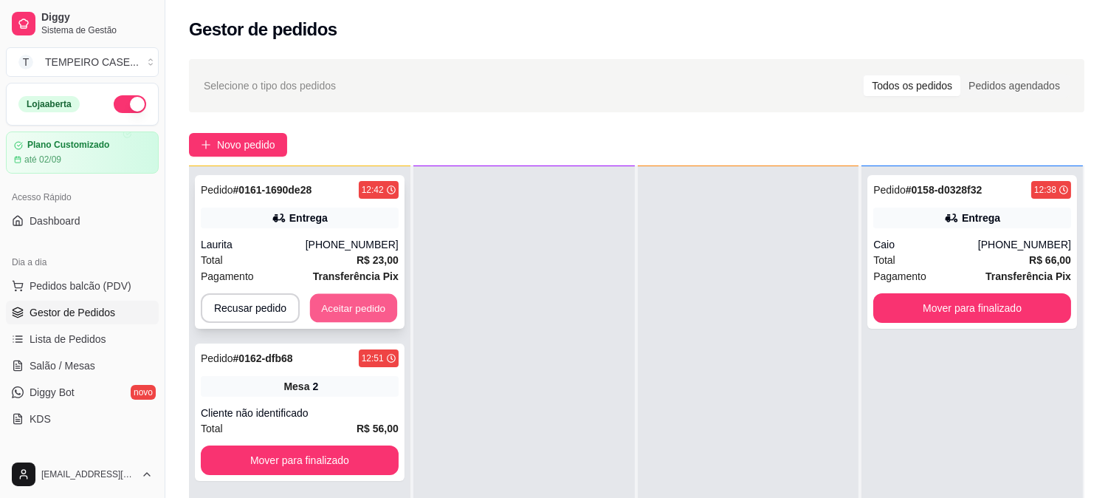
click at [379, 313] on button "Aceitar pedido" at bounding box center [353, 308] width 87 height 29
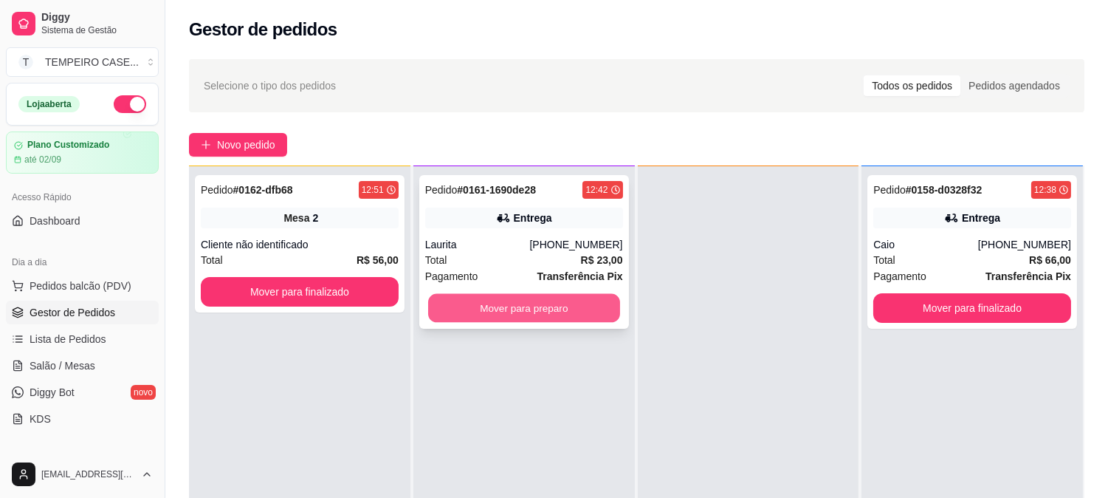
click at [571, 309] on button "Mover para preparo" at bounding box center [524, 308] width 192 height 29
click at [576, 309] on button "Mover para preparo" at bounding box center [524, 308] width 192 height 29
click at [495, 306] on button "Mover para preparo" at bounding box center [524, 308] width 198 height 30
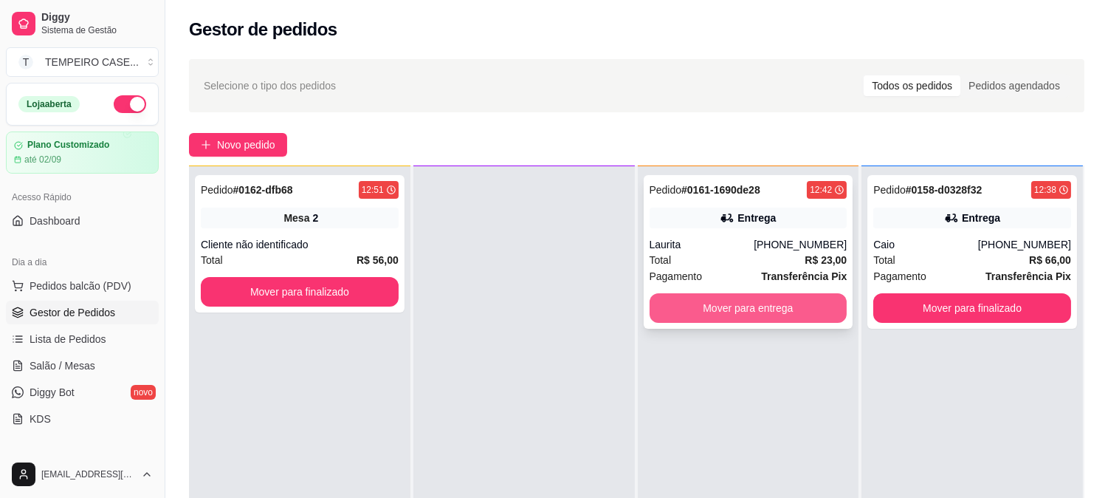
click at [758, 312] on button "Mover para entrega" at bounding box center [749, 308] width 198 height 30
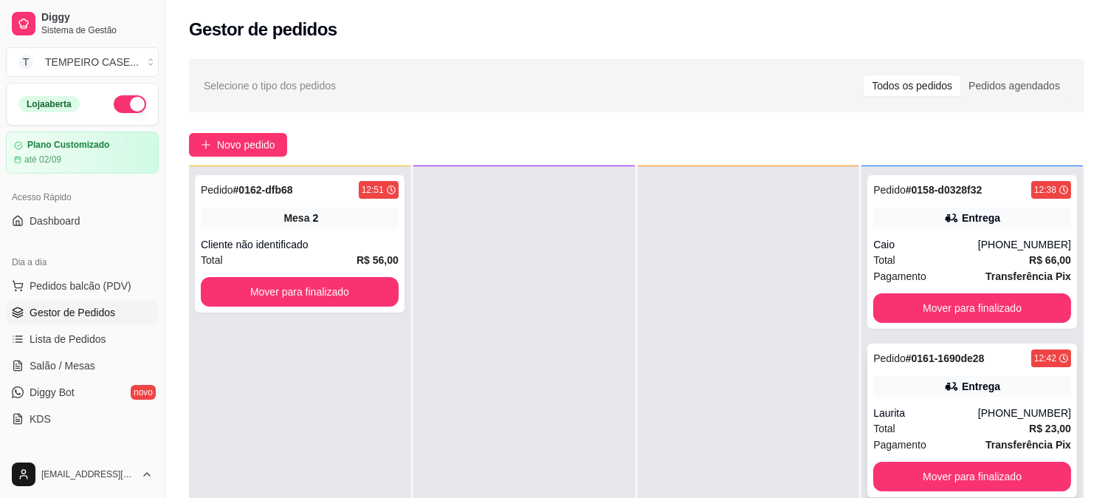
click at [904, 405] on div "Laurita" at bounding box center [925, 412] width 105 height 15
click at [947, 205] on div "Pedido # 0158-d0328f32 12:38 Entrega Caio [PHONE_NUMBER] Total R$ 66,00 Pagamen…" at bounding box center [973, 252] width 210 height 154
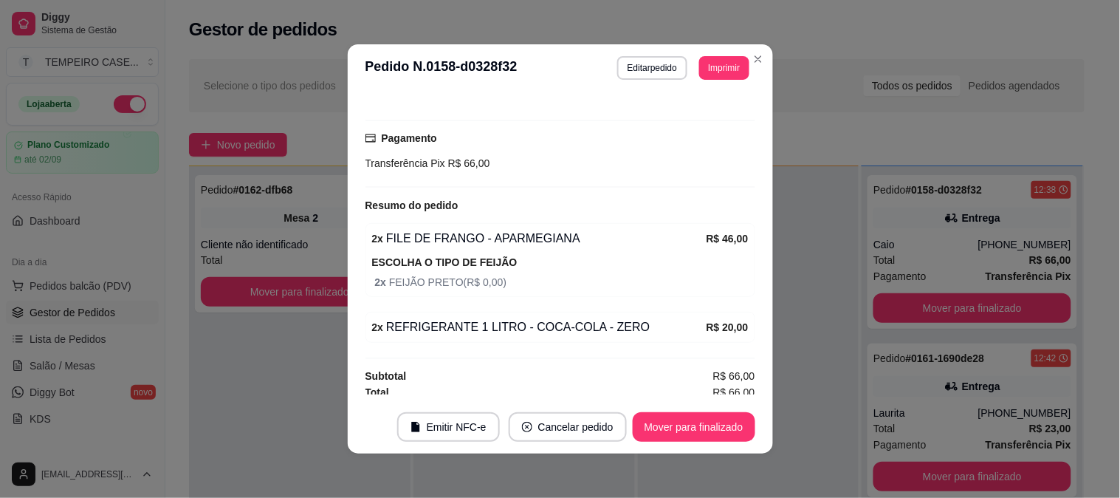
scroll to position [367, 0]
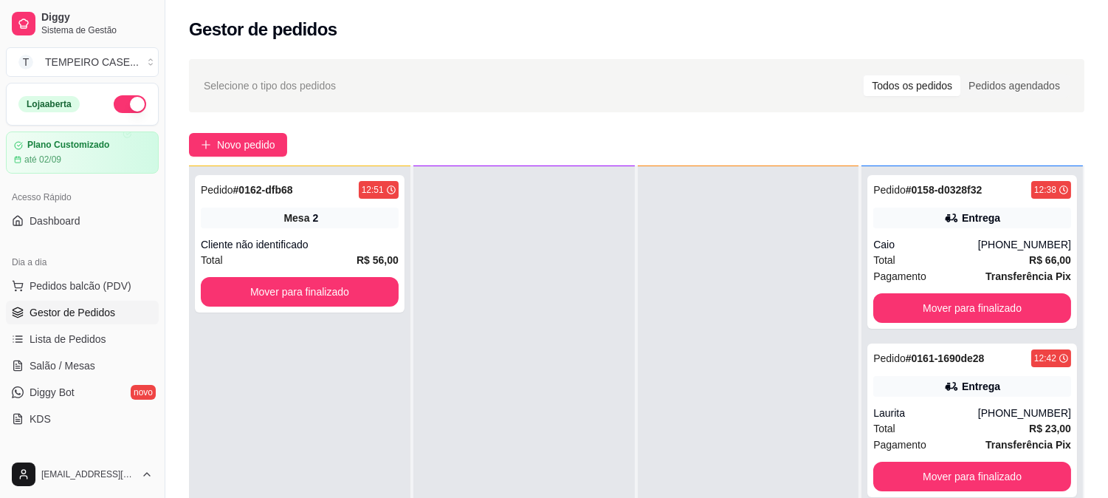
click at [236, 160] on div "Selecione o tipo dos pedidos Todos os pedidos Pedidos agendados Novo pedido Pen…" at bounding box center [636, 365] width 943 height 631
click at [240, 155] on button "Novo pedido" at bounding box center [238, 145] width 98 height 24
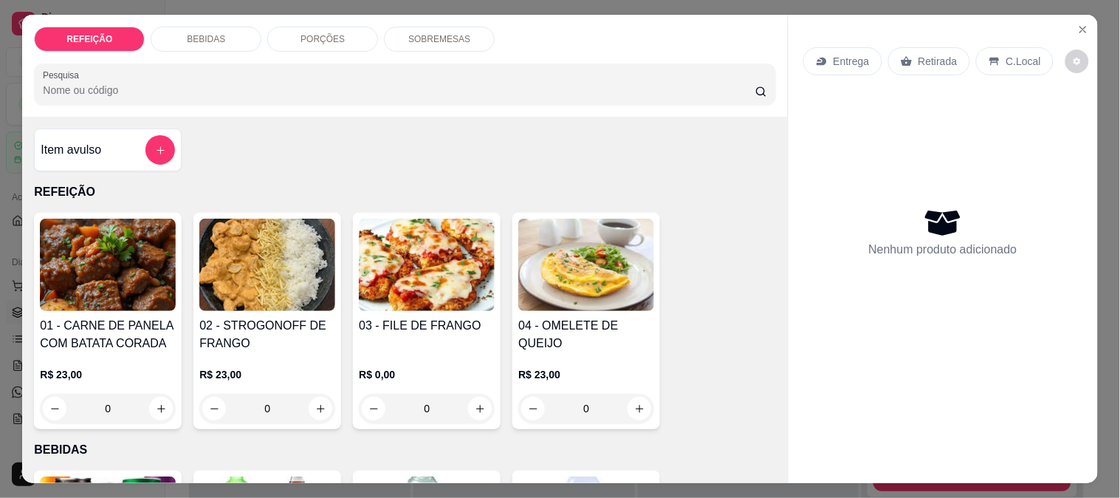
click at [99, 286] on img at bounding box center [108, 265] width 136 height 92
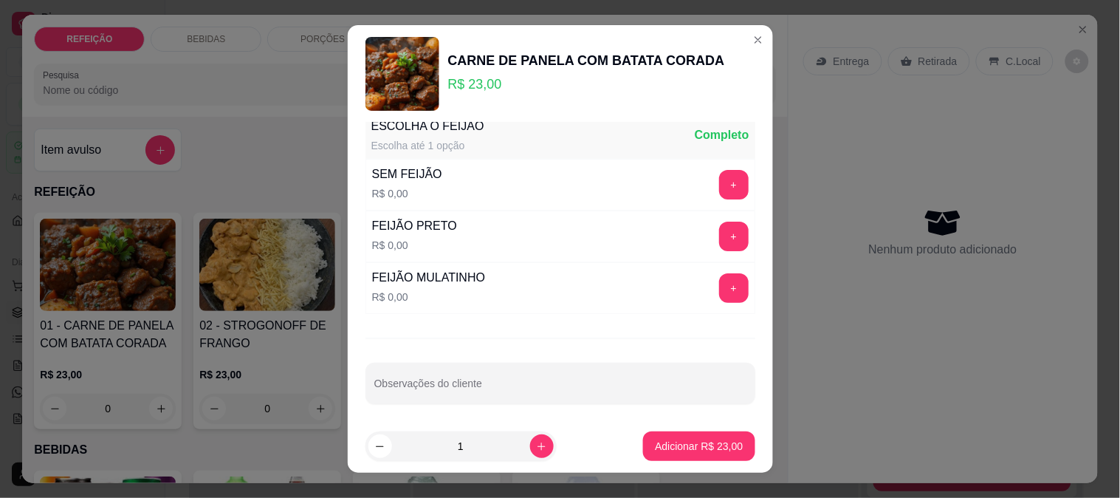
scroll to position [23, 0]
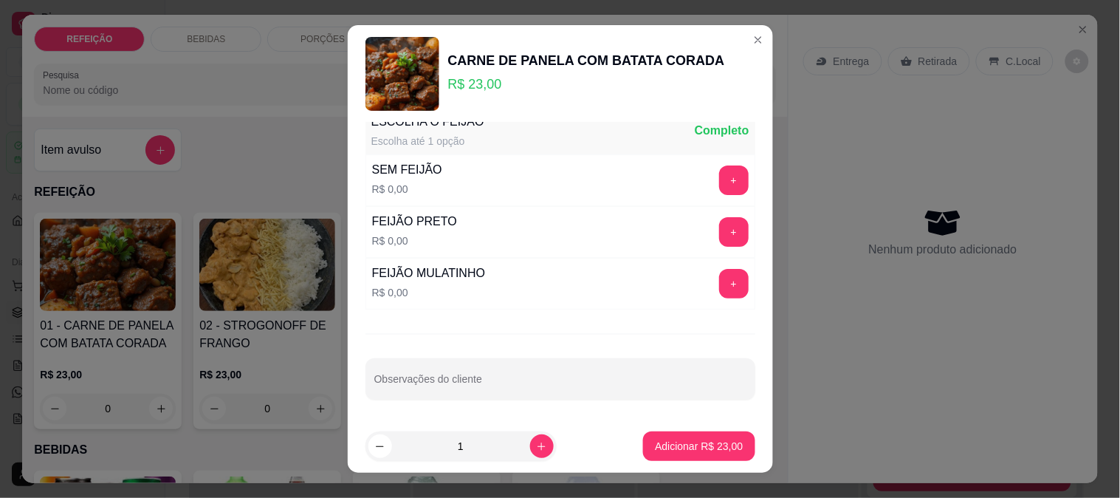
click at [719, 284] on button "+" at bounding box center [734, 284] width 30 height 30
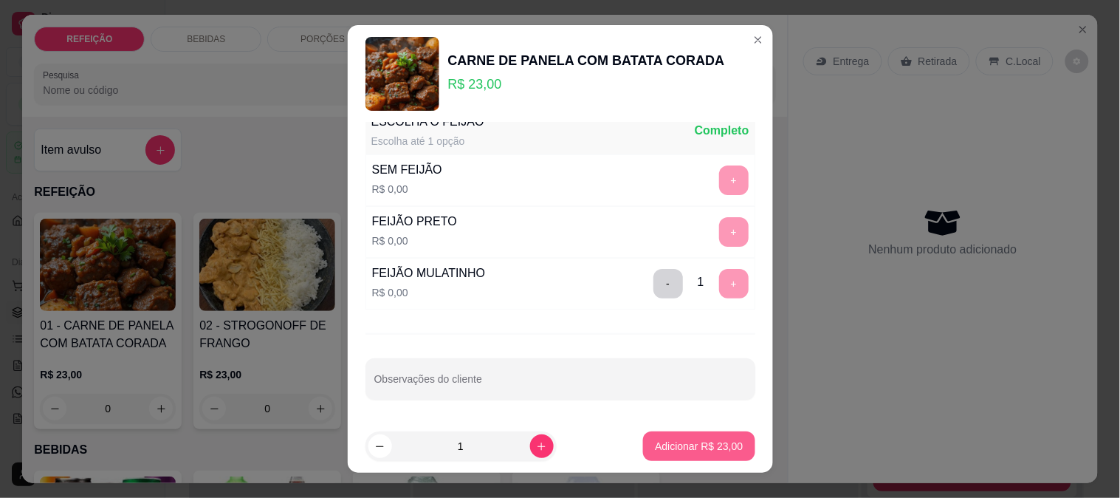
click at [690, 447] on p "Adicionar R$ 23,00" at bounding box center [699, 446] width 88 height 15
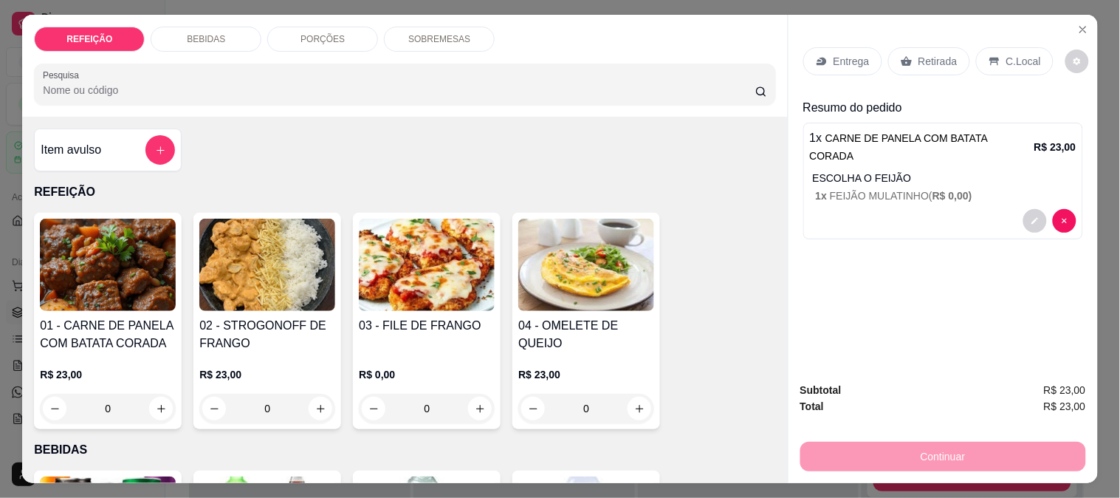
click at [846, 54] on p "Entrega" at bounding box center [852, 61] width 36 height 15
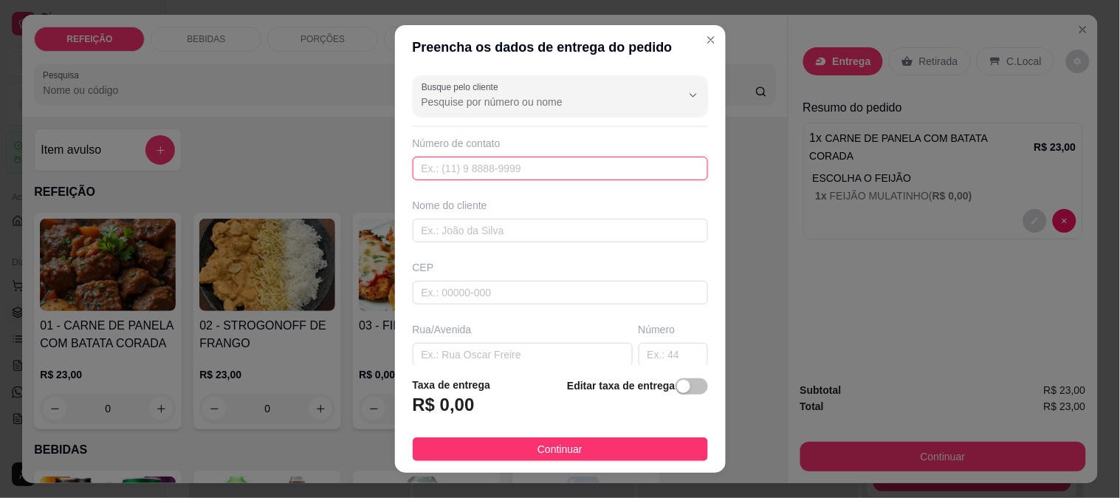
click at [490, 163] on input "text" at bounding box center [560, 169] width 295 height 24
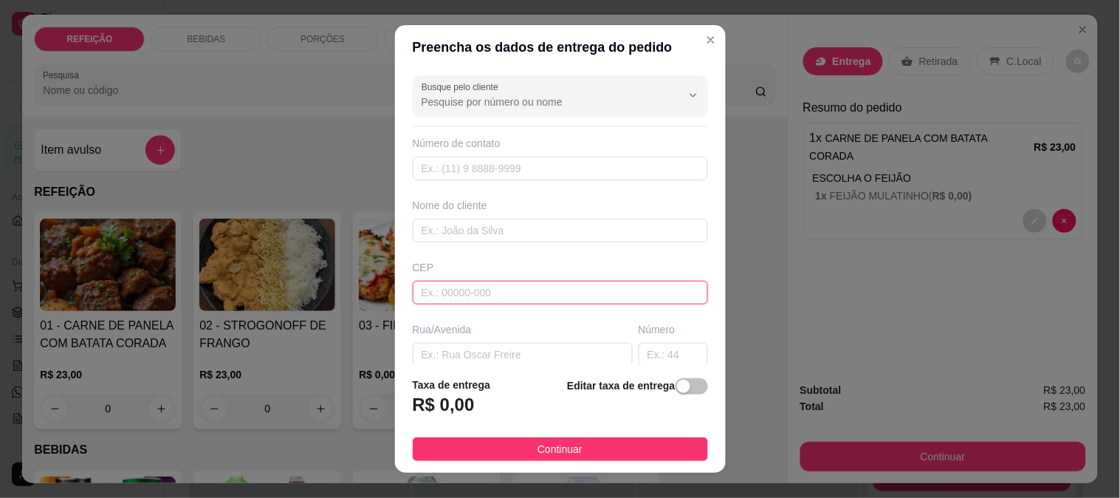
click at [475, 296] on input "text" at bounding box center [560, 293] width 295 height 24
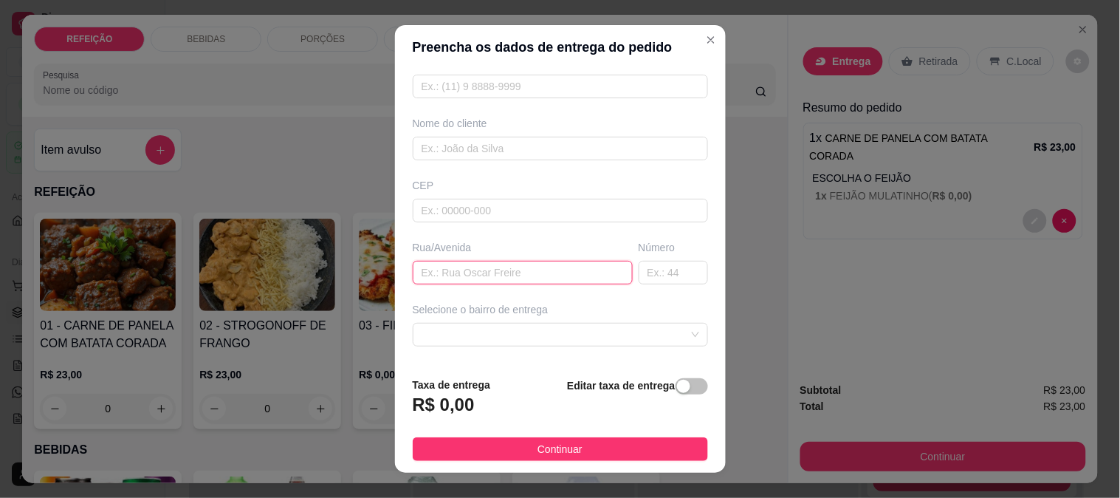
click at [473, 261] on input "text" at bounding box center [523, 273] width 220 height 24
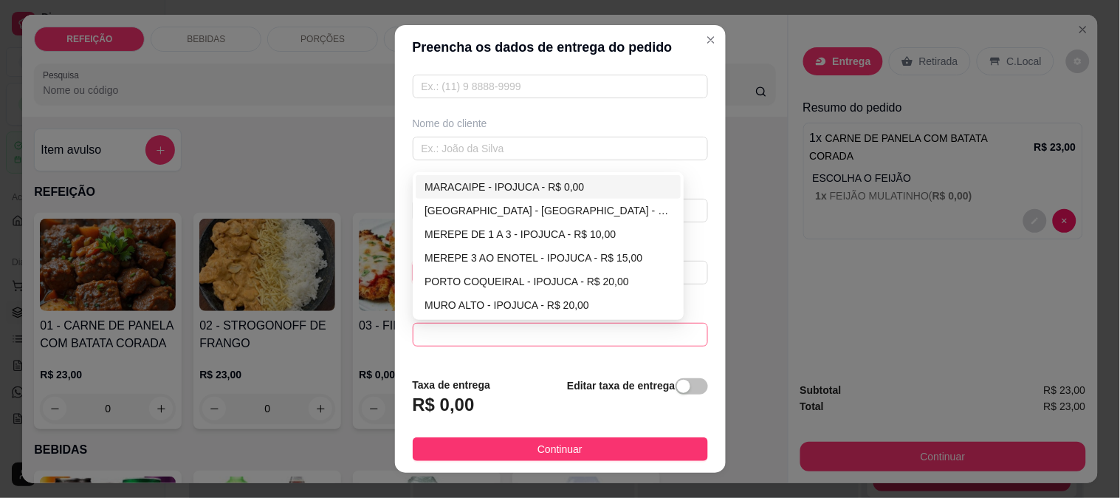
click at [500, 337] on span at bounding box center [561, 334] width 278 height 22
type input "pousada do ray rua 2"
click at [467, 181] on div "MARACAIPE - IPOJUCA - R$ 0,00" at bounding box center [548, 187] width 247 height 16
type input "IPOJUCA"
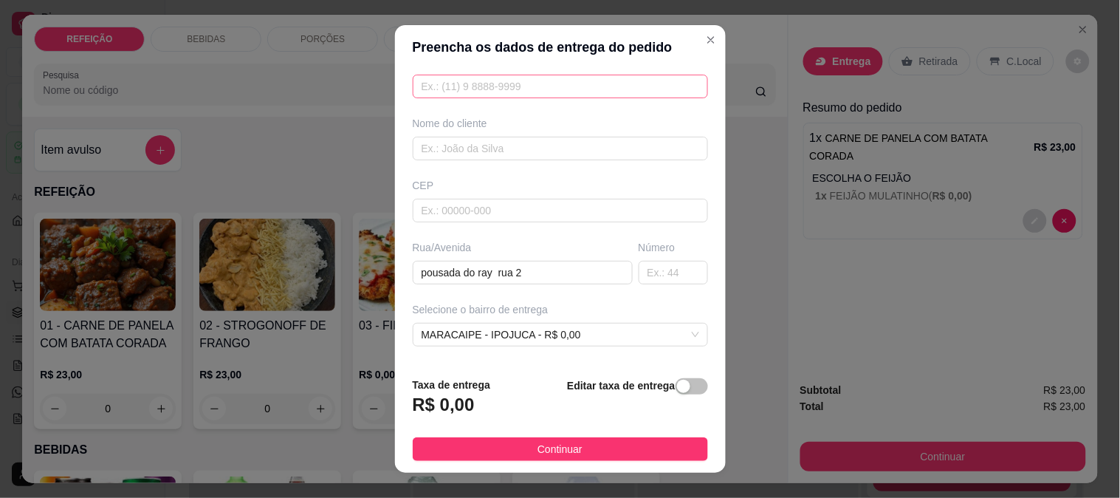
drag, startPoint x: 493, startPoint y: 195, endPoint x: 493, endPoint y: 85, distance: 110.0
click at [490, 107] on div "Busque pelo cliente Número de contato Nome do cliente CEP Rua/Avenida pousada d…" at bounding box center [560, 217] width 331 height 296
click at [495, 81] on input "text" at bounding box center [560, 87] width 295 height 24
type input "[PHONE_NUMBER]"
click at [506, 150] on input "text" at bounding box center [560, 149] width 295 height 24
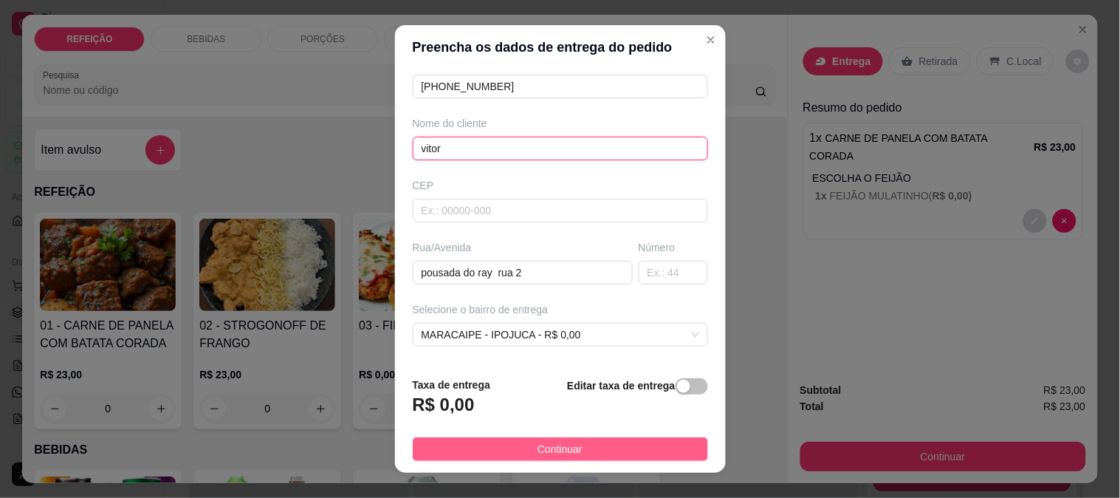
type input "vitor"
click at [557, 449] on span "Continuar" at bounding box center [560, 449] width 45 height 16
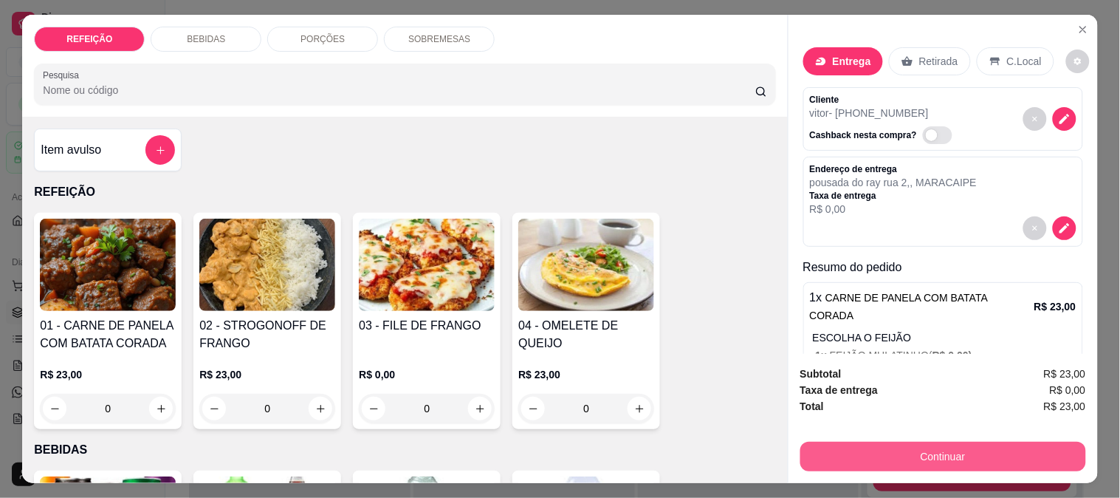
click at [869, 446] on button "Continuar" at bounding box center [943, 457] width 286 height 30
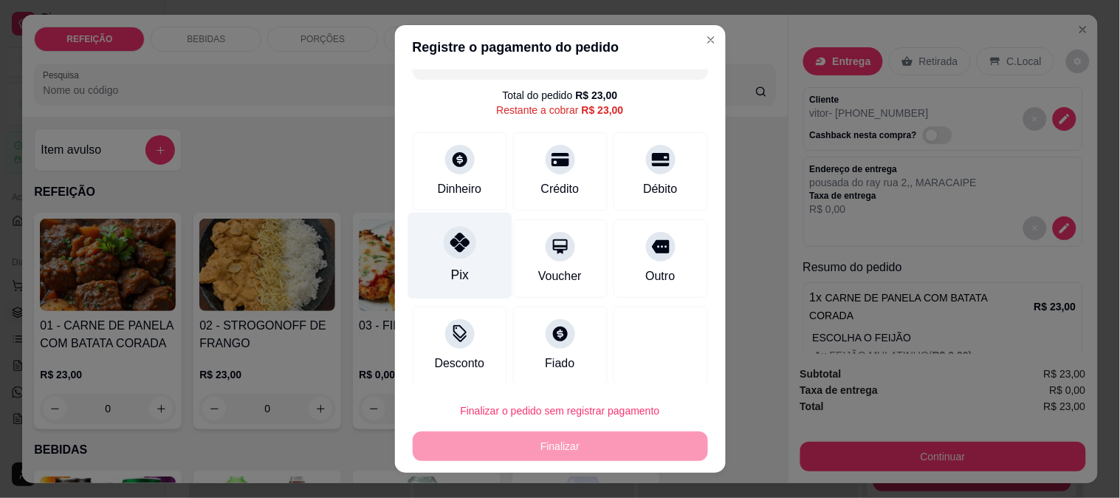
scroll to position [32, 0]
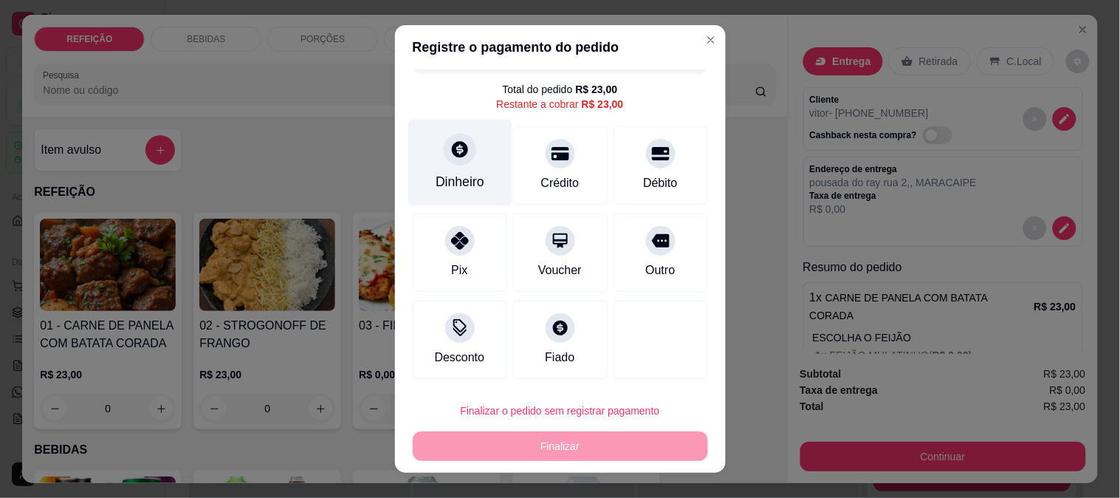
click at [454, 174] on div "Dinheiro" at bounding box center [460, 181] width 49 height 19
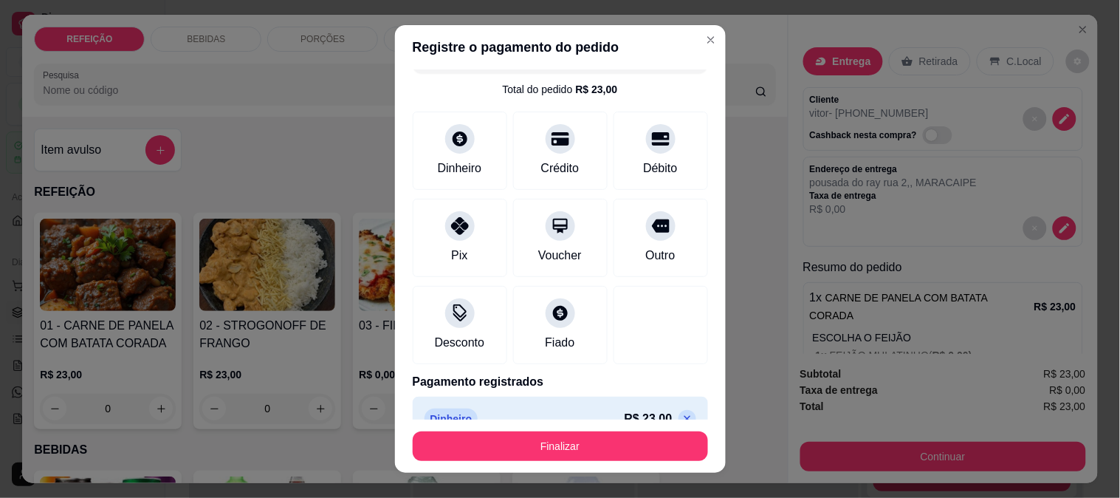
click at [539, 455] on button "Finalizar" at bounding box center [560, 446] width 295 height 30
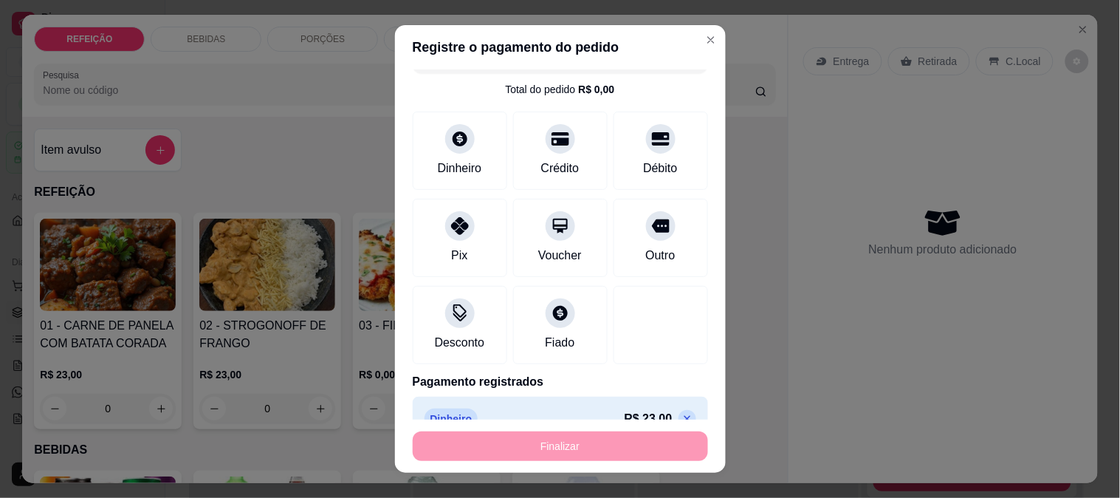
type input "-R$ 23,00"
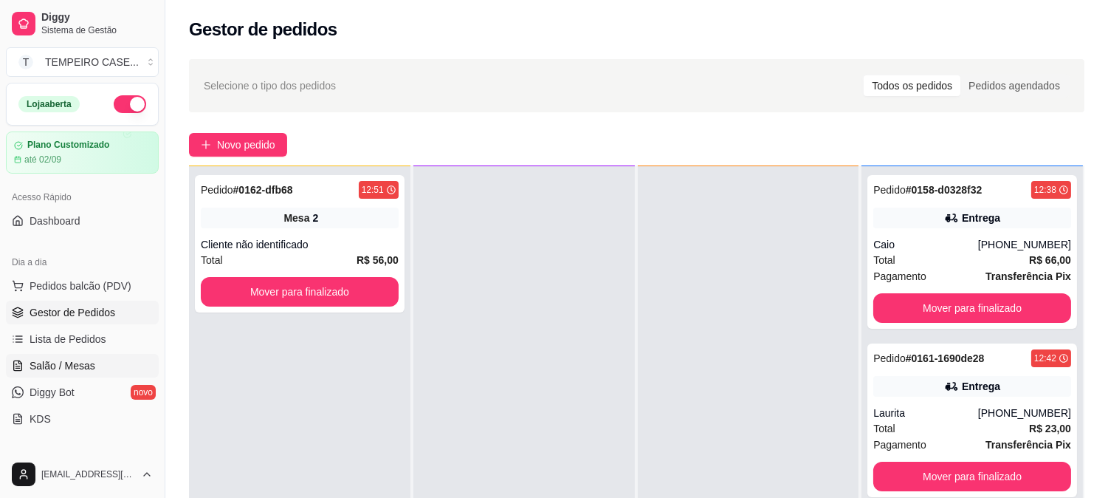
click at [68, 364] on span "Salão / Mesas" at bounding box center [63, 365] width 66 height 15
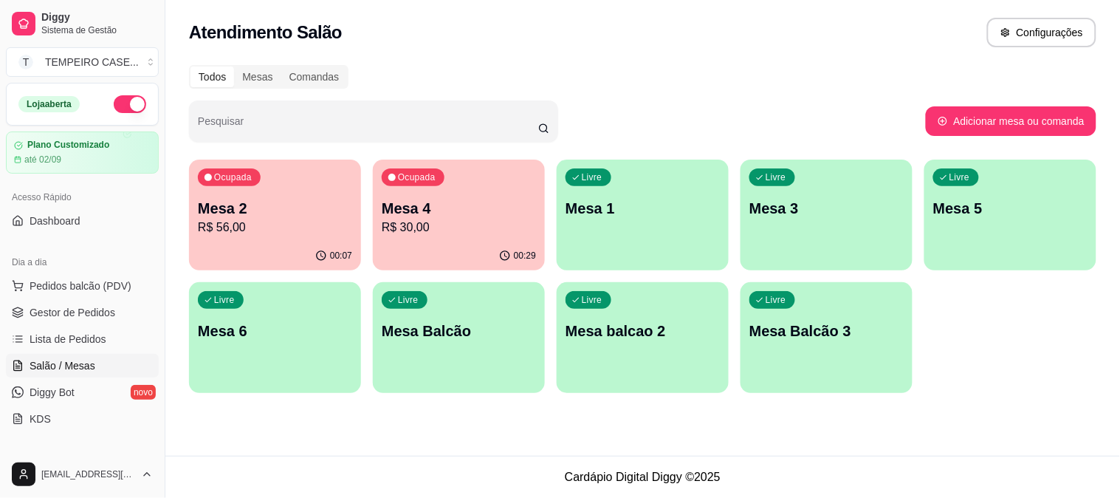
click at [492, 249] on div "00:29" at bounding box center [459, 255] width 172 height 29
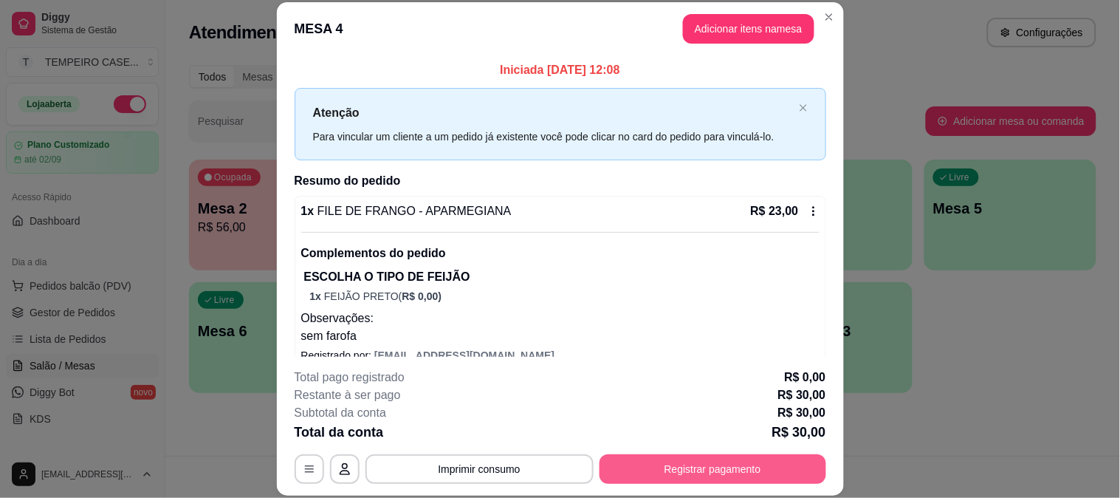
click at [735, 466] on button "Registrar pagamento" at bounding box center [713, 469] width 227 height 30
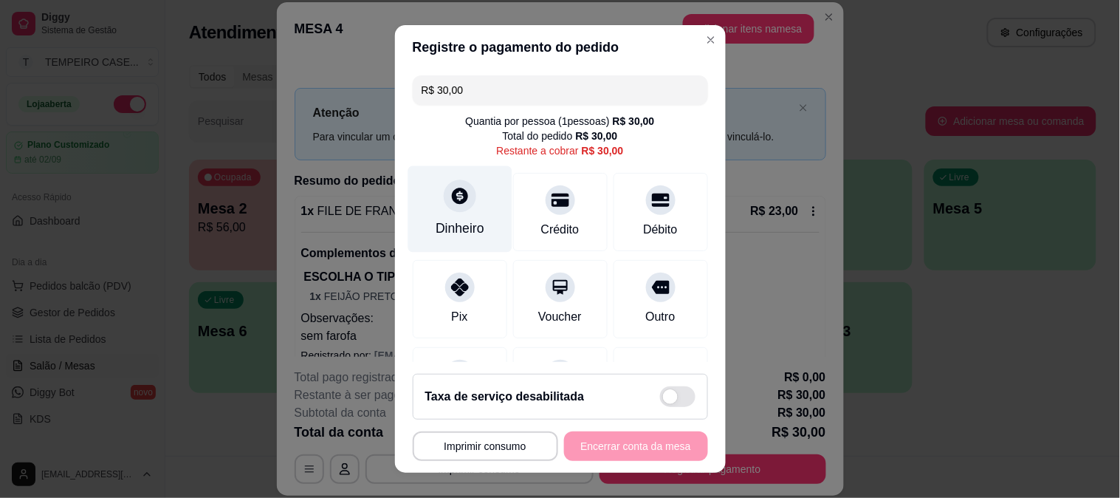
click at [465, 202] on div "Dinheiro" at bounding box center [460, 208] width 104 height 86
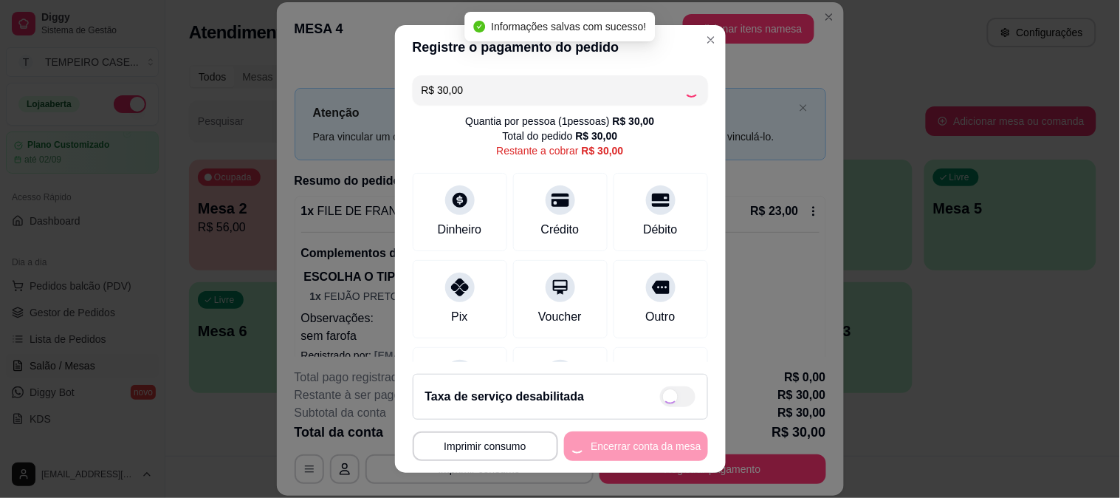
type input "R$ 0,00"
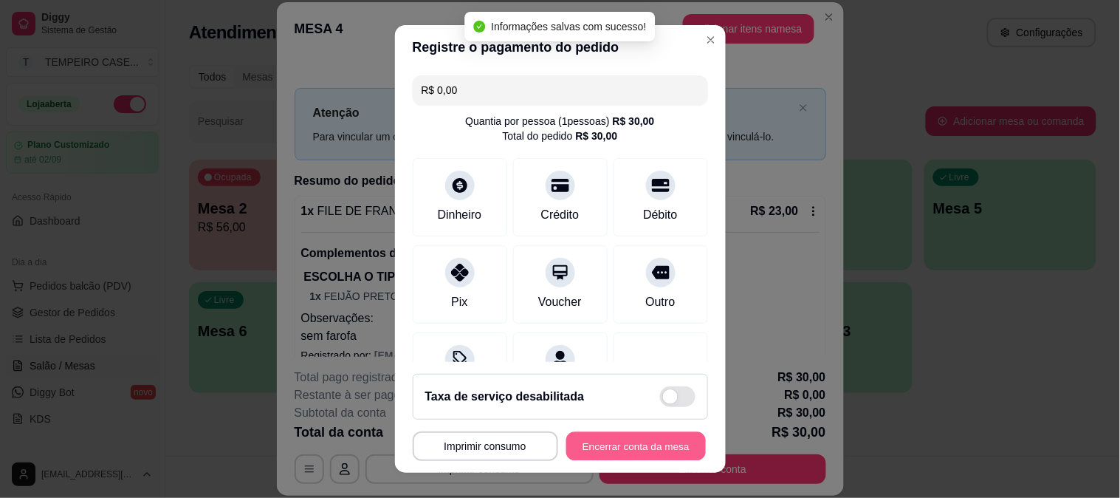
click at [637, 442] on button "Encerrar conta da mesa" at bounding box center [636, 446] width 140 height 29
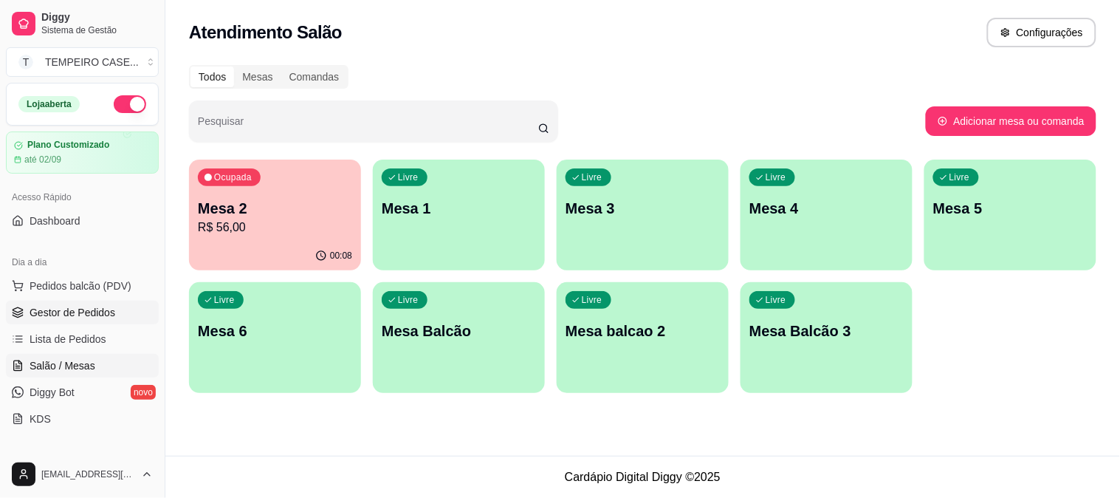
click at [92, 320] on link "Gestor de Pedidos" at bounding box center [82, 313] width 153 height 24
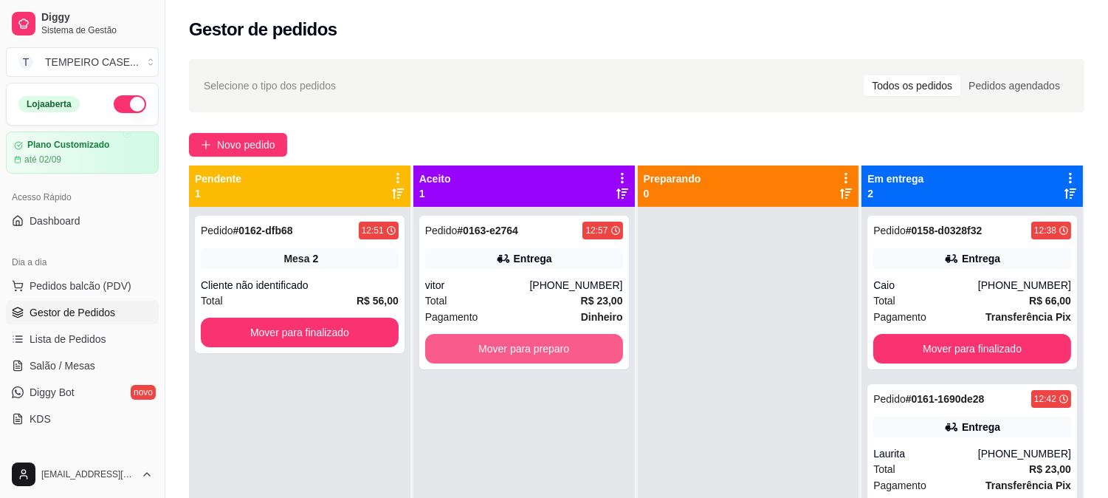
drag, startPoint x: 473, startPoint y: 345, endPoint x: 533, endPoint y: 408, distance: 86.7
click at [533, 408] on div "Pedido # 0163-e2764 12:57 Entrega vitor [PHONE_NUMBER] Total R$ 23,00 Pagamento…" at bounding box center [523, 456] width 221 height 498
click at [549, 359] on button "Mover para preparo" at bounding box center [524, 348] width 192 height 29
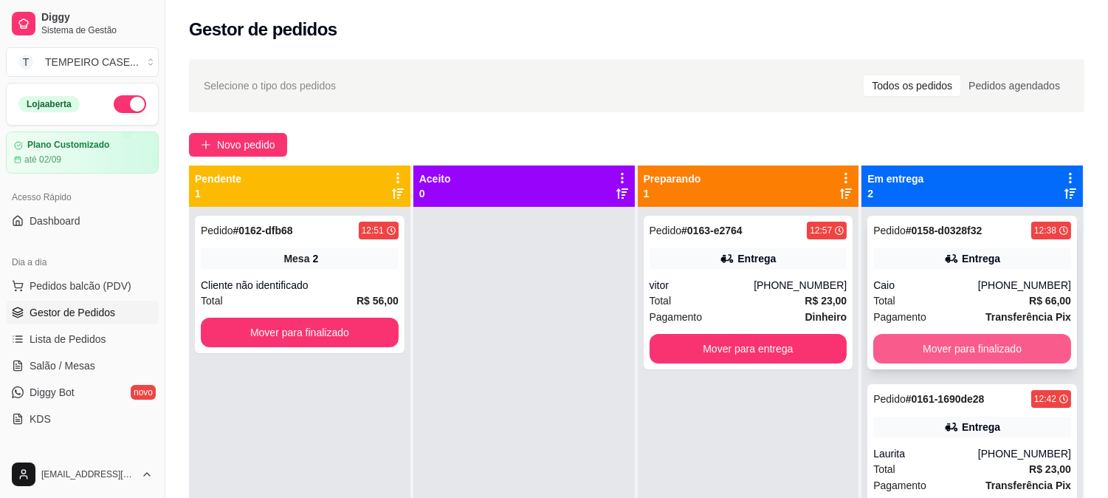
click at [958, 347] on button "Mover para finalizado" at bounding box center [972, 349] width 198 height 30
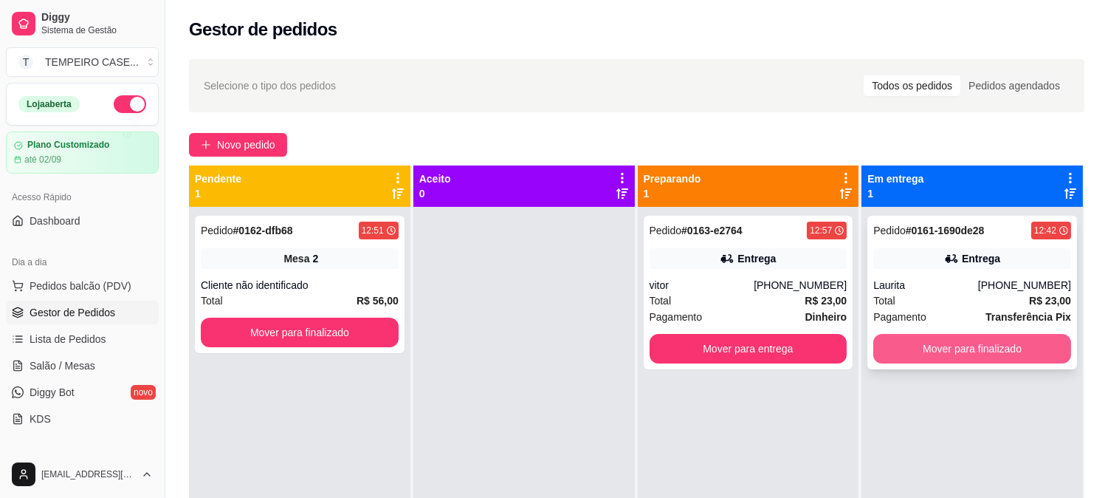
click at [984, 351] on button "Mover para finalizado" at bounding box center [972, 349] width 198 height 30
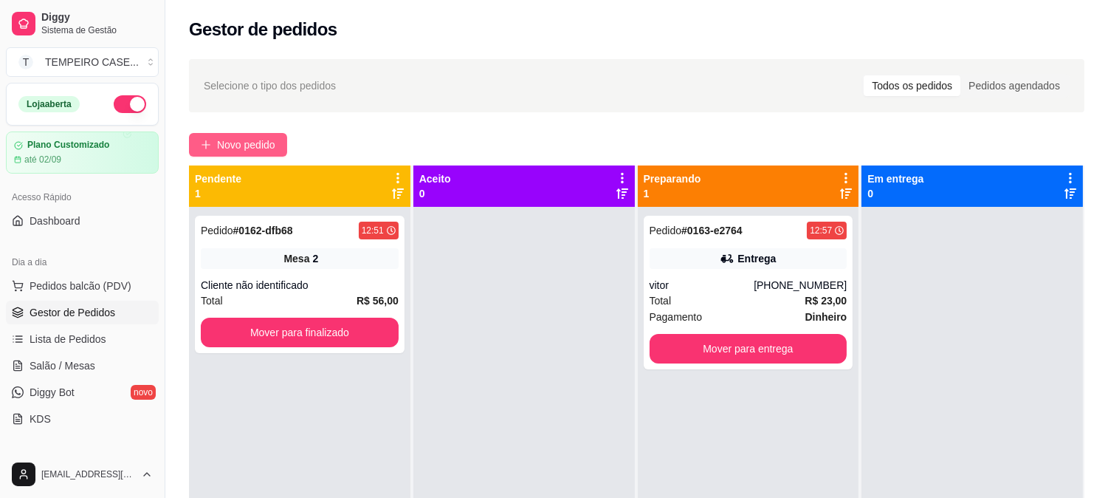
click at [255, 138] on span "Novo pedido" at bounding box center [246, 145] width 58 height 16
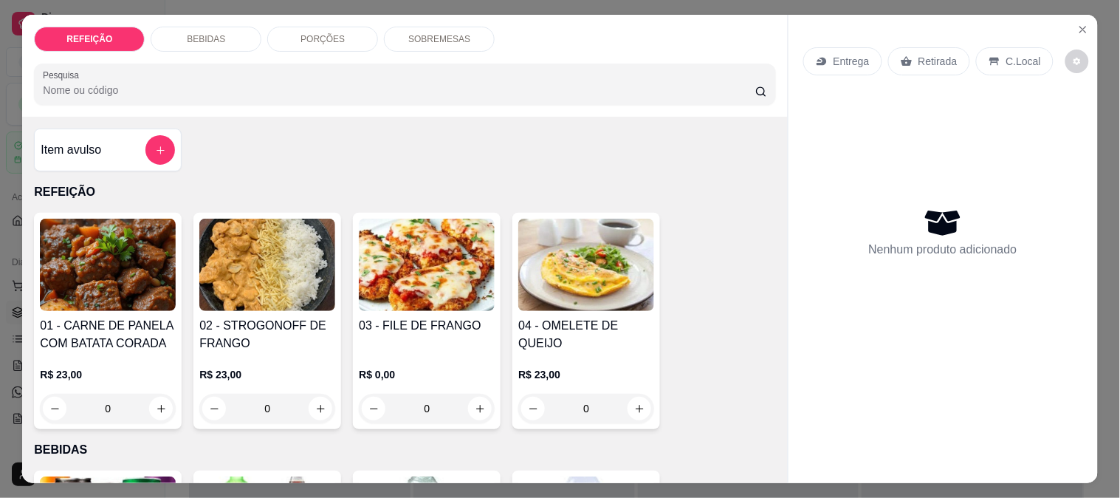
click at [464, 278] on img at bounding box center [427, 265] width 136 height 92
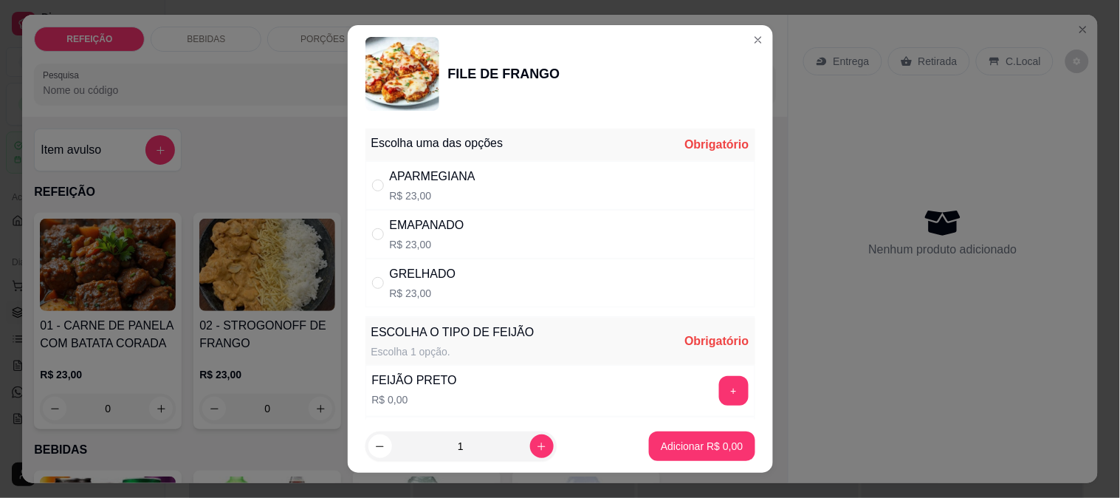
click at [504, 180] on div "APARMEGIANA R$ 23,00" at bounding box center [560, 185] width 390 height 49
radio input "true"
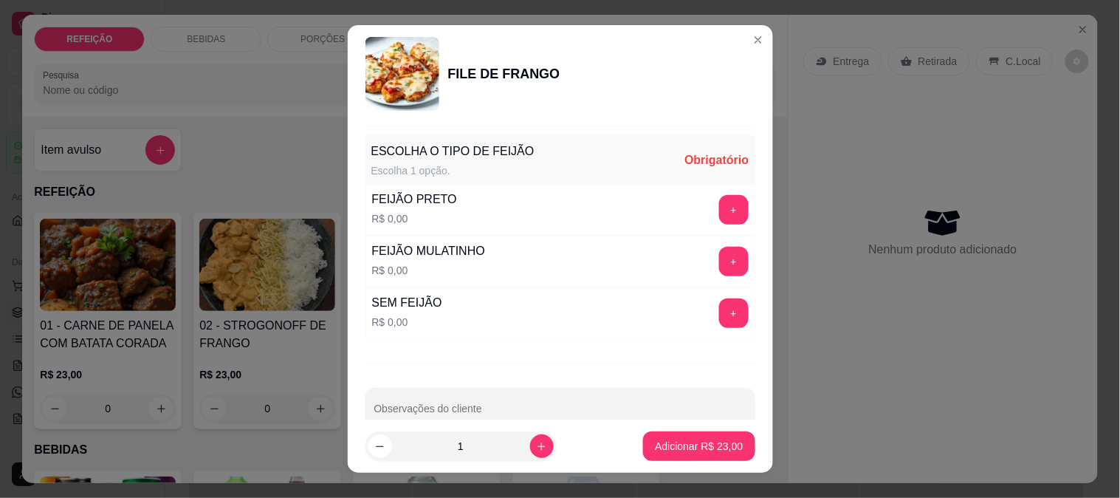
scroll to position [211, 0]
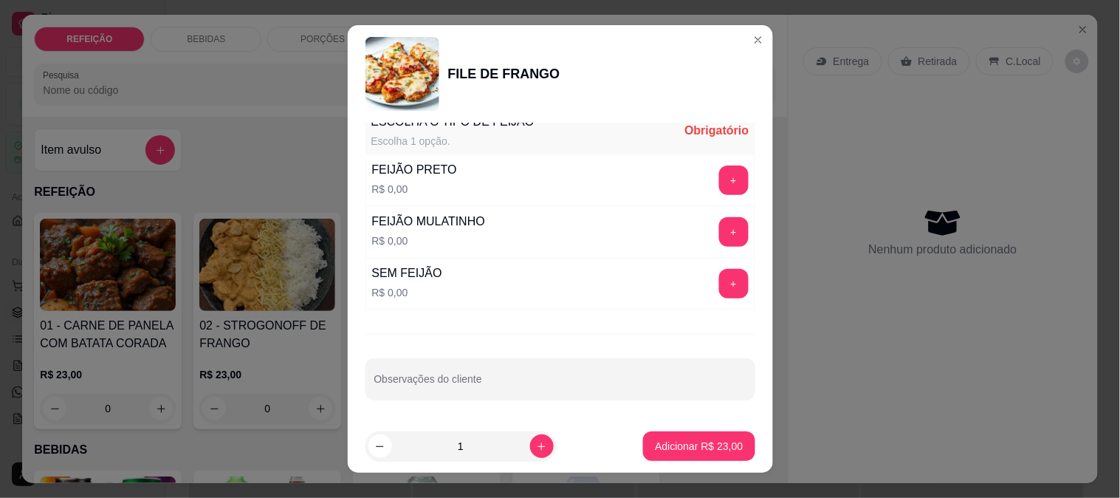
click at [460, 399] on div "Escolha uma das opções Completo APARMEGIANA R$ 23,00 EMAPANADO R$ 23,00 GRELHAD…" at bounding box center [560, 272] width 425 height 298
click at [487, 388] on input "Observações do cliente" at bounding box center [560, 384] width 372 height 15
type input "apenas arroz e salada"
click at [719, 278] on button "+" at bounding box center [734, 284] width 30 height 30
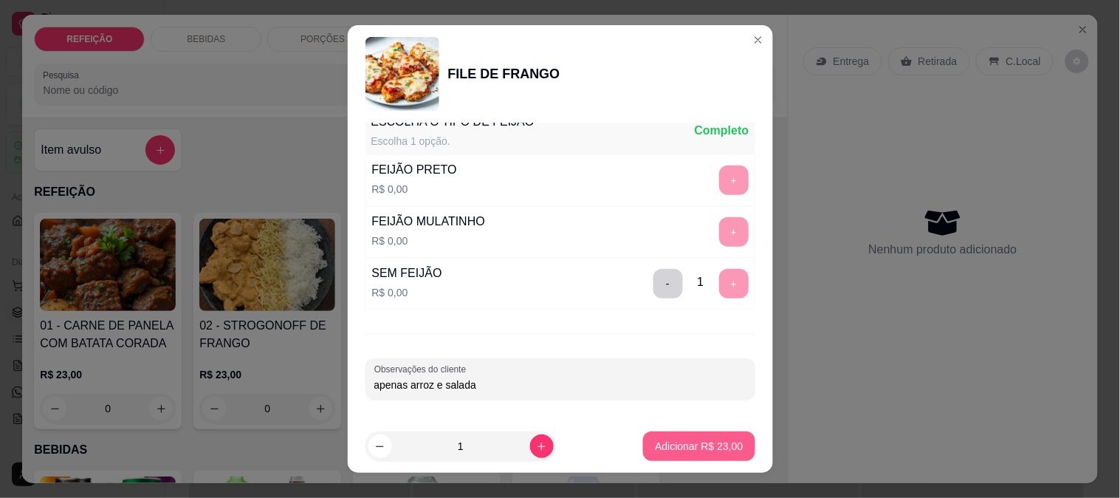
click at [684, 439] on p "Adicionar R$ 23,00" at bounding box center [699, 446] width 88 height 15
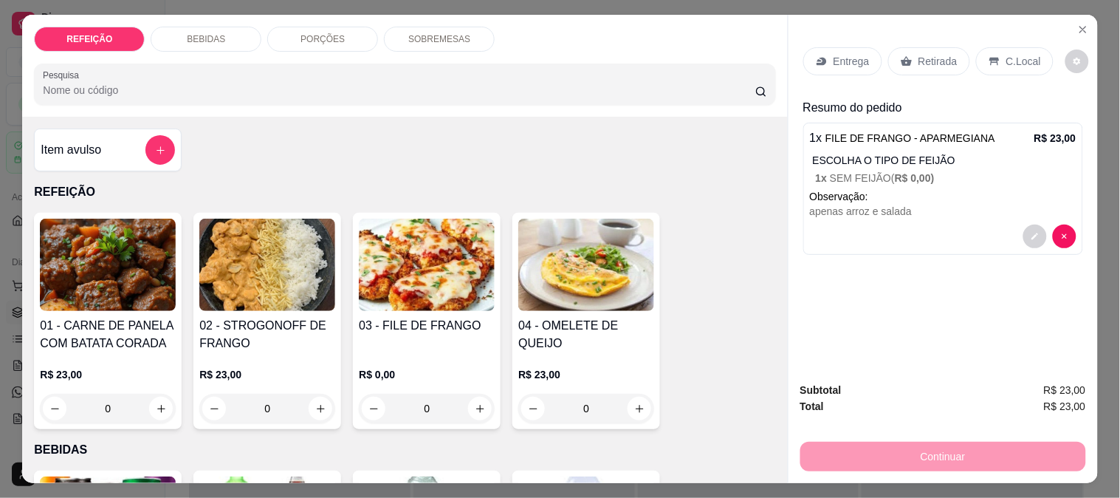
click at [858, 56] on p "Entrega" at bounding box center [852, 61] width 36 height 15
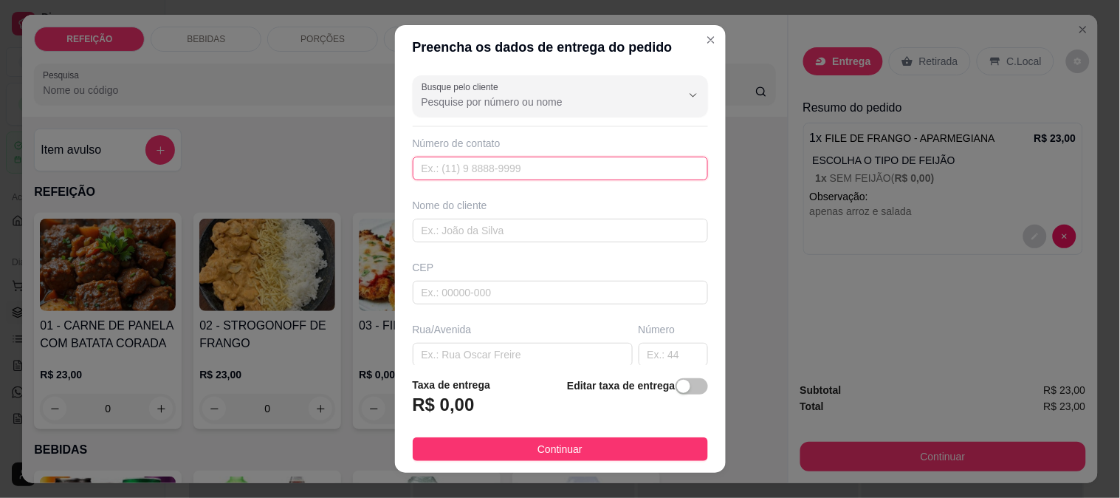
click at [543, 164] on input "text" at bounding box center [560, 169] width 295 height 24
click at [485, 189] on div "Busque pelo cliente Número de contato Nome do cliente CEP Rua/[GEOGRAPHIC_DATA]…" at bounding box center [560, 217] width 331 height 296
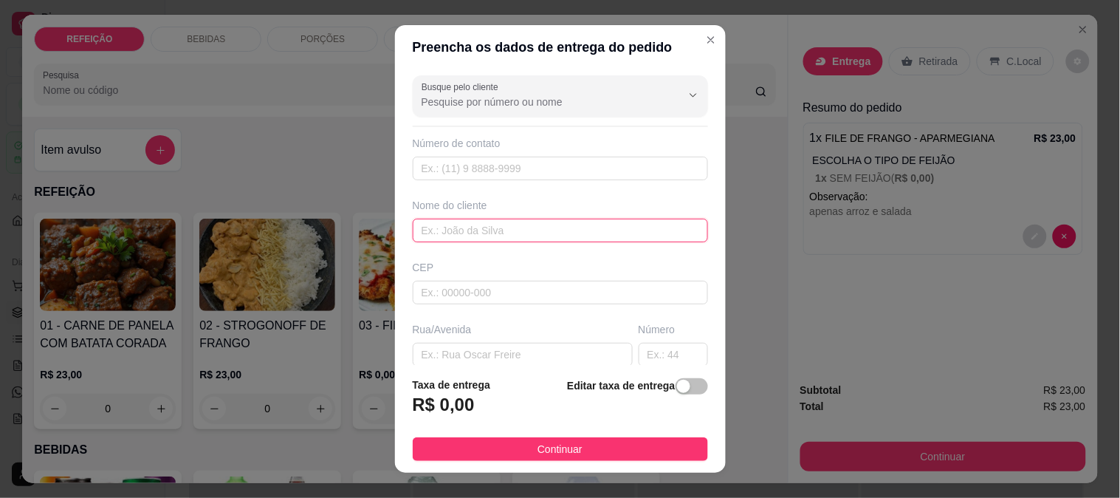
click at [459, 223] on input "text" at bounding box center [560, 231] width 295 height 24
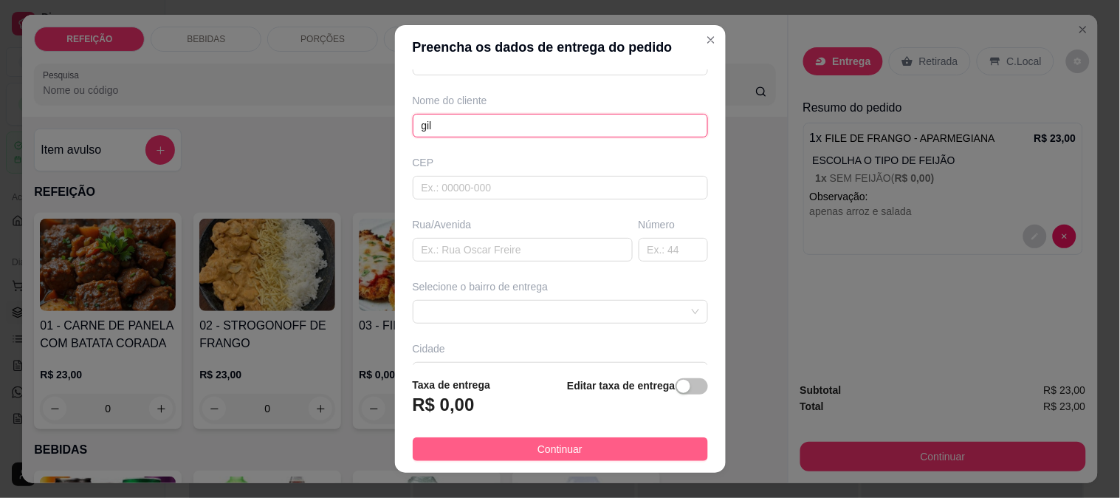
scroll to position [164, 0]
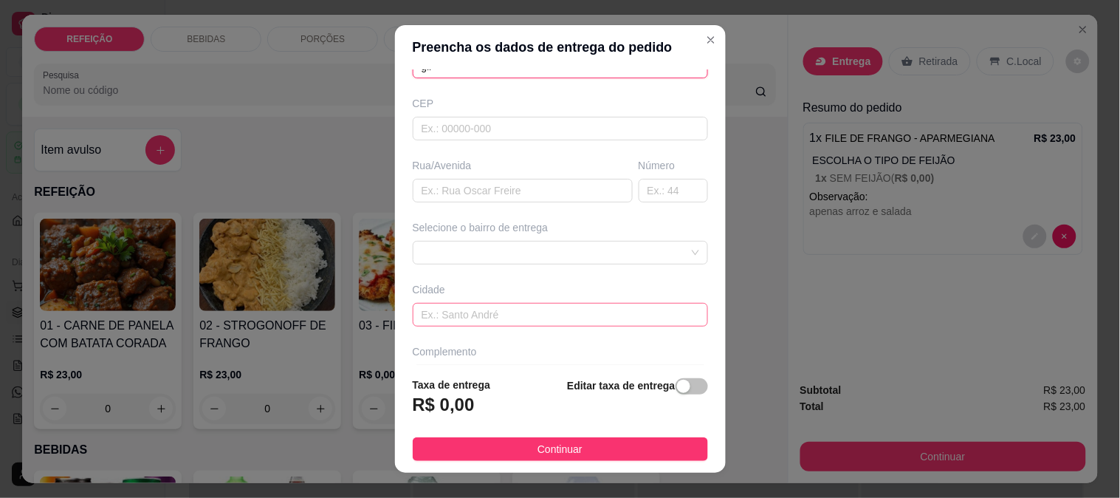
type input "gil"
click at [521, 313] on input "text" at bounding box center [560, 315] width 295 height 24
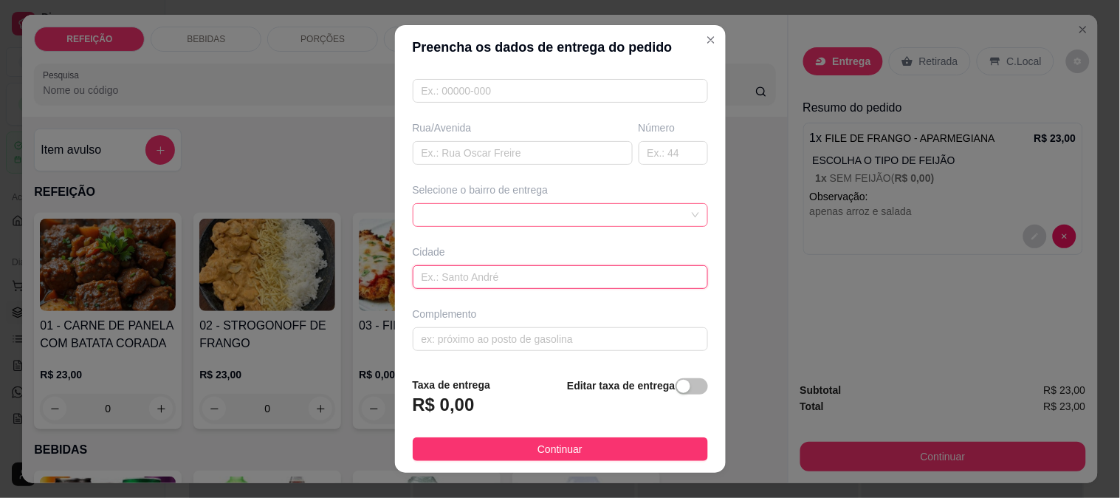
click at [518, 218] on span at bounding box center [561, 215] width 278 height 22
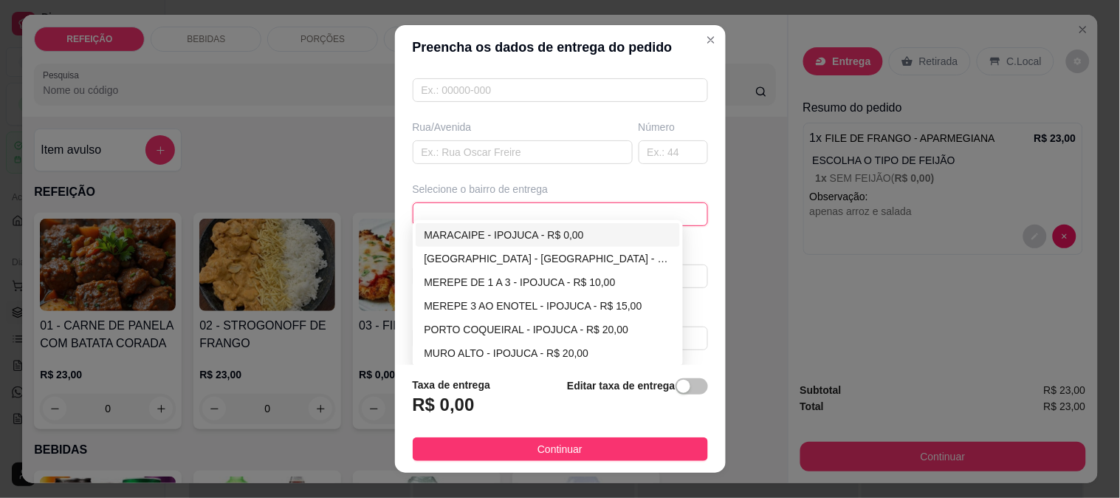
click at [461, 230] on div "MARACAIPE - IPOJUCA - R$ 0,00" at bounding box center [548, 235] width 247 height 16
type input "IPOJUCA"
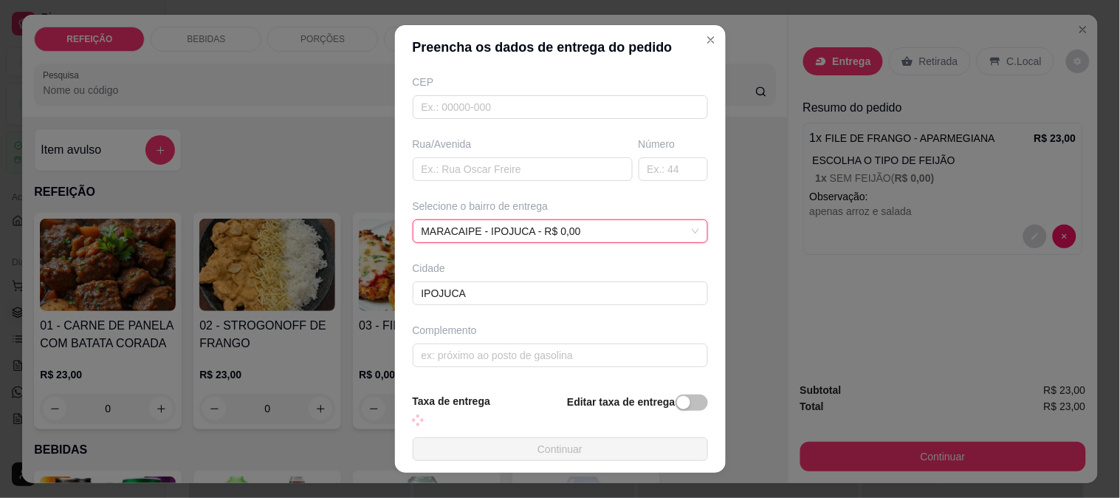
scroll to position [186, 0]
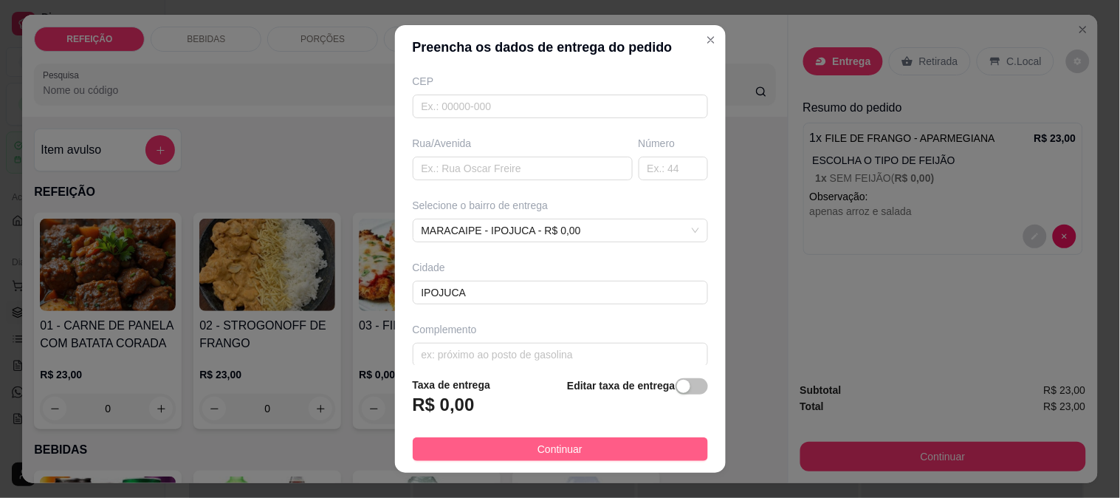
click at [565, 453] on span "Continuar" at bounding box center [560, 449] width 45 height 16
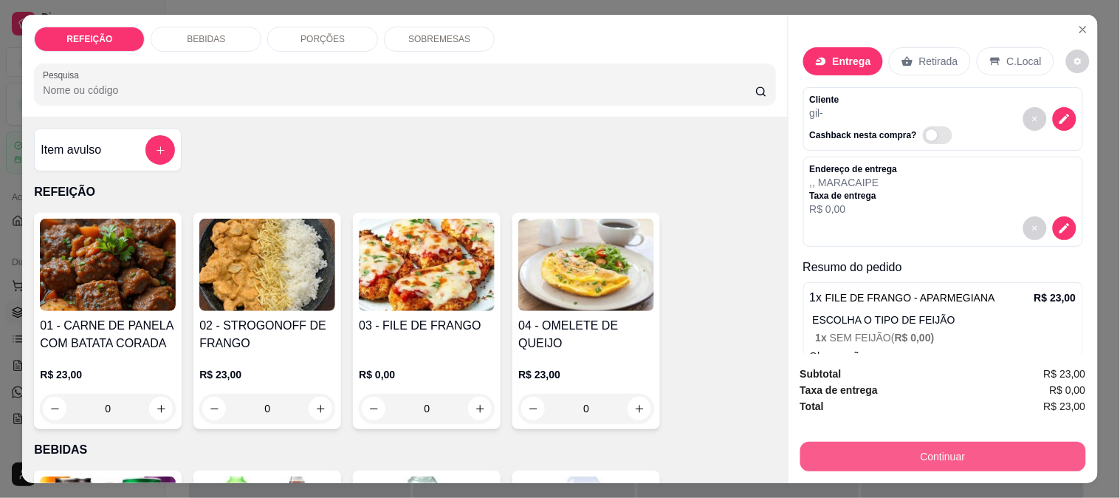
click at [906, 449] on button "Continuar" at bounding box center [943, 457] width 286 height 30
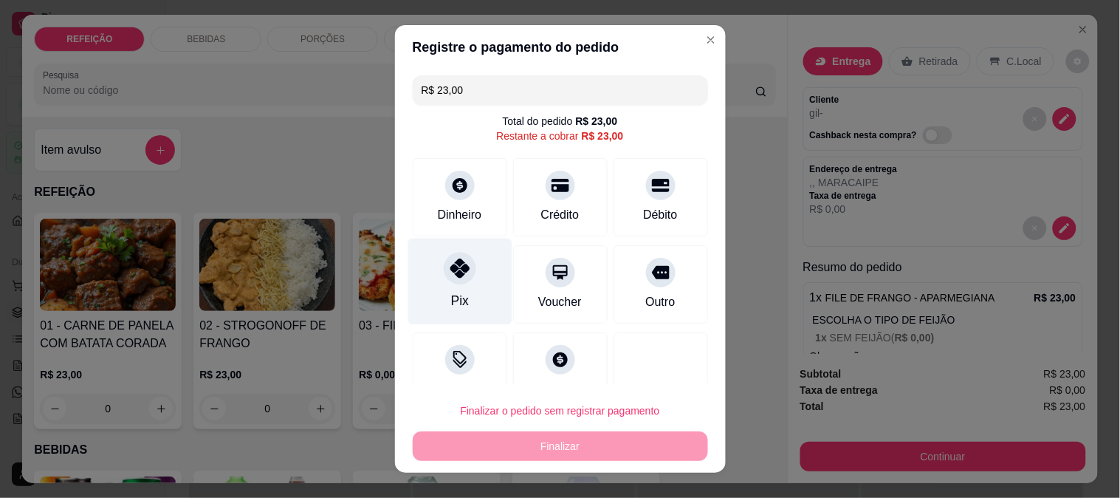
click at [444, 278] on div at bounding box center [460, 268] width 32 height 32
type input "R$ 0,00"
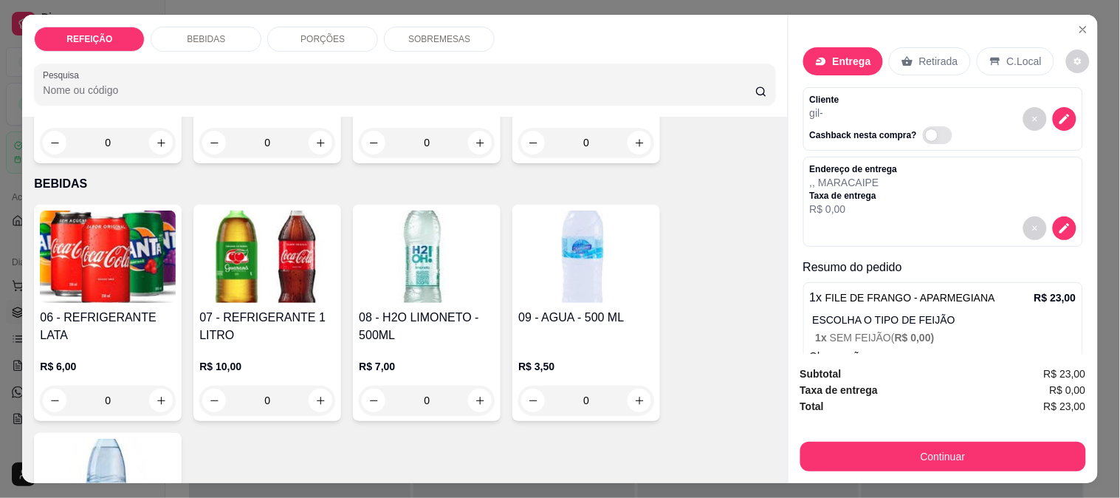
scroll to position [232, 0]
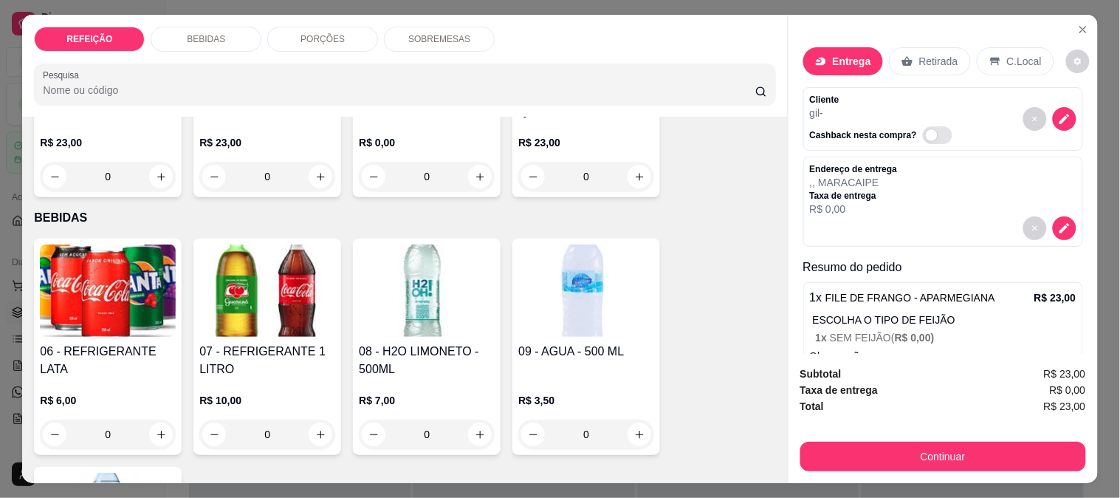
click at [290, 276] on img at bounding box center [267, 290] width 136 height 92
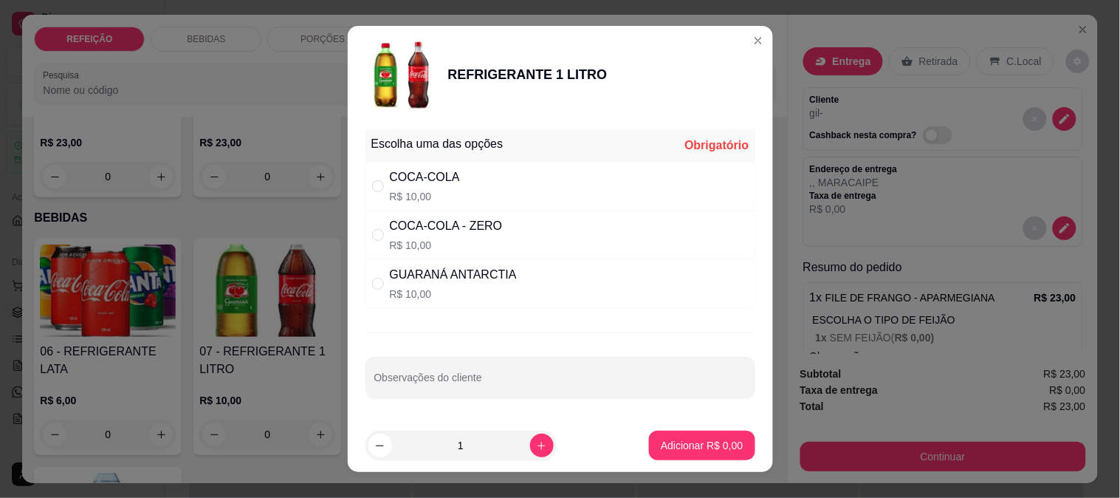
click at [467, 193] on div "COCA-COLA R$ 10,00" at bounding box center [560, 186] width 390 height 49
radio input "true"
click at [703, 451] on p "Adicionar R$ 10,00" at bounding box center [699, 445] width 88 height 15
type input "1"
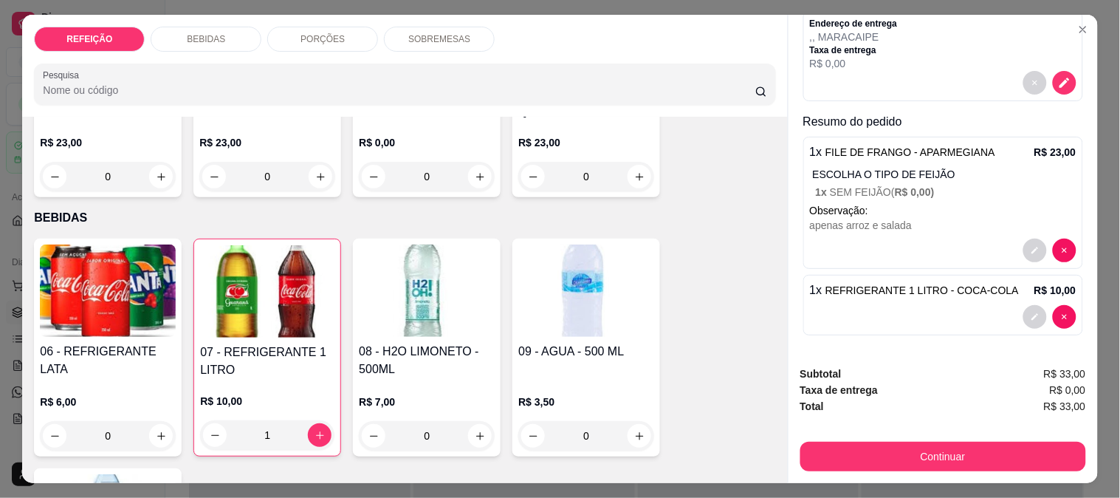
scroll to position [148, 0]
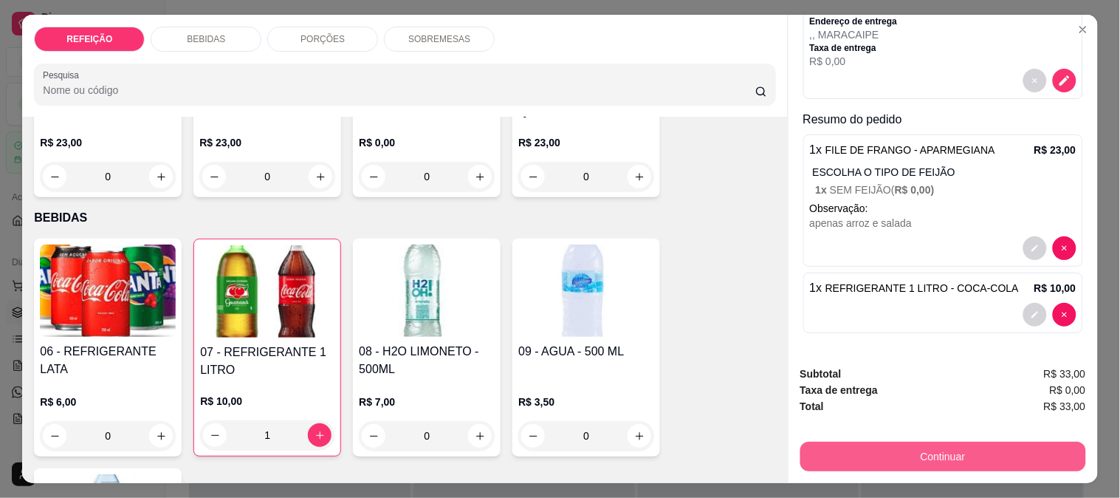
click at [904, 450] on button "Continuar" at bounding box center [943, 457] width 286 height 30
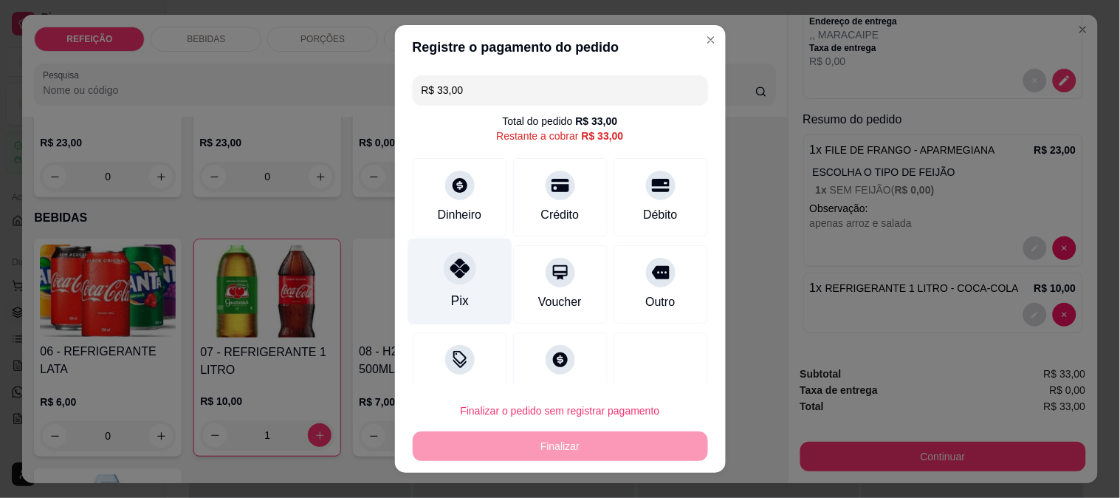
click at [461, 275] on div at bounding box center [460, 268] width 32 height 32
type input "R$ 0,00"
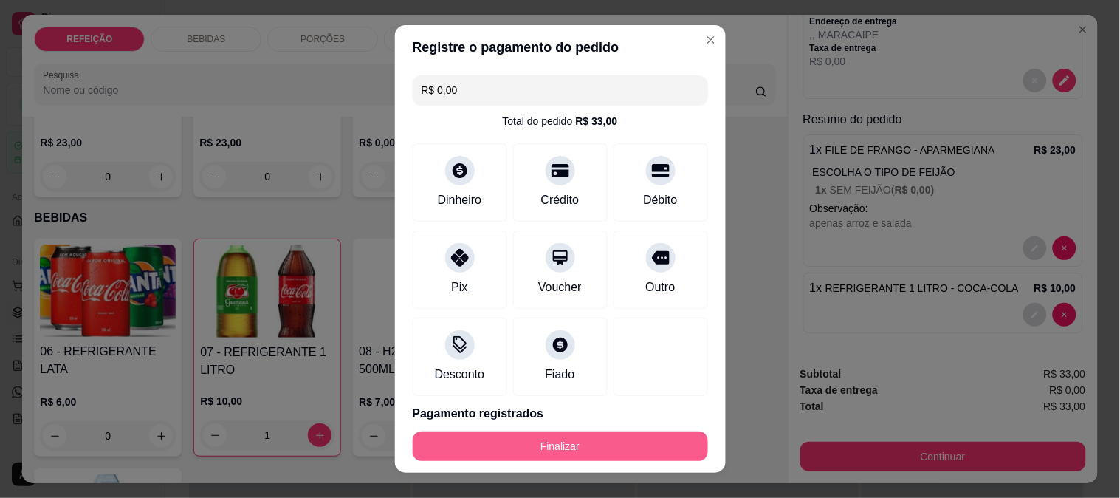
click at [525, 452] on button "Finalizar" at bounding box center [560, 446] width 295 height 30
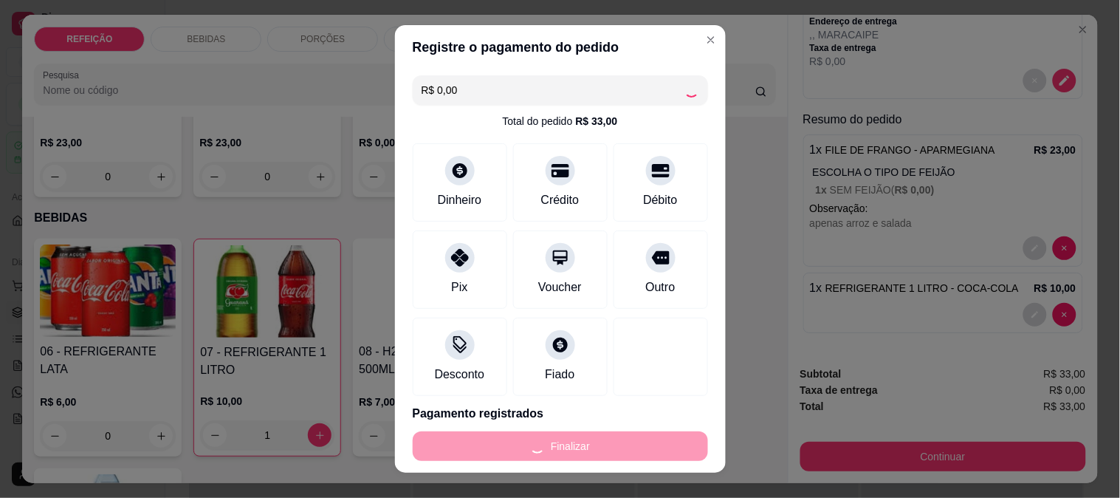
type input "0"
type input "-R$ 33,00"
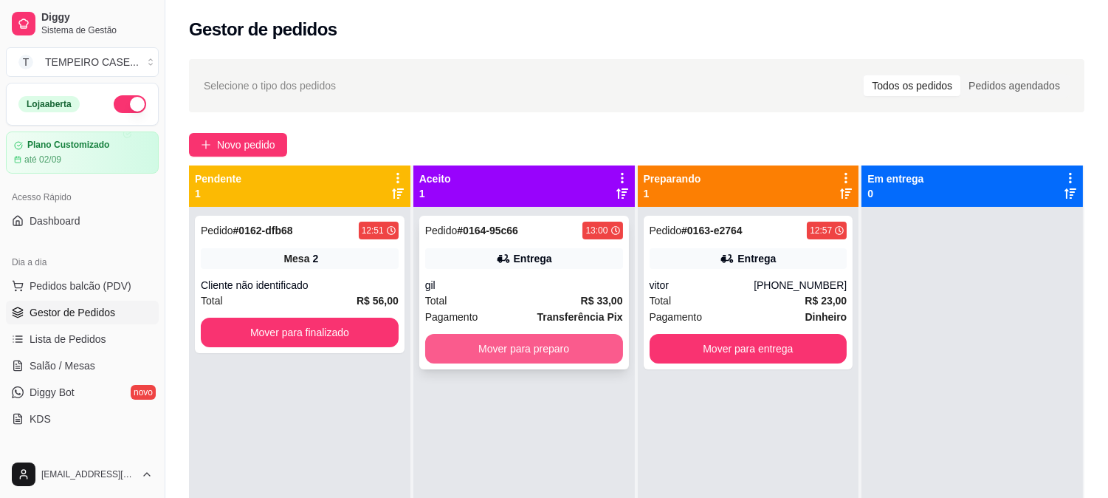
click at [543, 357] on button "Mover para preparo" at bounding box center [524, 349] width 198 height 30
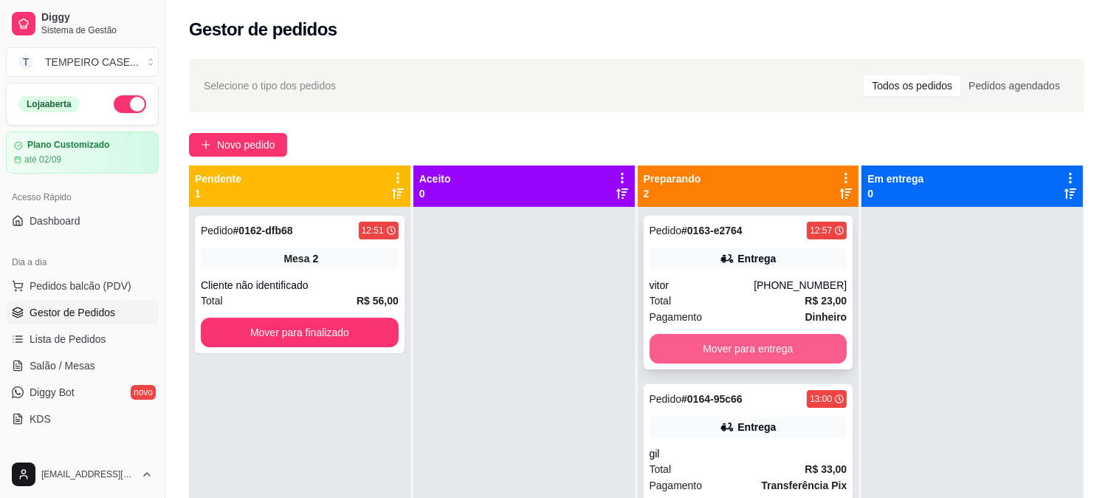
click at [685, 351] on button "Mover para entrega" at bounding box center [749, 349] width 198 height 30
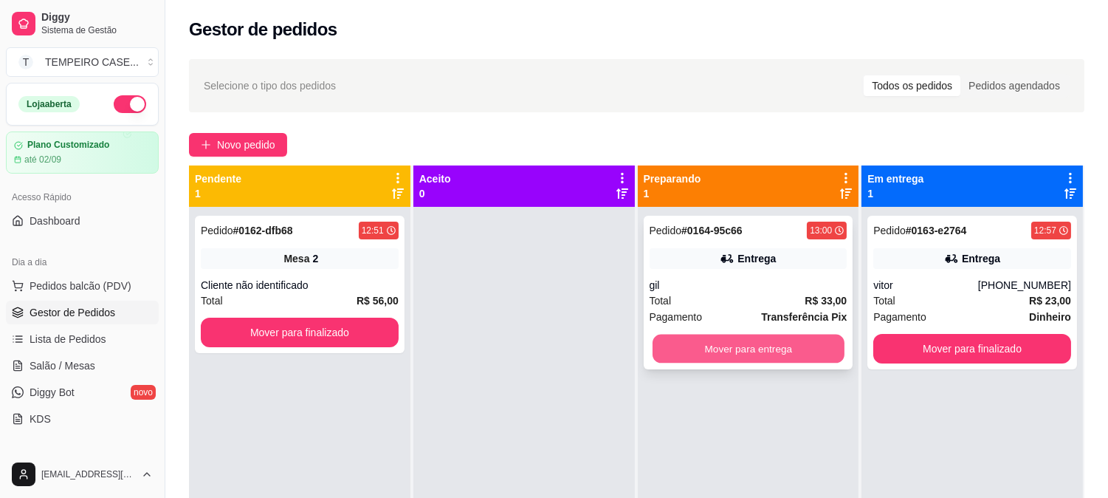
click at [696, 352] on button "Mover para entrega" at bounding box center [749, 348] width 192 height 29
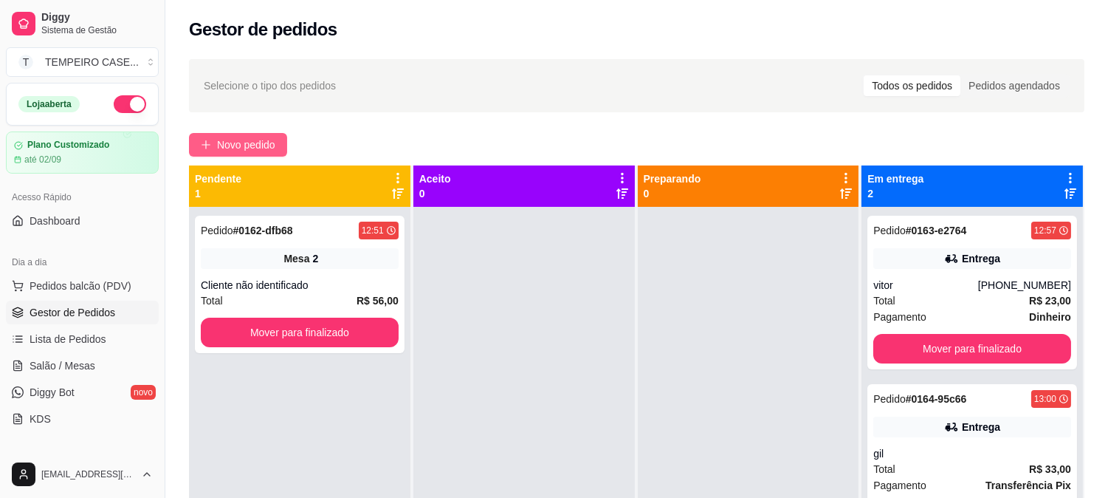
click at [231, 152] on span "Novo pedido" at bounding box center [246, 145] width 58 height 16
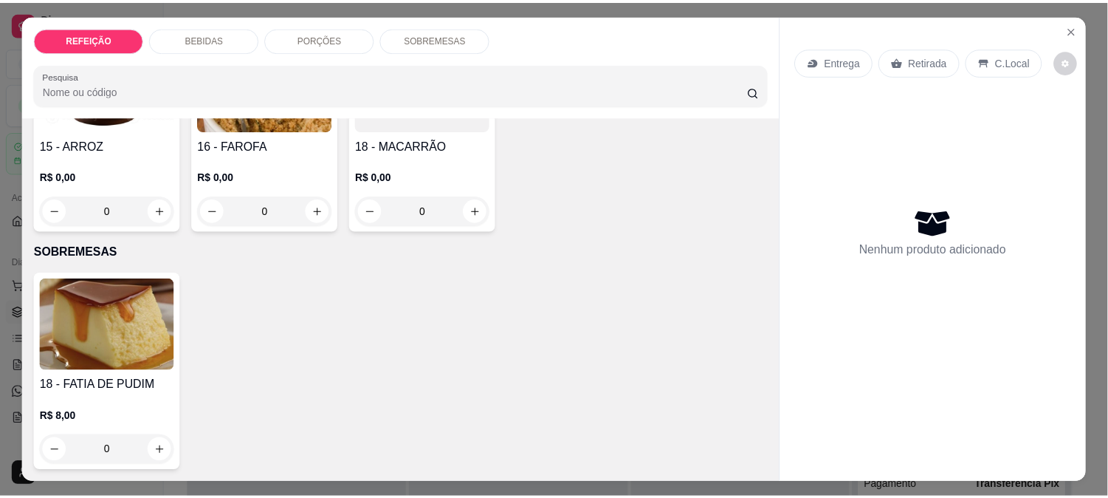
scroll to position [38, 0]
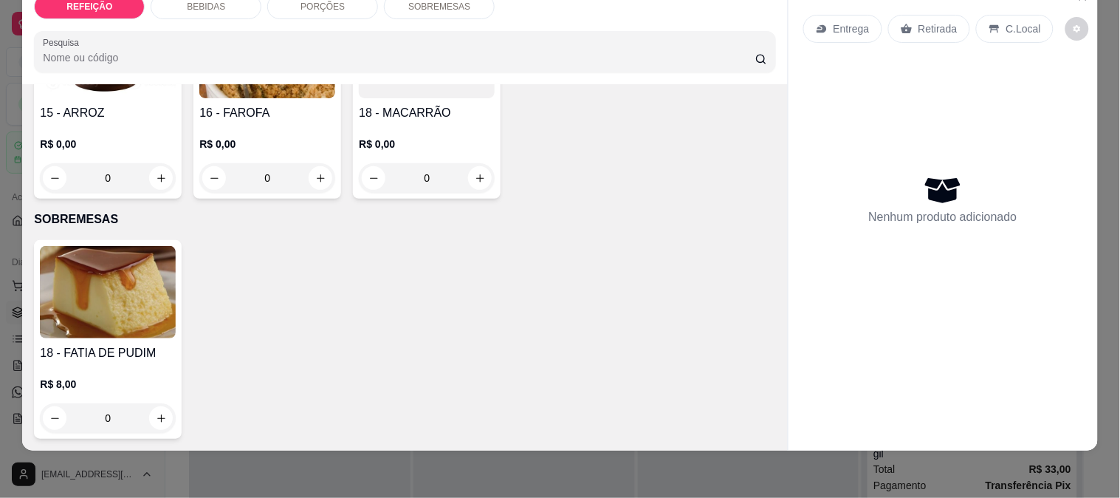
click at [89, 284] on img at bounding box center [108, 292] width 136 height 92
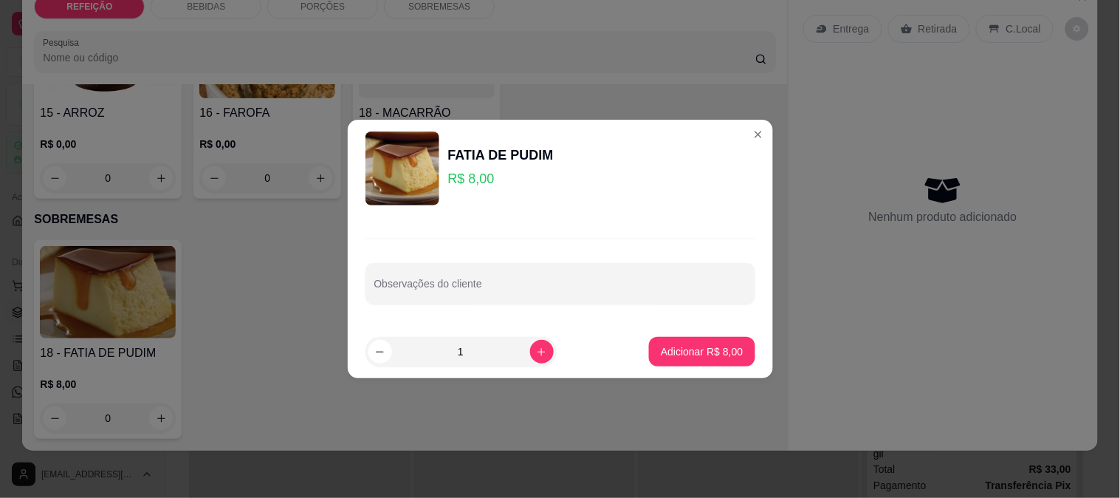
click at [670, 334] on footer "1 Adicionar R$ 8,00" at bounding box center [560, 351] width 425 height 53
click at [676, 346] on p "Adicionar R$ 8,00" at bounding box center [702, 351] width 82 height 15
type input "1"
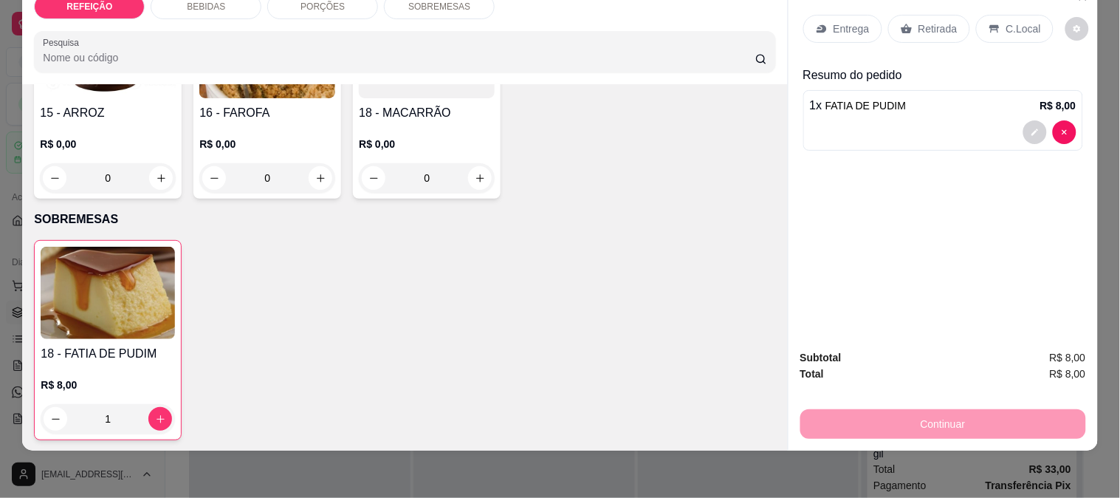
drag, startPoint x: 909, startPoint y: 1, endPoint x: 916, endPoint y: 8, distance: 10.4
click at [911, 3] on div "Entrega Retirada C.Local" at bounding box center [943, 29] width 280 height 52
click at [923, 21] on p "Retirada" at bounding box center [937, 28] width 39 height 15
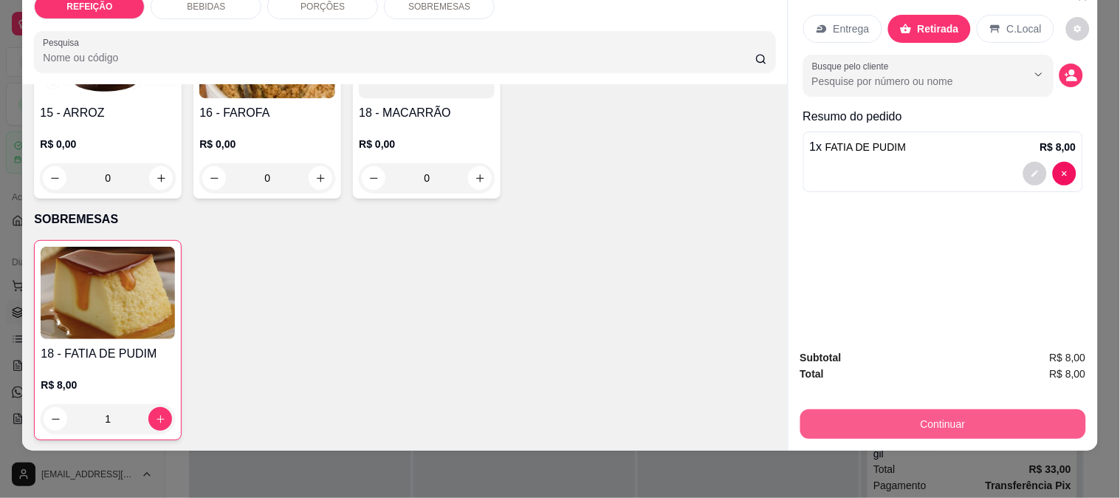
click at [921, 410] on button "Continuar" at bounding box center [943, 424] width 286 height 30
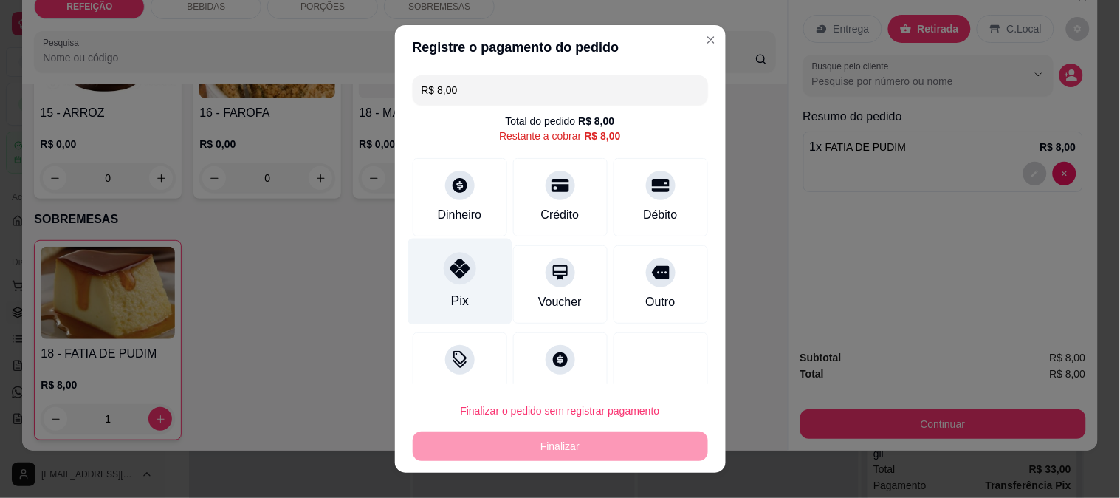
click at [456, 286] on div "Pix" at bounding box center [460, 281] width 104 height 86
type input "R$ 0,00"
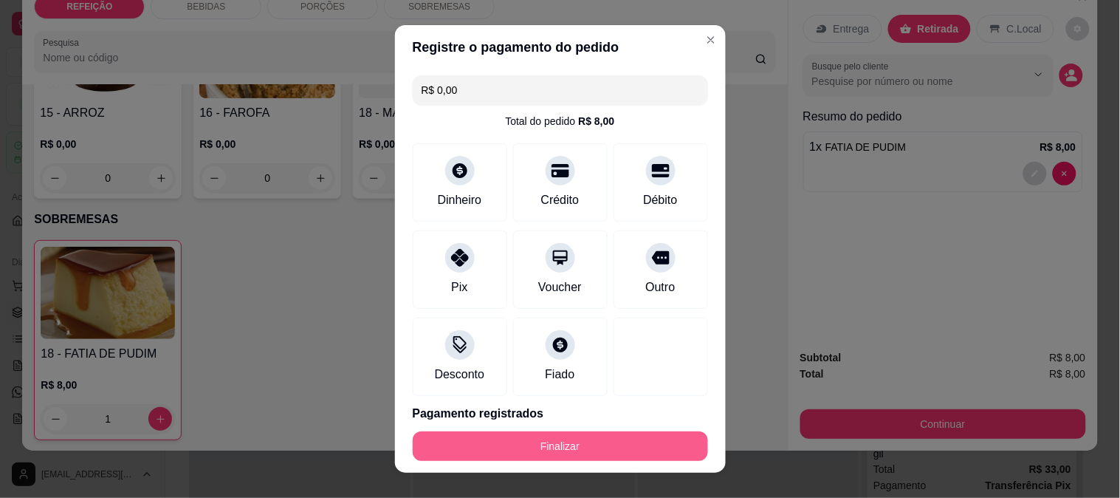
click at [571, 436] on button "Finalizar" at bounding box center [560, 446] width 295 height 30
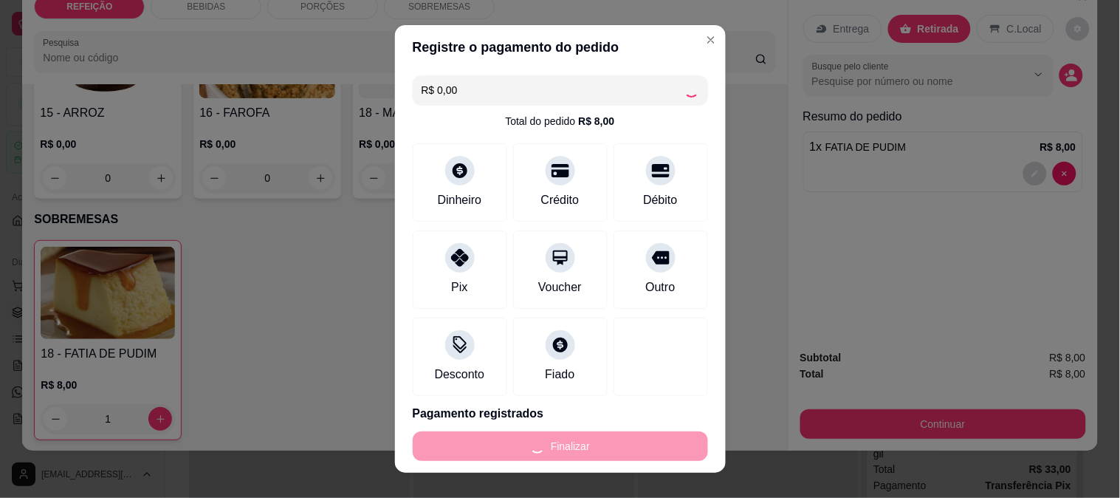
type input "0"
type input "-R$ 8,00"
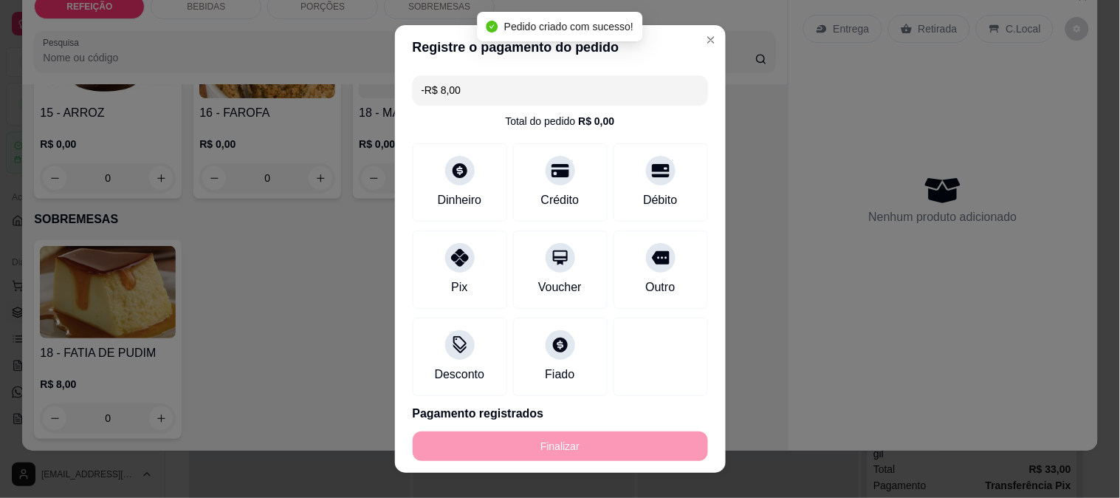
click at [1069, 16] on div "Gestor de pedidos" at bounding box center [636, 25] width 943 height 50
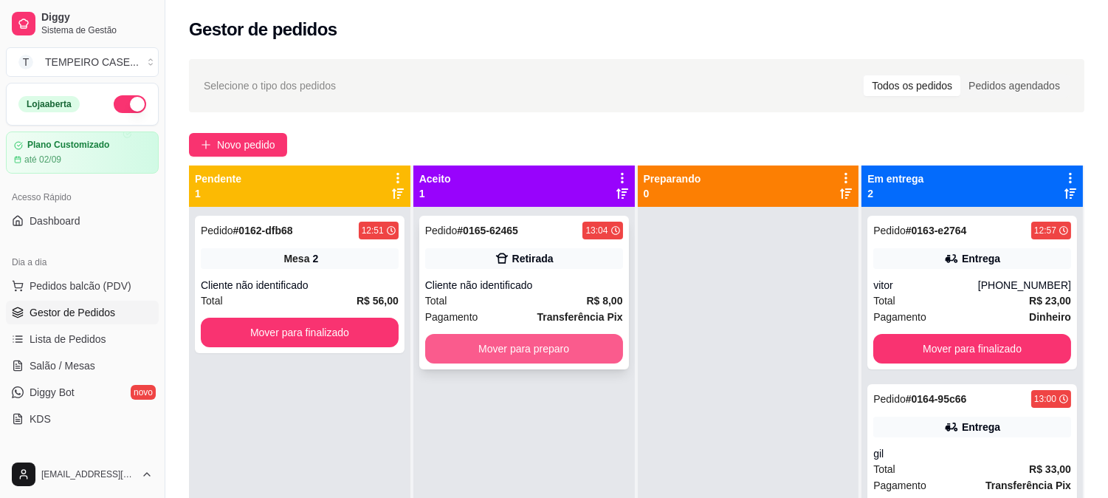
click at [512, 343] on button "Mover para preparo" at bounding box center [524, 349] width 198 height 30
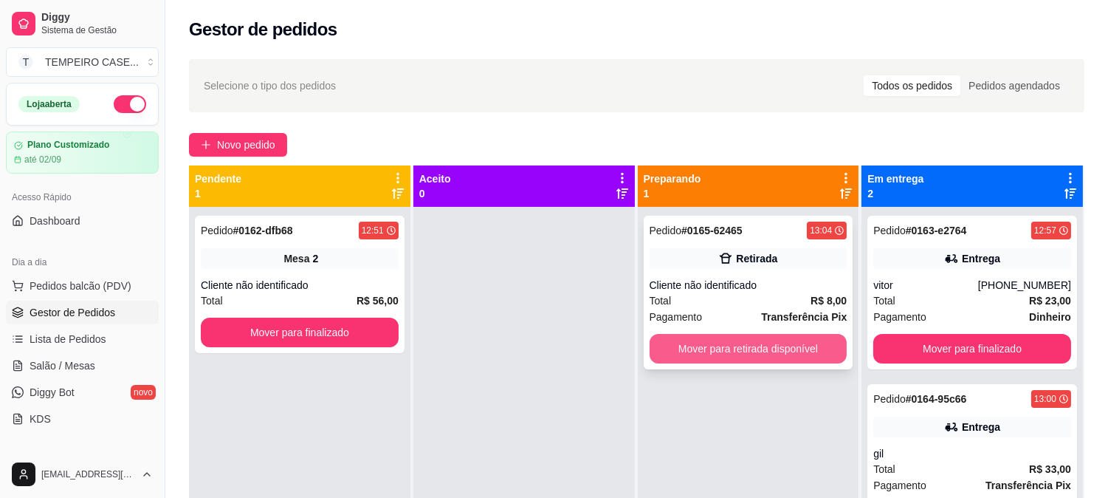
click at [770, 343] on button "Mover para retirada disponível" at bounding box center [749, 349] width 198 height 30
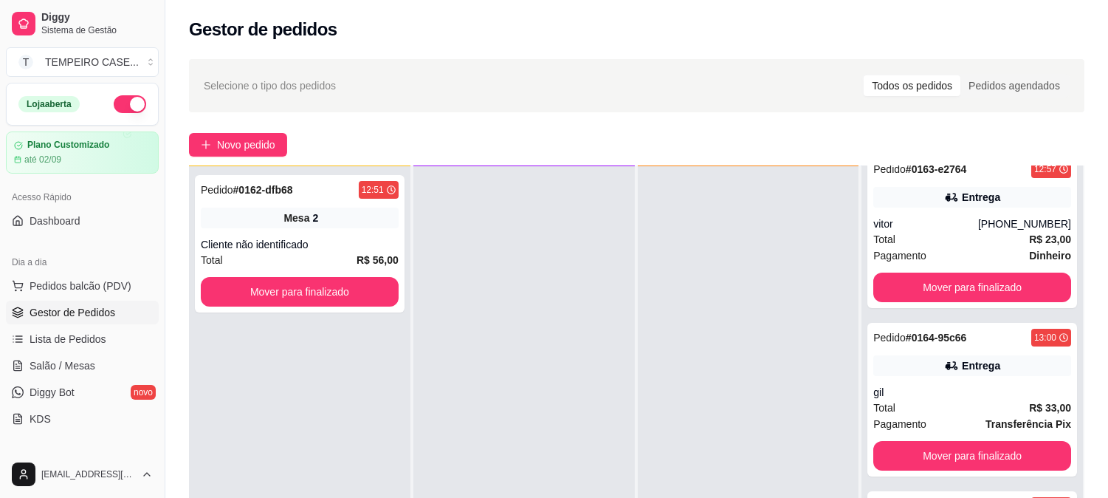
scroll to position [225, 0]
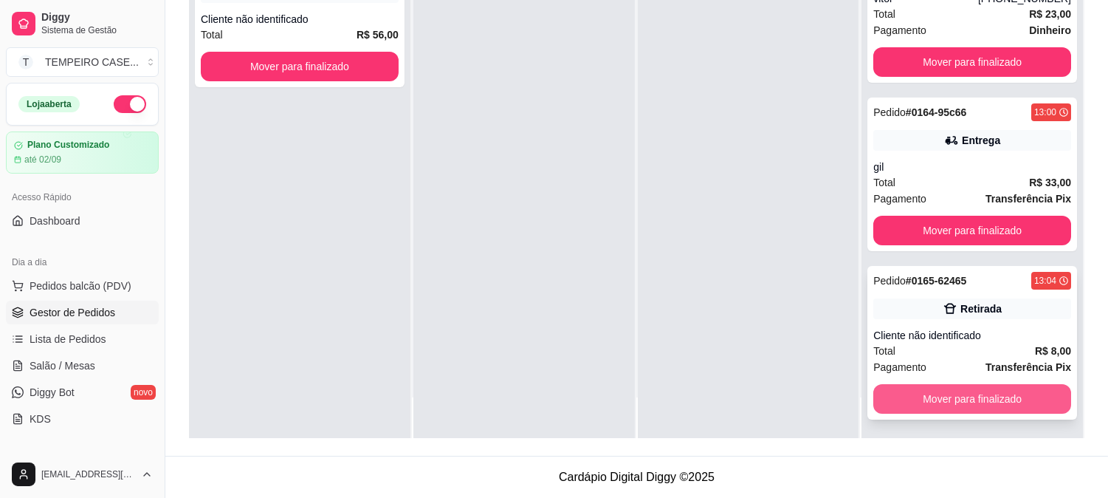
click at [927, 390] on button "Mover para finalizado" at bounding box center [972, 399] width 198 height 30
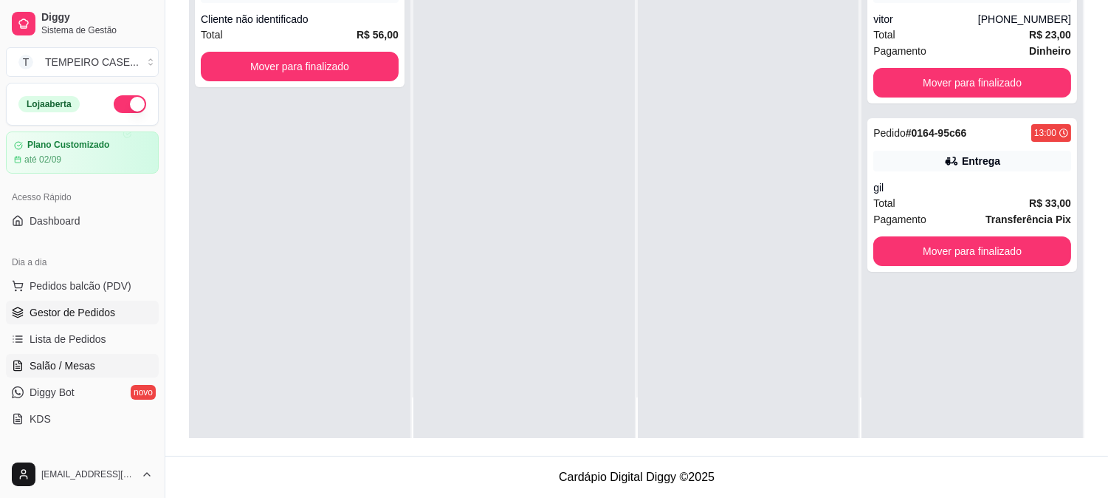
click at [69, 367] on span "Salão / Mesas" at bounding box center [63, 365] width 66 height 15
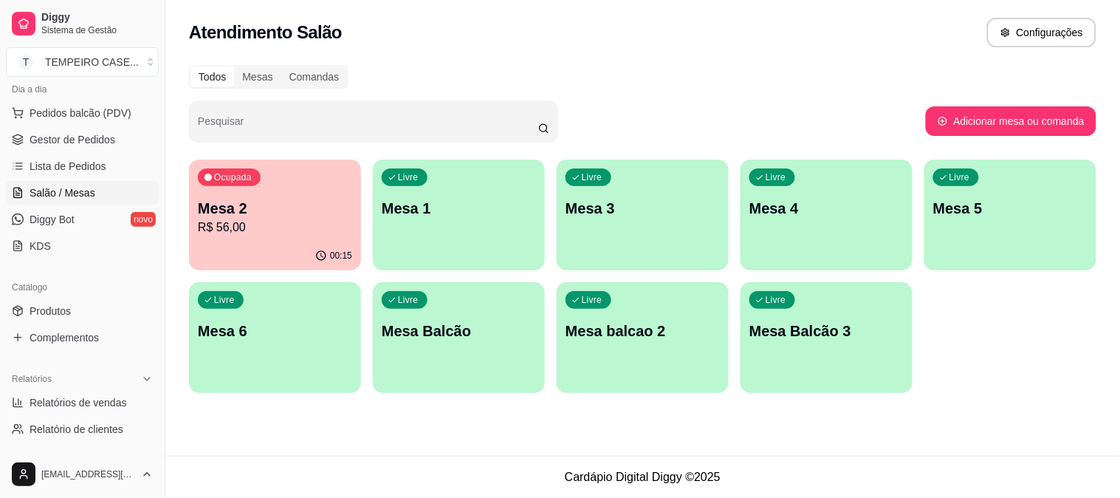
scroll to position [154, 0]
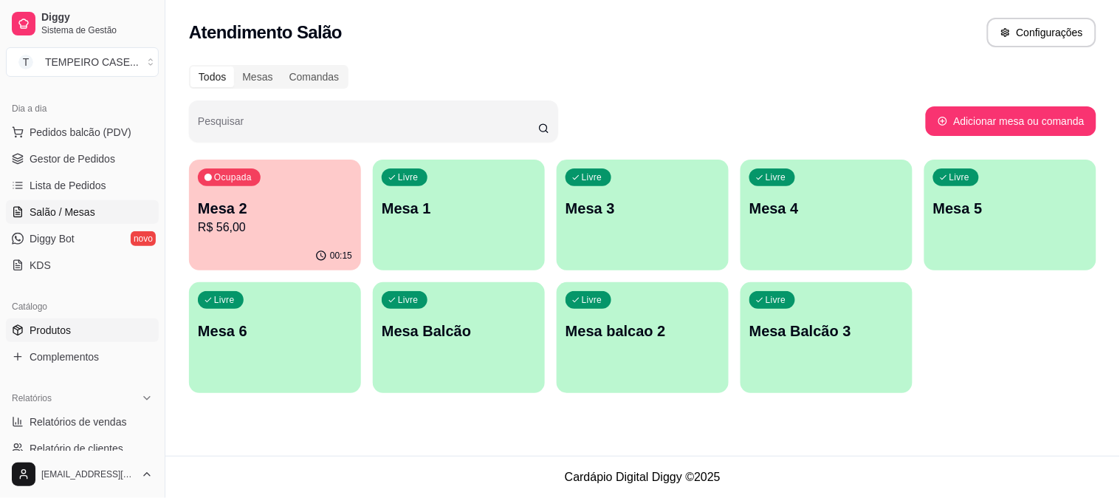
click at [92, 336] on link "Produtos" at bounding box center [82, 330] width 153 height 24
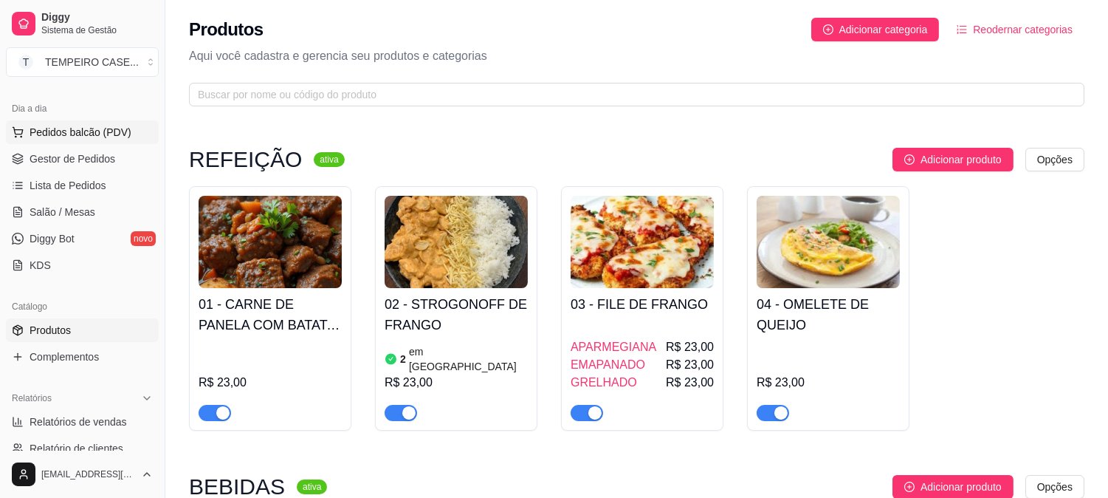
click at [113, 135] on span "Pedidos balcão (PDV)" at bounding box center [81, 132] width 102 height 15
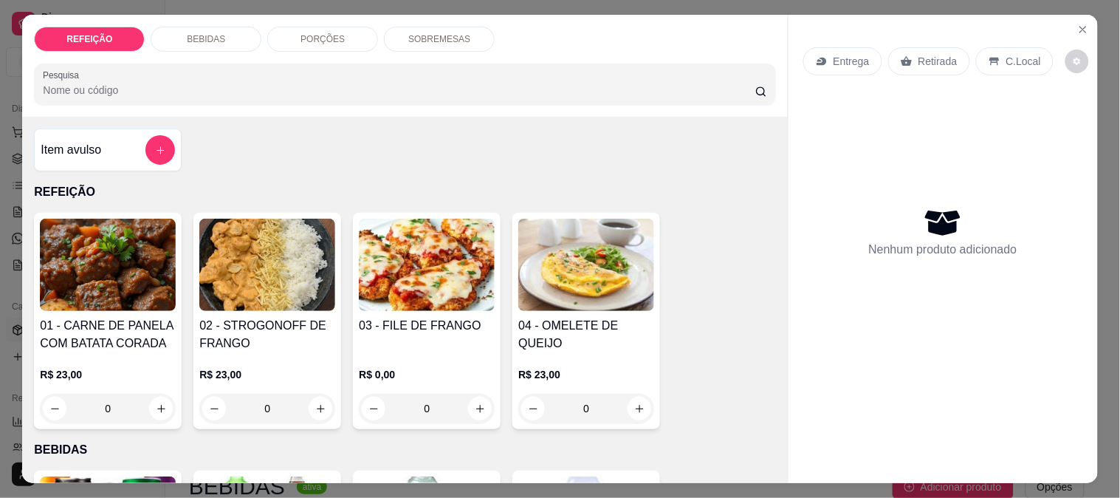
click at [101, 317] on h4 "01 - CARNE DE PANELA COM BATATA CORADA" at bounding box center [108, 334] width 136 height 35
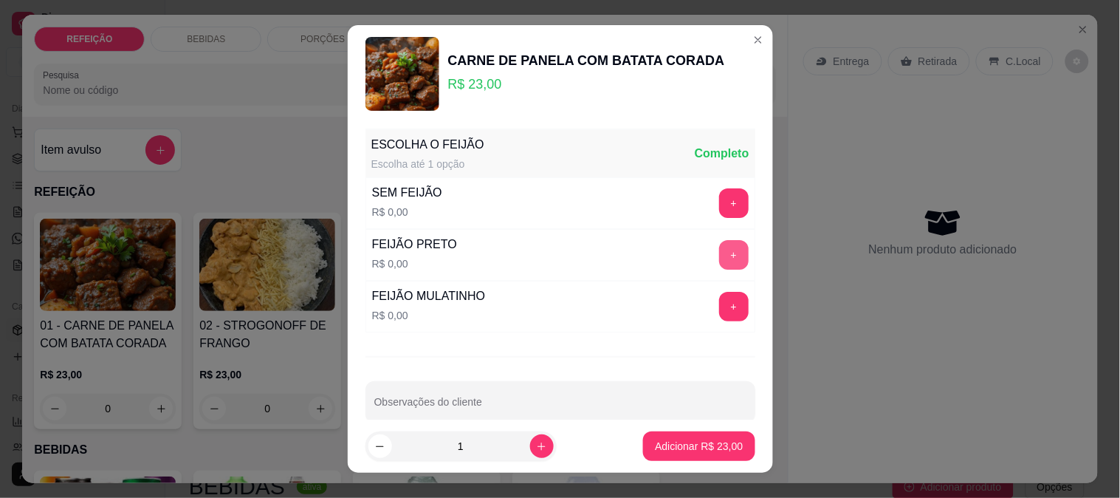
click at [719, 260] on button "+" at bounding box center [734, 255] width 30 height 30
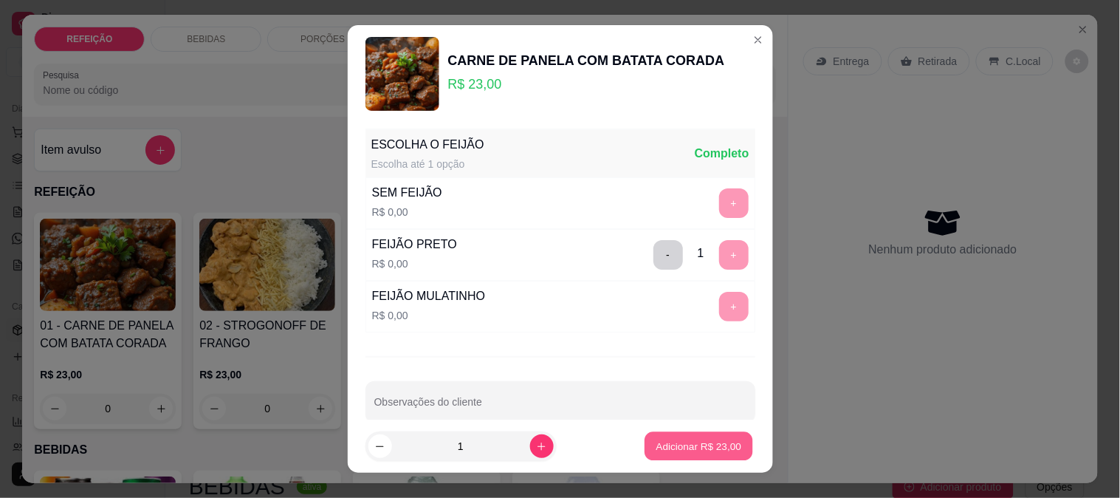
click at [665, 445] on p "Adicionar R$ 23,00" at bounding box center [699, 446] width 86 height 14
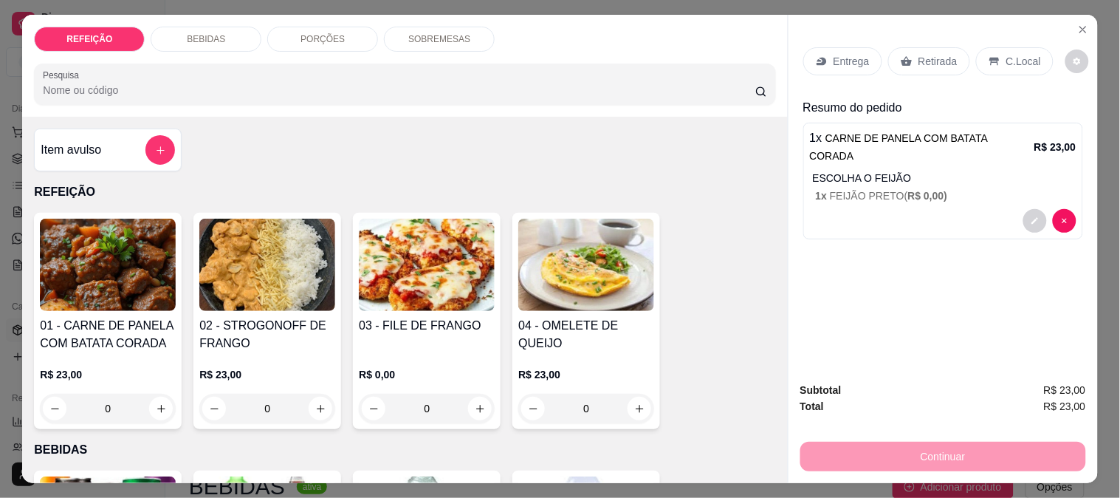
click at [845, 61] on p "Entrega" at bounding box center [852, 61] width 36 height 15
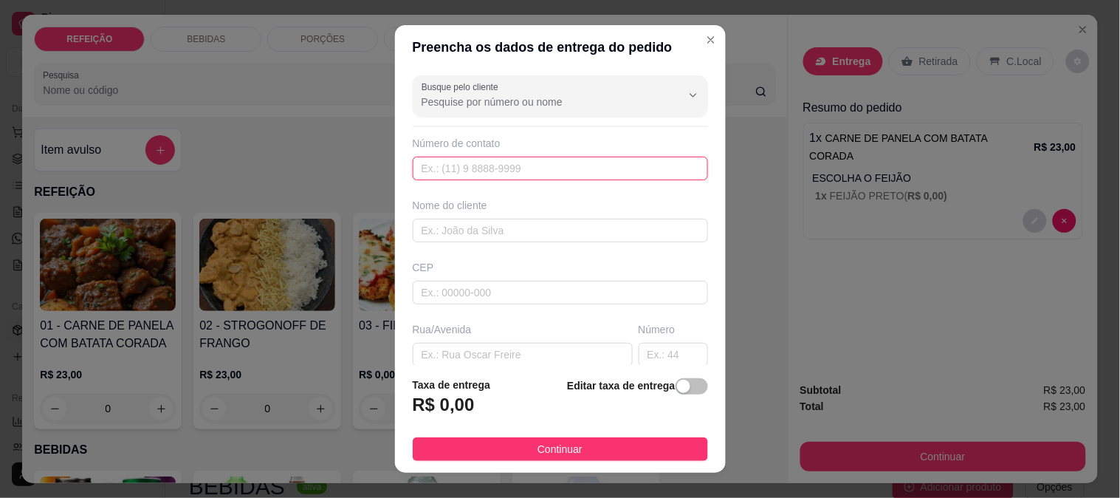
click at [539, 170] on input "text" at bounding box center [560, 169] width 295 height 24
paste input "[PHONE_NUMBER]"
type input "[PHONE_NUMBER]"
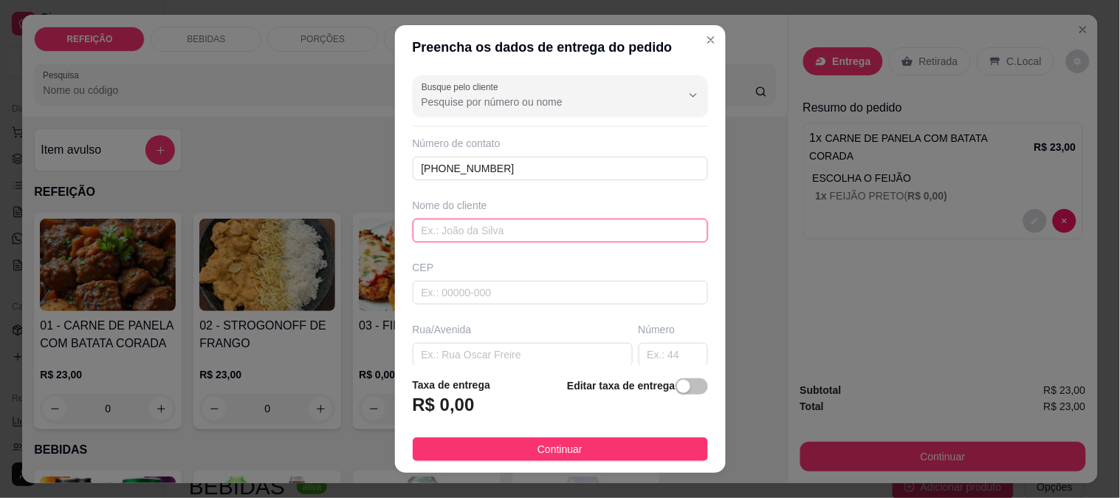
click at [499, 221] on input "text" at bounding box center [560, 231] width 295 height 24
paste input "[PERSON_NAME]"
type input "[PERSON_NAME]"
click at [477, 351] on input "text" at bounding box center [523, 355] width 220 height 24
paste input "[PERSON_NAME]"
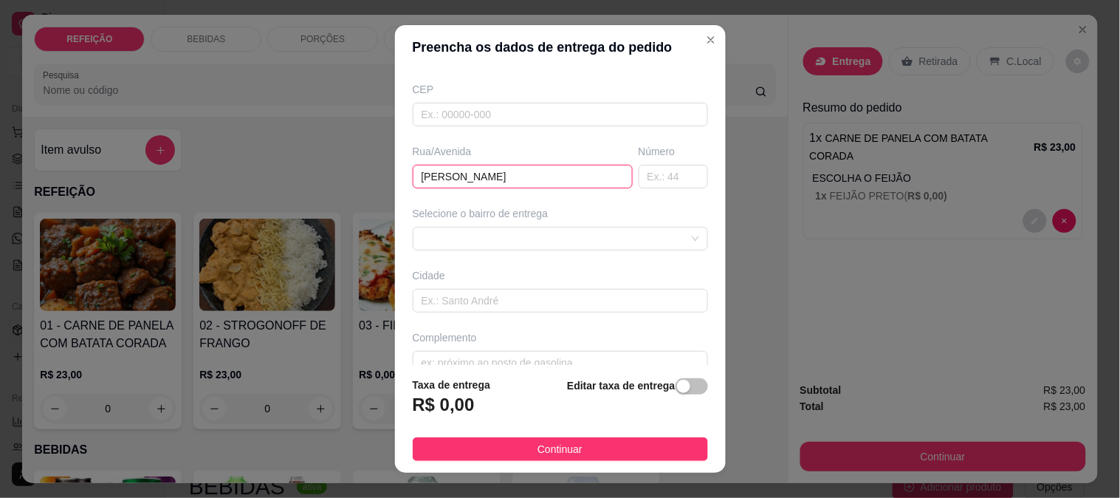
scroll to position [202, 0]
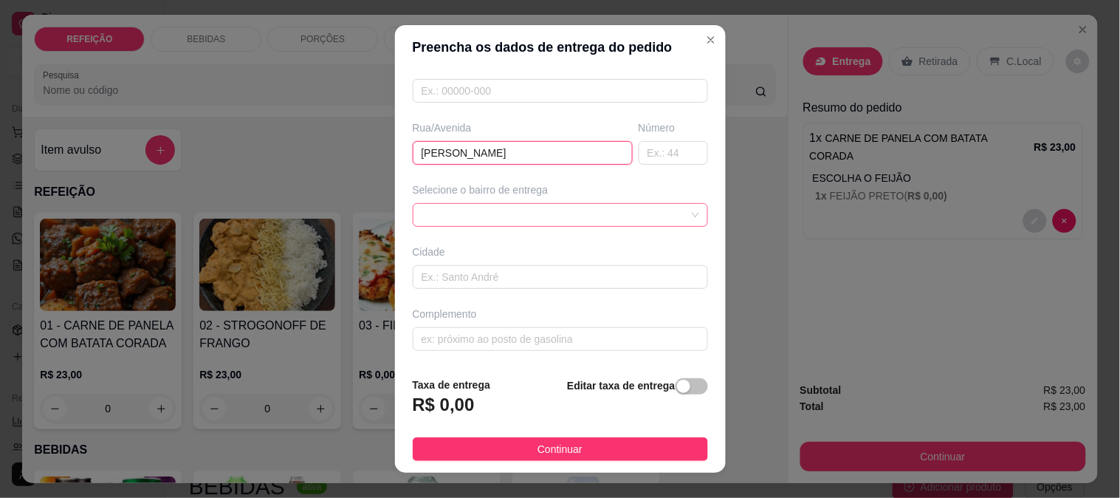
click at [512, 216] on span at bounding box center [561, 215] width 278 height 22
type input "[PERSON_NAME]"
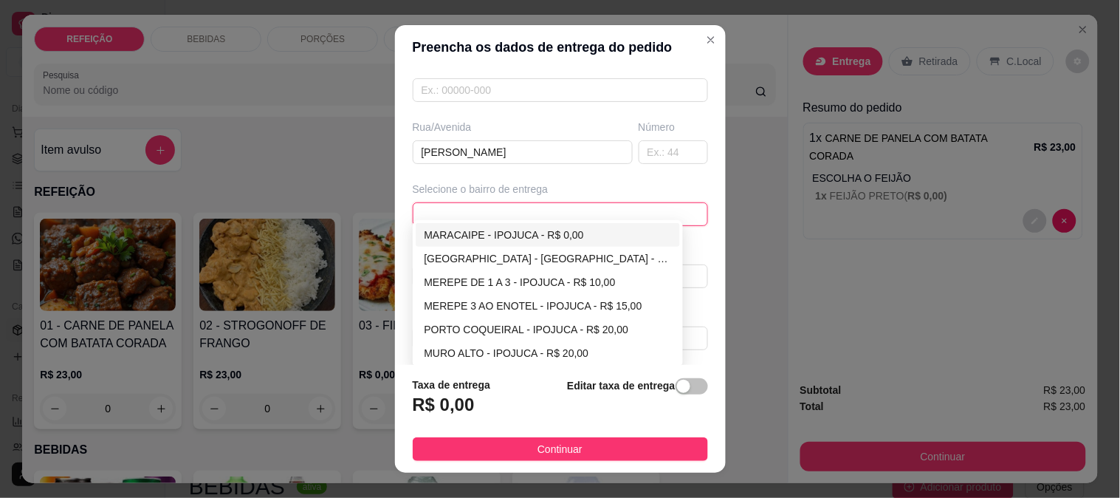
click at [475, 233] on div "MARACAIPE - IPOJUCA - R$ 0,00" at bounding box center [548, 235] width 247 height 16
type input "IPOJUCA"
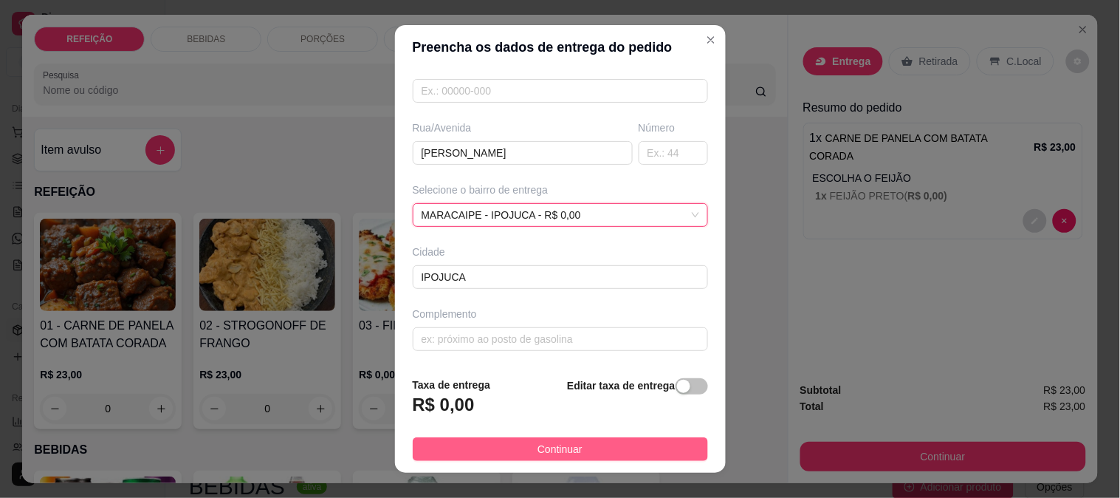
click at [538, 441] on span "Continuar" at bounding box center [560, 449] width 45 height 16
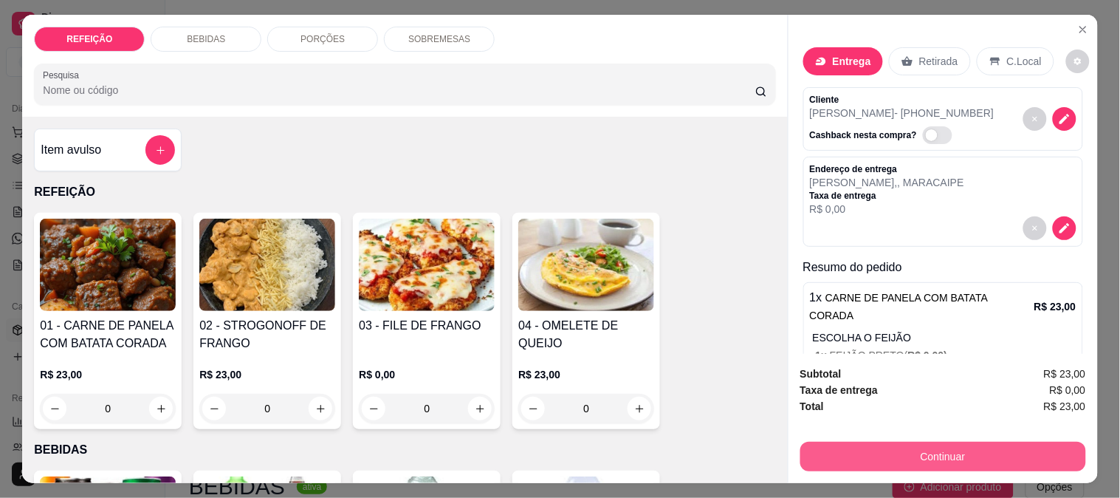
click at [806, 442] on button "Continuar" at bounding box center [943, 457] width 286 height 30
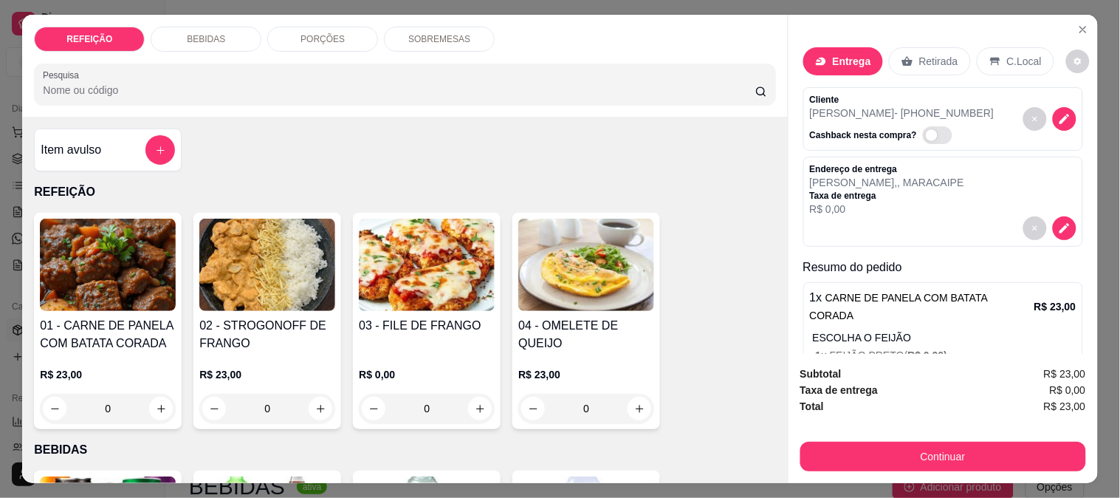
click at [887, 106] on p "[PERSON_NAME] - [PHONE_NUMBER]" at bounding box center [902, 113] width 185 height 15
click at [1058, 113] on icon "decrease-product-quantity" at bounding box center [1064, 118] width 13 height 13
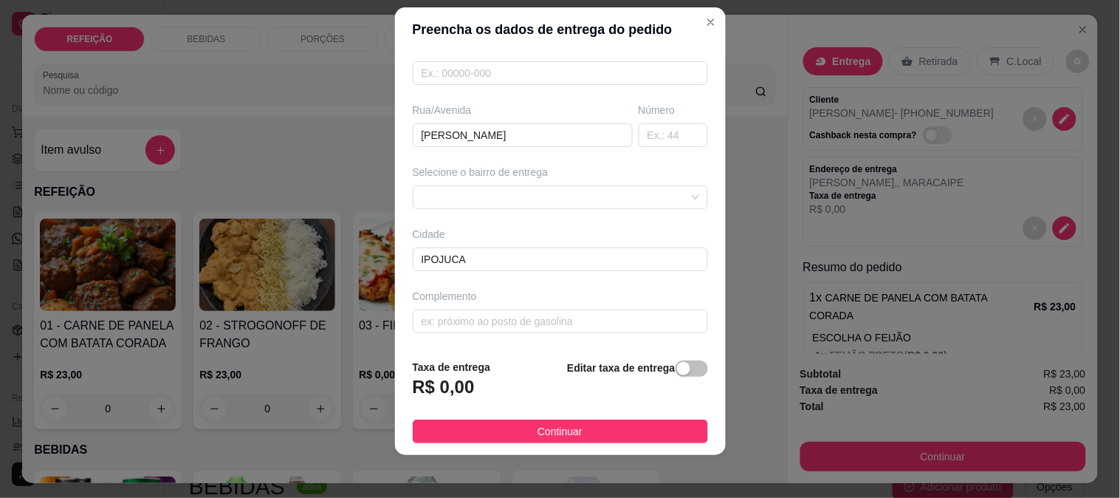
scroll to position [22, 0]
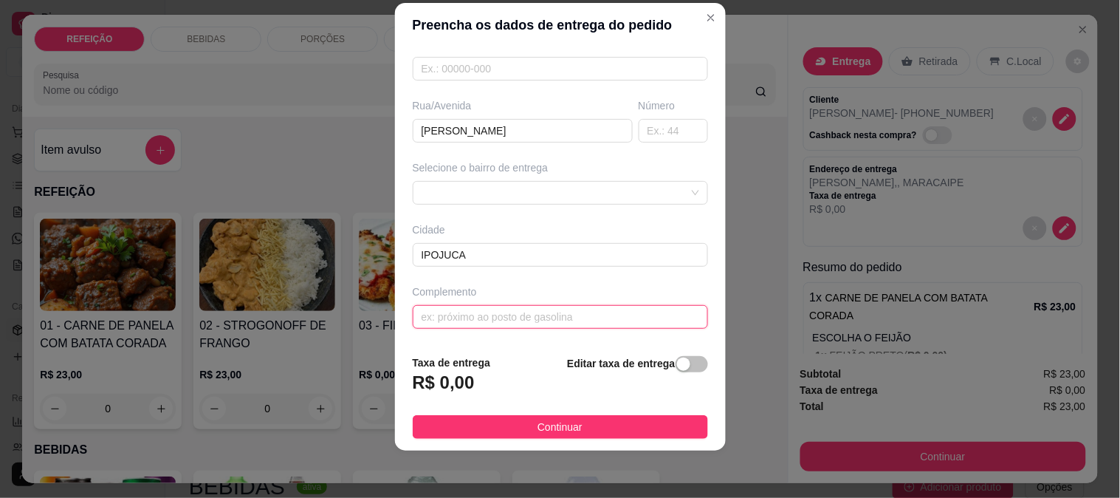
click at [498, 317] on input "text" at bounding box center [560, 317] width 295 height 24
paste input "Predio pequeno com guarda sol em cima"
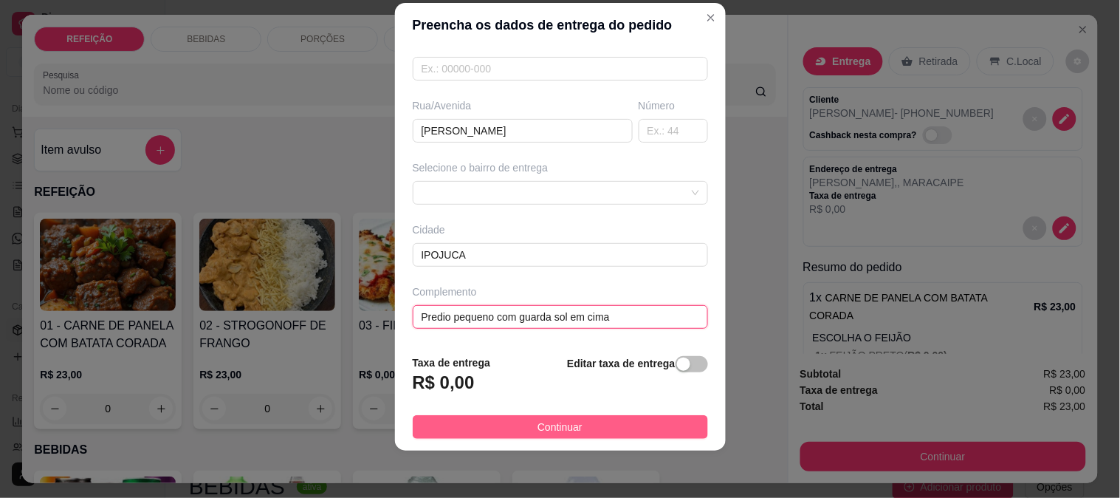
type input "Predio pequeno com guarda sol em cima"
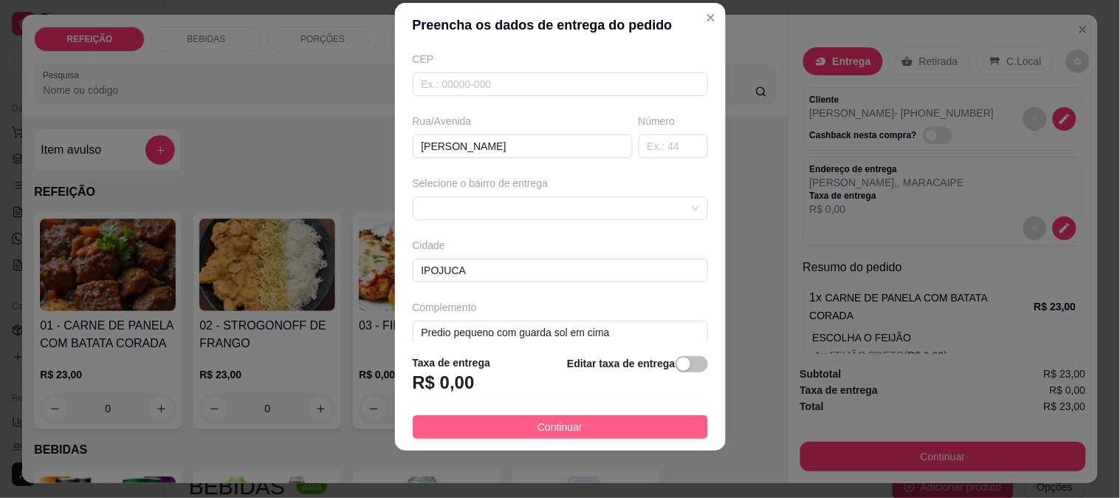
click at [581, 418] on button "Continuar" at bounding box center [560, 427] width 295 height 24
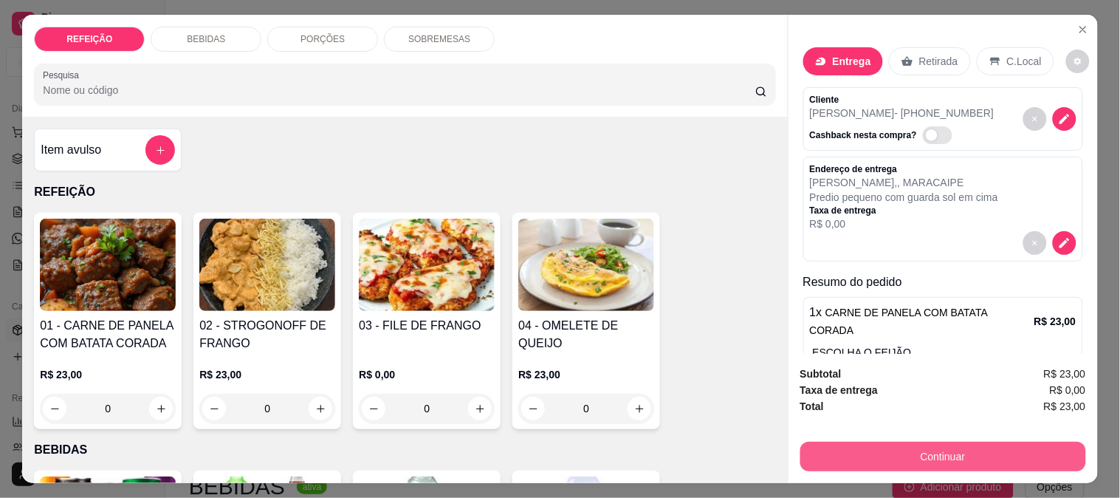
click at [870, 445] on button "Continuar" at bounding box center [943, 457] width 286 height 30
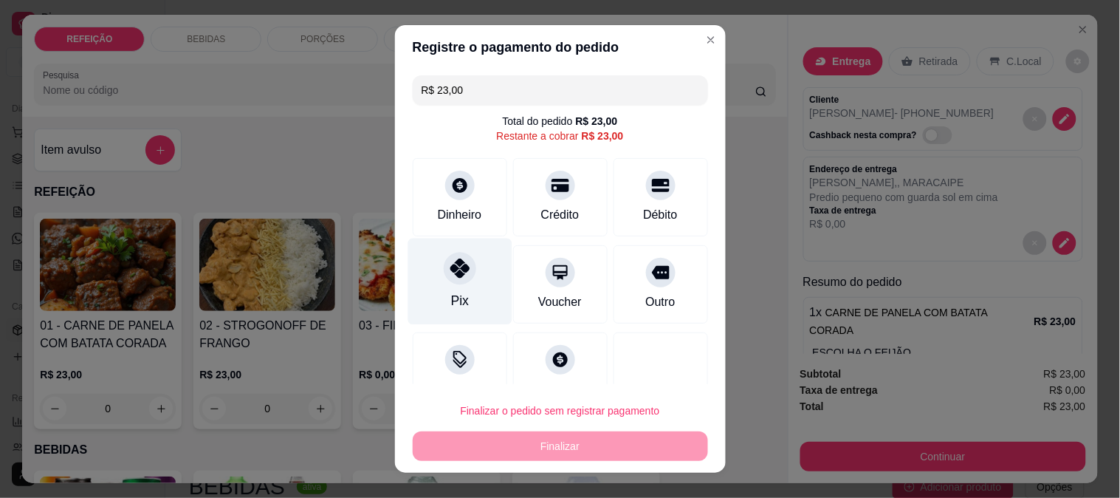
click at [442, 320] on div "Pix" at bounding box center [460, 281] width 104 height 86
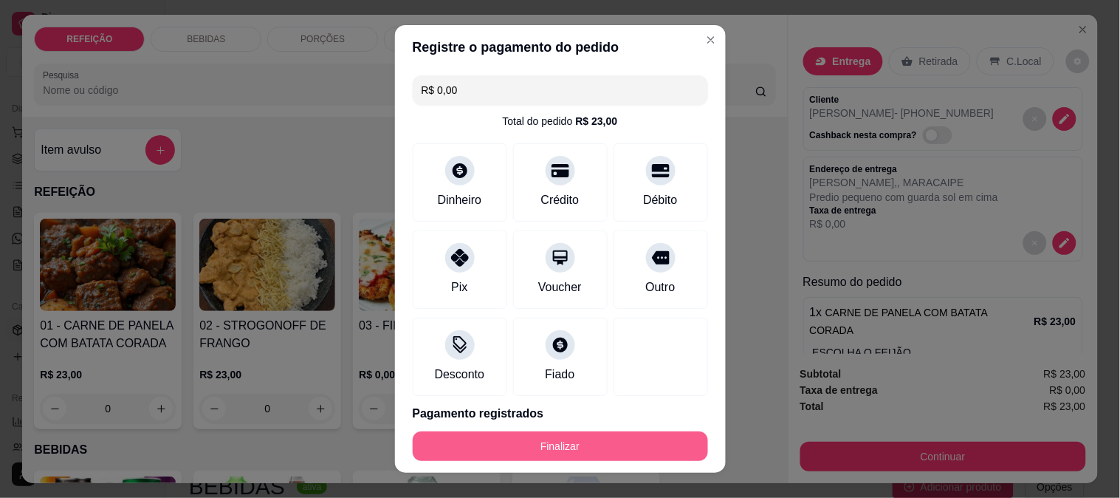
click at [559, 451] on button "Finalizar" at bounding box center [560, 446] width 295 height 30
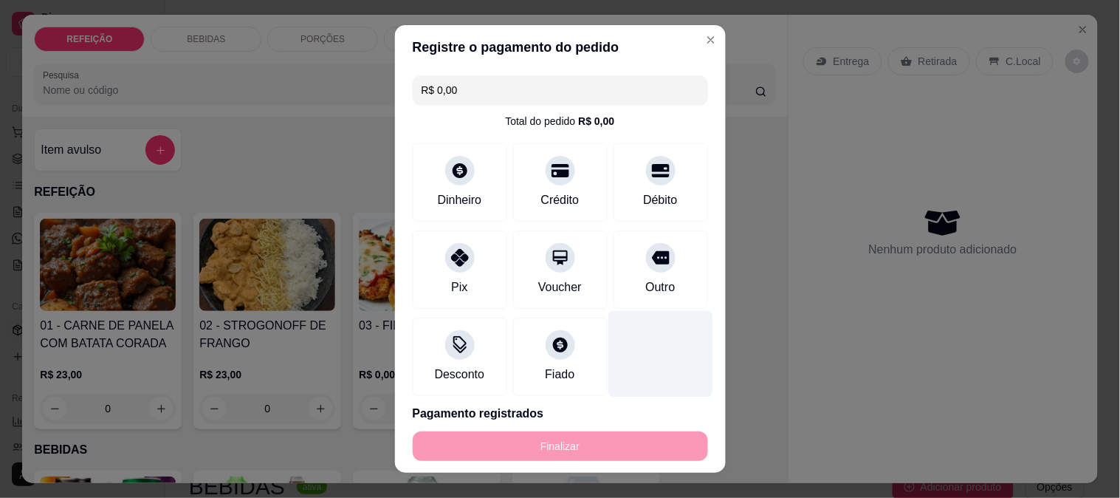
type input "-R$ 23,00"
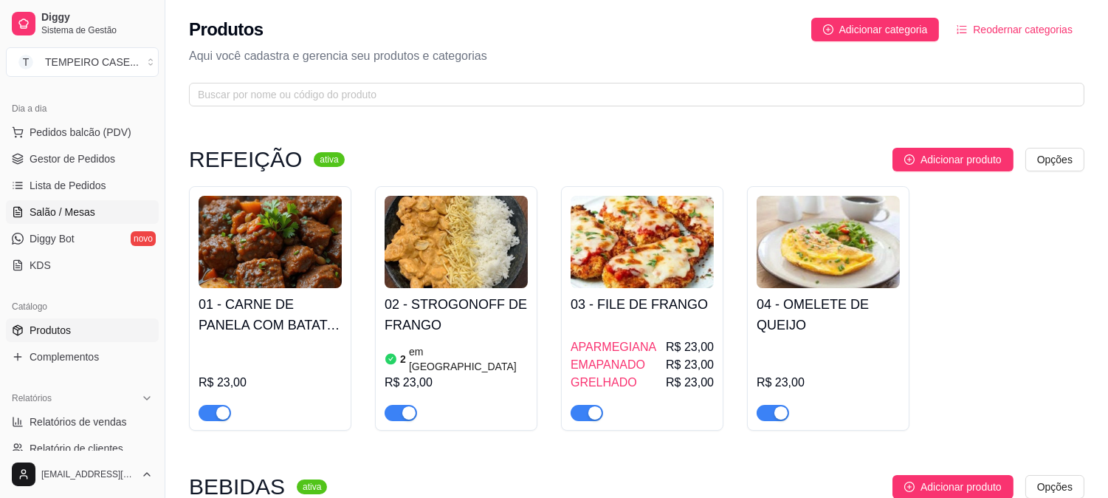
click at [104, 214] on link "Salão / Mesas" at bounding box center [82, 212] width 153 height 24
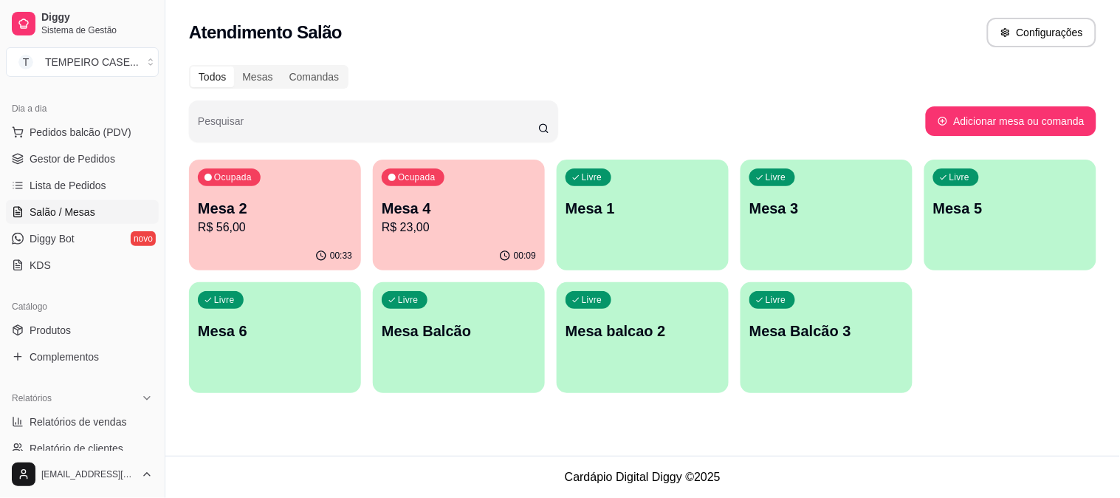
click at [305, 234] on p "R$ 56,00" at bounding box center [275, 228] width 154 height 18
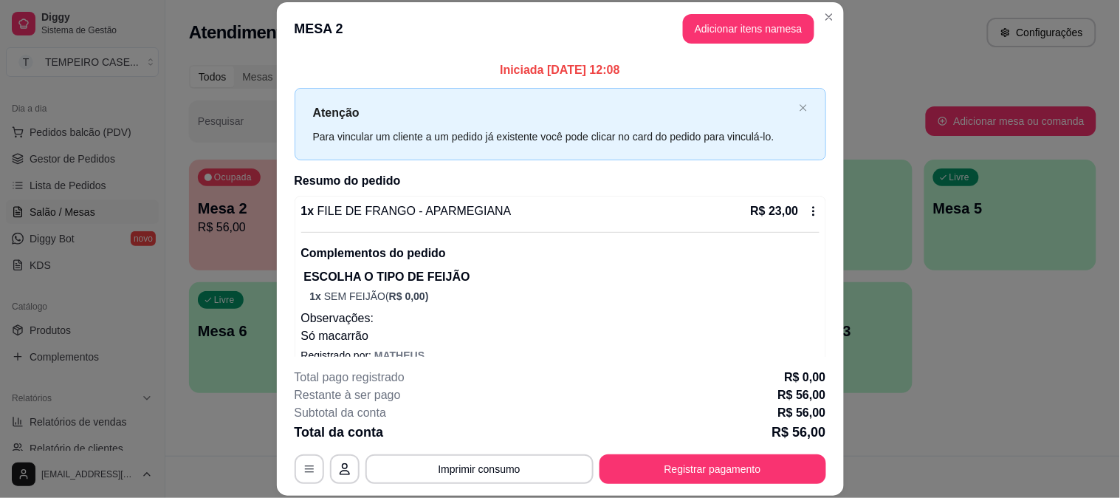
scroll to position [45, 0]
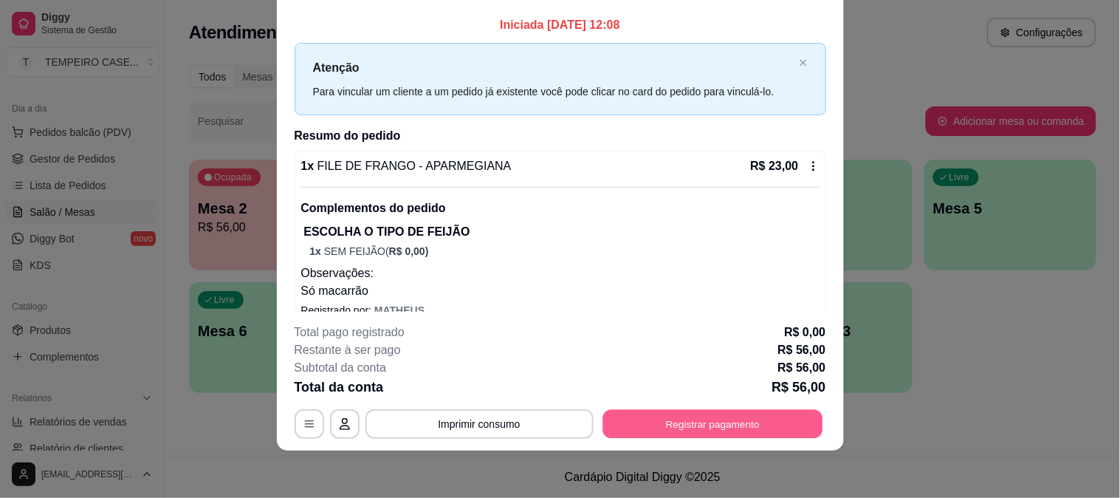
click at [710, 419] on button "Registrar pagamento" at bounding box center [712, 423] width 220 height 29
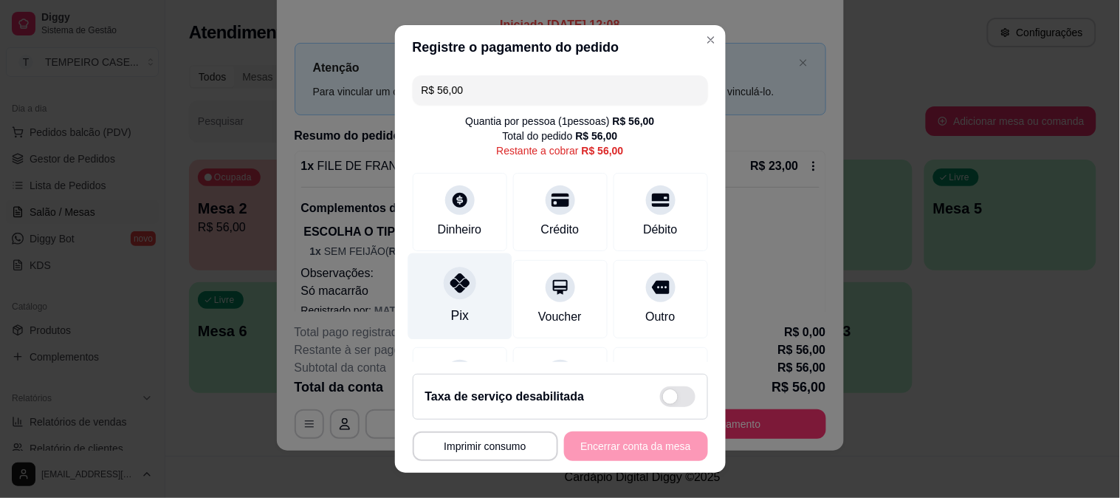
click at [452, 281] on icon at bounding box center [459, 282] width 19 height 19
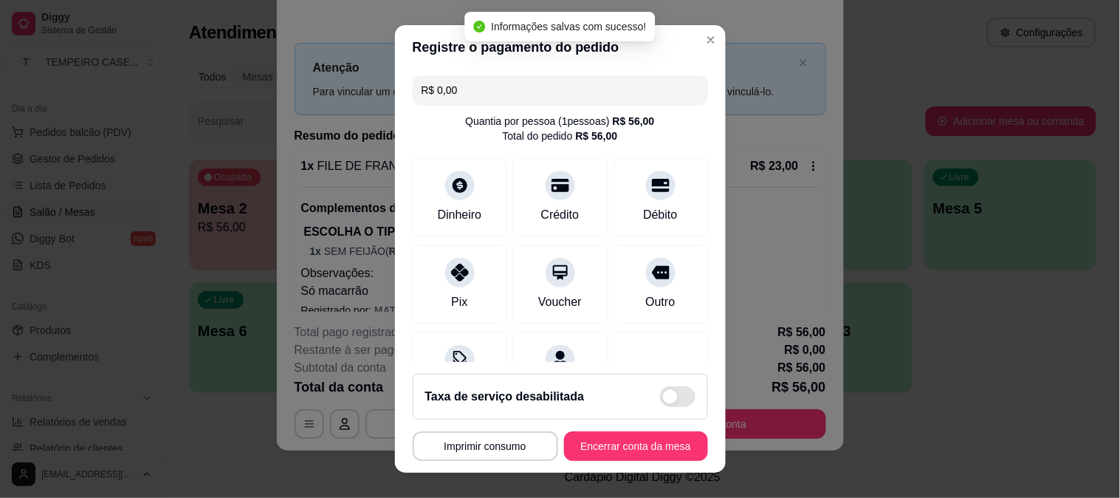
type input "R$ 0,00"
click at [625, 445] on button "Encerrar conta da mesa" at bounding box center [636, 446] width 144 height 30
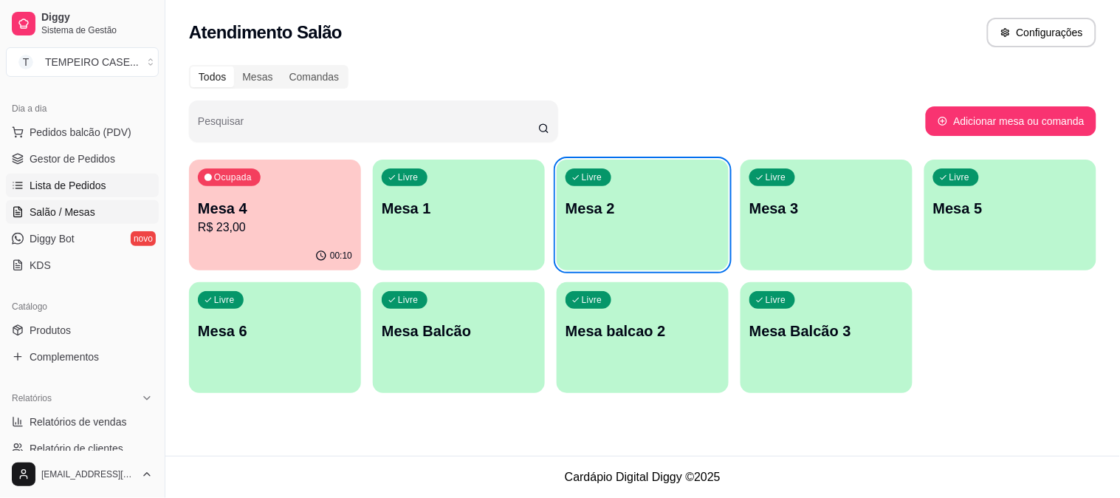
click at [93, 185] on span "Lista de Pedidos" at bounding box center [68, 185] width 77 height 15
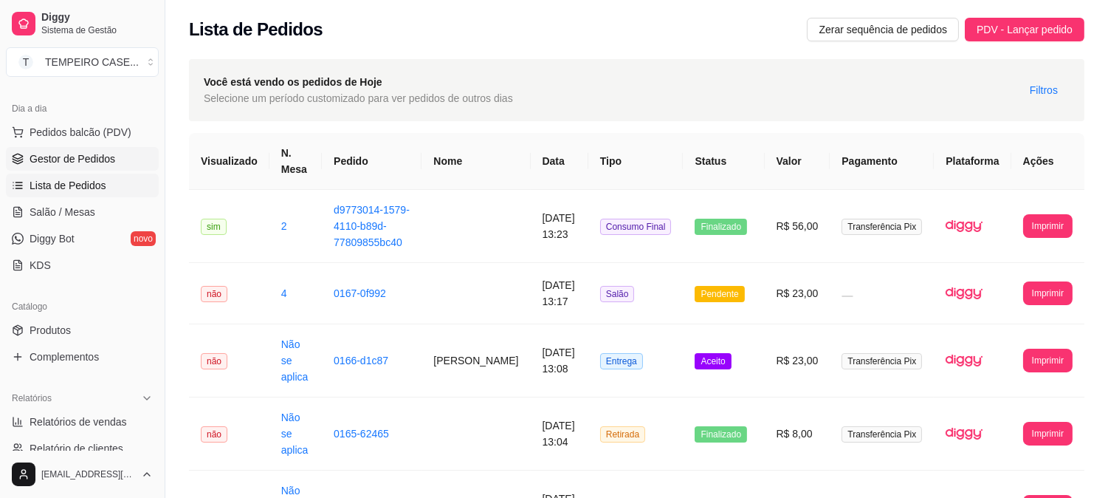
click at [63, 160] on span "Gestor de Pedidos" at bounding box center [73, 158] width 86 height 15
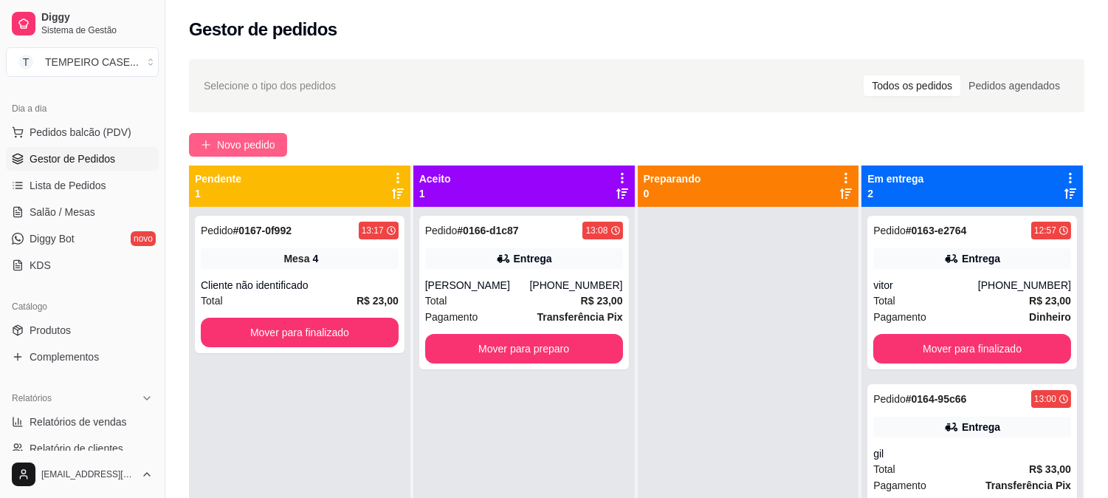
click at [233, 134] on button "Novo pedido" at bounding box center [238, 145] width 98 height 24
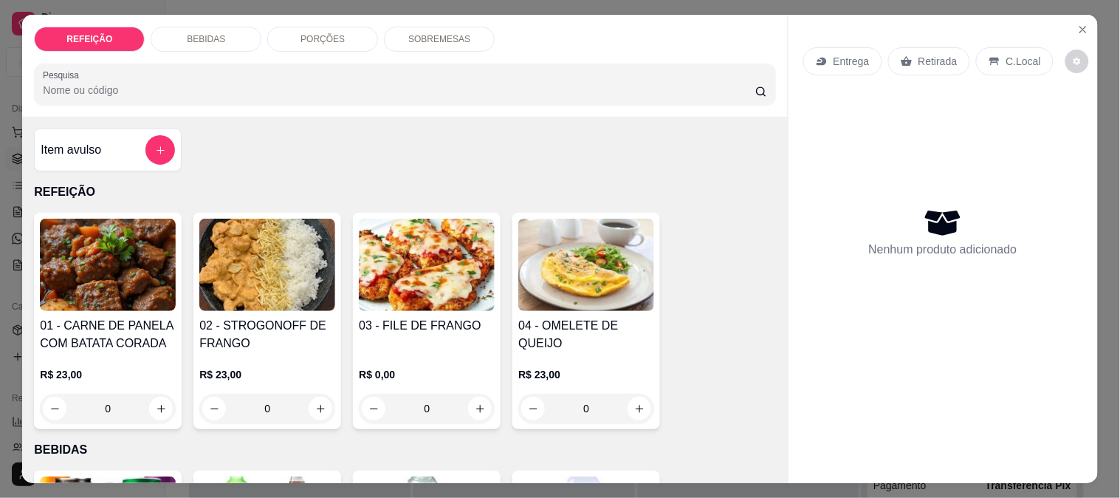
click at [151, 257] on img at bounding box center [108, 265] width 136 height 92
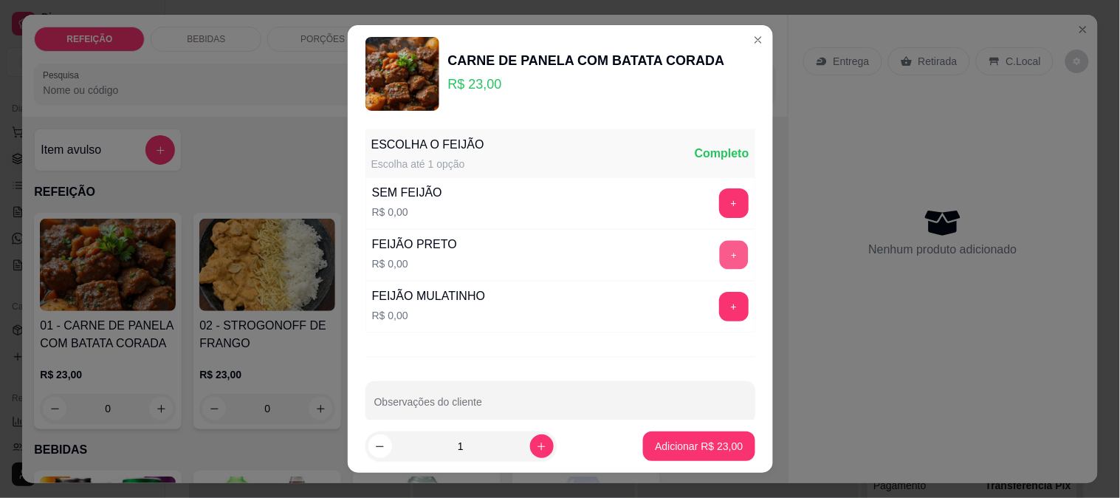
click at [719, 259] on button "+" at bounding box center [733, 254] width 29 height 29
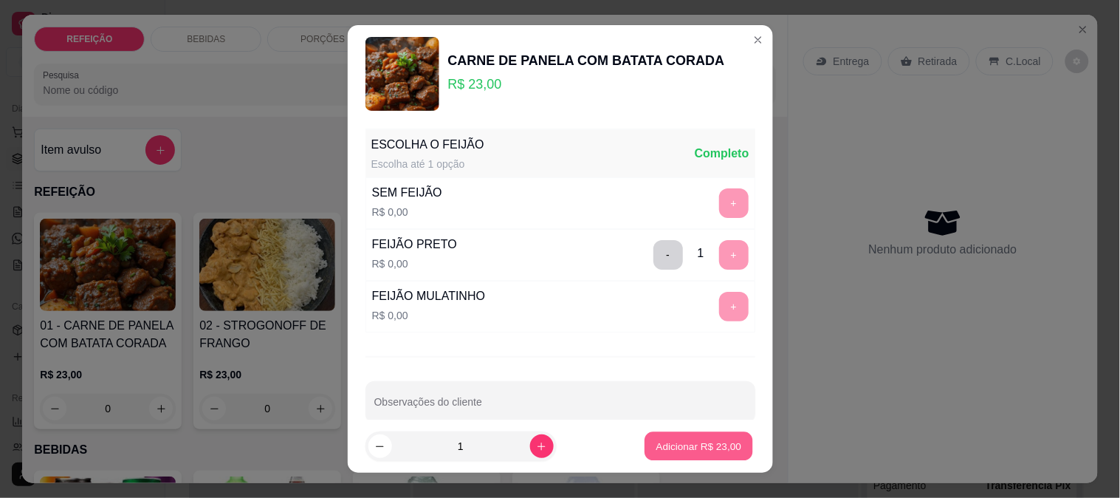
click at [721, 439] on p "Adicionar R$ 23,00" at bounding box center [699, 446] width 86 height 14
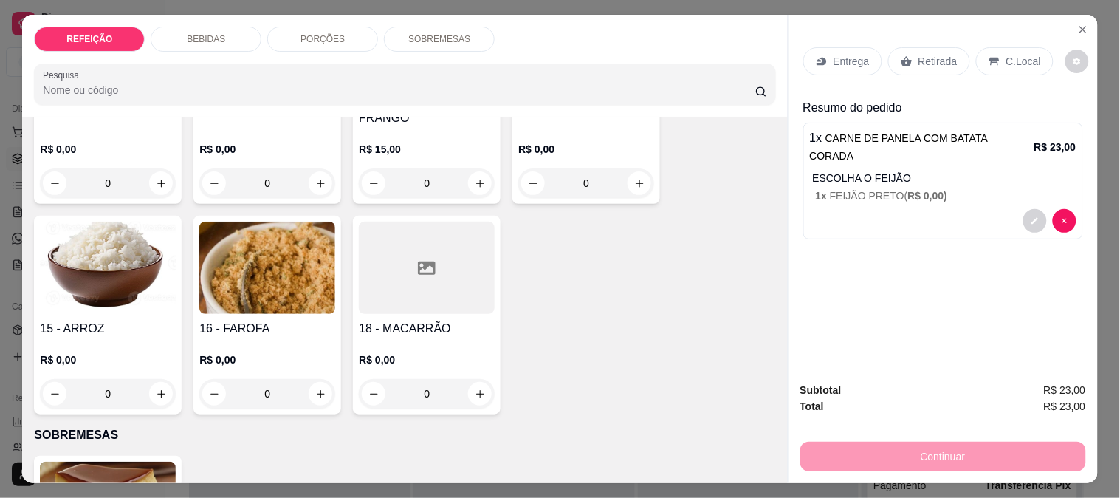
scroll to position [1134, 0]
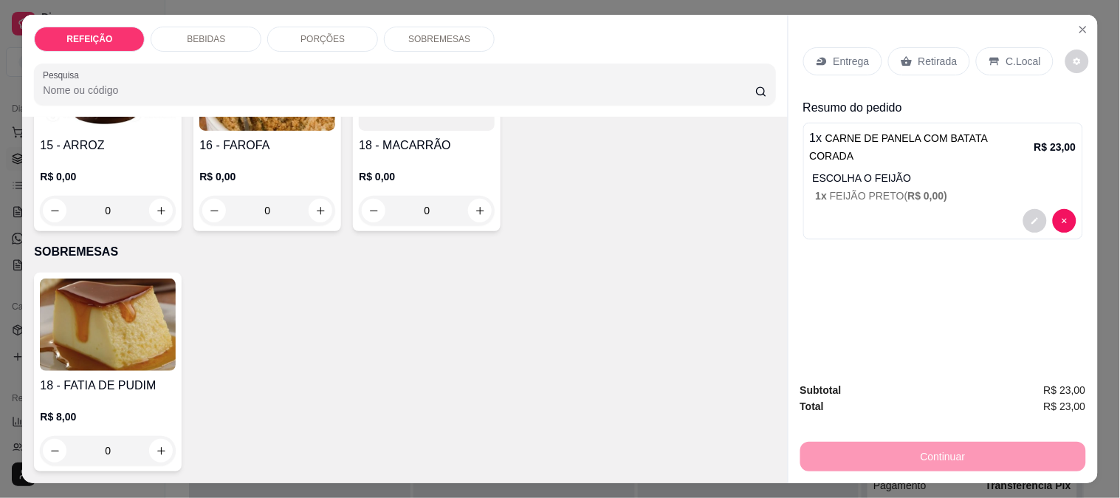
click at [122, 365] on div "18 - FATIA DE PUDIM R$ 8,00 0" at bounding box center [108, 371] width 148 height 199
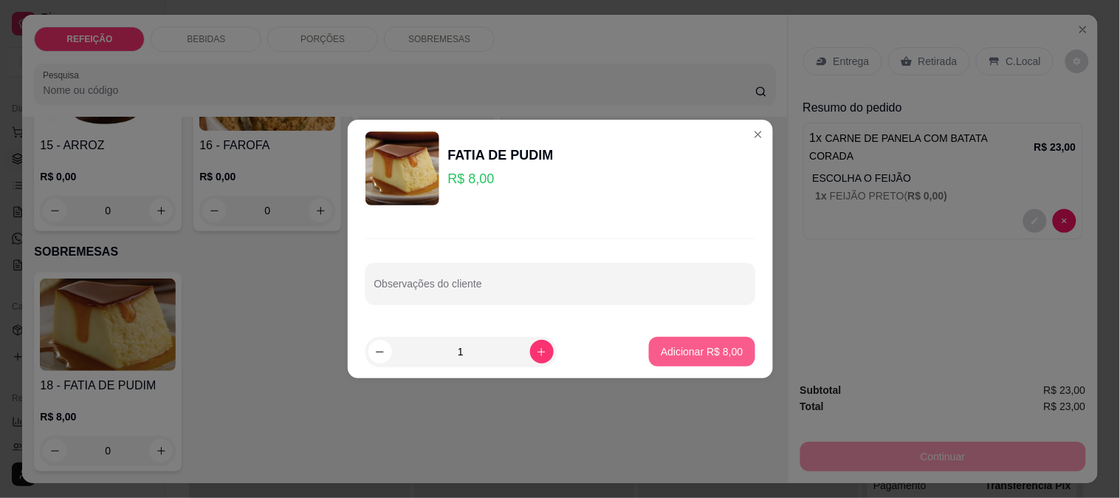
click at [672, 355] on p "Adicionar R$ 8,00" at bounding box center [702, 351] width 82 height 15
type input "1"
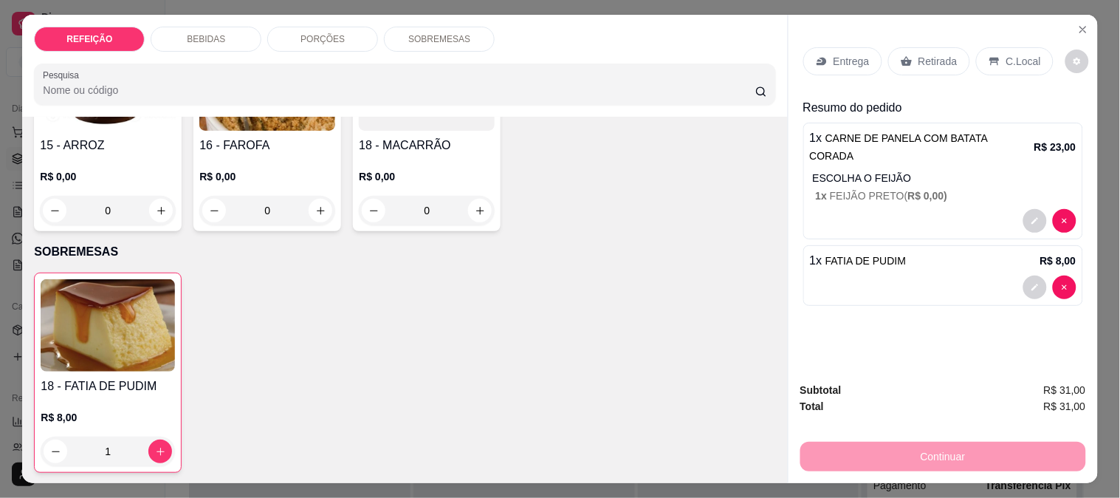
click at [842, 58] on p "Entrega" at bounding box center [852, 61] width 36 height 15
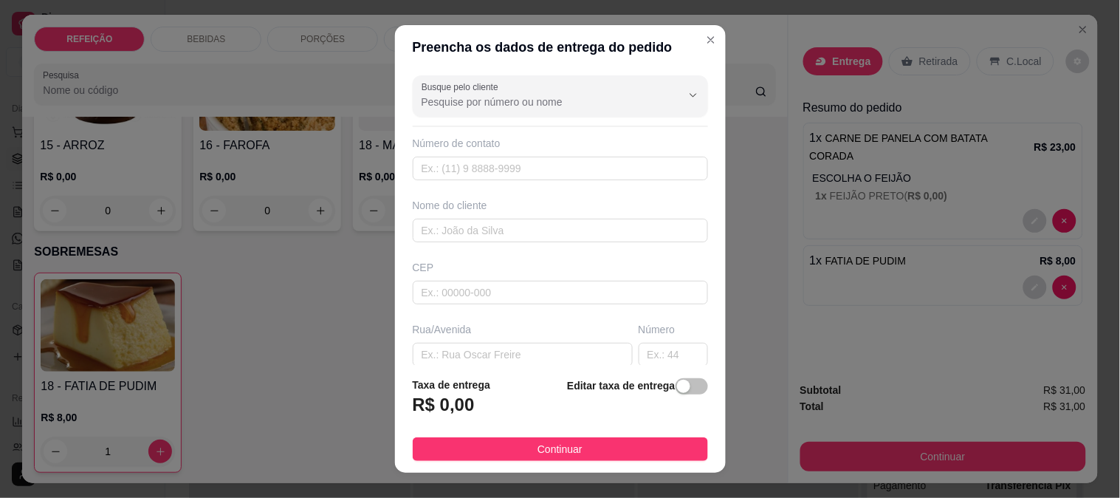
click at [490, 111] on div "Busque pelo cliente" at bounding box center [560, 95] width 295 height 41
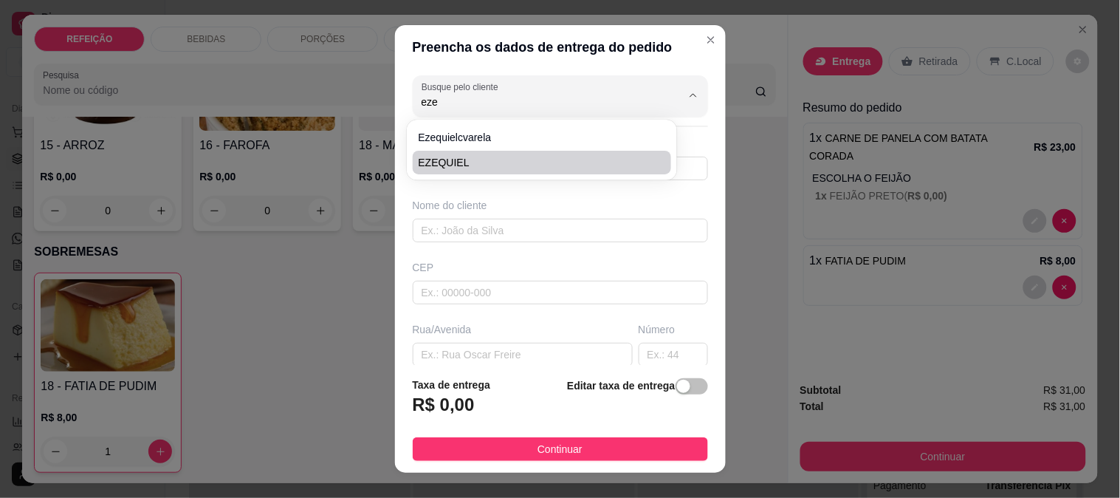
click at [467, 163] on span "EZEQUIEL" at bounding box center [535, 162] width 233 height 15
type input "EZEQUIEL"
type input "8199927568"
type input "EZEQUIEL"
type input "IPOJUCA"
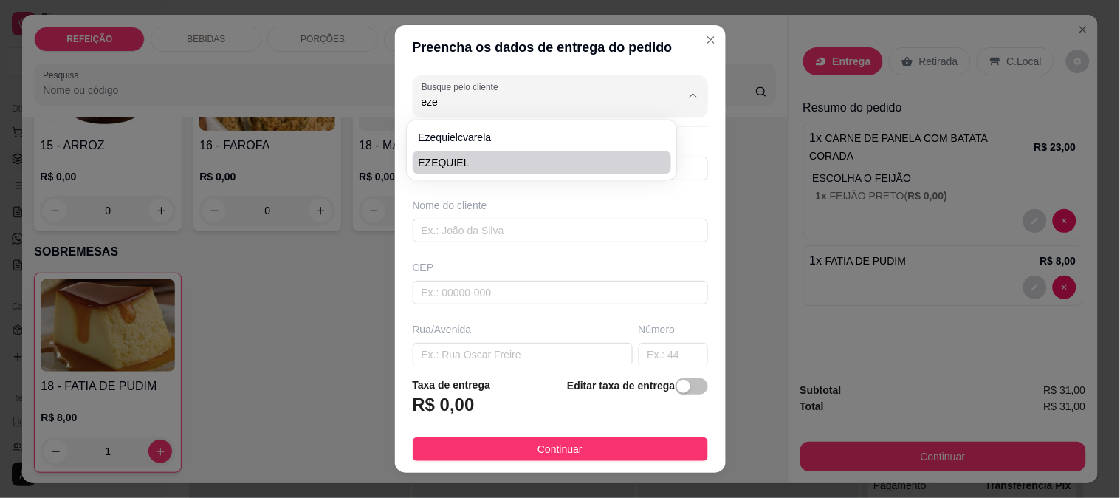
type input "AO LADO DO GAVIÃO"
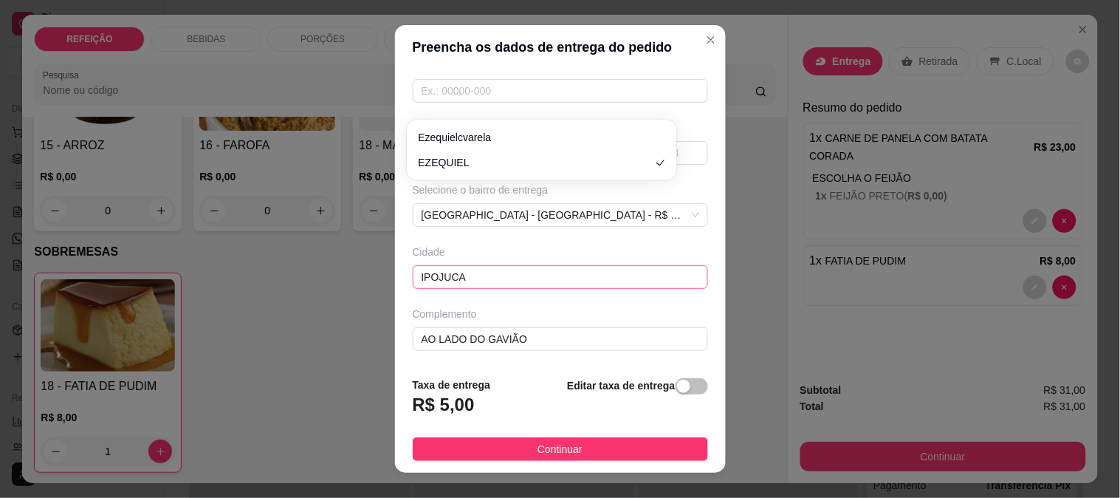
scroll to position [38, 0]
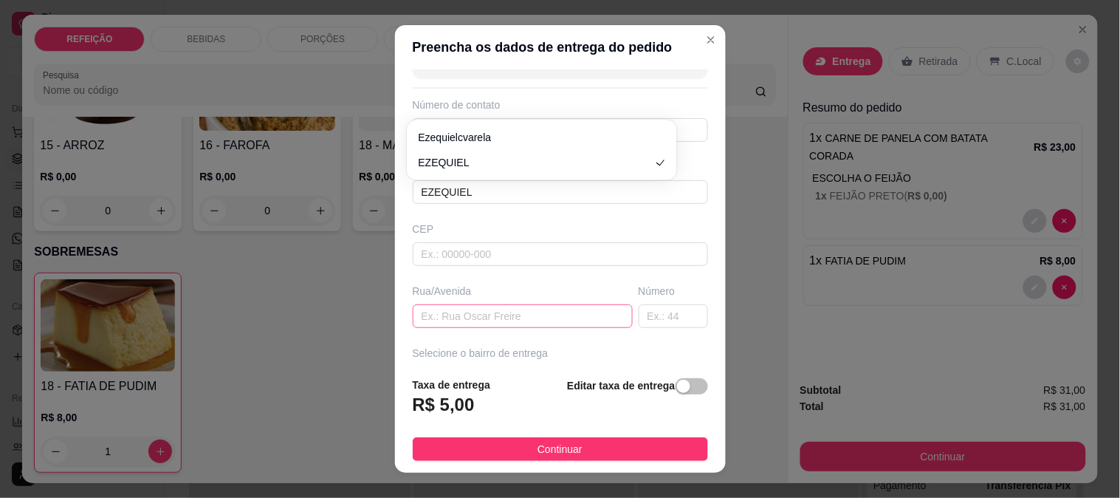
click at [487, 321] on input "text" at bounding box center [523, 316] width 220 height 24
paste input "[STREET_ADDRESS]"
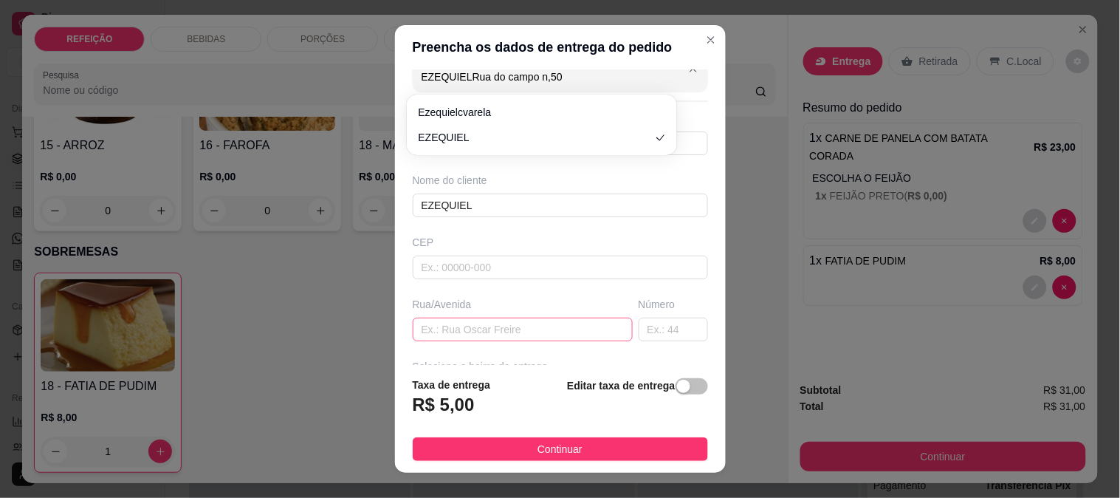
click at [515, 328] on input "text" at bounding box center [523, 329] width 220 height 24
type input "EZEQUIEL"
click at [477, 328] on input "text" at bounding box center [523, 329] width 220 height 24
type input "EZEQUIEL"
paste input "[STREET_ADDRESS]"
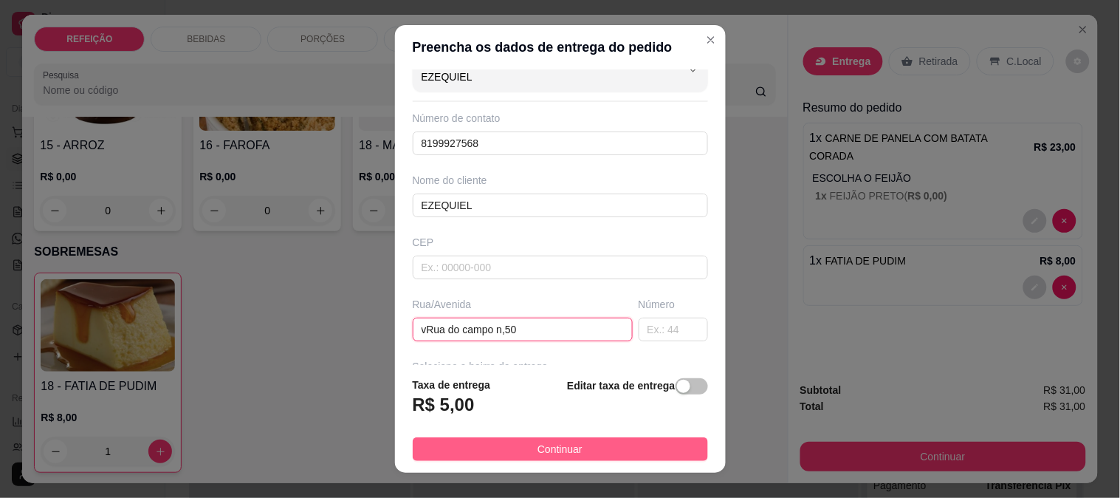
type input "vRua do campo n,50"
click at [543, 453] on span "Continuar" at bounding box center [560, 449] width 45 height 16
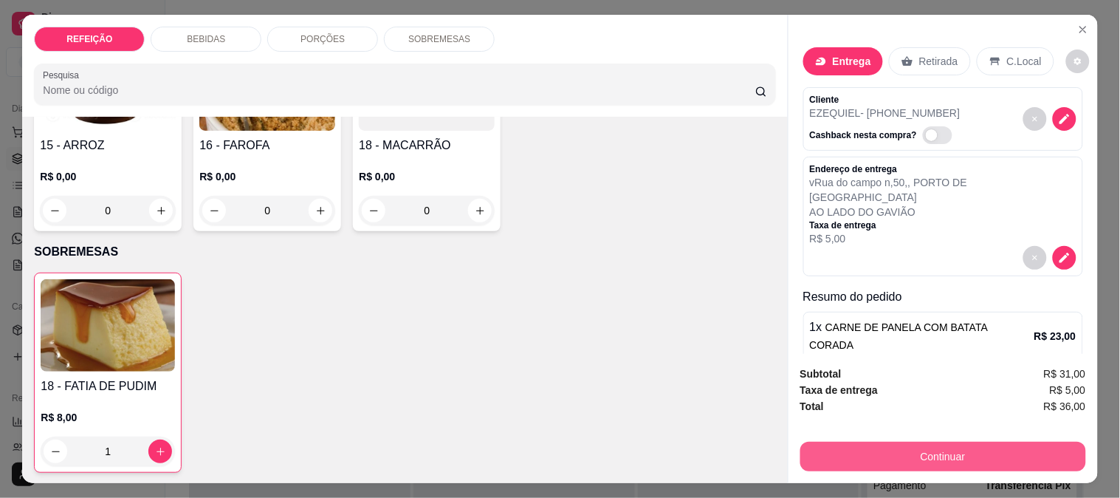
click at [903, 446] on button "Continuar" at bounding box center [943, 457] width 286 height 30
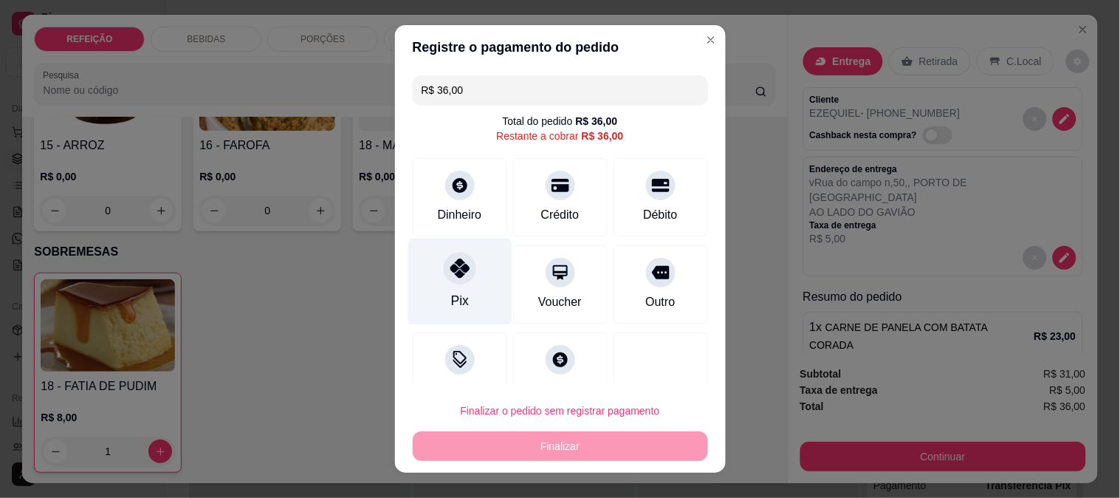
click at [459, 274] on div at bounding box center [460, 268] width 32 height 32
type input "R$ 0,00"
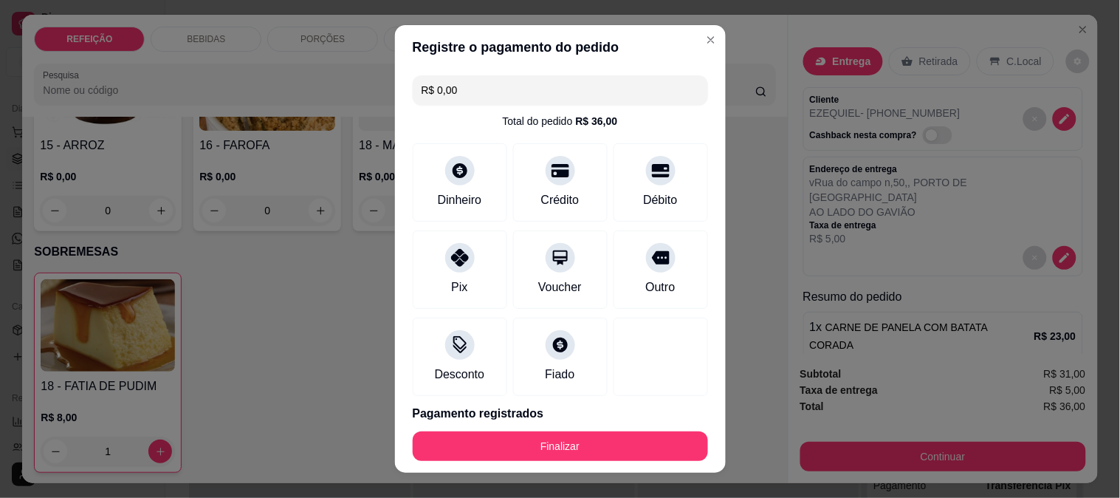
click at [593, 430] on footer "Finalizar" at bounding box center [560, 445] width 331 height 53
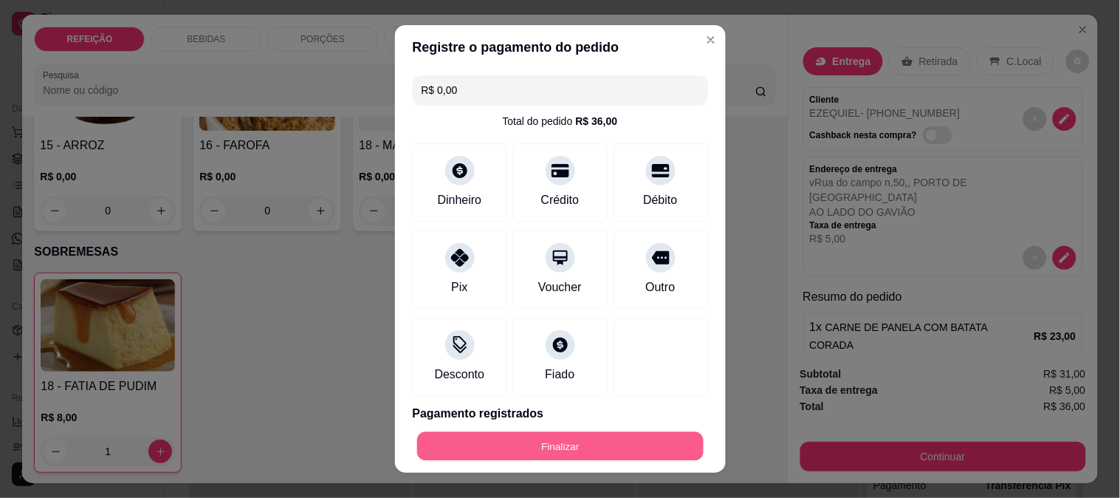
click at [594, 441] on button "Finalizar" at bounding box center [560, 446] width 286 height 29
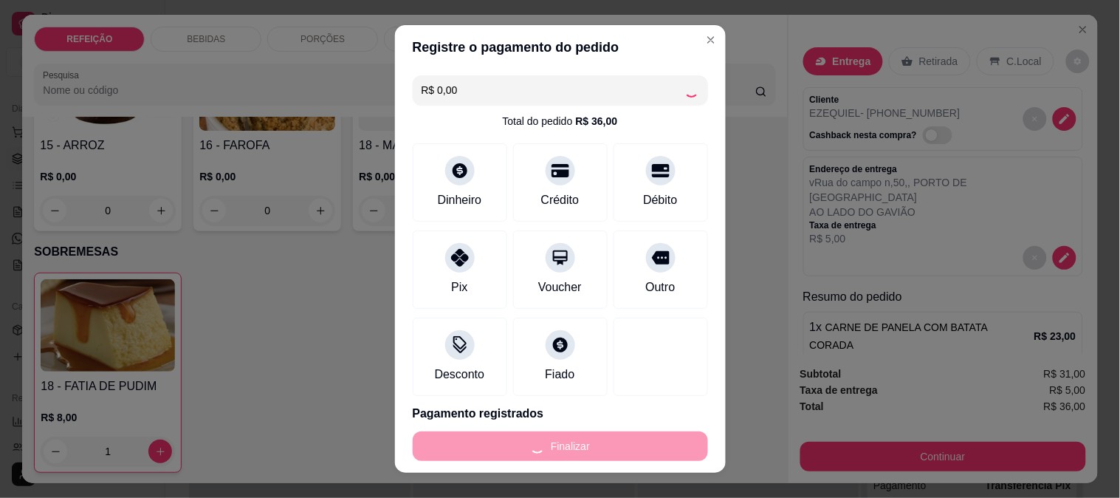
type input "0"
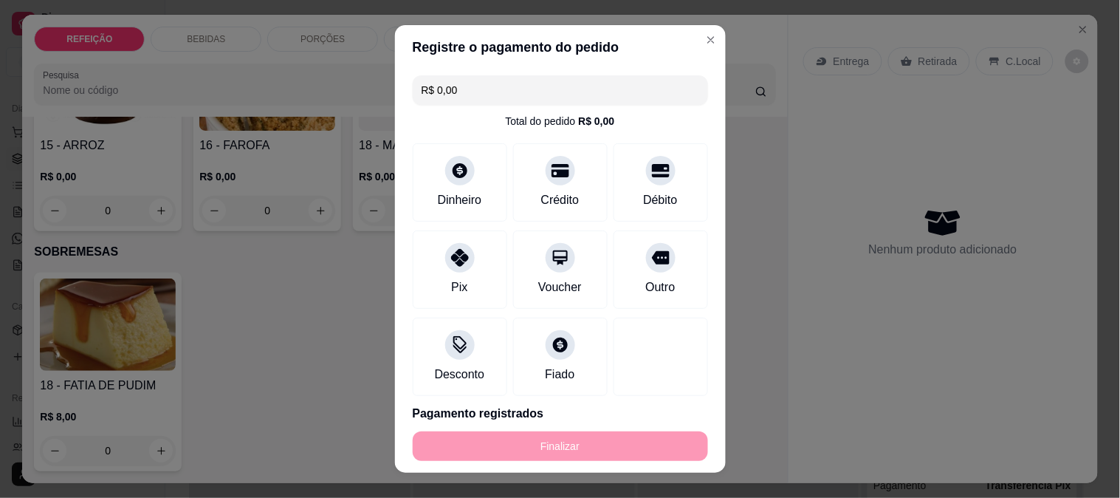
type input "-R$ 36,00"
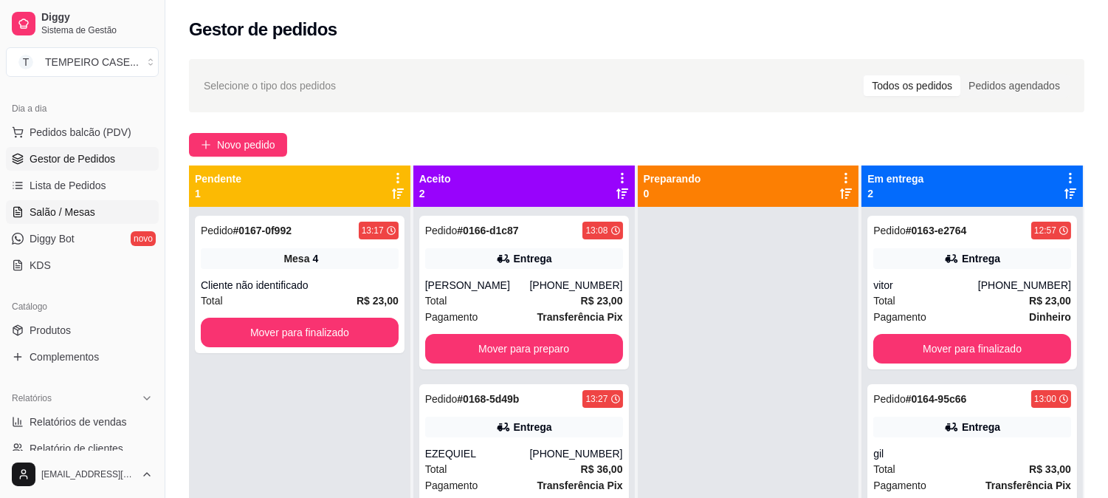
click at [100, 216] on link "Salão / Mesas" at bounding box center [82, 212] width 153 height 24
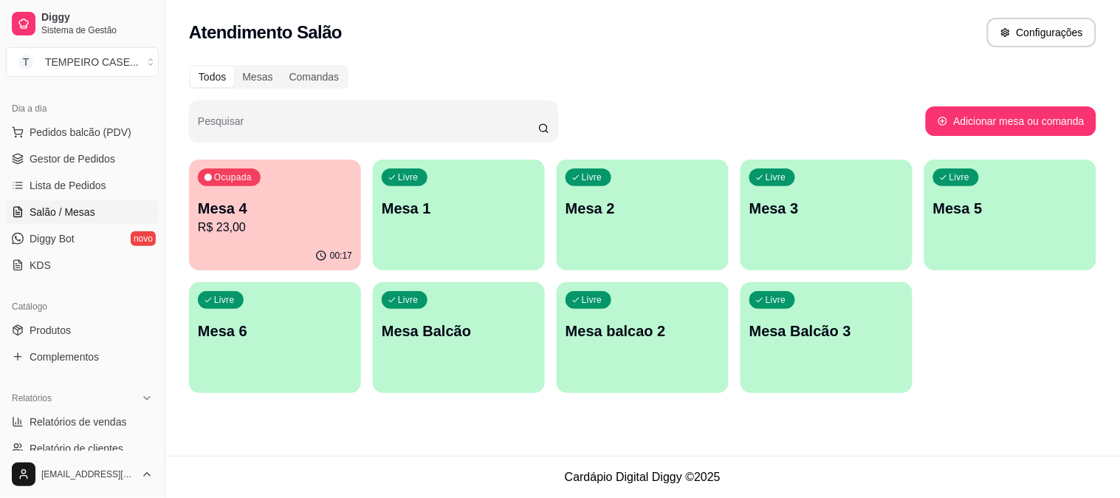
click at [971, 211] on p "Mesa 5" at bounding box center [1010, 208] width 154 height 21
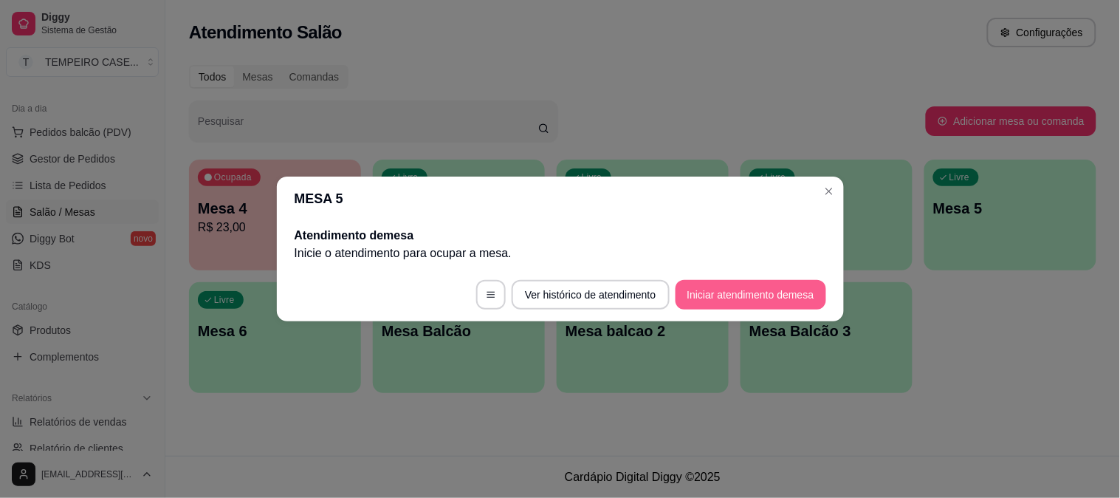
click at [706, 283] on button "Iniciar atendimento de mesa" at bounding box center [751, 295] width 151 height 30
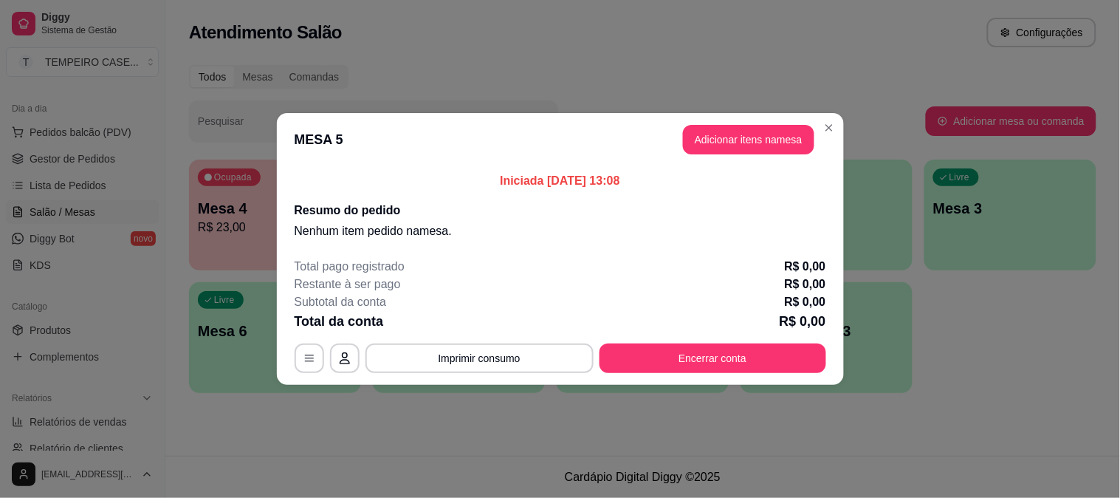
click at [737, 144] on button "Adicionar itens na mesa" at bounding box center [748, 140] width 131 height 30
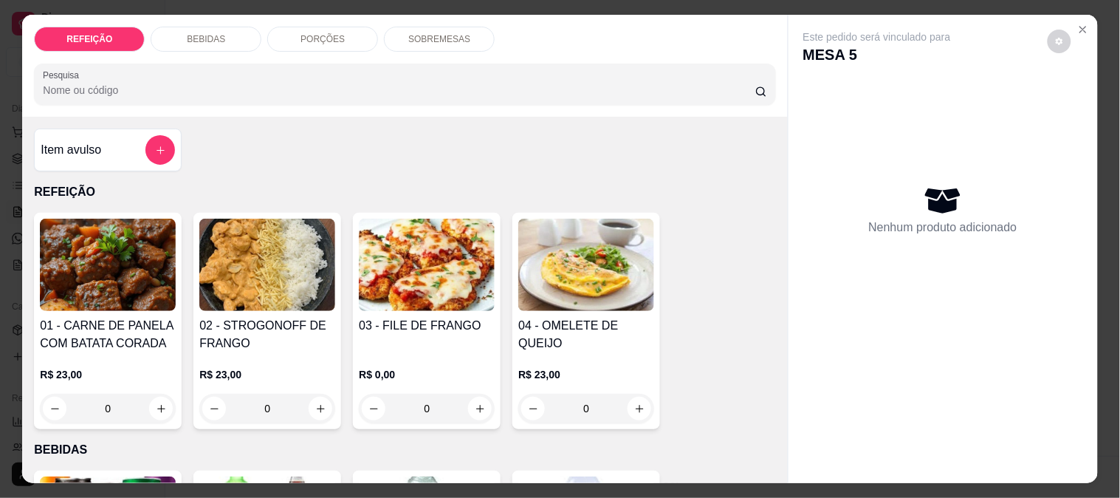
click at [416, 251] on img at bounding box center [427, 265] width 136 height 92
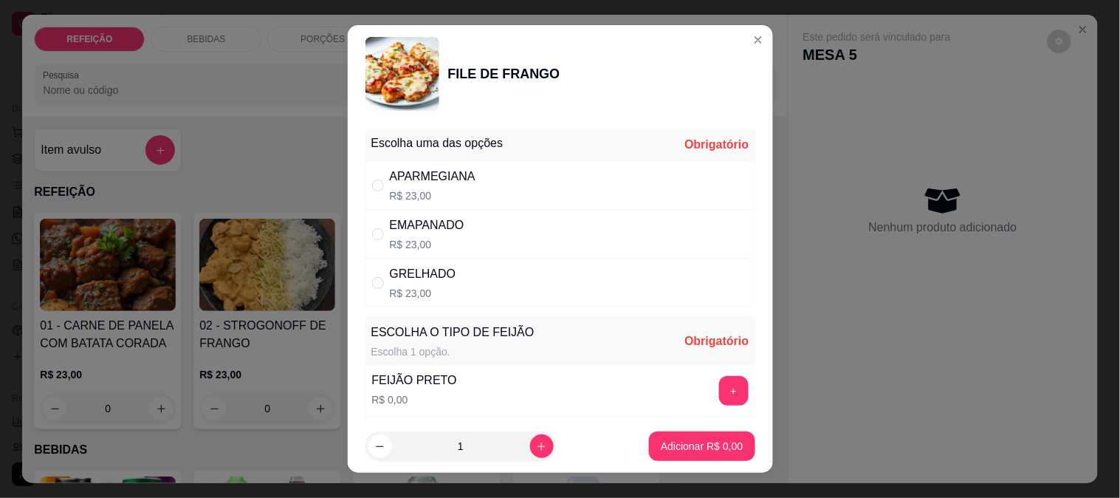
click at [470, 189] on div "APARMEGIANA R$ 23,00" at bounding box center [560, 185] width 390 height 49
radio input "true"
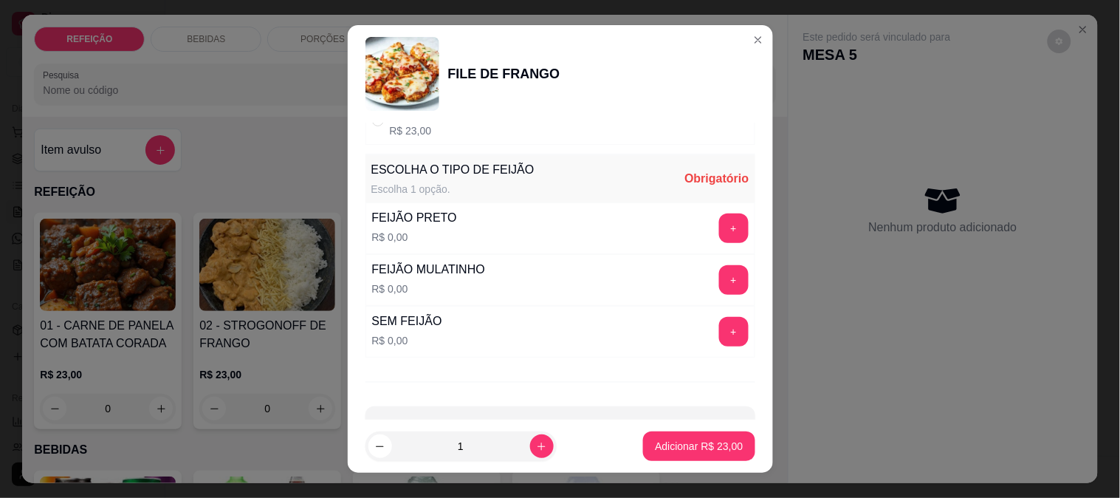
scroll to position [164, 0]
click at [719, 231] on button "+" at bounding box center [734, 227] width 30 height 30
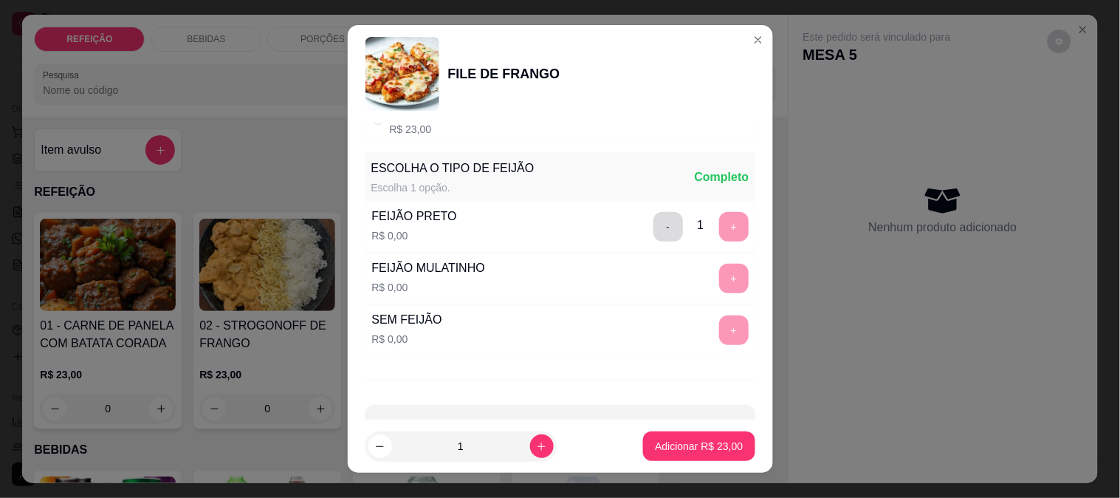
click at [653, 218] on button "-" at bounding box center [668, 227] width 30 height 30
click at [719, 276] on button "+" at bounding box center [733, 278] width 29 height 29
click at [678, 446] on p "Adicionar R$ 23,00" at bounding box center [699, 446] width 88 height 15
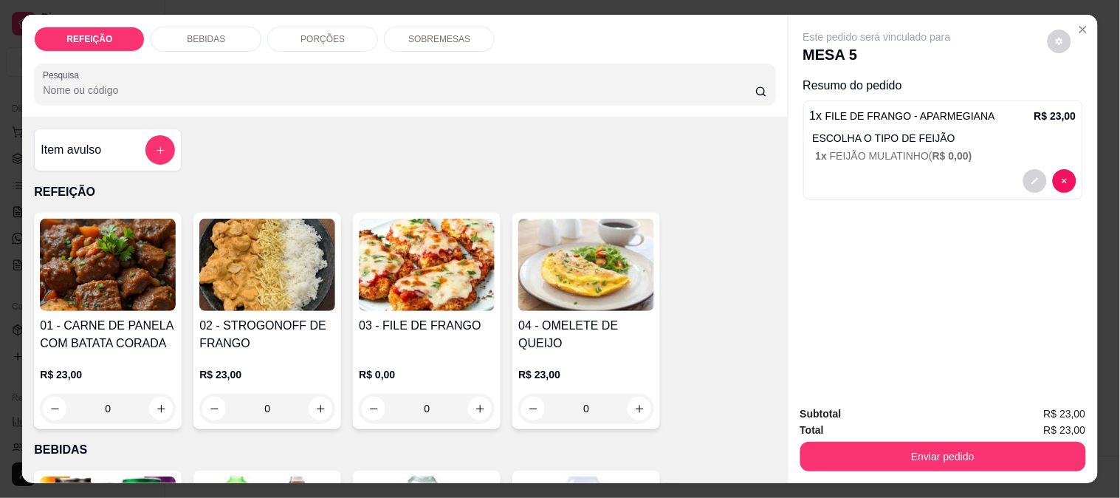
click at [428, 289] on img at bounding box center [427, 265] width 136 height 92
click at [949, 134] on p "ESCOLHA O TIPO DE FEIJÃO" at bounding box center [945, 138] width 264 height 15
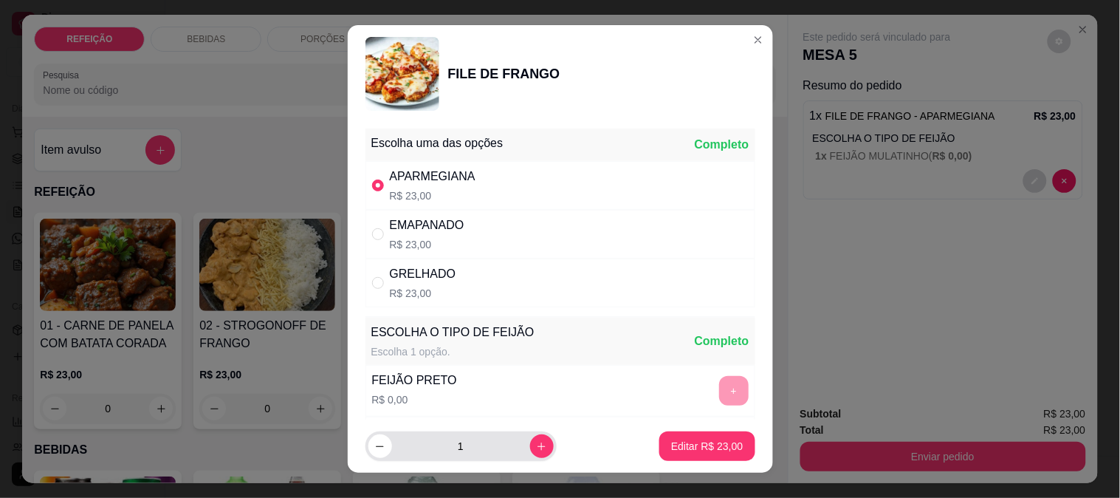
click at [530, 442] on button "increase-product-quantity" at bounding box center [542, 446] width 24 height 24
type input "2"
click at [736, 436] on div "Editar R$ 46,00" at bounding box center [706, 446] width 95 height 30
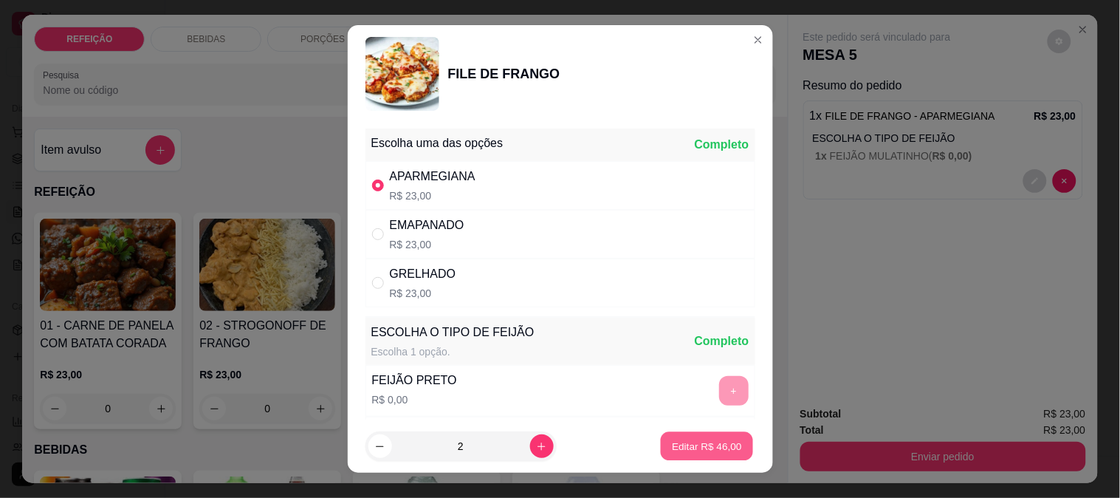
click at [715, 441] on p "Editar R$ 46,00" at bounding box center [707, 446] width 69 height 14
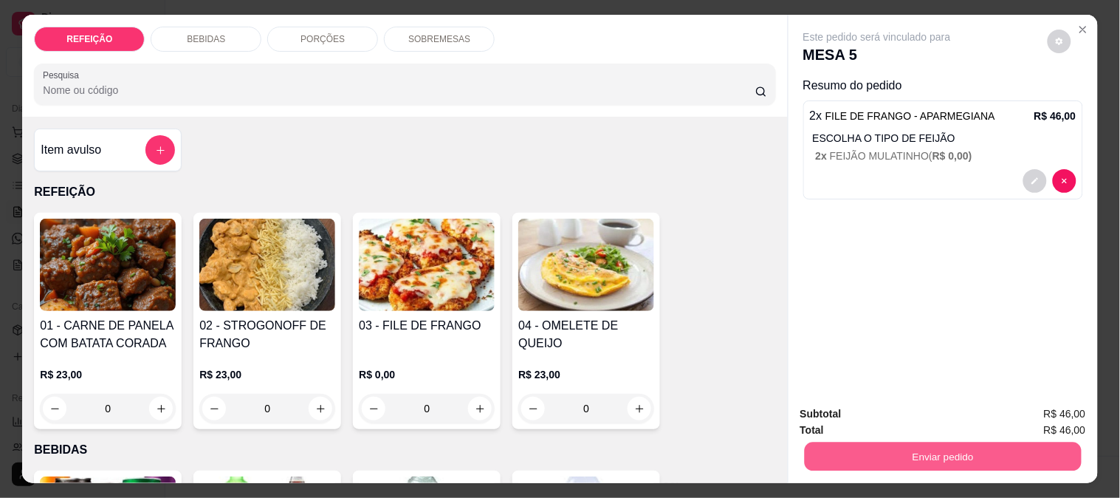
click at [856, 442] on button "Enviar pedido" at bounding box center [942, 456] width 277 height 29
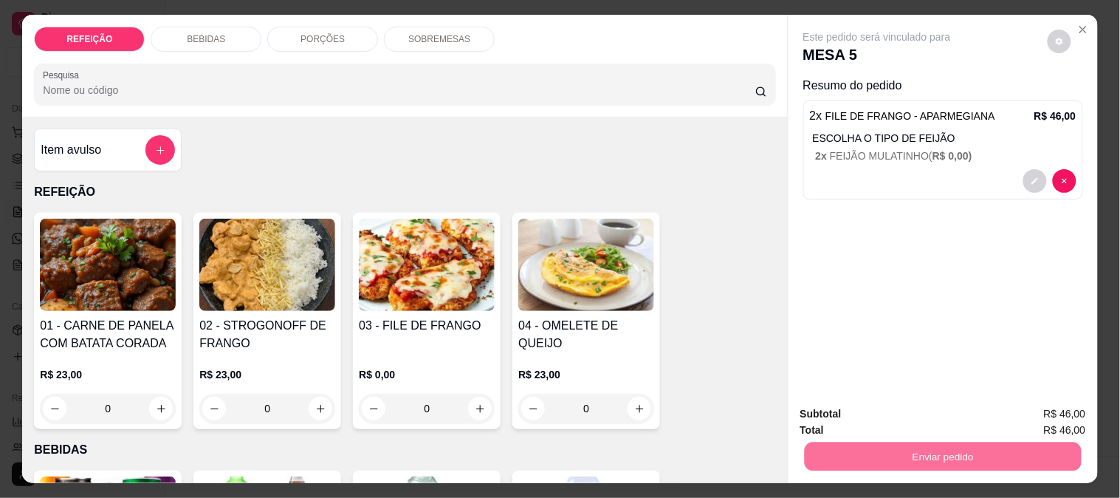
click at [890, 414] on button "Não registrar e enviar pedido" at bounding box center [894, 414] width 154 height 28
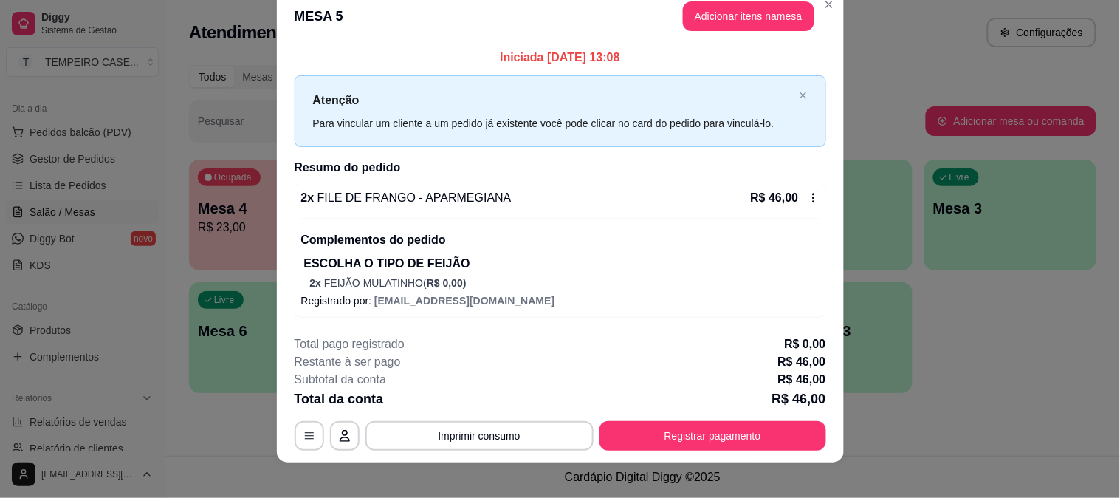
scroll to position [34, 0]
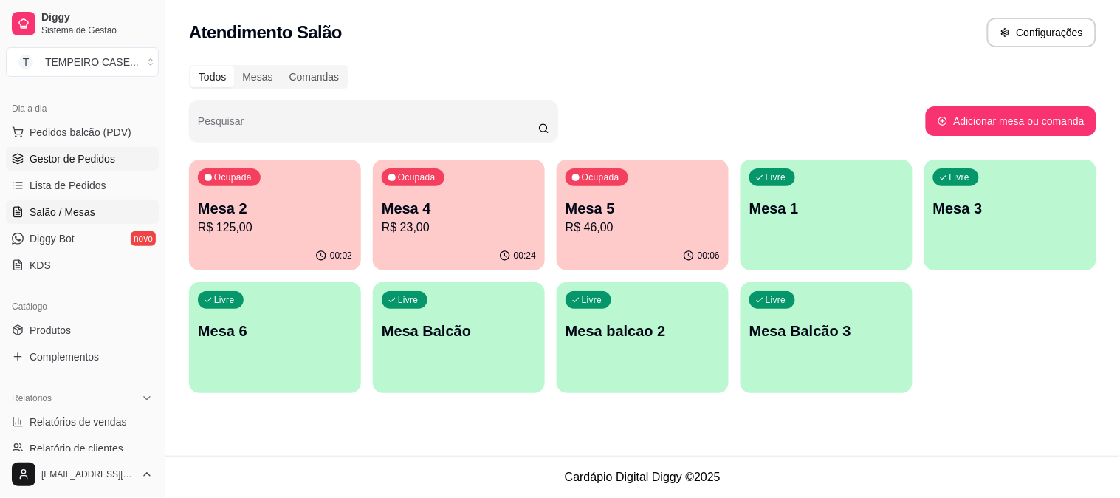
click at [63, 154] on span "Gestor de Pedidos" at bounding box center [73, 158] width 86 height 15
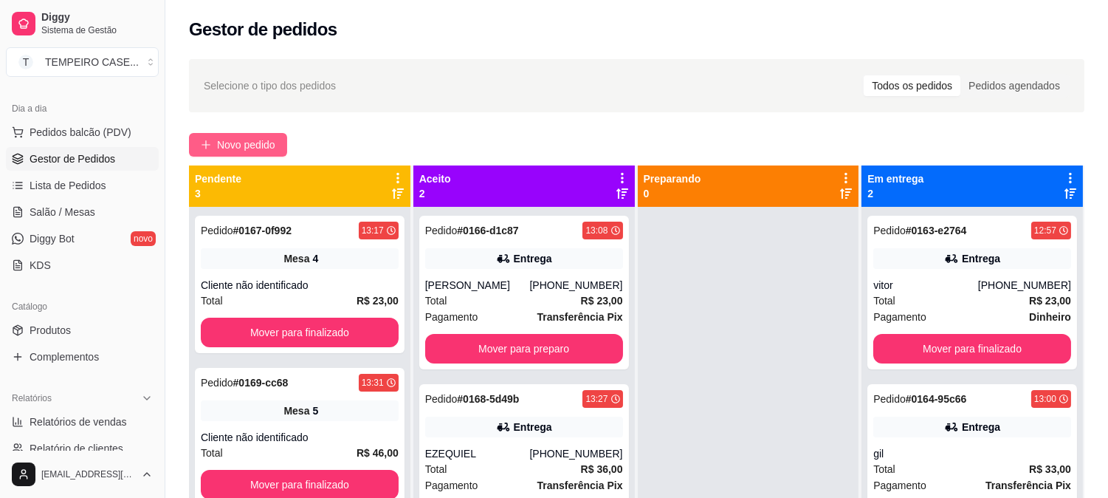
click at [249, 139] on span "Novo pedido" at bounding box center [246, 145] width 58 height 16
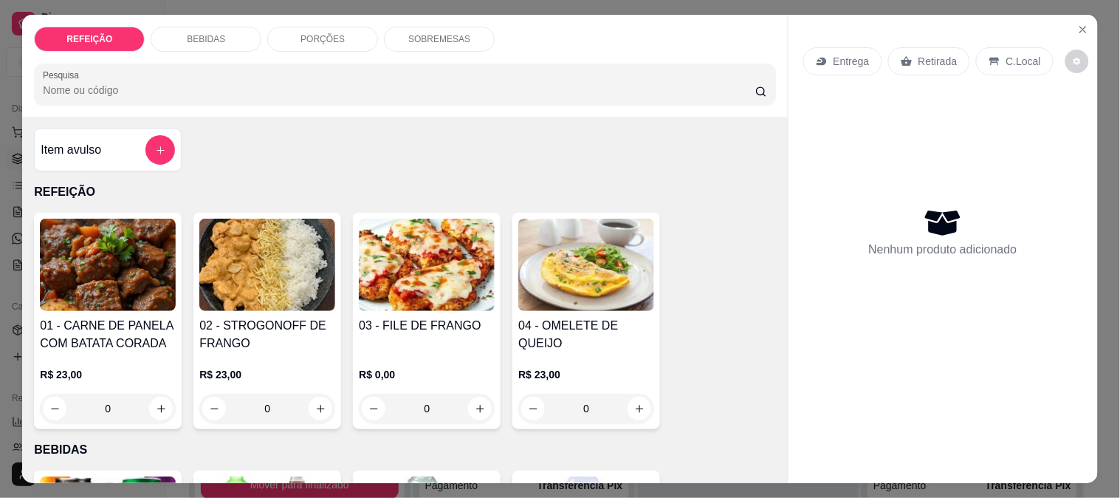
click at [116, 278] on img at bounding box center [108, 265] width 136 height 92
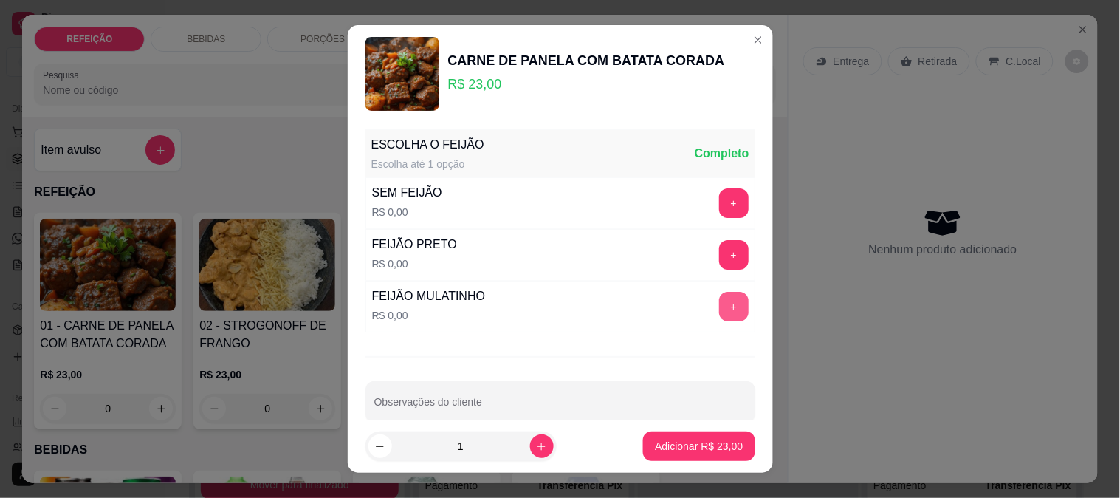
click at [719, 312] on button "+" at bounding box center [734, 307] width 30 height 30
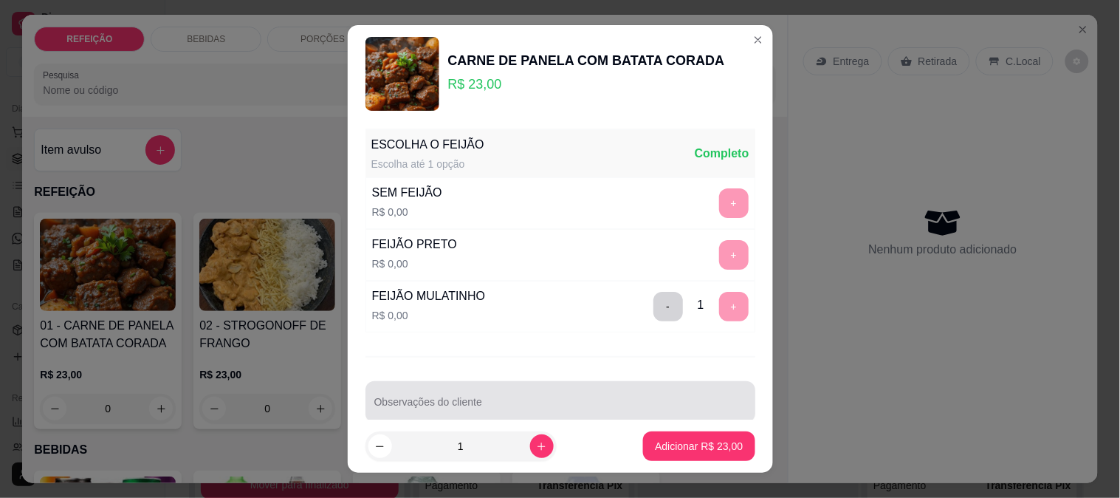
click at [408, 395] on div at bounding box center [560, 402] width 372 height 30
paste input "sem arroz e sem macarrao"
type input "sem arroz e sem macarrao"
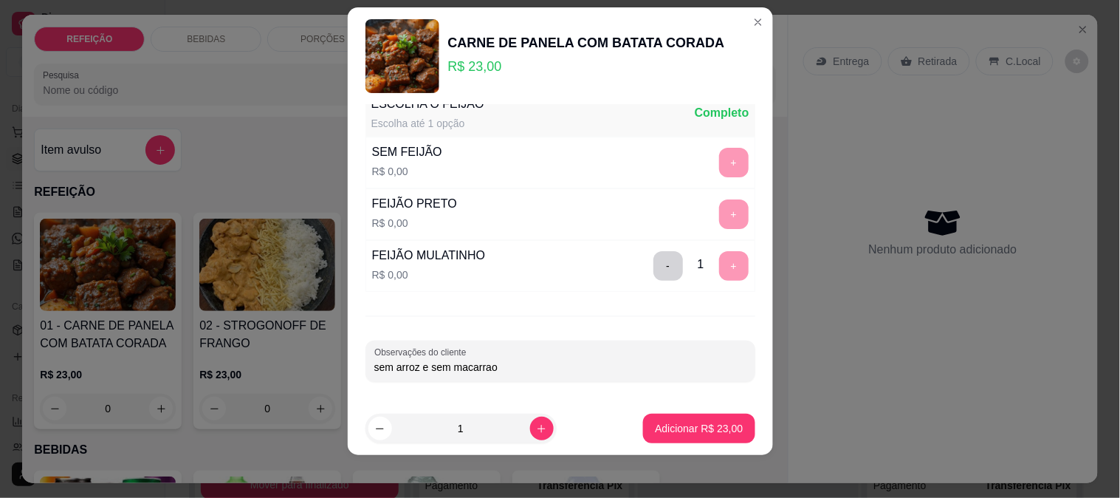
scroll to position [22, 0]
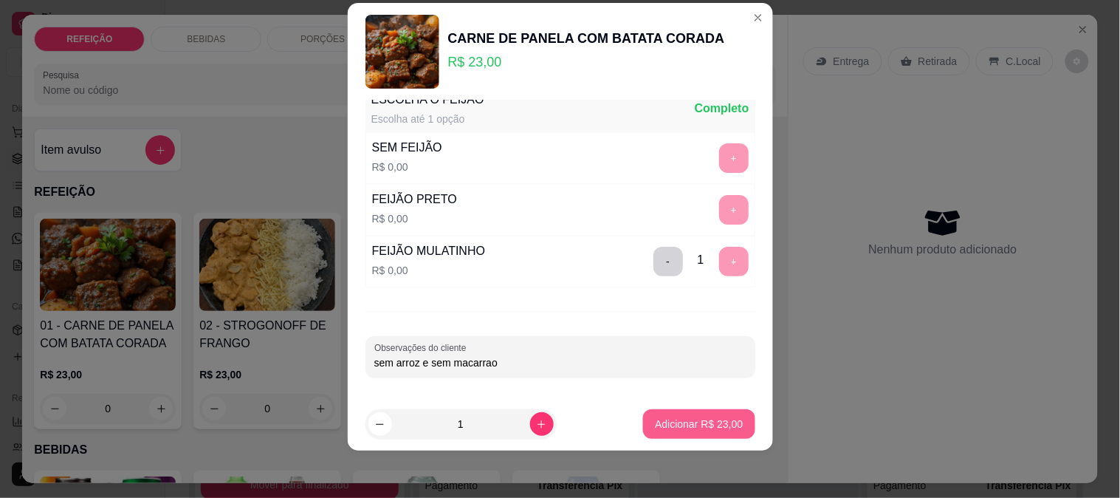
click at [683, 422] on p "Adicionar R$ 23,00" at bounding box center [699, 423] width 88 height 15
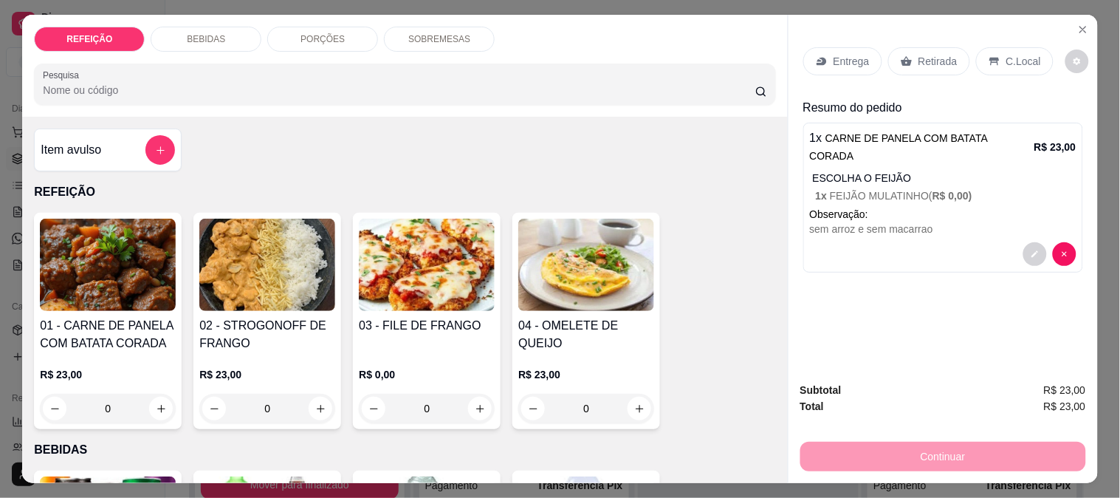
click at [849, 54] on p "Entrega" at bounding box center [852, 61] width 36 height 15
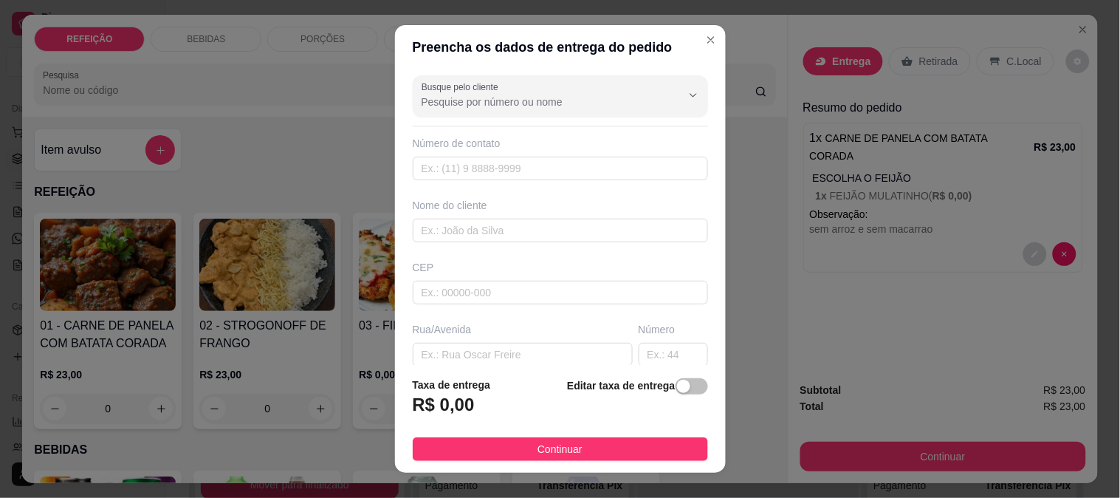
click at [550, 97] on input "Busque pelo cliente" at bounding box center [540, 102] width 236 height 15
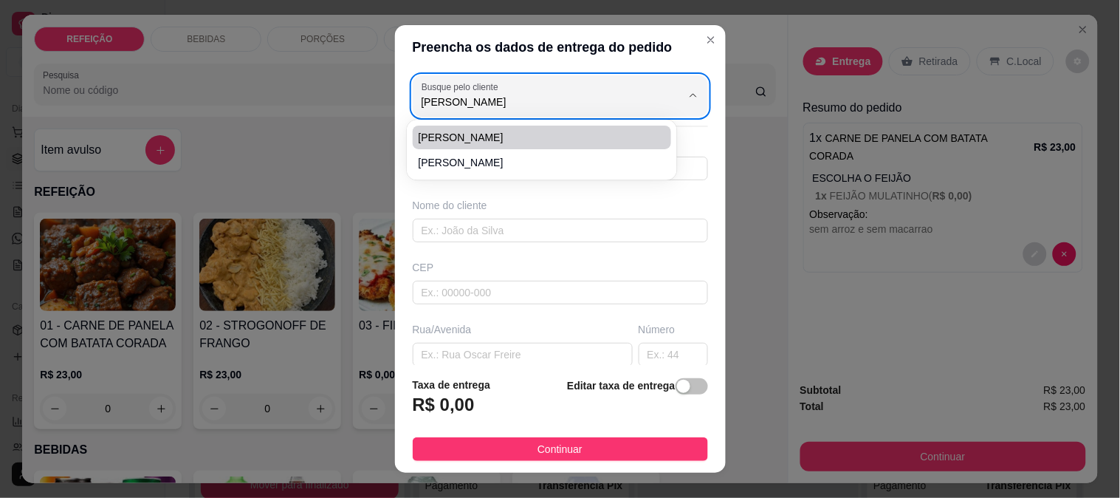
click at [558, 134] on span "[PERSON_NAME]" at bounding box center [535, 137] width 233 height 15
type input "[PERSON_NAME]"
type input "8197747378"
type input "[PERSON_NAME]"
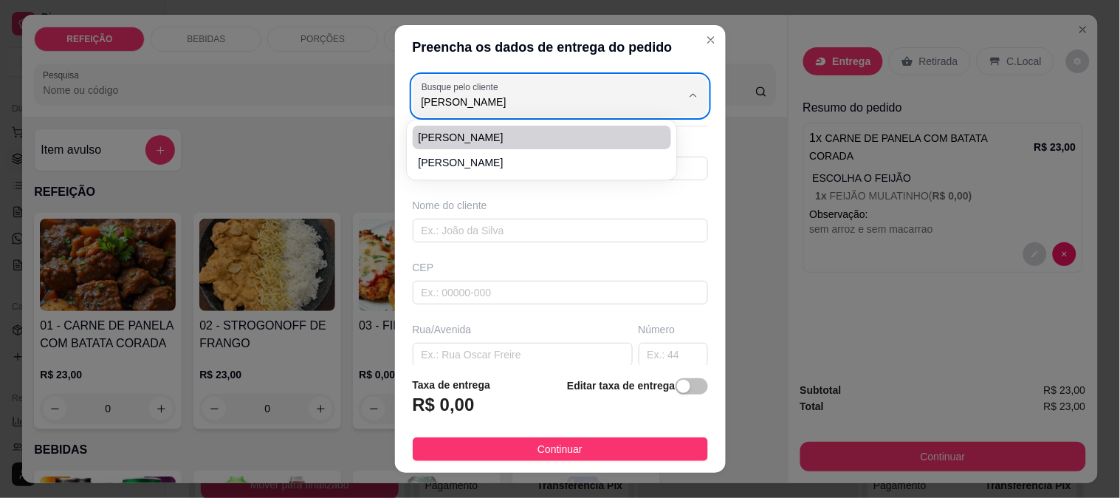
type input "IPOJUCA"
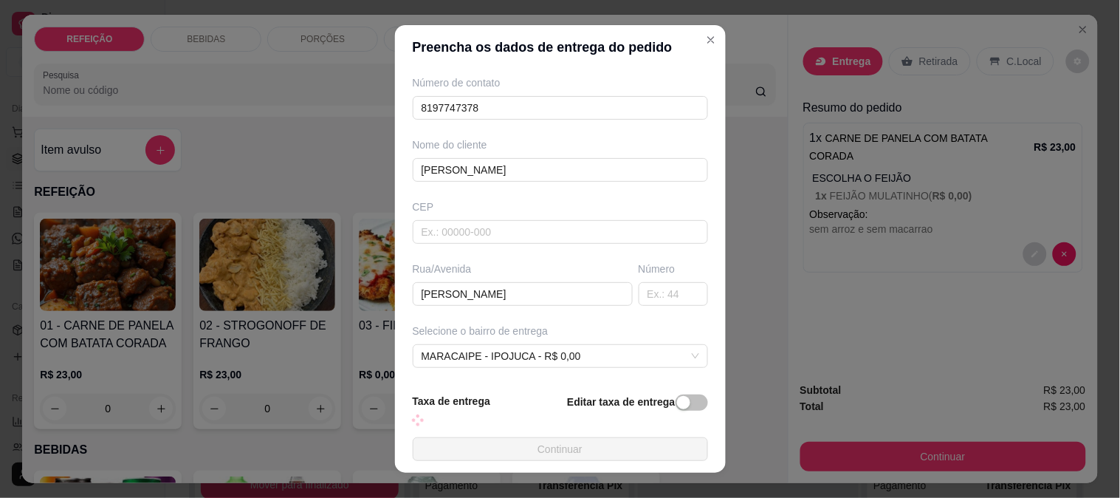
scroll to position [164, 0]
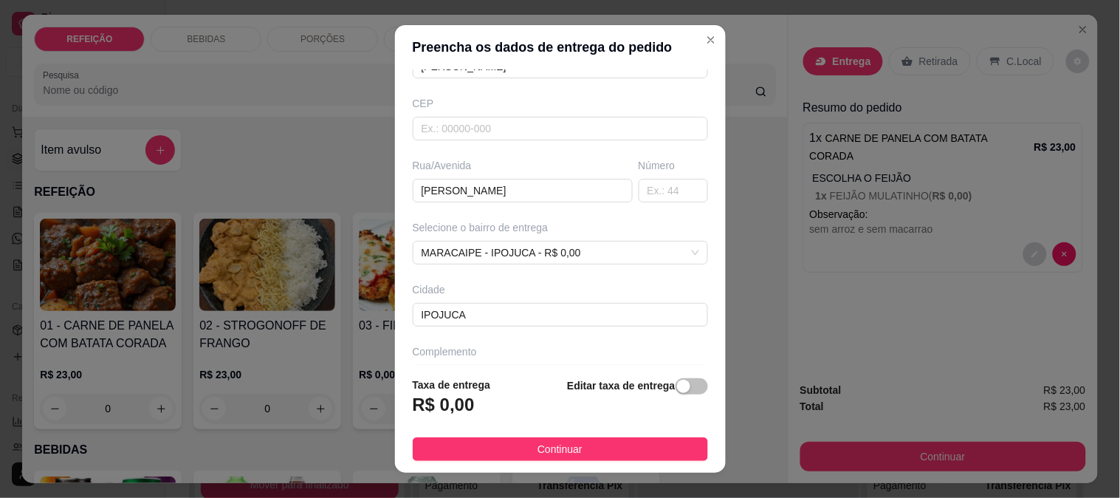
type input "[PERSON_NAME]"
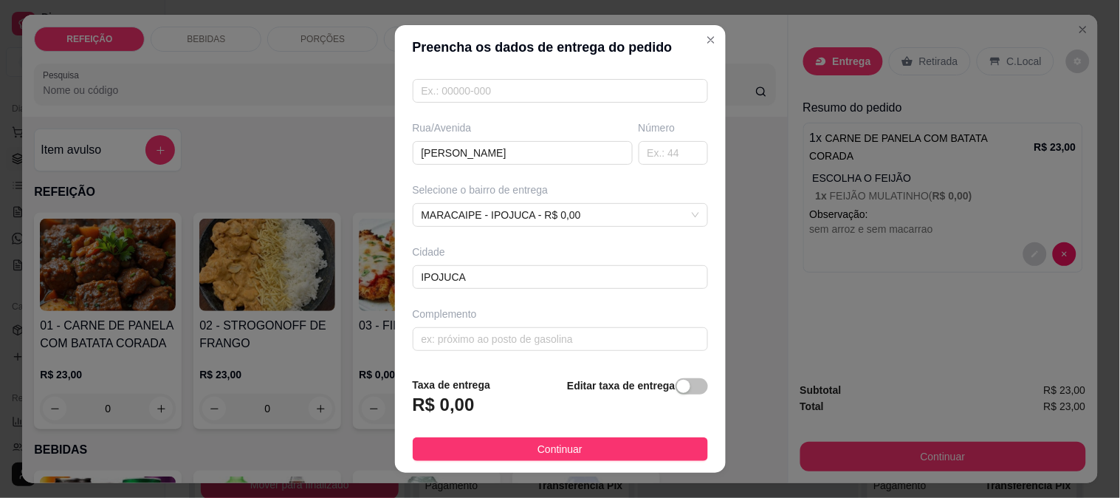
click at [585, 448] on button "Continuar" at bounding box center [560, 449] width 295 height 24
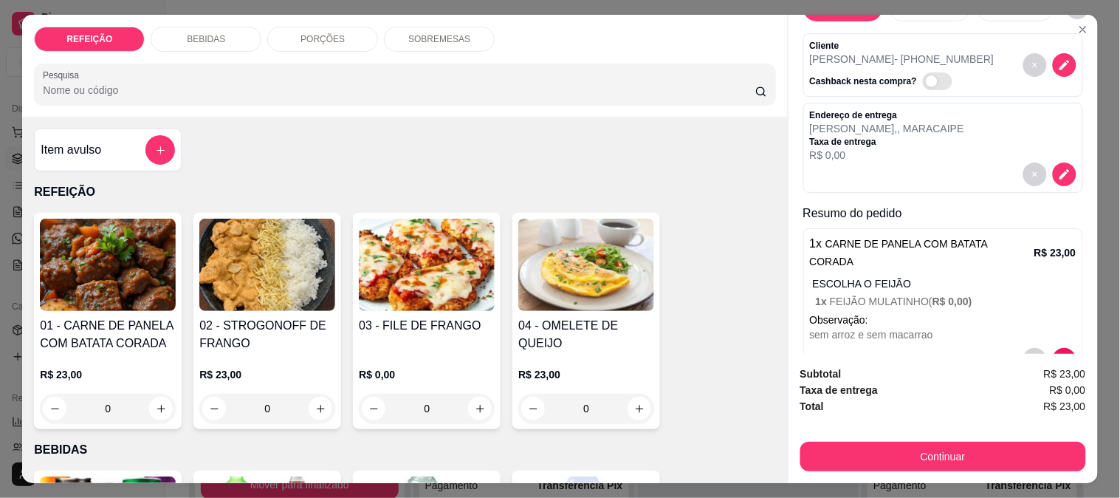
scroll to position [81, 0]
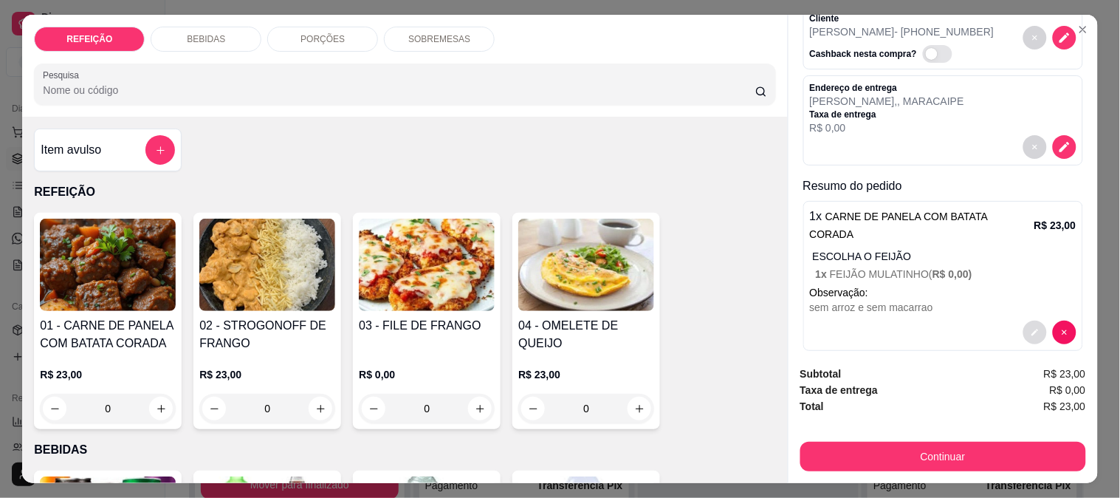
click at [1023, 320] on button "decrease-product-quantity" at bounding box center [1035, 332] width 24 height 24
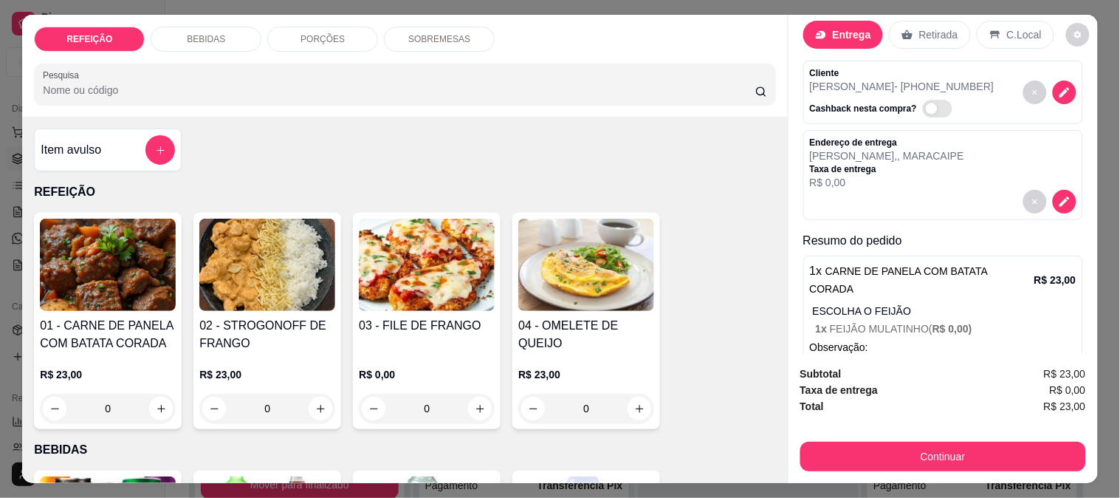
scroll to position [0, 0]
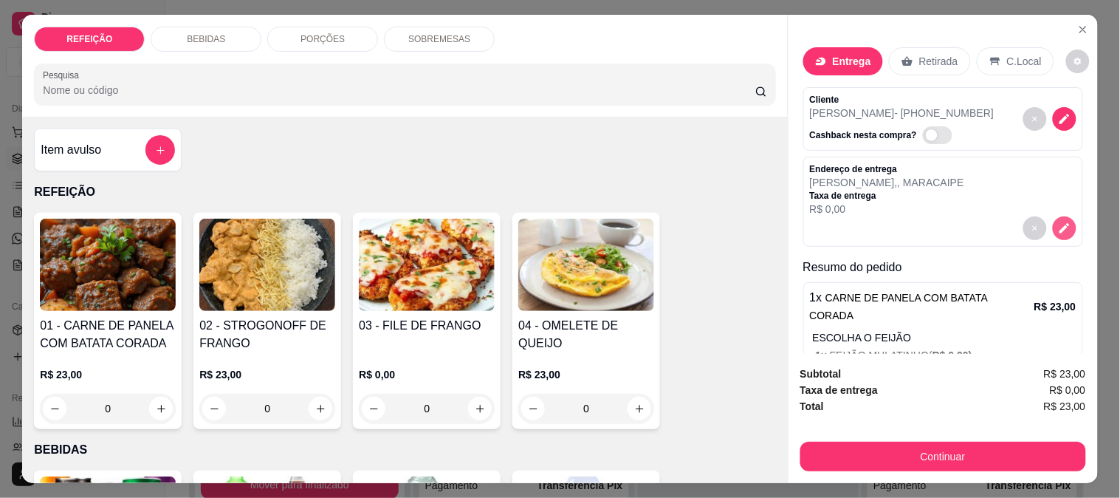
click at [1058, 221] on icon "decrease-product-quantity" at bounding box center [1064, 227] width 13 height 13
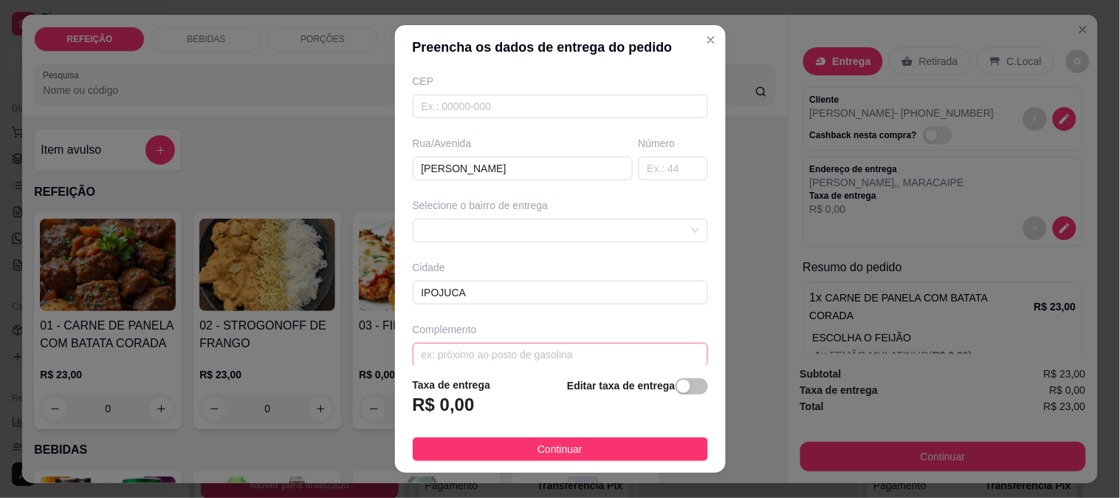
scroll to position [202, 0]
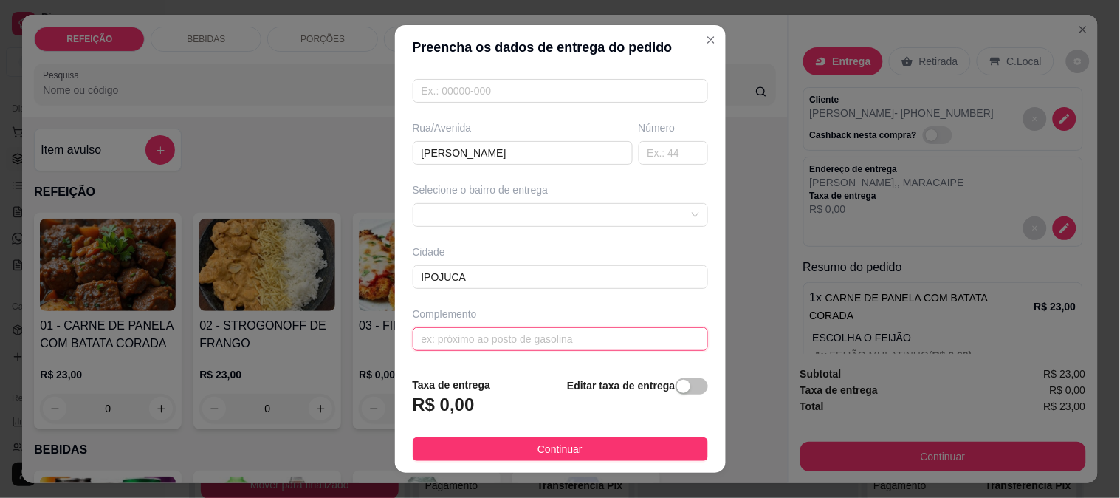
click at [456, 338] on input "text" at bounding box center [560, 339] width 295 height 24
type input "d"
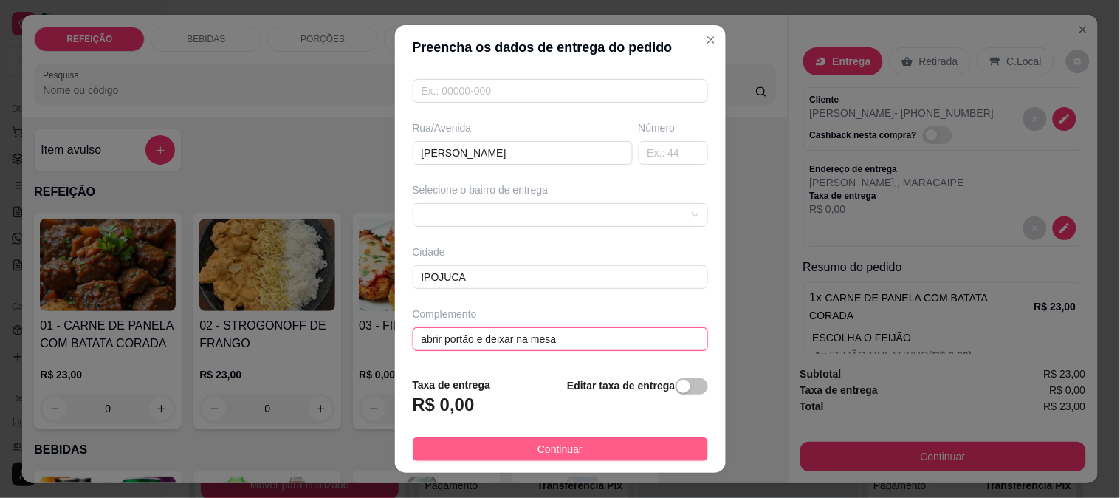
type input "abrir portão e deixar na mesa"
click at [566, 451] on span "Continuar" at bounding box center [560, 449] width 45 height 16
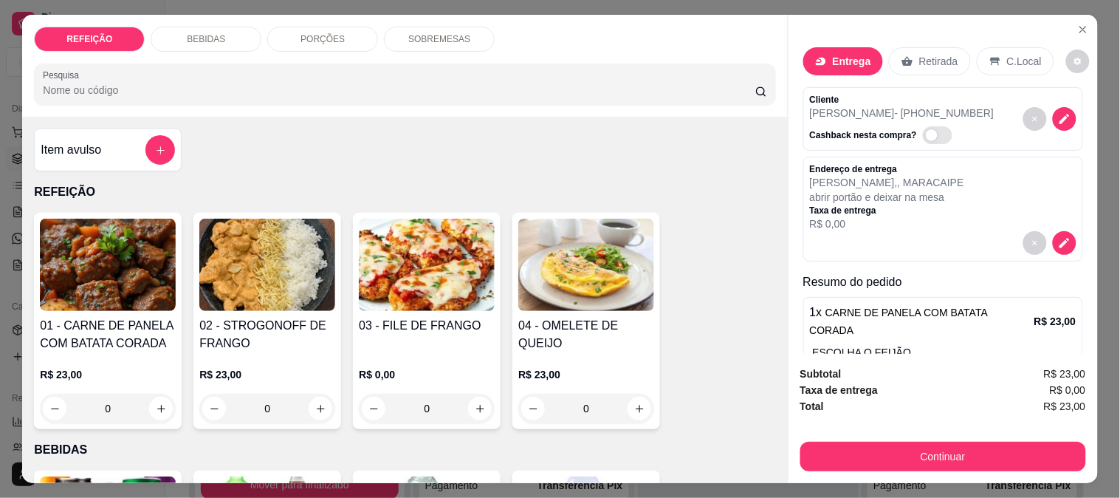
click at [904, 455] on button "Continuar" at bounding box center [943, 457] width 286 height 30
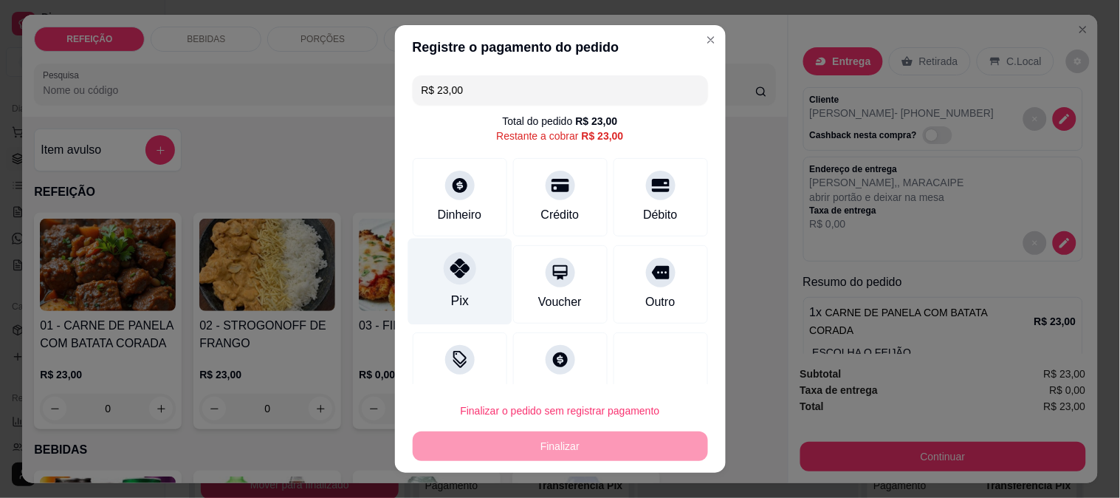
click at [439, 282] on div "Pix" at bounding box center [460, 281] width 104 height 86
type input "R$ 0,00"
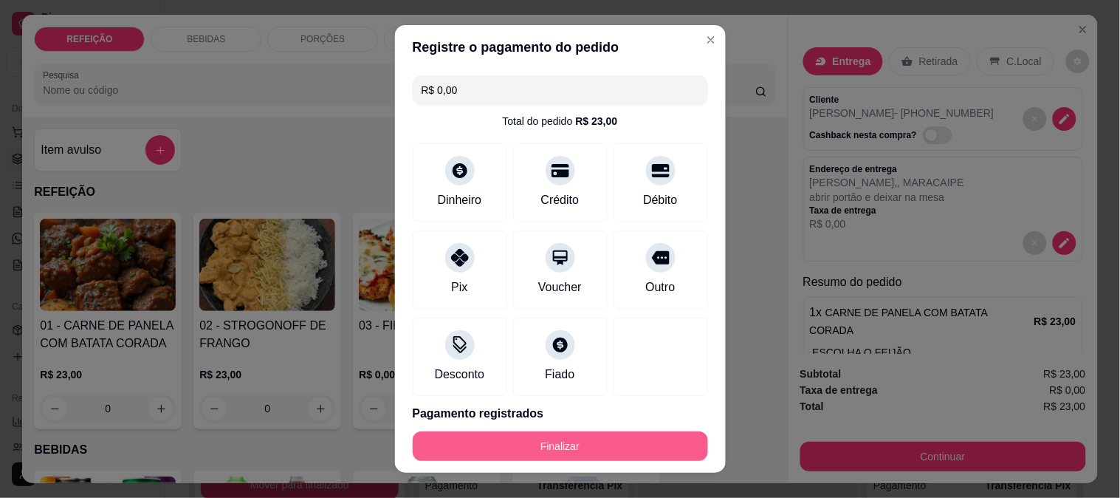
click at [557, 441] on button "Finalizar" at bounding box center [560, 446] width 295 height 30
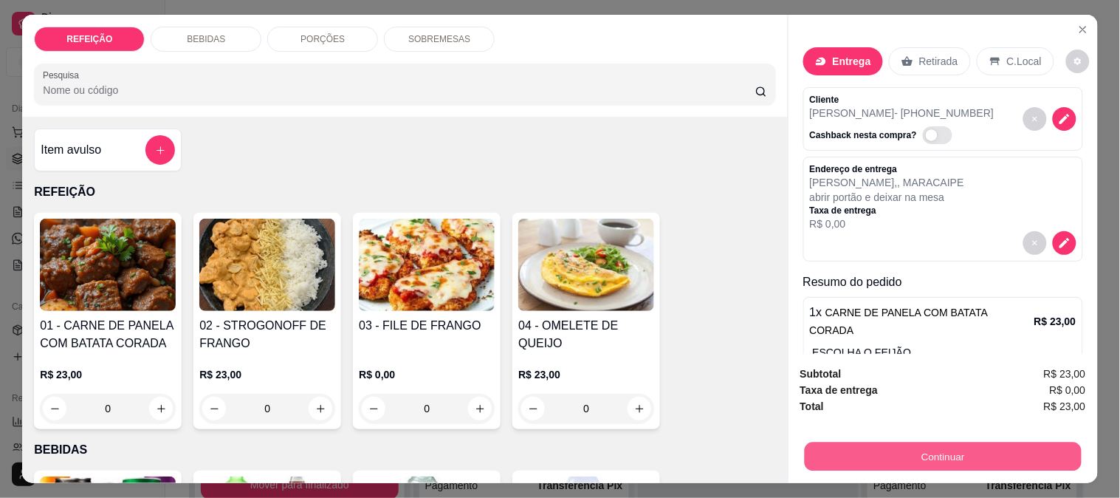
click at [877, 459] on button "Continuar" at bounding box center [942, 456] width 277 height 29
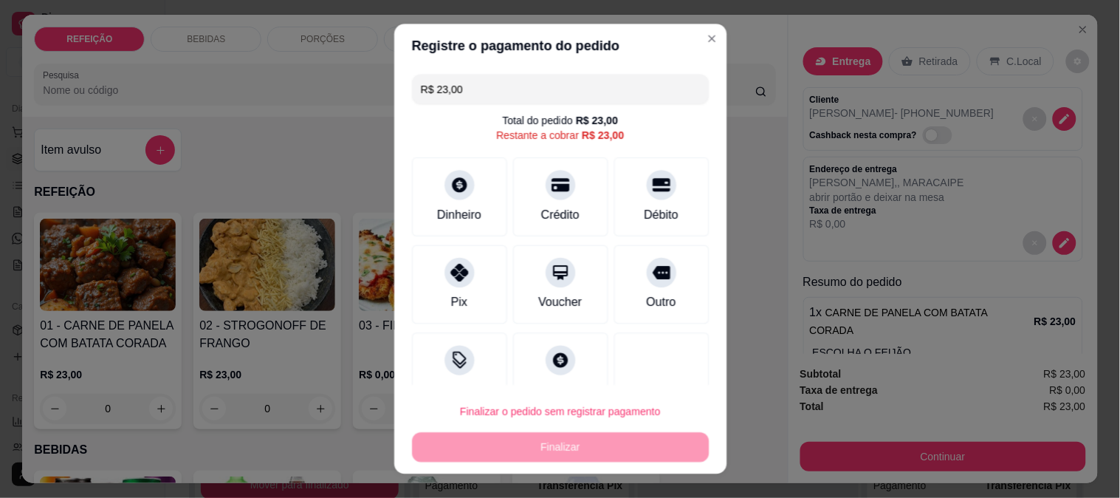
type input "R$ 0,00"
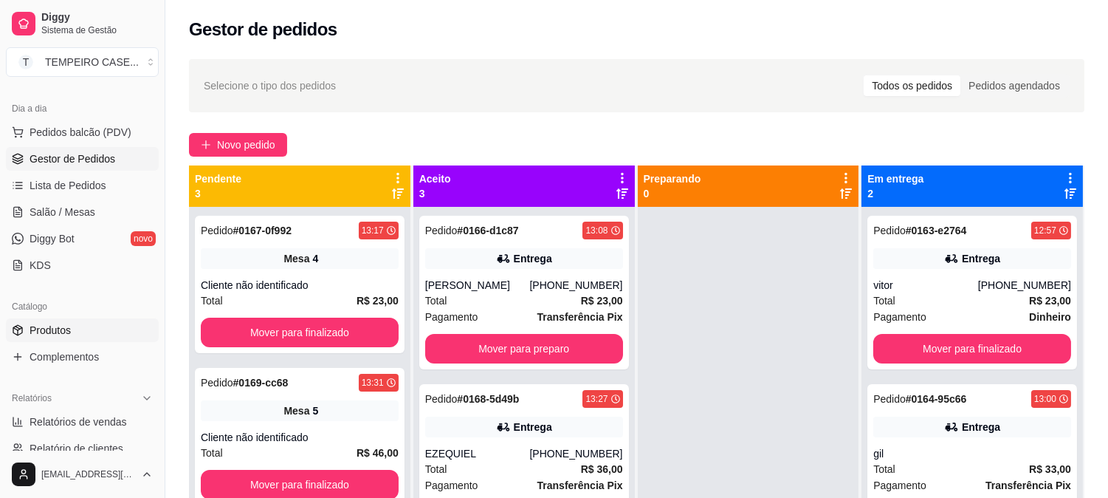
click at [94, 320] on link "Produtos" at bounding box center [82, 330] width 153 height 24
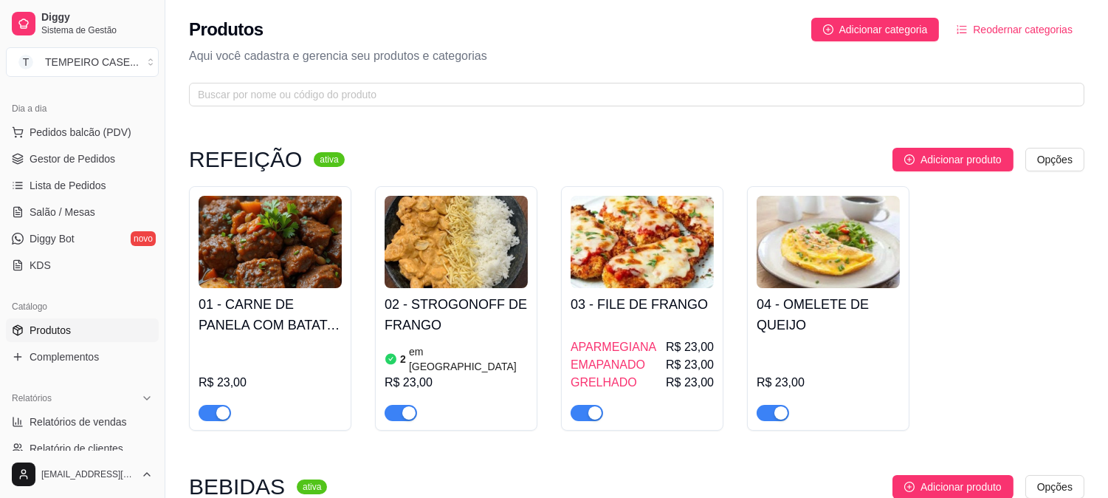
click at [226, 406] on div "button" at bounding box center [222, 412] width 13 height 13
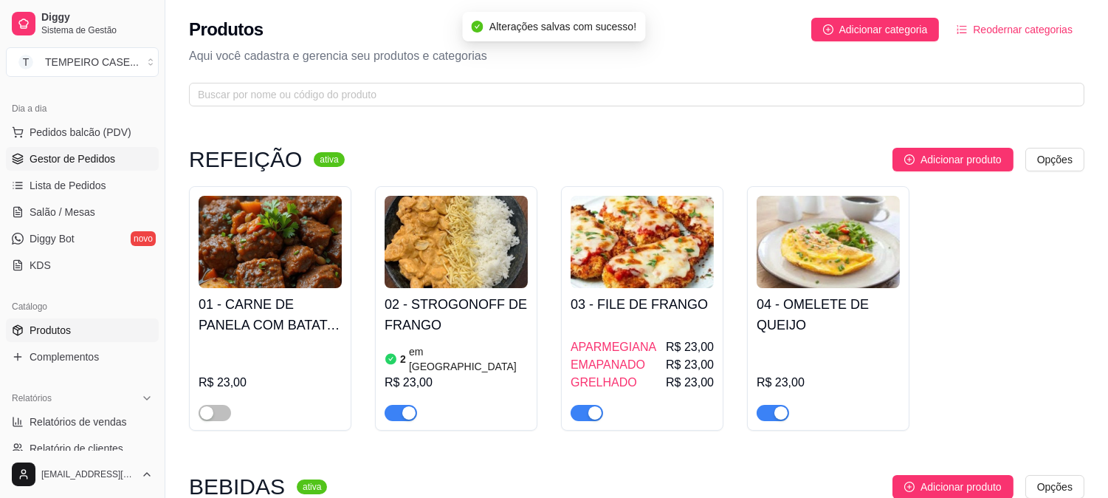
click at [89, 165] on span "Gestor de Pedidos" at bounding box center [73, 158] width 86 height 15
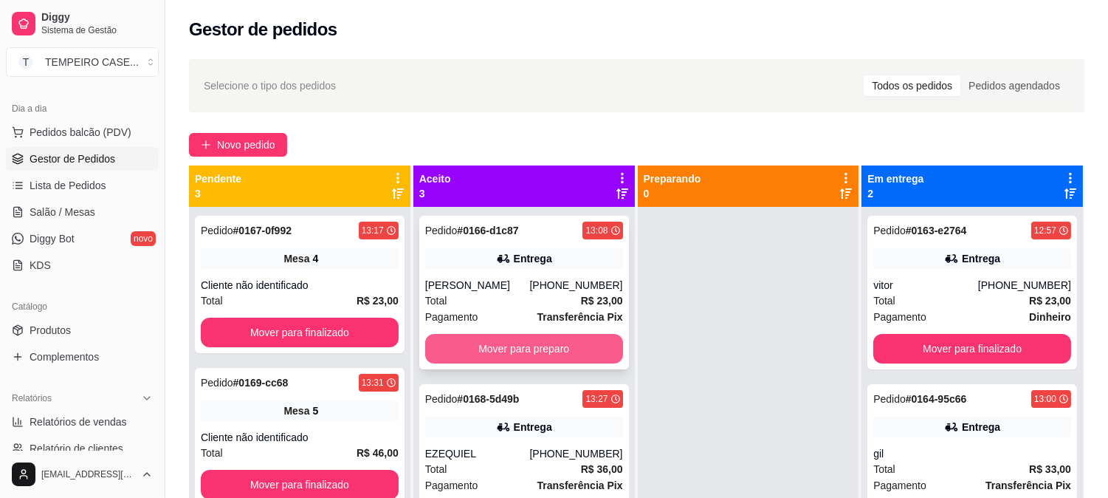
scroll to position [21, 0]
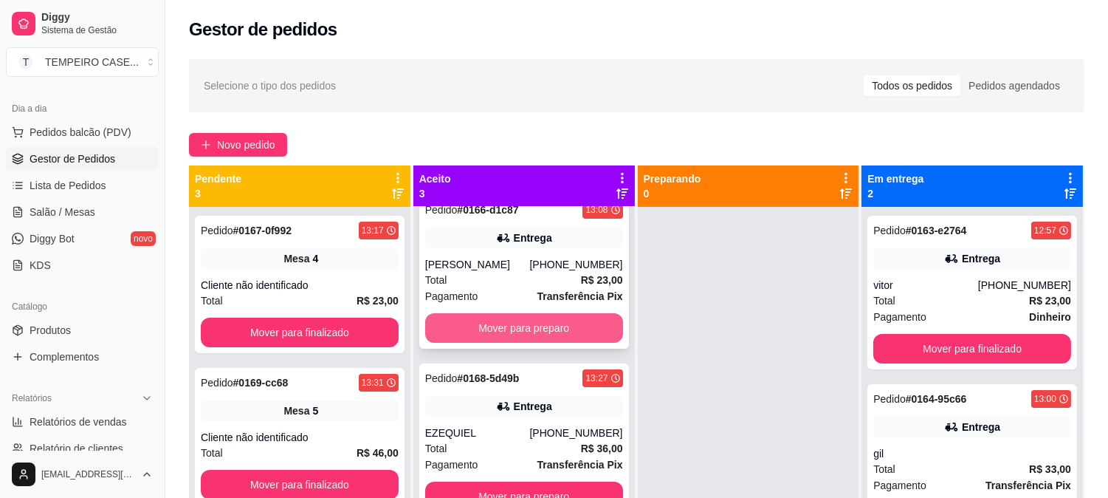
click at [498, 308] on div "Pedido # 0166-d1c87 13:08 Entrega [PERSON_NAME] [PHONE_NUMBER] Total R$ 23,00 P…" at bounding box center [524, 272] width 210 height 154
click at [518, 330] on button "Mover para preparo" at bounding box center [524, 328] width 192 height 29
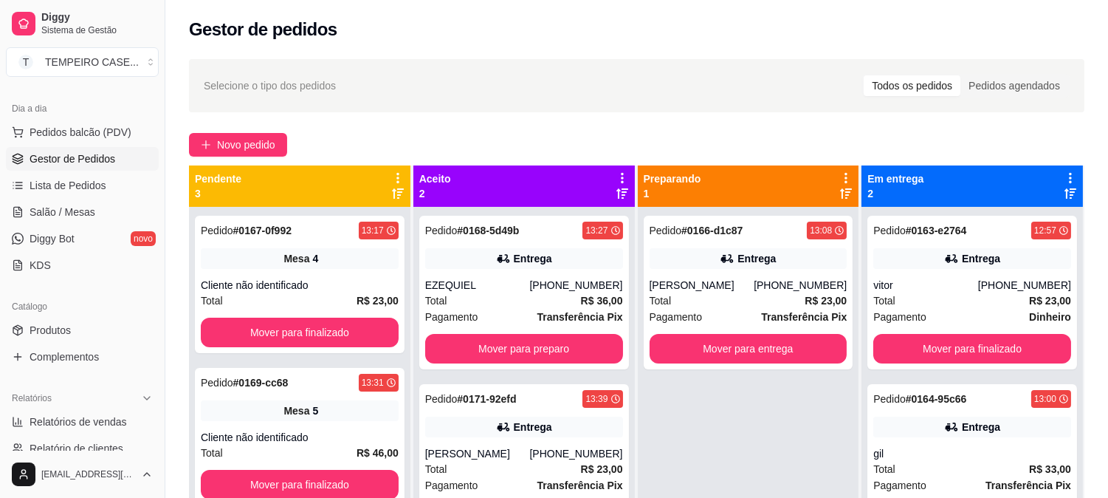
scroll to position [0, 0]
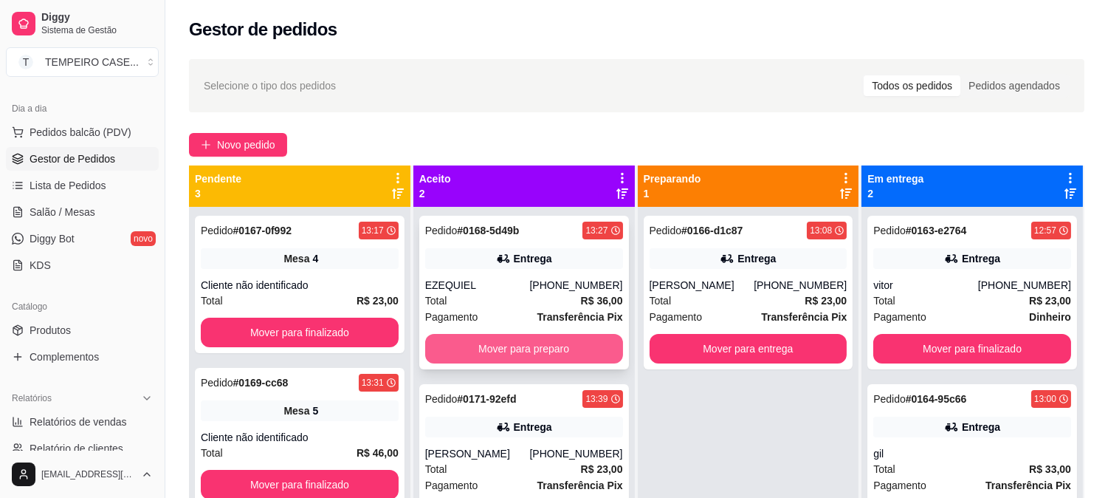
click at [530, 354] on button "Mover para preparo" at bounding box center [524, 349] width 198 height 30
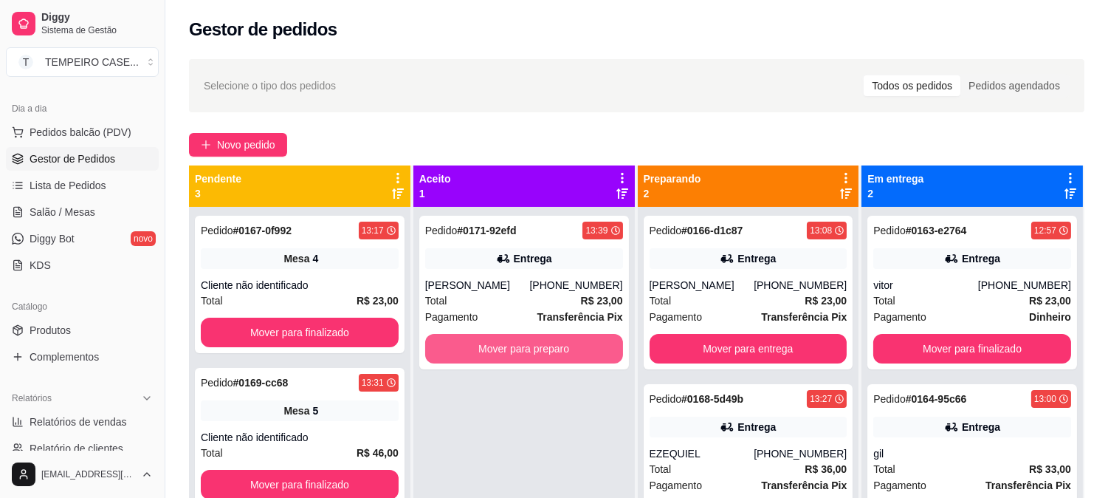
click at [530, 354] on button "Mover para preparo" at bounding box center [524, 349] width 198 height 30
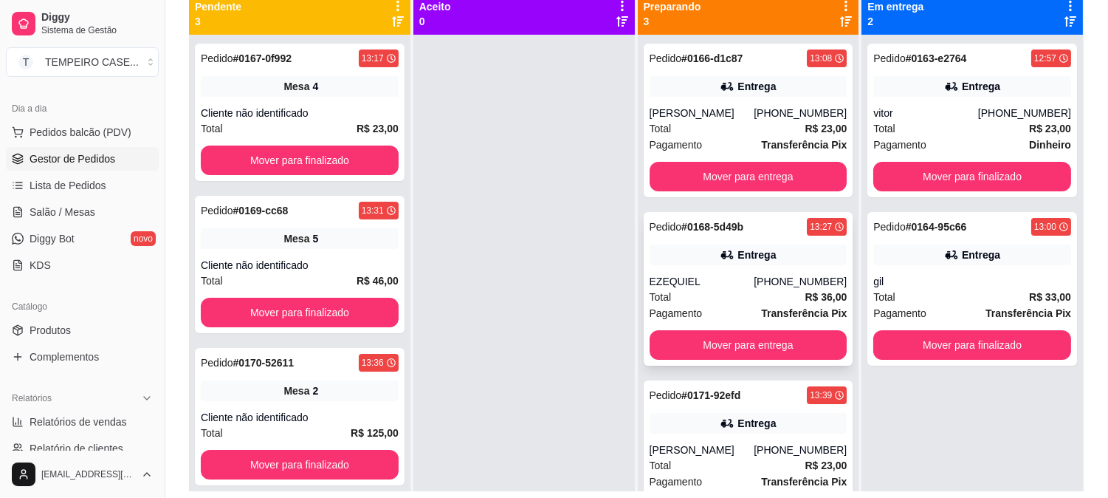
scroll to position [143, 0]
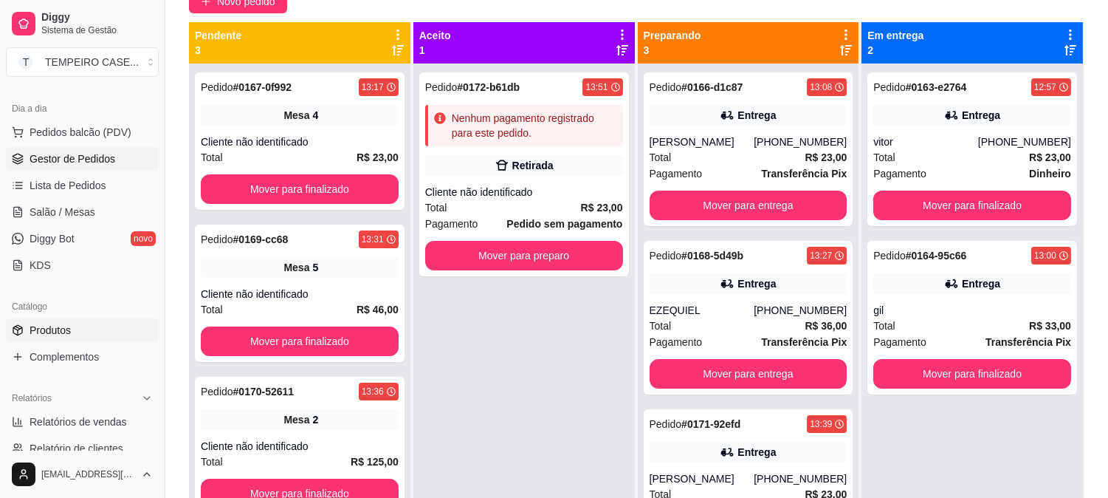
click at [56, 323] on span "Produtos" at bounding box center [50, 330] width 41 height 15
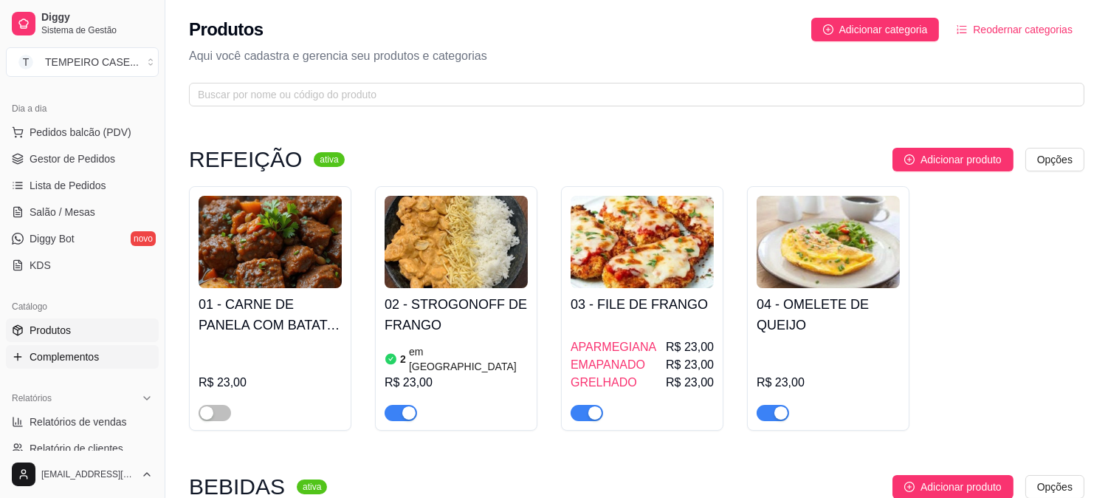
click at [81, 359] on span "Complementos" at bounding box center [64, 356] width 69 height 15
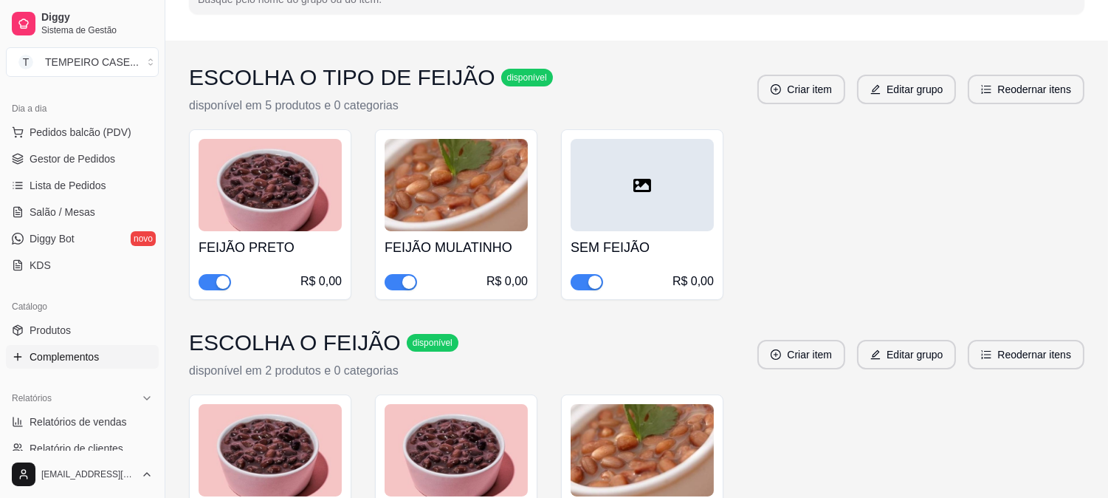
scroll to position [164, 0]
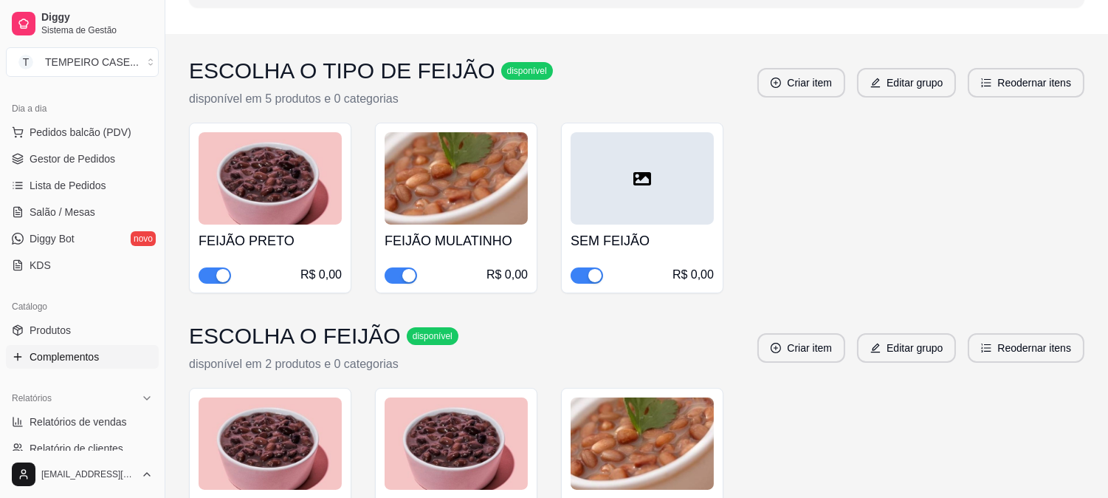
click at [416, 291] on div "FEIJÃO MULATINHO R$ 0,00" at bounding box center [456, 208] width 162 height 171
click at [405, 276] on div "button" at bounding box center [408, 275] width 13 height 13
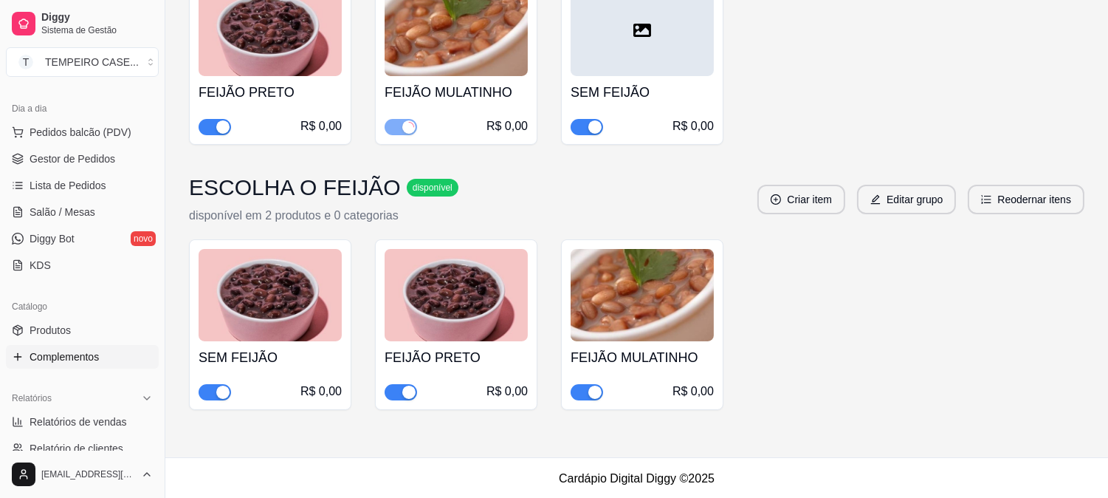
scroll to position [314, 0]
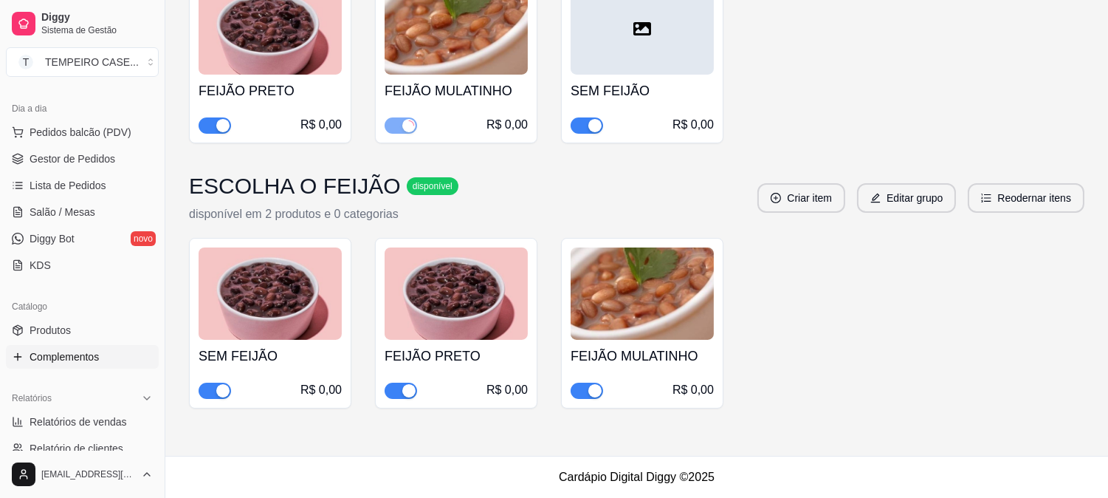
click at [584, 392] on span "button" at bounding box center [587, 390] width 32 height 16
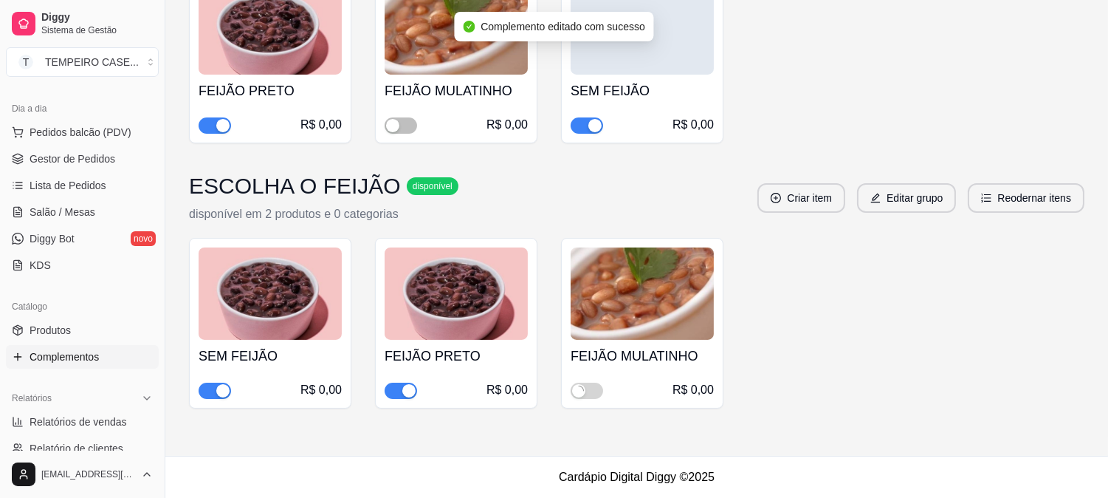
click at [761, 357] on div "SEM FEIJÃO R$ 0,00 FEIJÃO PRETO R$ 0,00 FEIJÃO MULATINHO R$ 0,00" at bounding box center [637, 323] width 896 height 171
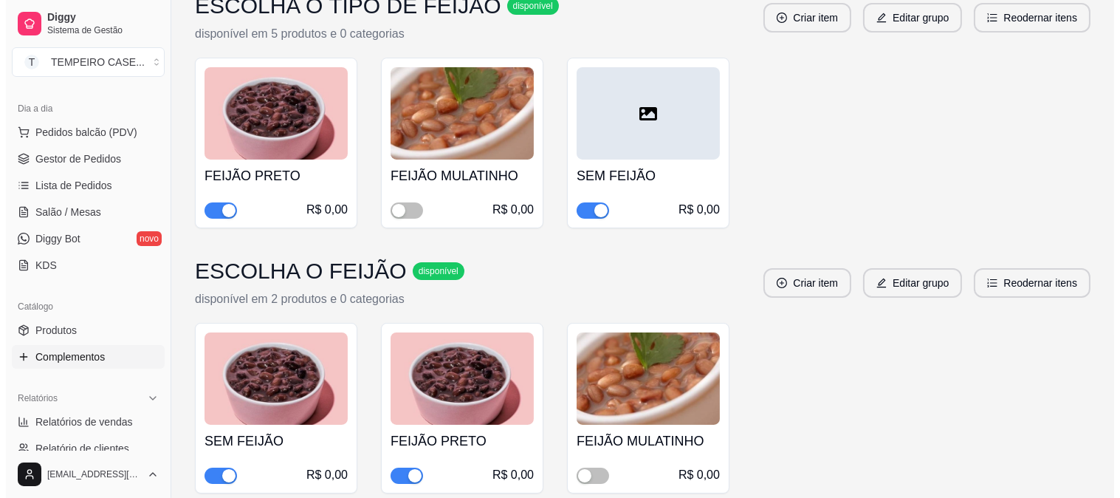
scroll to position [0, 0]
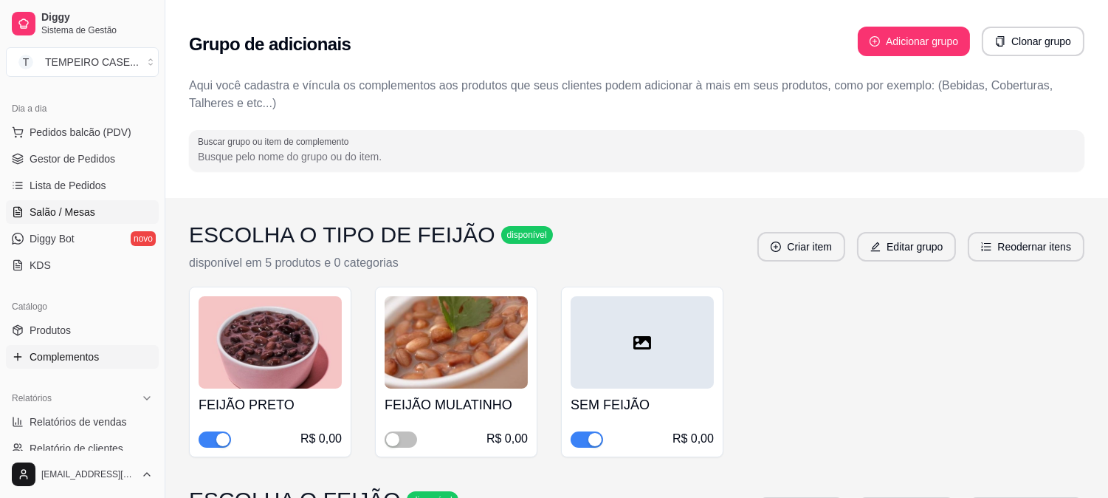
click at [52, 207] on span "Salão / Mesas" at bounding box center [63, 212] width 66 height 15
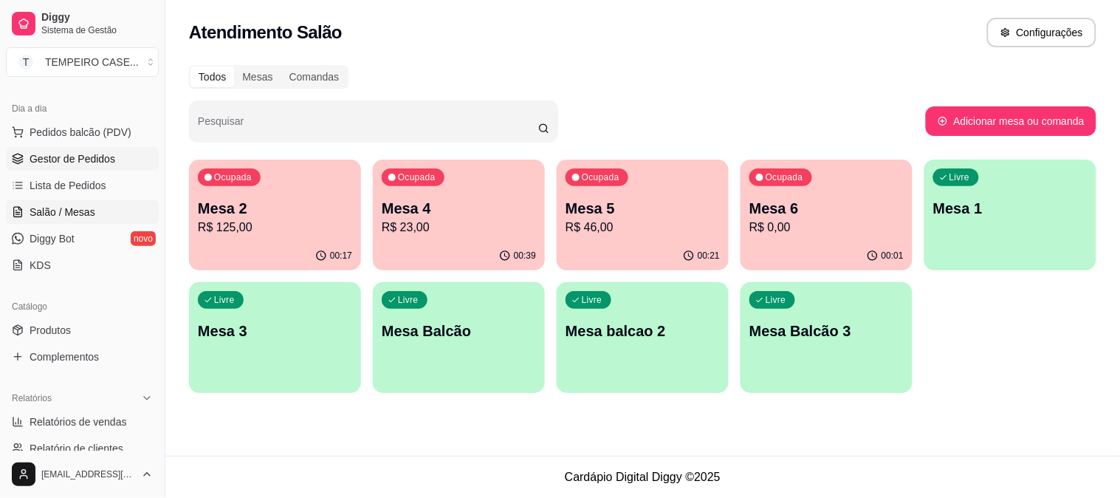
click at [89, 162] on span "Gestor de Pedidos" at bounding box center [73, 158] width 86 height 15
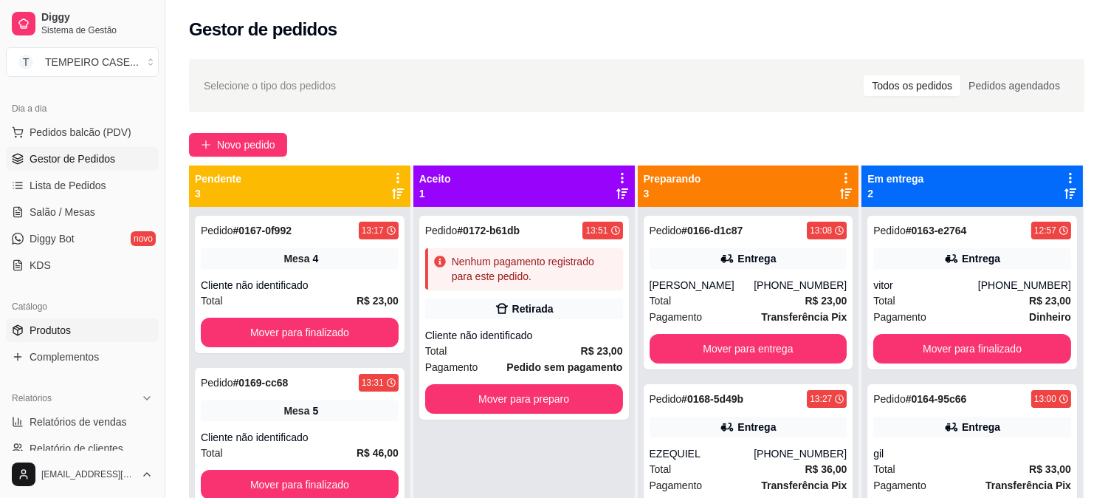
click at [49, 326] on span "Produtos" at bounding box center [50, 330] width 41 height 15
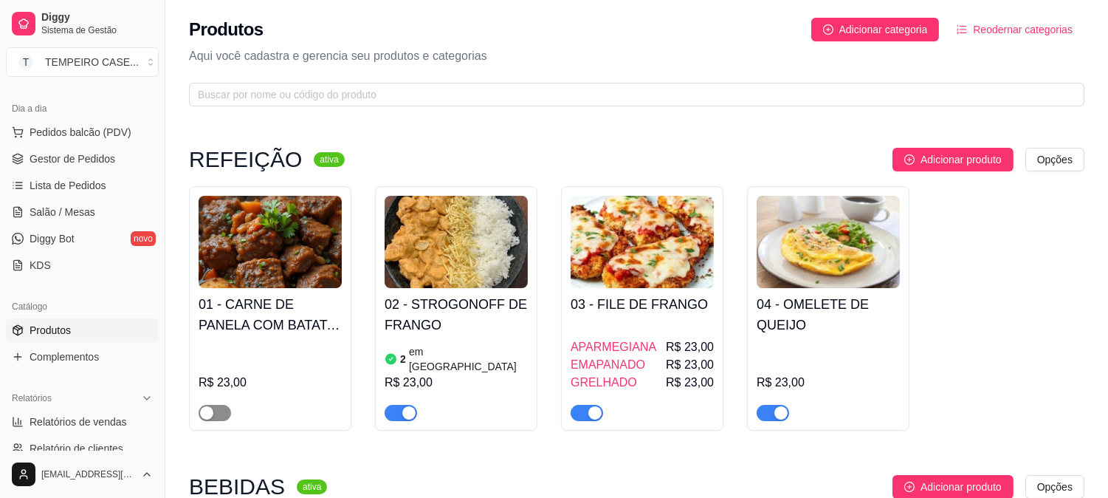
click at [212, 406] on div "button" at bounding box center [206, 412] width 13 height 13
click at [217, 406] on span "button" at bounding box center [215, 413] width 32 height 16
click at [631, 294] on h4 "03 - FILE DE FRANGO" at bounding box center [642, 304] width 143 height 21
click at [92, 130] on span "Pedidos balcão (PDV)" at bounding box center [81, 132] width 102 height 15
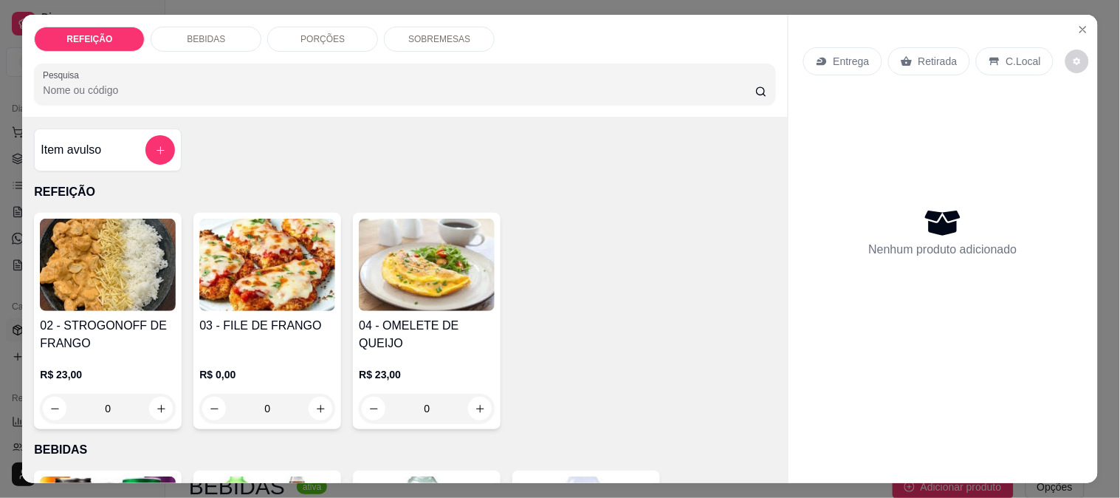
click at [320, 403] on div "0" at bounding box center [267, 409] width 136 height 30
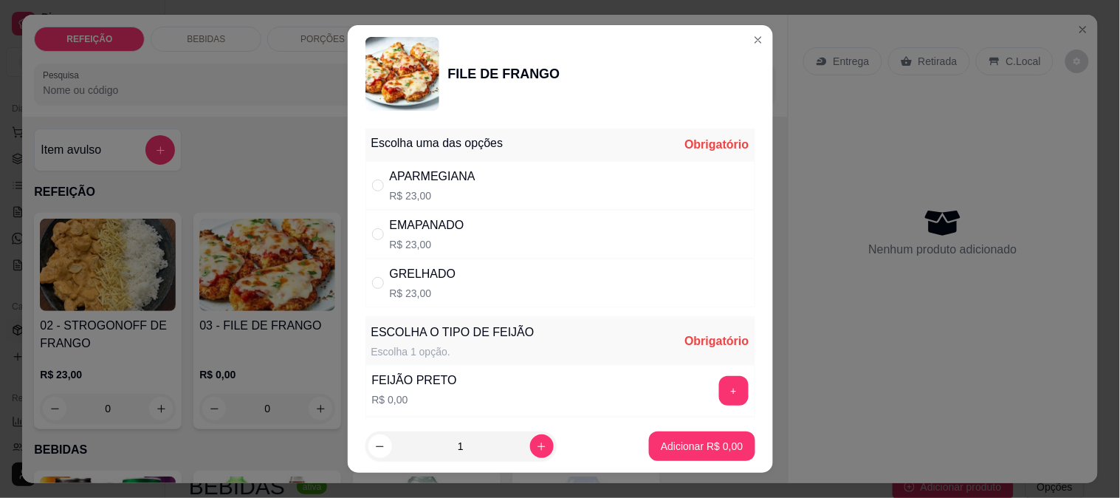
click at [473, 189] on div "APARMEGIANA R$ 23,00" at bounding box center [560, 185] width 390 height 49
radio input "true"
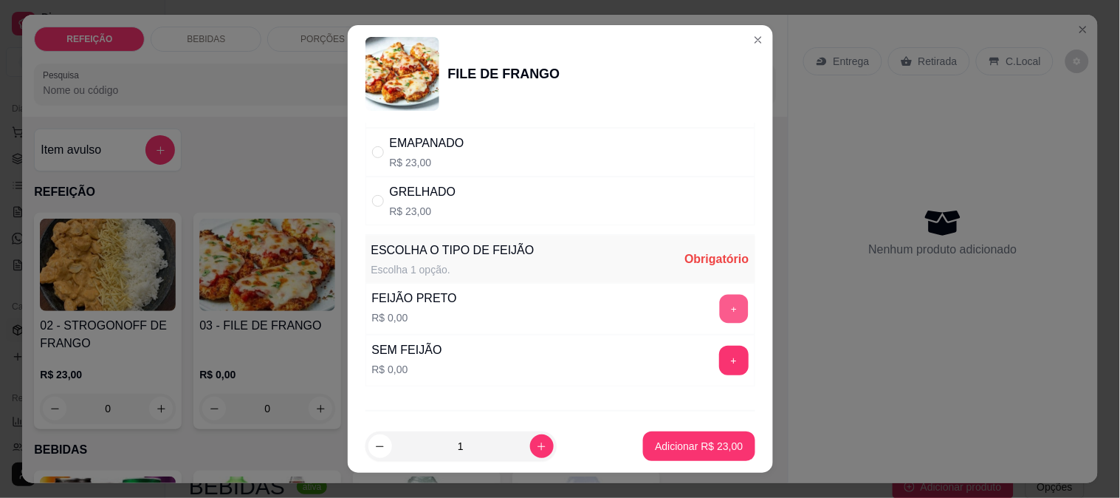
click at [719, 317] on button "+" at bounding box center [733, 308] width 29 height 29
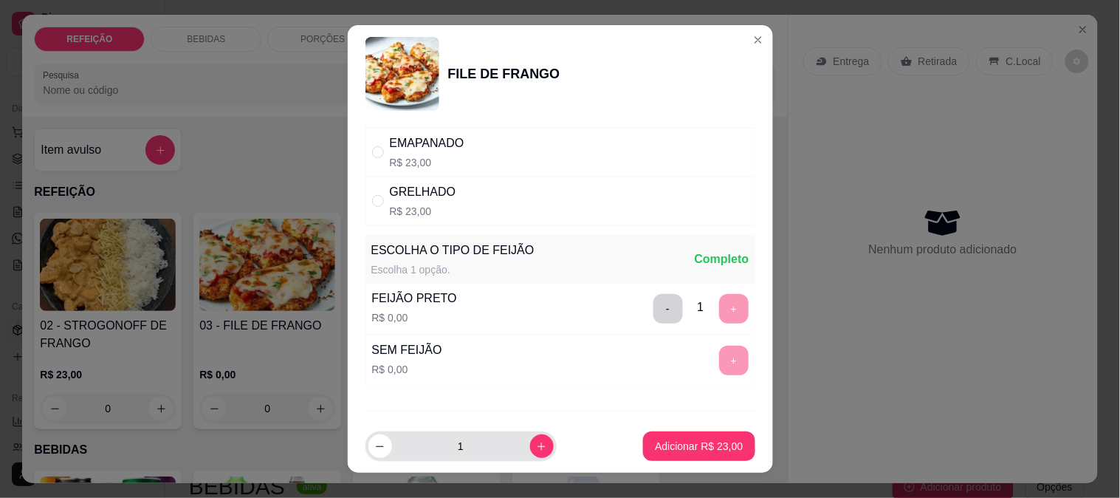
click at [536, 444] on icon "increase-product-quantity" at bounding box center [541, 446] width 11 height 11
type input "2"
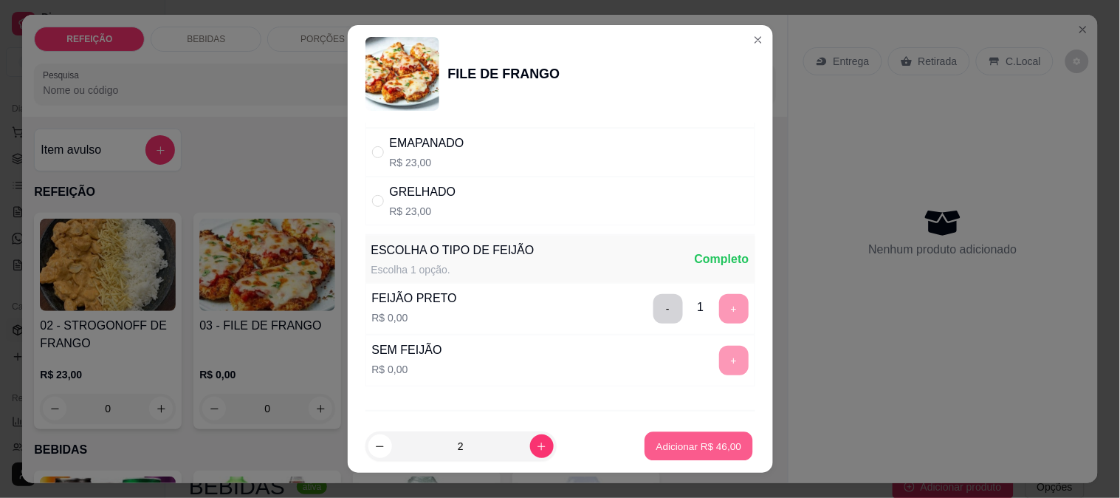
click at [696, 432] on button "Adicionar R$ 46,00" at bounding box center [699, 446] width 109 height 29
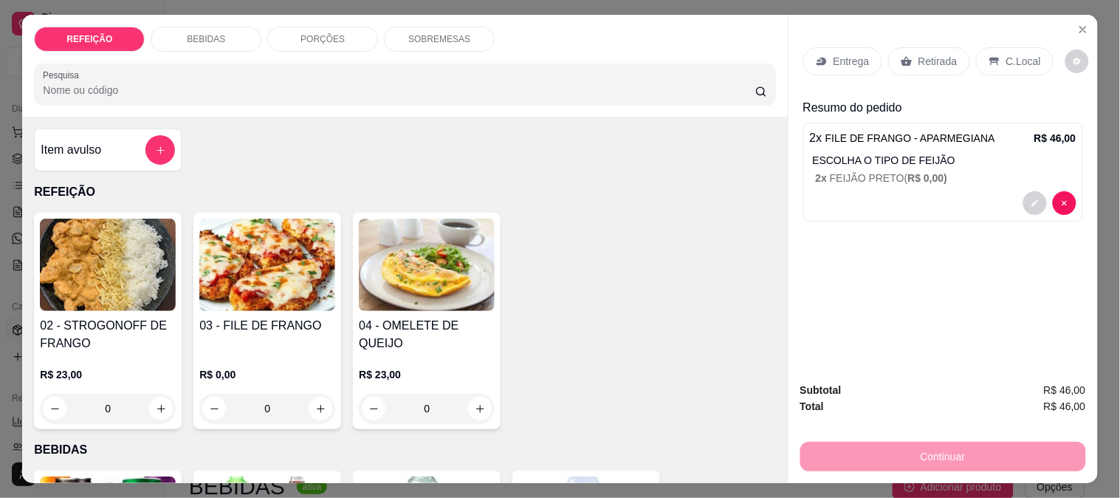
click at [836, 54] on p "Entrega" at bounding box center [852, 61] width 36 height 15
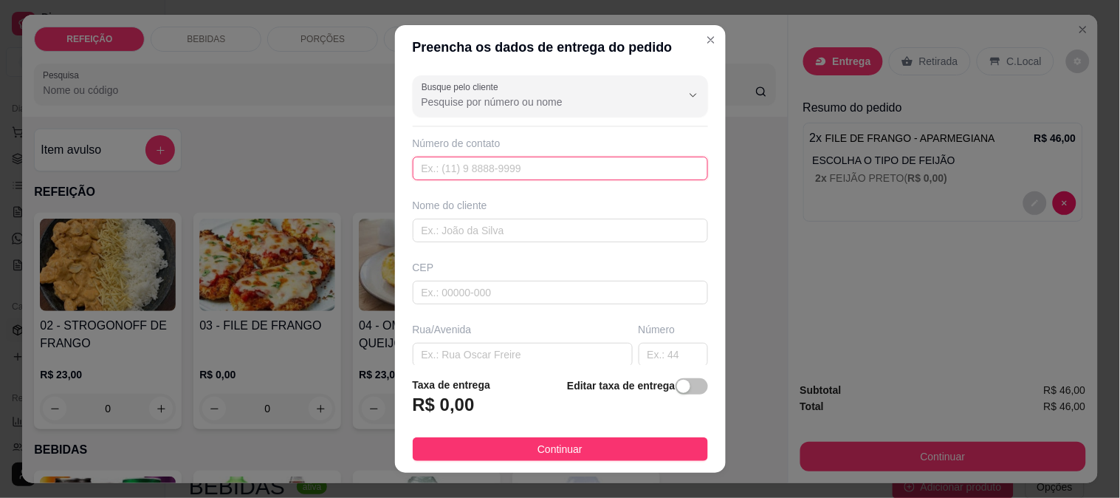
click at [495, 157] on input "text" at bounding box center [560, 169] width 295 height 24
paste input "[PHONE_NUMBER]"
type input "[PHONE_NUMBER]"
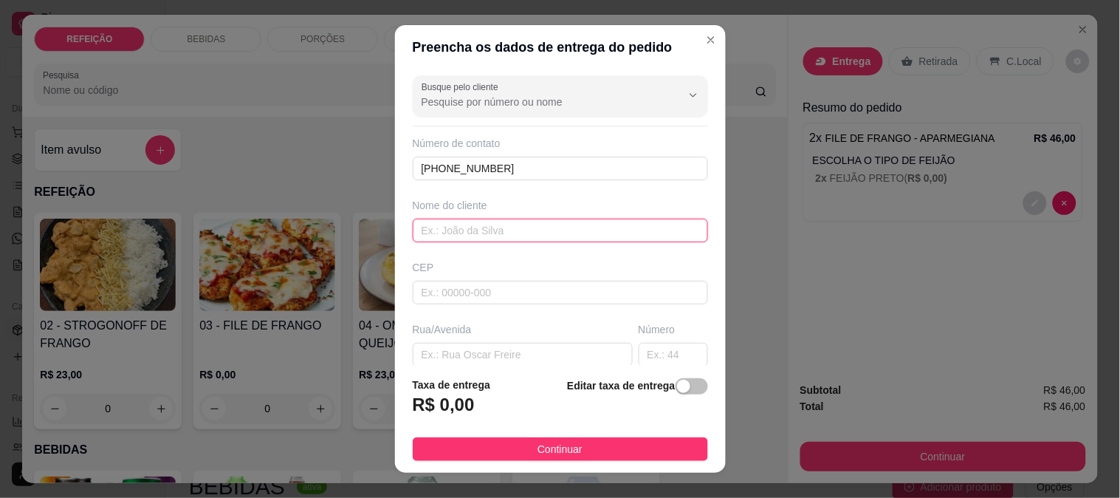
click at [455, 233] on input "text" at bounding box center [560, 231] width 295 height 24
paste input "[PERSON_NAME]"
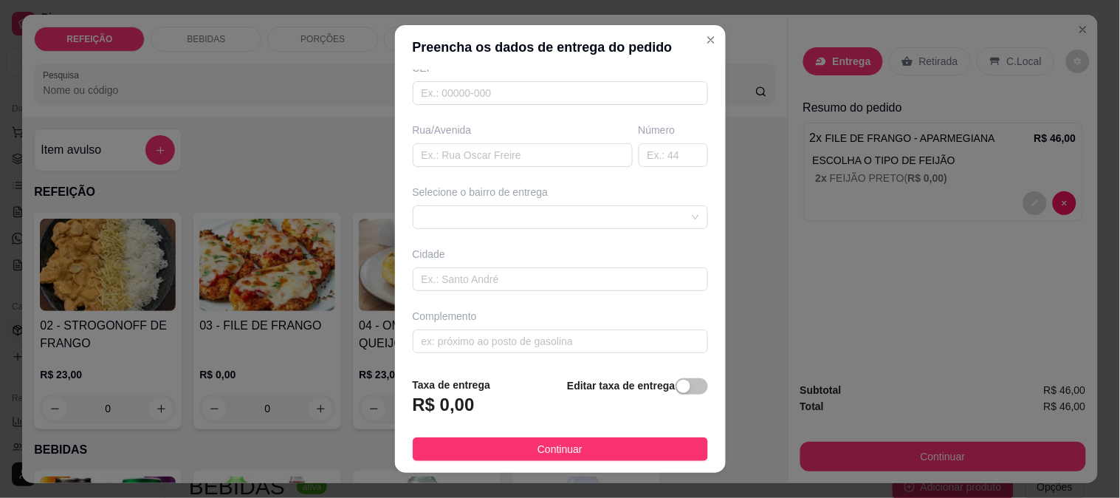
scroll to position [202, 0]
type input "[PERSON_NAME]"
click at [506, 159] on input "text" at bounding box center [523, 153] width 220 height 24
click at [652, 216] on span at bounding box center [561, 215] width 278 height 22
type input "beco do pontal"
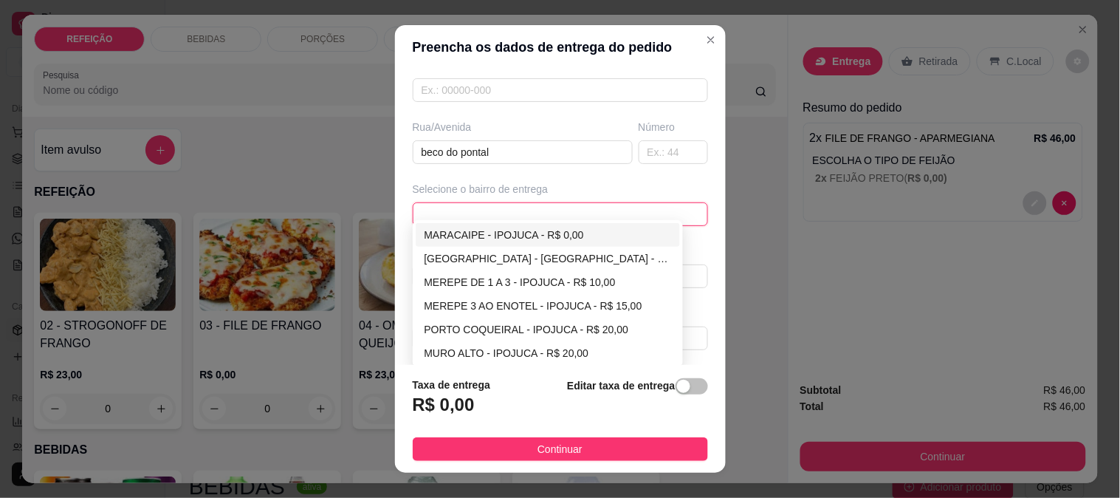
click at [478, 244] on div "MARACAIPE - IPOJUCA - R$ 0,00" at bounding box center [548, 235] width 265 height 24
type input "IPOJUCA"
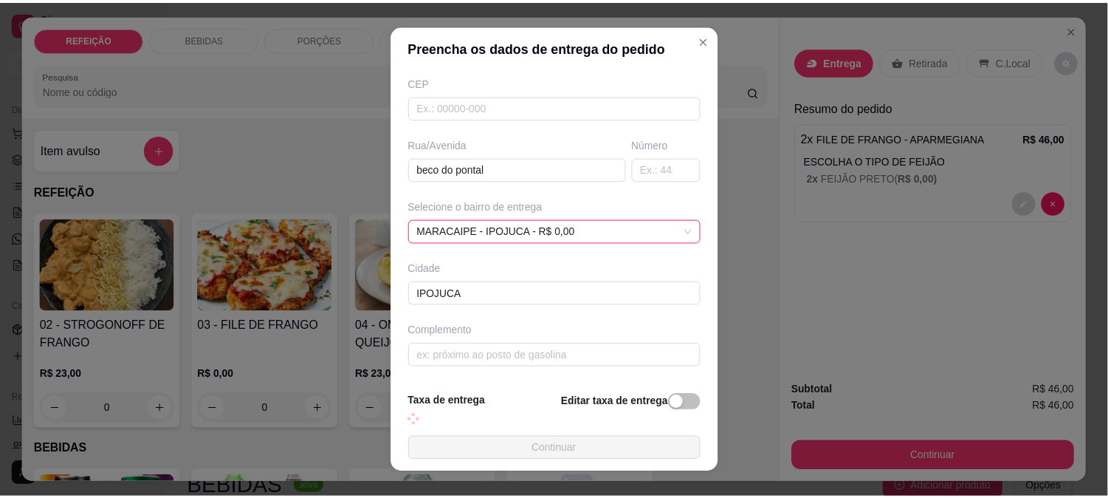
scroll to position [186, 0]
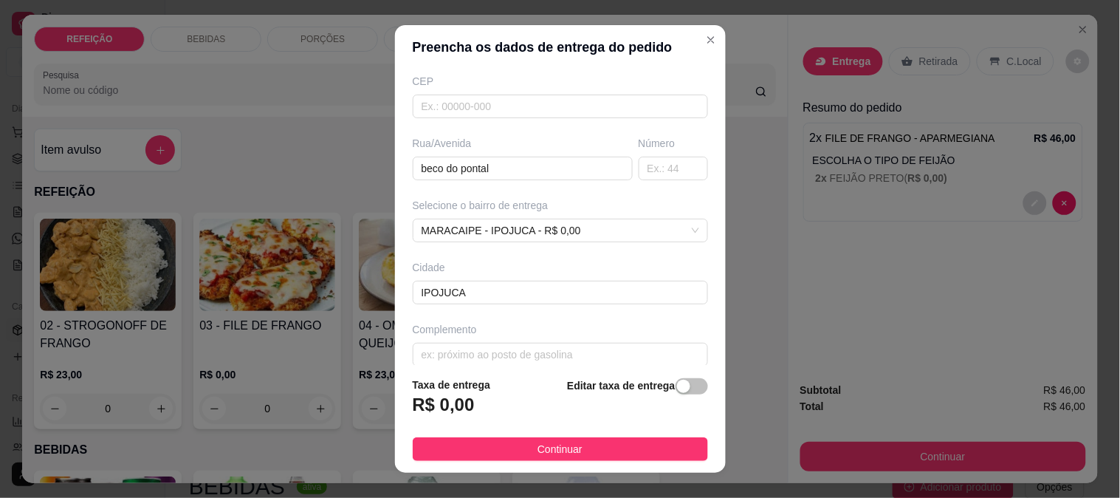
click at [598, 462] on footer "Taxa de entrega R$ 0,00 Editar taxa de entrega Continuar" at bounding box center [560, 419] width 331 height 108
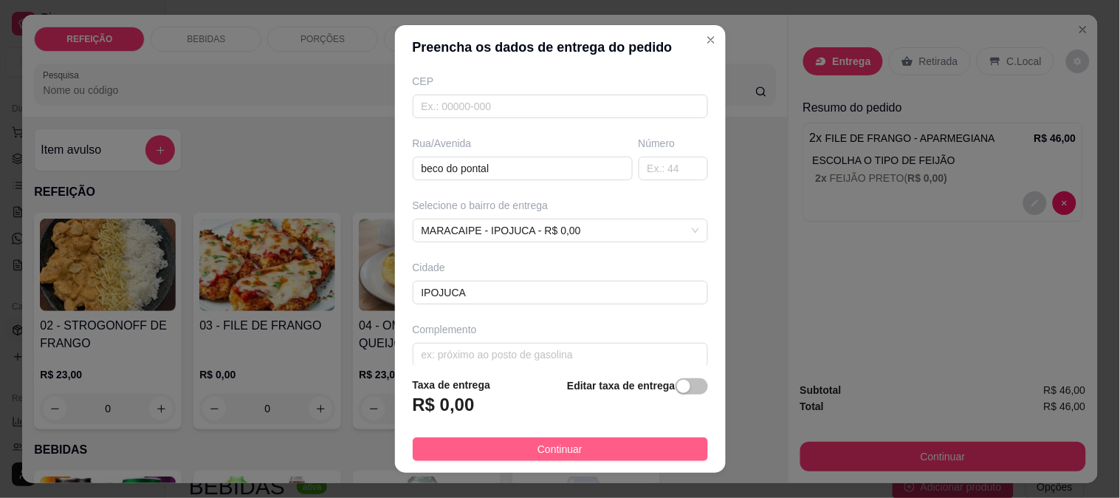
click at [595, 453] on button "Continuar" at bounding box center [560, 449] width 295 height 24
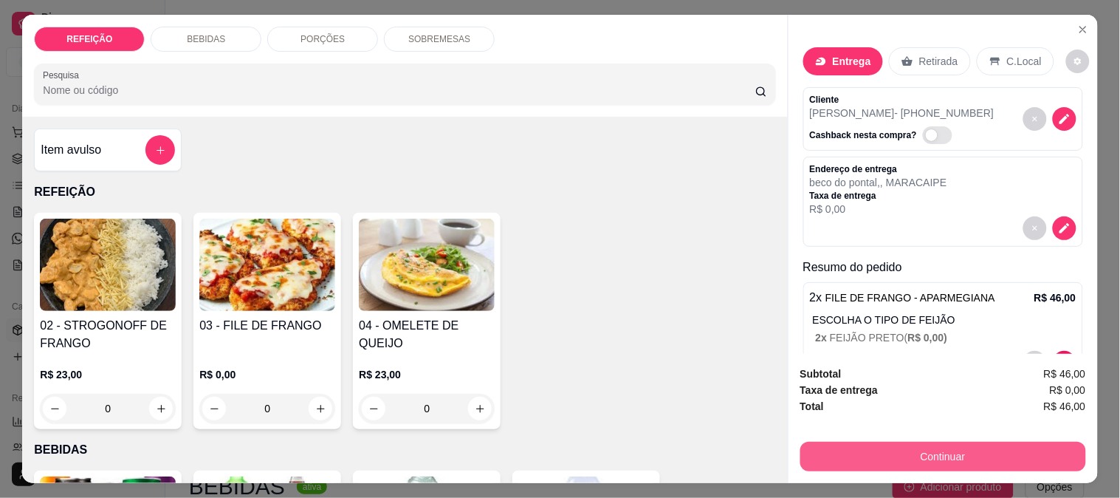
click at [862, 449] on button "Continuar" at bounding box center [943, 457] width 286 height 30
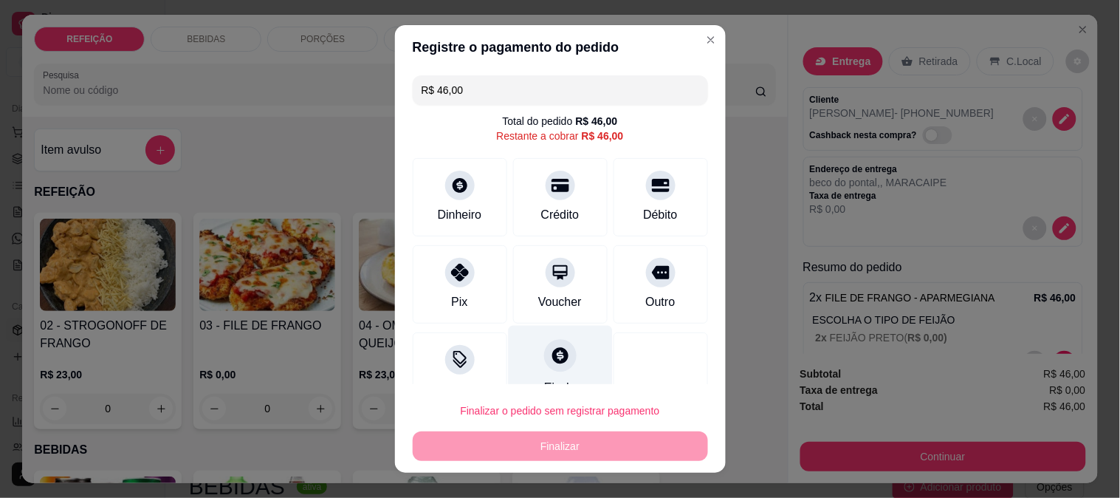
click at [459, 277] on icon at bounding box center [460, 273] width 18 height 18
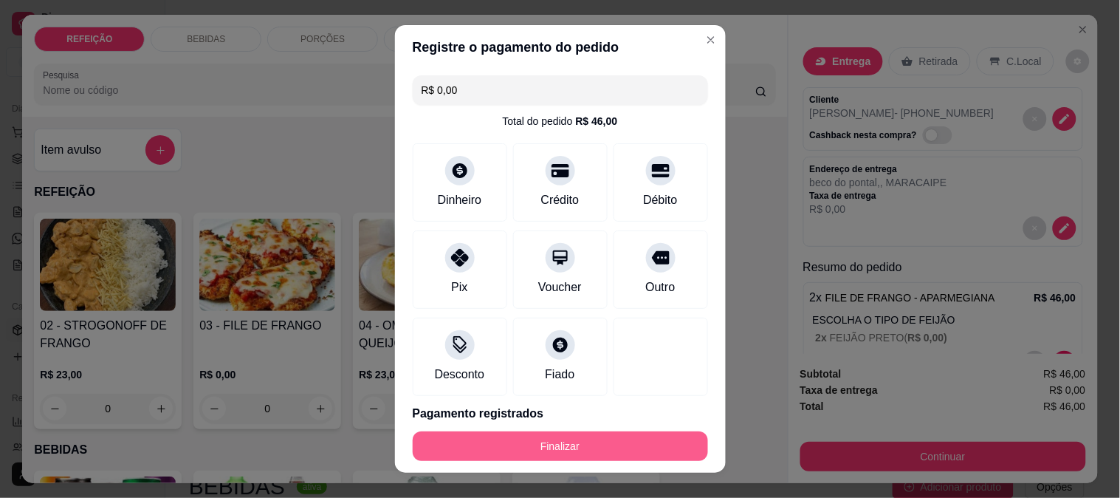
click at [557, 447] on button "Finalizar" at bounding box center [560, 446] width 295 height 30
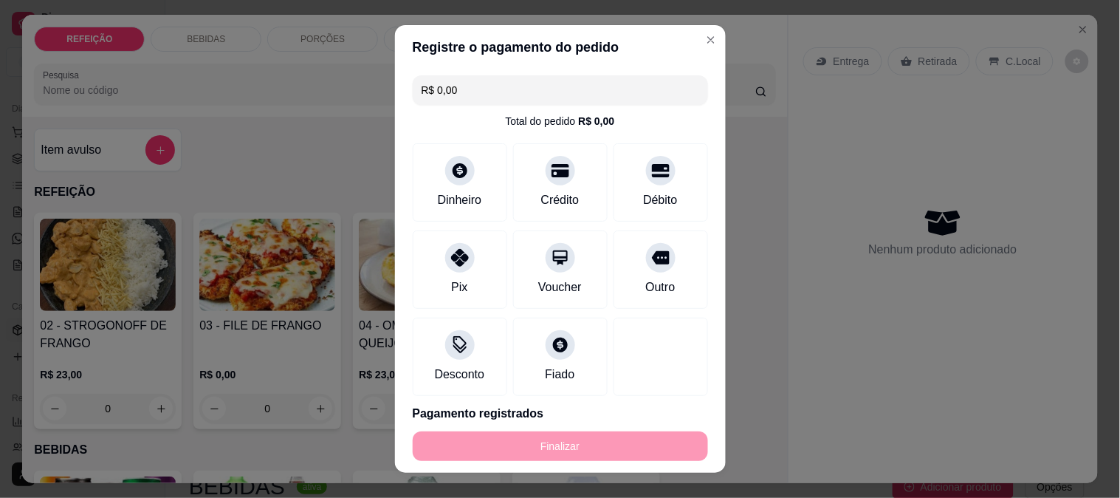
type input "-R$ 46,00"
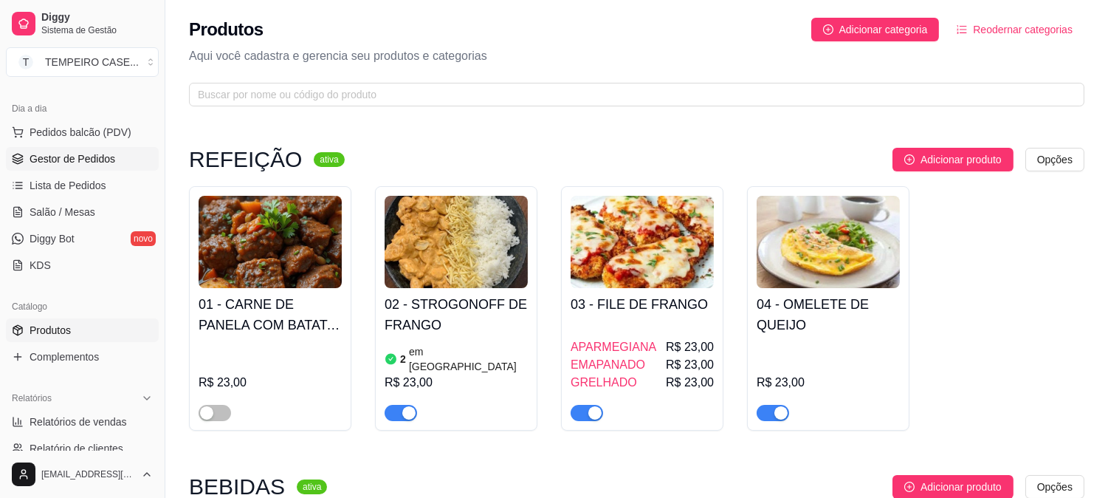
click at [58, 162] on span "Gestor de Pedidos" at bounding box center [73, 158] width 86 height 15
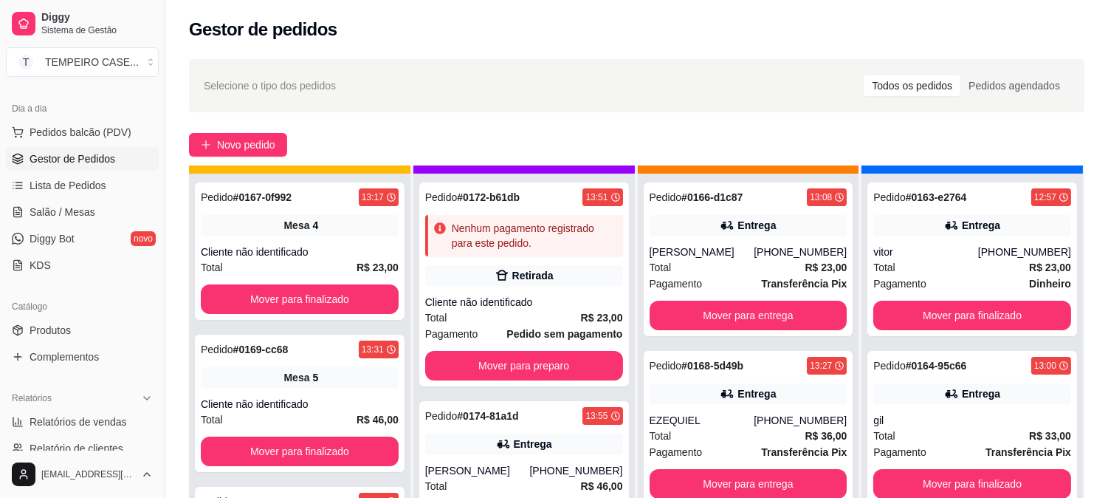
scroll to position [41, 0]
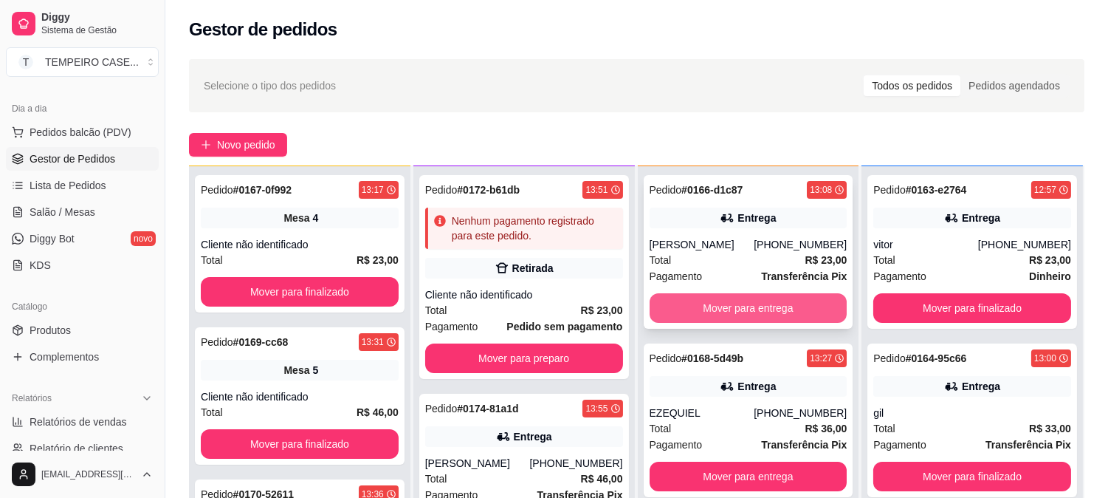
click at [731, 301] on button "Mover para entrega" at bounding box center [749, 308] width 198 height 30
click at [731, 306] on button "Mover para entrega" at bounding box center [749, 308] width 198 height 30
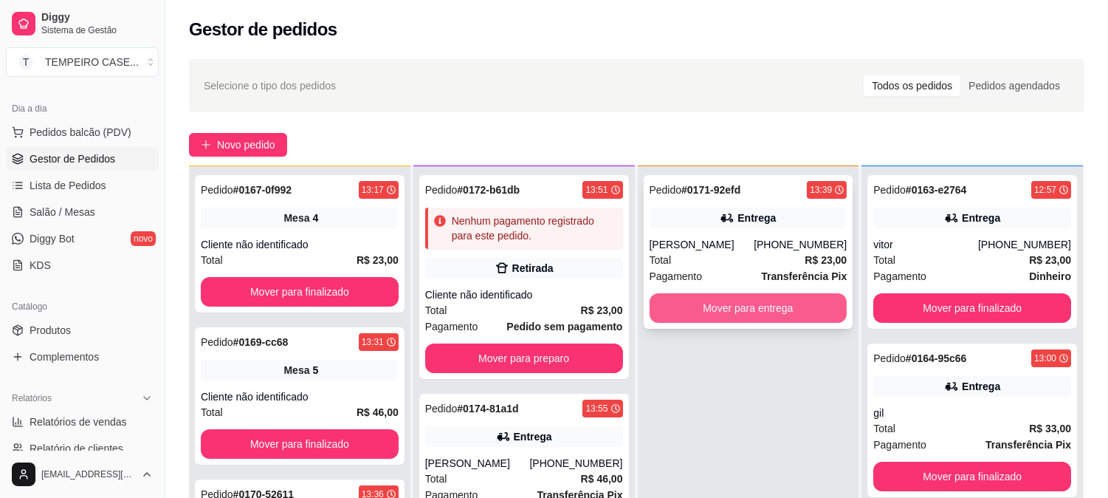
click at [732, 311] on button "Mover para entrega" at bounding box center [749, 308] width 198 height 30
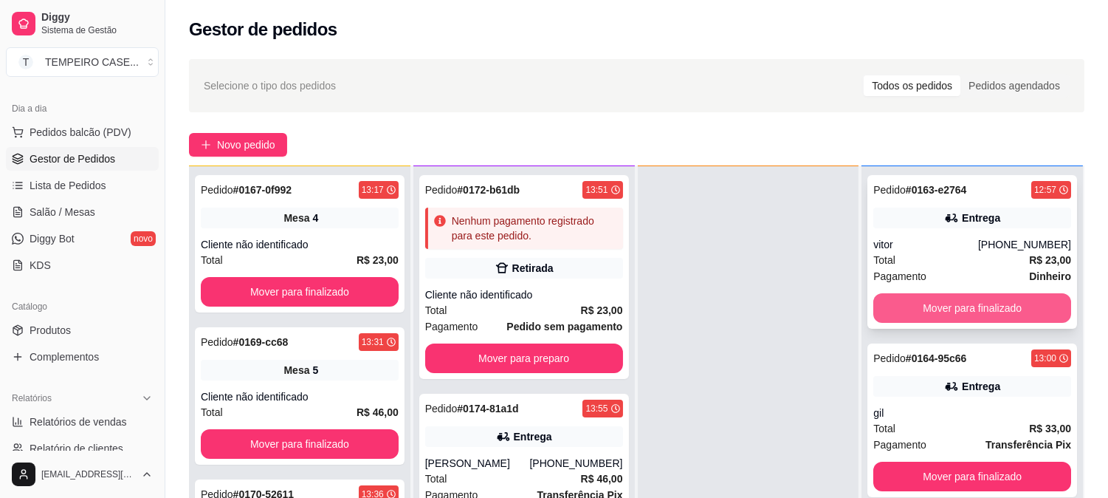
click at [933, 311] on button "Mover para finalizado" at bounding box center [972, 308] width 198 height 30
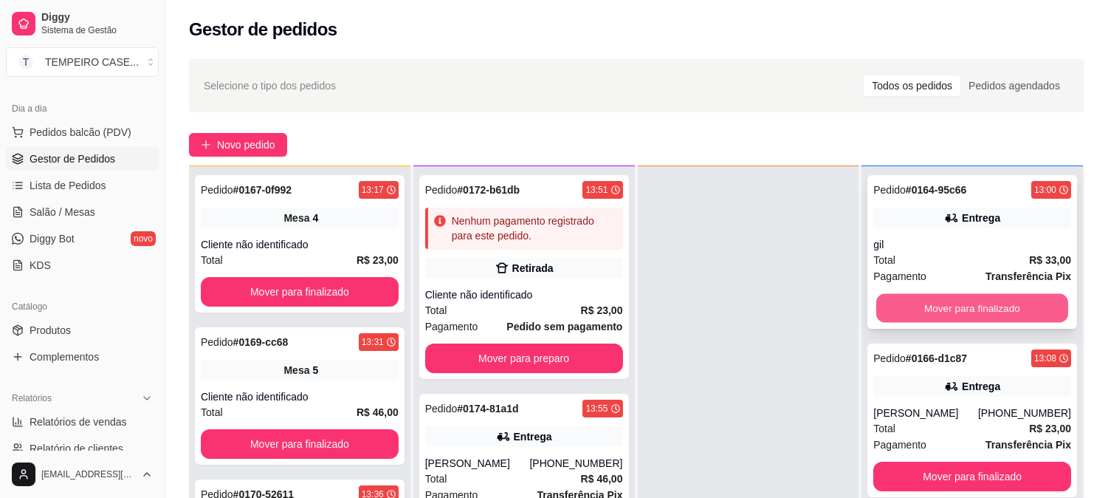
click at [954, 309] on button "Mover para finalizado" at bounding box center [972, 308] width 192 height 29
click at [975, 313] on button "Mover para finalizado" at bounding box center [972, 308] width 192 height 29
click at [961, 315] on button "Mover para finalizado" at bounding box center [972, 308] width 198 height 30
click at [944, 316] on button "Mover para finalizado" at bounding box center [972, 308] width 198 height 30
click at [944, 306] on button "Mover para finalizado" at bounding box center [972, 308] width 192 height 29
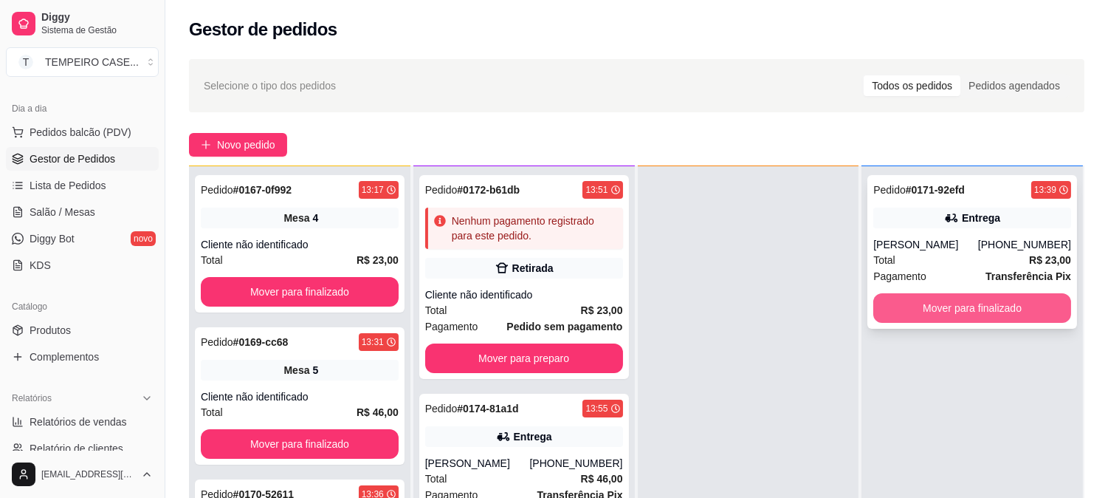
click at [952, 306] on button "Mover para finalizado" at bounding box center [972, 308] width 198 height 30
click at [975, 306] on button "Mover para finalizado" at bounding box center [972, 308] width 198 height 30
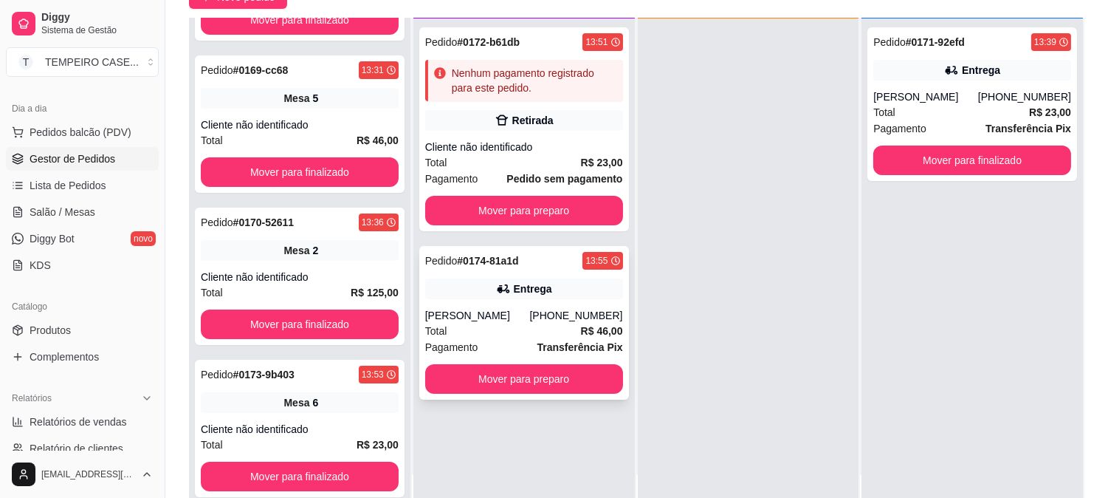
scroll to position [225, 0]
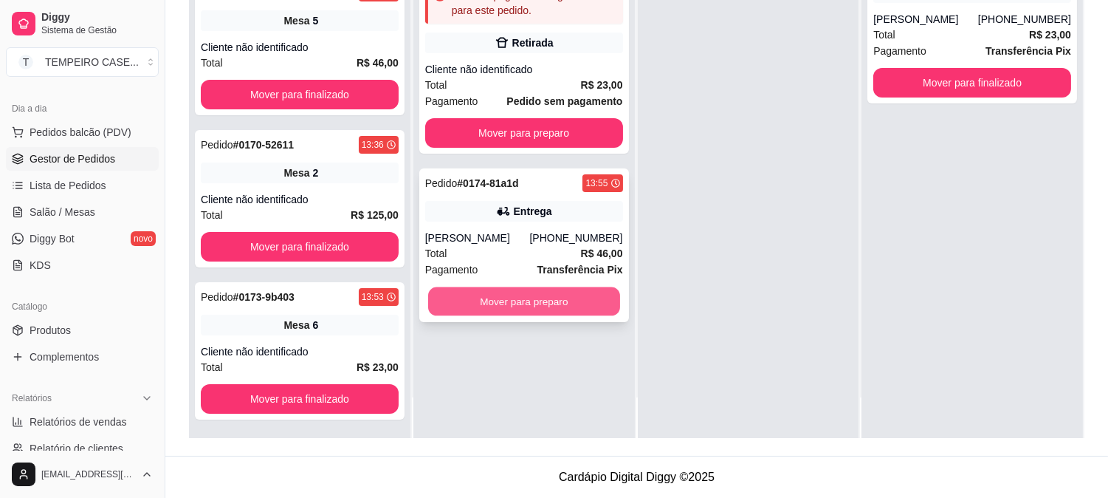
click at [547, 308] on button "Mover para preparo" at bounding box center [524, 301] width 192 height 29
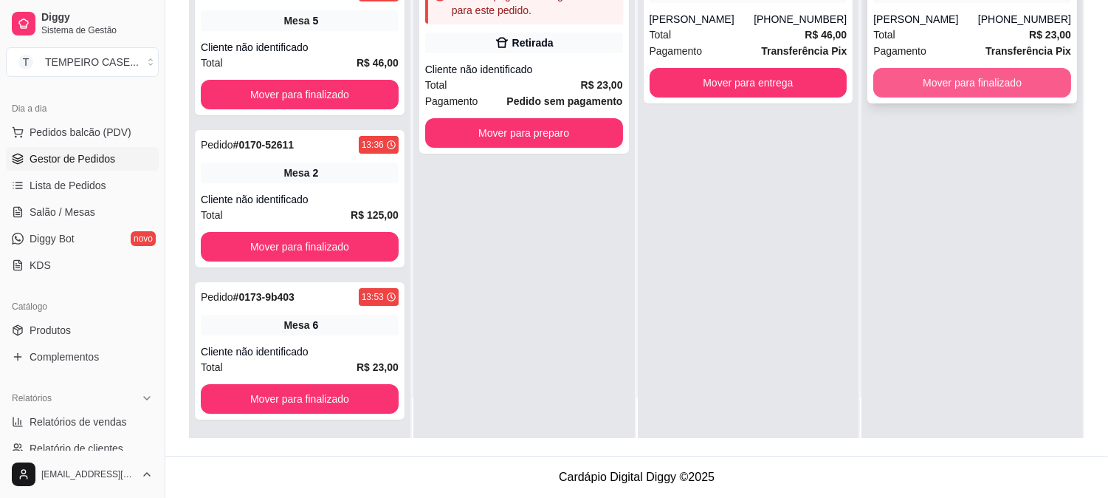
click at [930, 78] on button "Mover para finalizado" at bounding box center [972, 83] width 198 height 30
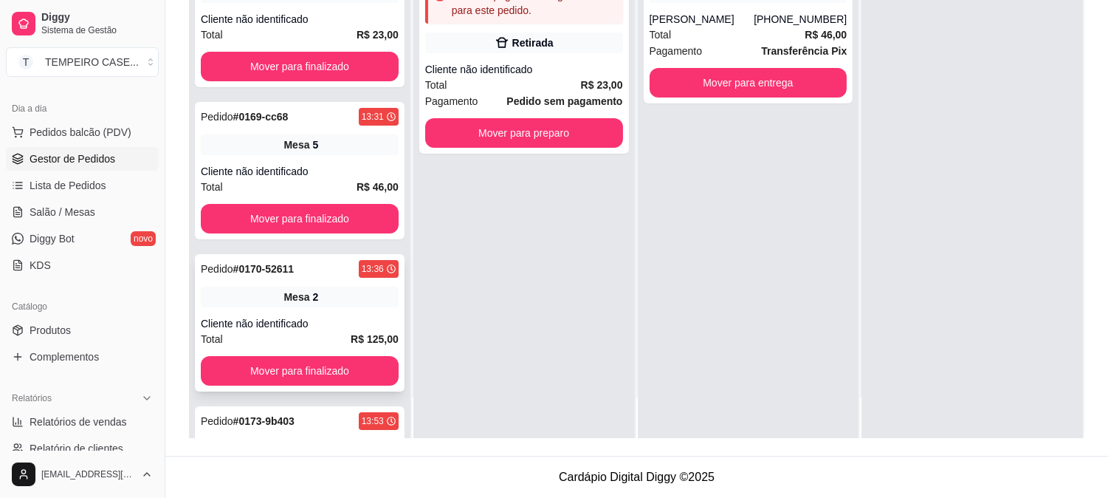
scroll to position [0, 0]
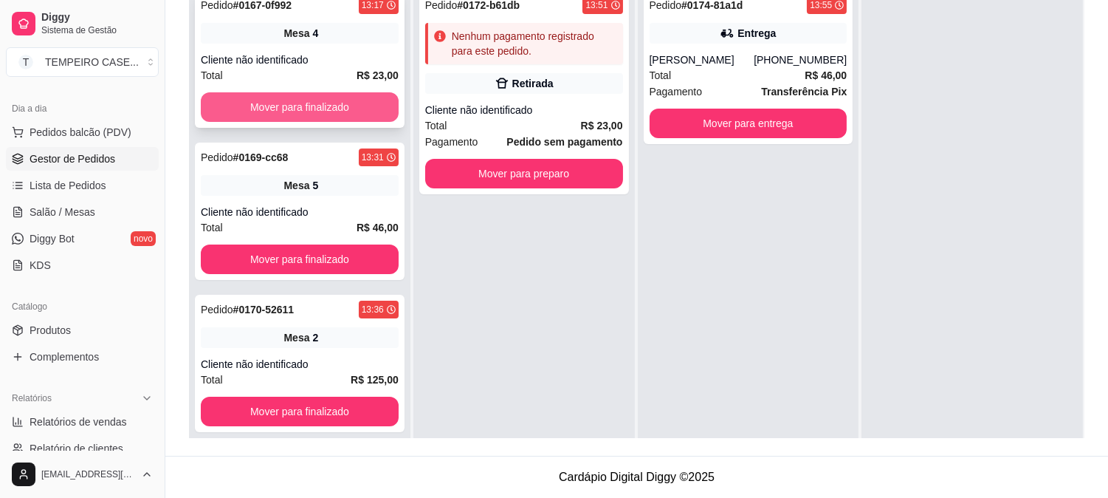
click at [299, 106] on button "Mover para finalizado" at bounding box center [300, 107] width 198 height 30
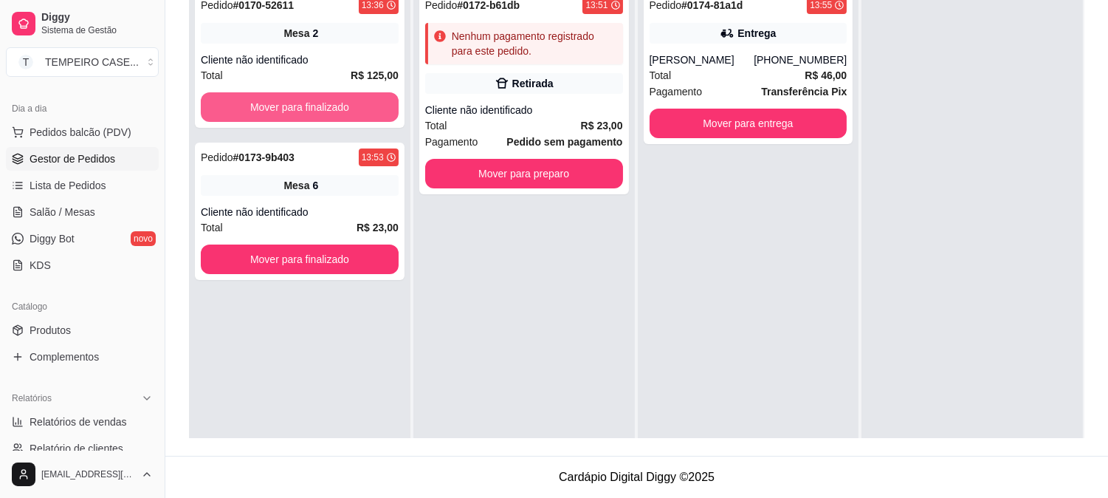
click at [299, 106] on button "Mover para finalizado" at bounding box center [300, 107] width 198 height 30
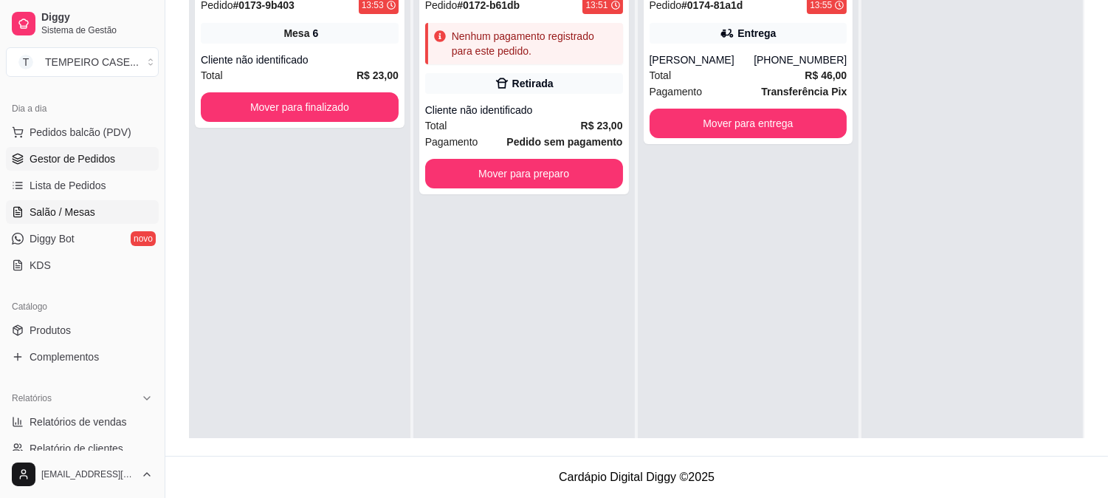
click at [92, 209] on span "Salão / Mesas" at bounding box center [63, 212] width 66 height 15
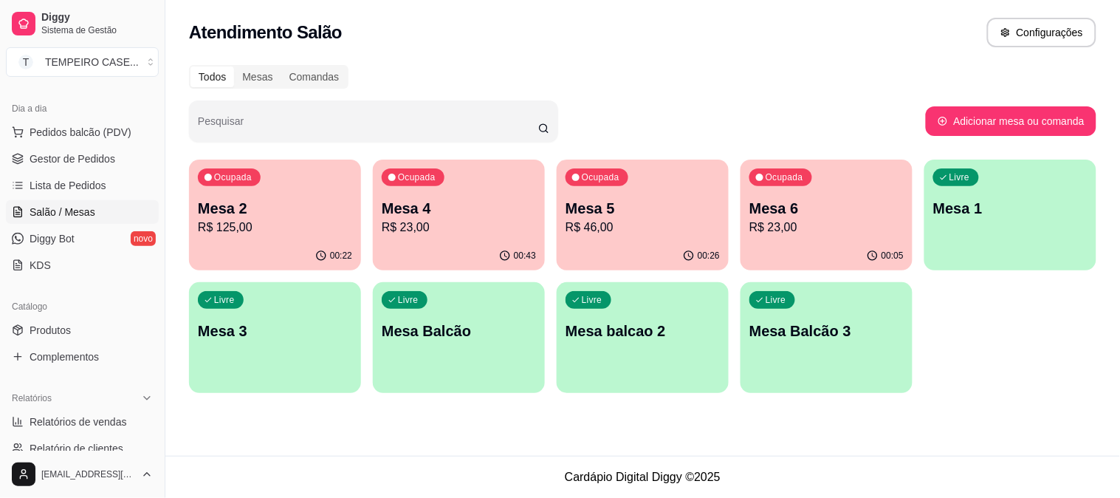
click at [246, 233] on p "R$ 125,00" at bounding box center [275, 228] width 154 height 18
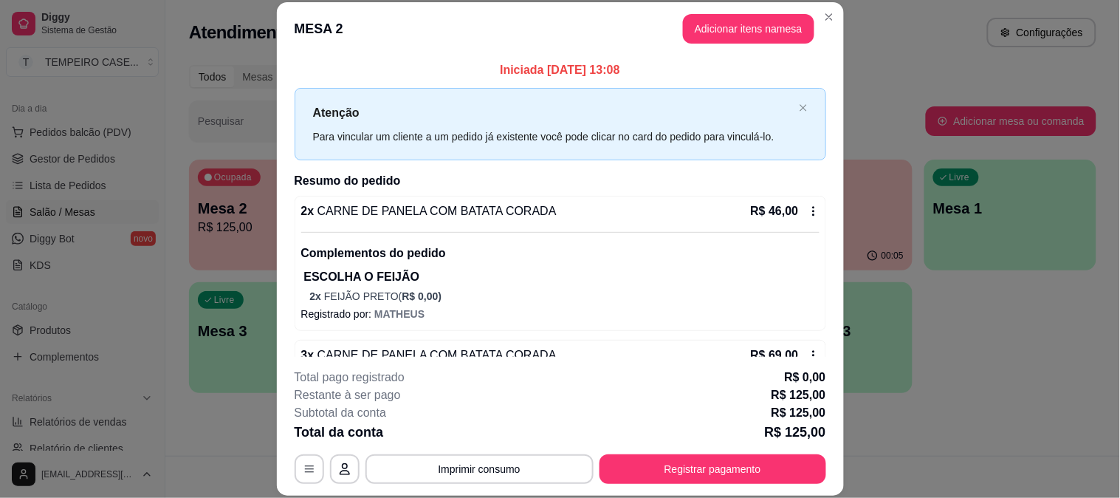
click at [766, 43] on header "MESA 2 Adicionar itens na mesa" at bounding box center [560, 28] width 567 height 53
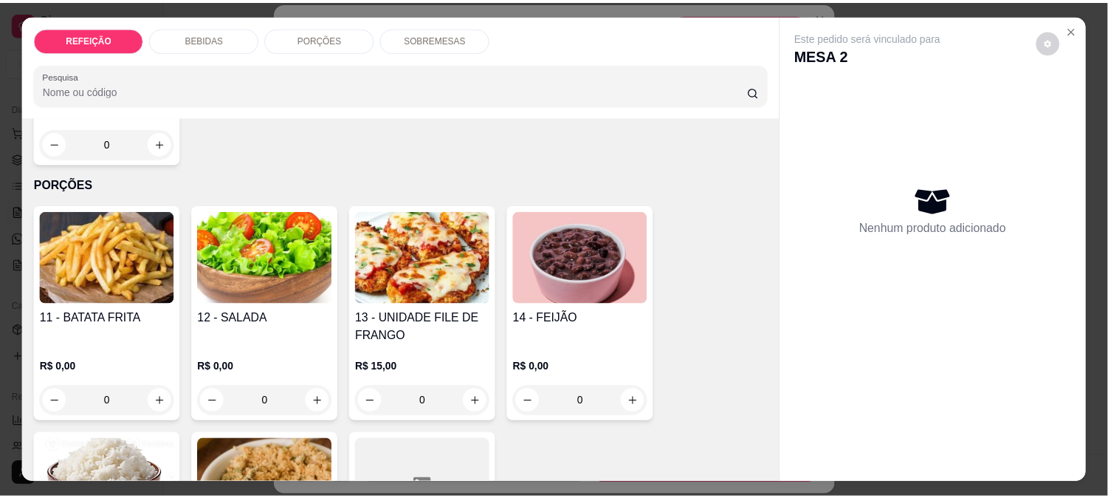
scroll to position [820, 0]
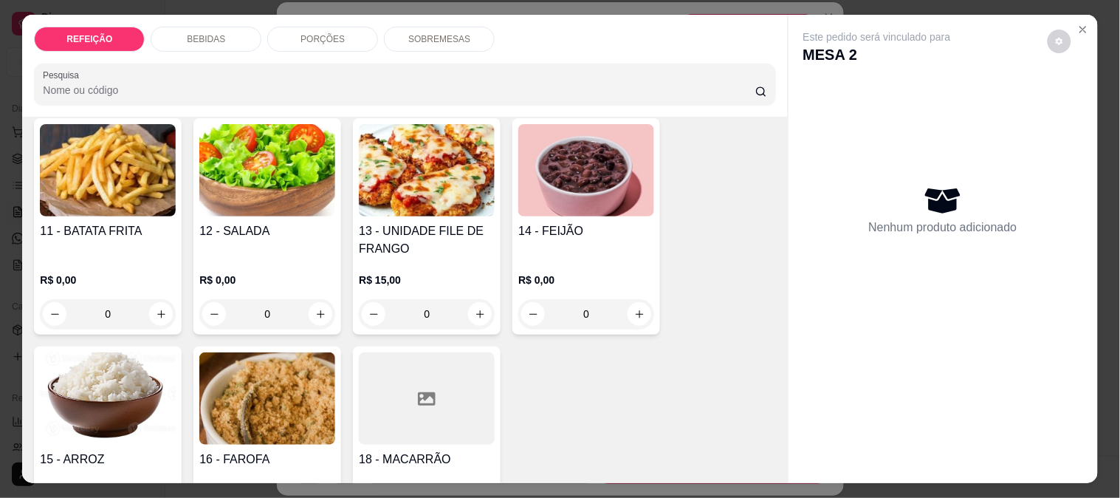
click at [107, 222] on h4 "11 - BATATA FRITA" at bounding box center [108, 231] width 136 height 18
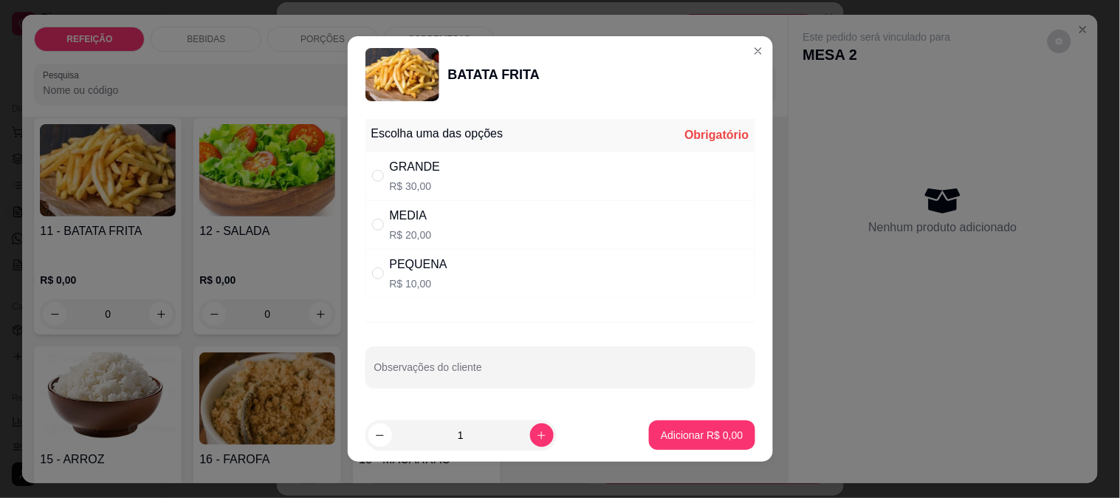
click at [471, 289] on div "PEQUENA R$ 10,00" at bounding box center [560, 273] width 390 height 49
radio input "true"
click at [705, 439] on p "Adicionar R$ 10,00" at bounding box center [699, 434] width 88 height 15
type input "1"
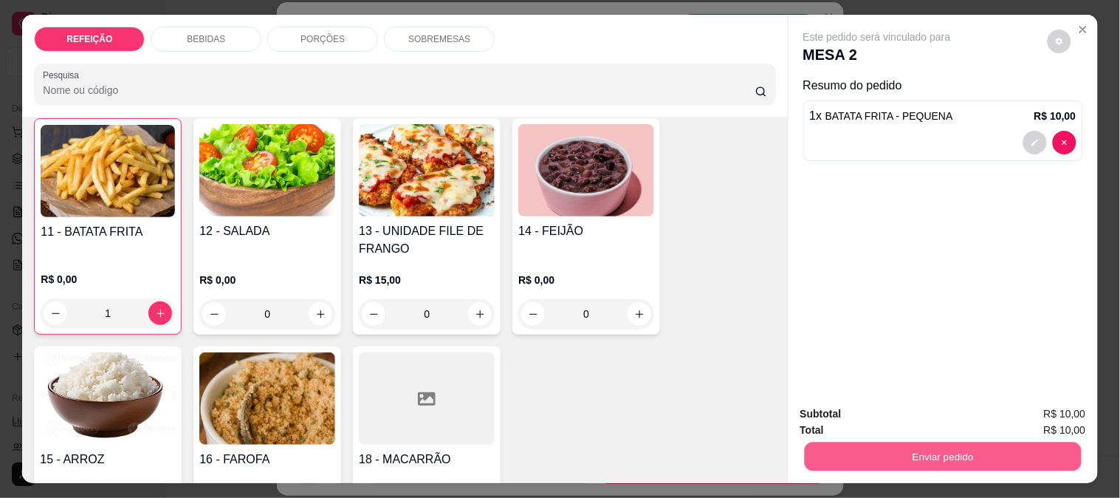
click at [823, 450] on button "Enviar pedido" at bounding box center [942, 456] width 277 height 29
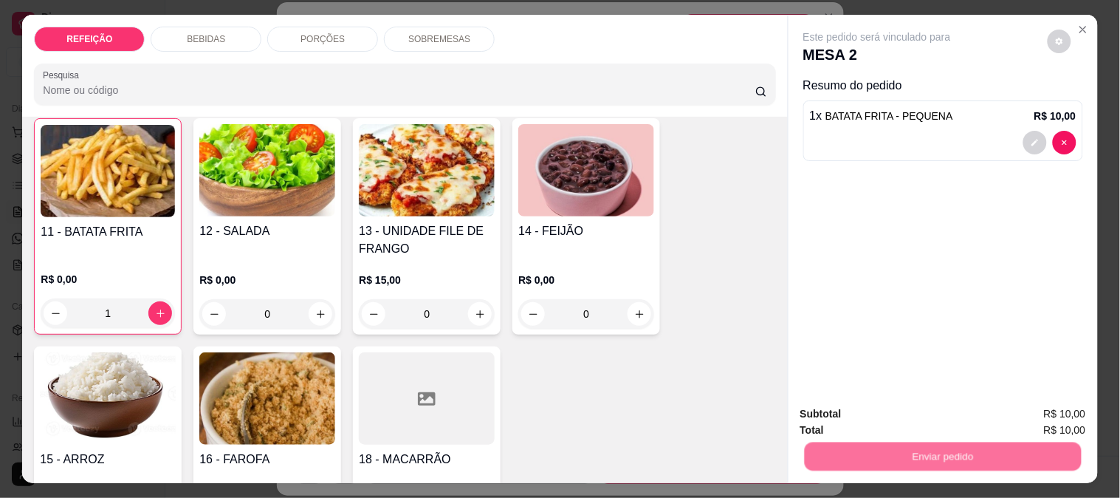
click at [851, 419] on button "Não registrar e enviar pedido" at bounding box center [894, 414] width 154 height 28
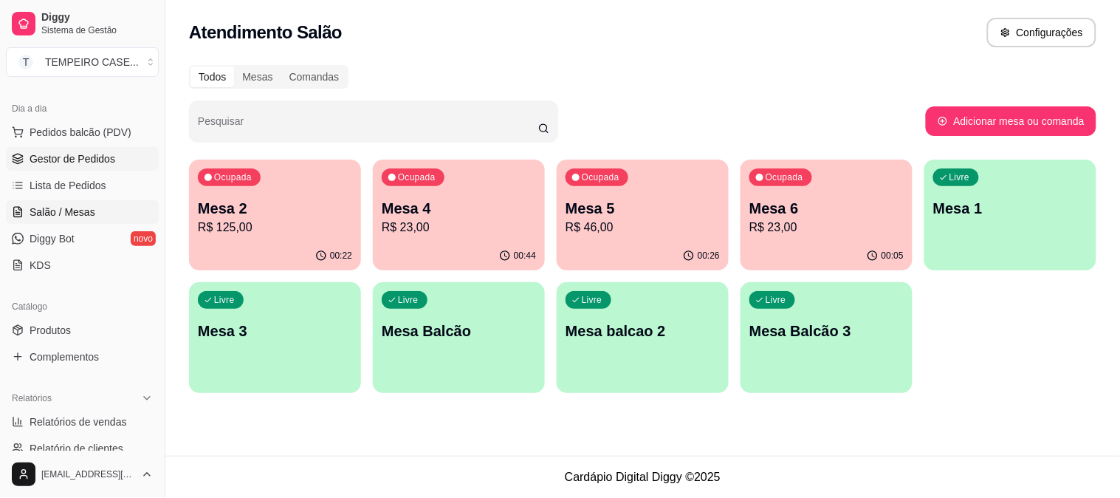
click at [61, 154] on span "Gestor de Pedidos" at bounding box center [73, 158] width 86 height 15
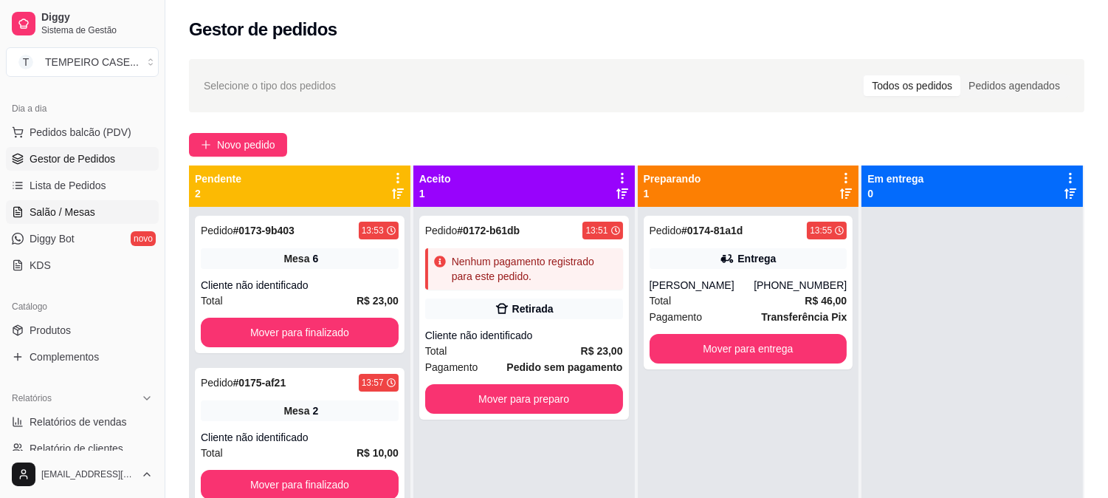
click at [75, 210] on span "Salão / Mesas" at bounding box center [63, 212] width 66 height 15
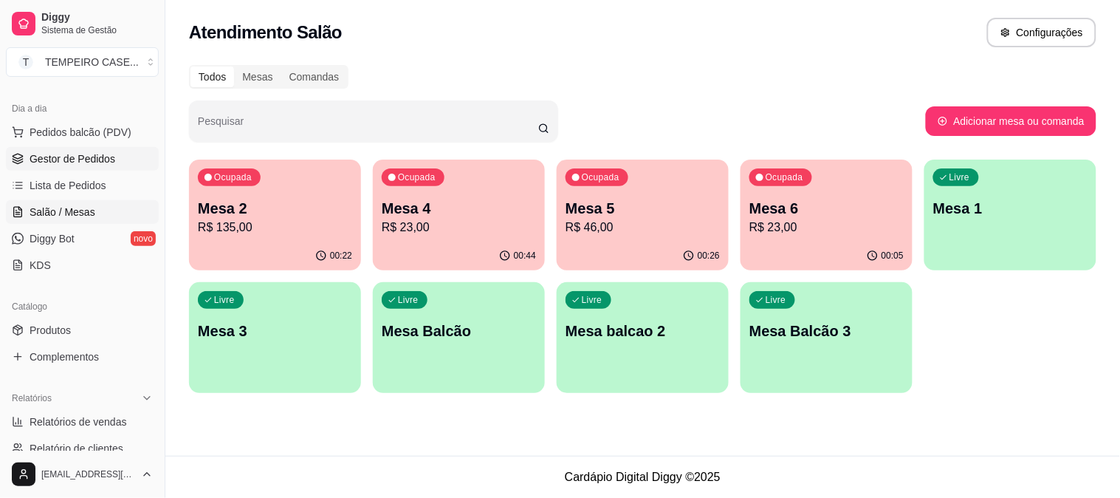
click at [97, 162] on span "Gestor de Pedidos" at bounding box center [73, 158] width 86 height 15
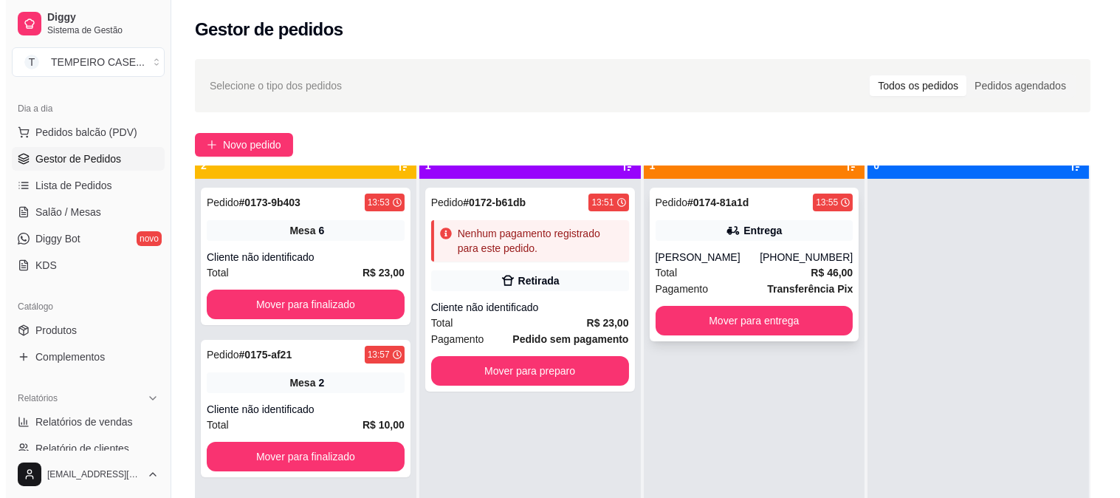
scroll to position [41, 0]
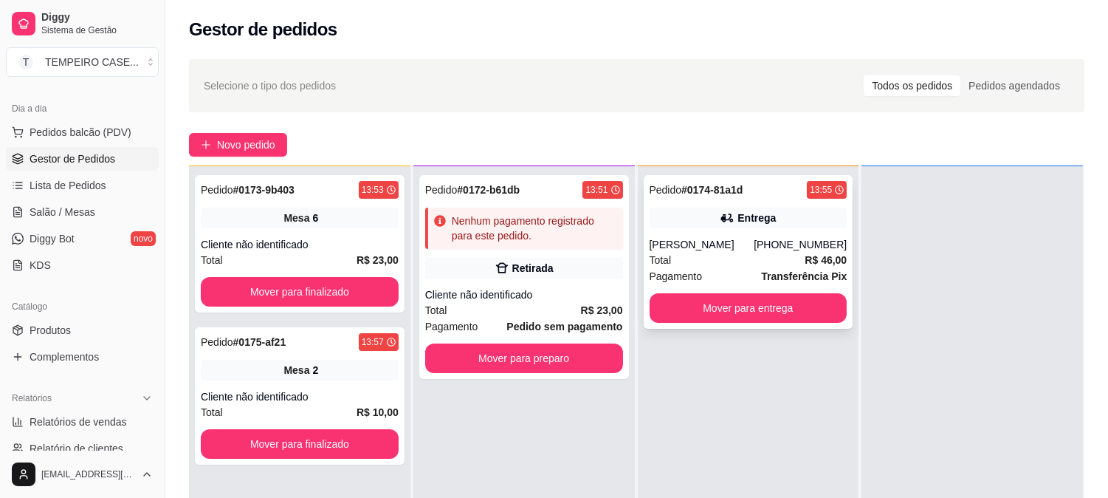
click at [761, 227] on div "Entrega" at bounding box center [749, 217] width 198 height 21
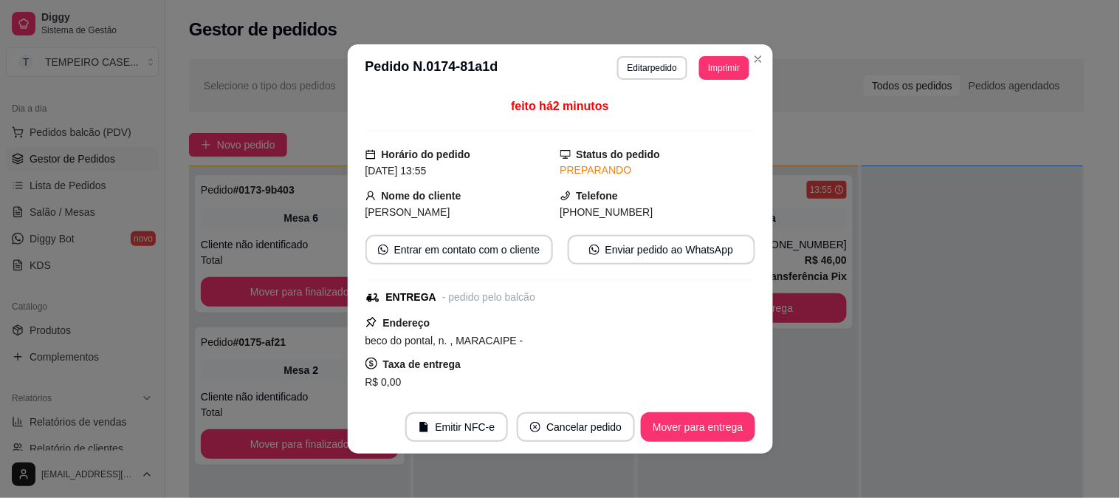
click at [718, 69] on button "Imprimir" at bounding box center [723, 68] width 49 height 24
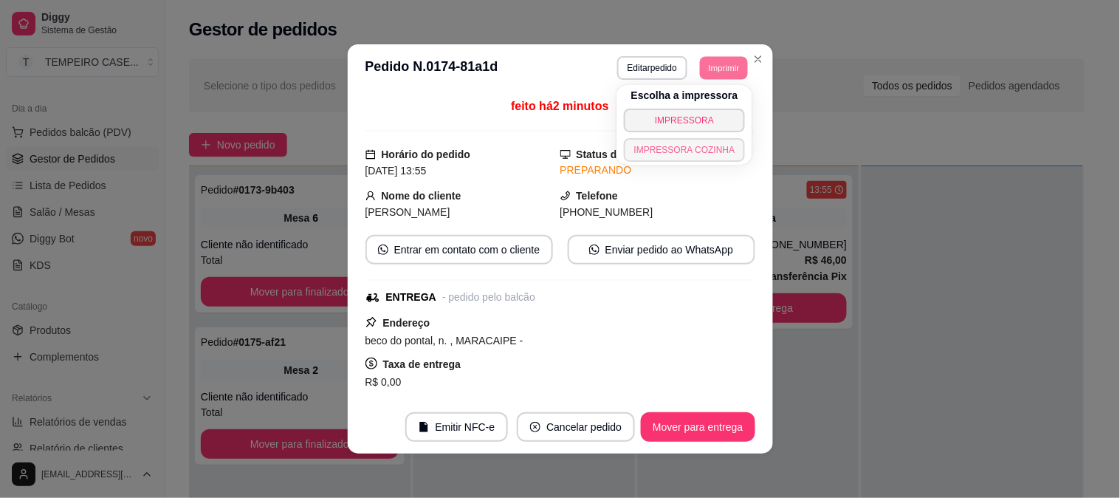
click at [690, 149] on button "IMPRESSORA COZINHA" at bounding box center [685, 150] width 122 height 24
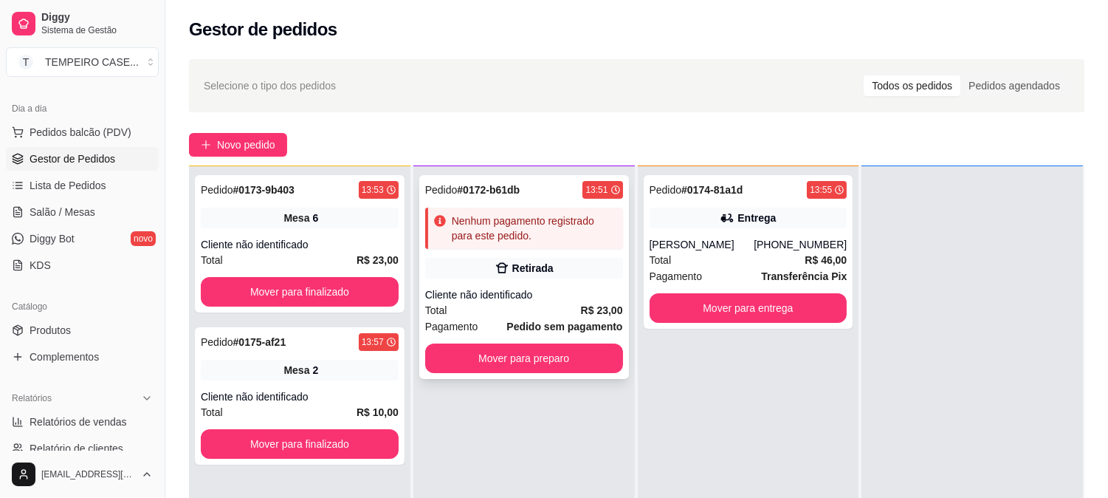
click at [580, 272] on div "Retirada" at bounding box center [524, 268] width 198 height 21
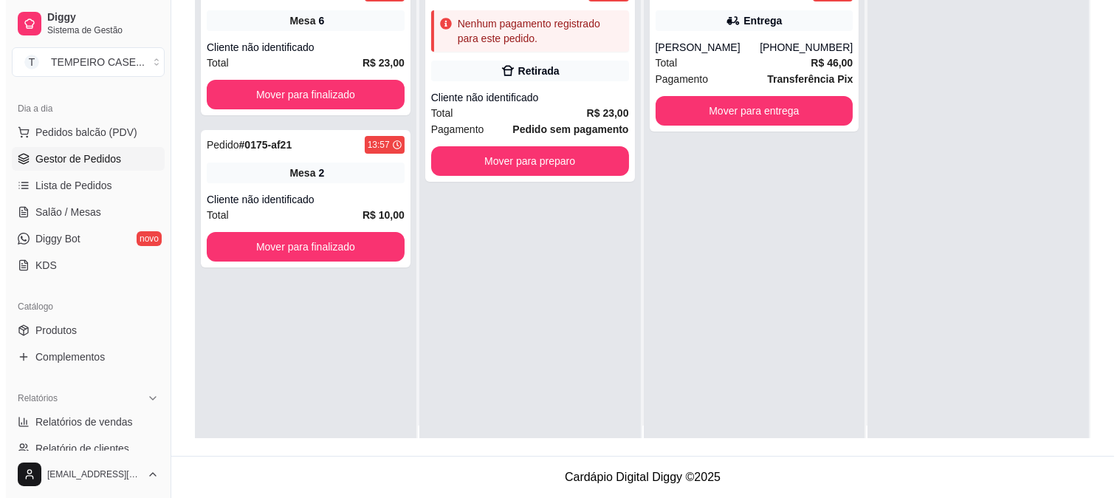
scroll to position [0, 0]
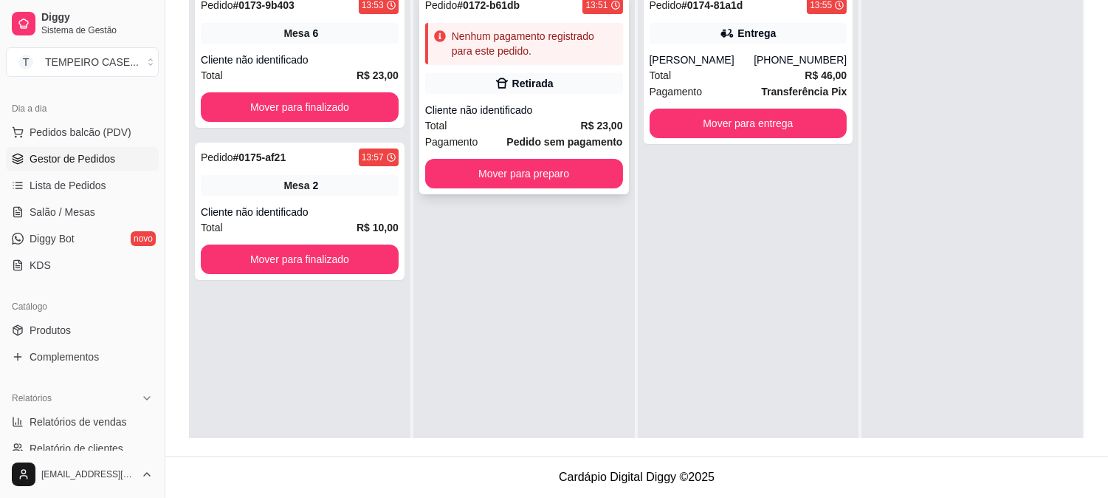
click at [569, 165] on button "Mover para preparo" at bounding box center [524, 174] width 198 height 30
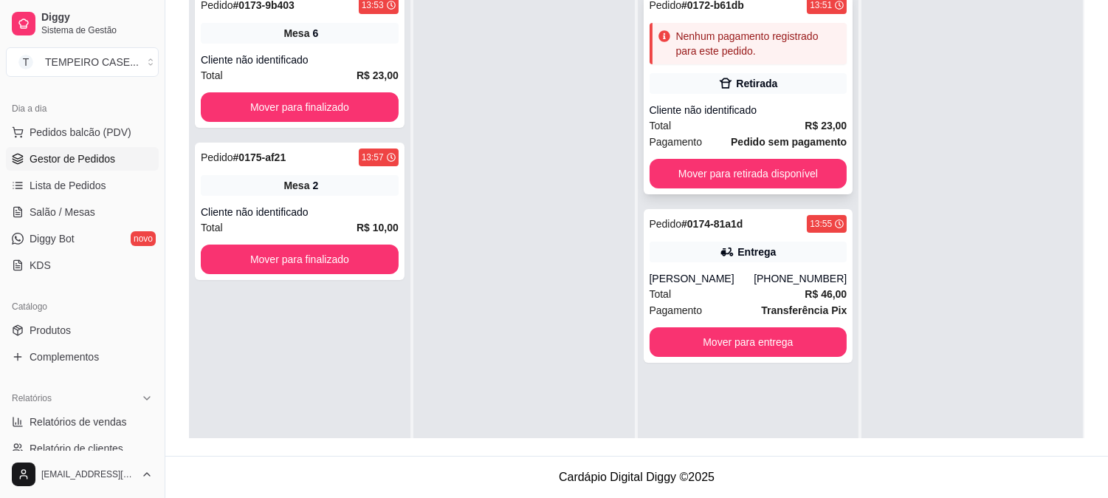
click at [719, 83] on icon at bounding box center [725, 83] width 15 height 15
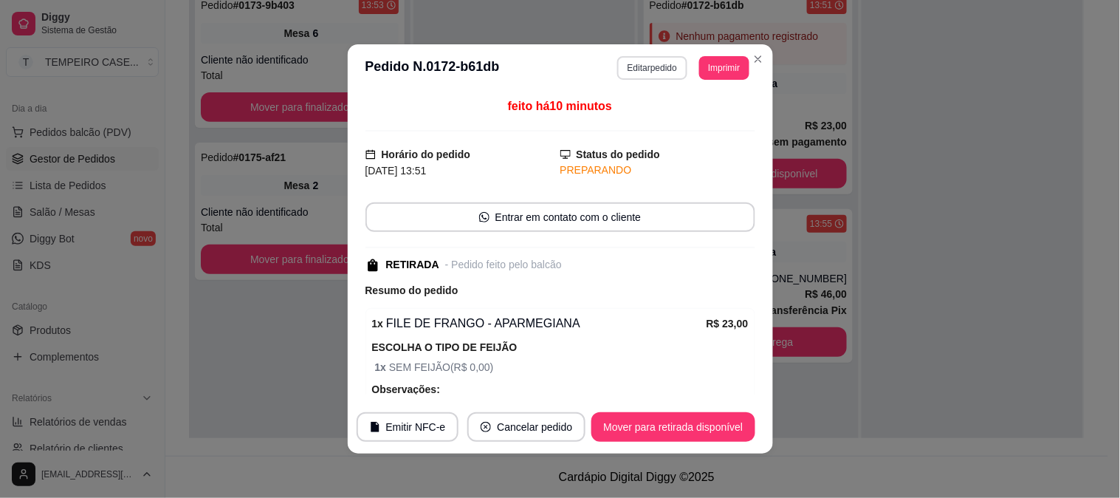
click at [644, 69] on button "Editar pedido" at bounding box center [652, 68] width 70 height 24
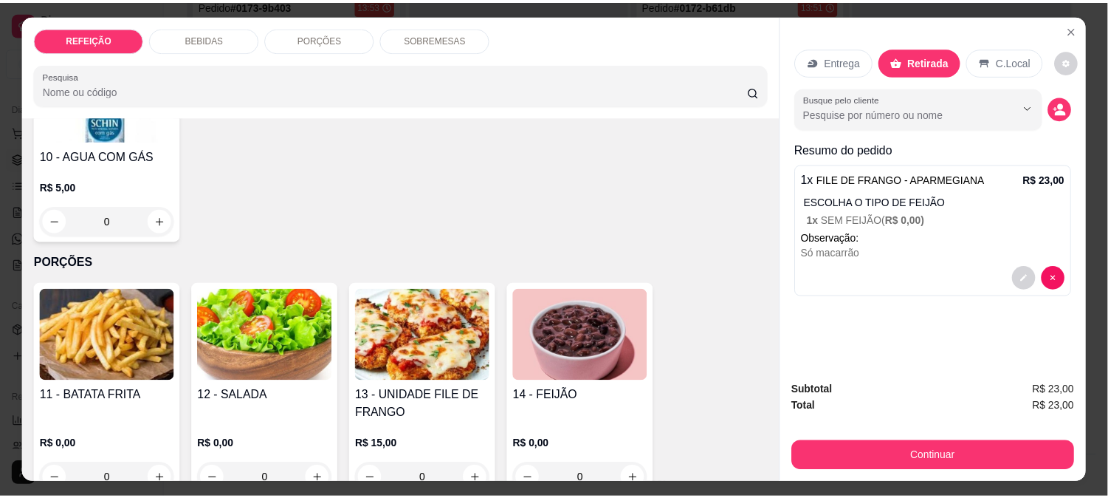
scroll to position [1134, 0]
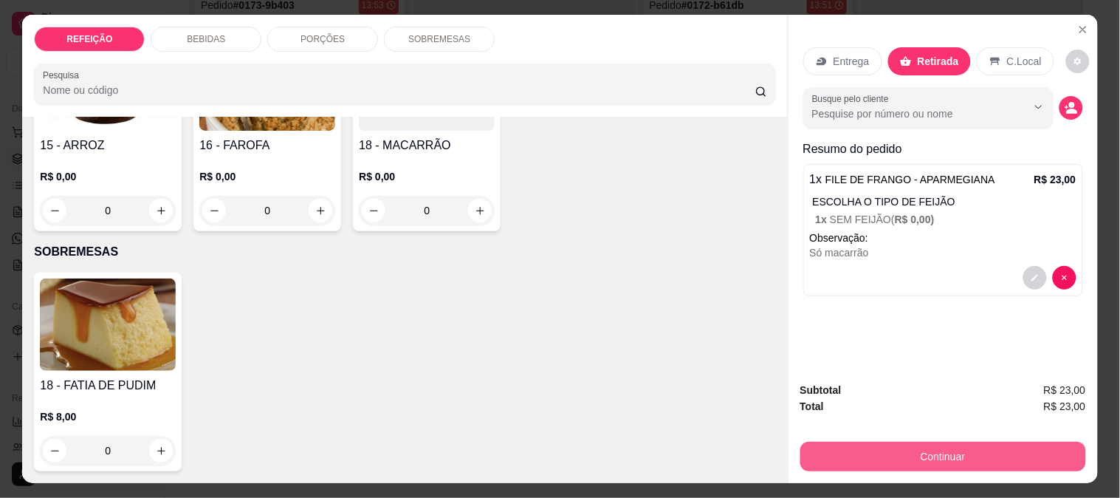
click at [851, 442] on button "Continuar" at bounding box center [943, 457] width 286 height 30
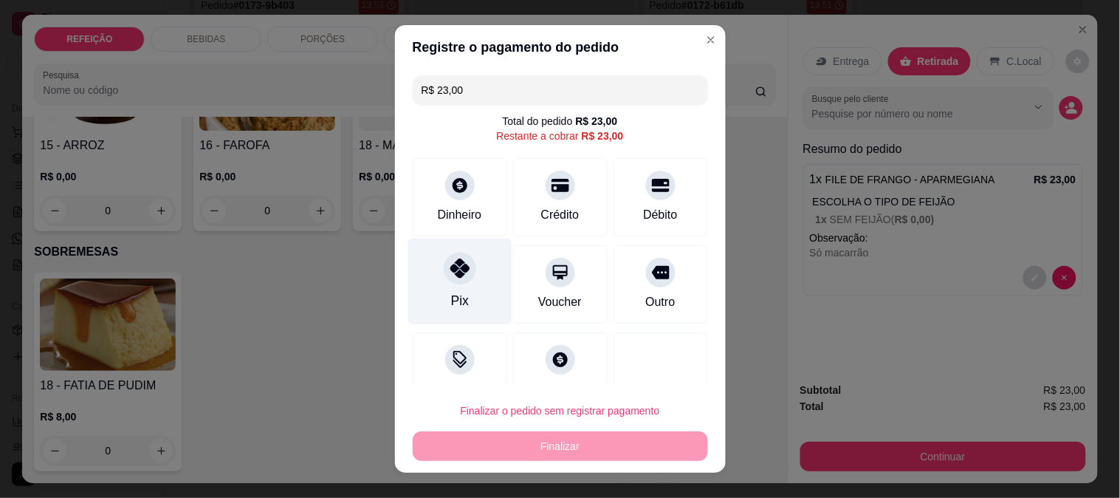
click at [442, 254] on div "Pix" at bounding box center [460, 281] width 104 height 86
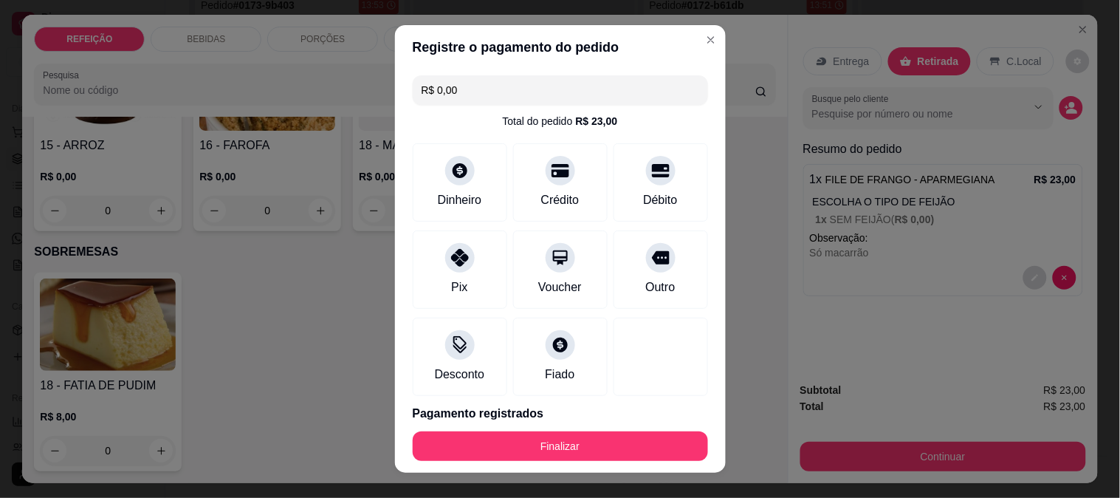
click at [544, 427] on footer "Finalizar" at bounding box center [560, 445] width 331 height 53
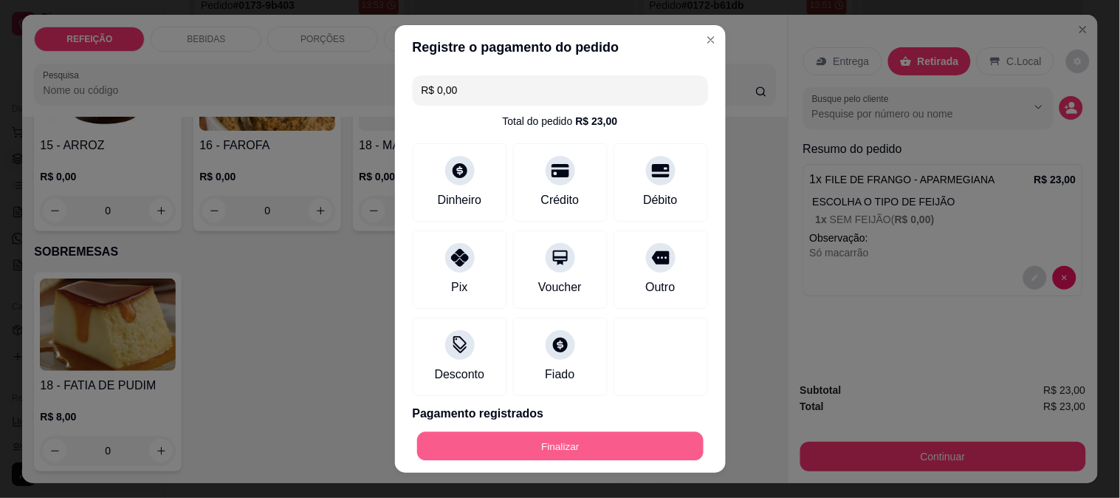
click at [552, 445] on button "Finalizar" at bounding box center [560, 446] width 286 height 29
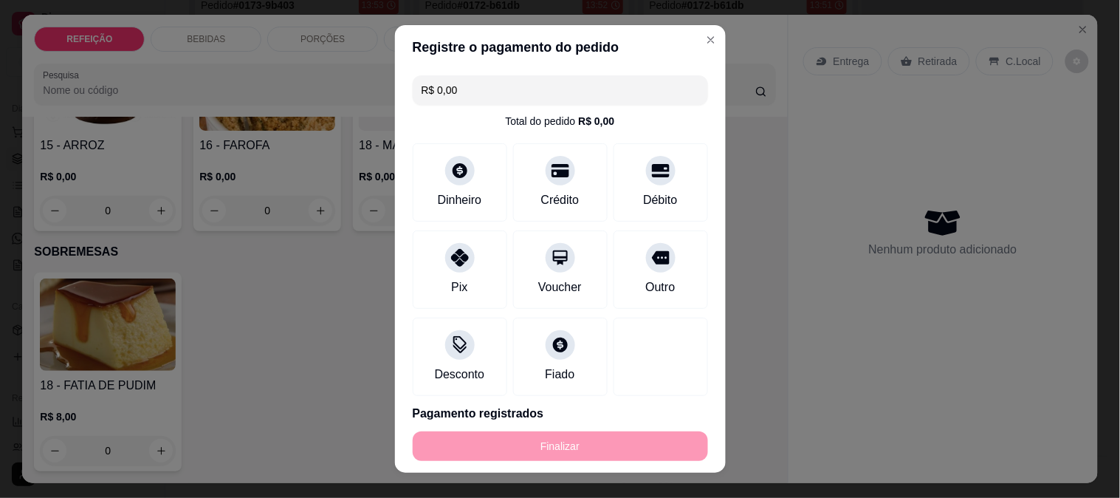
type input "-R$ 23,00"
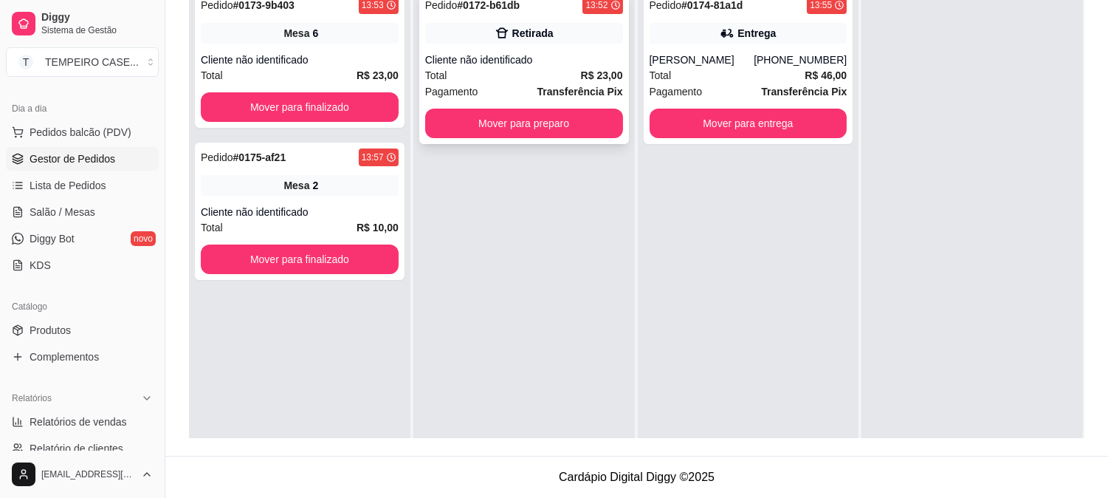
click at [506, 119] on button "Mover para preparo" at bounding box center [524, 124] width 198 height 30
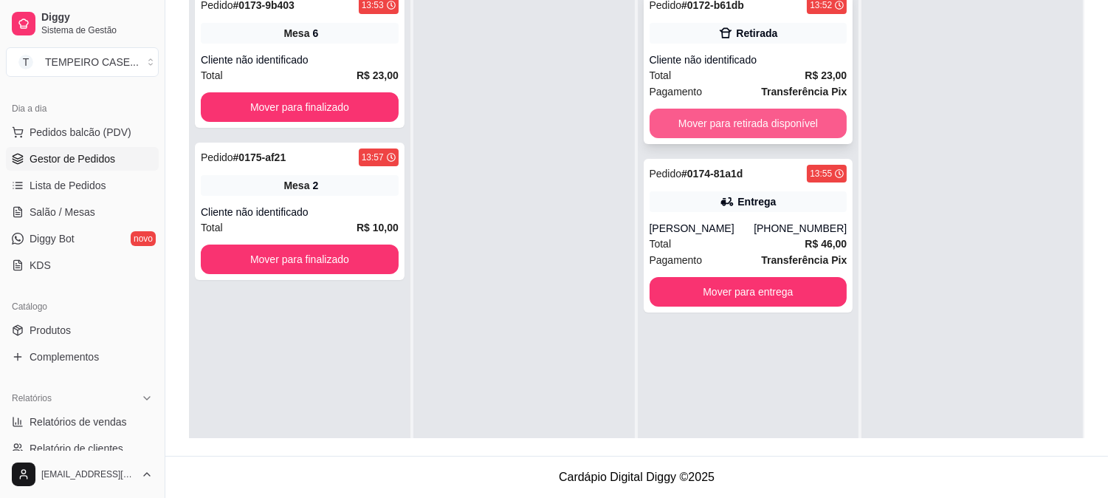
click at [761, 126] on button "Mover para retirada disponível" at bounding box center [749, 124] width 198 height 30
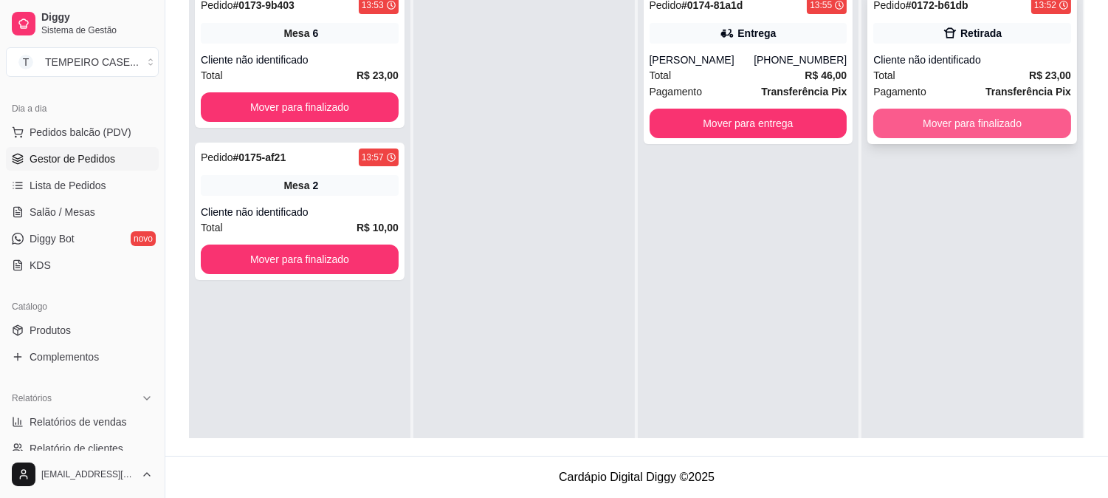
click at [892, 117] on button "Mover para finalizado" at bounding box center [972, 124] width 198 height 30
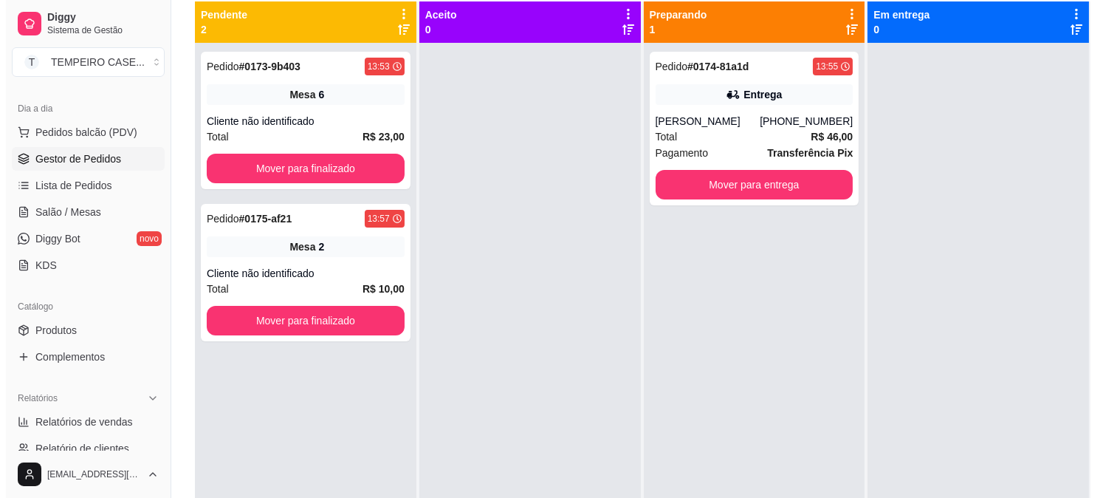
scroll to position [82, 0]
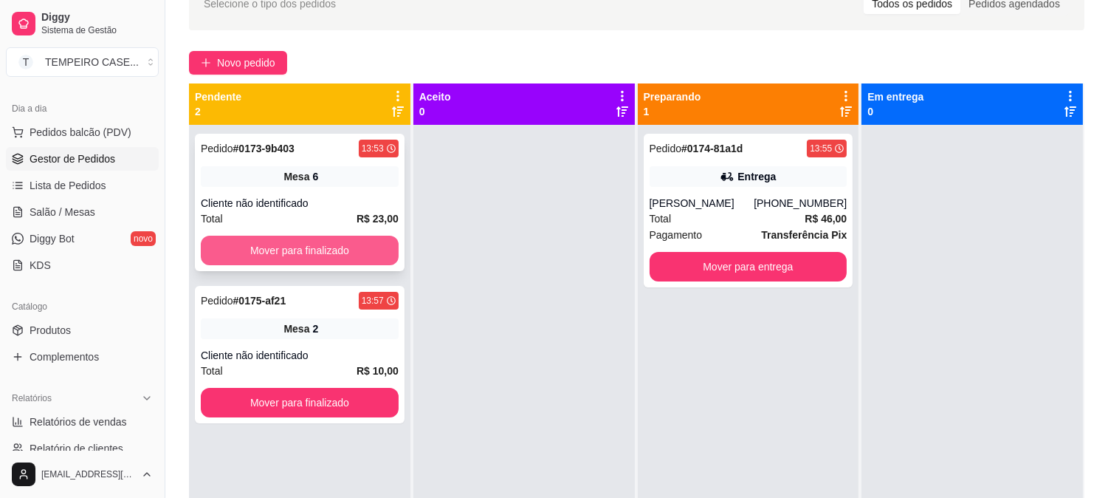
click at [309, 261] on button "Mover para finalizado" at bounding box center [300, 251] width 198 height 30
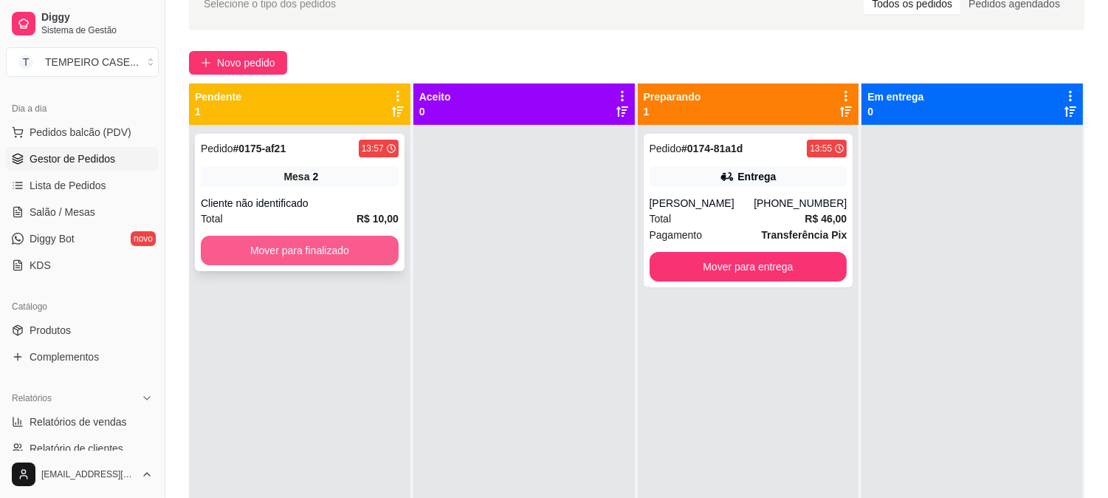
click at [343, 263] on button "Mover para finalizado" at bounding box center [300, 251] width 198 height 30
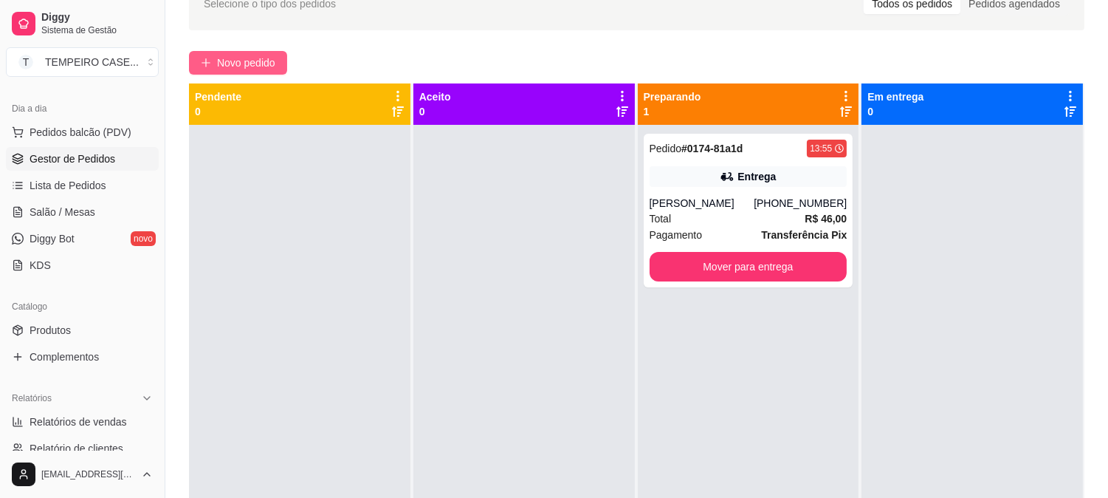
click at [224, 62] on span "Novo pedido" at bounding box center [246, 63] width 58 height 16
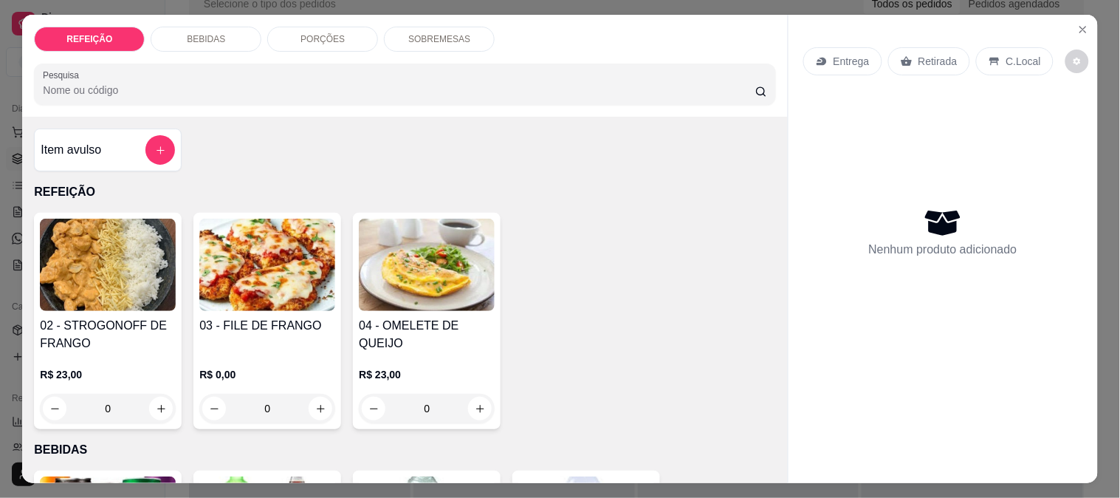
click at [199, 319] on h4 "03 - FILE DE FRANGO" at bounding box center [267, 326] width 136 height 18
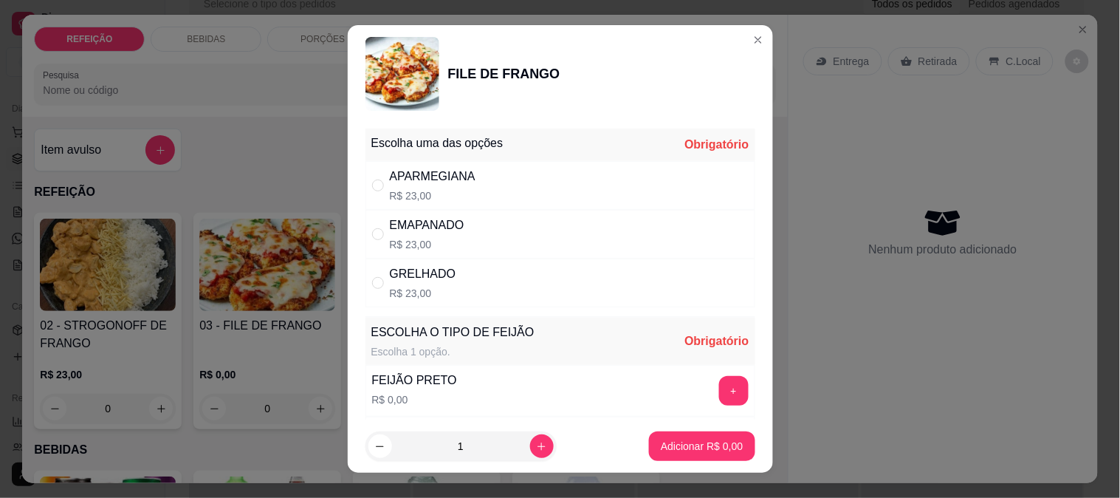
click at [380, 231] on div "" at bounding box center [381, 234] width 18 height 16
radio input "true"
click at [719, 388] on button "+" at bounding box center [733, 390] width 29 height 29
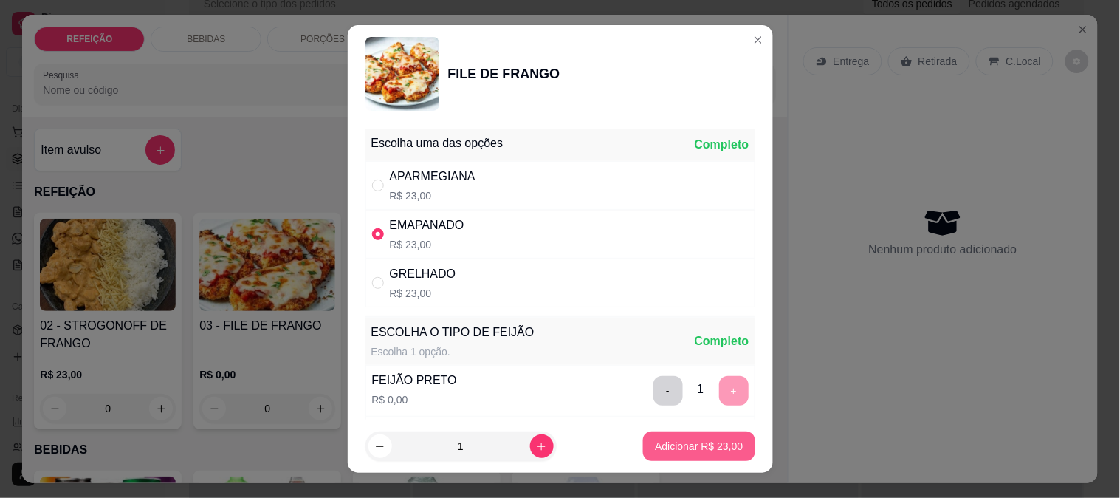
click at [697, 448] on p "Adicionar R$ 23,00" at bounding box center [699, 446] width 88 height 15
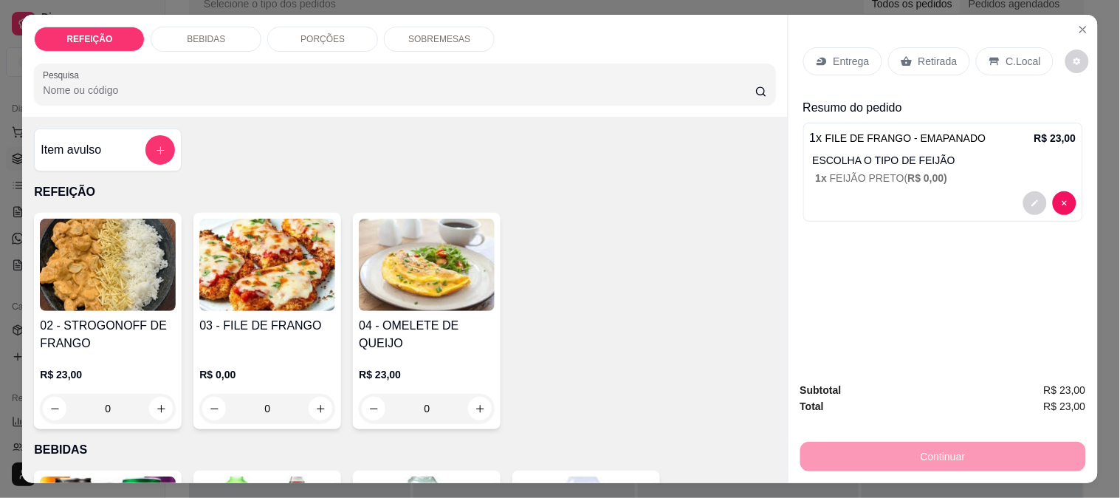
click at [844, 54] on p "Entrega" at bounding box center [852, 61] width 36 height 15
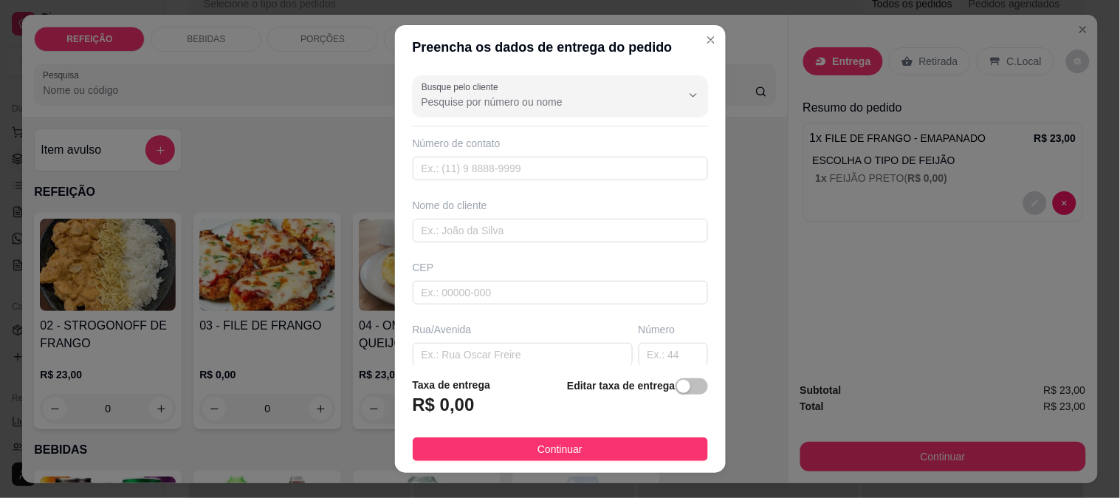
click at [492, 182] on div "Busque pelo cliente Número de contato Nome do cliente CEP Rua/[GEOGRAPHIC_DATA]…" at bounding box center [560, 217] width 331 height 296
click at [492, 179] on input "text" at bounding box center [560, 169] width 295 height 24
paste input "[PHONE_NUMBER]"
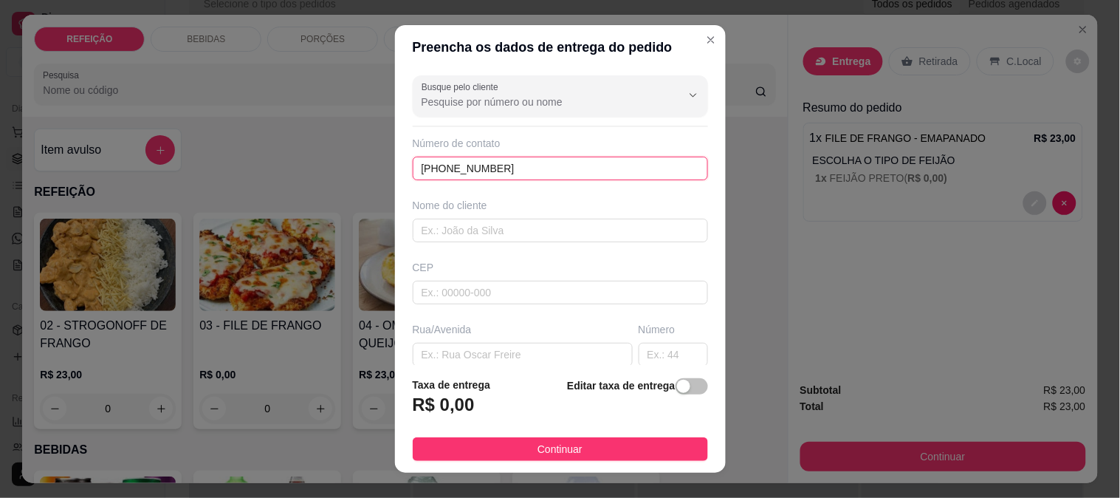
type input "[PHONE_NUMBER]"
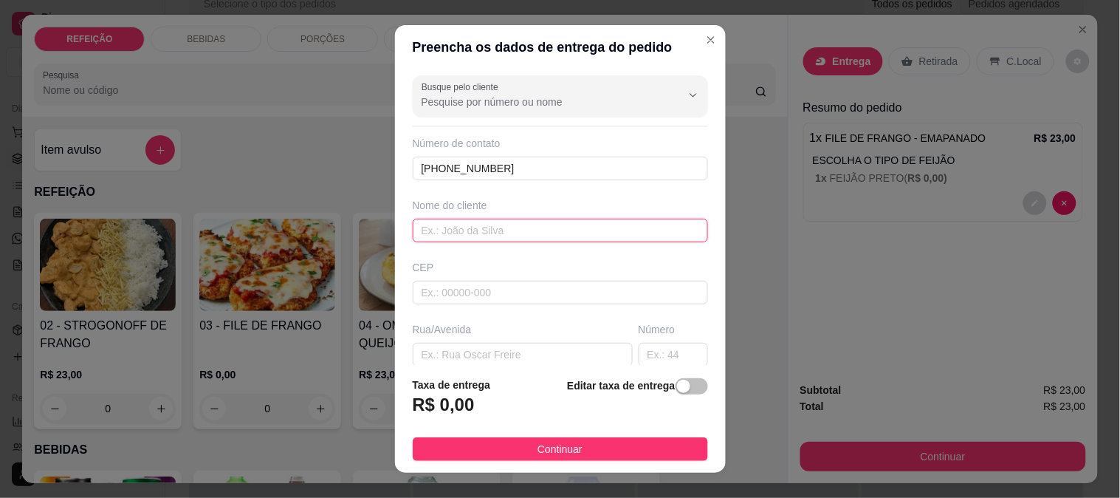
click at [501, 233] on input "text" at bounding box center [560, 231] width 295 height 24
paste input "[PERSON_NAME]"
type input "[PERSON_NAME]"
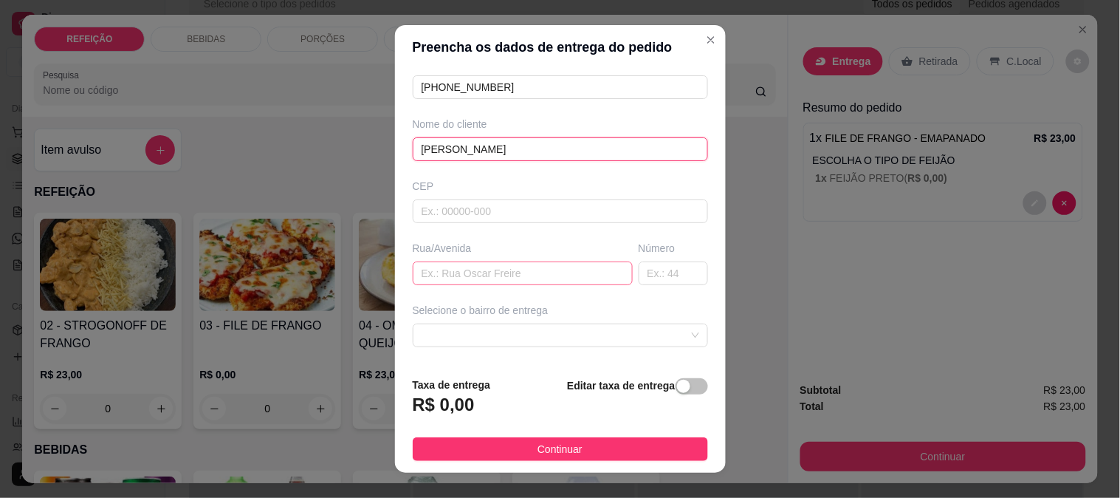
scroll to position [82, 0]
click at [448, 273] on input "text" at bounding box center [523, 273] width 220 height 24
paste input "bar da [PERSON_NAME]"
click at [423, 267] on input "bar da [PERSON_NAME]" at bounding box center [523, 273] width 220 height 24
click at [422, 267] on input "bar da [PERSON_NAME]" at bounding box center [523, 273] width 220 height 24
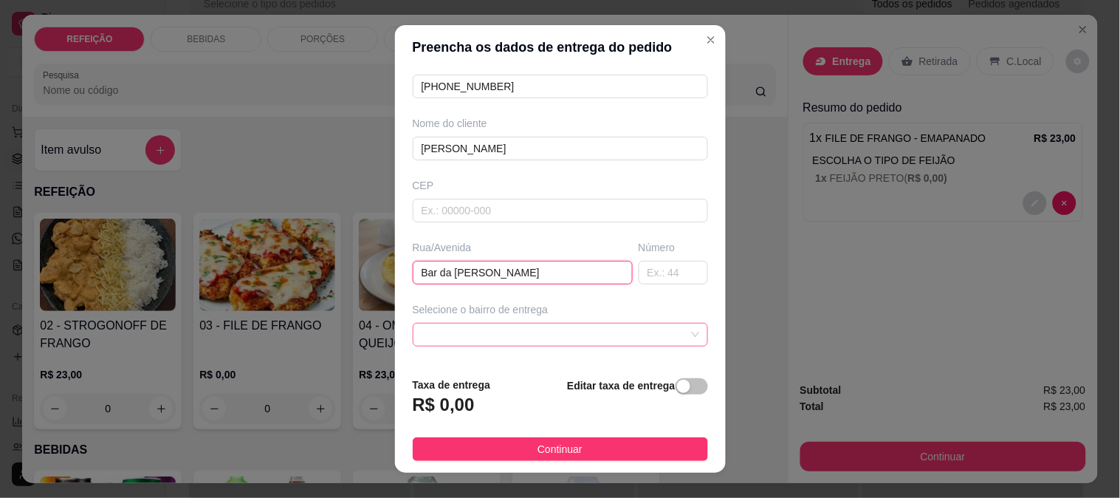
click at [476, 343] on span at bounding box center [561, 334] width 278 height 22
type input "Bar da [PERSON_NAME]"
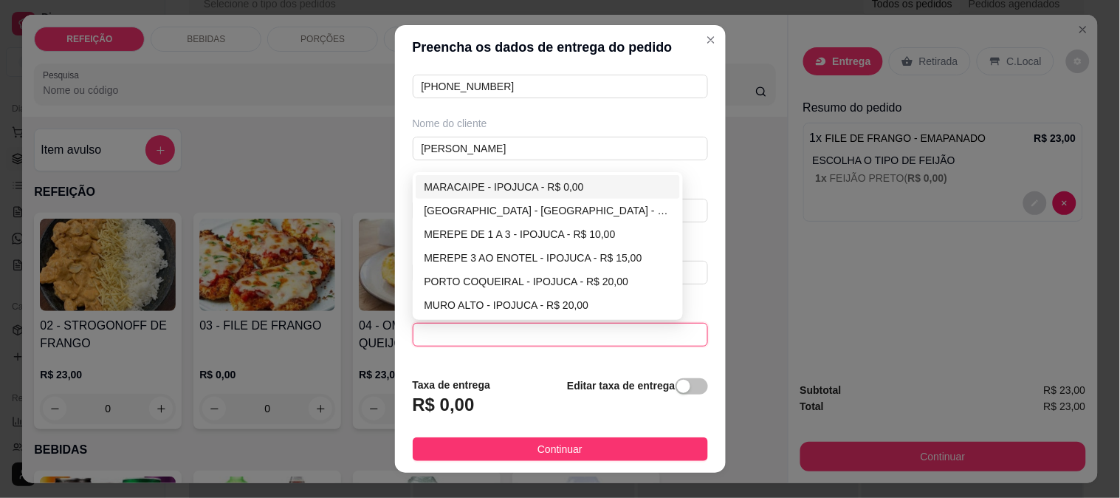
click at [521, 189] on div "MARACAIPE - IPOJUCA - R$ 0,00" at bounding box center [548, 187] width 247 height 16
type input "IPOJUCA"
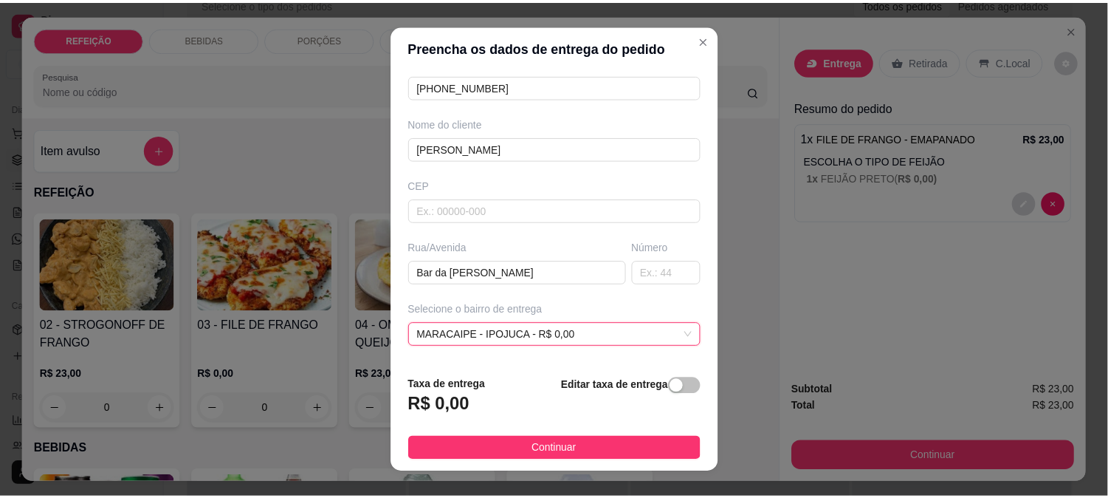
scroll to position [186, 0]
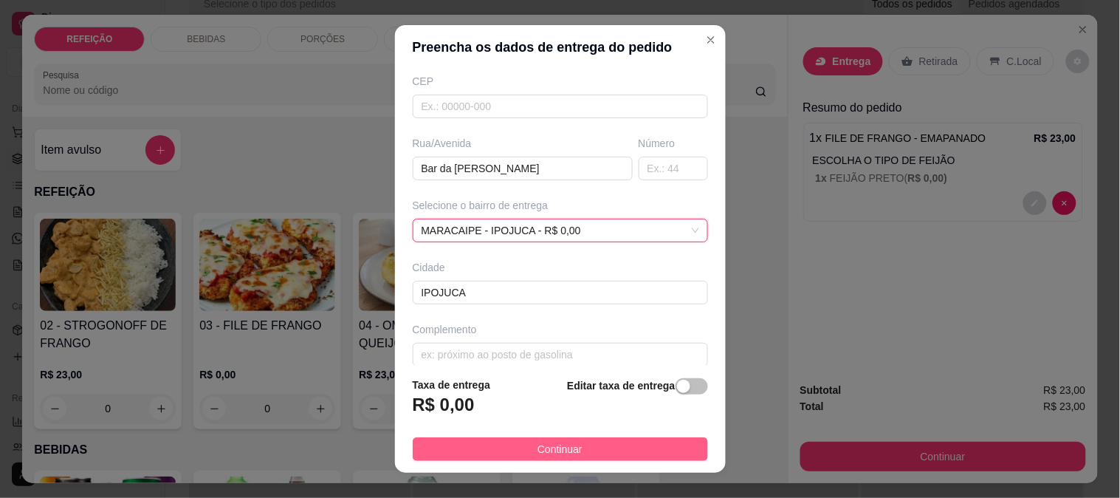
click at [540, 454] on span "Continuar" at bounding box center [560, 449] width 45 height 16
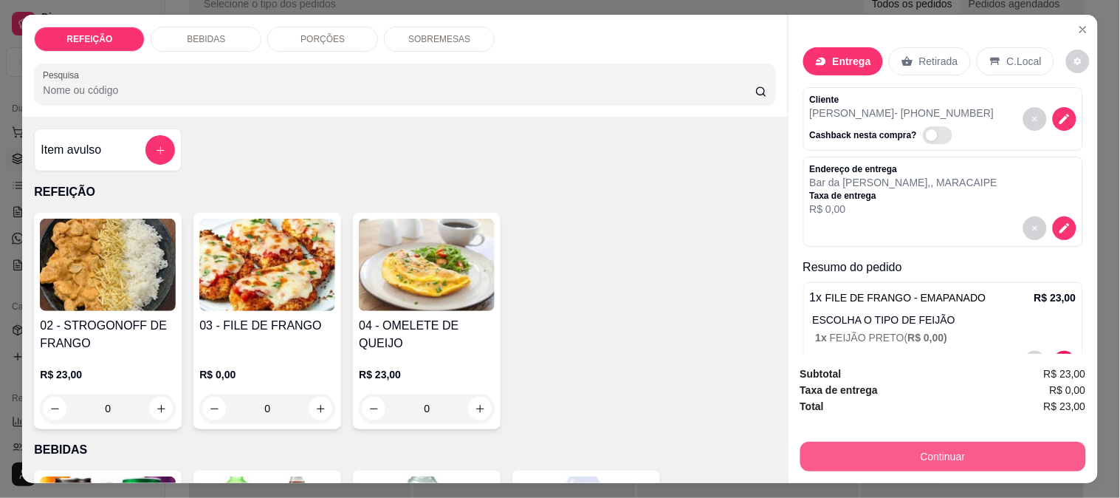
click at [864, 453] on button "Continuar" at bounding box center [943, 457] width 286 height 30
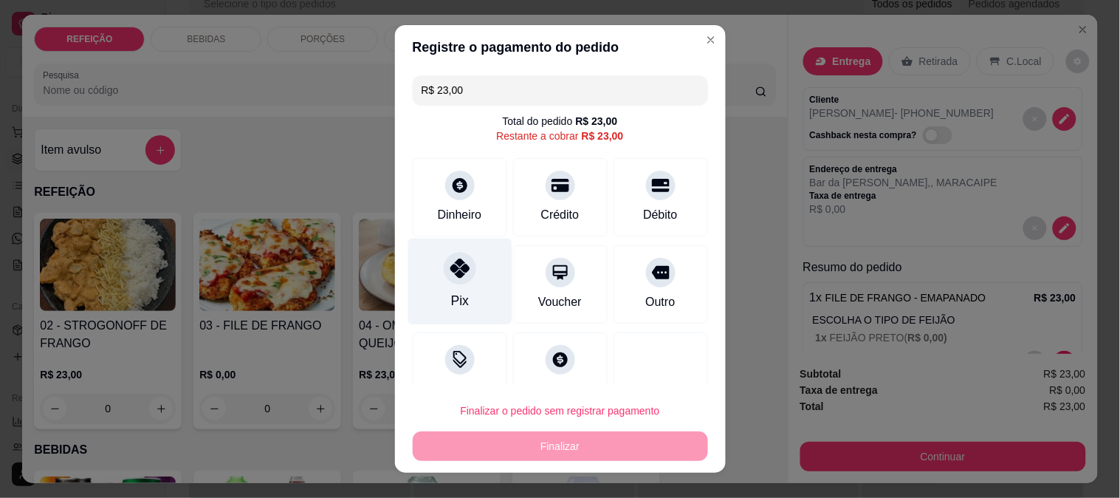
click at [456, 303] on div "Pix" at bounding box center [459, 300] width 18 height 19
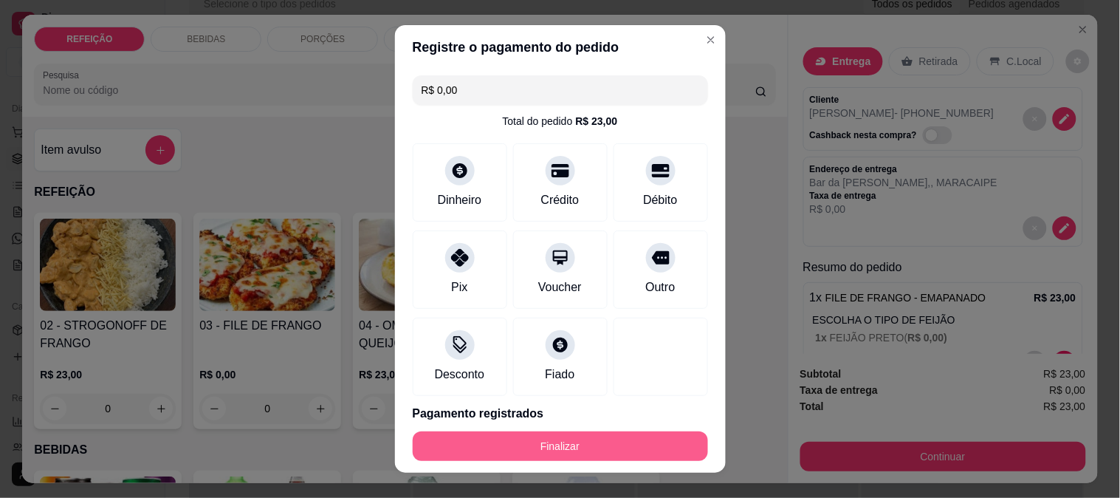
click at [563, 447] on button "Finalizar" at bounding box center [560, 446] width 295 height 30
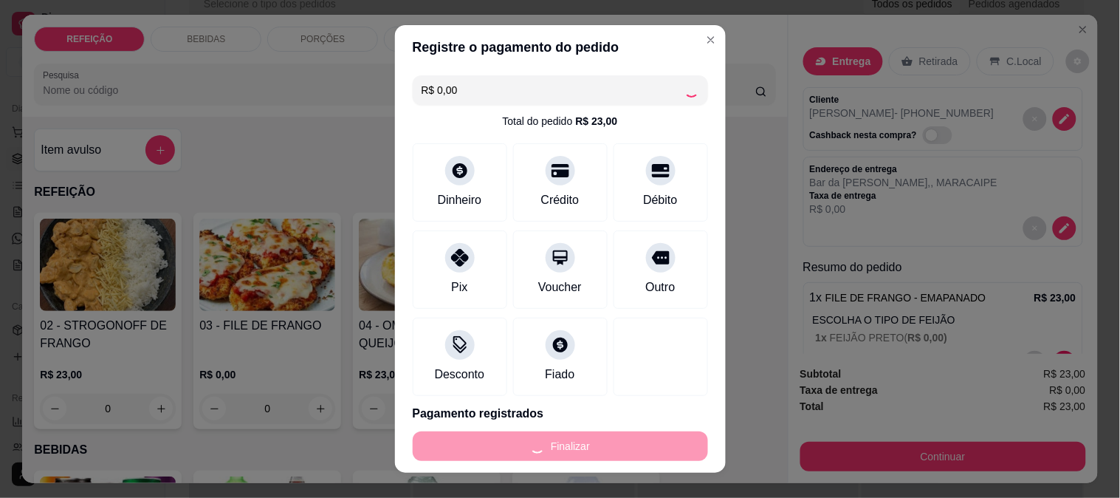
type input "-R$ 23,00"
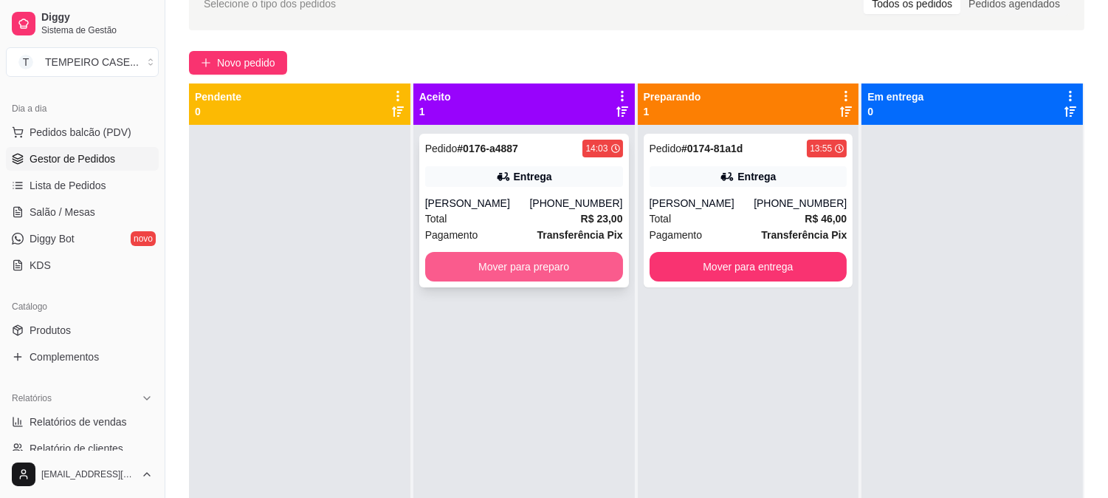
click at [530, 269] on button "Mover para preparo" at bounding box center [524, 267] width 198 height 30
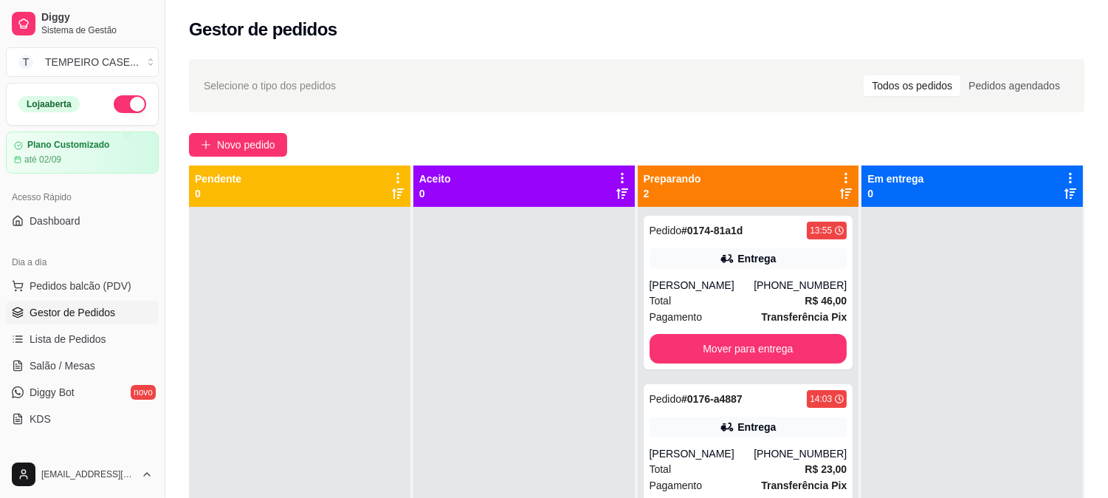
click at [129, 104] on button "button" at bounding box center [130, 104] width 32 height 18
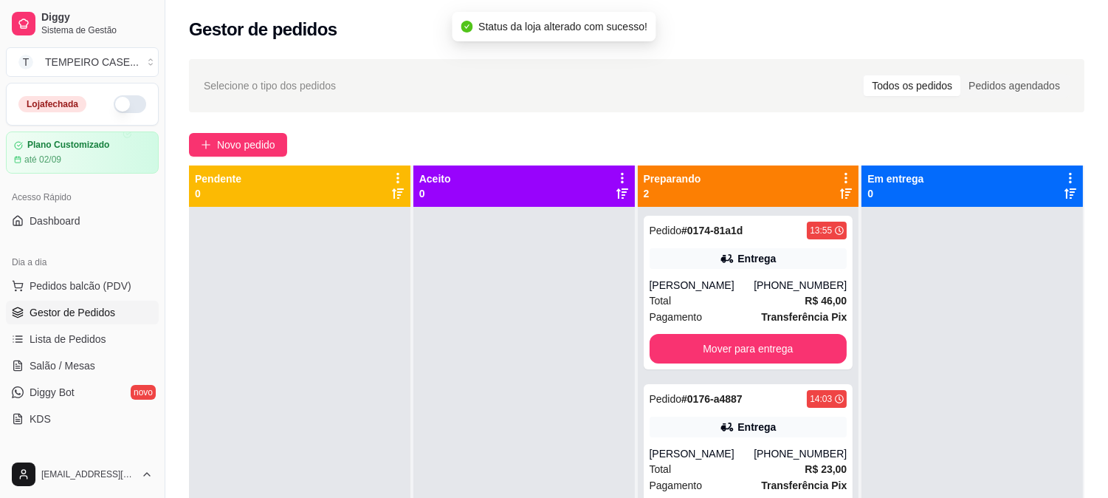
click at [255, 293] on div at bounding box center [299, 456] width 221 height 498
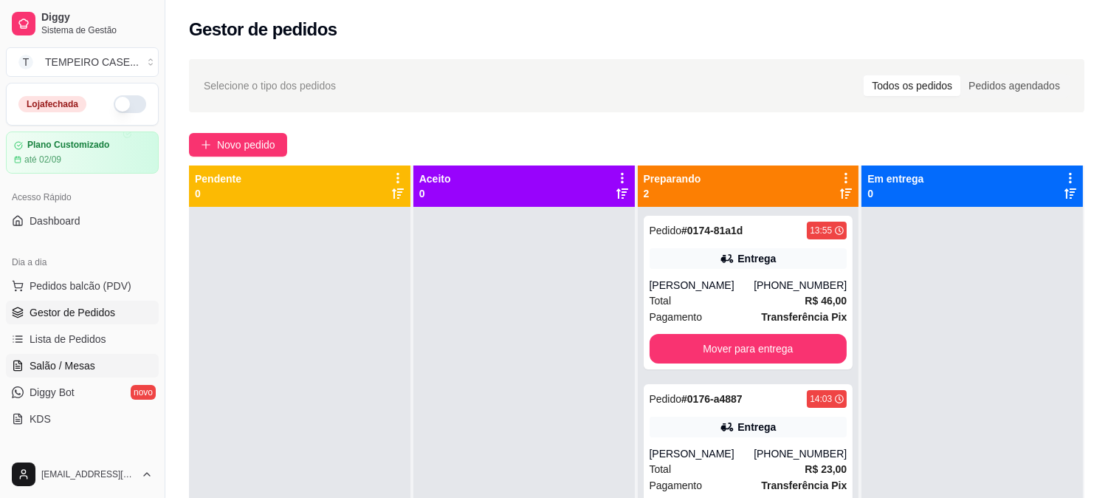
click at [72, 373] on link "Salão / Mesas" at bounding box center [82, 366] width 153 height 24
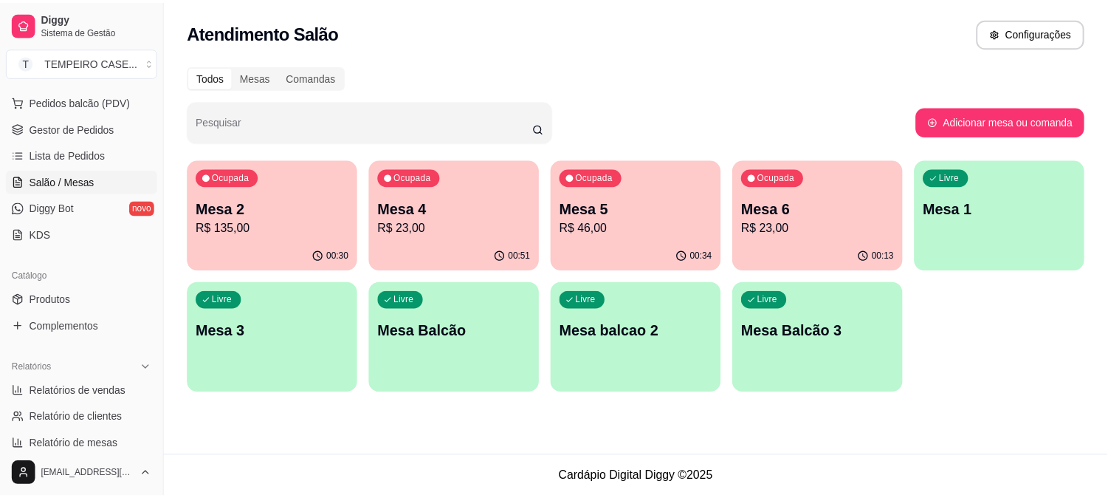
scroll to position [410, 0]
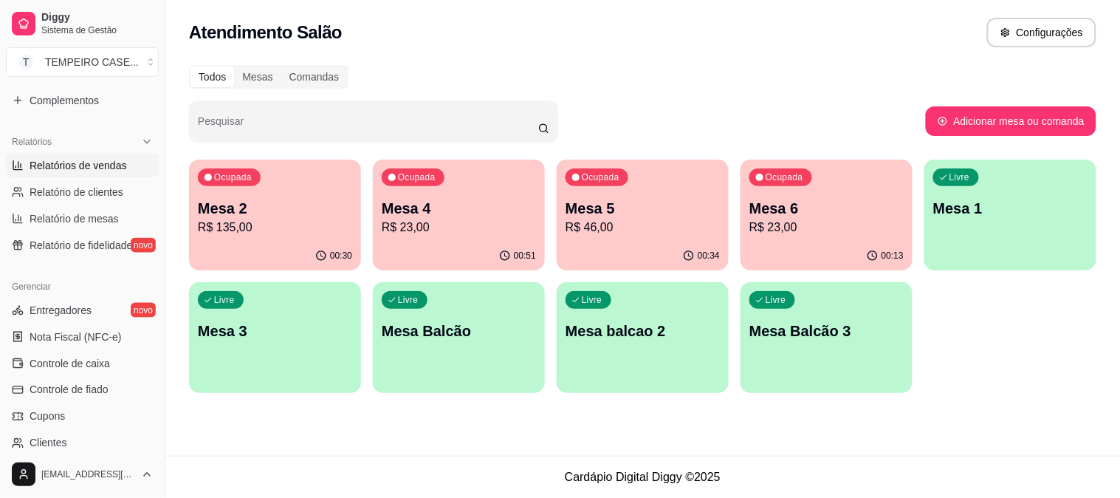
click at [85, 163] on span "Relatórios de vendas" at bounding box center [78, 165] width 97 height 15
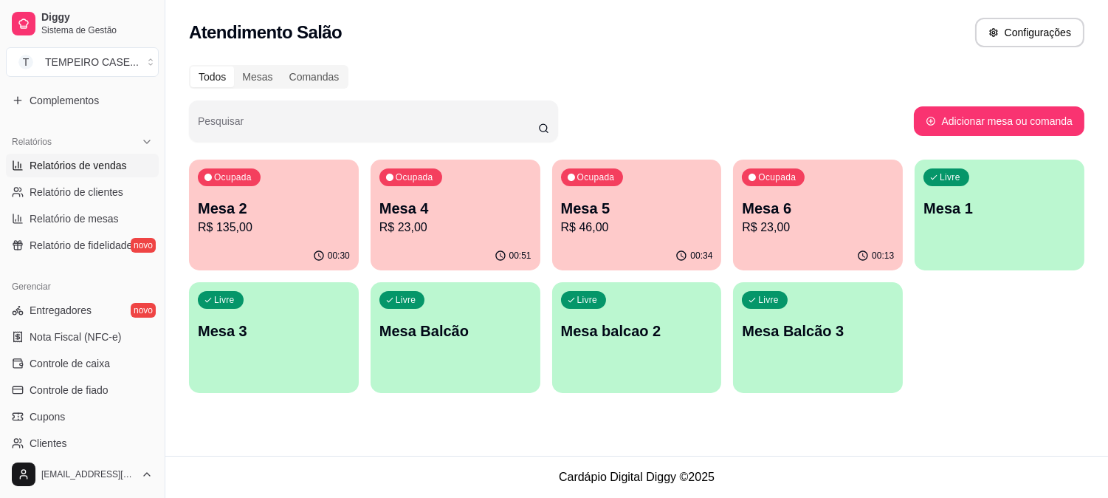
select select "ALL"
select select "0"
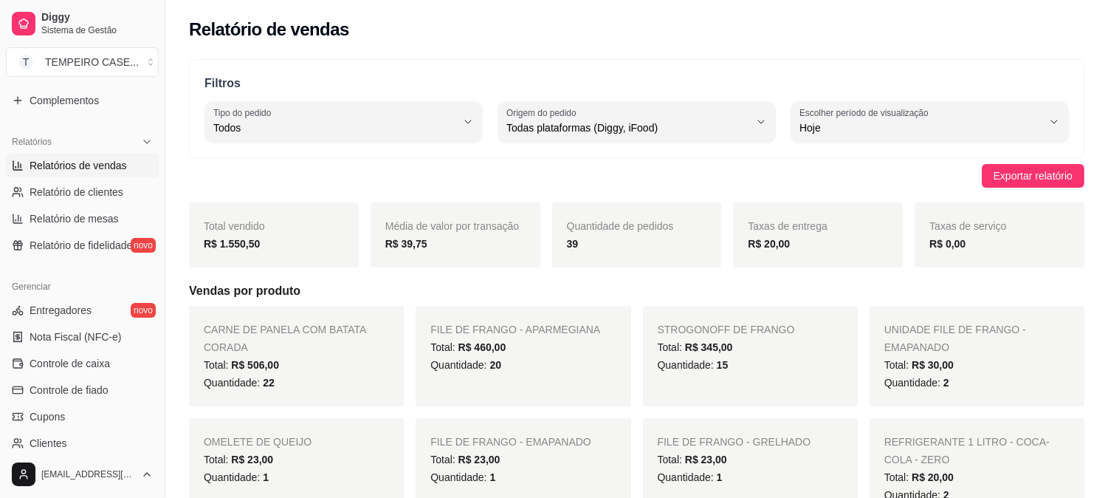
click at [433, 329] on span "FILE DE FRANGO - APARMEGIANA" at bounding box center [515, 329] width 170 height 12
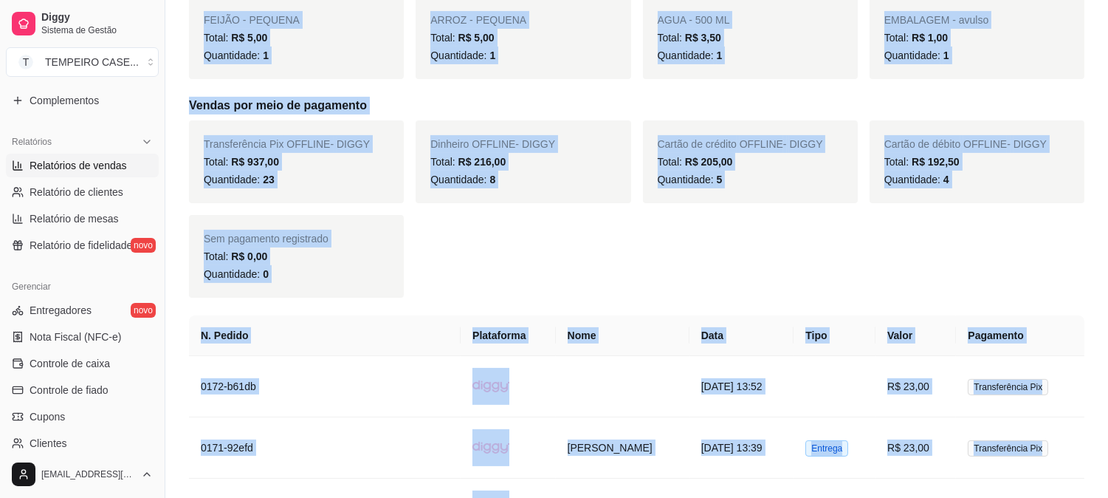
scroll to position [1034, 0]
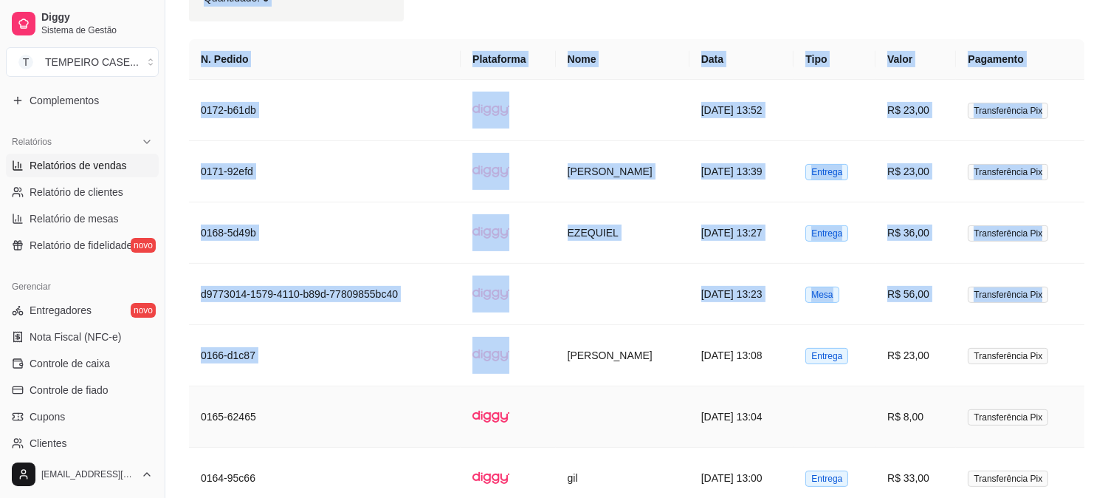
drag, startPoint x: 433, startPoint y: 329, endPoint x: 536, endPoint y: 371, distance: 110.9
click at [588, 281] on td at bounding box center [623, 294] width 134 height 61
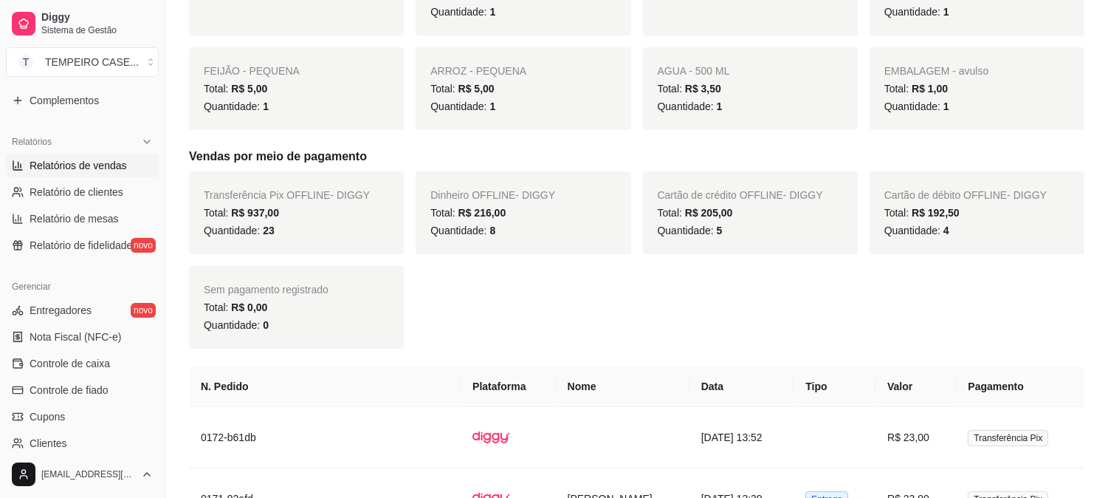
scroll to position [706, 0]
click at [539, 276] on div "Transferência Pix OFFLINE - DIGGY Total: R$ 937,00 Quantidade: 23 Dinheiro OFFL…" at bounding box center [637, 261] width 896 height 177
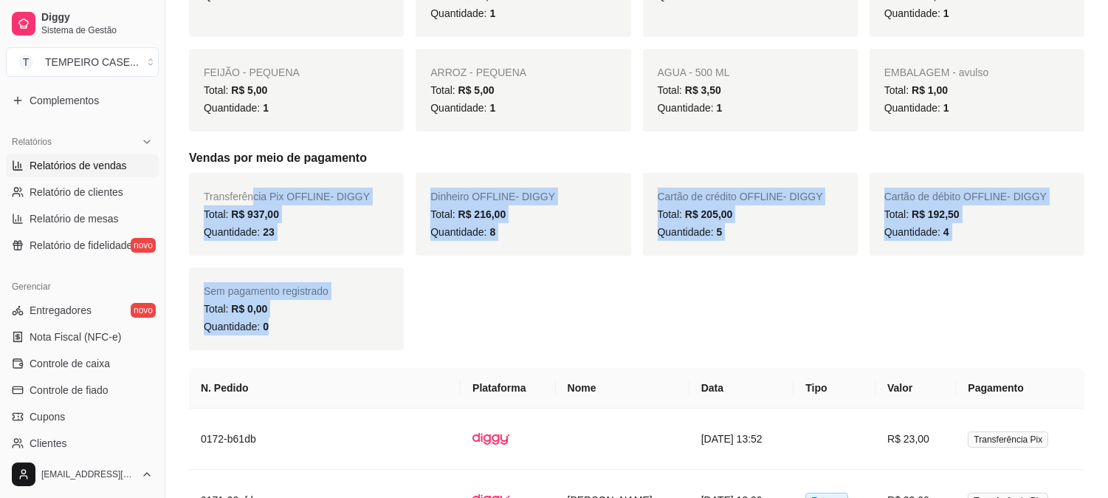
drag, startPoint x: 325, startPoint y: 320, endPoint x: 252, endPoint y: 179, distance: 158.8
click at [252, 179] on div "Transferência Pix OFFLINE - DIGGY Total: R$ 937,00 Quantidade: 23 Dinheiro OFFL…" at bounding box center [637, 261] width 896 height 177
click at [394, 274] on div "Sem pagamento registrado Total: R$ 0,00 Quantidade: 0" at bounding box center [296, 308] width 215 height 83
click at [396, 275] on div "Sem pagamento registrado Total: R$ 0,00 Quantidade: 0" at bounding box center [296, 308] width 215 height 83
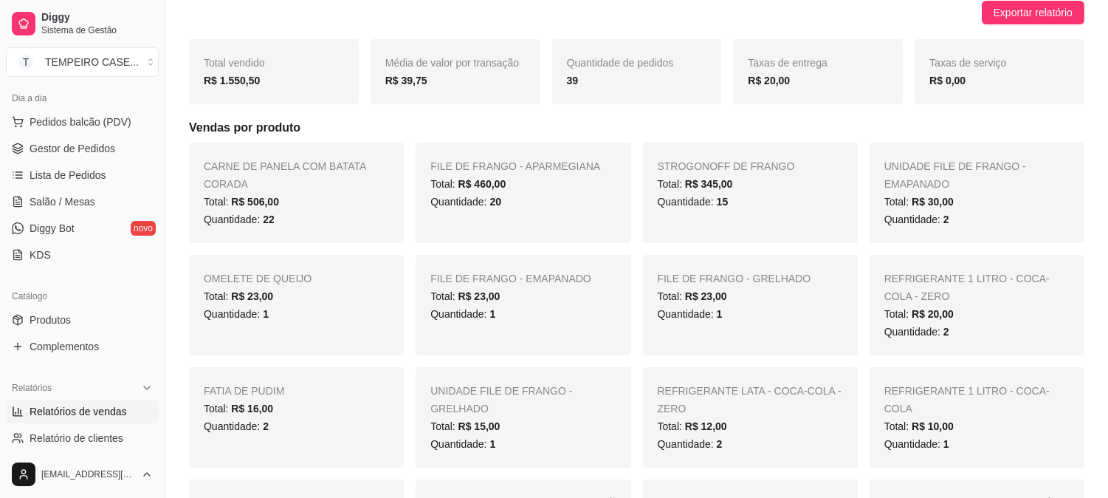
scroll to position [131, 0]
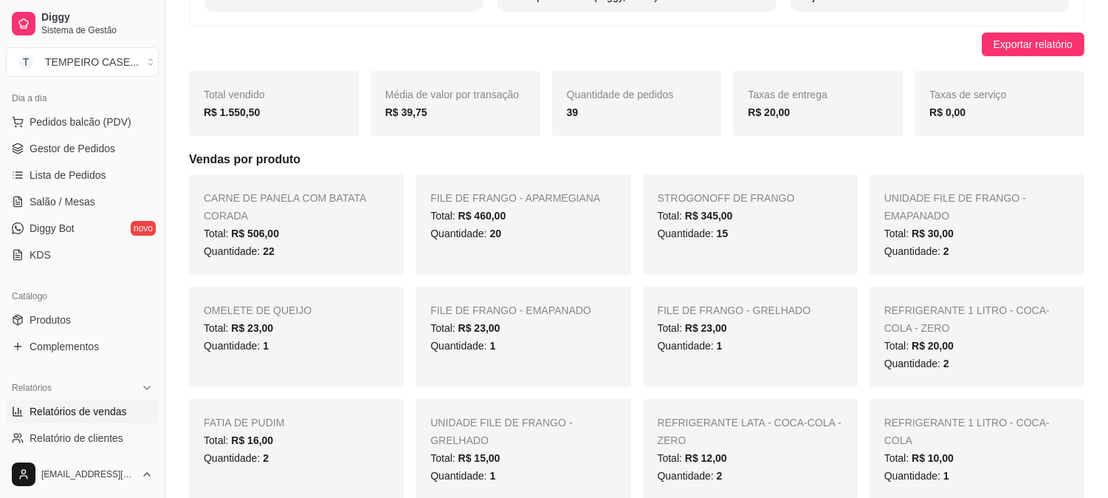
click at [242, 227] on span "R$ 506,00" at bounding box center [255, 233] width 48 height 12
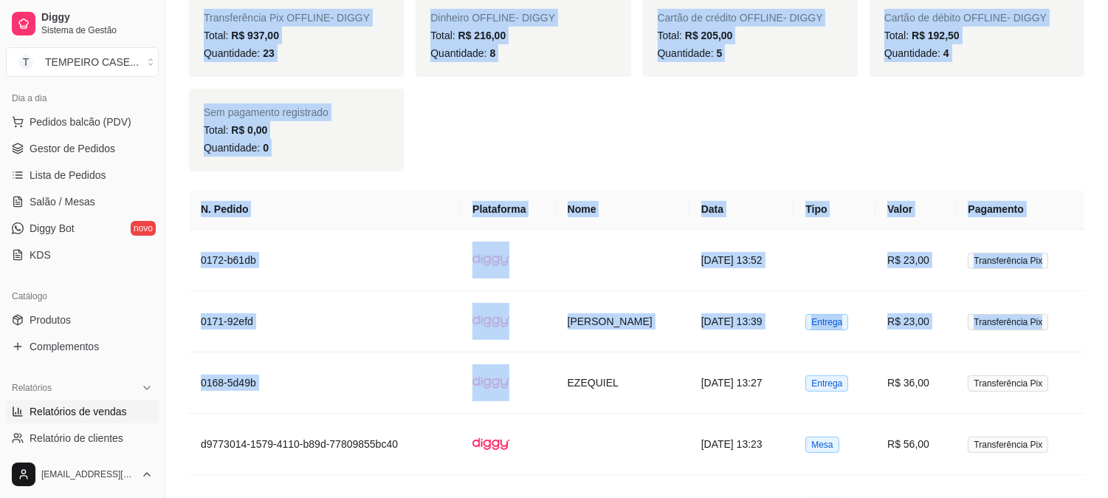
scroll to position [887, 0]
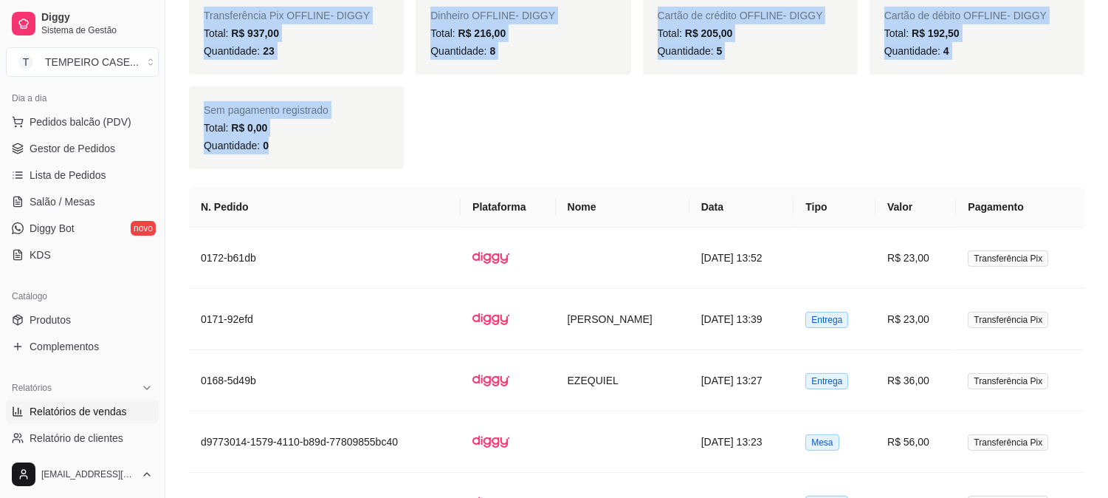
drag, startPoint x: 201, startPoint y: 196, endPoint x: 315, endPoint y: 156, distance: 120.7
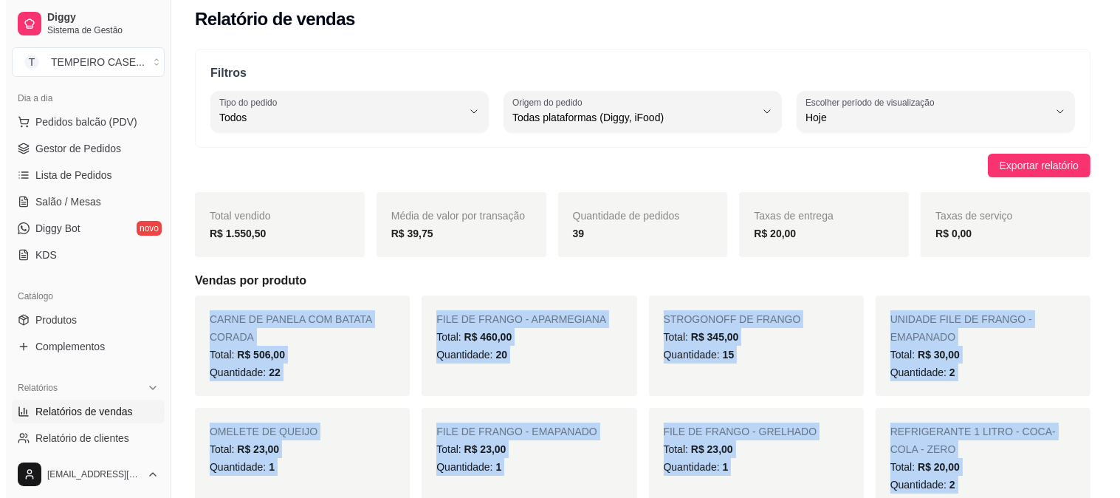
scroll to position [0, 0]
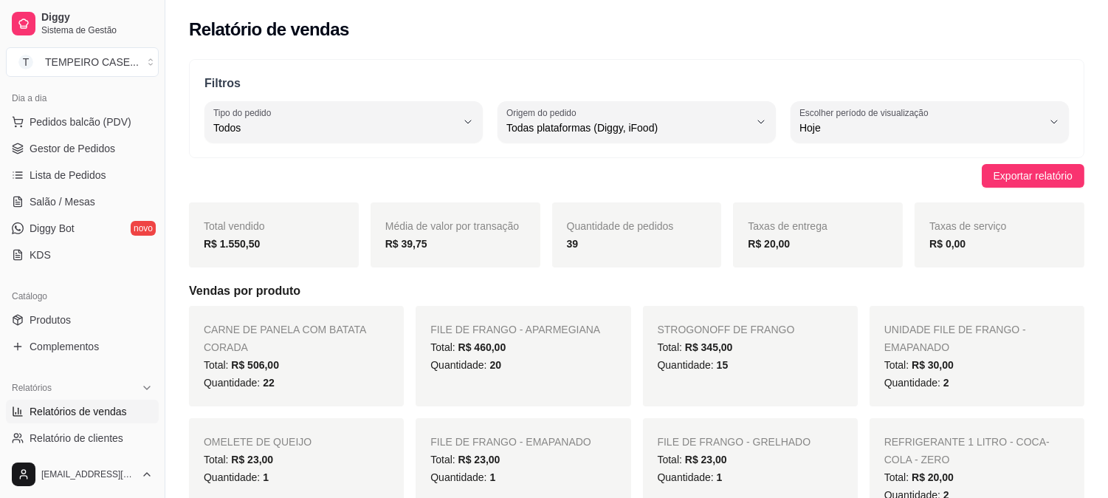
click at [419, 295] on h5 "Vendas por produto" at bounding box center [637, 291] width 896 height 18
click at [255, 343] on div "CARNE DE PANELA COM BATATA CORADA Total: R$ 506,00 Quantidade: 22" at bounding box center [296, 356] width 215 height 100
click at [256, 344] on div "CARNE DE PANELA COM BATATA CORADA Total: R$ 506,00 Quantidade: 22" at bounding box center [296, 356] width 215 height 100
click at [83, 204] on span "Salão / Mesas" at bounding box center [63, 201] width 66 height 15
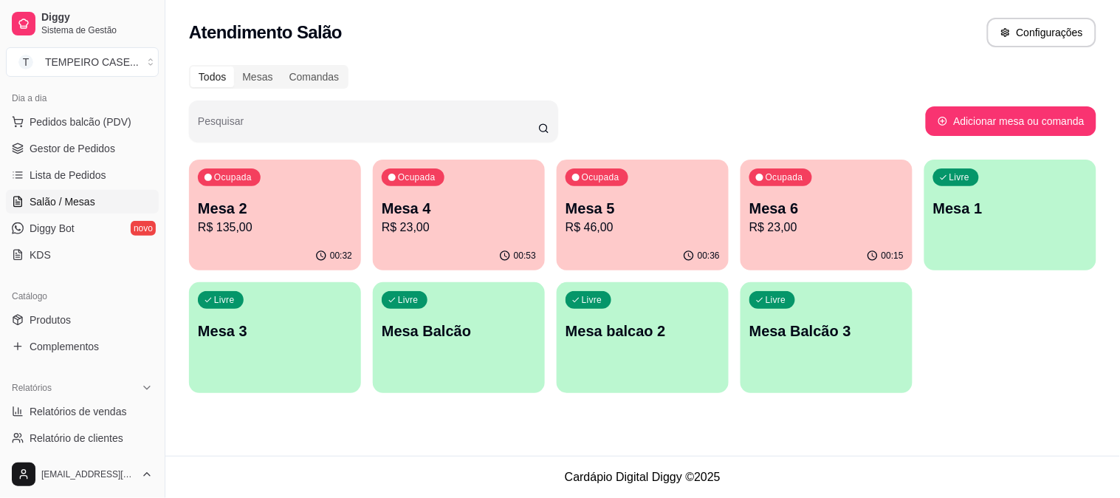
click at [768, 215] on p "Mesa 6" at bounding box center [826, 208] width 154 height 21
click at [78, 157] on link "Gestor de Pedidos" at bounding box center [82, 149] width 153 height 24
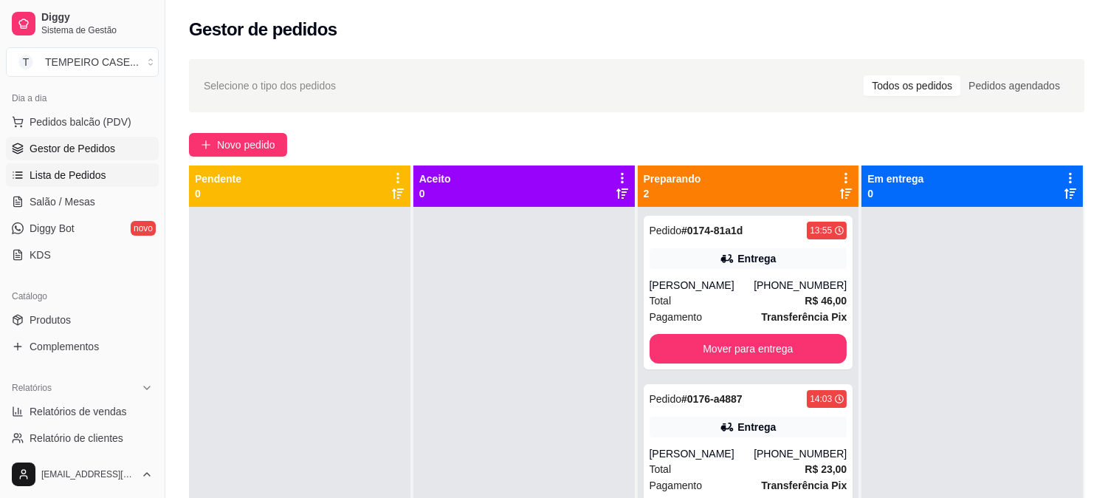
click at [80, 178] on span "Lista de Pedidos" at bounding box center [68, 175] width 77 height 15
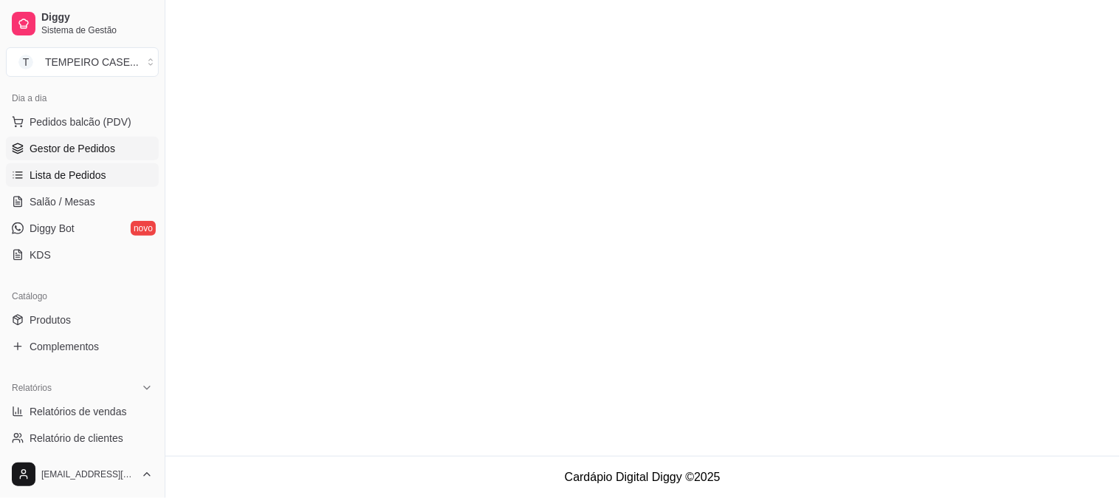
click at [79, 154] on span "Gestor de Pedidos" at bounding box center [73, 148] width 86 height 15
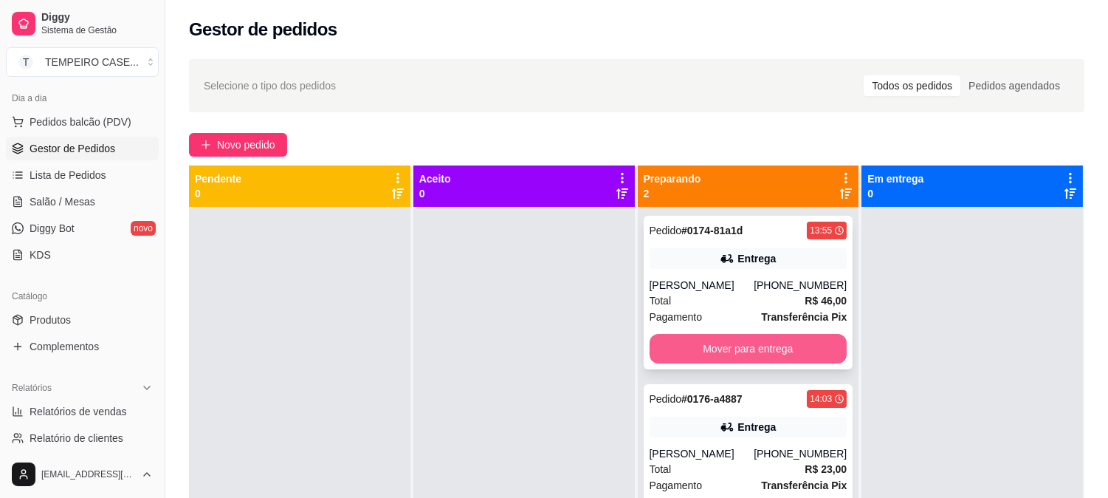
click at [704, 351] on button "Mover para entrega" at bounding box center [749, 349] width 198 height 30
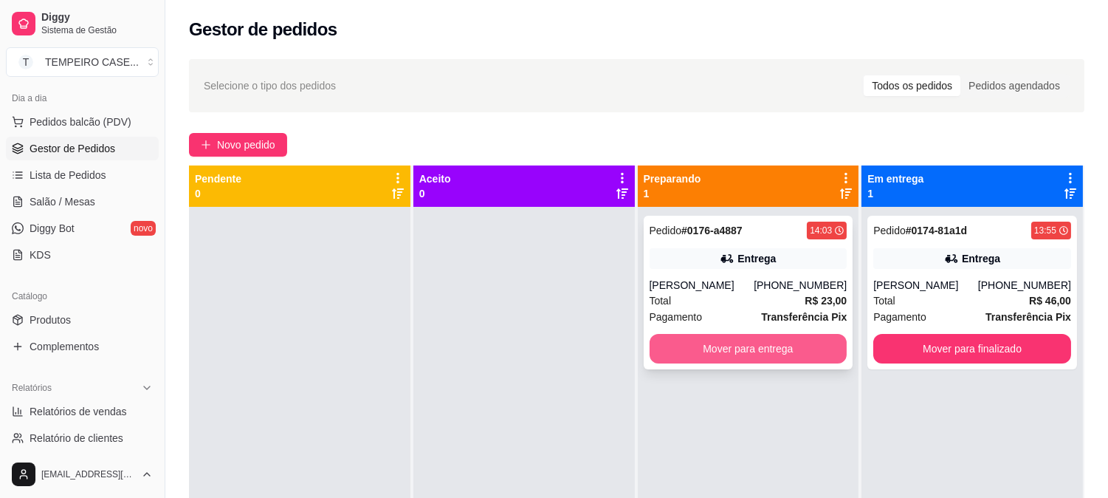
click at [721, 358] on button "Mover para entrega" at bounding box center [749, 349] width 198 height 30
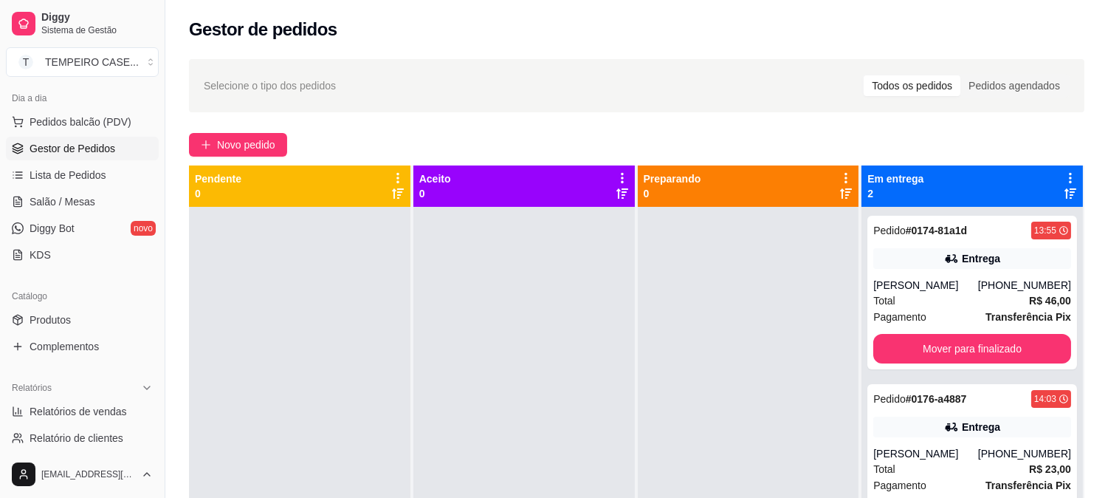
click at [690, 289] on div at bounding box center [748, 456] width 221 height 498
click at [597, 467] on div at bounding box center [523, 456] width 221 height 498
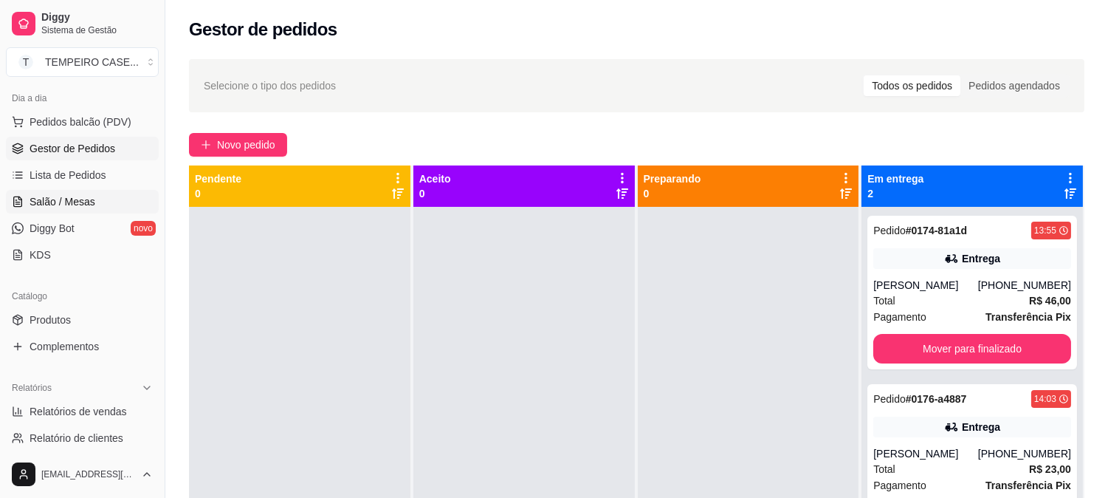
click at [75, 210] on link "Salão / Mesas" at bounding box center [82, 202] width 153 height 24
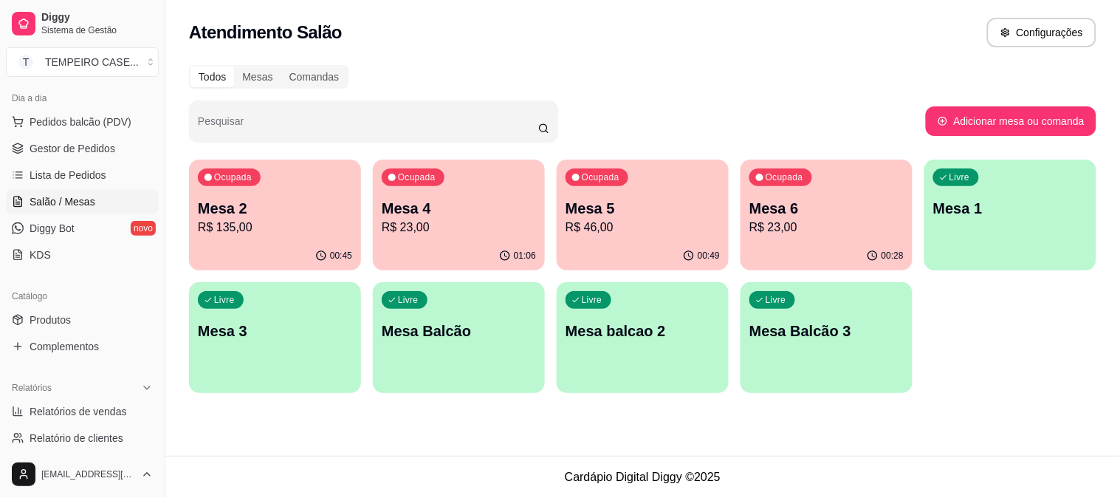
click at [293, 238] on div "Ocupada Mesa 2 R$ 135,00" at bounding box center [275, 200] width 172 height 82
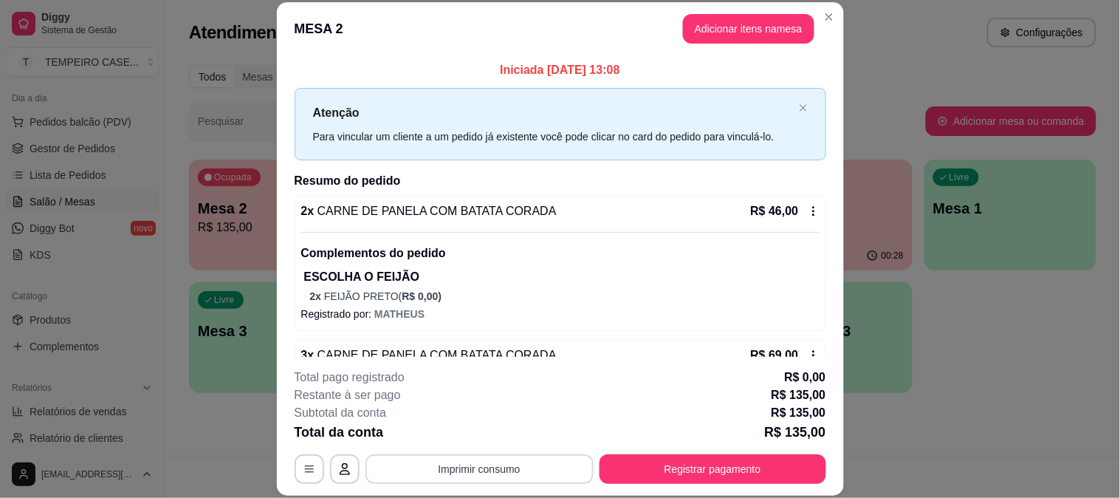
click at [475, 471] on button "Imprimir consumo" at bounding box center [479, 469] width 228 height 30
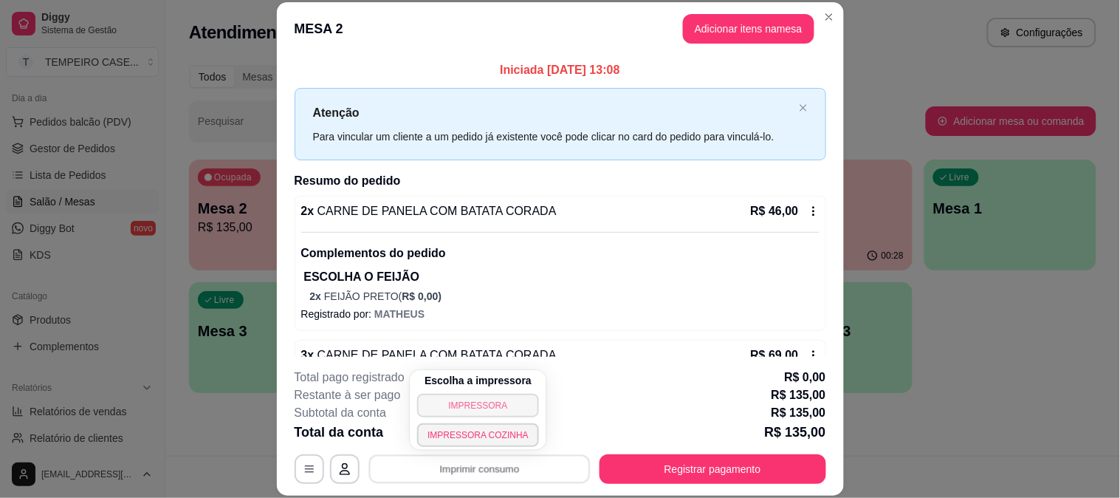
click at [448, 407] on button "IMPRESSORA" at bounding box center [478, 406] width 122 height 24
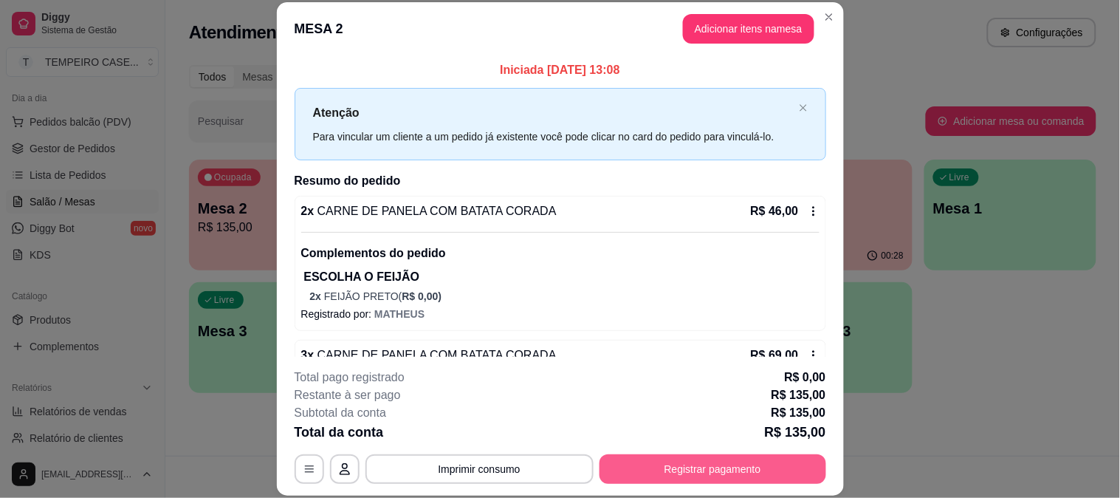
click at [657, 460] on button "Registrar pagamento" at bounding box center [713, 469] width 227 height 30
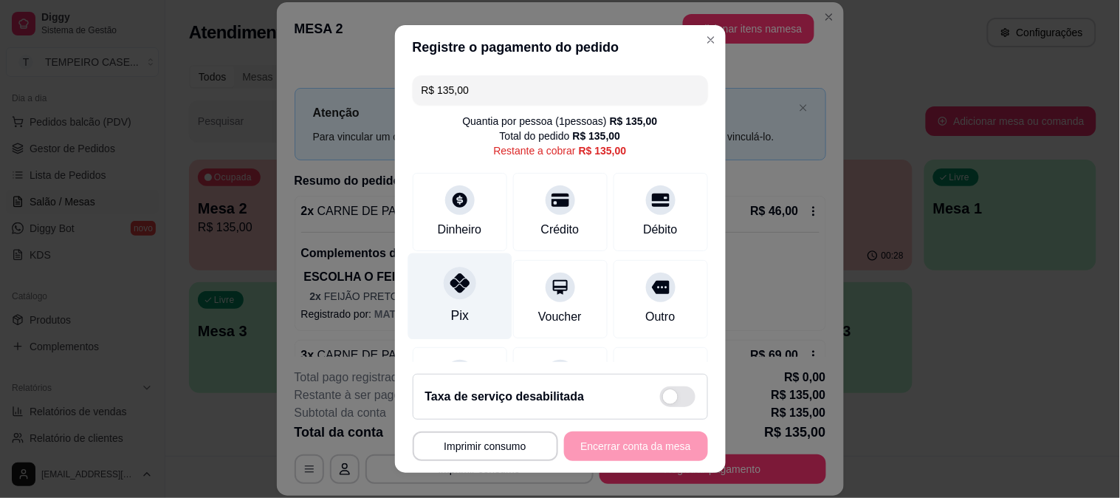
click at [475, 275] on div "Pix" at bounding box center [460, 296] width 104 height 86
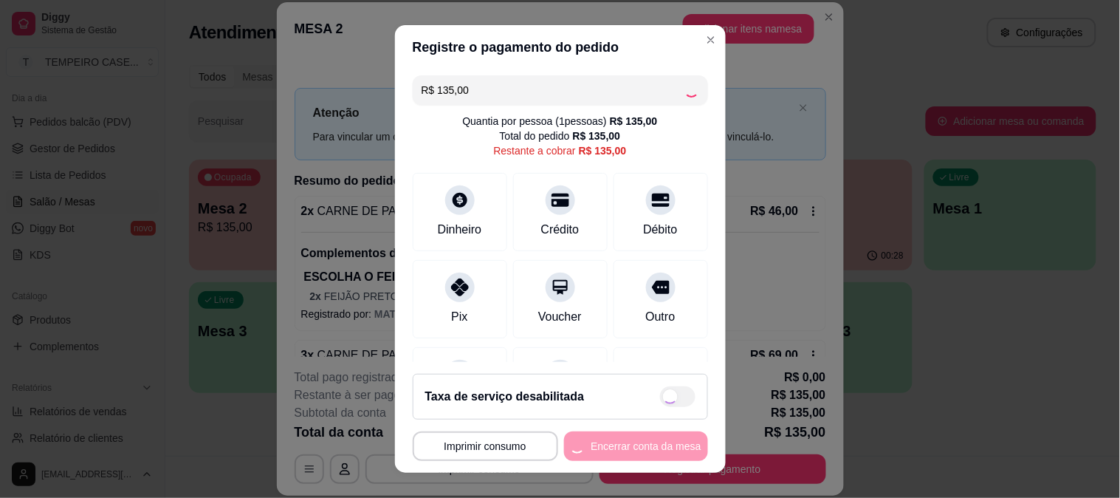
type input "R$ 0,00"
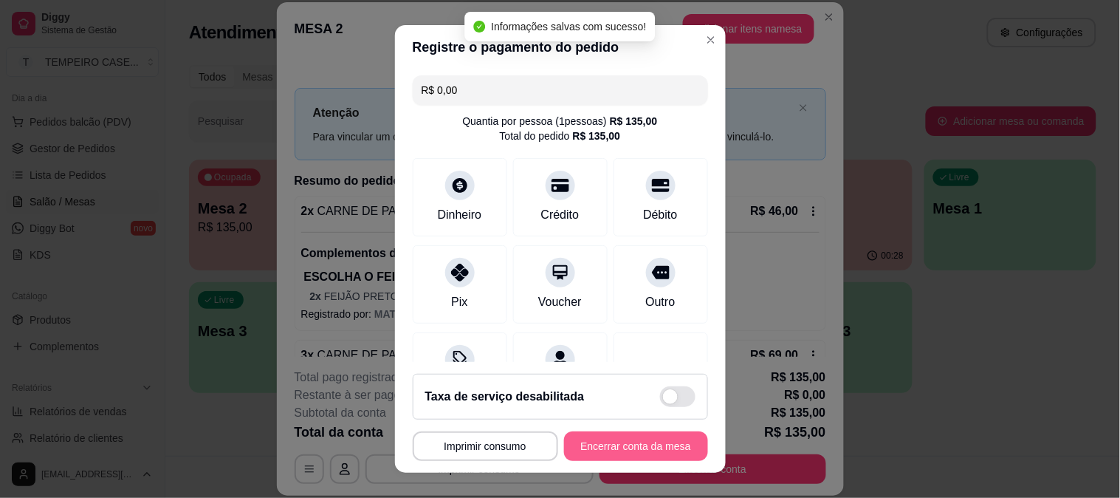
click at [657, 452] on button "Encerrar conta da mesa" at bounding box center [636, 446] width 144 height 30
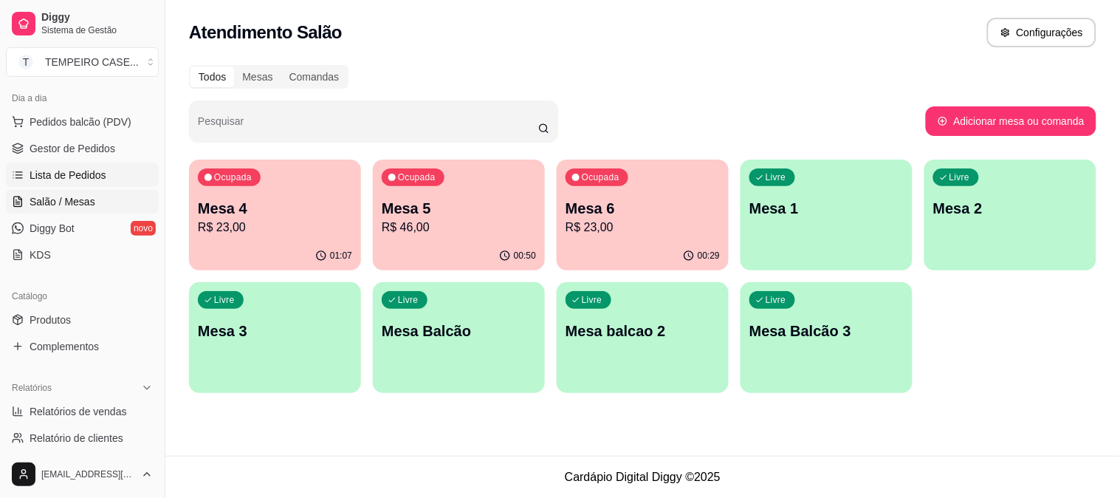
click at [86, 177] on span "Lista de Pedidos" at bounding box center [68, 175] width 77 height 15
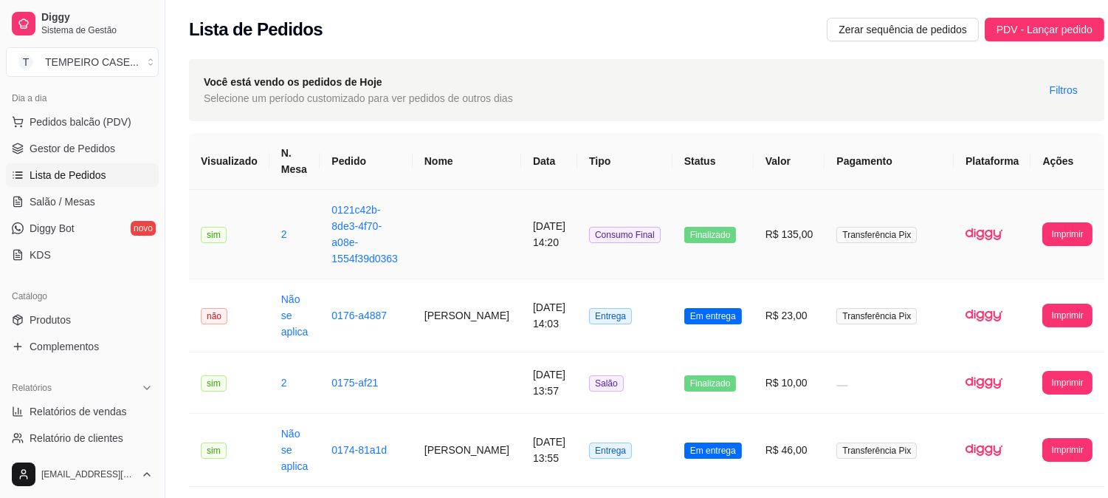
click at [613, 238] on span "Consumo Final" at bounding box center [625, 235] width 72 height 16
click at [45, 201] on span "Salão / Mesas" at bounding box center [63, 201] width 66 height 15
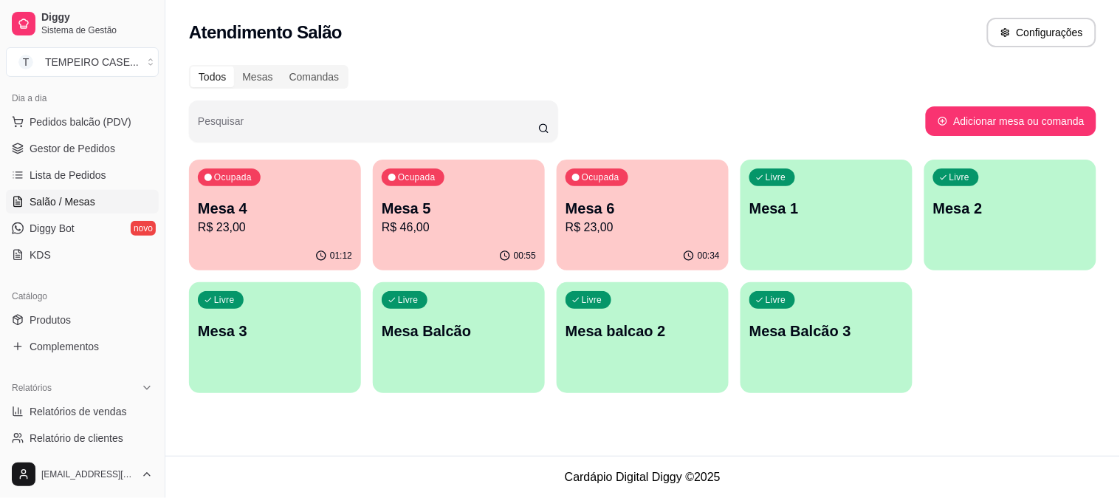
click at [626, 221] on p "R$ 23,00" at bounding box center [643, 228] width 154 height 18
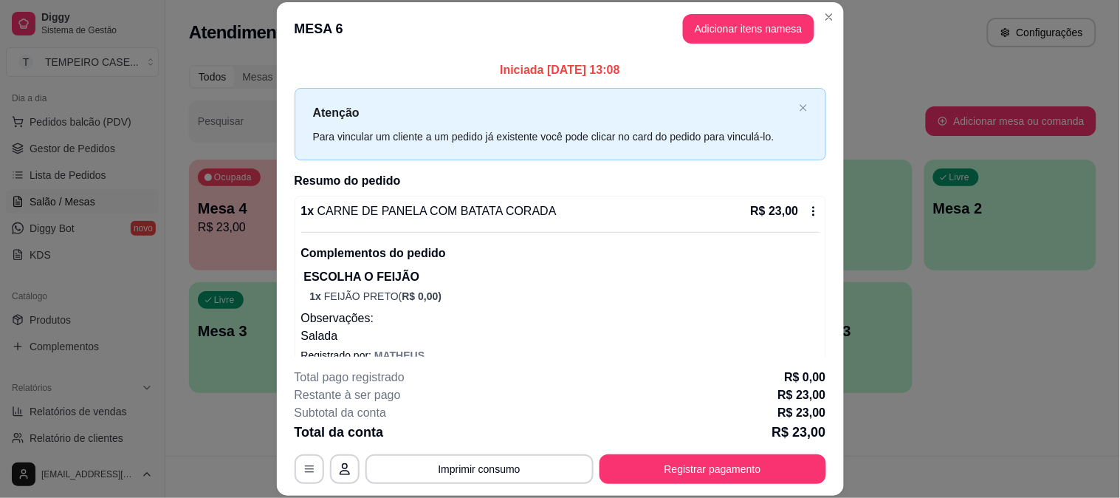
click at [691, 33] on button "Adicionar itens na mesa" at bounding box center [748, 29] width 131 height 30
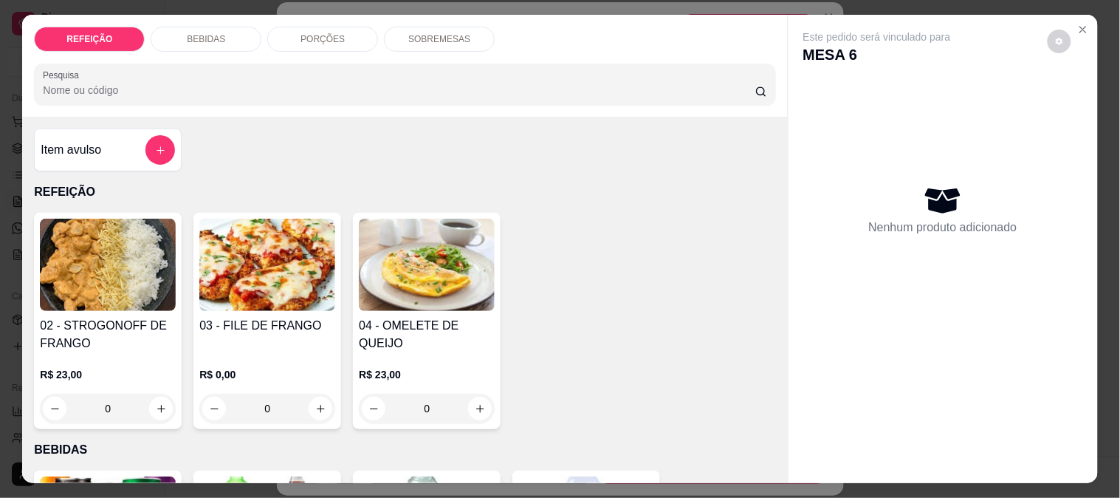
click at [209, 37] on p "BEBIDAS" at bounding box center [206, 39] width 38 height 12
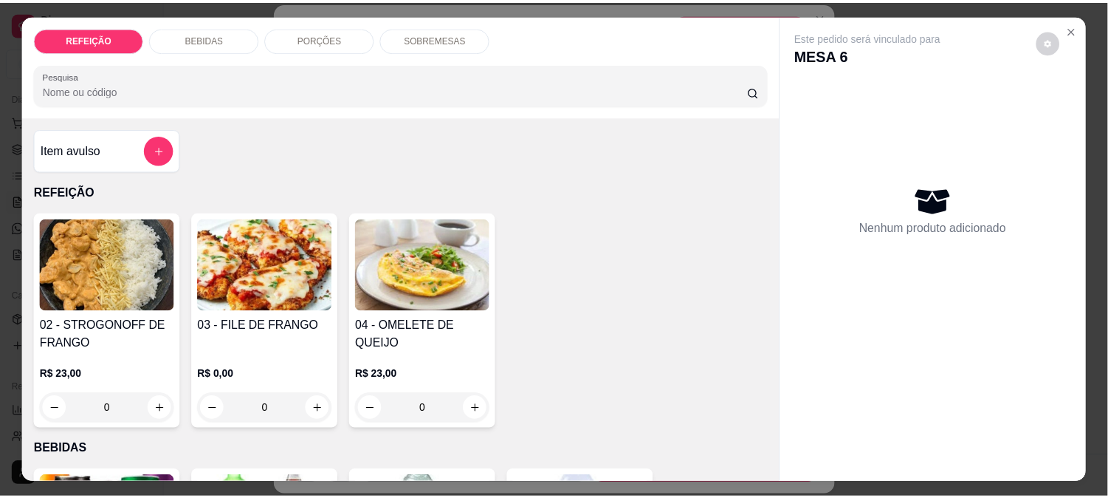
scroll to position [38, 0]
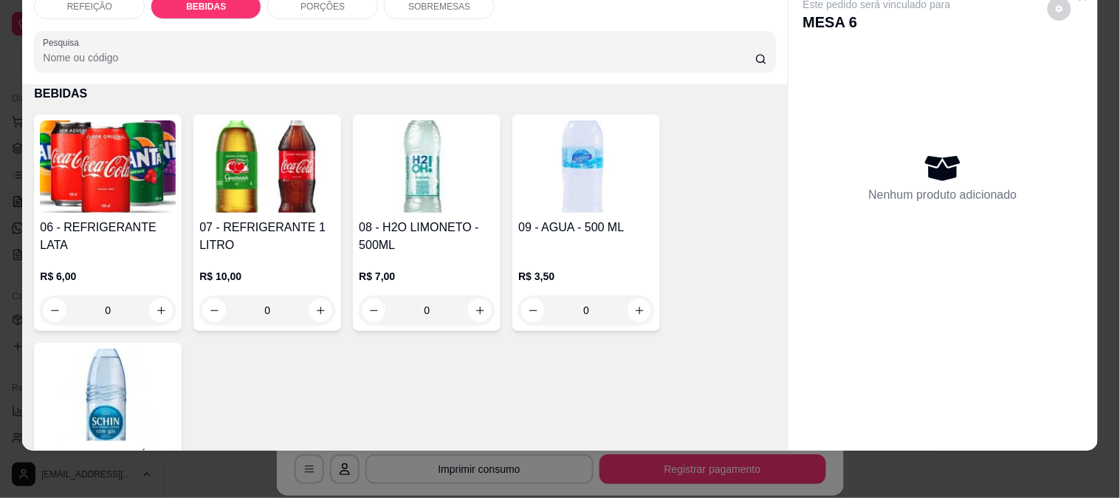
click at [75, 203] on div "06 - REFRIGERANTE LATA R$ 6,00 0" at bounding box center [108, 222] width 148 height 216
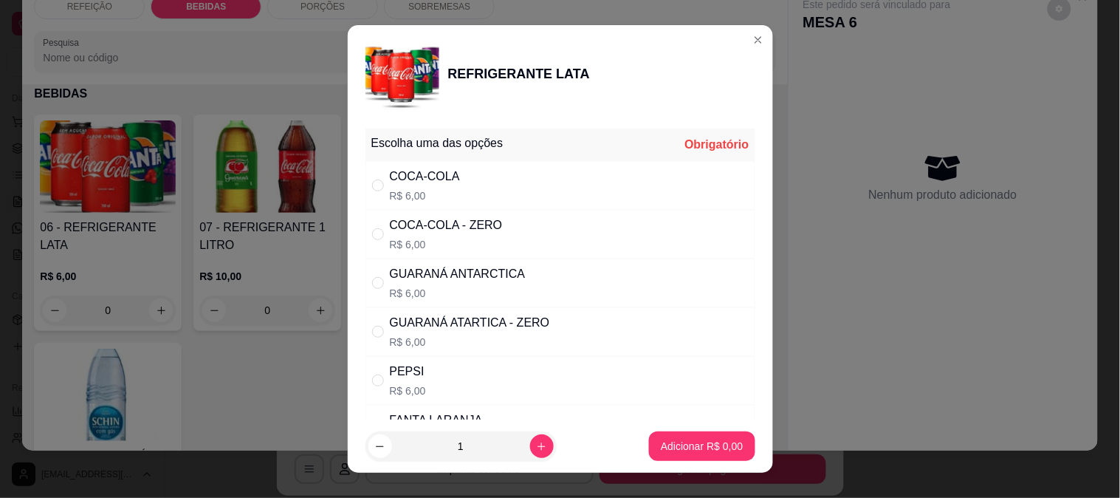
click at [448, 233] on div "COCA-COLA - ZERO" at bounding box center [446, 225] width 113 height 18
radio input "true"
click at [687, 453] on button "Adicionar R$ 6,00" at bounding box center [701, 446] width 103 height 29
type input "1"
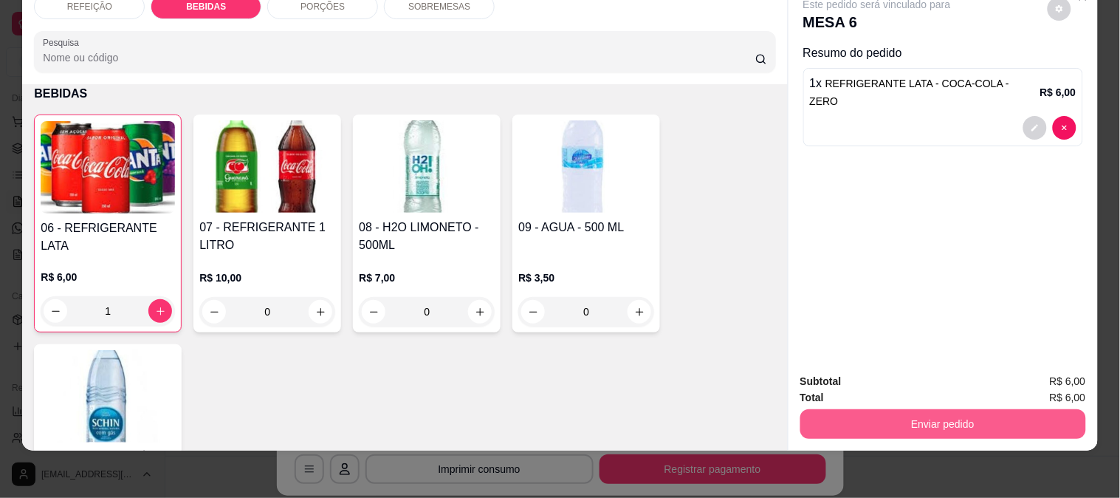
click at [868, 409] on button "Enviar pedido" at bounding box center [943, 424] width 286 height 30
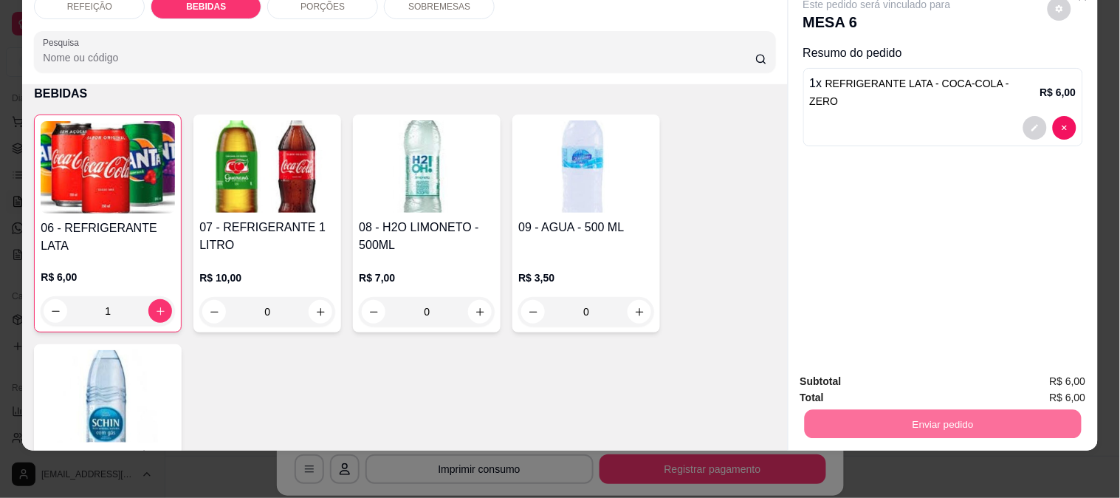
click at [883, 372] on button "Não registrar e enviar pedido" at bounding box center [894, 375] width 154 height 28
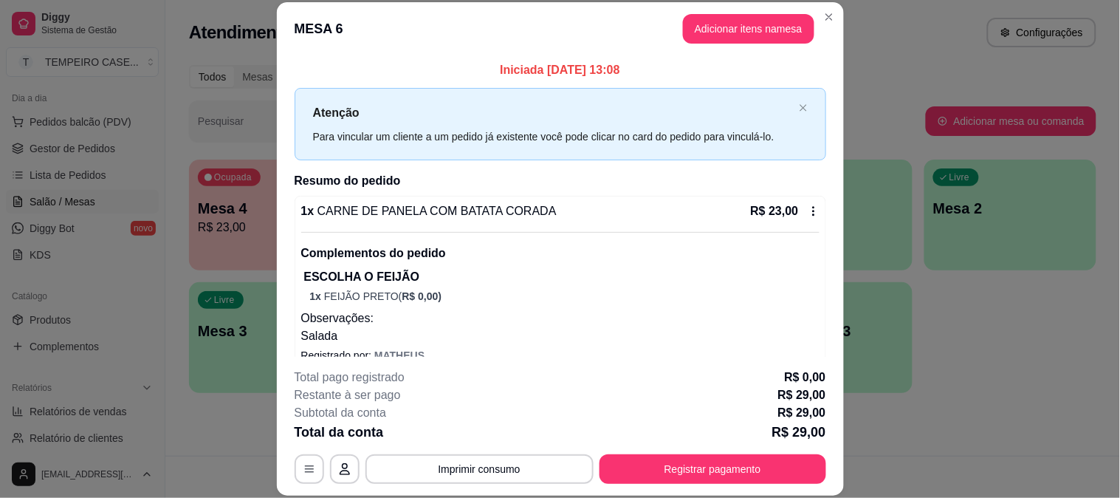
click at [735, 377] on div "Total pago registrado R$ 0,00" at bounding box center [561, 377] width 532 height 18
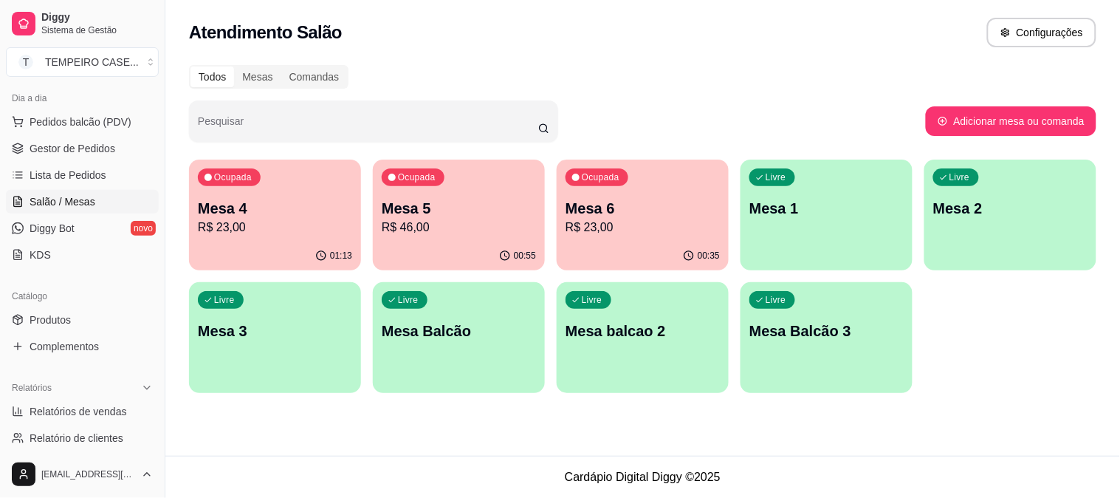
click at [650, 224] on p "R$ 23,00" at bounding box center [643, 228] width 154 height 18
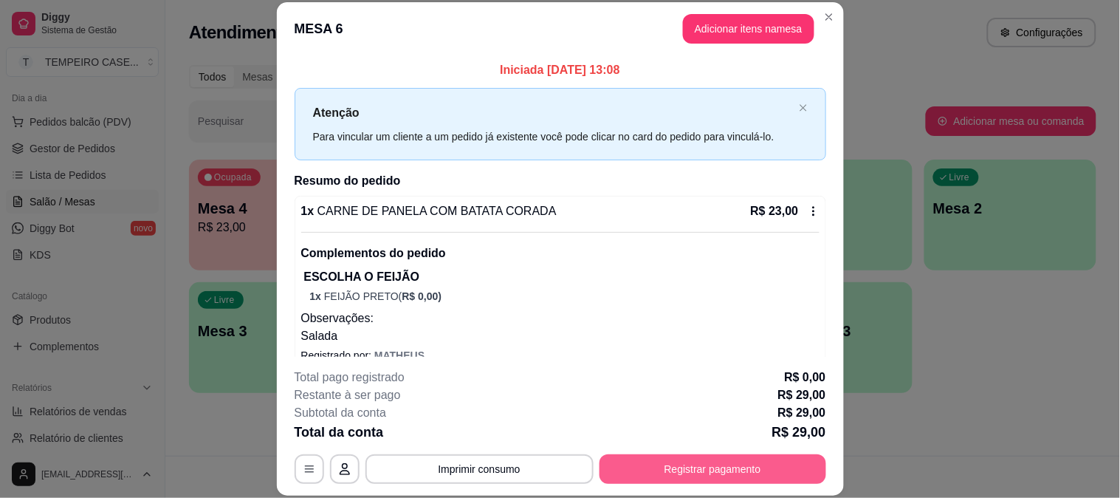
click at [662, 477] on button "Registrar pagamento" at bounding box center [713, 469] width 227 height 30
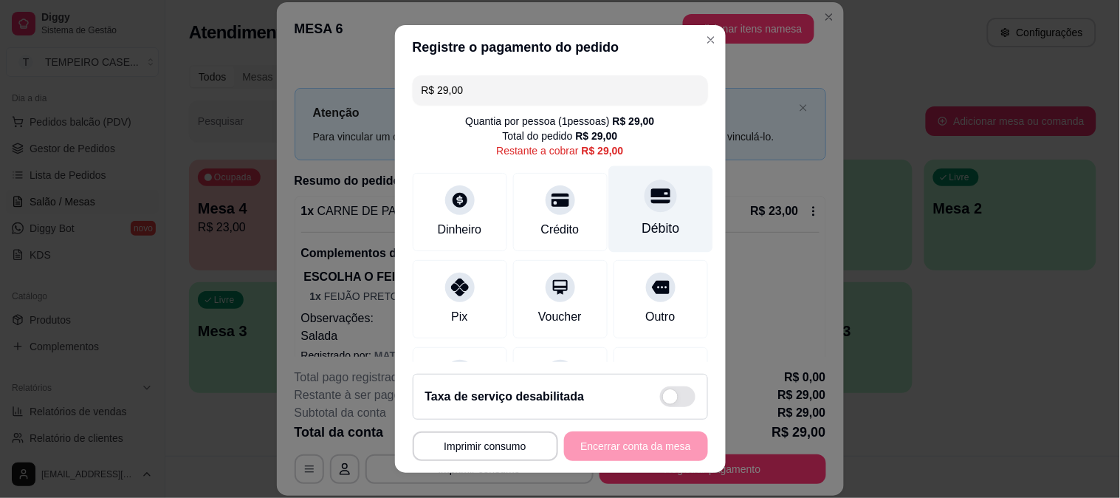
click at [642, 223] on div "Débito" at bounding box center [661, 228] width 38 height 19
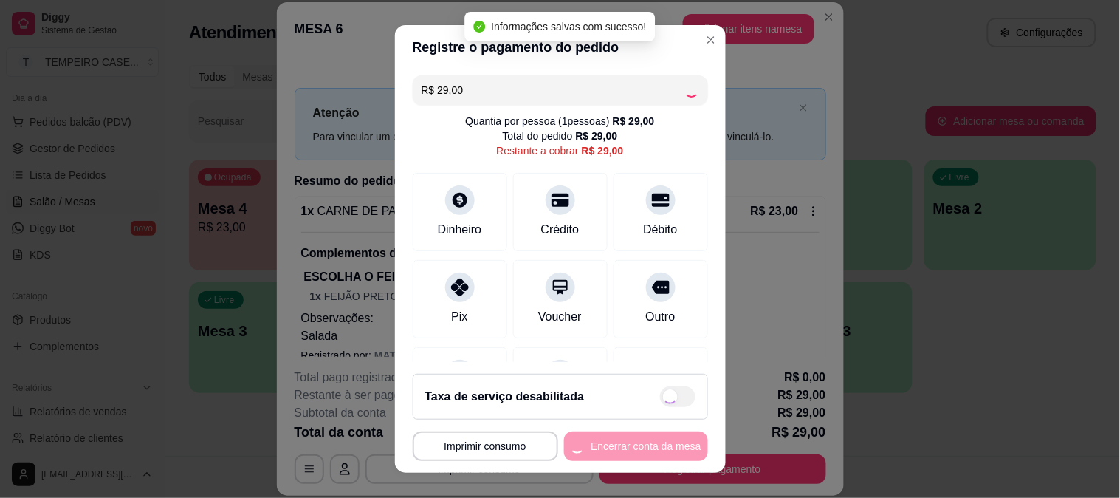
type input "R$ 0,00"
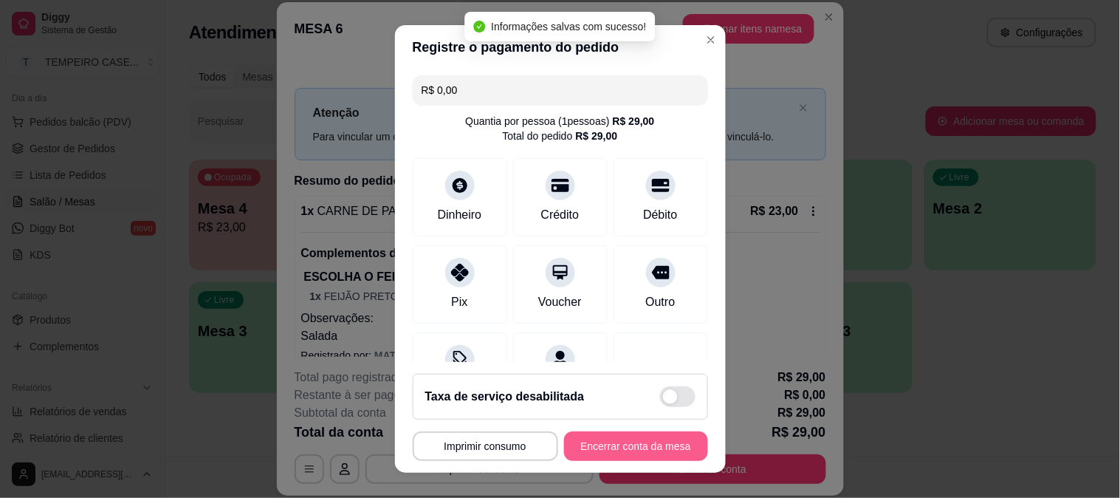
click at [601, 446] on button "Encerrar conta da mesa" at bounding box center [636, 446] width 144 height 30
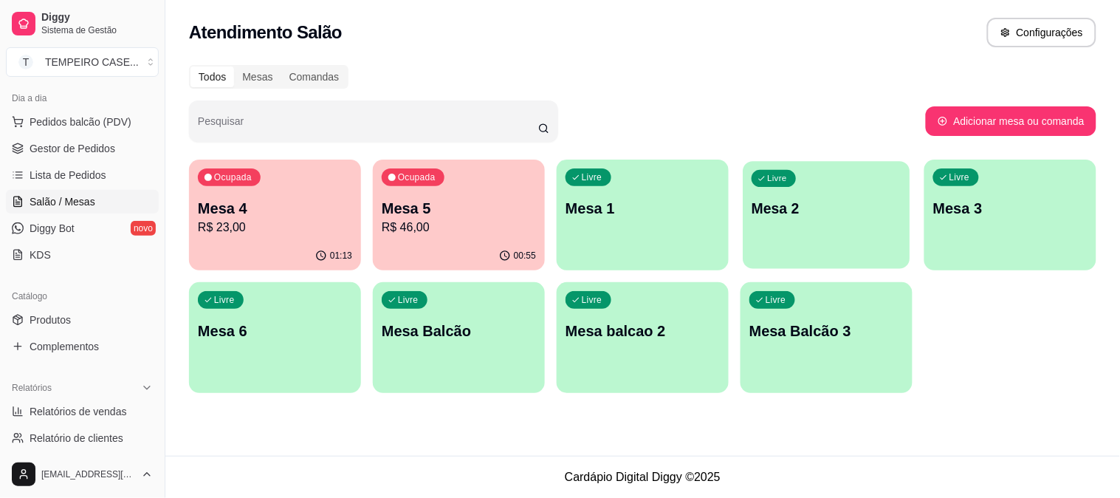
click at [780, 179] on p "Livre" at bounding box center [777, 179] width 20 height 12
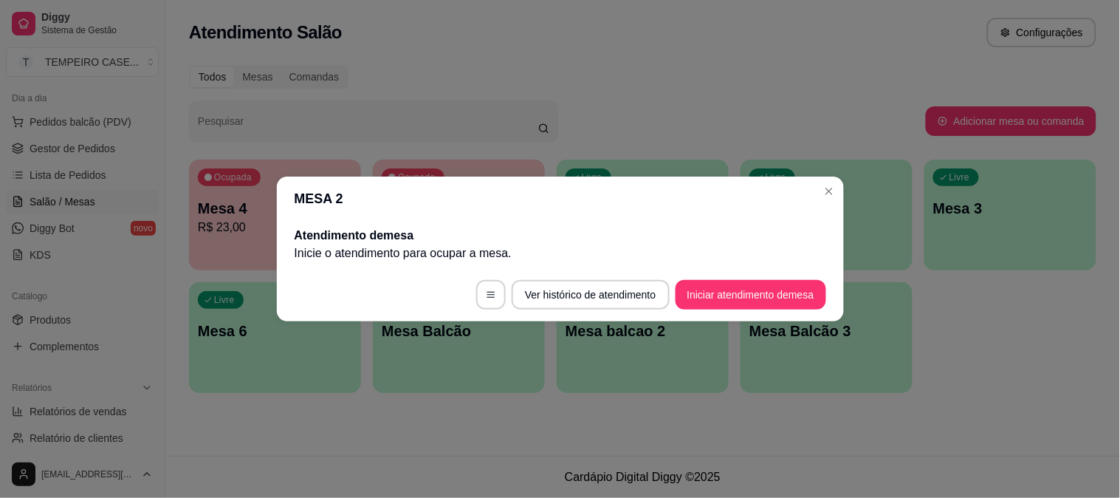
click at [771, 182] on header "MESA 2" at bounding box center [560, 198] width 567 height 44
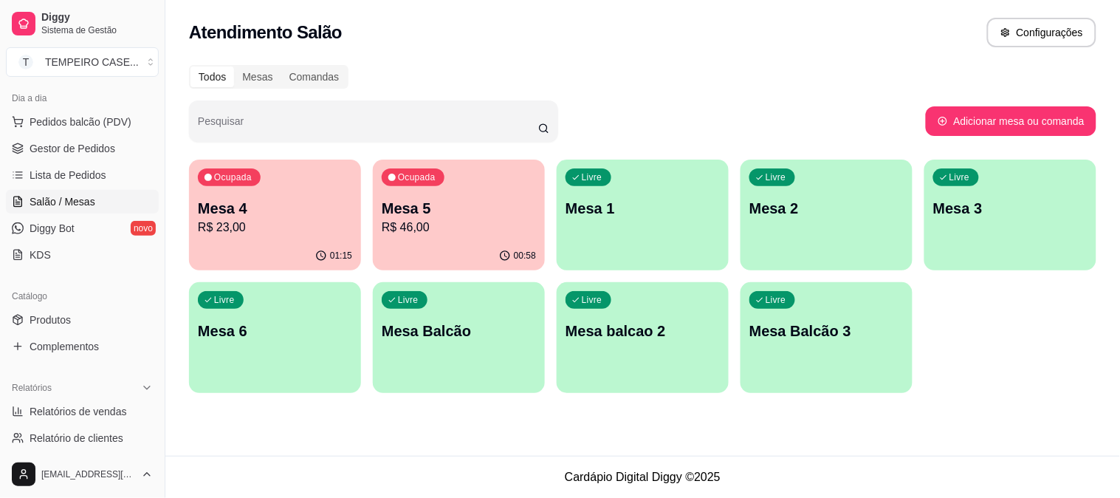
click at [291, 245] on div "01:15" at bounding box center [275, 255] width 172 height 29
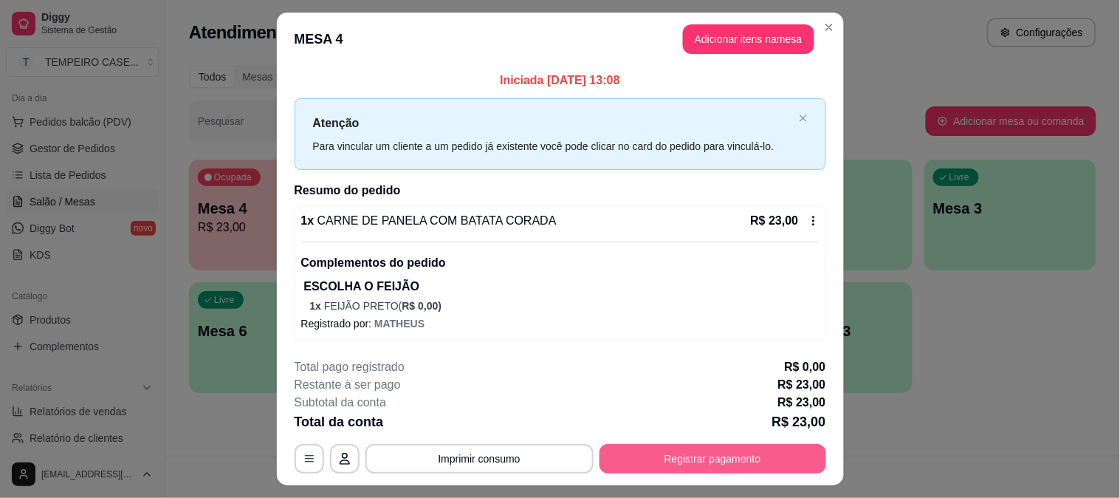
click at [714, 459] on button "Registrar pagamento" at bounding box center [713, 459] width 227 height 30
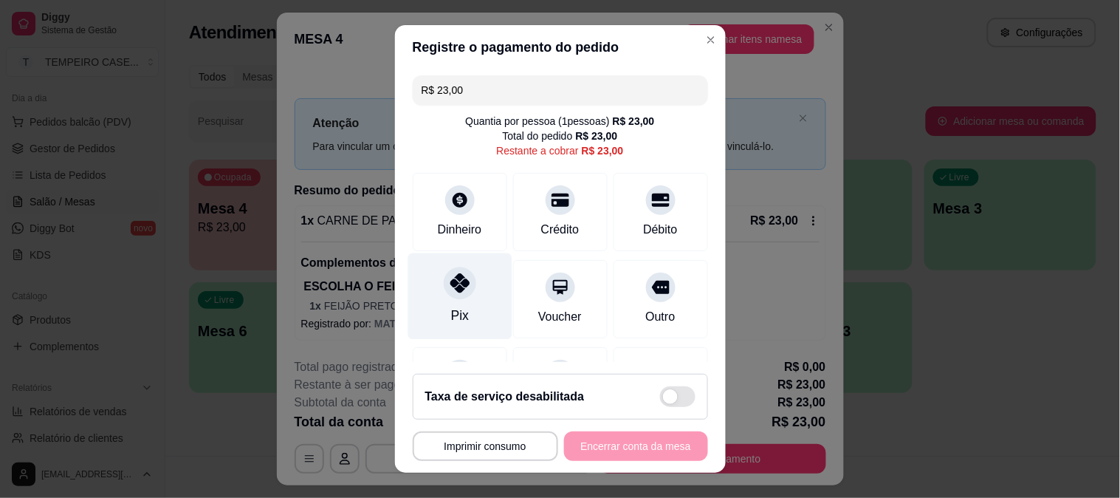
click at [461, 301] on div "Pix" at bounding box center [460, 296] width 104 height 86
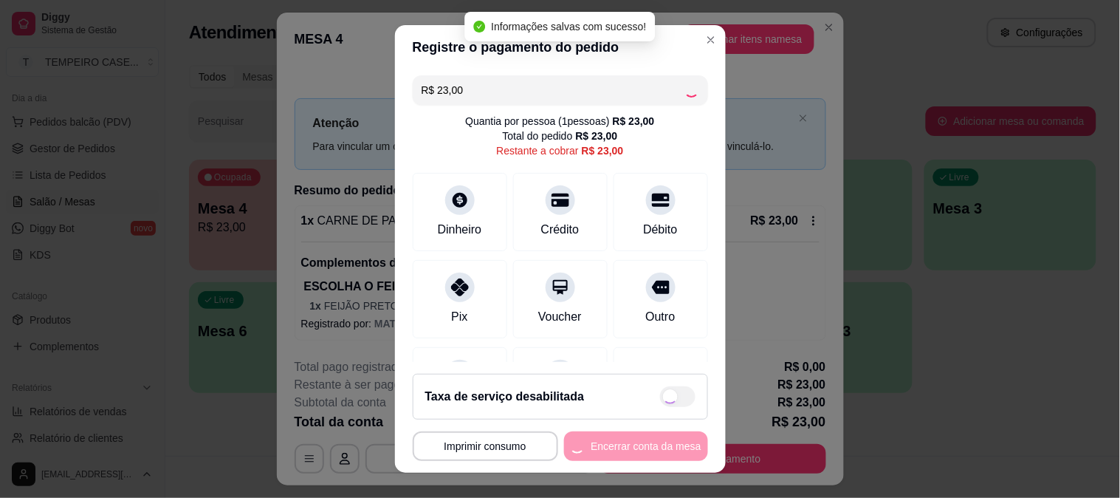
type input "R$ 0,00"
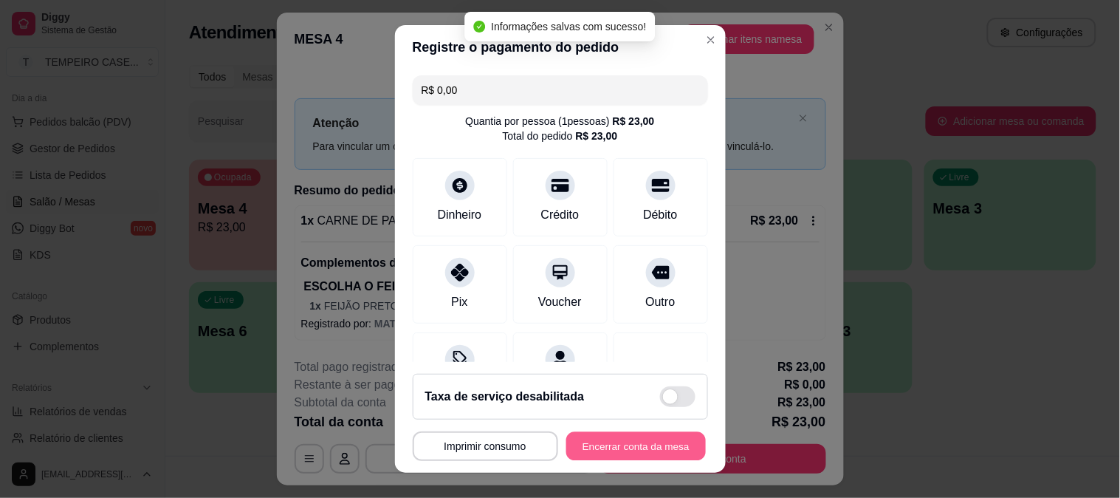
click at [639, 453] on button "Encerrar conta da mesa" at bounding box center [636, 446] width 140 height 29
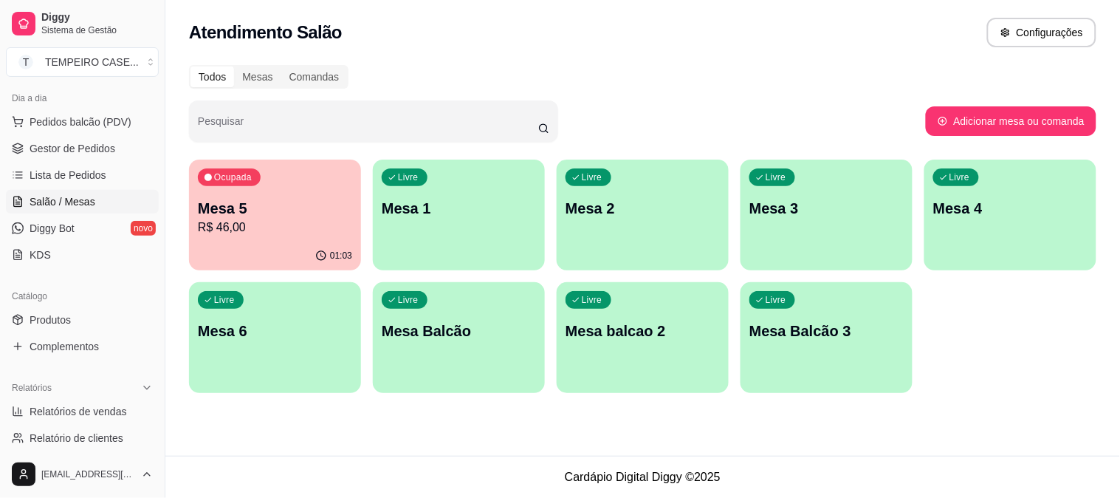
click at [269, 219] on p "R$ 46,00" at bounding box center [275, 228] width 154 height 18
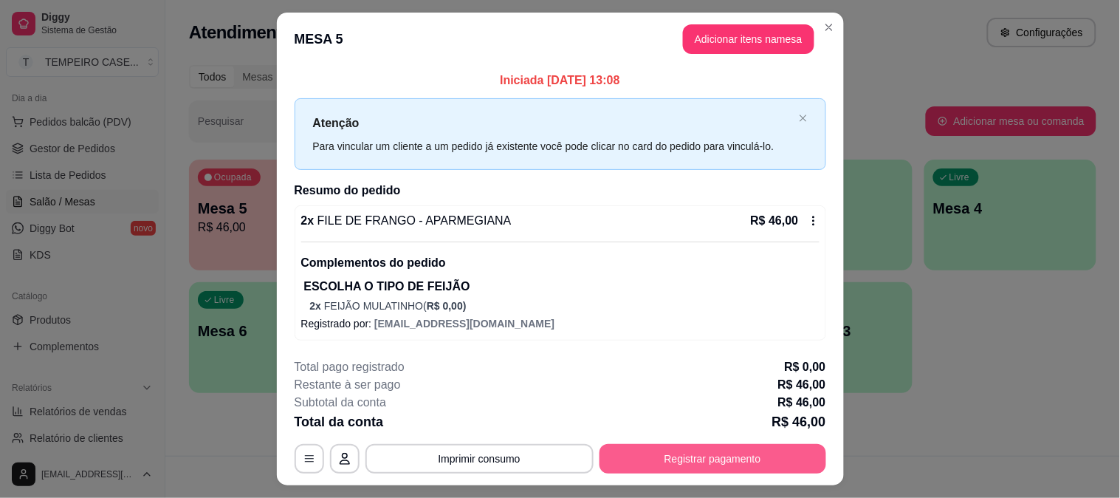
click at [682, 458] on button "Registrar pagamento" at bounding box center [713, 459] width 227 height 30
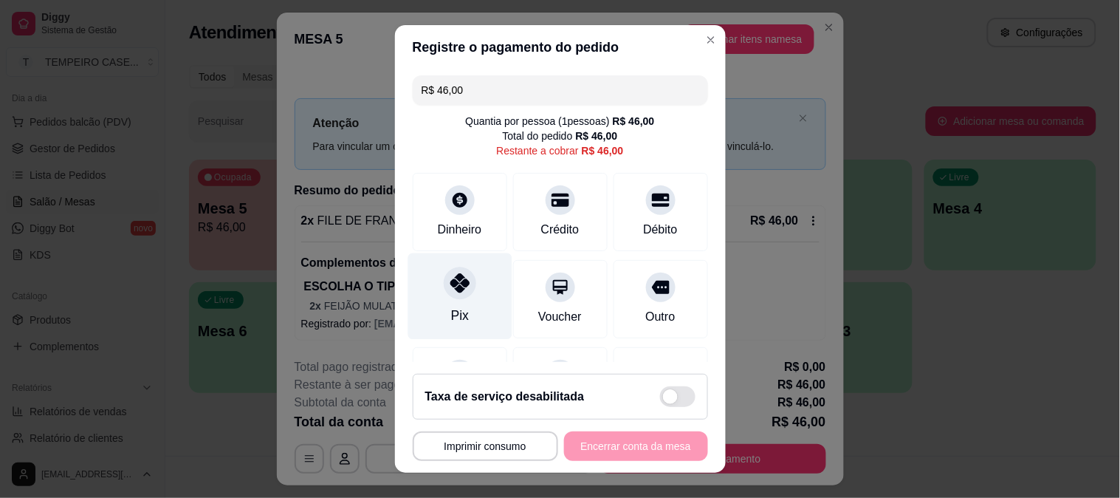
click at [478, 303] on div "Pix" at bounding box center [460, 296] width 104 height 86
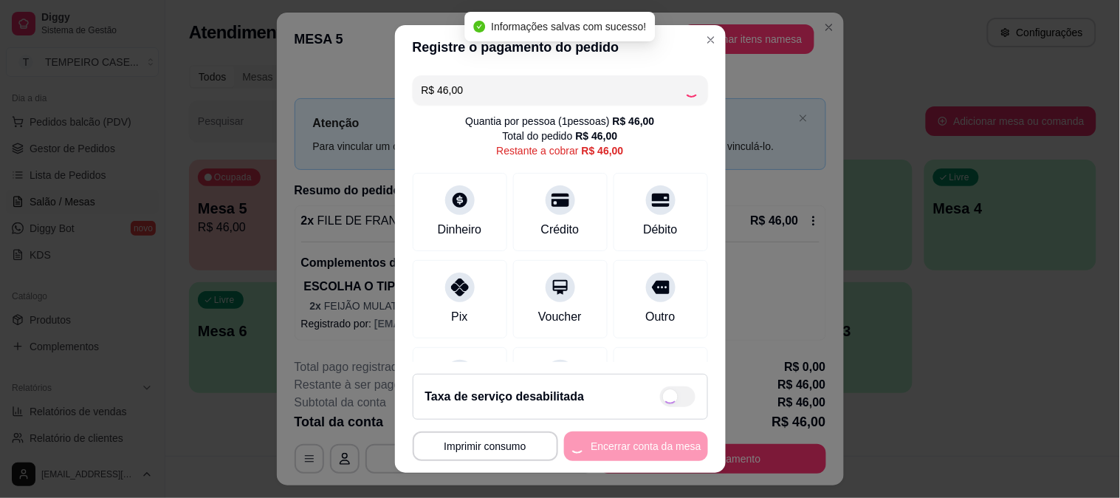
type input "R$ 0,00"
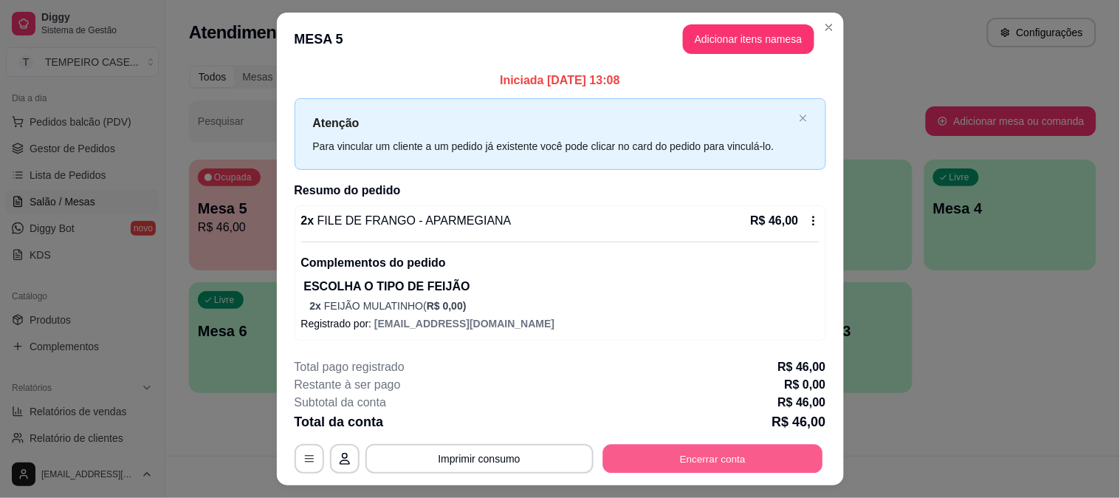
click at [735, 449] on button "Encerrar conta" at bounding box center [712, 458] width 220 height 29
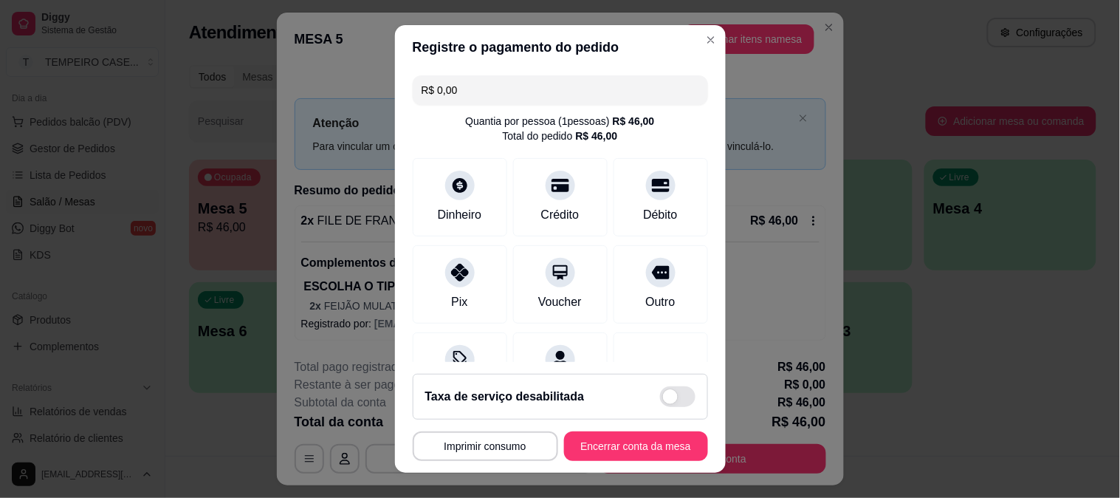
click at [616, 447] on button "Encerrar conta da mesa" at bounding box center [636, 446] width 144 height 30
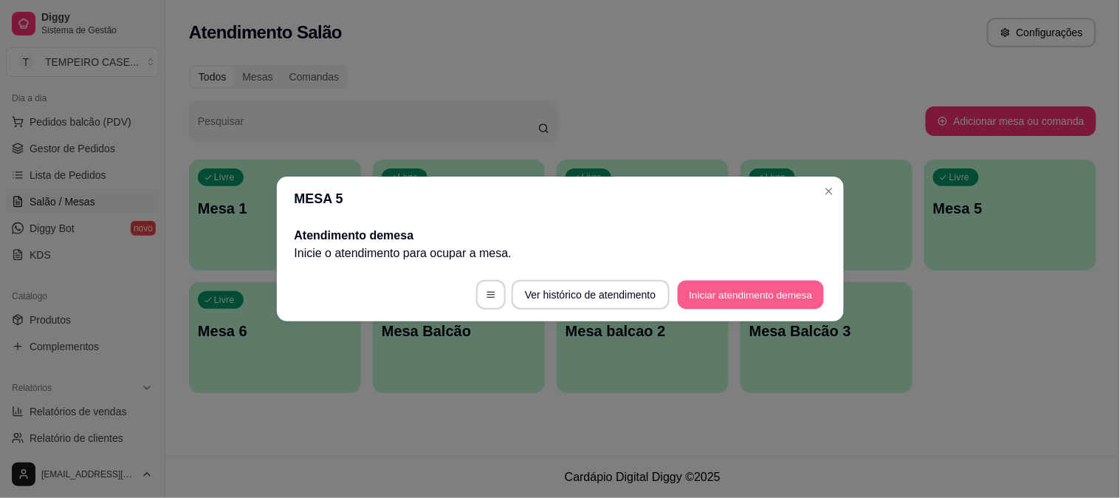
click at [750, 293] on button "Iniciar atendimento de mesa" at bounding box center [751, 295] width 146 height 29
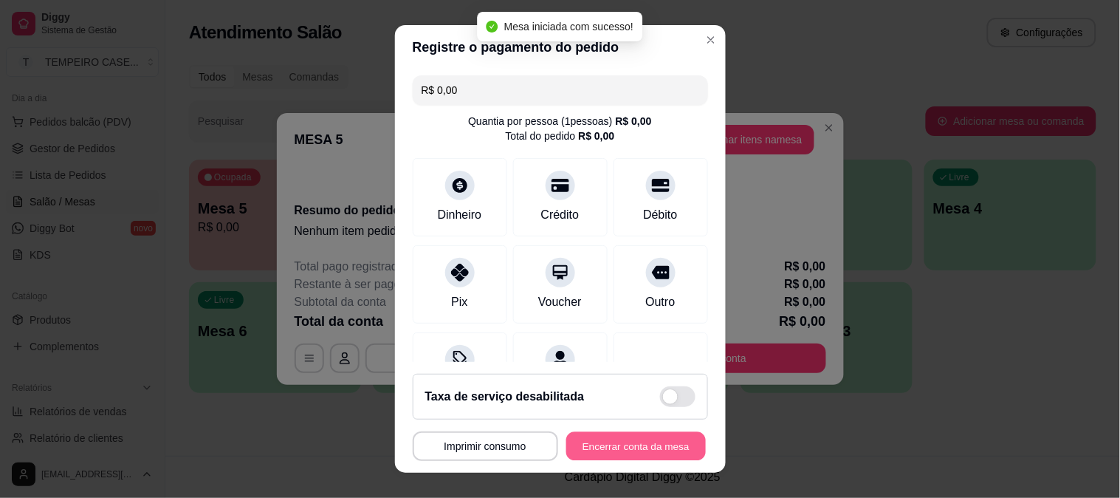
click at [633, 446] on button "Encerrar conta da mesa" at bounding box center [636, 446] width 140 height 29
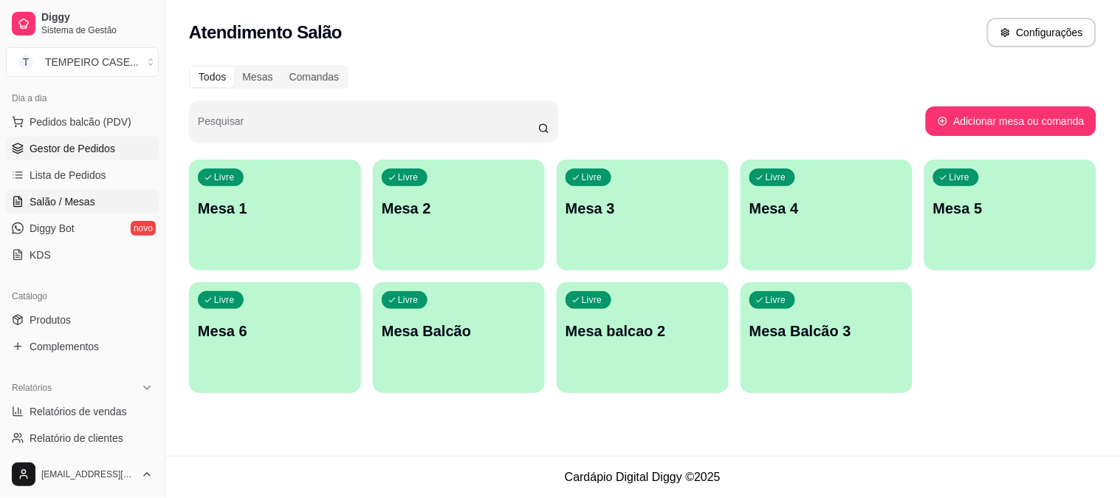
click at [101, 146] on span "Gestor de Pedidos" at bounding box center [73, 148] width 86 height 15
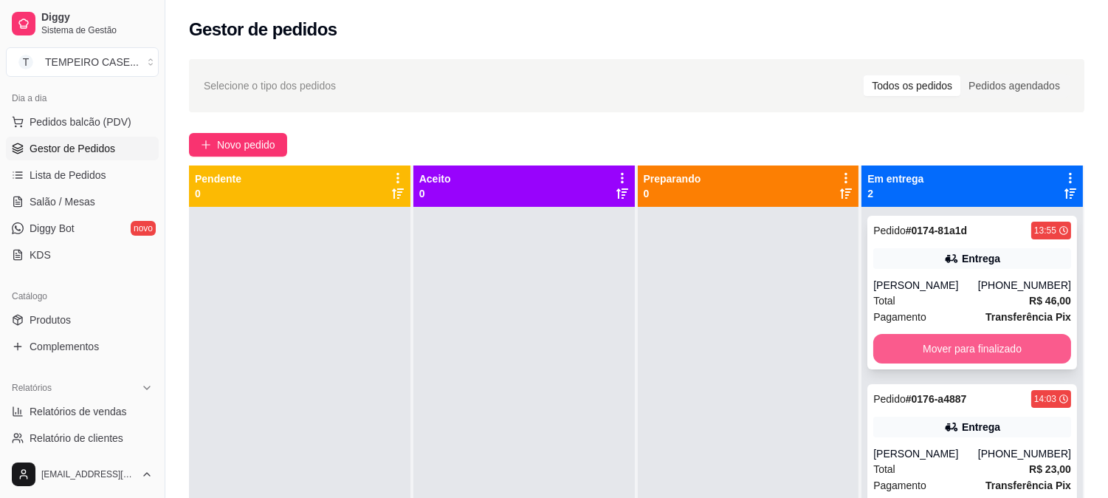
click at [898, 349] on button "Mover para finalizado" at bounding box center [972, 349] width 198 height 30
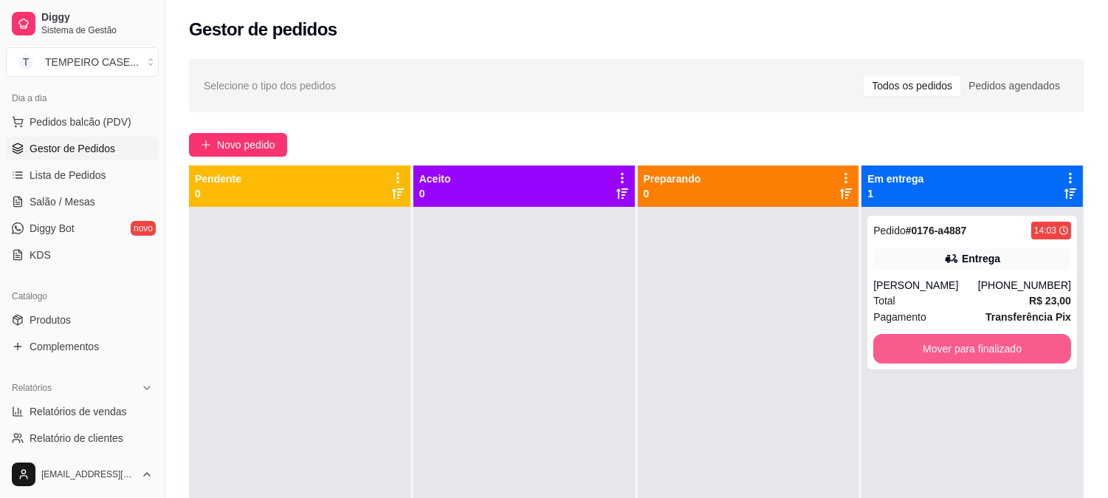
click at [898, 349] on button "Mover para finalizado" at bounding box center [972, 349] width 198 height 30
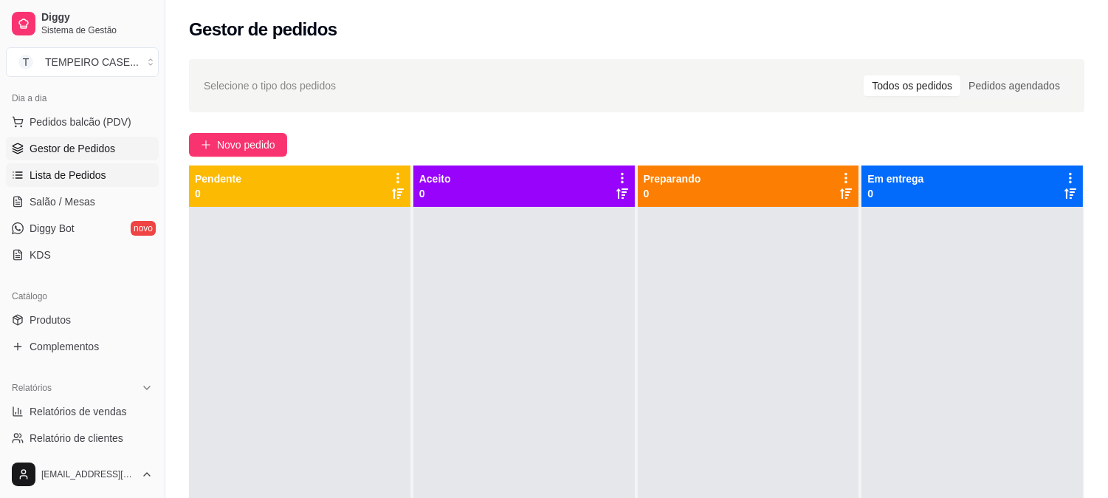
click at [83, 178] on span "Lista de Pedidos" at bounding box center [68, 175] width 77 height 15
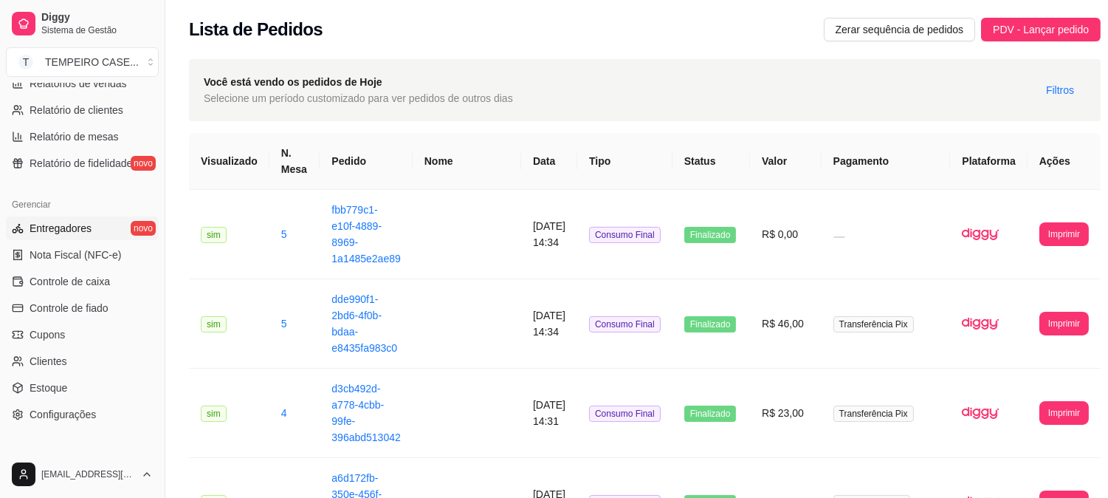
scroll to position [410, 0]
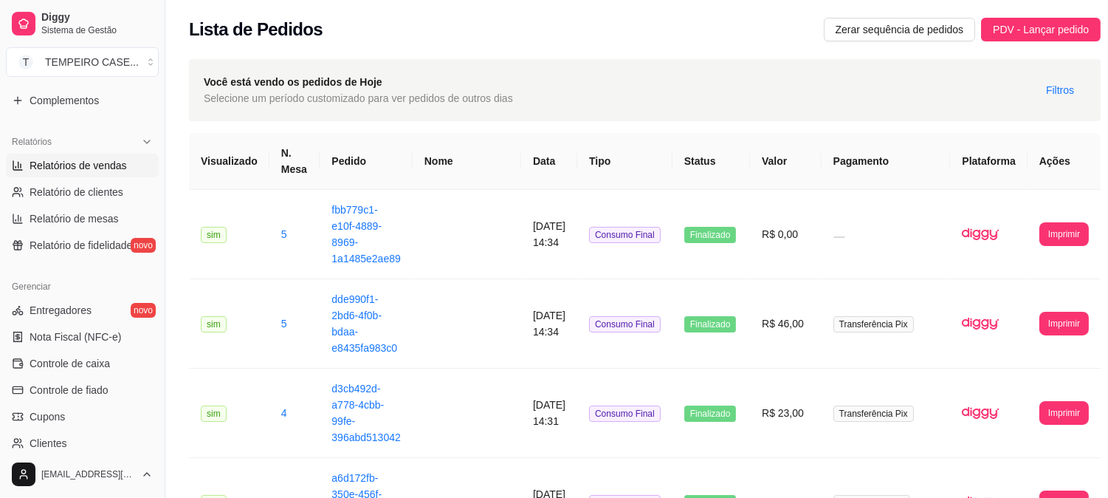
click at [112, 167] on span "Relatórios de vendas" at bounding box center [78, 165] width 97 height 15
select select "ALL"
select select "0"
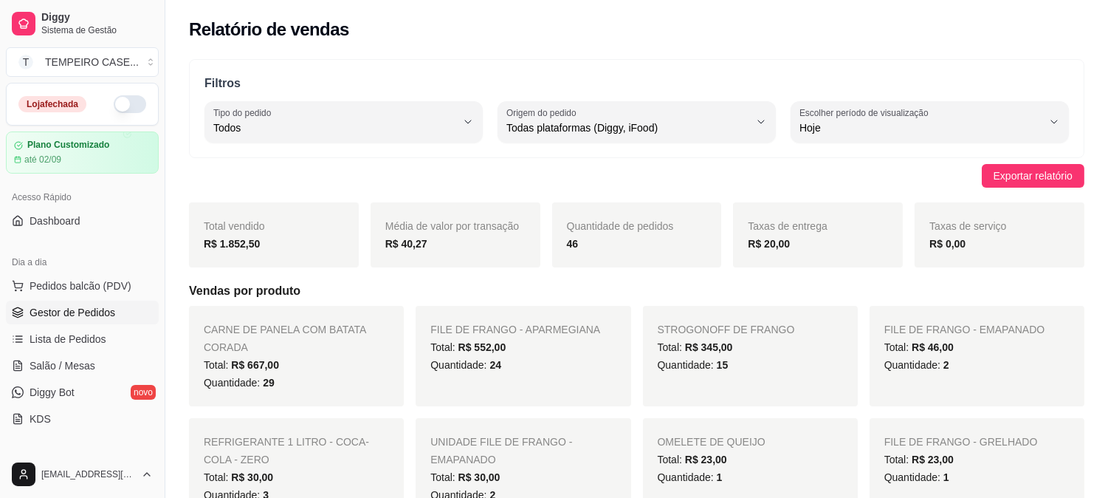
click at [67, 310] on span "Gestor de Pedidos" at bounding box center [73, 312] width 86 height 15
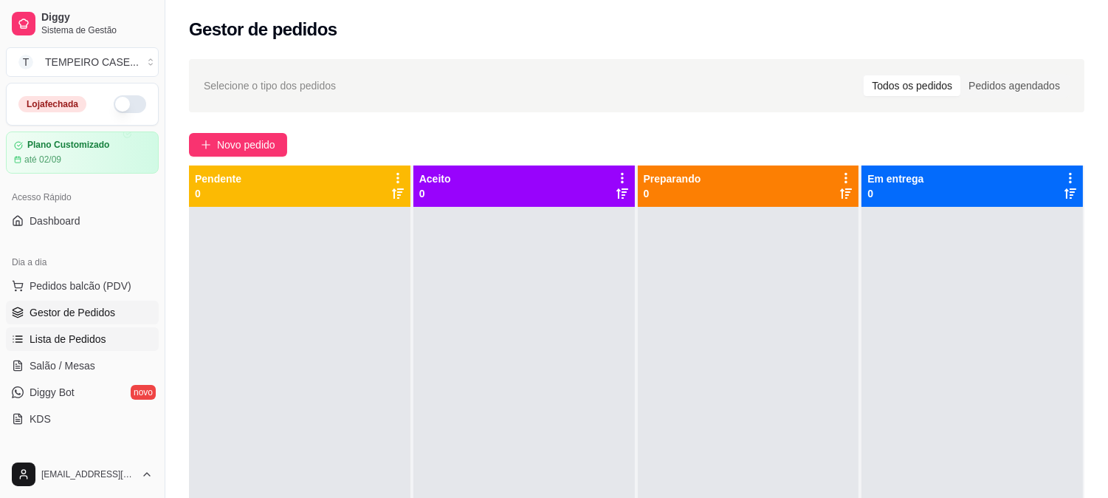
click at [68, 335] on span "Lista de Pedidos" at bounding box center [68, 339] width 77 height 15
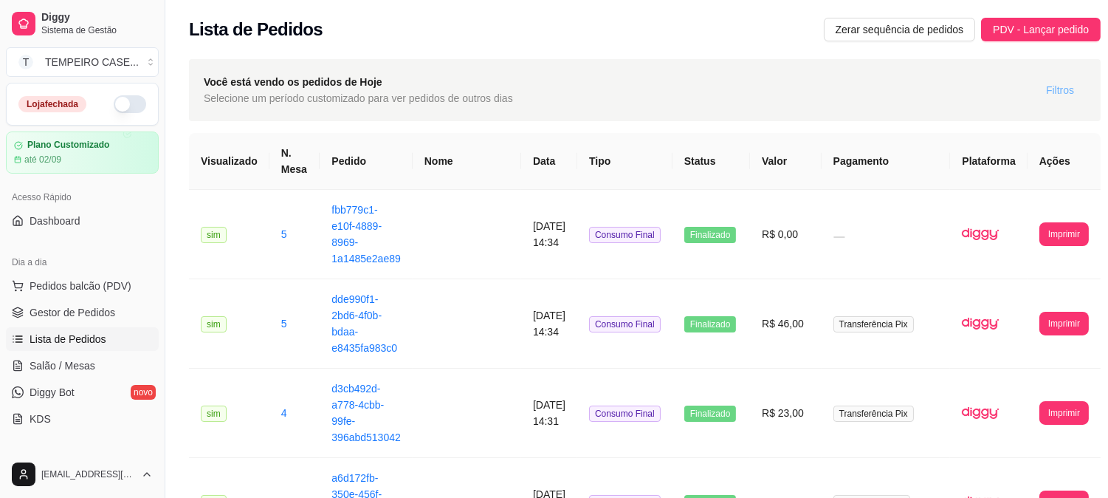
click at [1046, 100] on button "Filtros" at bounding box center [1060, 90] width 52 height 24
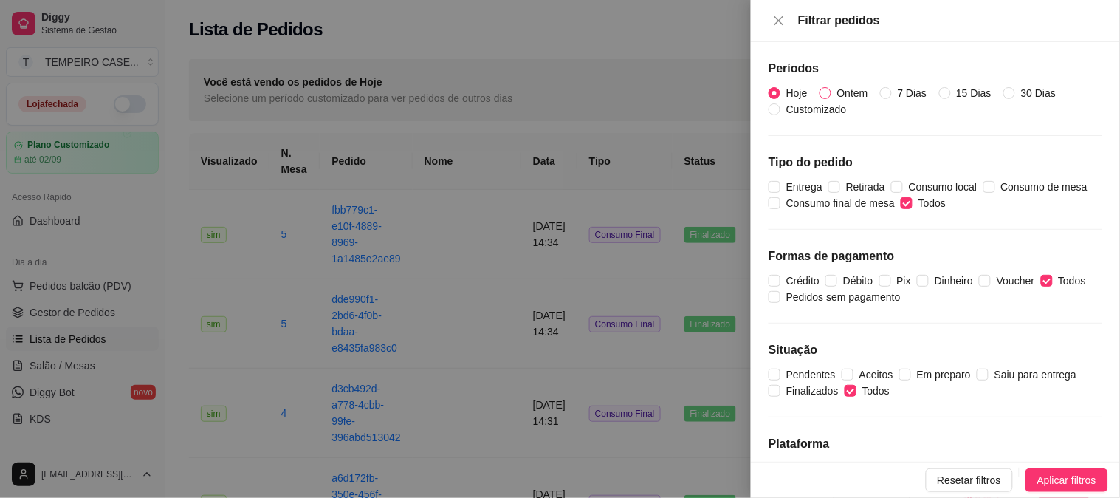
click at [1051, 92] on span "30 Dias" at bounding box center [1038, 93] width 47 height 16
click at [1015, 92] on input "30 Dias" at bounding box center [1009, 93] width 12 height 12
radio input "true"
click at [783, 97] on span "Hoje" at bounding box center [796, 93] width 33 height 16
click at [780, 97] on input "Hoje" at bounding box center [775, 93] width 12 height 12
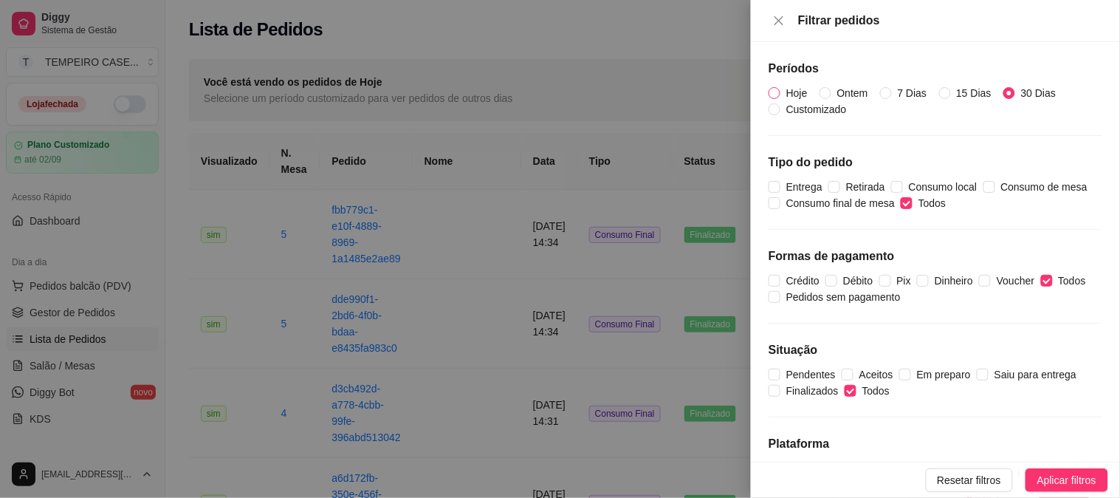
radio input "true"
radio input "false"
click at [838, 190] on input "Retirada" at bounding box center [834, 187] width 12 height 12
checkbox input "true"
click at [904, 207] on input "Todos" at bounding box center [907, 203] width 12 height 12
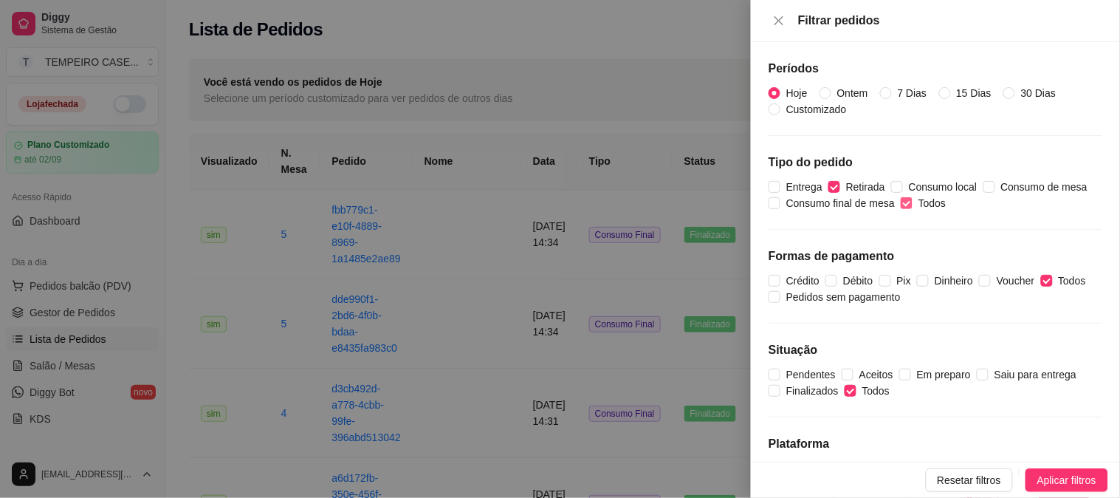
checkbox input "false"
click at [831, 182] on input "Retirada" at bounding box center [834, 187] width 12 height 12
checkbox input "true"
click at [777, 187] on input "Entrega" at bounding box center [775, 187] width 12 height 12
checkbox input "true"
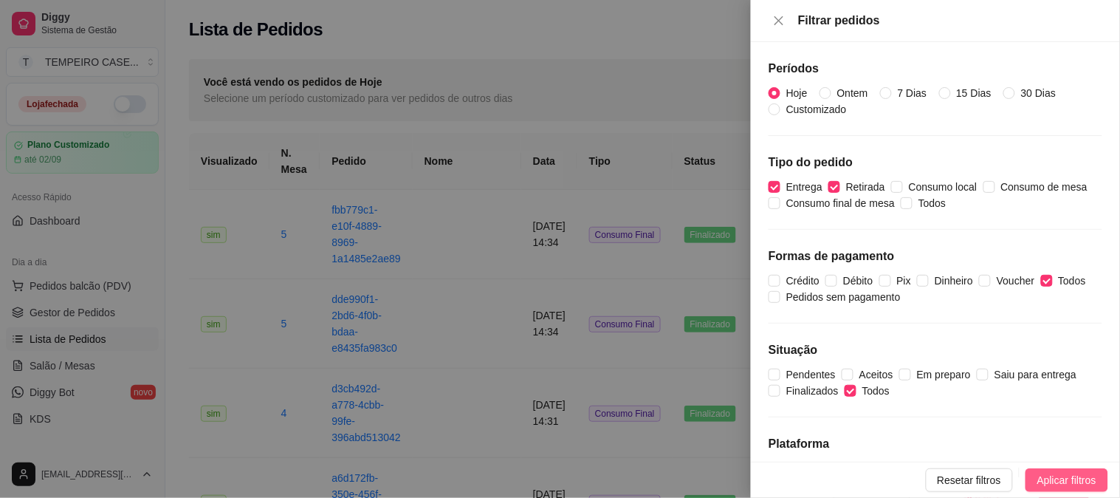
click at [1037, 485] on span "Aplicar filtros" at bounding box center [1066, 480] width 59 height 16
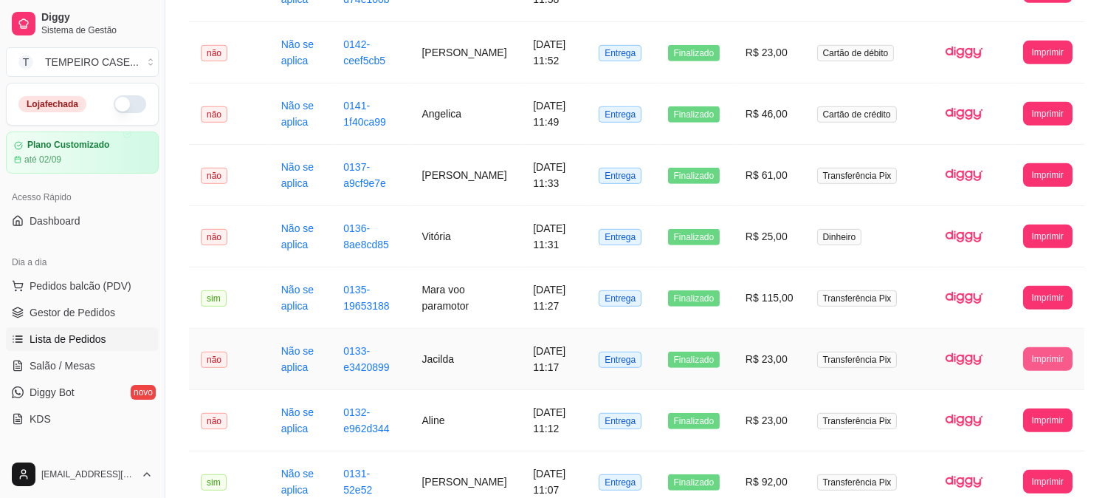
scroll to position [1541, 0]
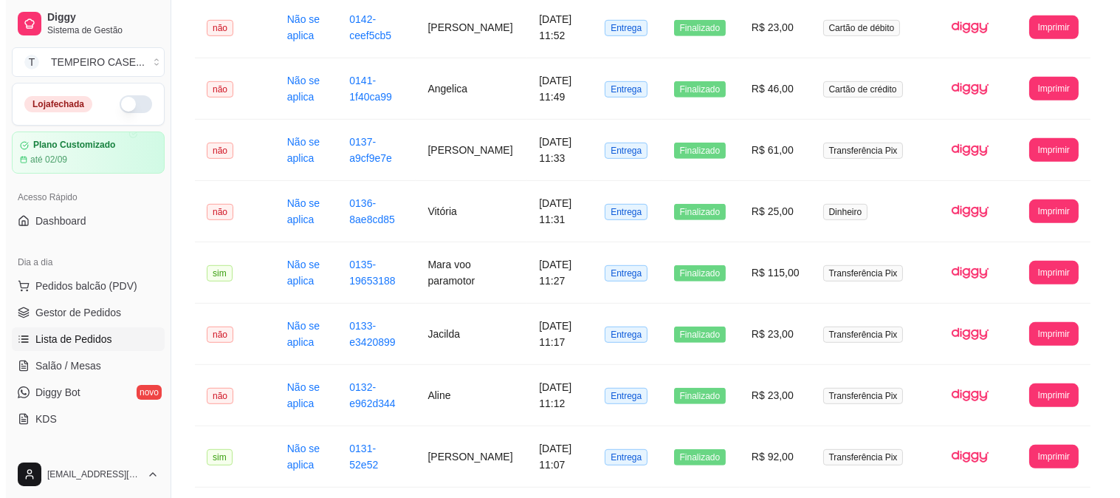
scroll to position [89, 0]
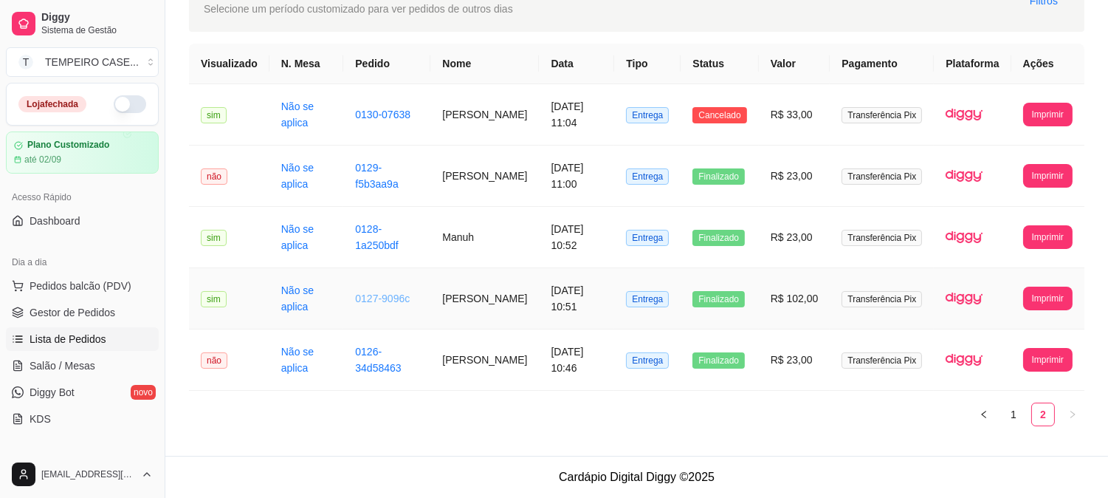
click at [380, 301] on link "0127-9096c" at bounding box center [382, 298] width 55 height 12
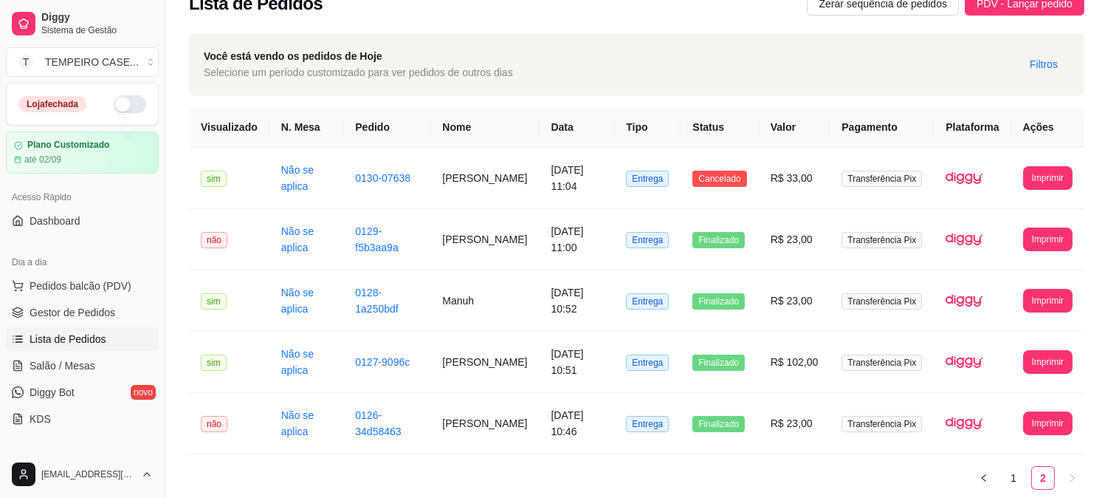
scroll to position [0, 0]
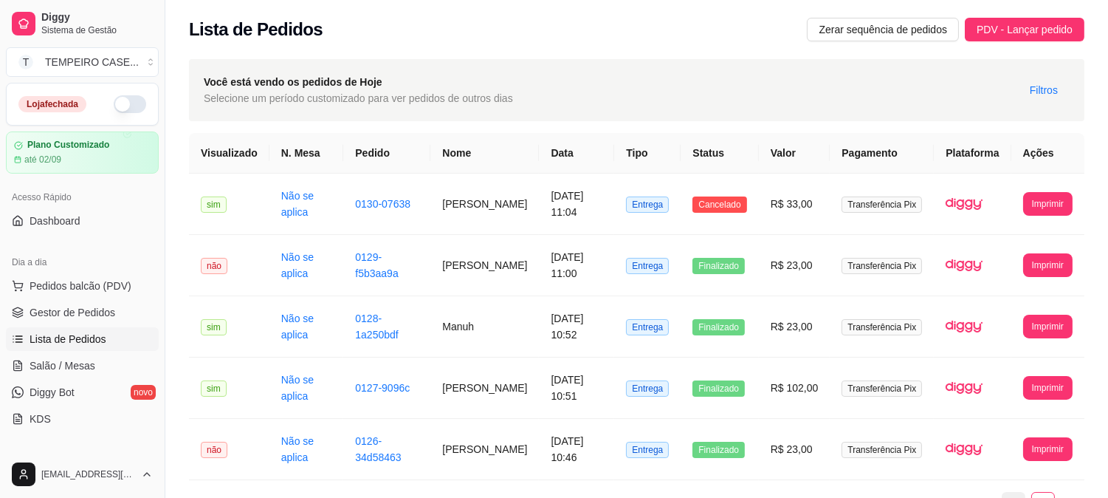
click at [1013, 492] on link "1" at bounding box center [1014, 503] width 22 height 22
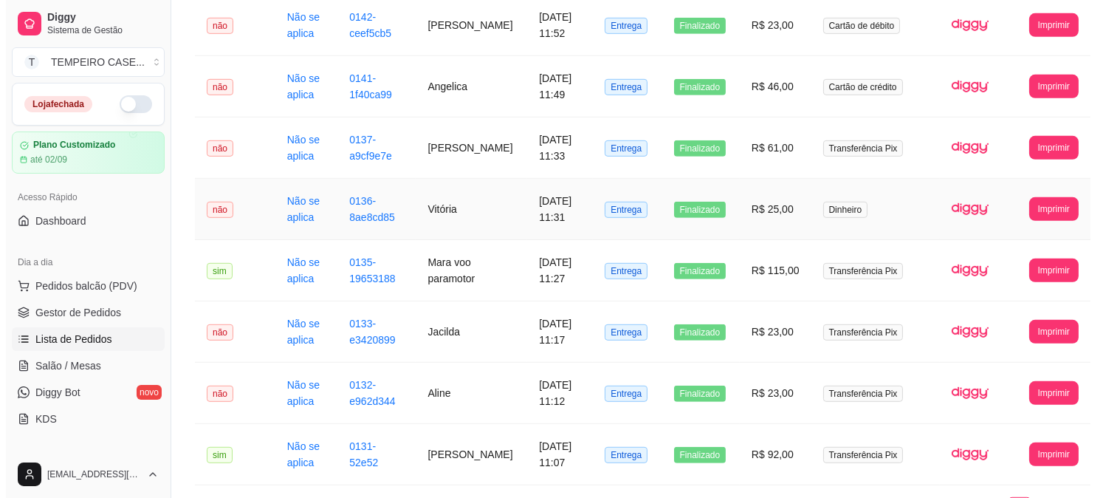
scroll to position [1623, 0]
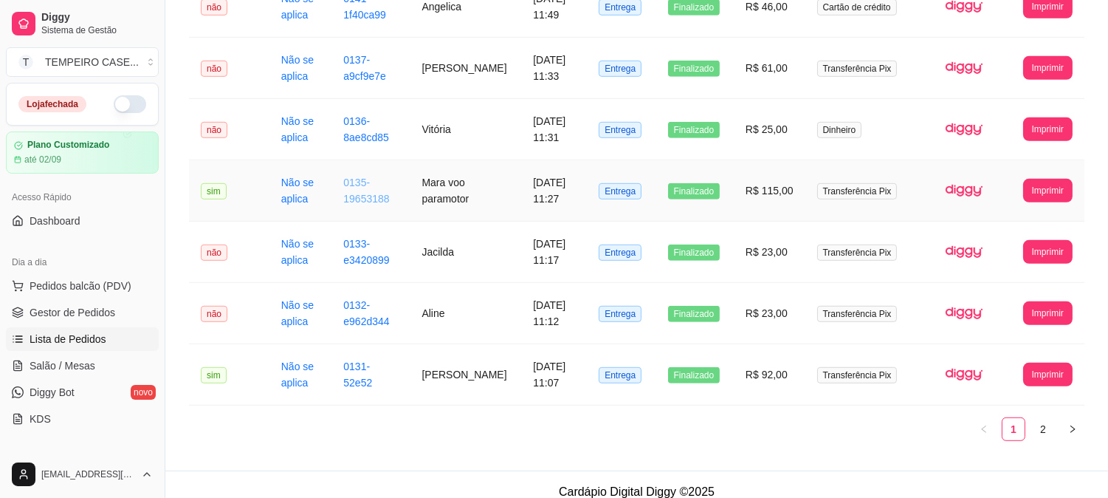
click at [365, 176] on link "0135-19653188" at bounding box center [366, 190] width 46 height 28
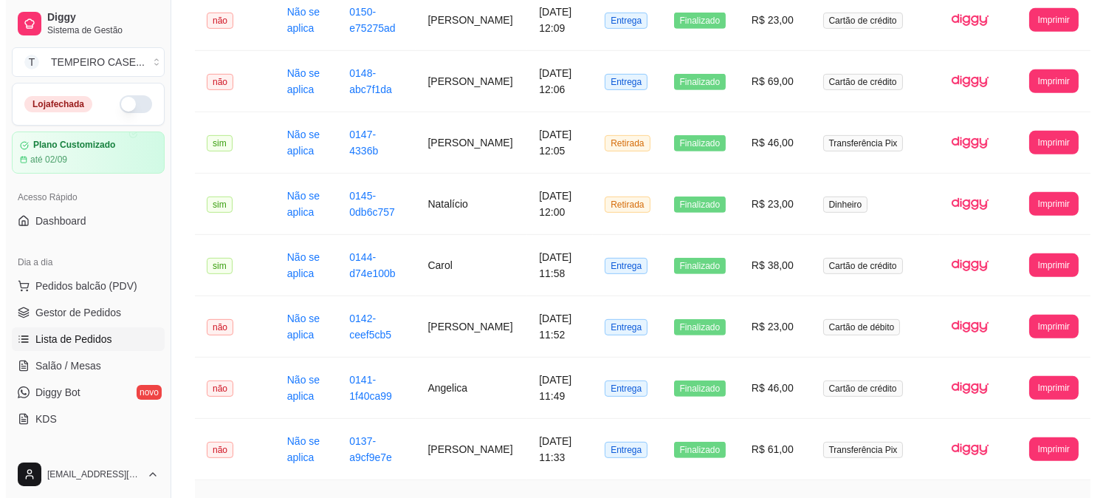
scroll to position [1213, 0]
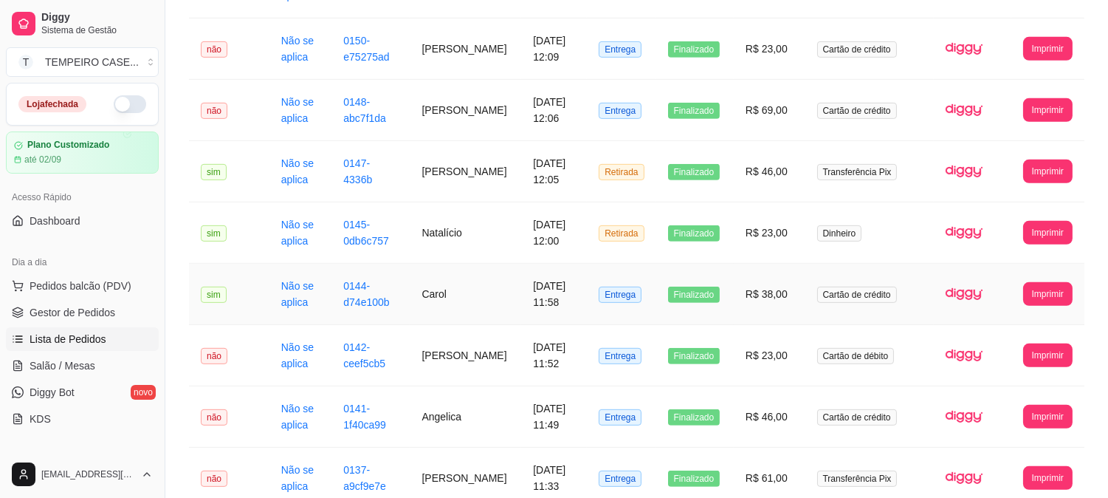
click at [369, 274] on td "0144-d74e100b" at bounding box center [371, 294] width 78 height 61
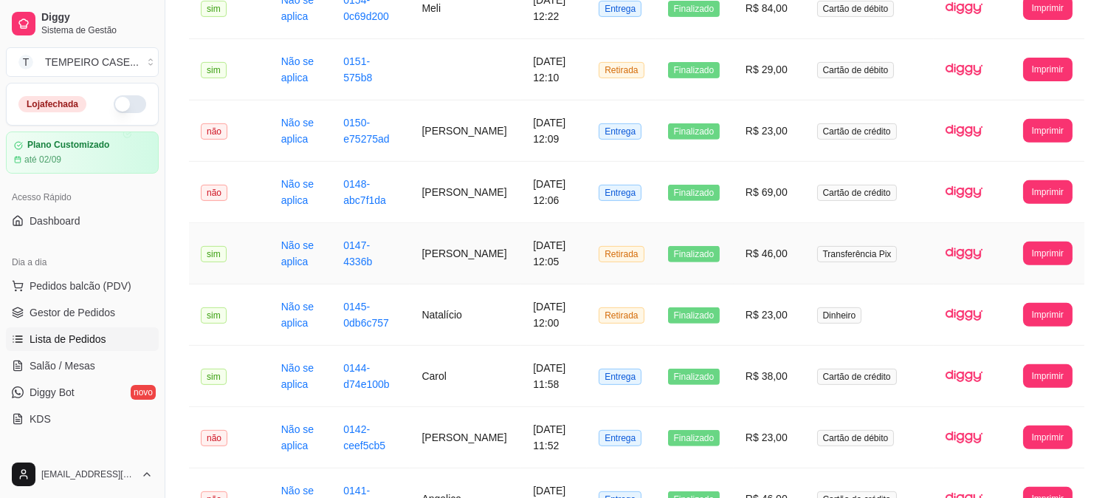
drag, startPoint x: 459, startPoint y: 247, endPoint x: 423, endPoint y: 230, distance: 40.0
click at [423, 230] on td "[PERSON_NAME]" at bounding box center [465, 253] width 111 height 61
copy td "[PERSON_NAME]"
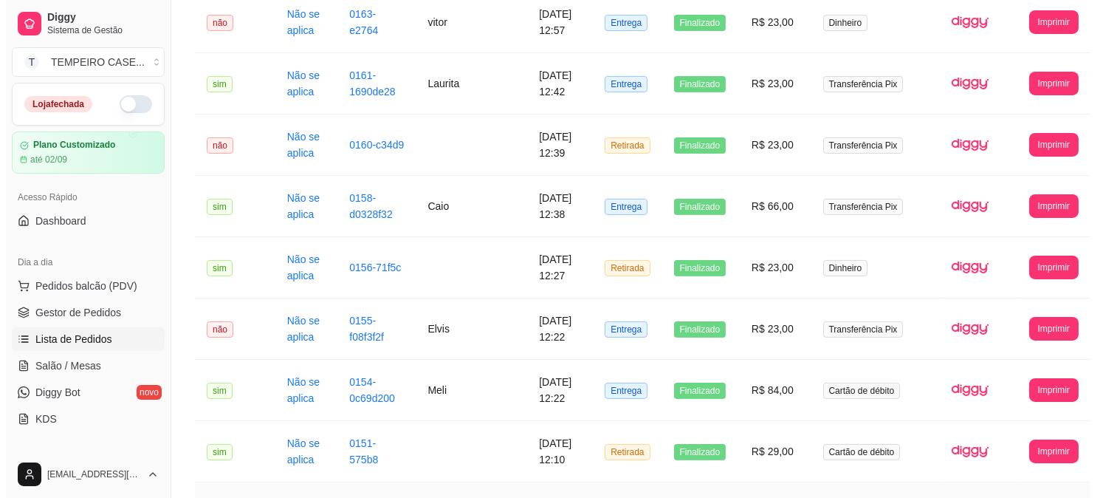
scroll to position [721, 0]
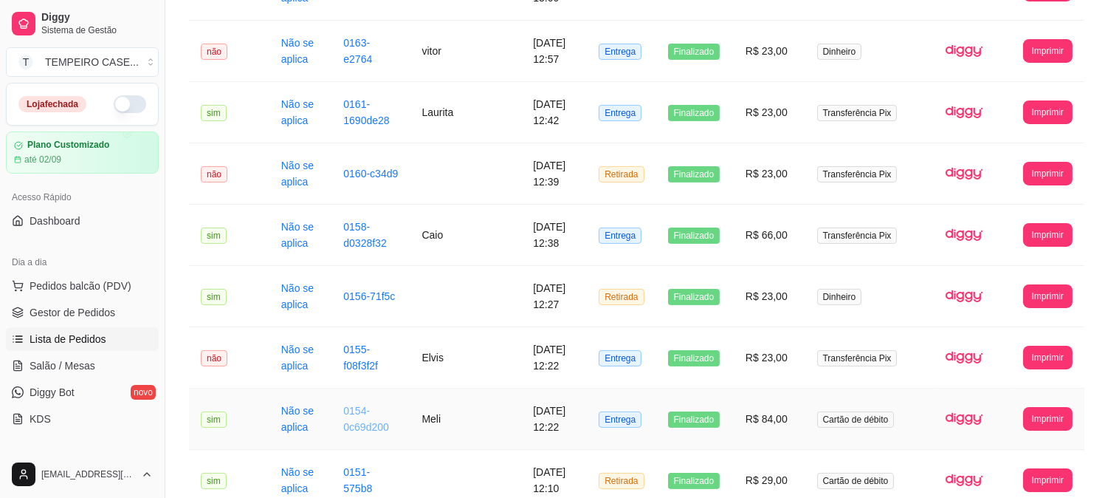
click at [357, 405] on link "0154-0c69d200" at bounding box center [366, 419] width 46 height 28
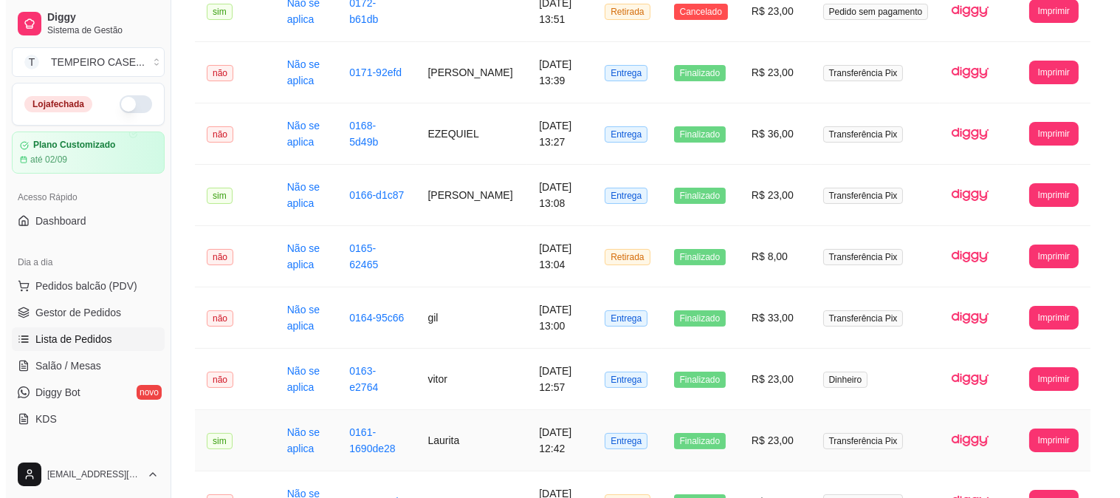
scroll to position [311, 0]
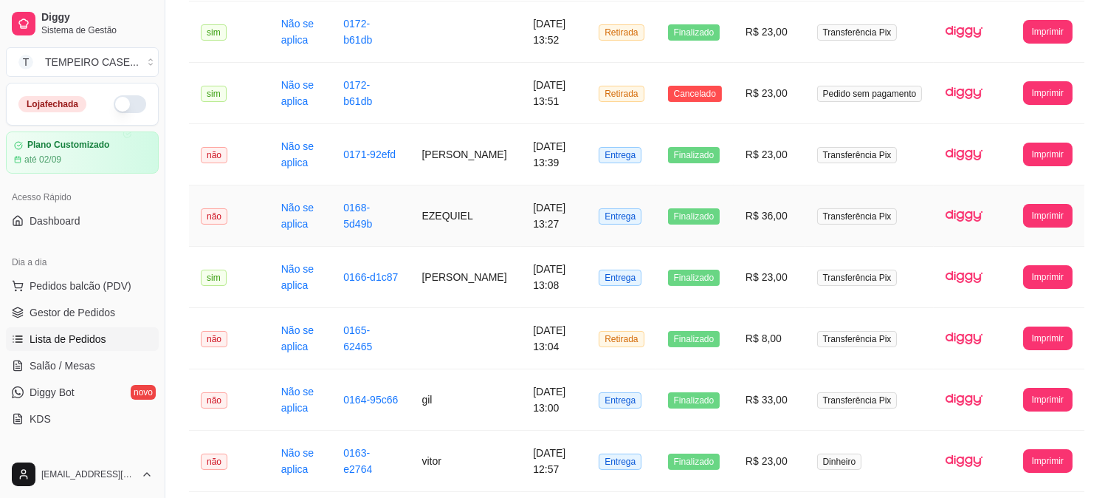
click at [447, 202] on td "EZEQUIEL" at bounding box center [465, 215] width 111 height 61
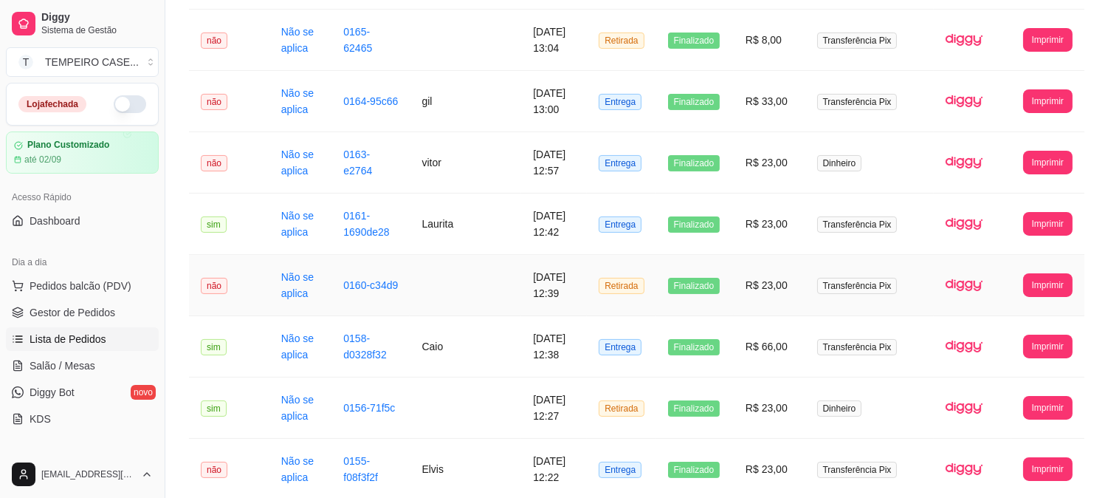
scroll to position [639, 0]
